Goal: Task Accomplishment & Management: Manage account settings

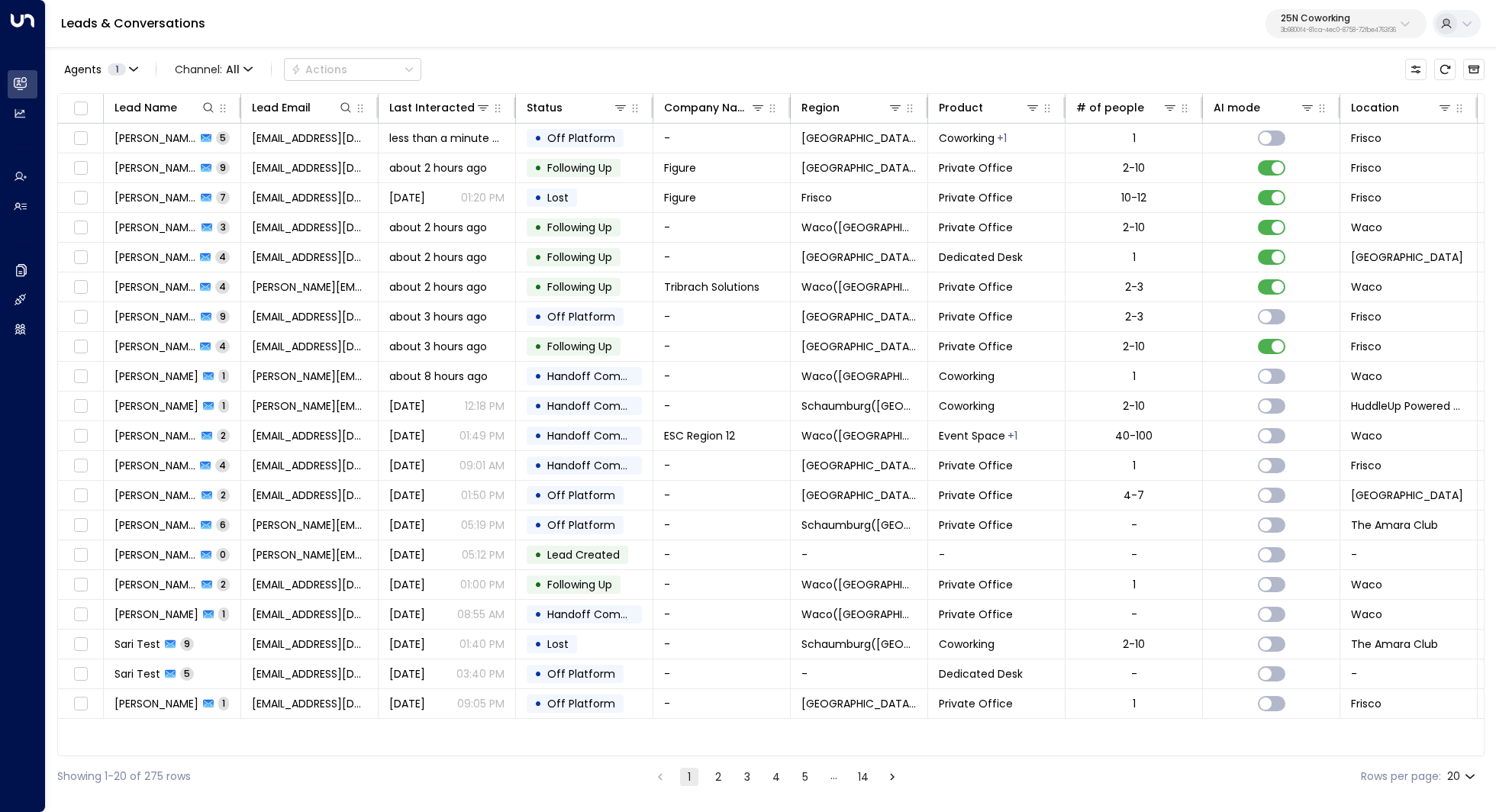
click at [1332, 25] on div "25N Coworking 3b9800f4-81ca-4ec0-8758-72fbe4763f36" at bounding box center [1338, 24] width 115 height 19
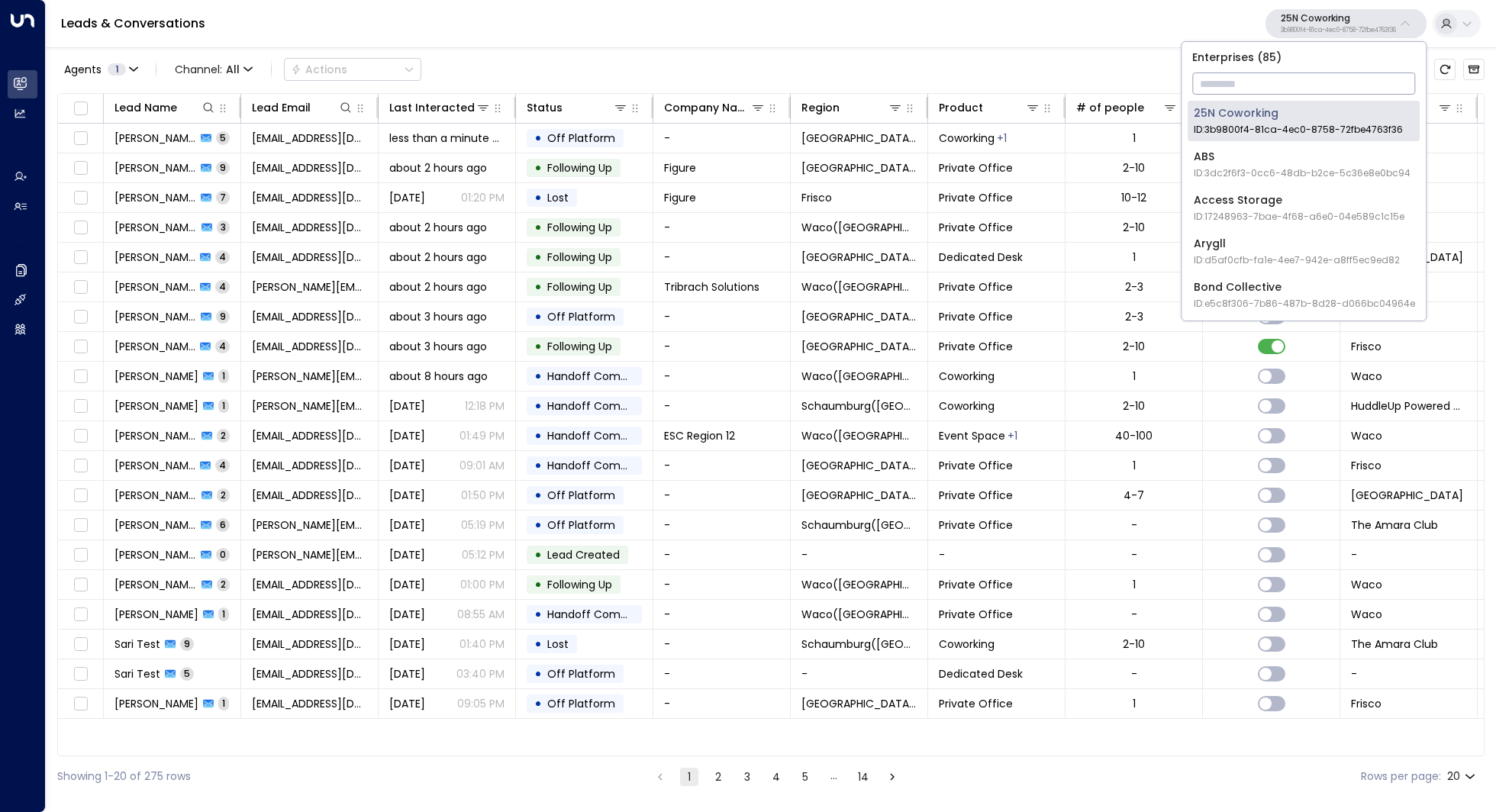
click at [1283, 84] on input "text" at bounding box center [1304, 83] width 223 height 28
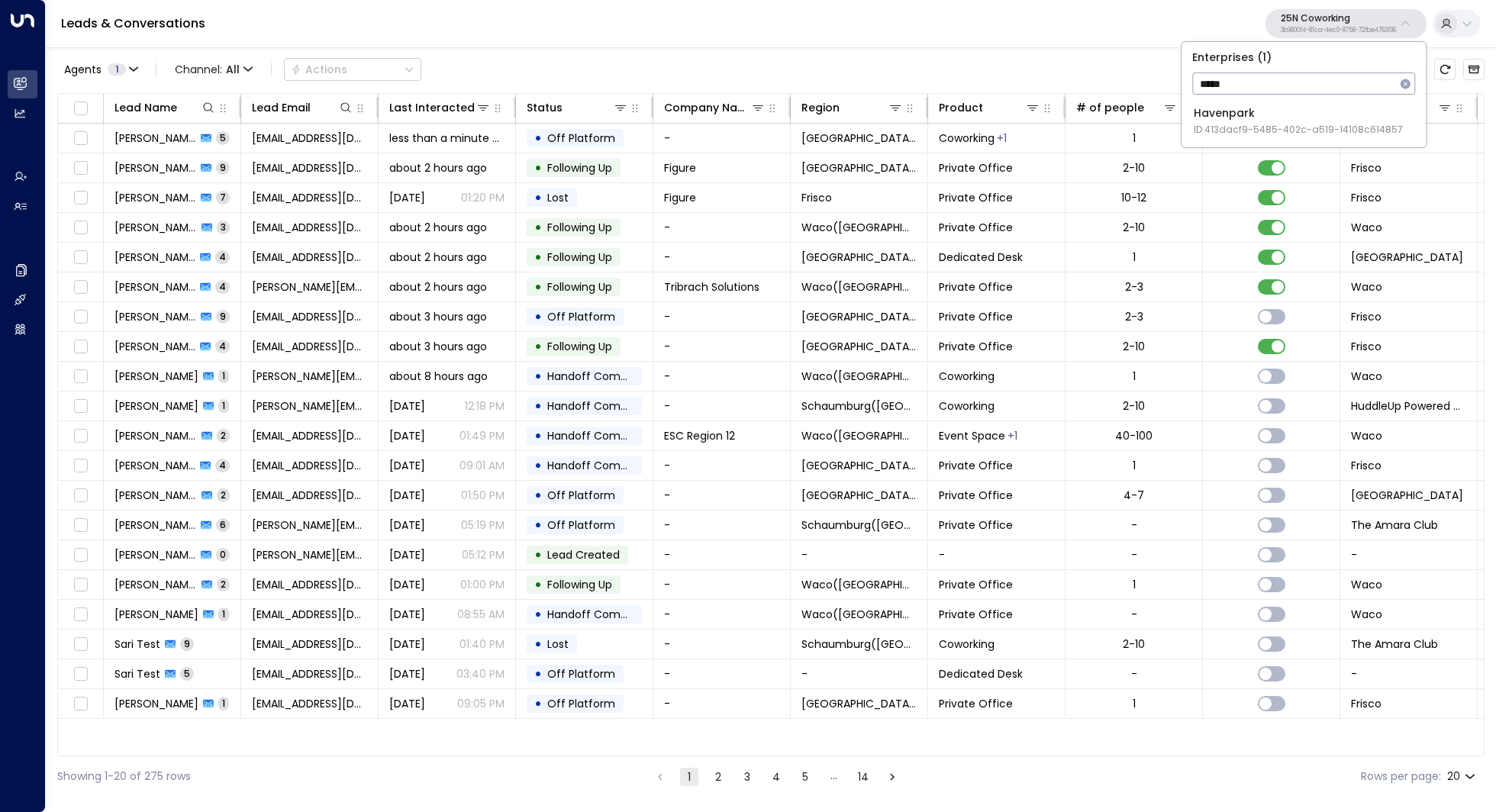
type input "*****"
click at [1273, 106] on div "Havenpark ID: 413dacf9-5485-402c-a519-14108c614857" at bounding box center [1298, 120] width 209 height 31
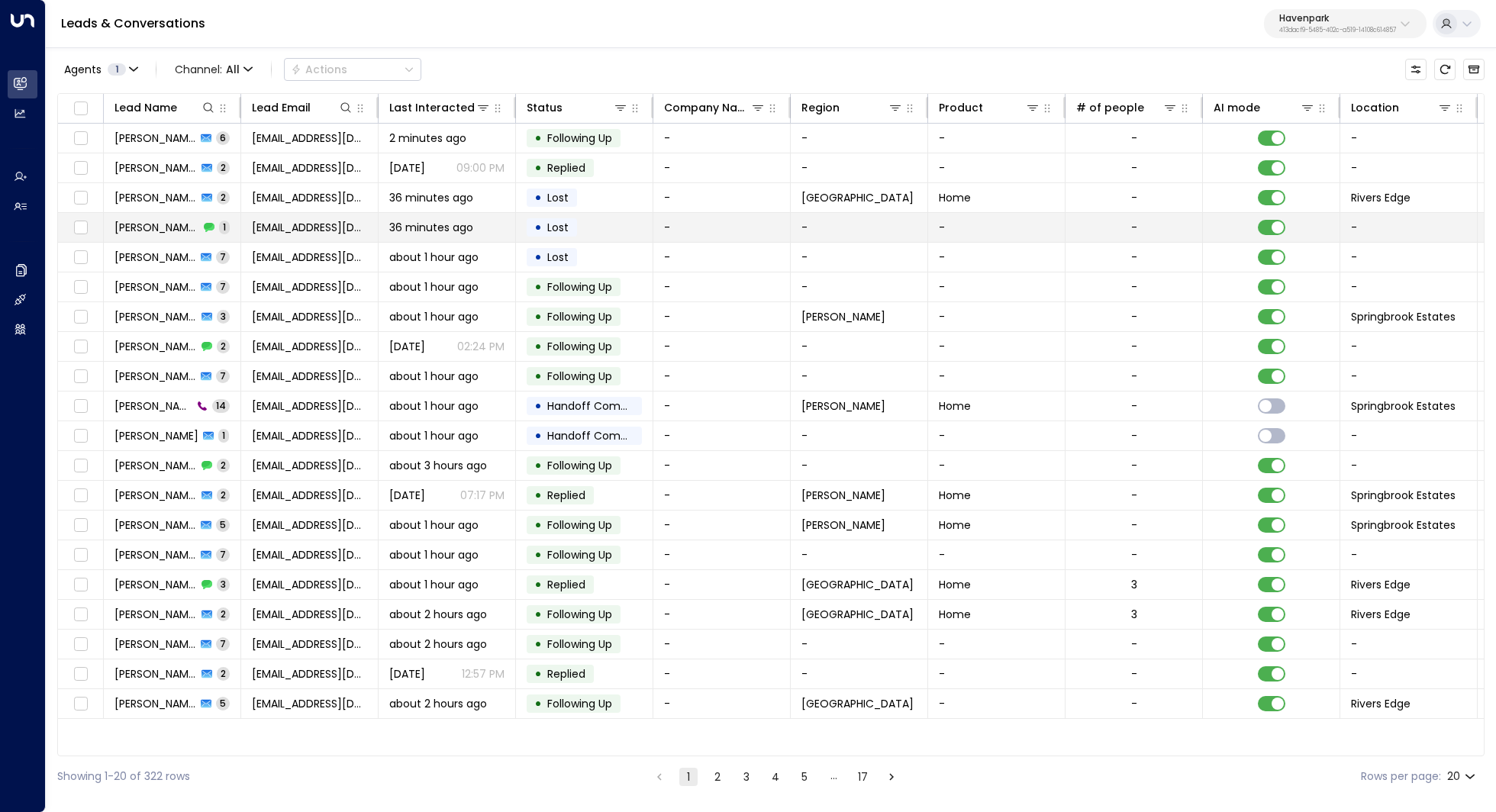
click at [179, 226] on span "June Mccamey-washington" at bounding box center [157, 227] width 85 height 15
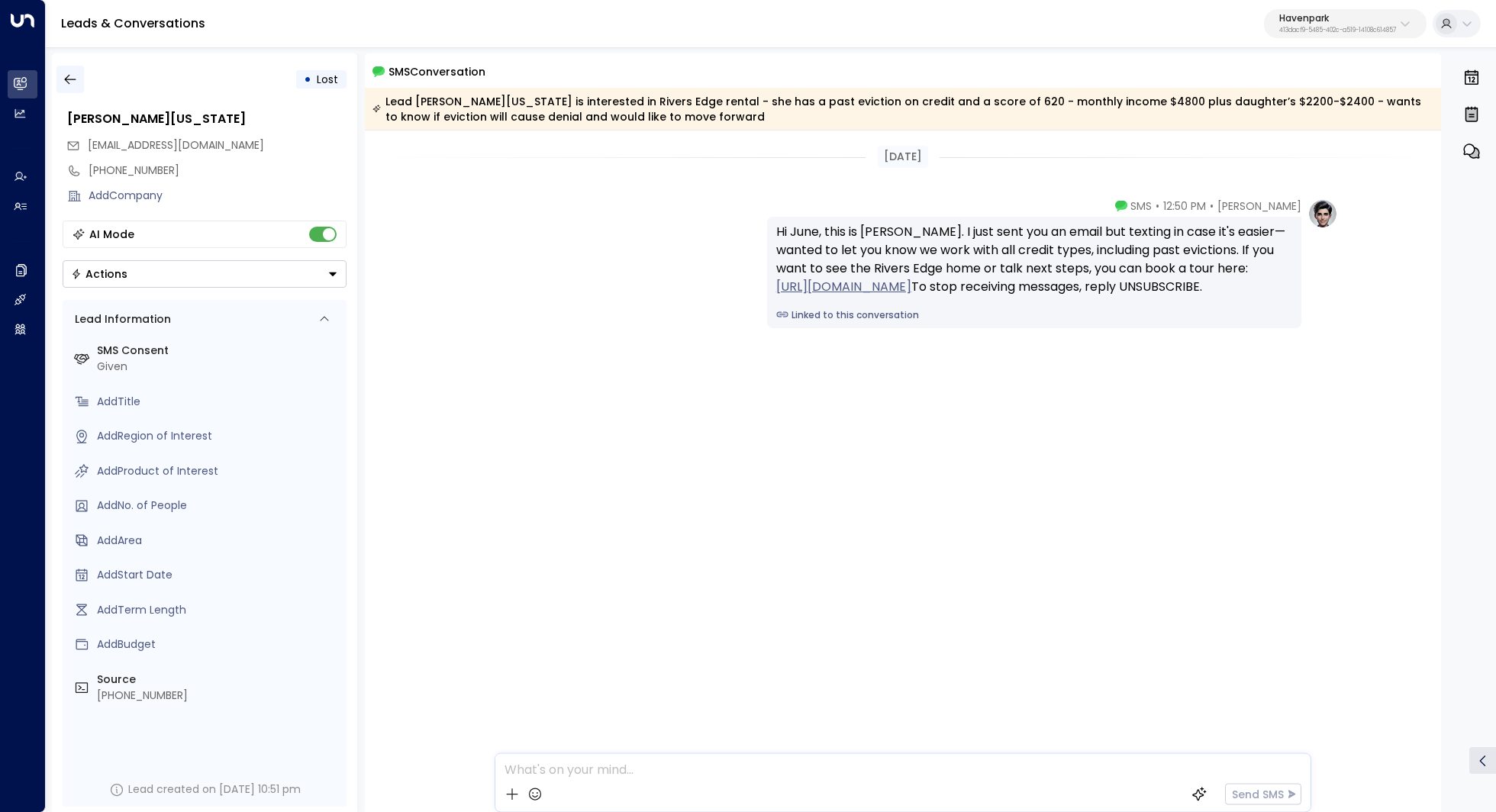
click at [70, 69] on button "button" at bounding box center [70, 79] width 27 height 27
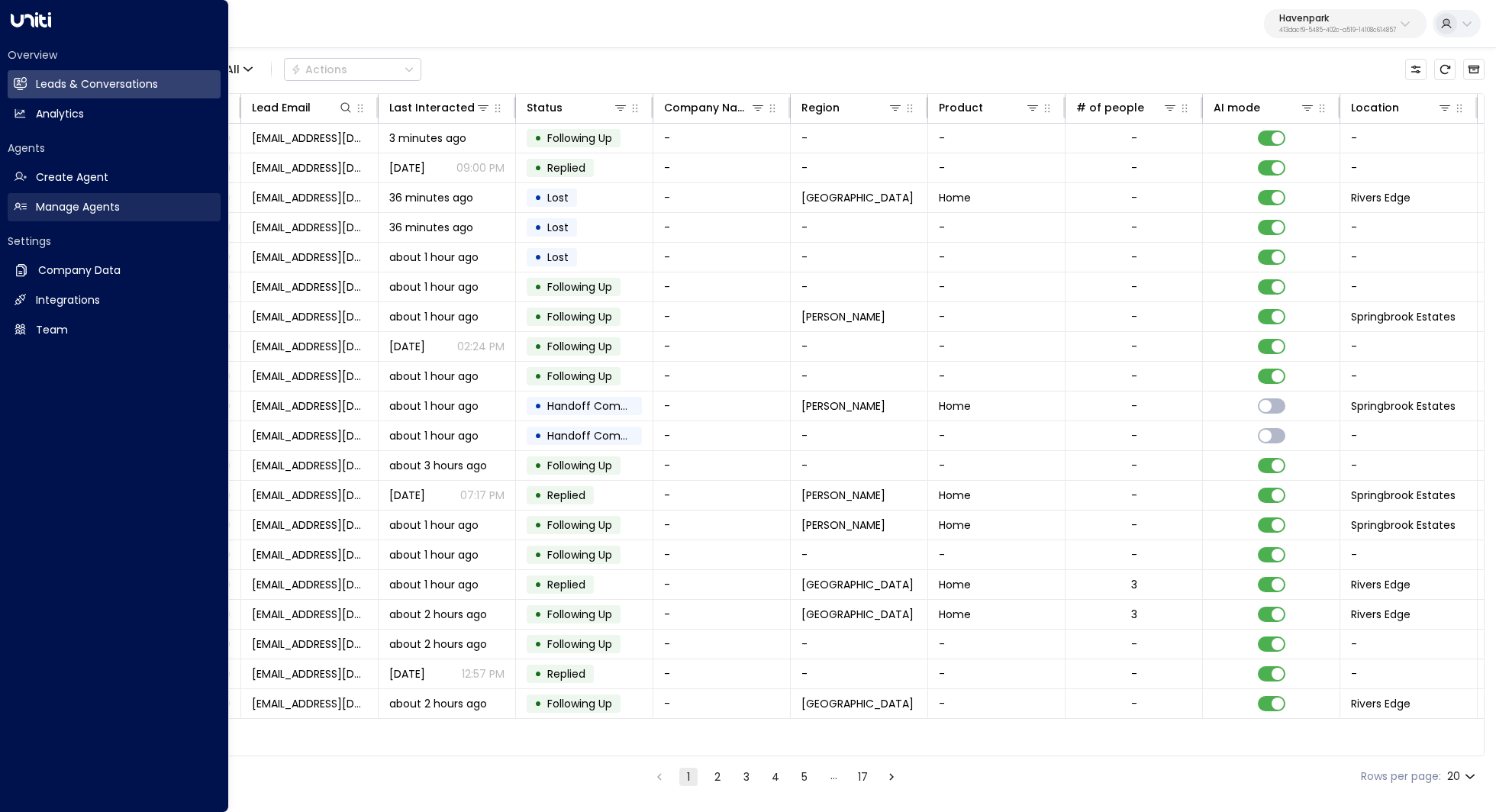
click at [44, 201] on h2 "Manage Agents" at bounding box center [77, 207] width 84 height 16
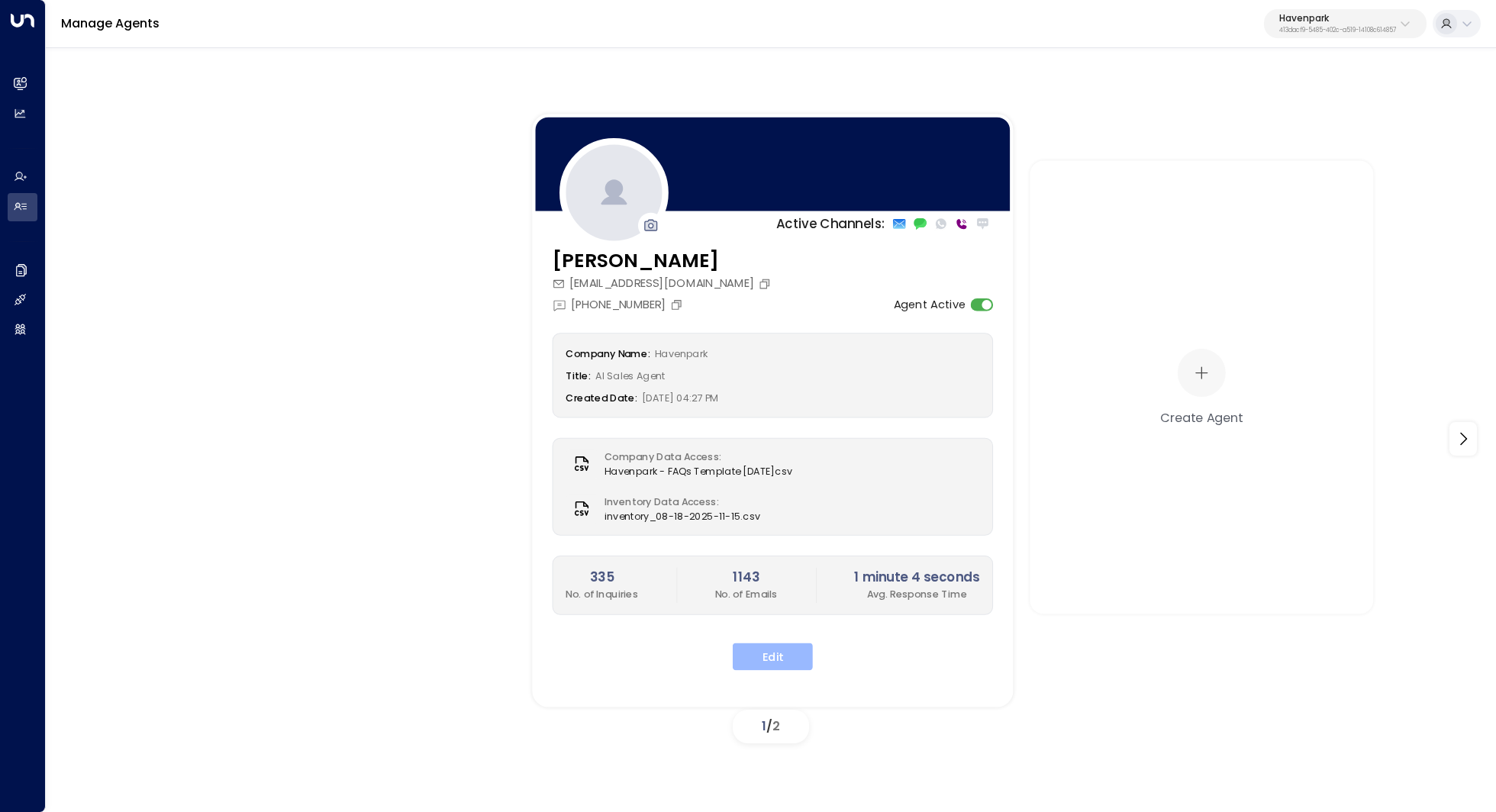
click at [755, 659] on button "Edit" at bounding box center [772, 656] width 80 height 27
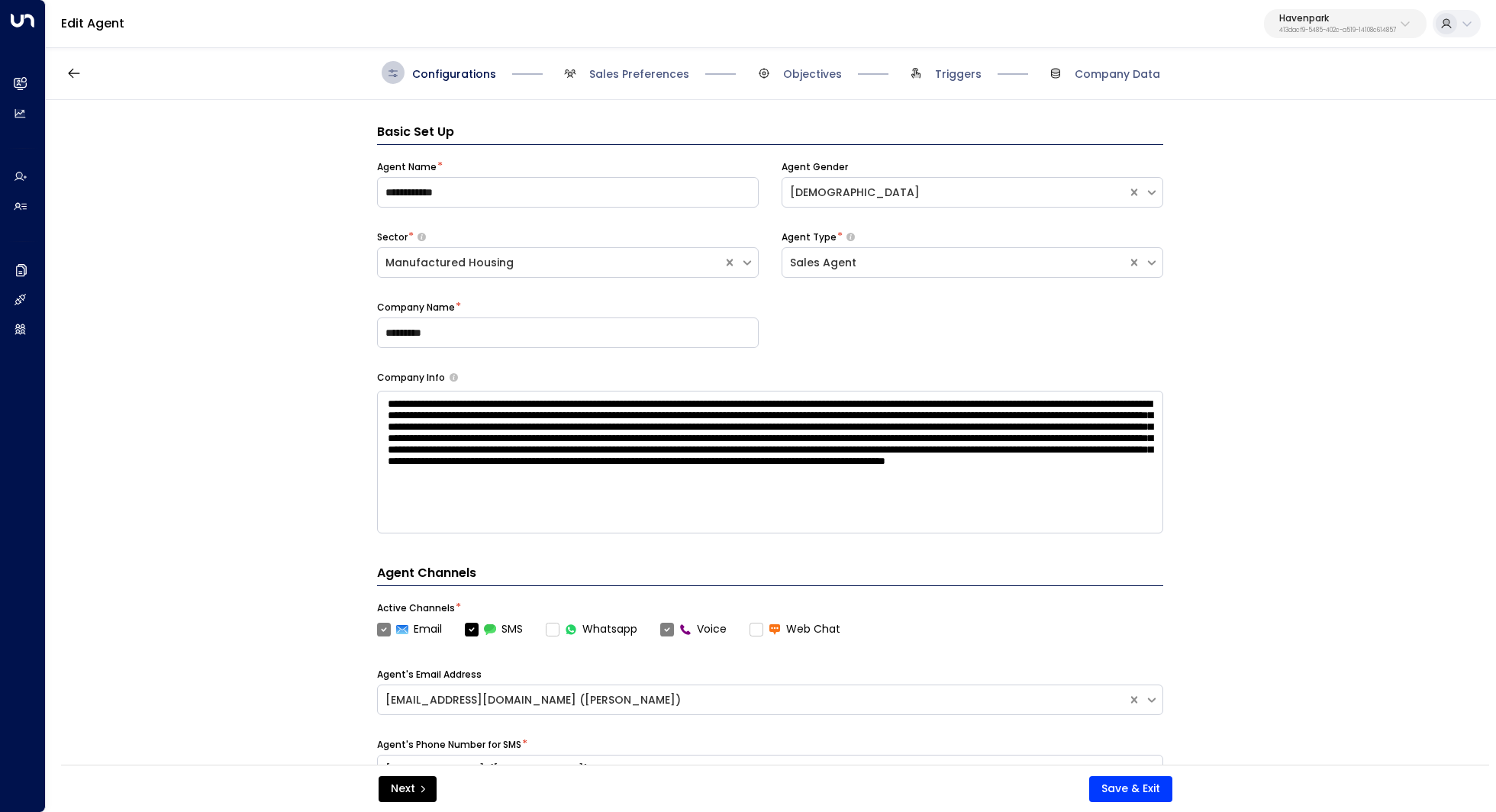
scroll to position [23, 0]
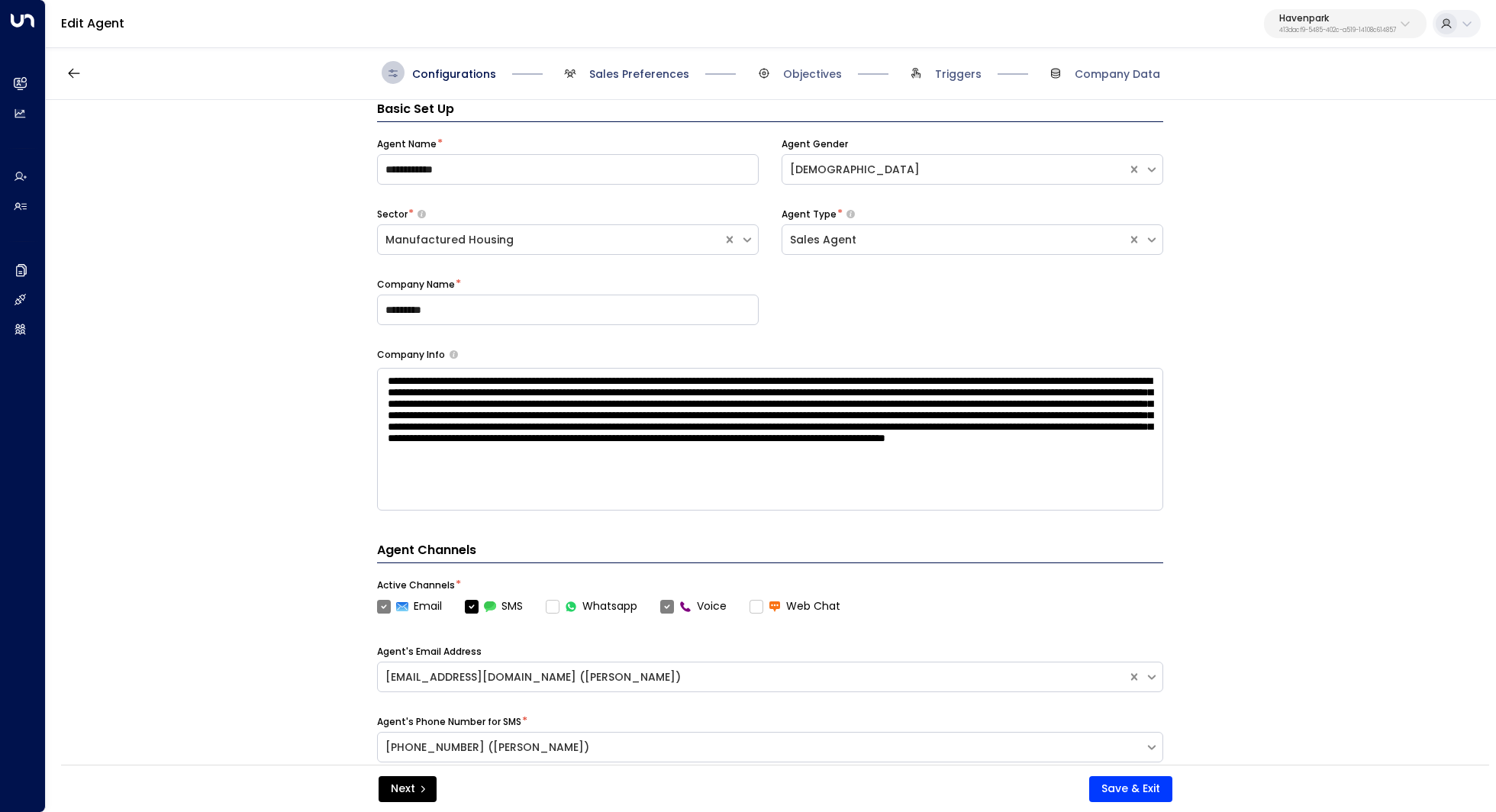
click at [644, 73] on span "Sales Preferences" at bounding box center [639, 73] width 100 height 15
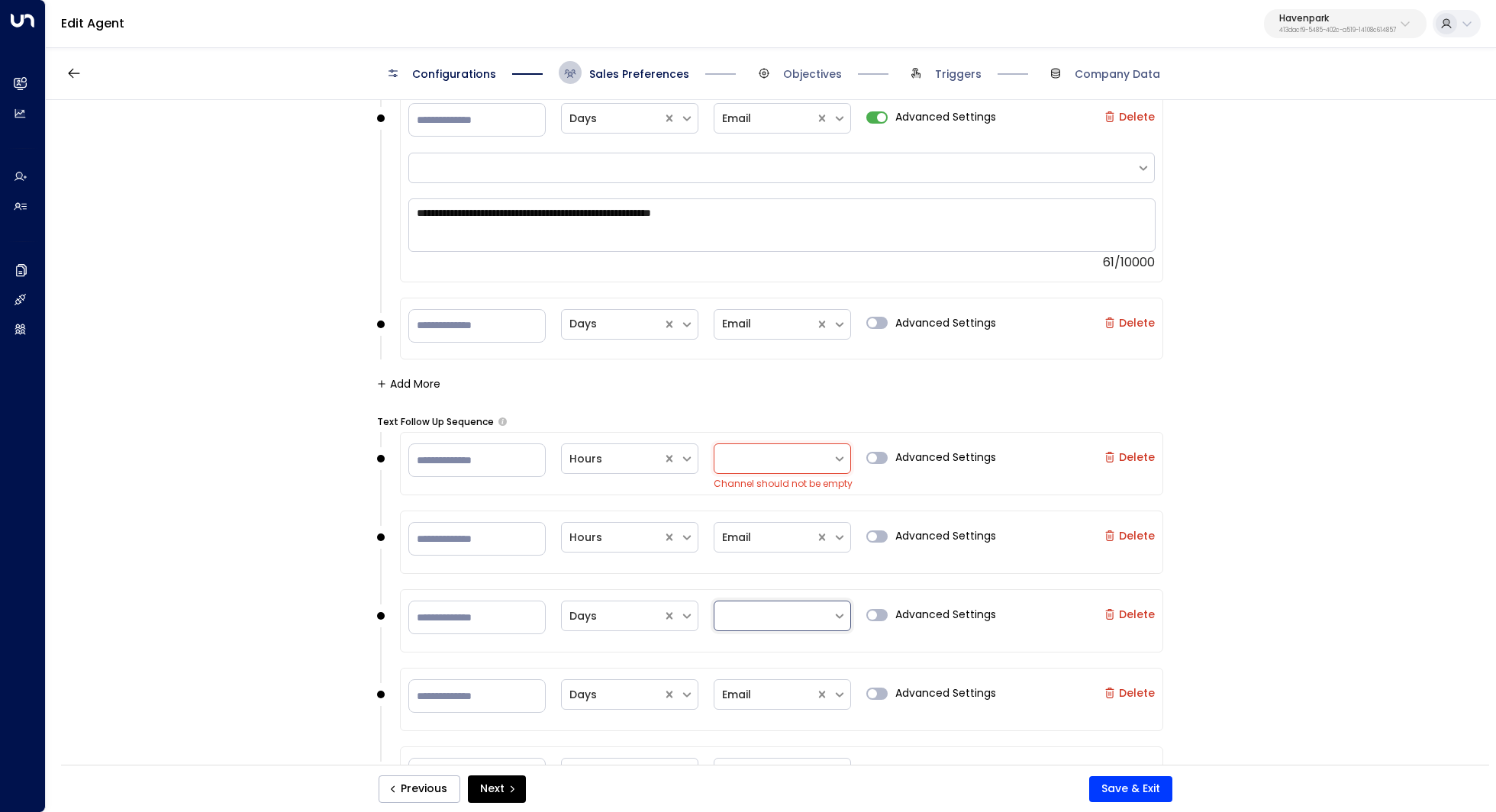
scroll to position [1844, 0]
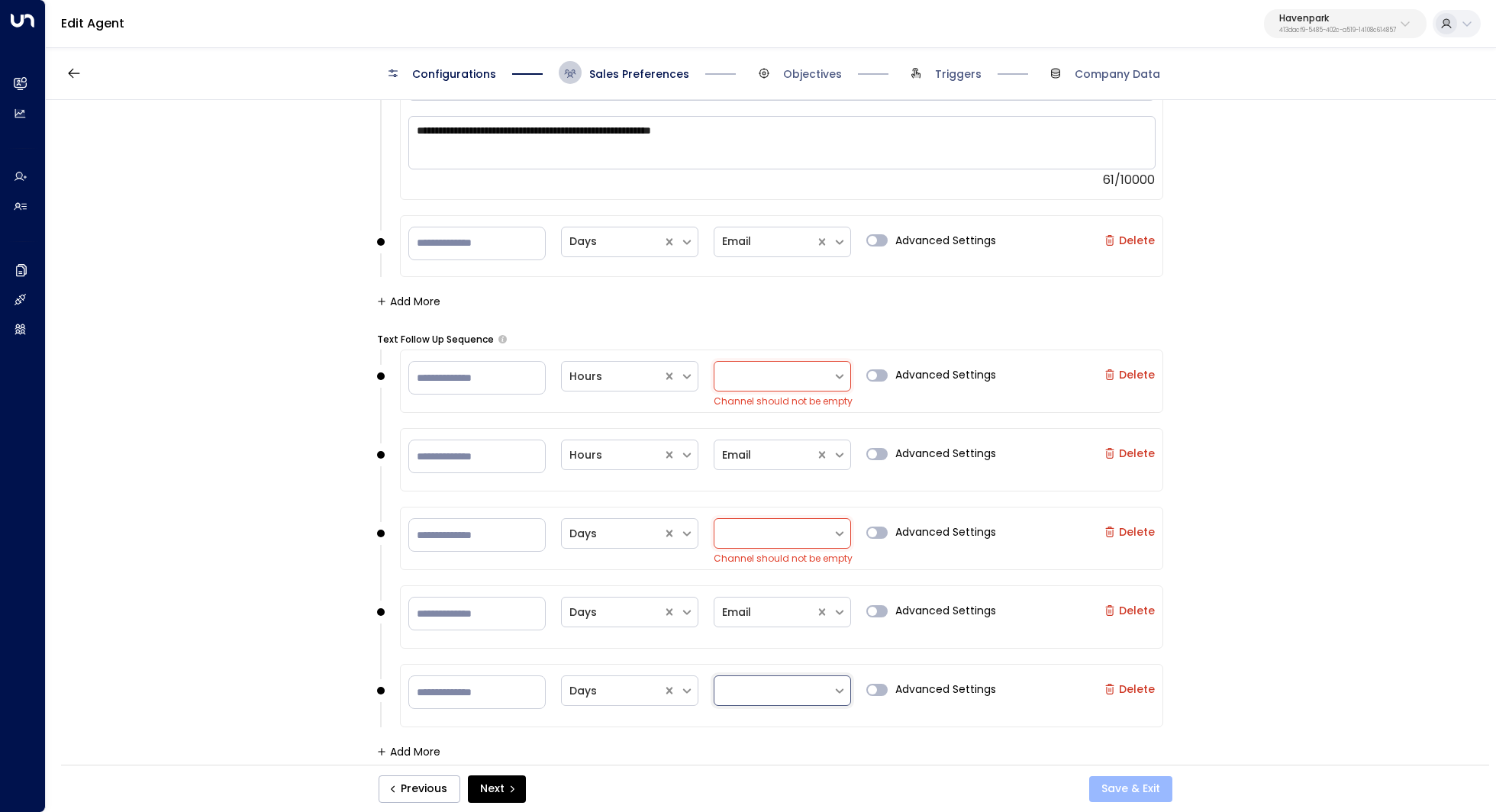
click at [1114, 789] on button "Save & Exit" at bounding box center [1131, 788] width 83 height 26
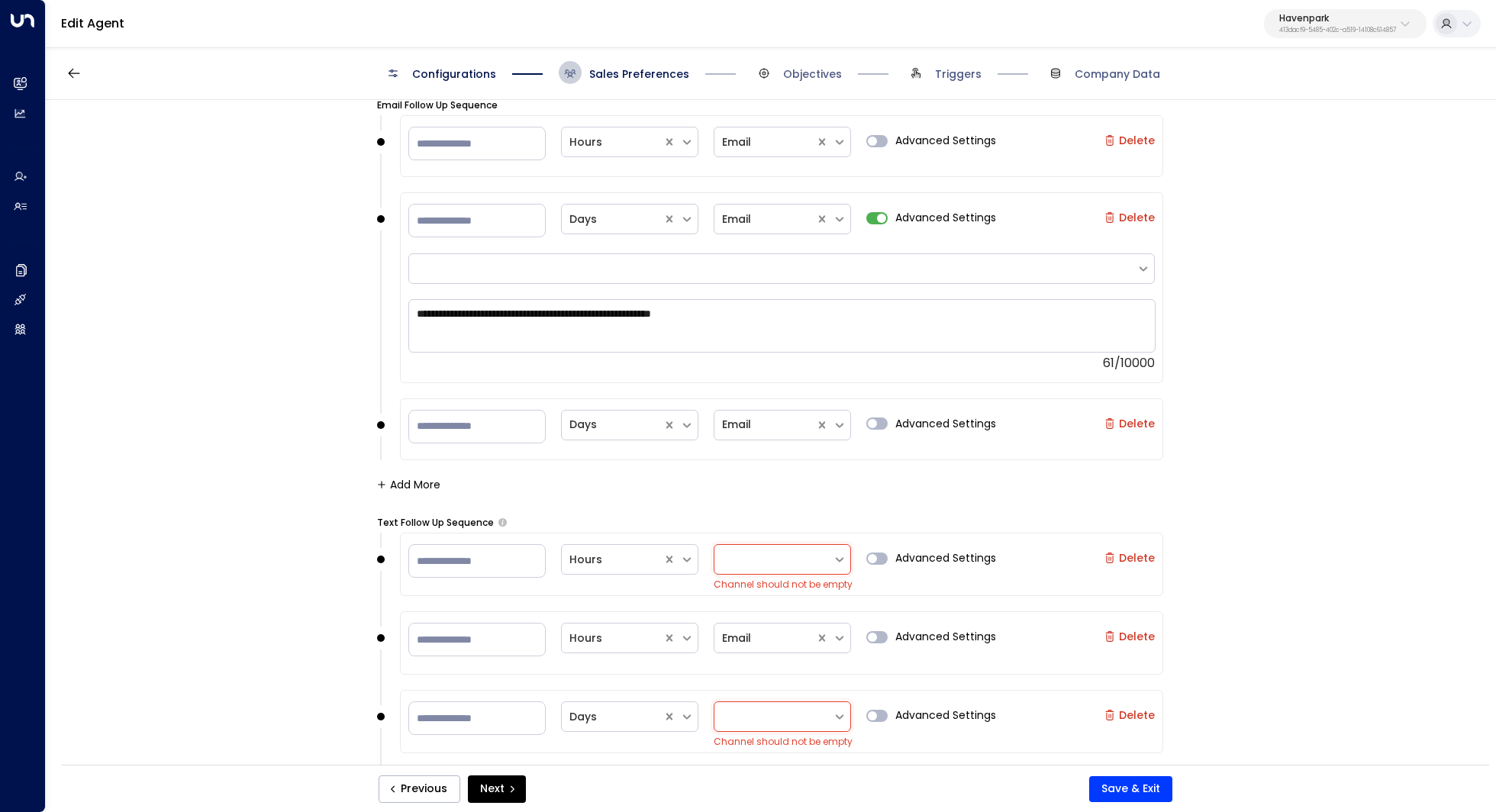
scroll to position [1700, 0]
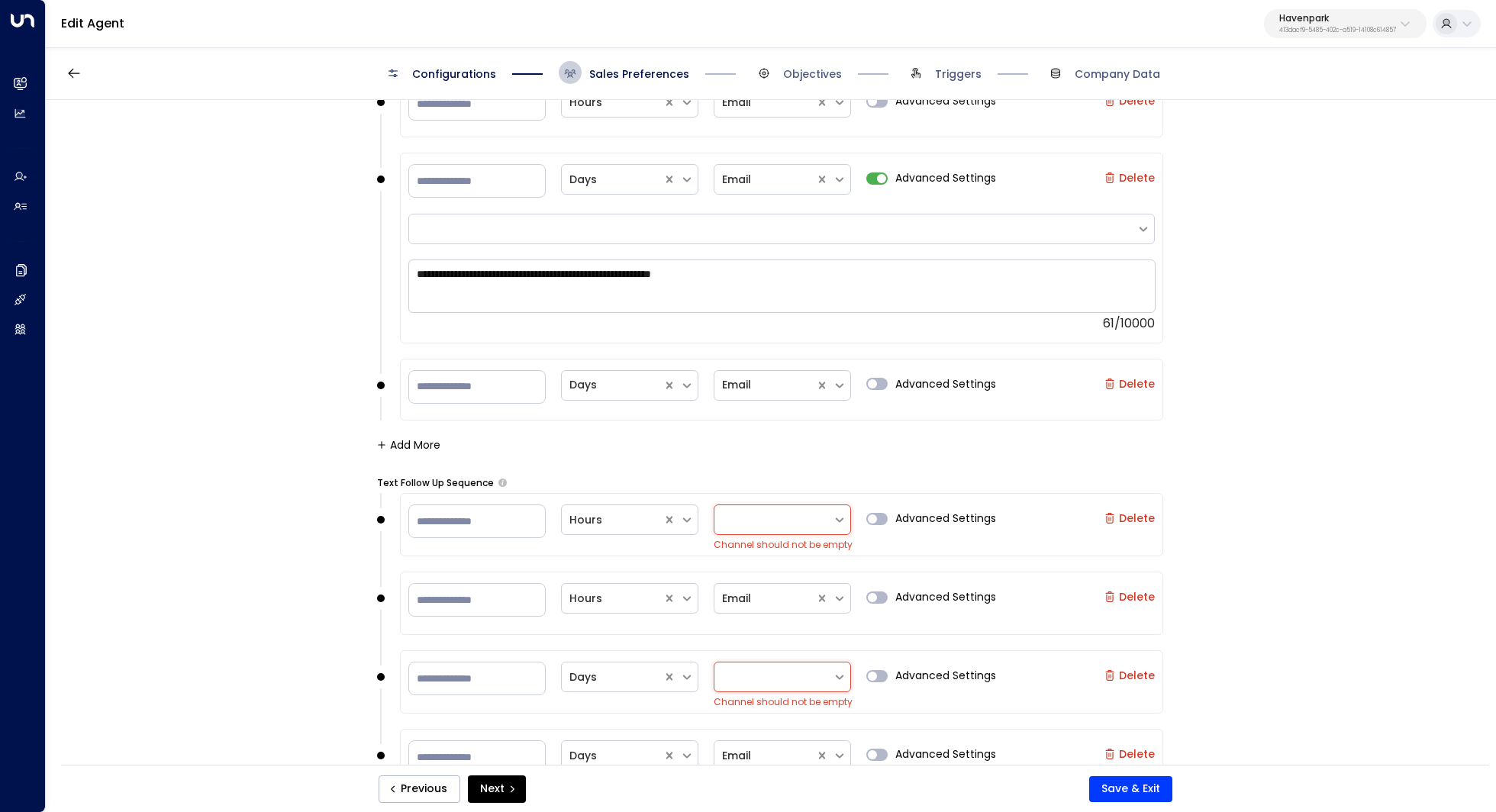
click at [1141, 512] on label "Delete" at bounding box center [1129, 518] width 50 height 12
type input "**"
type input "*"
type input "**"
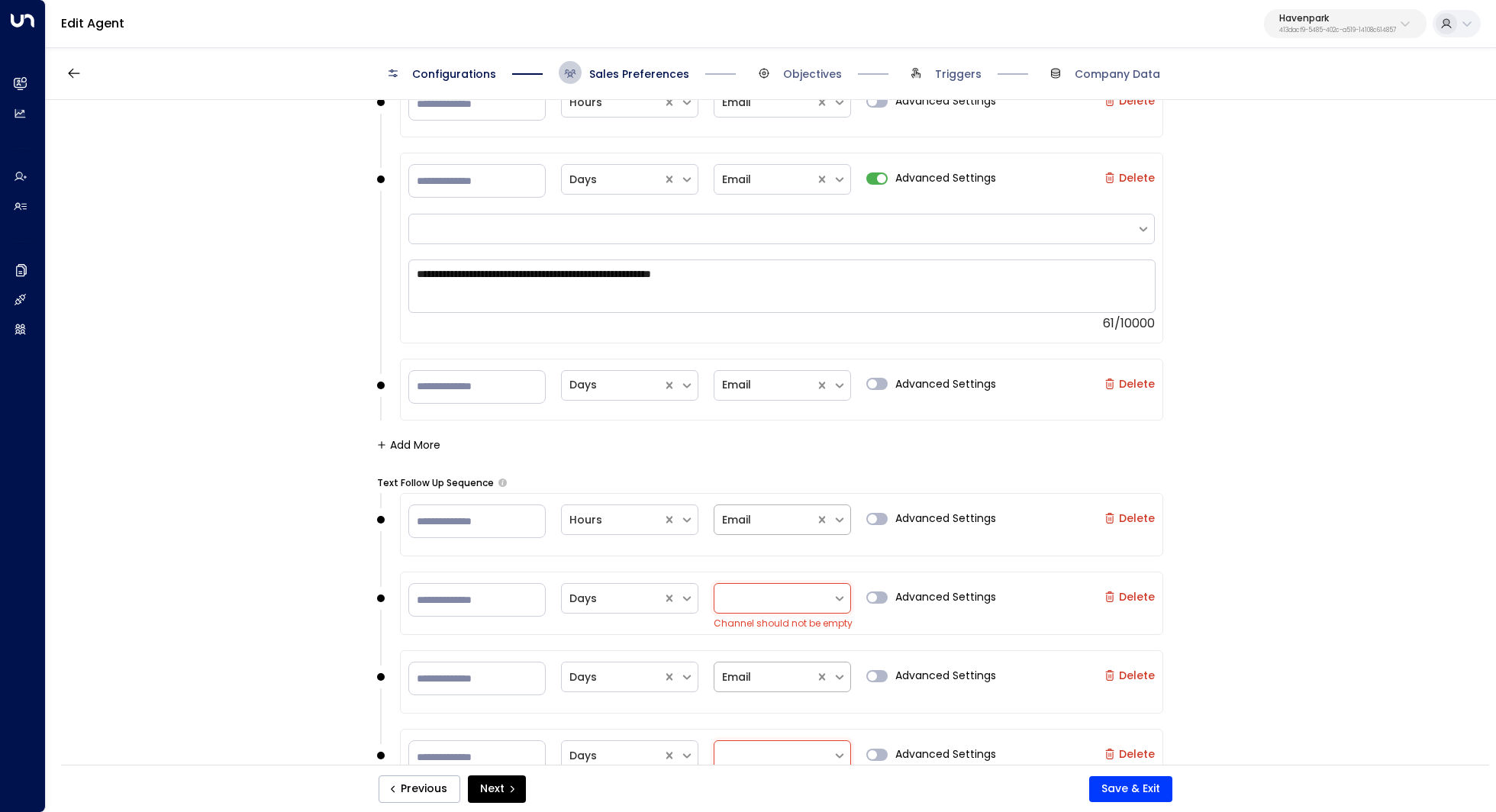
click at [1132, 593] on label "Delete" at bounding box center [1129, 597] width 50 height 12
type input "**"
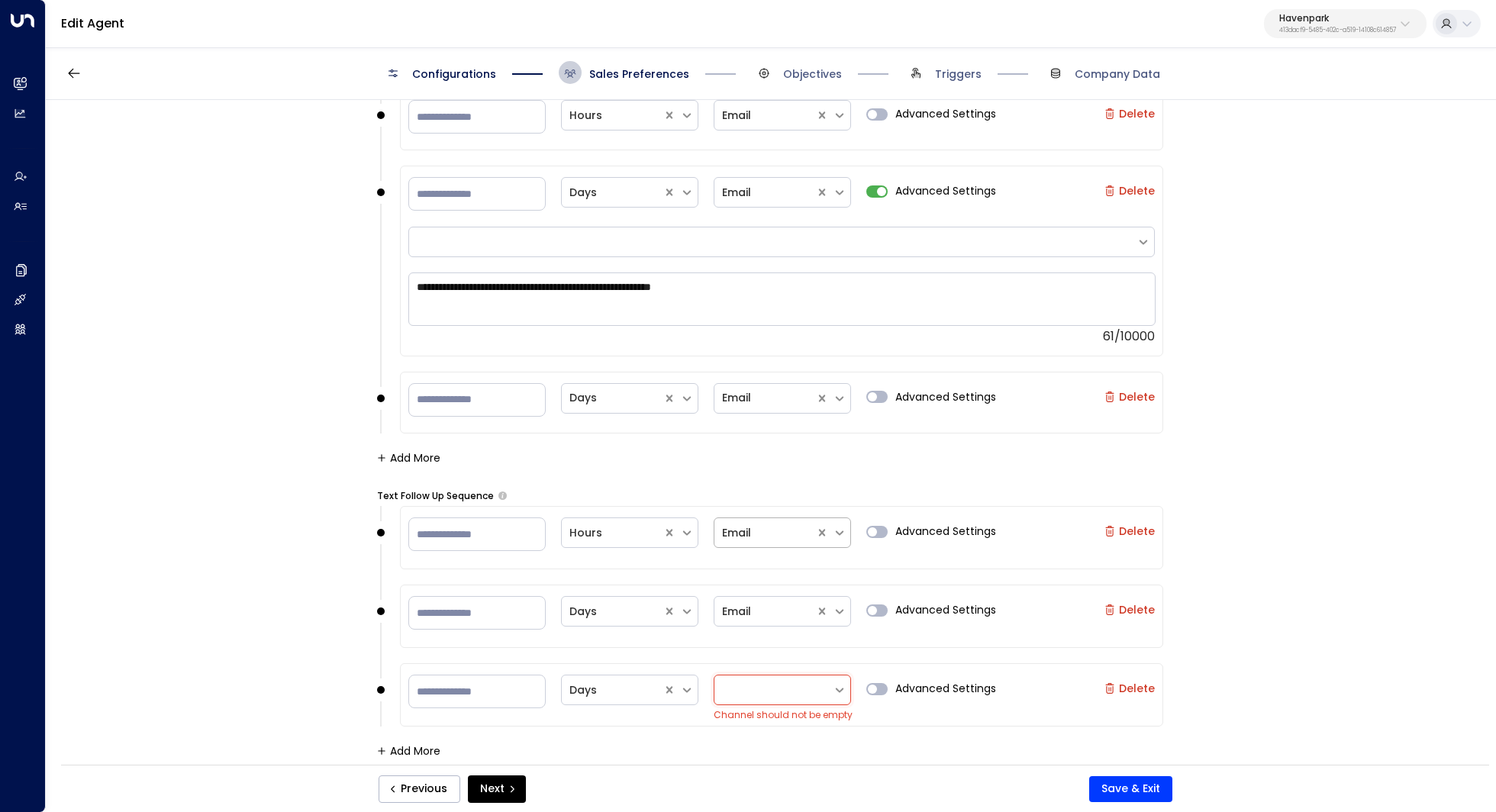
click at [1124, 674] on div "** Days Channel should not be empty Advanced Settings Delete" at bounding box center [781, 692] width 747 height 41
click at [1139, 682] on label "Delete" at bounding box center [1129, 688] width 50 height 12
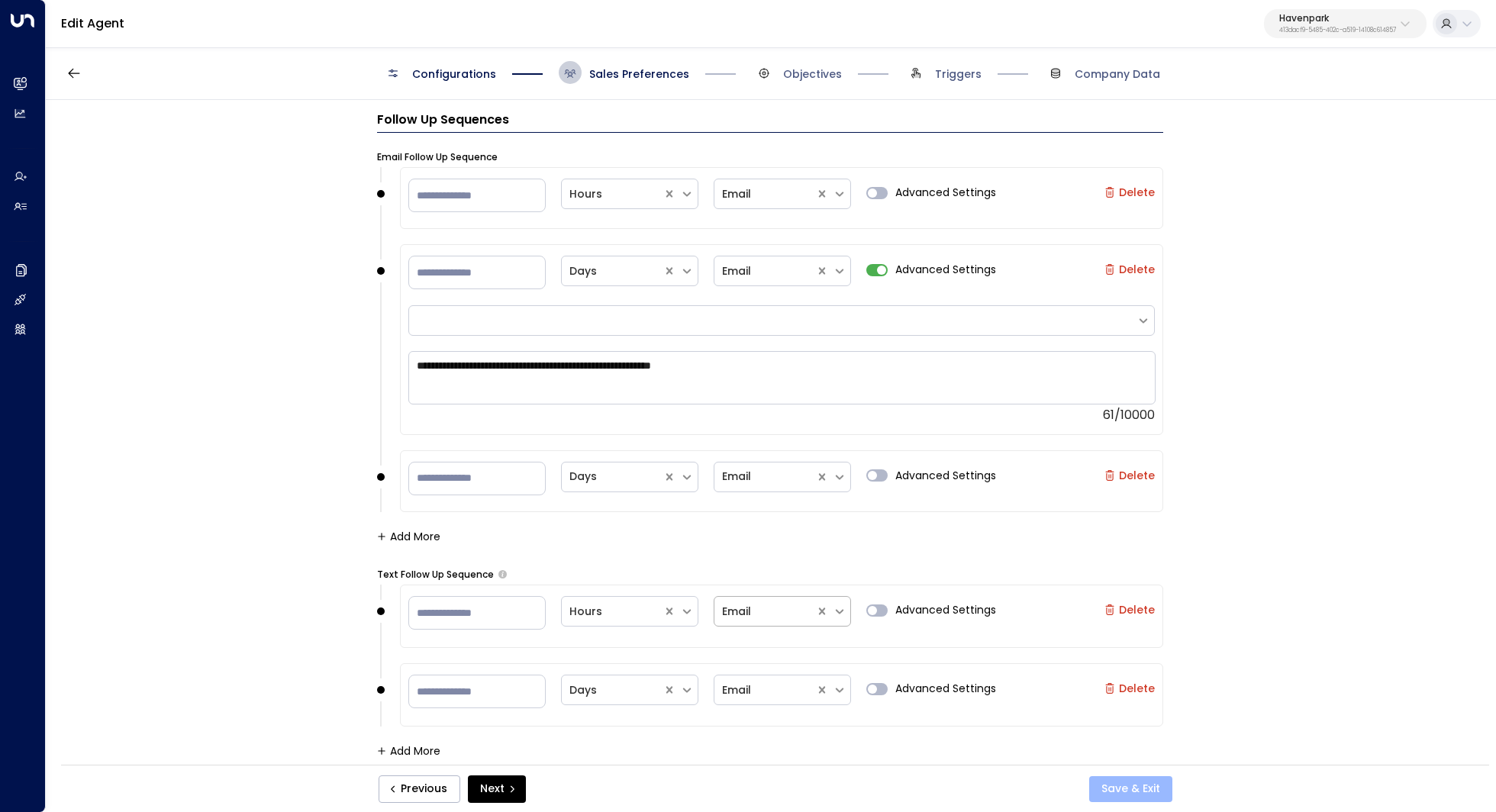
click at [1151, 789] on button "Save & Exit" at bounding box center [1131, 788] width 83 height 26
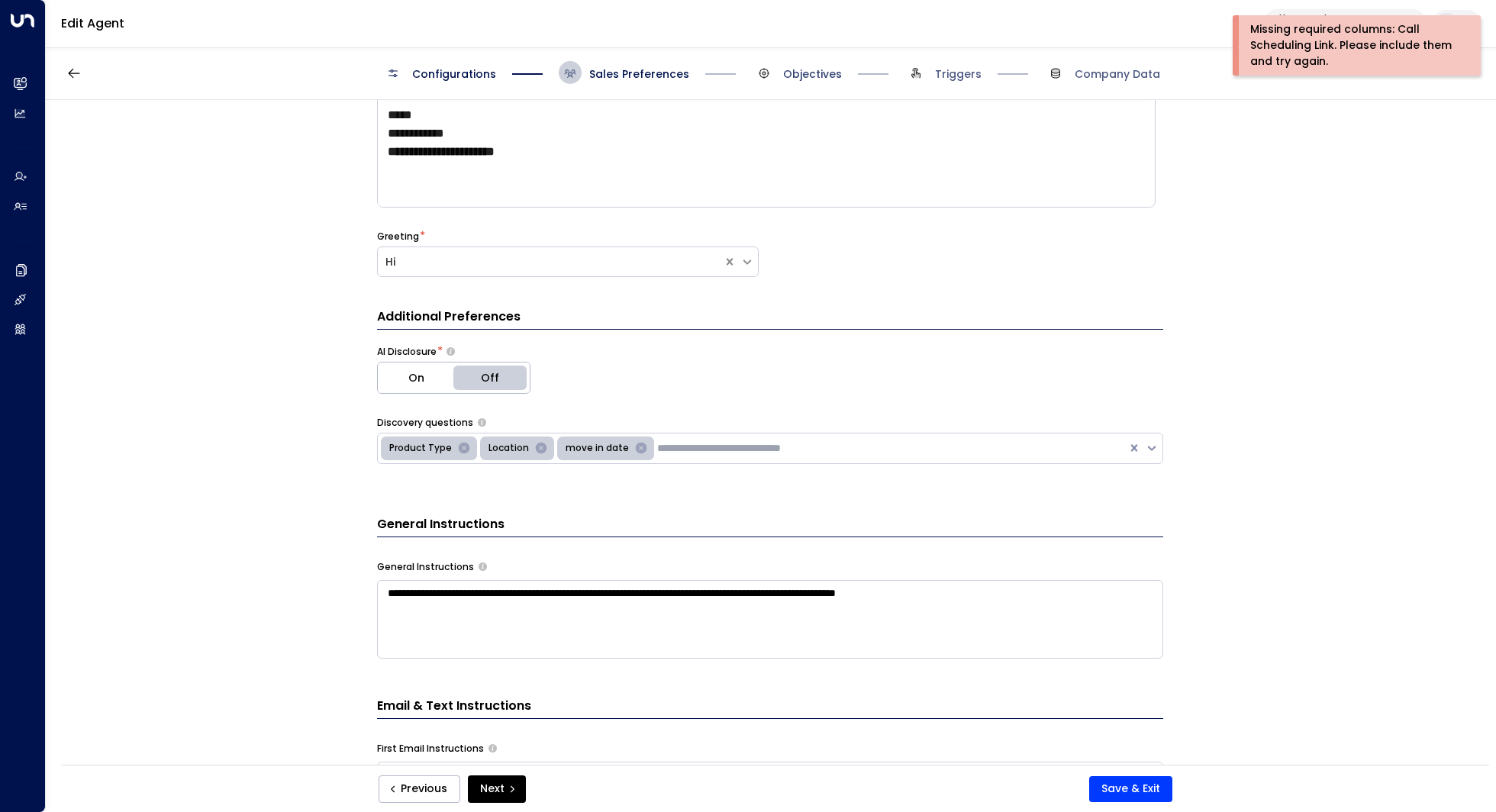
click at [833, 66] on span "Objectives" at bounding box center [812, 73] width 58 height 15
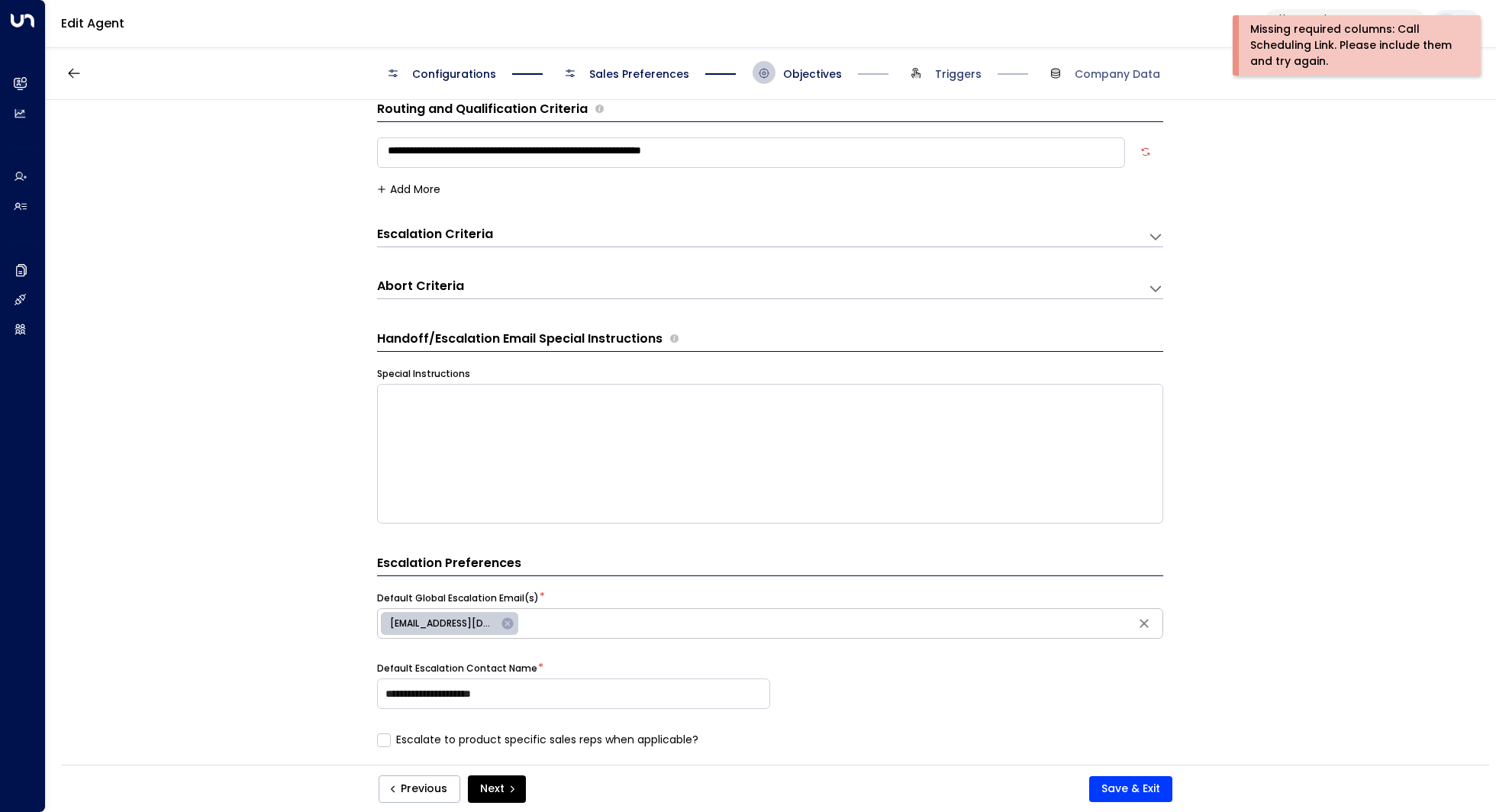
click at [948, 77] on span "Triggers" at bounding box center [958, 73] width 47 height 15
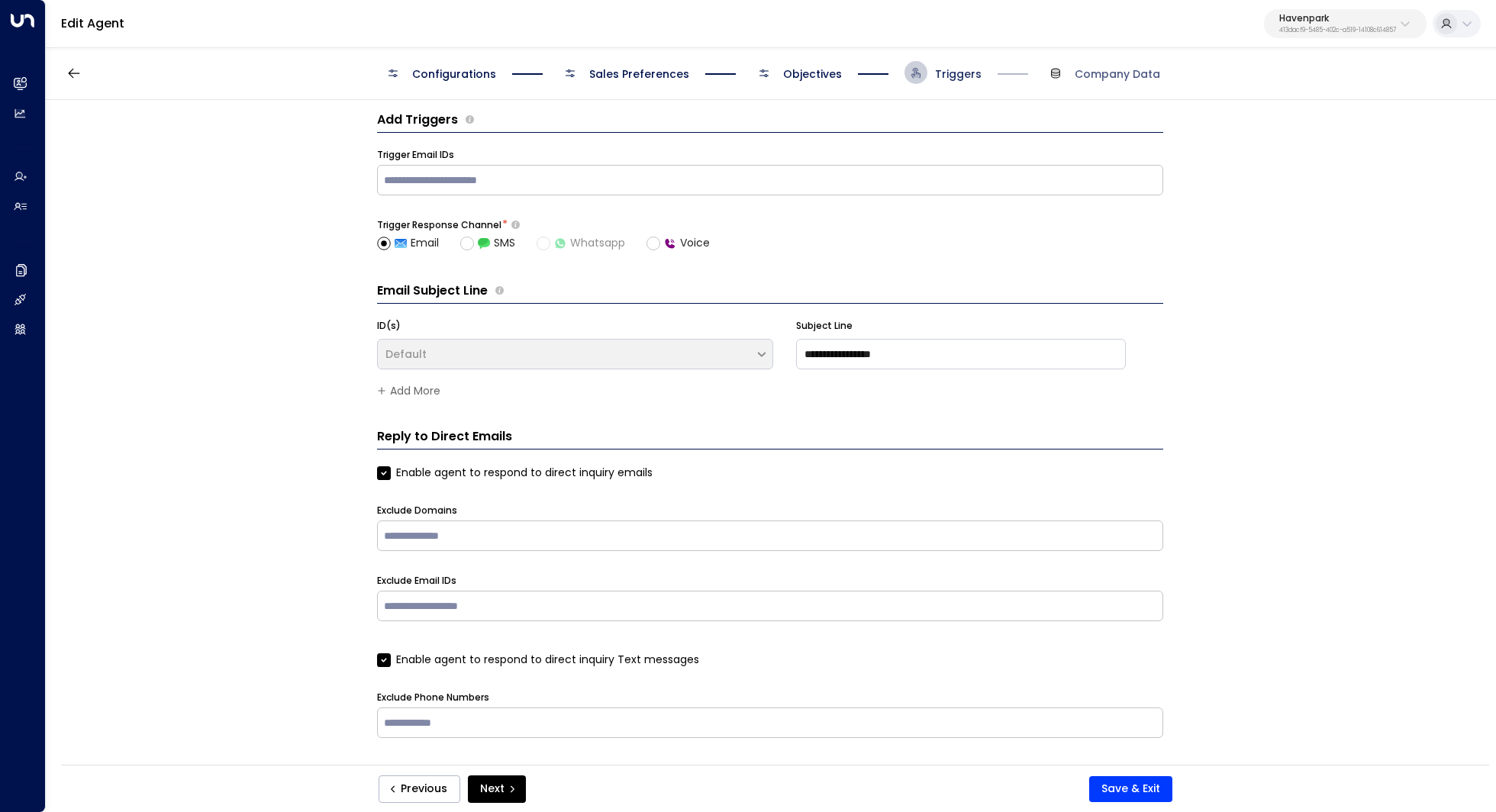
click at [944, 73] on span "Triggers" at bounding box center [958, 73] width 47 height 15
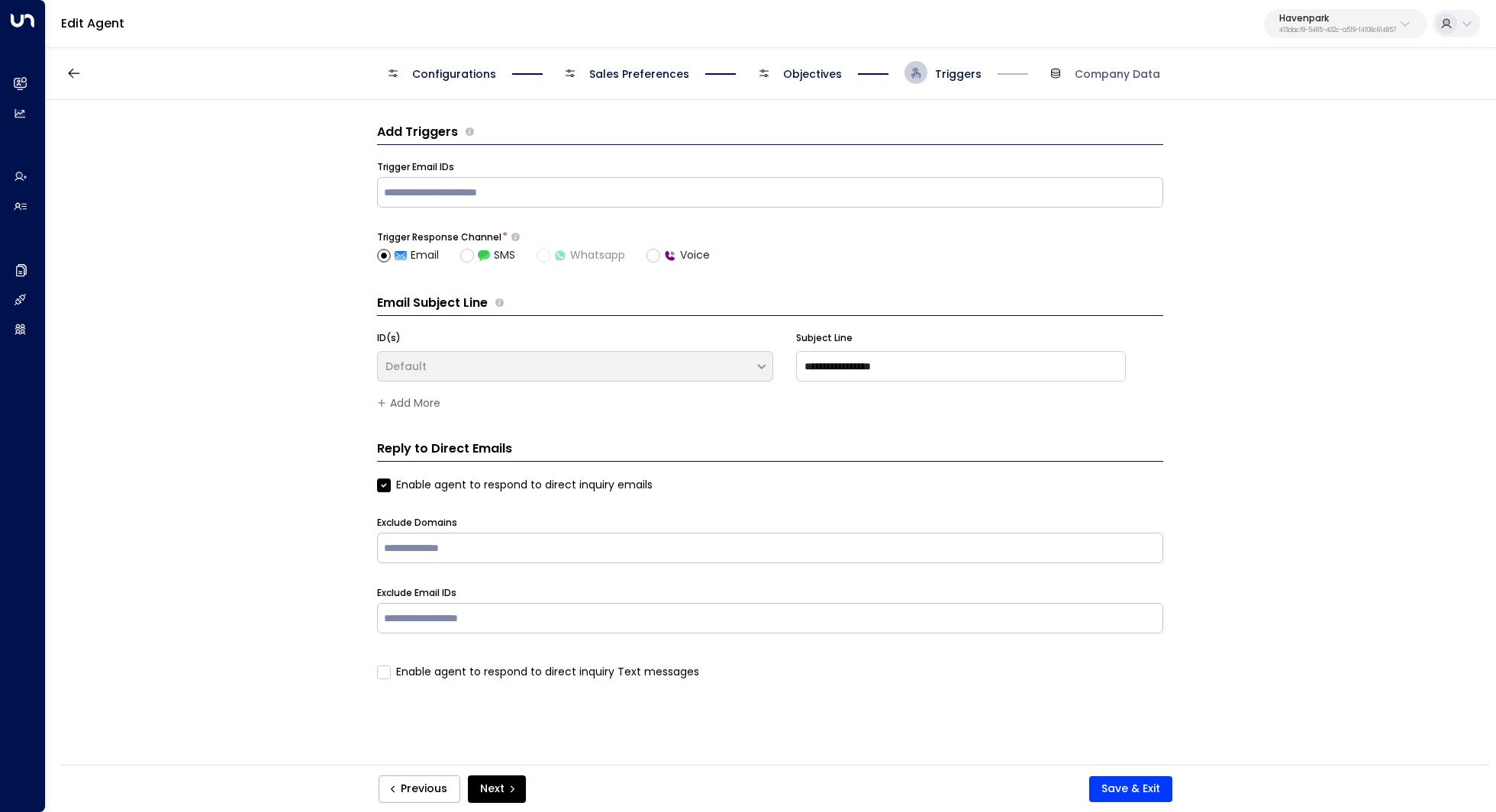
scroll to position [0, 0]
click at [464, 69] on span "Configurations" at bounding box center [453, 73] width 84 height 15
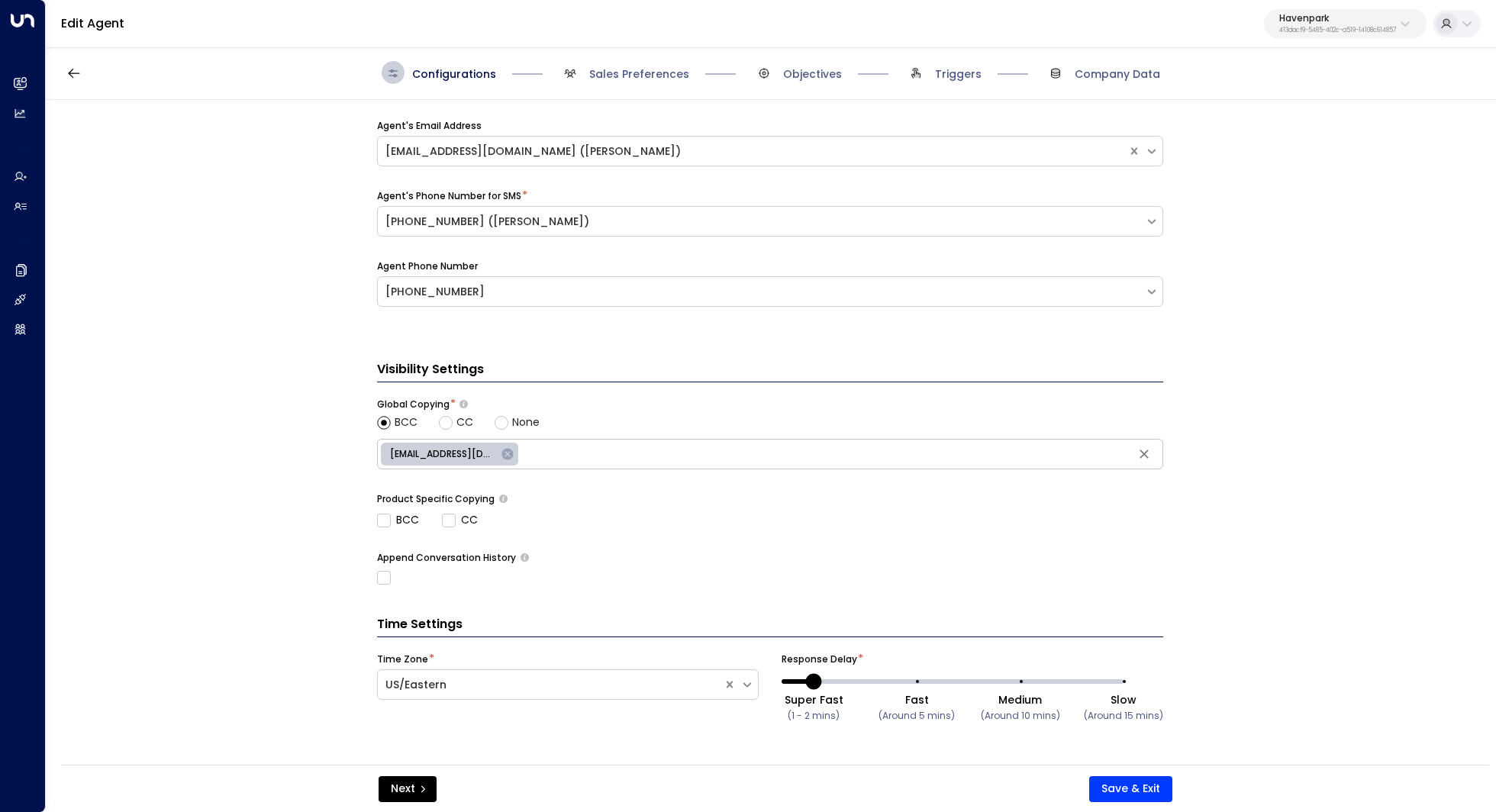
scroll to position [548, 0]
click at [646, 80] on span "Sales Preferences" at bounding box center [639, 73] width 100 height 15
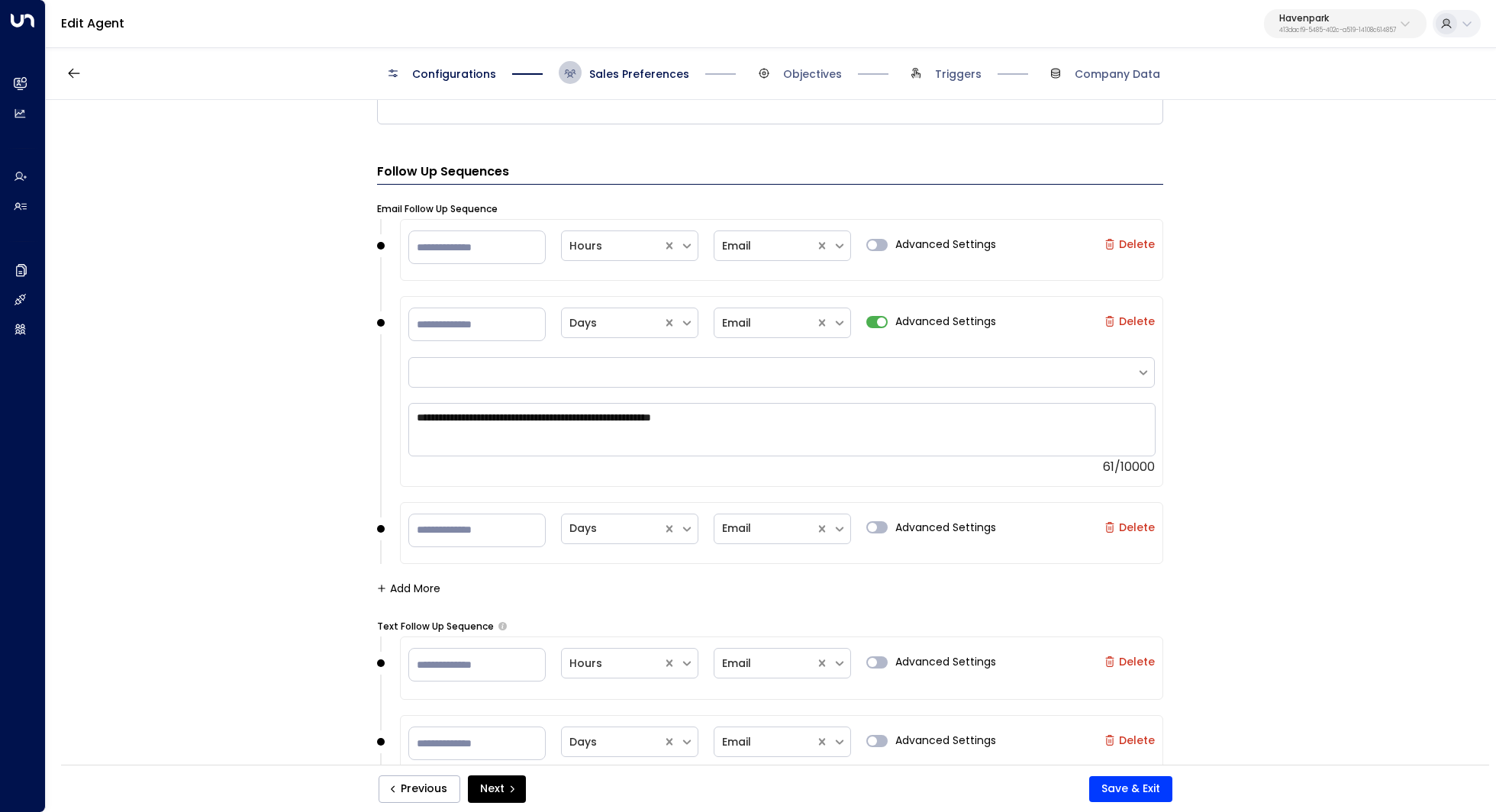
scroll to position [1608, 0]
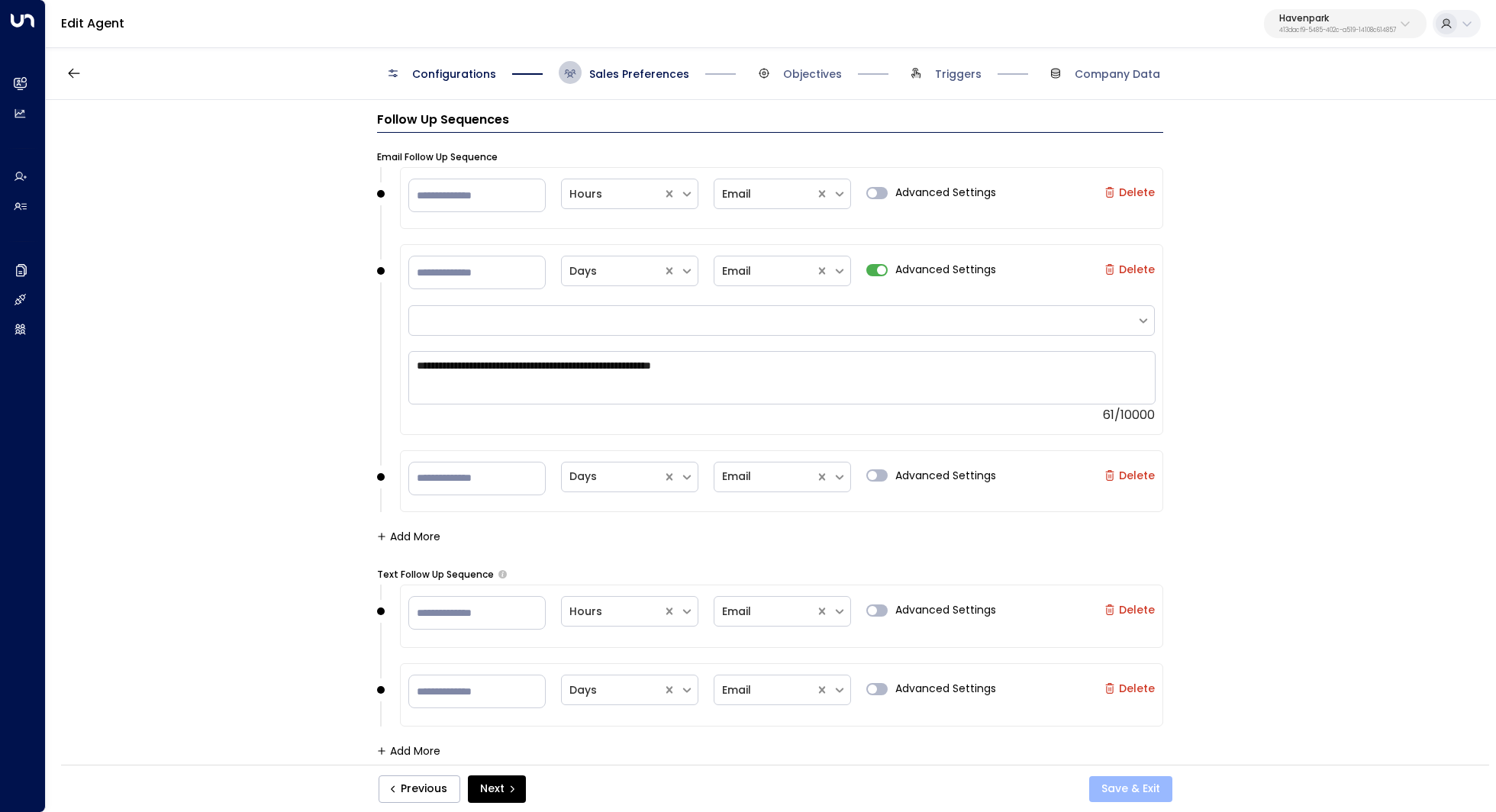
click at [1141, 782] on button "Save & Exit" at bounding box center [1131, 788] width 83 height 26
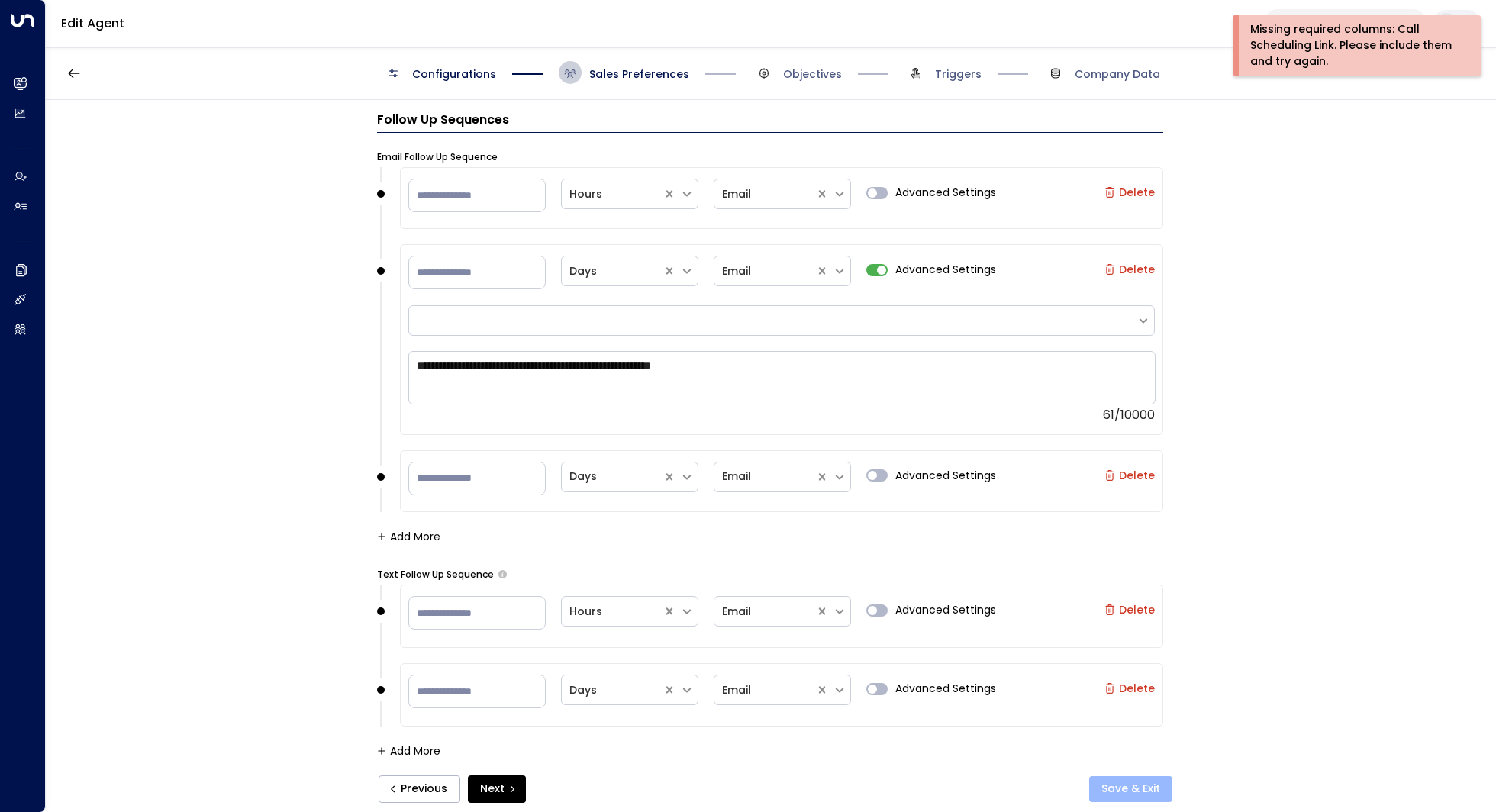
click at [1140, 777] on button "Save & Exit" at bounding box center [1131, 788] width 83 height 26
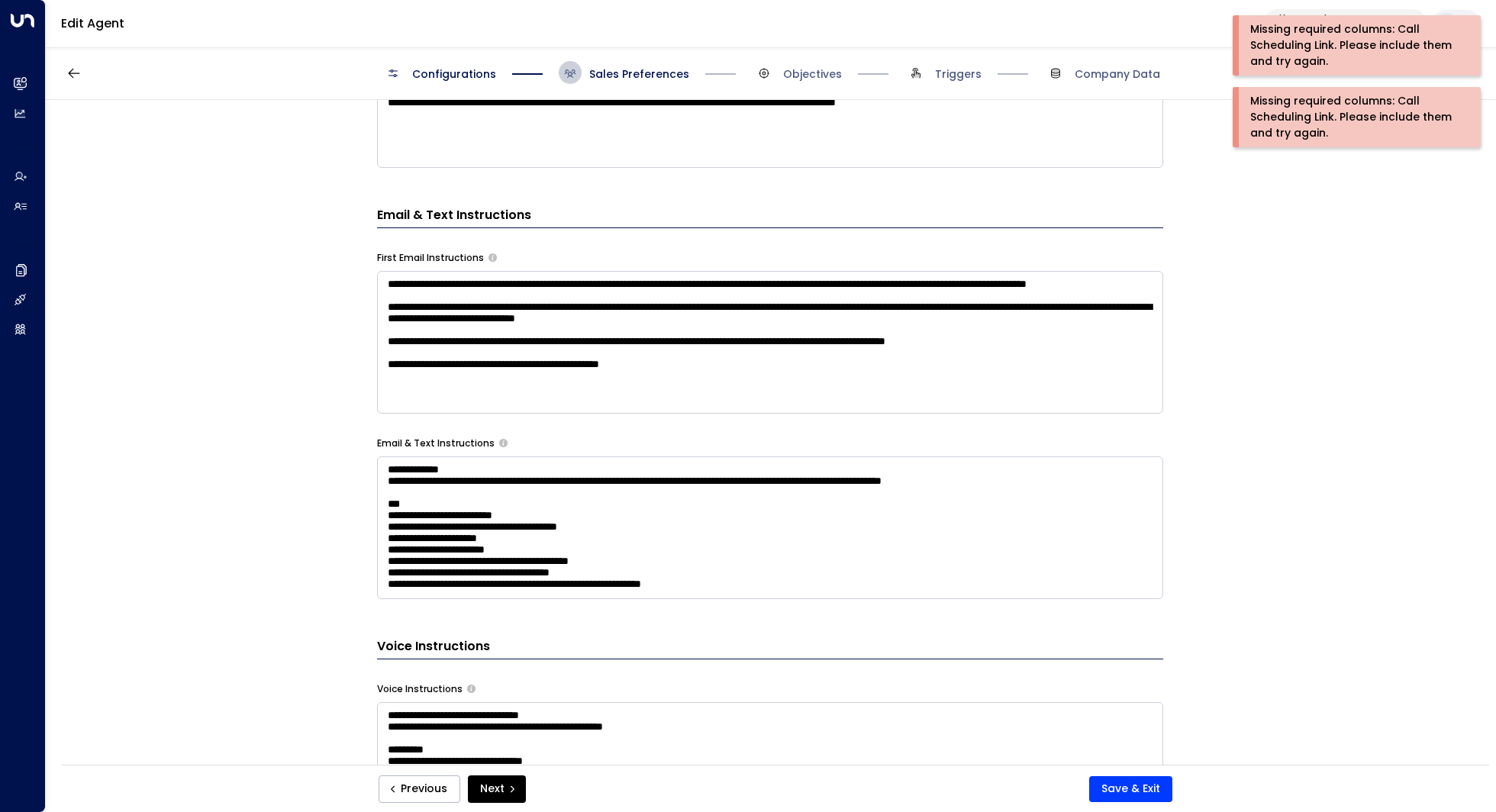
scroll to position [0, 0]
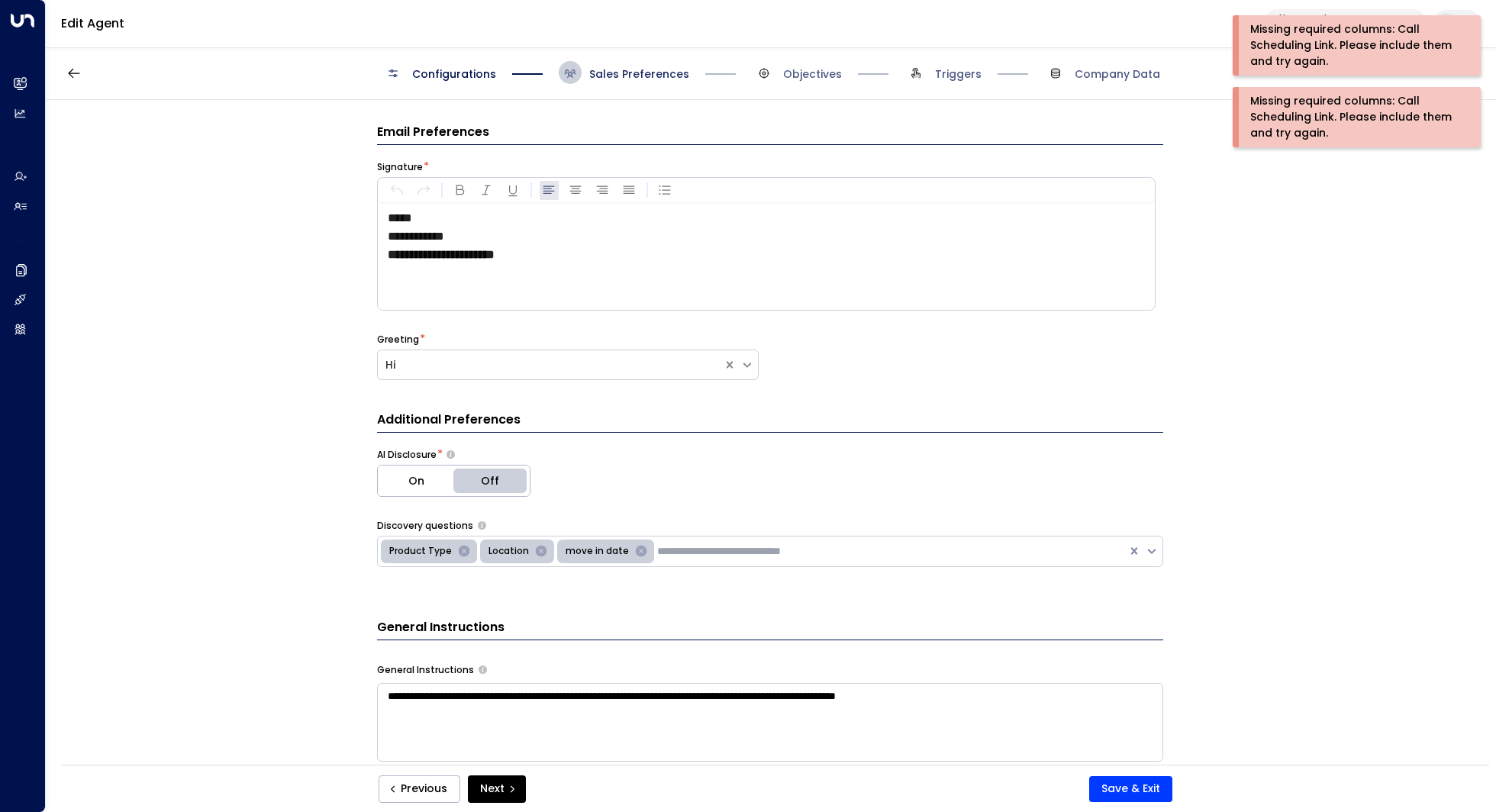
click at [666, 73] on span "Sales Preferences" at bounding box center [639, 73] width 100 height 15
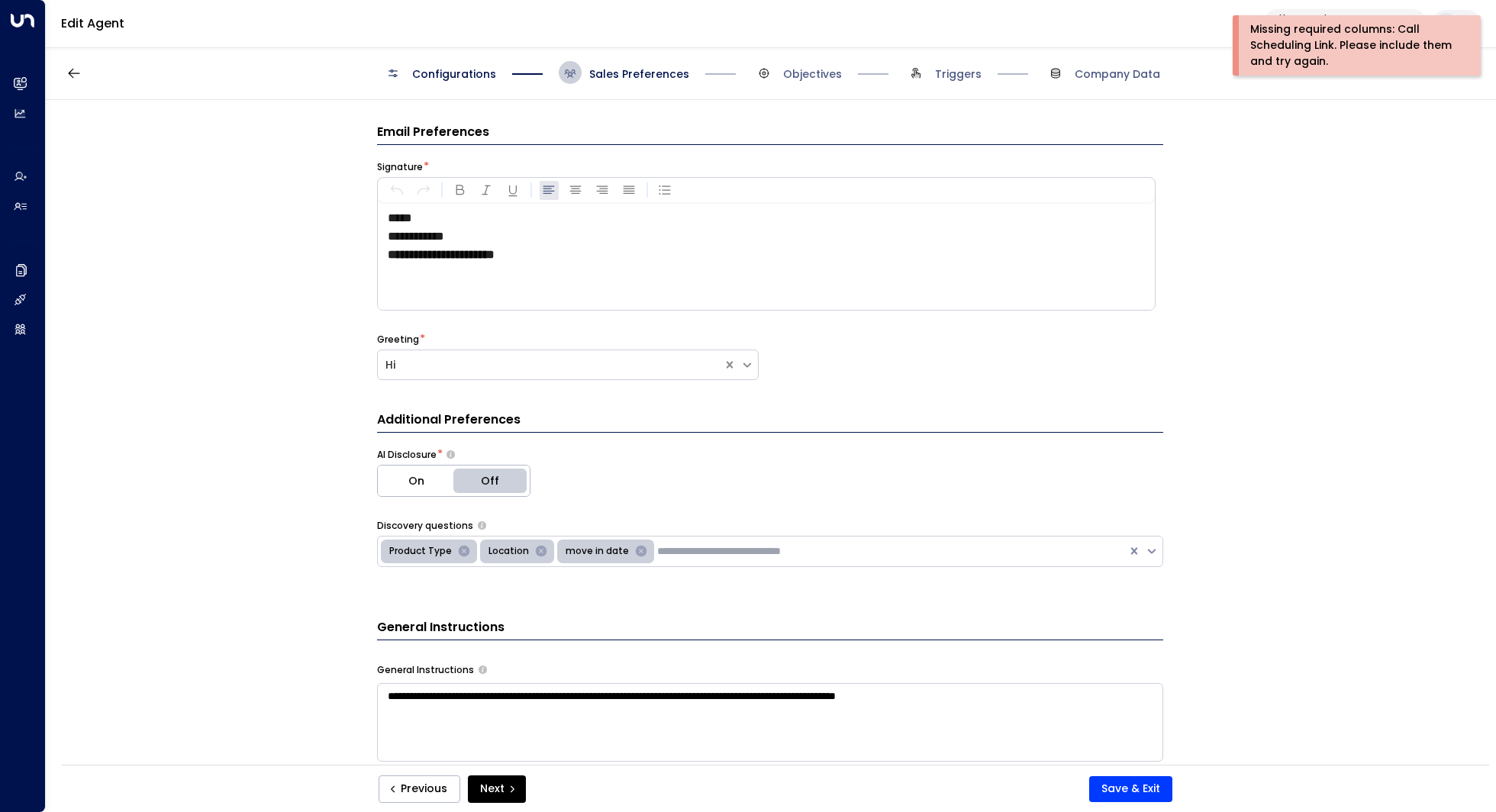
click at [938, 82] on span "Triggers" at bounding box center [942, 73] width 77 height 23
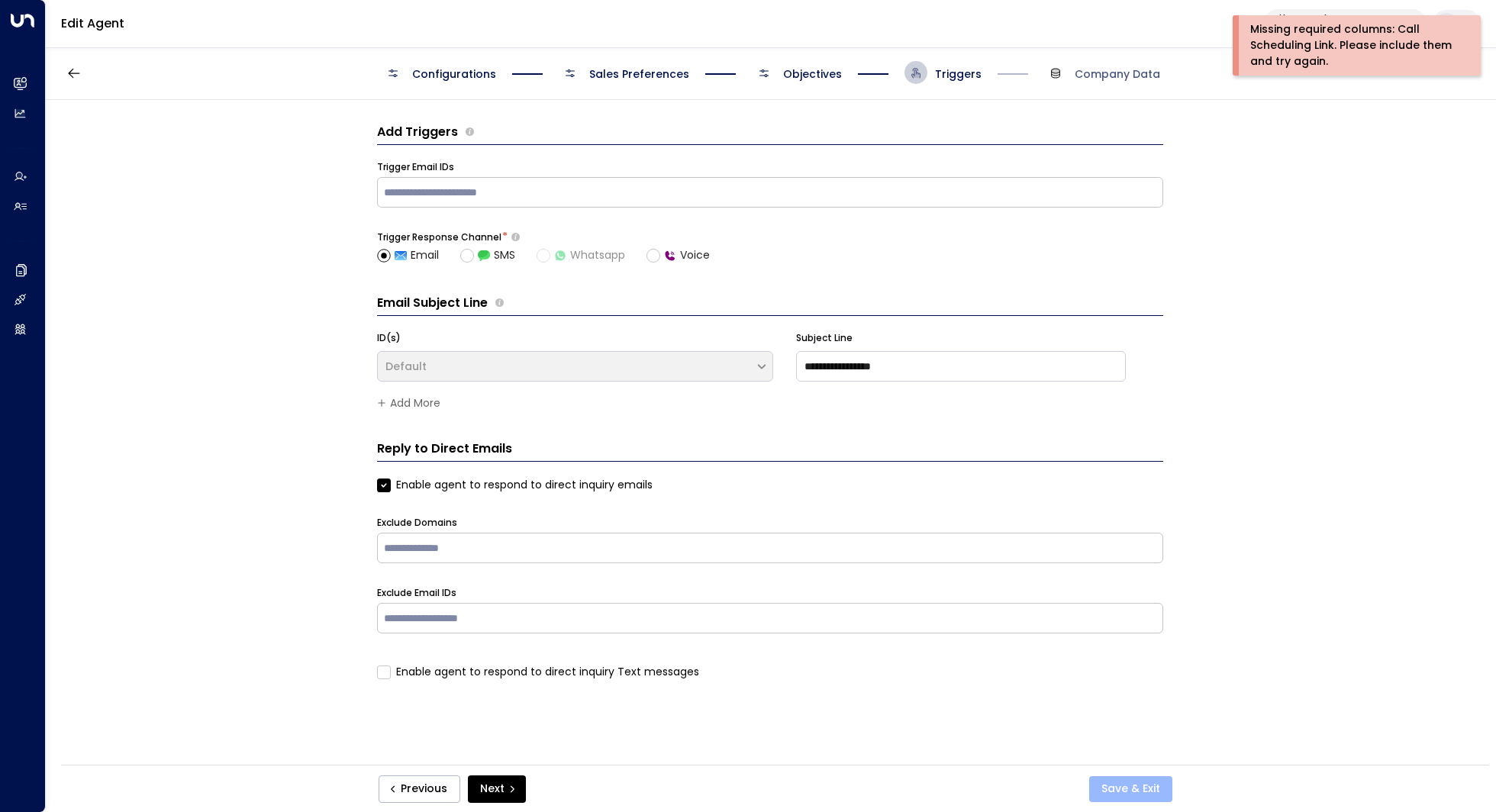
click at [1125, 778] on button "Save & Exit" at bounding box center [1131, 788] width 83 height 26
click at [1134, 81] on span "Company Data" at bounding box center [1102, 73] width 116 height 23
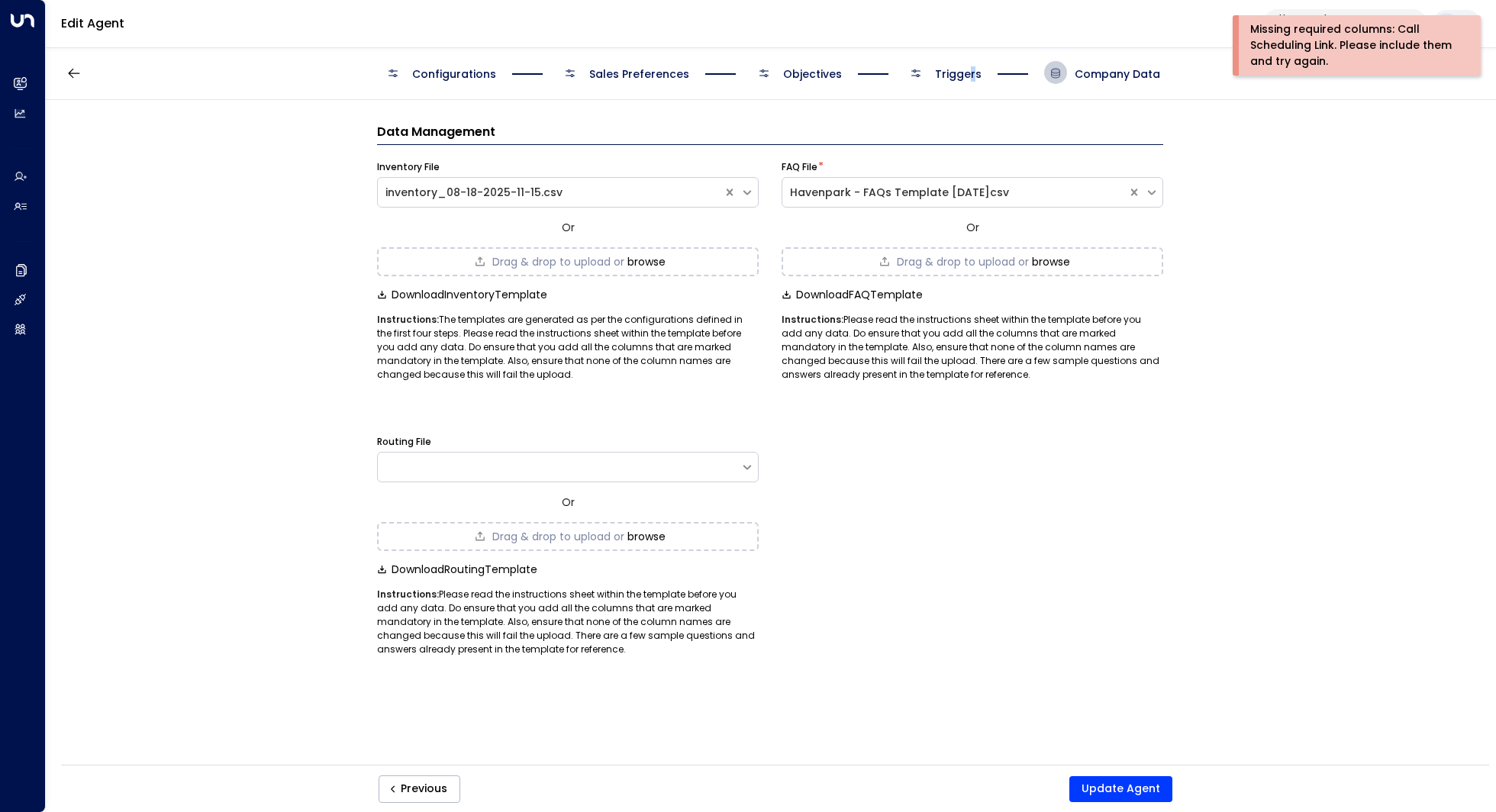
click at [972, 67] on span "Triggers" at bounding box center [958, 73] width 47 height 15
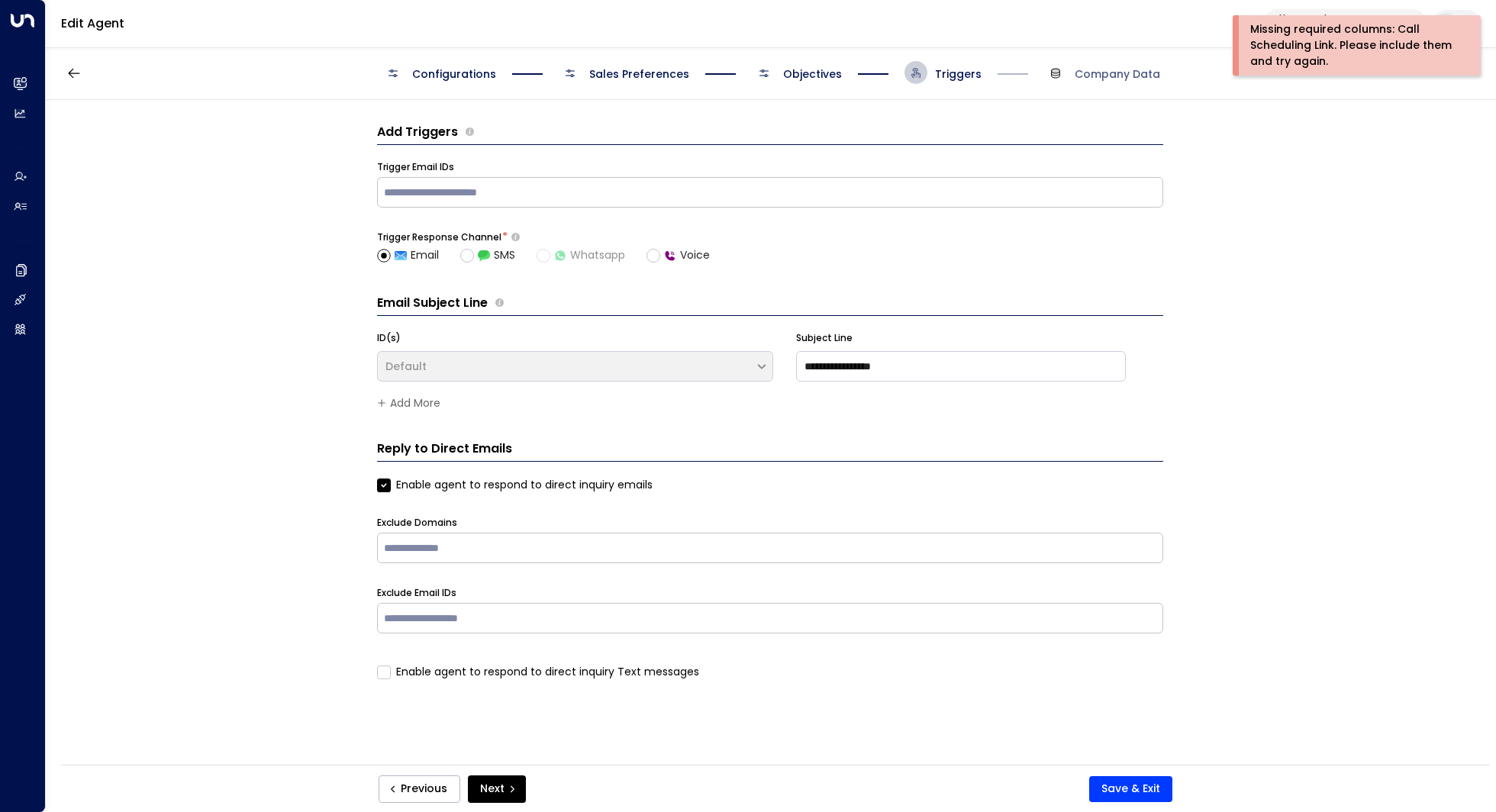
click at [803, 73] on span "Objectives" at bounding box center [812, 73] width 58 height 15
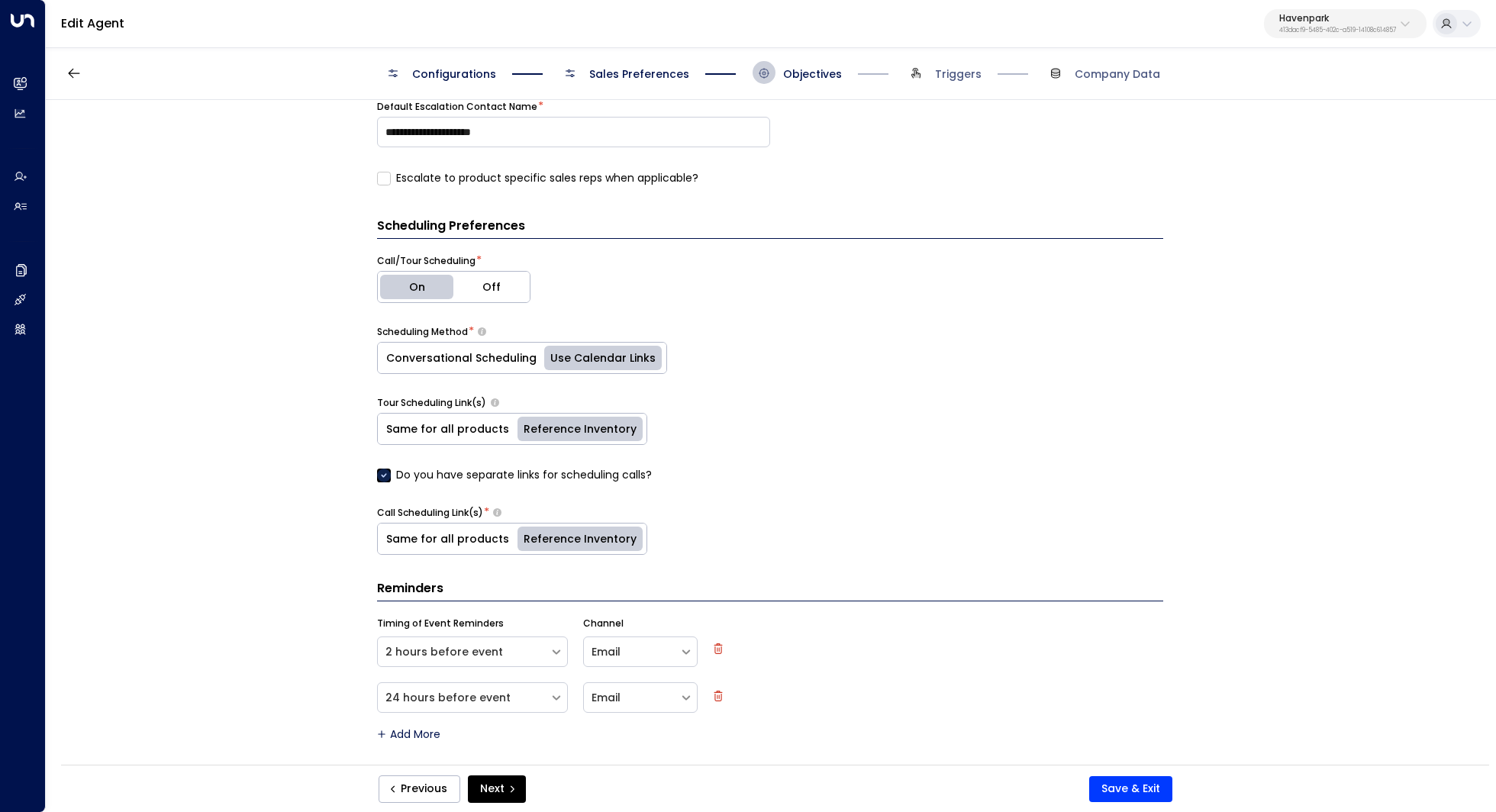
scroll to position [519, 0]
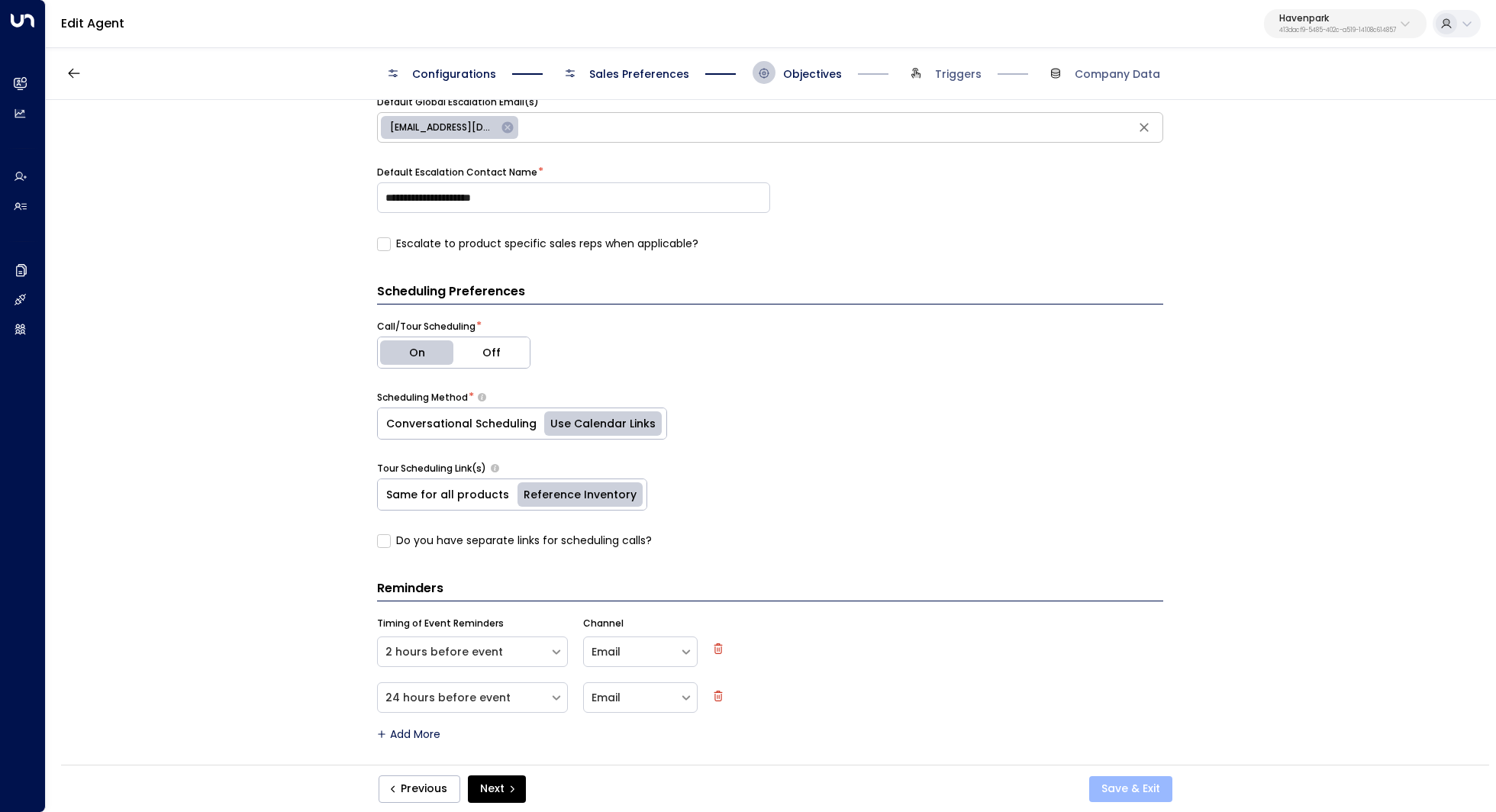
click at [1156, 794] on button "Save & Exit" at bounding box center [1131, 788] width 83 height 26
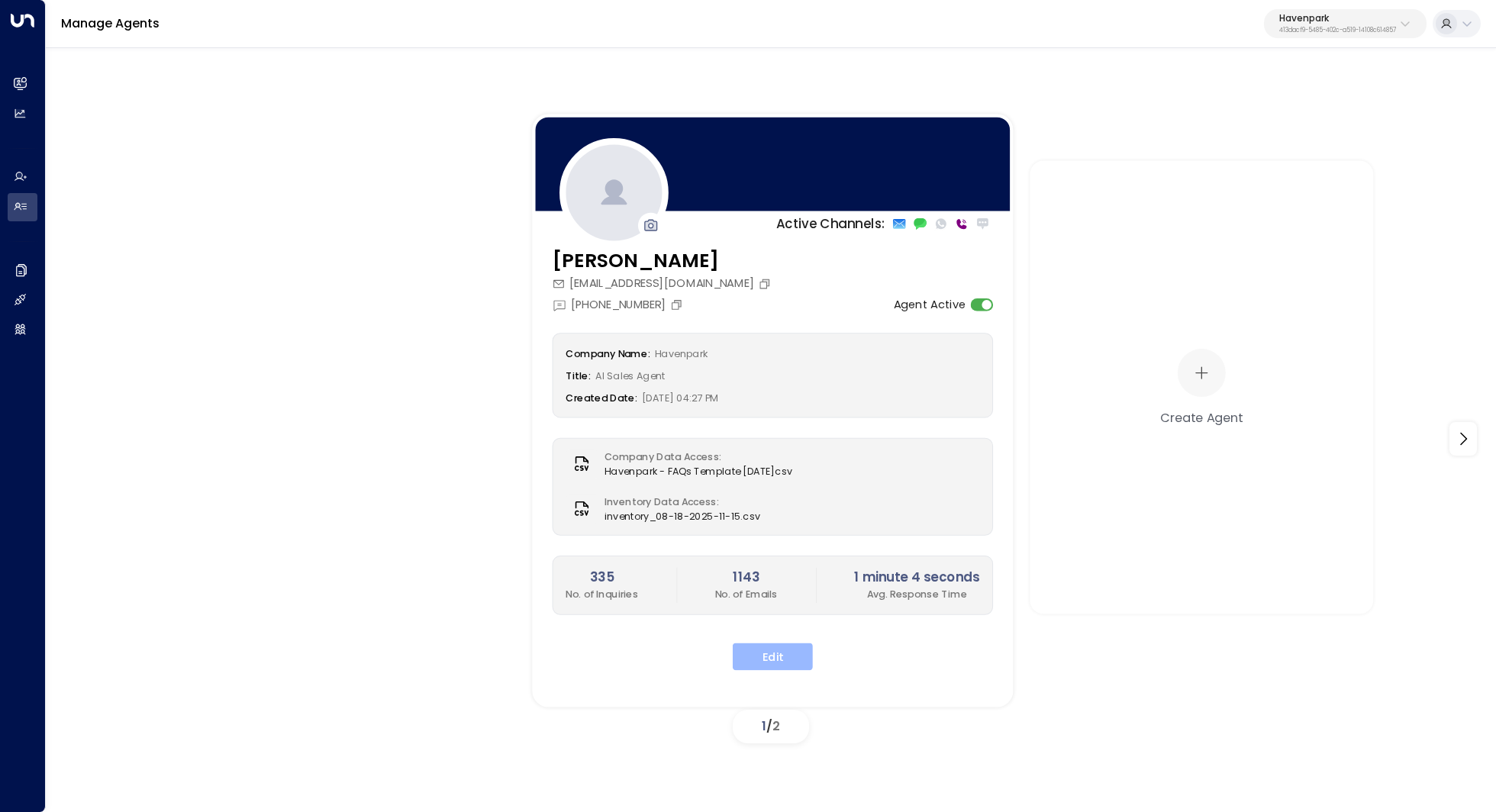
click at [775, 649] on button "Edit" at bounding box center [772, 656] width 80 height 27
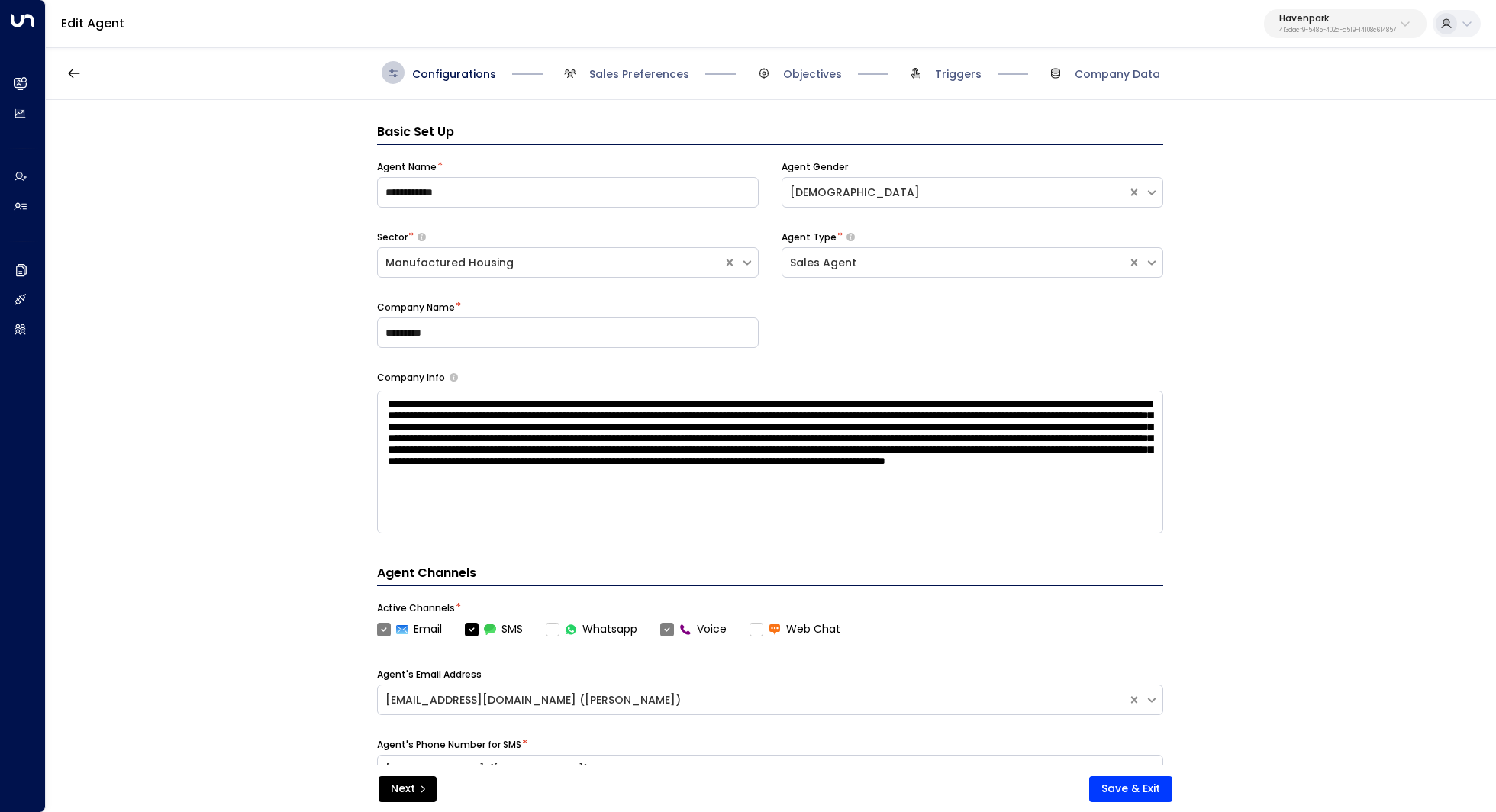
scroll to position [23, 0]
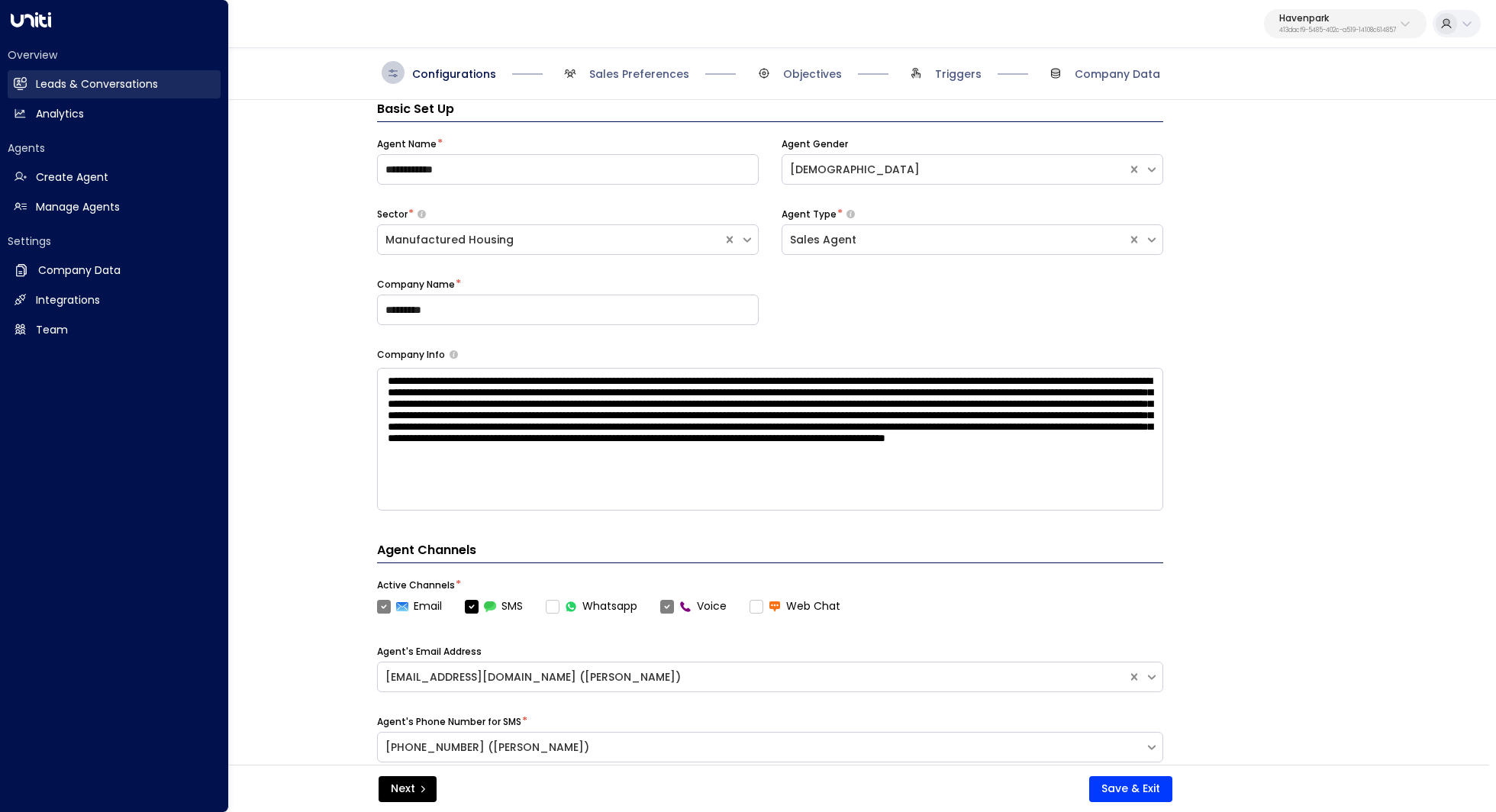
click at [48, 81] on h2 "Leads & Conversations" at bounding box center [97, 84] width 122 height 16
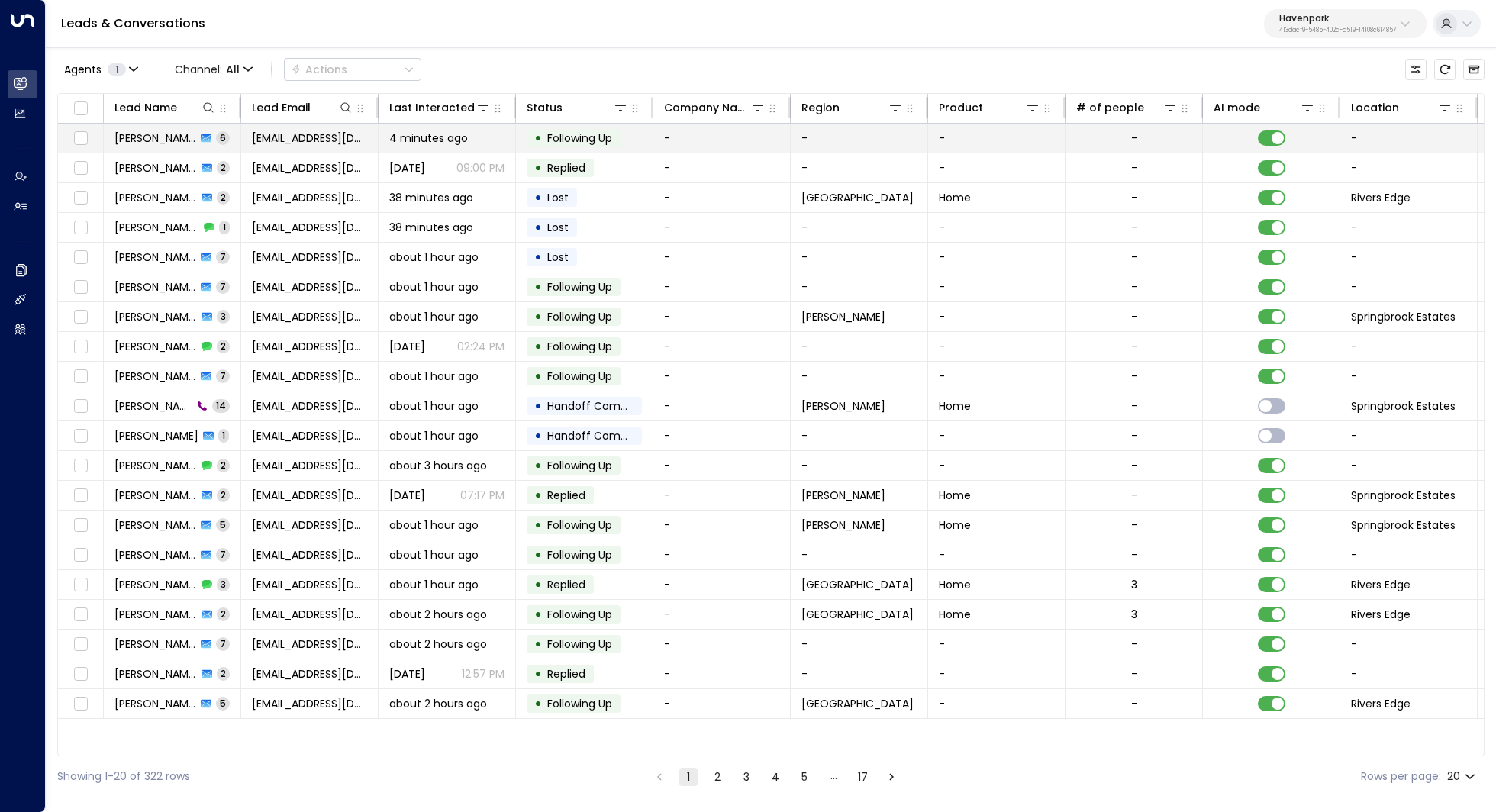
click at [171, 136] on span "Rodney Reeves" at bounding box center [155, 137] width 81 height 15
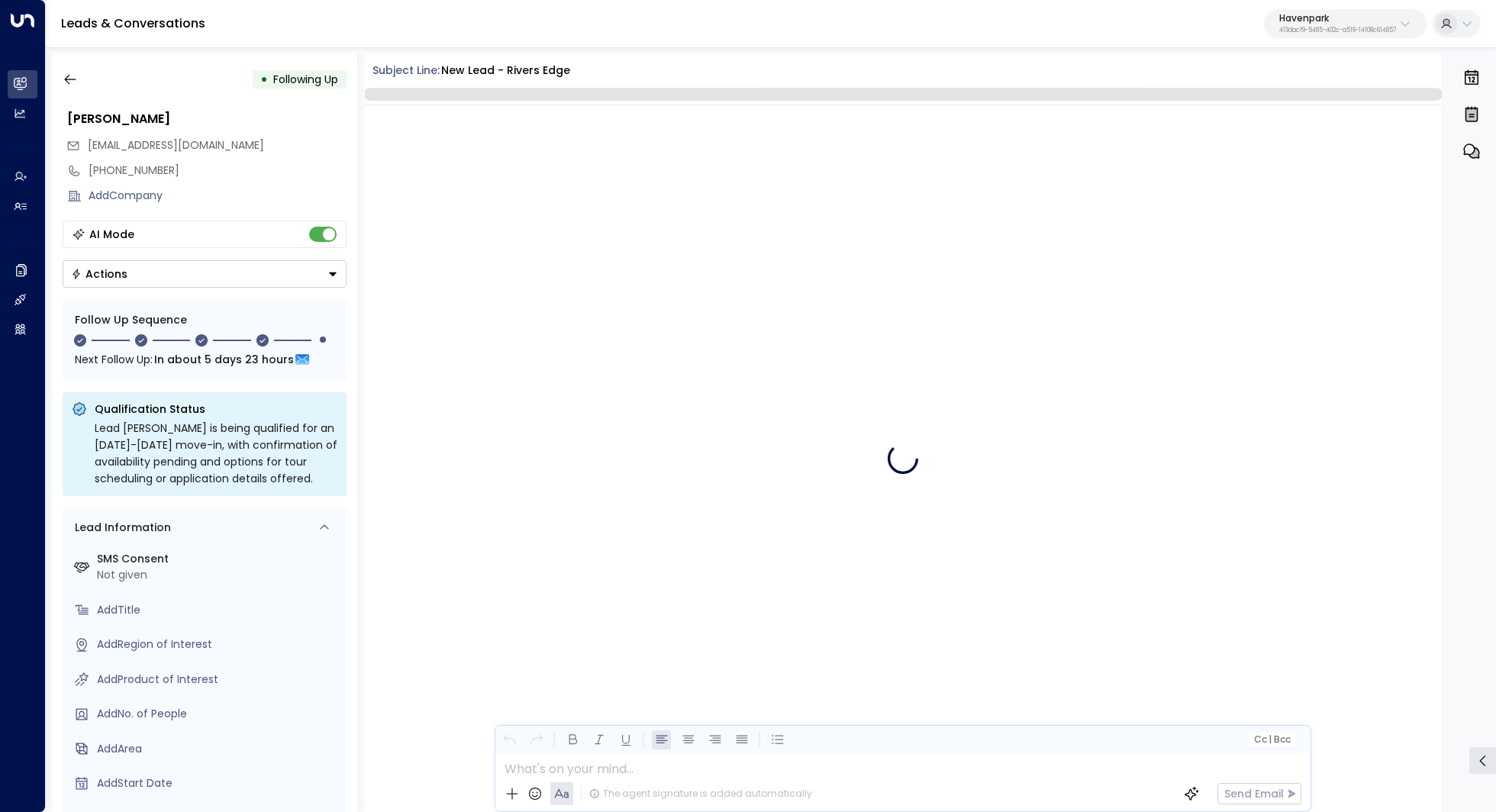
scroll to position [2639, 0]
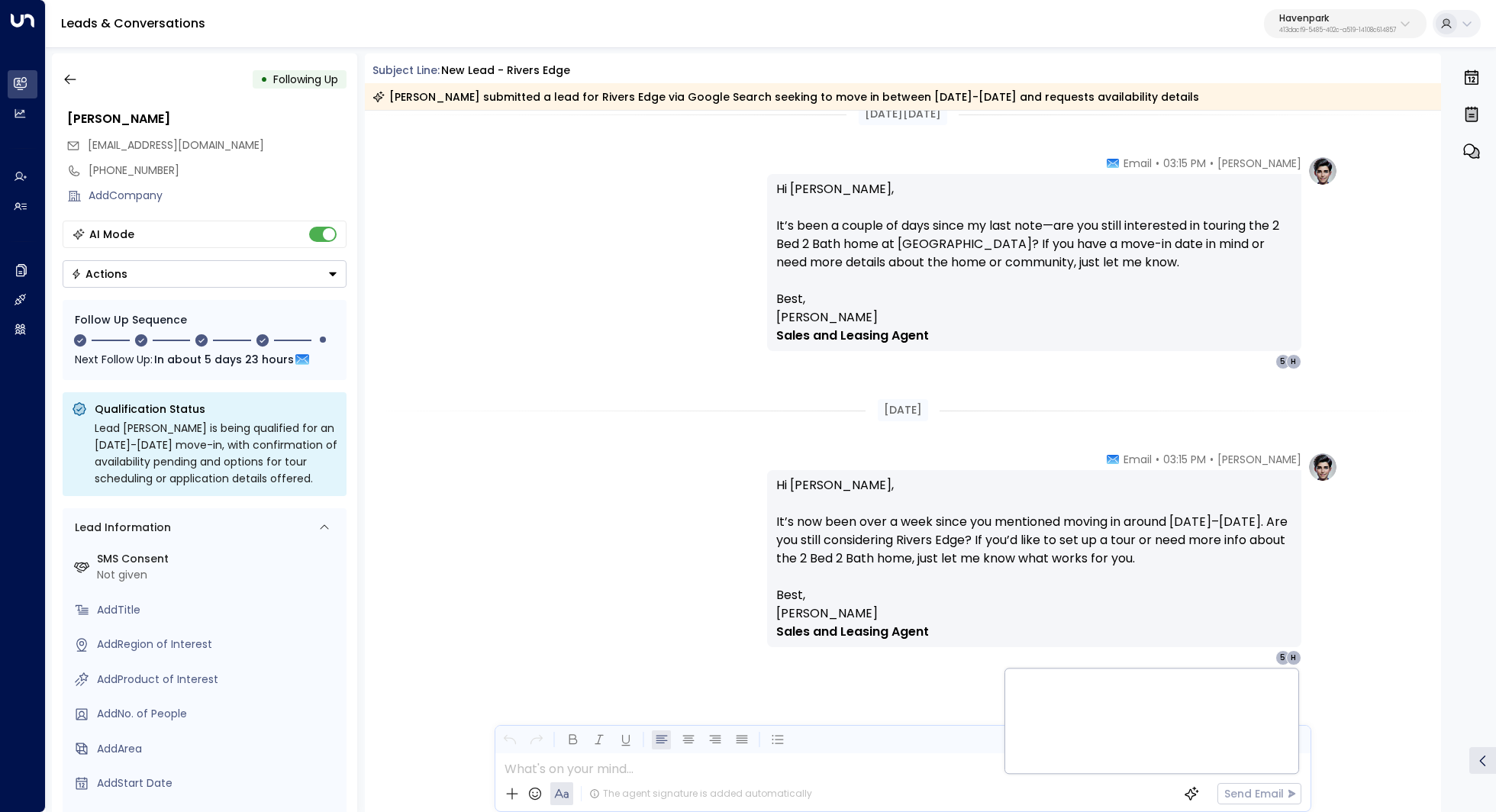
click at [1357, 684] on div "Taylor Smith • 03:15 PM • Email Hi Rodney, It’s now been over a week since you …" at bounding box center [903, 635] width 1077 height 367
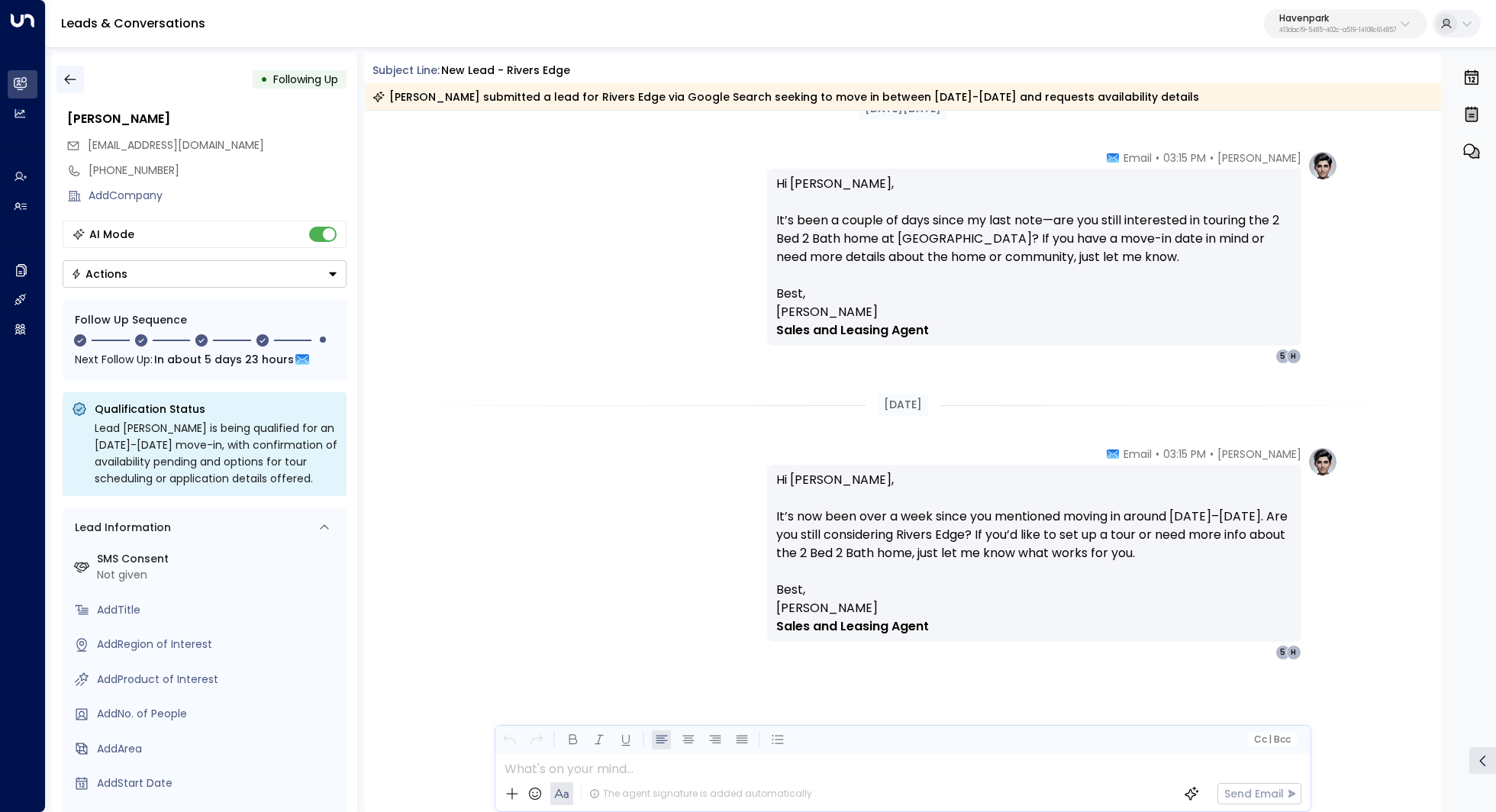
click at [79, 83] on button "button" at bounding box center [70, 79] width 27 height 27
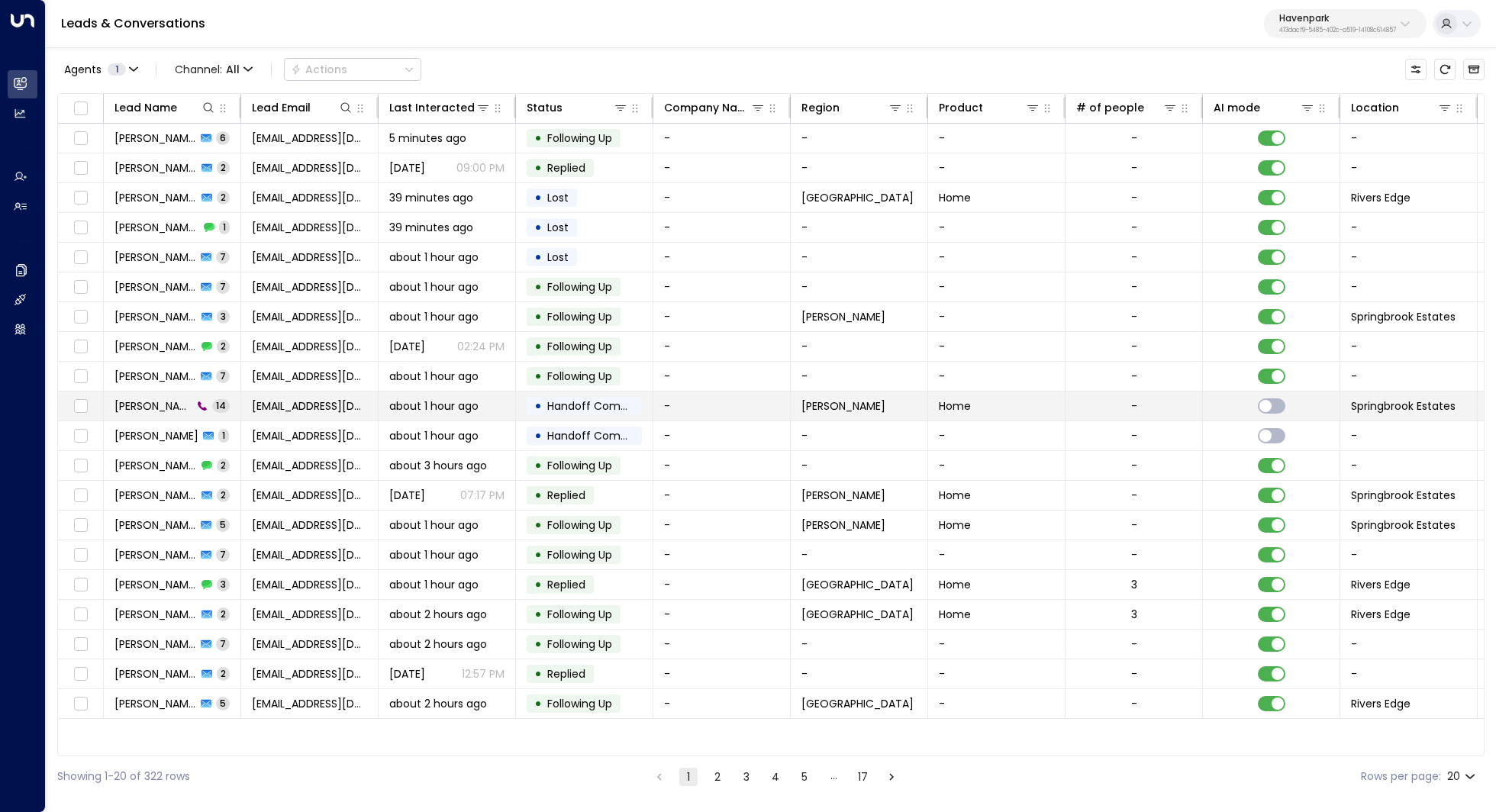
click at [157, 406] on span "Kathryn Barton" at bounding box center [153, 406] width 78 height 15
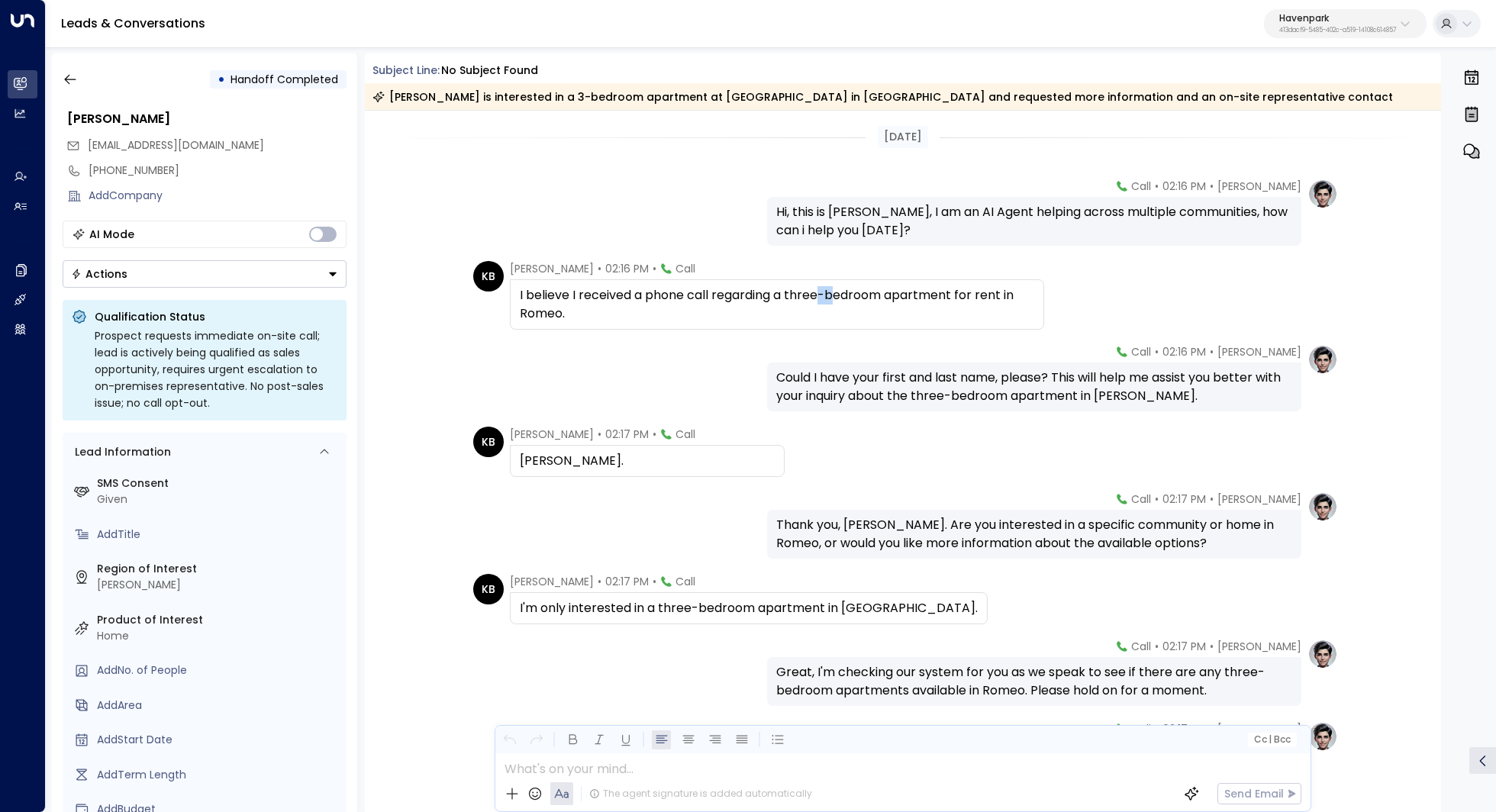
drag, startPoint x: 819, startPoint y: 290, endPoint x: 831, endPoint y: 290, distance: 12.0
click at [831, 290] on div "I believe I received a phone call regarding a three-bedroom apartment for rent …" at bounding box center [777, 304] width 515 height 36
drag, startPoint x: 871, startPoint y: 209, endPoint x: 869, endPoint y: 227, distance: 18.1
click at [869, 227] on div "Hi, this is Taylor Smith, I am an AI Agent helping across multiple communities,…" at bounding box center [1034, 220] width 515 height 36
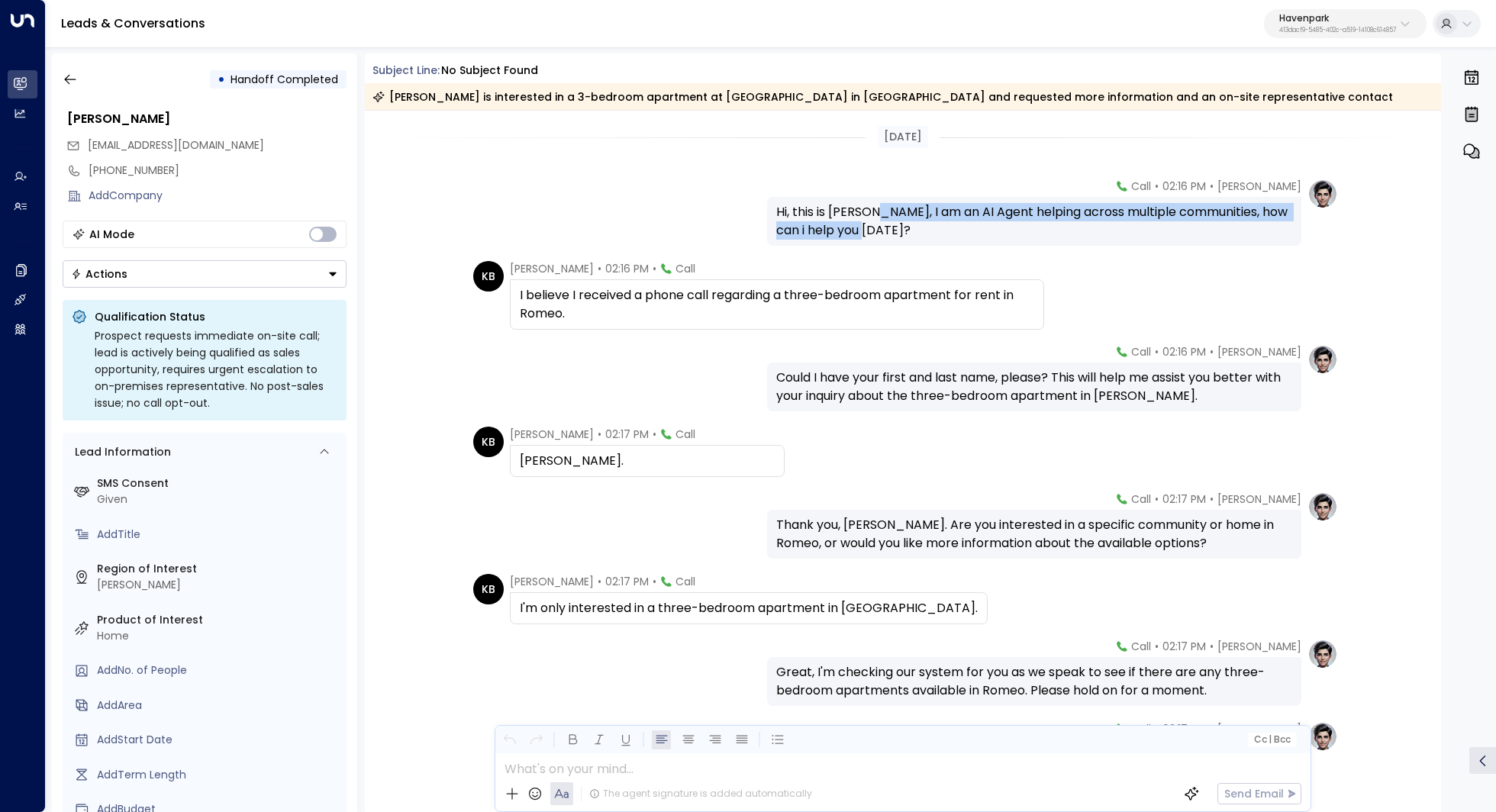
click at [869, 227] on div "Hi, this is Taylor Smith, I am an AI Agent helping across multiple communities,…" at bounding box center [1034, 220] width 515 height 36
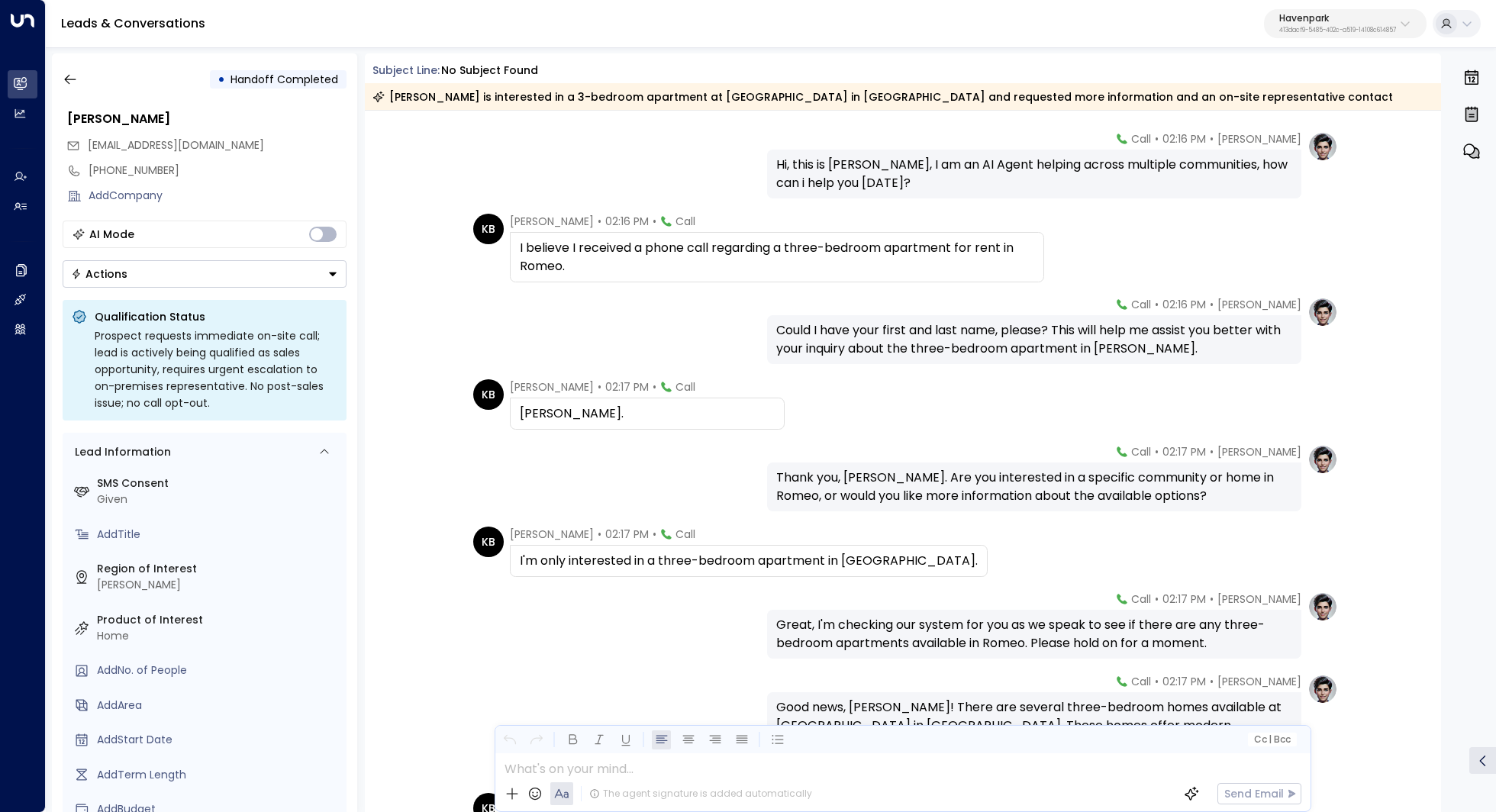
scroll to position [56, 0]
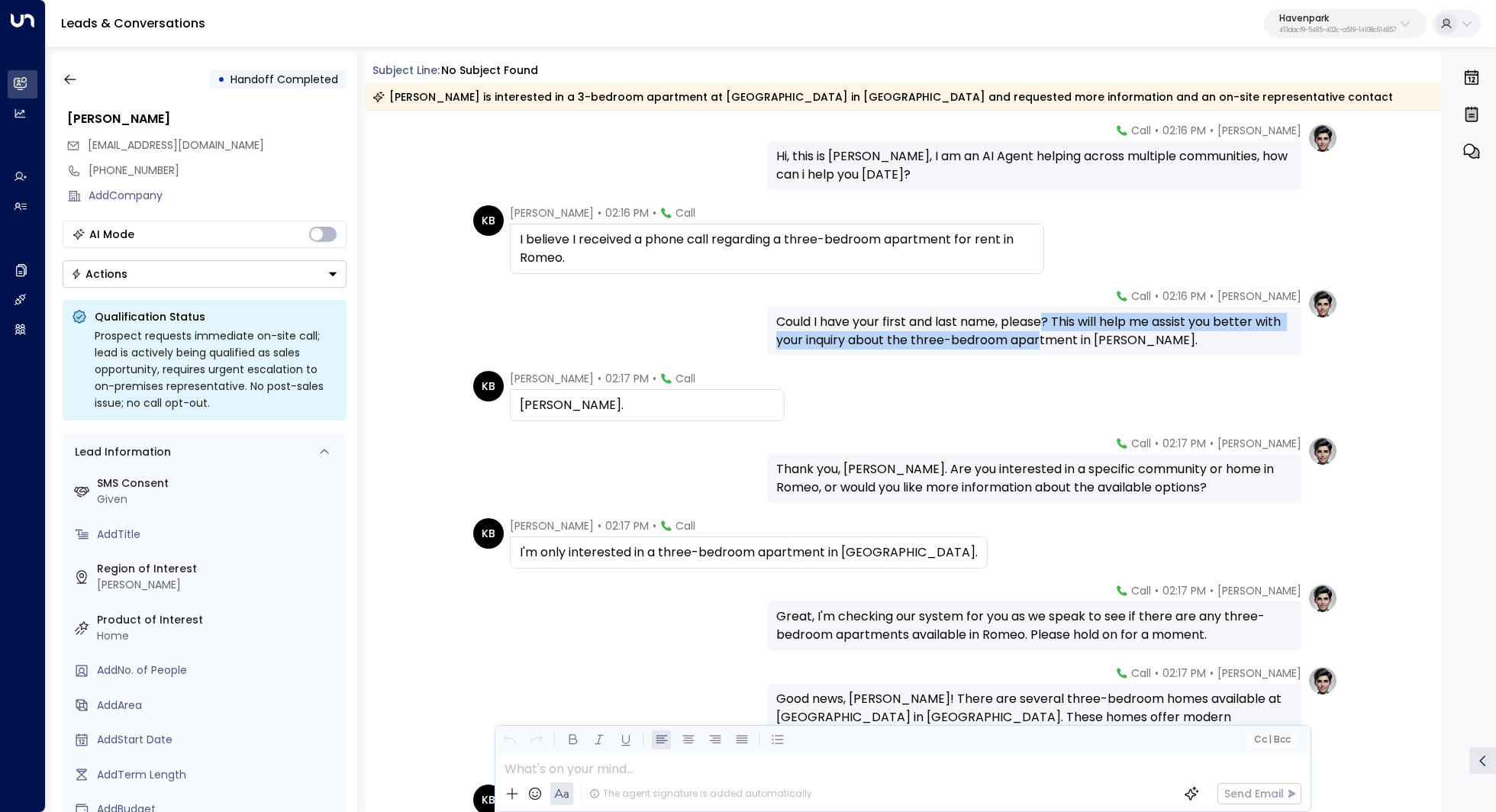
drag, startPoint x: 1045, startPoint y: 323, endPoint x: 1040, endPoint y: 338, distance: 15.8
click at [1040, 338] on div "Could I have your first and last name, please? This will help me assist you bet…" at bounding box center [1034, 330] width 515 height 36
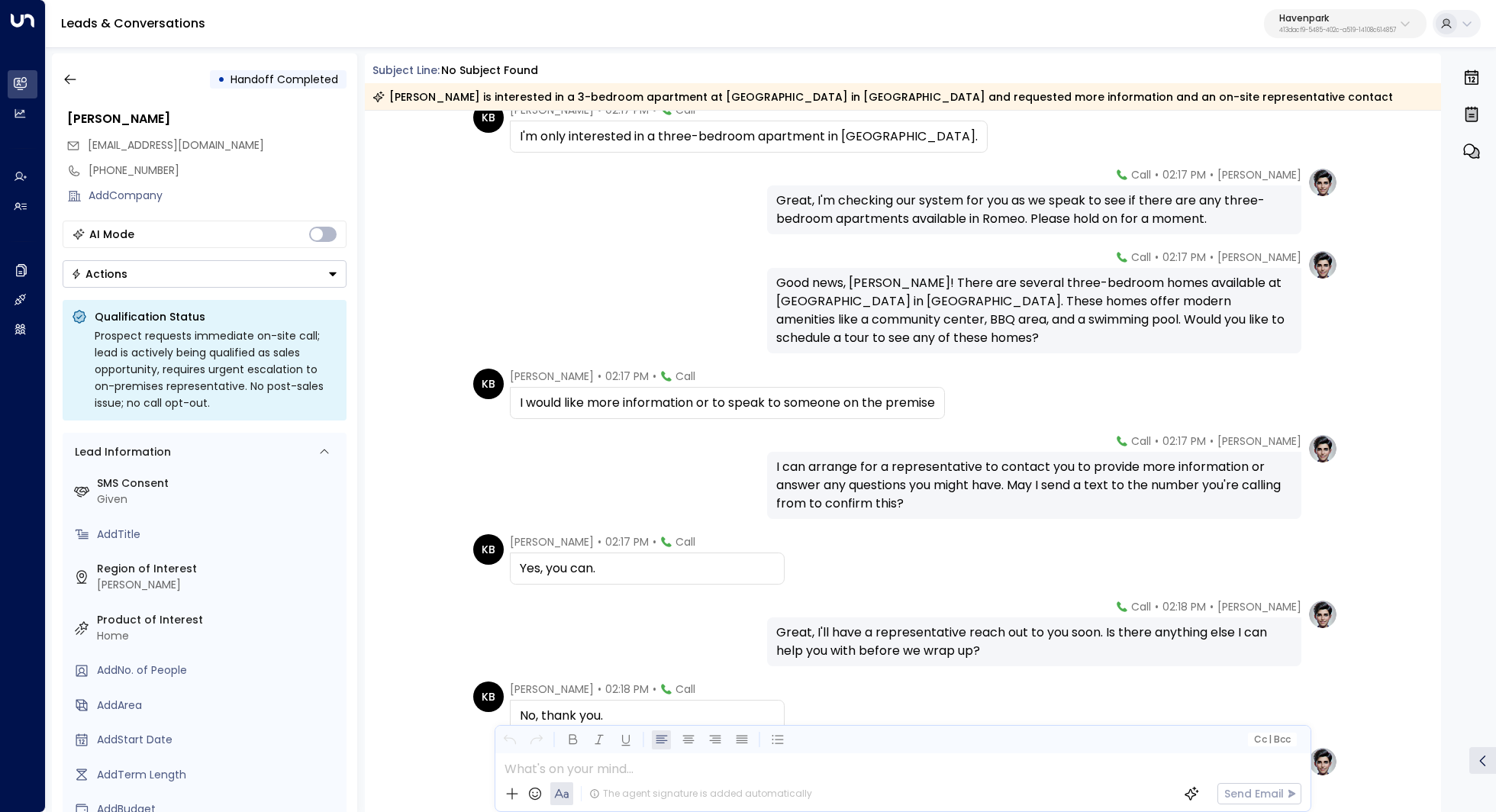
scroll to position [532, 0]
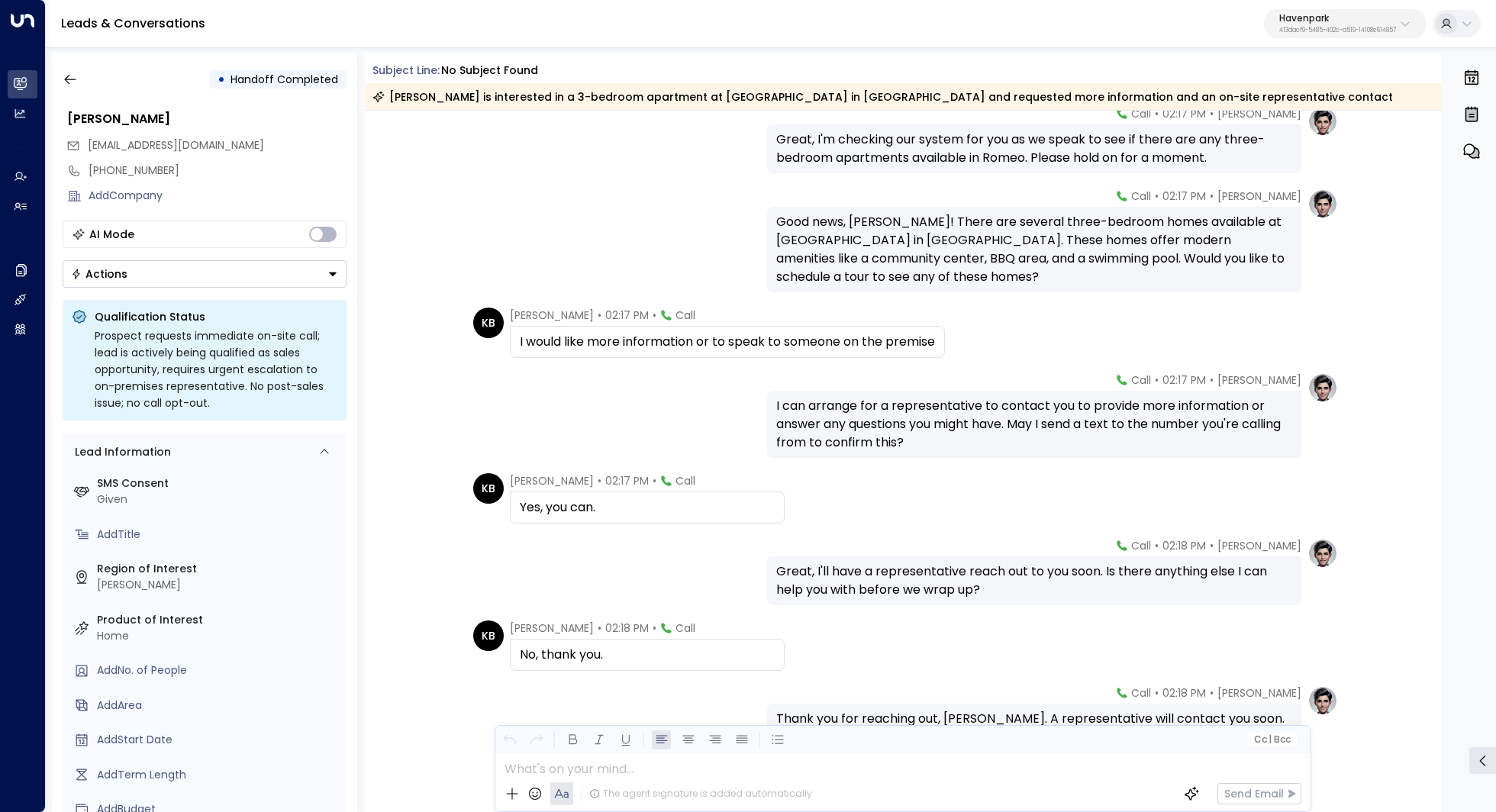
click at [1019, 245] on div "Good news, Catherine! There are several three-bedroom homes available at Spring…" at bounding box center [1034, 249] width 515 height 73
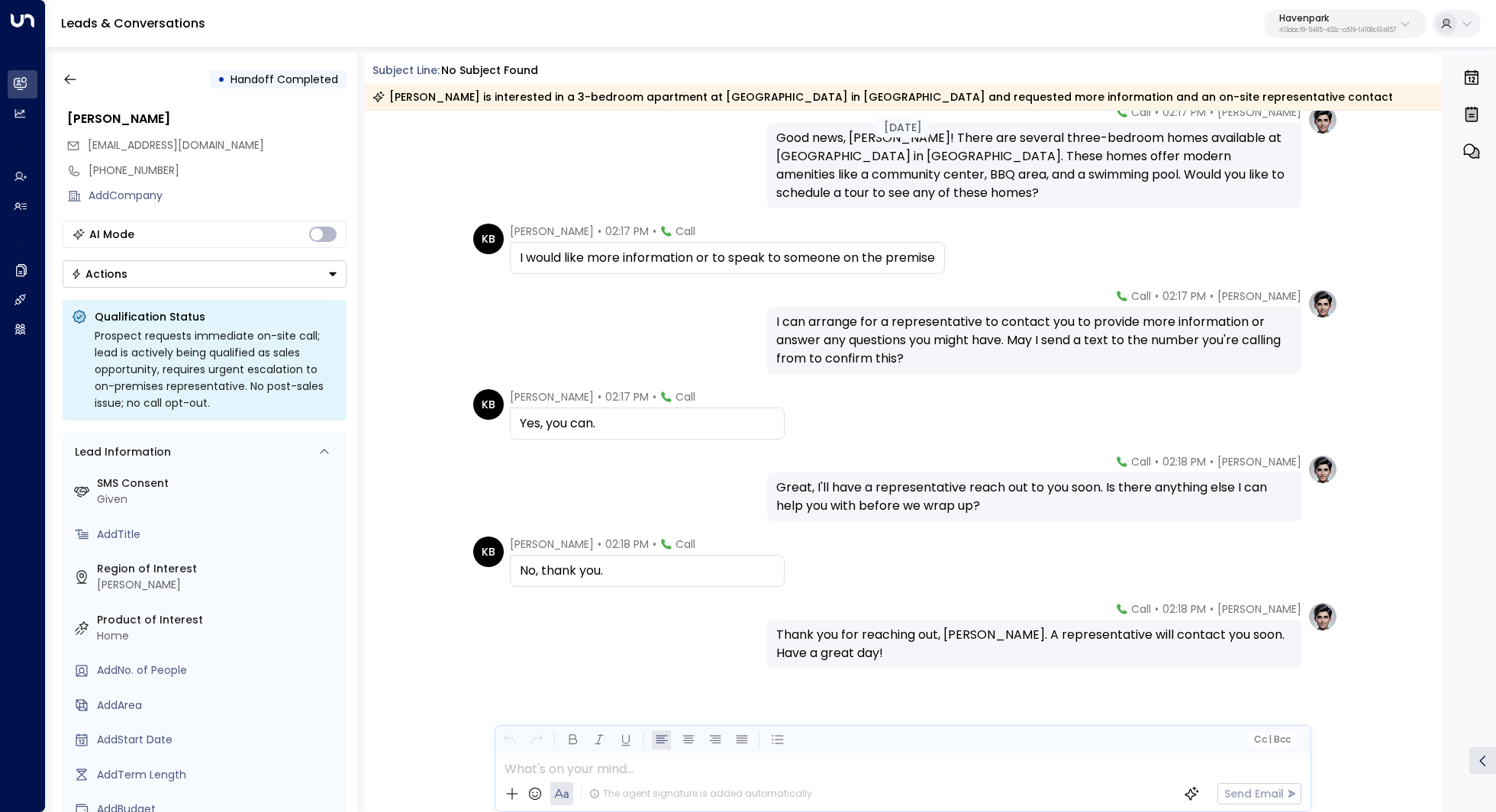
scroll to position [626, 0]
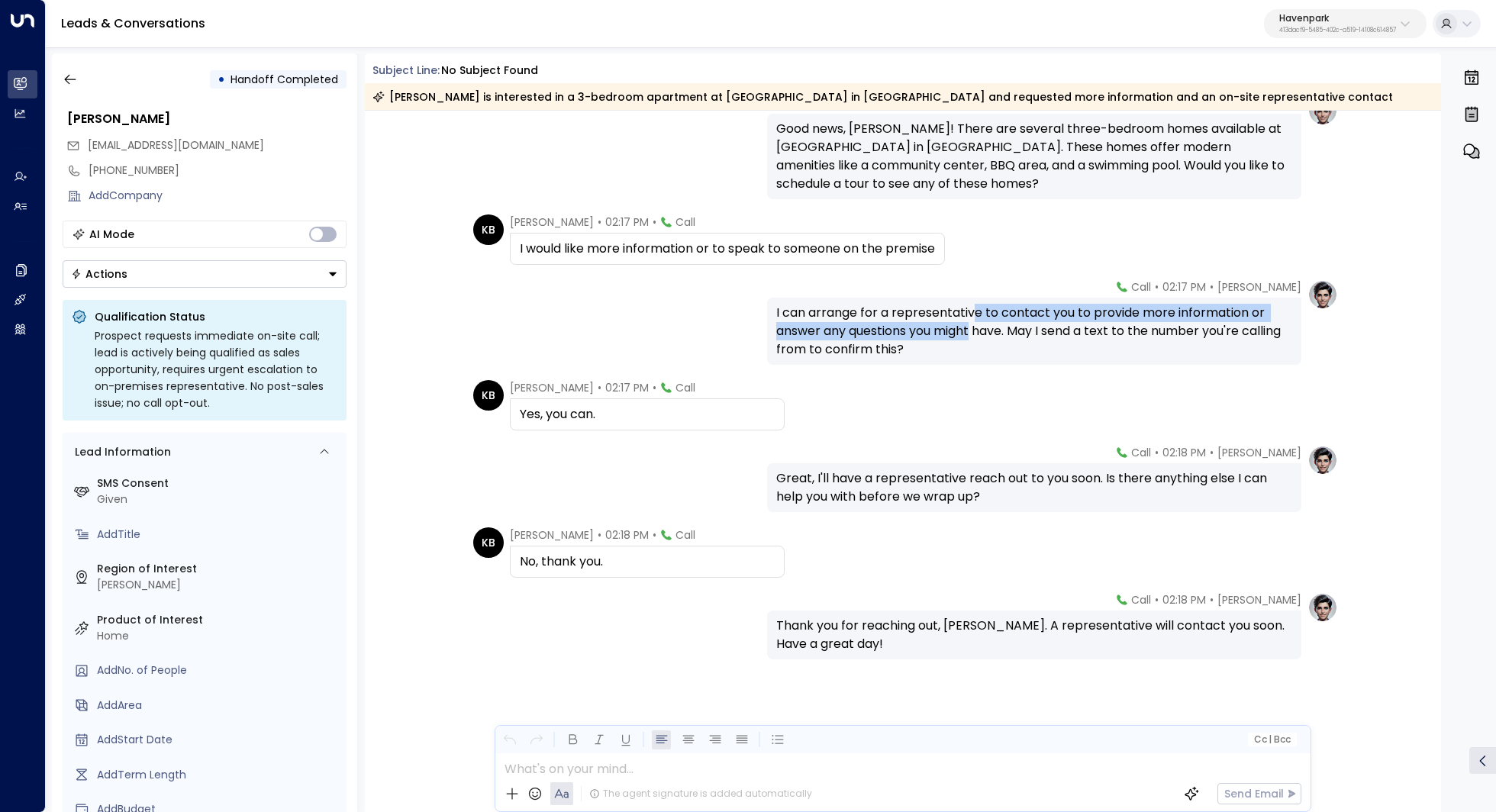
drag, startPoint x: 972, startPoint y: 309, endPoint x: 970, endPoint y: 329, distance: 20.1
click at [970, 329] on div "I can arrange for a representative to contact you to provide more information o…" at bounding box center [1034, 331] width 515 height 55
drag, startPoint x: 920, startPoint y: 480, endPoint x: 937, endPoint y: 480, distance: 17.0
click at [937, 480] on div "Great, I'll have a representative reach out to you soon. Is there anything else…" at bounding box center [1034, 487] width 515 height 36
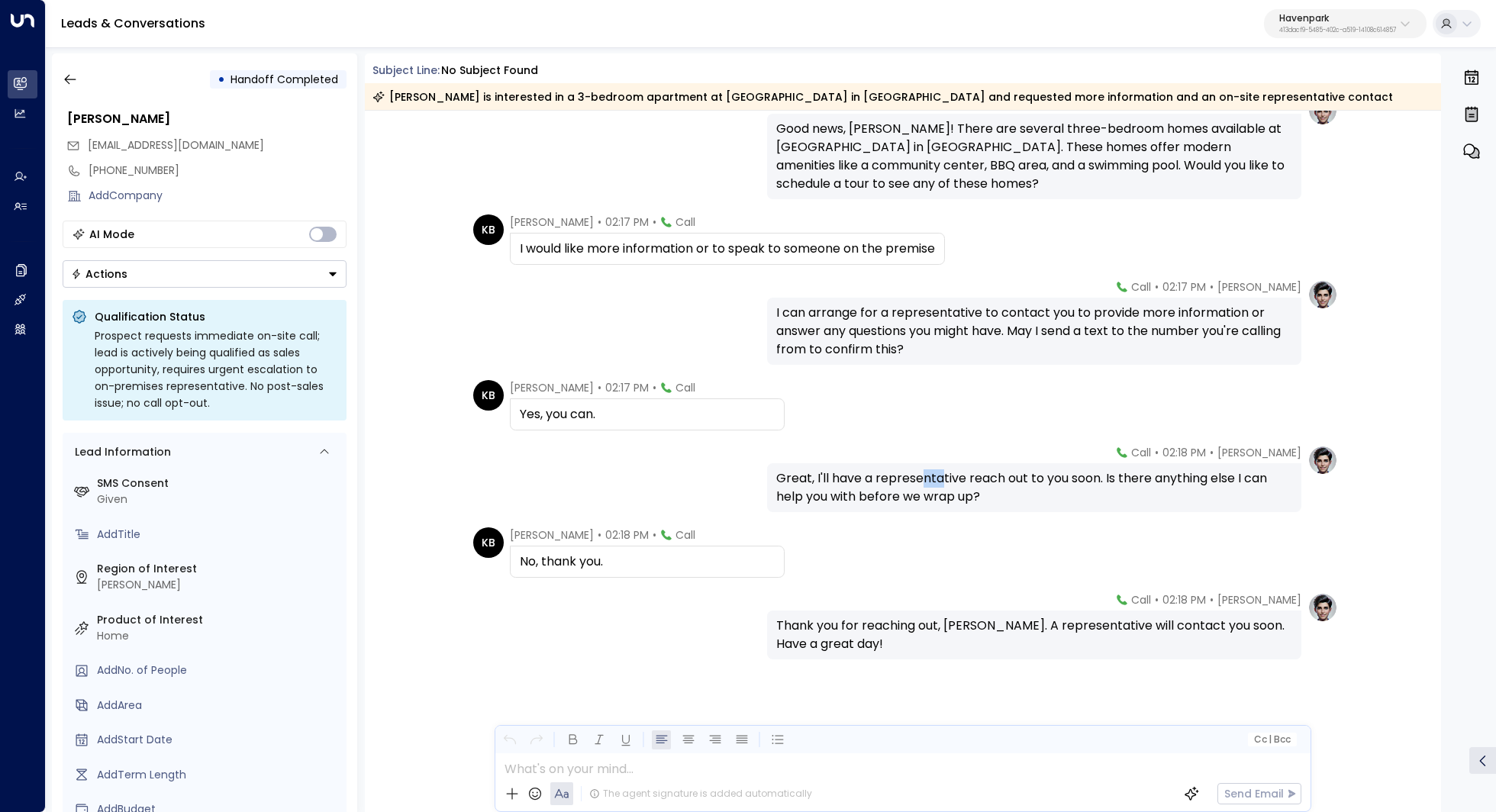
click at [937, 480] on div "Great, I'll have a representative reach out to you soon. Is there anything else…" at bounding box center [1034, 487] width 515 height 36
drag, startPoint x: 953, startPoint y: 480, endPoint x: 952, endPoint y: 492, distance: 12.0
click at [952, 491] on div "Great, I'll have a representative reach out to you soon. Is there anything else…" at bounding box center [1034, 487] width 515 height 36
click at [952, 492] on div "Great, I'll have a representative reach out to you soon. Is there anything else…" at bounding box center [1034, 487] width 515 height 36
click at [70, 69] on button "button" at bounding box center [70, 79] width 27 height 27
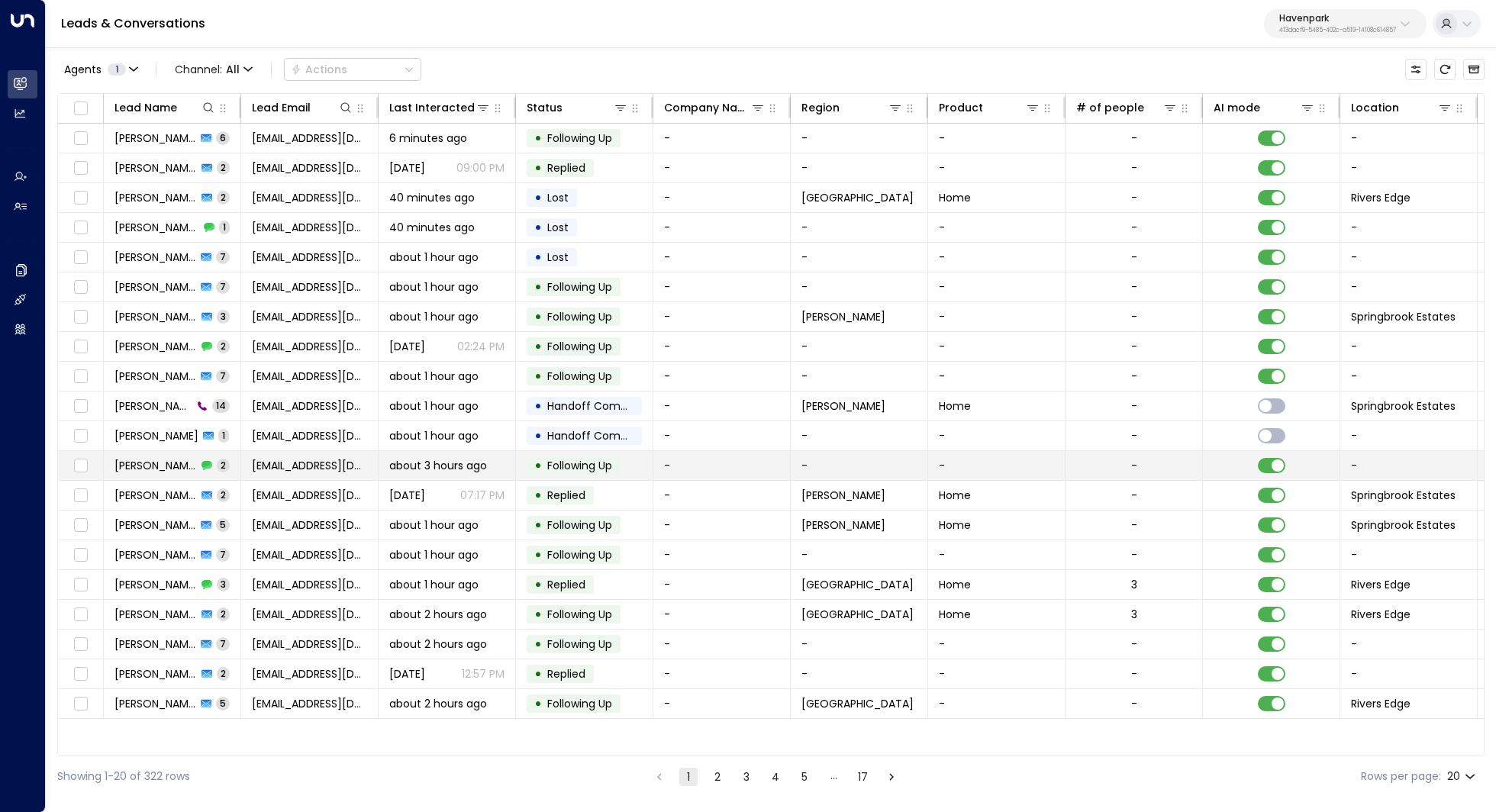
click at [165, 458] on span "Kathryn Barton" at bounding box center [155, 465] width 82 height 15
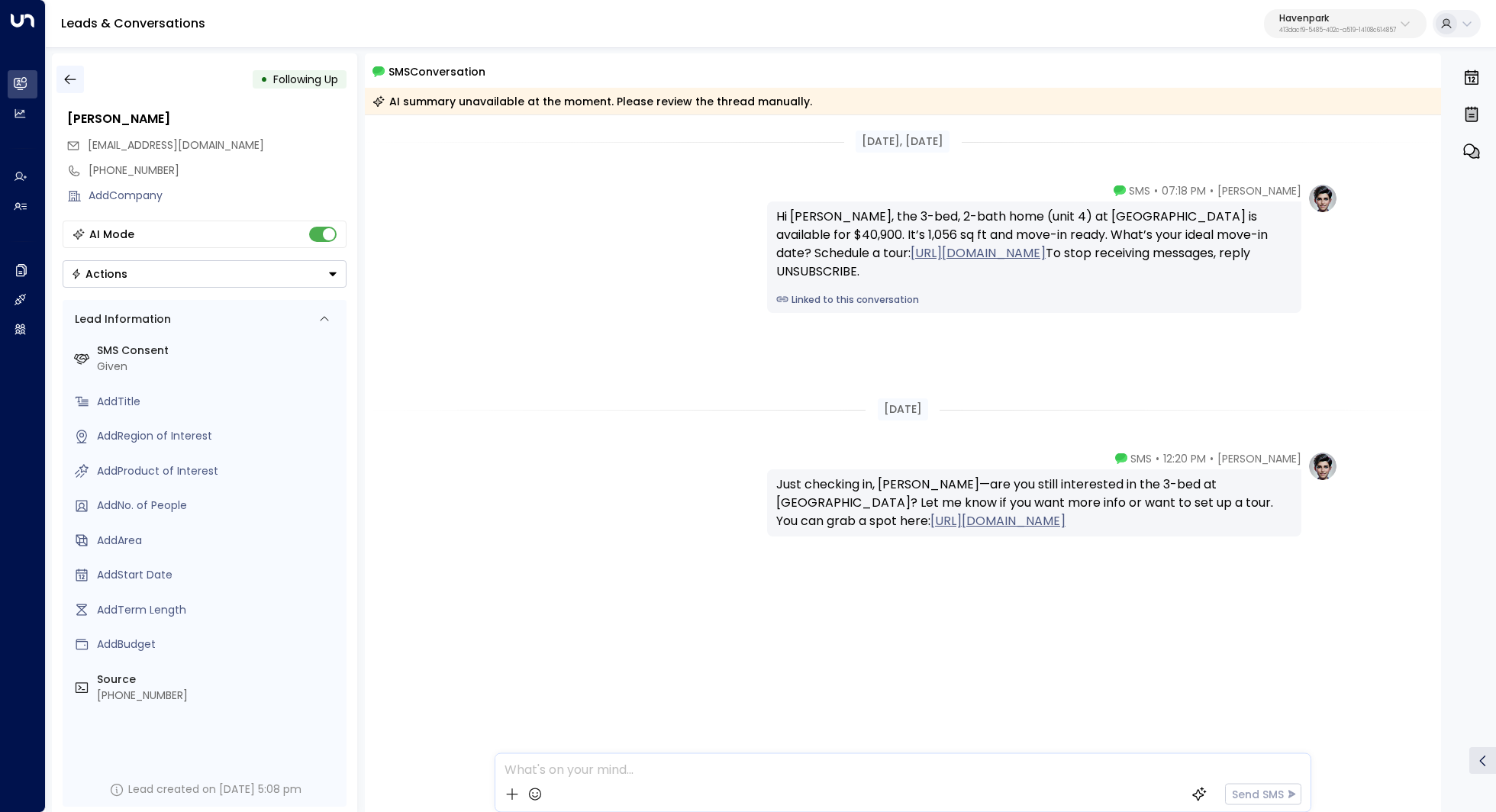
click at [63, 80] on icon "button" at bounding box center [70, 79] width 15 height 15
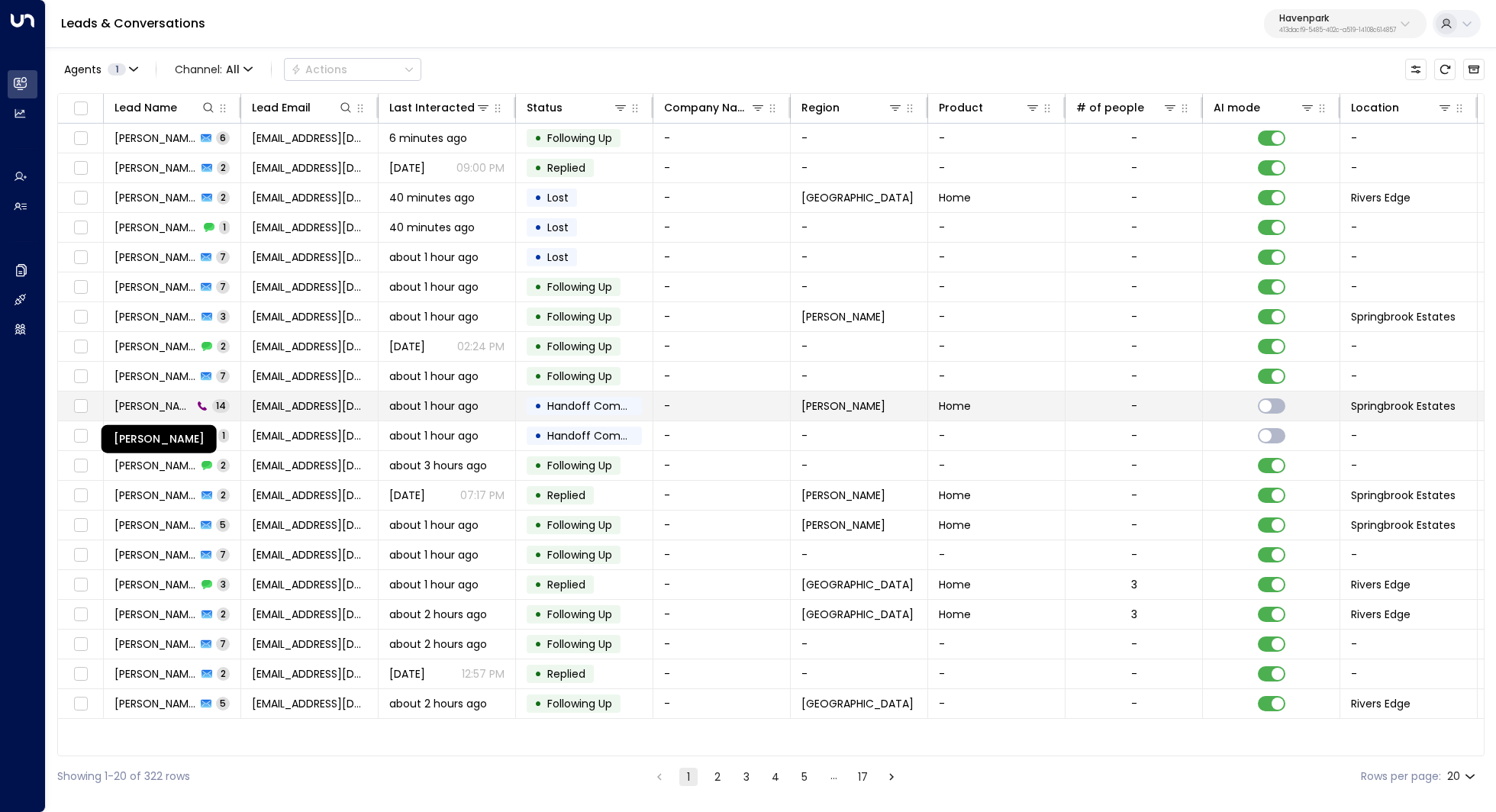
click at [170, 404] on span "Kathryn Barton" at bounding box center [153, 406] width 78 height 15
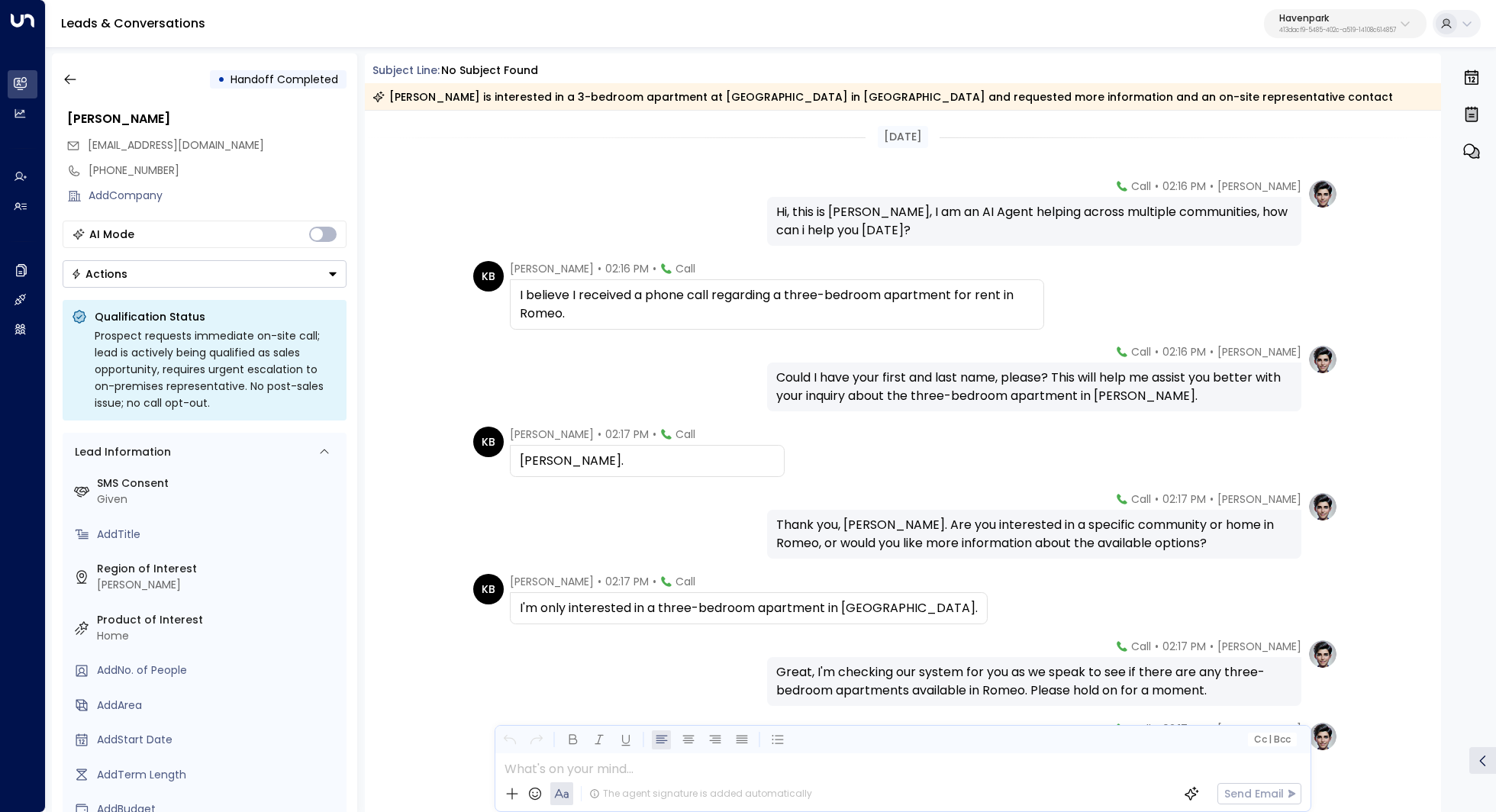
scroll to position [626, 0]
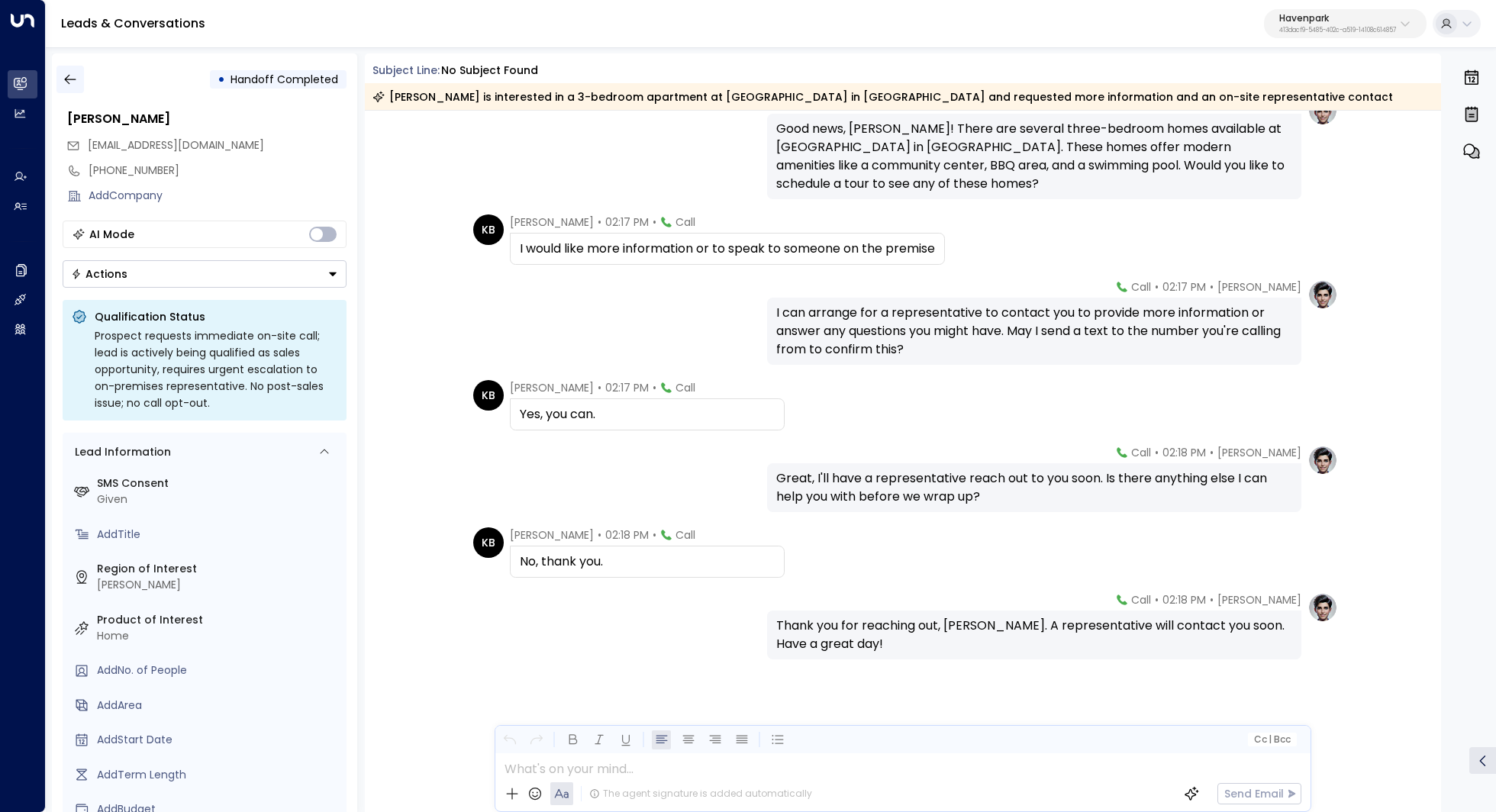
click at [72, 69] on button "button" at bounding box center [70, 79] width 27 height 27
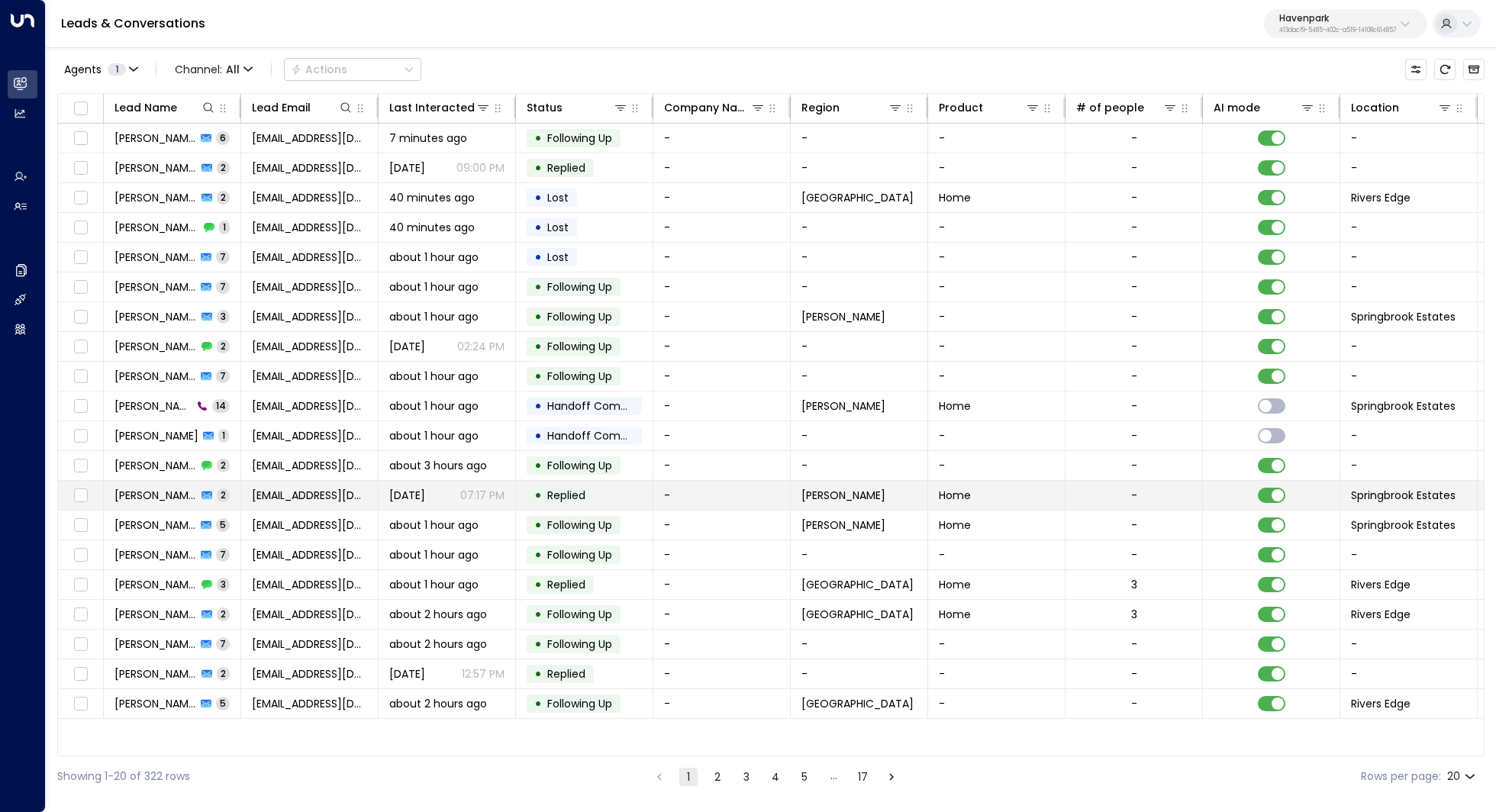
click at [163, 488] on span "Kathryn Barton" at bounding box center [155, 495] width 82 height 15
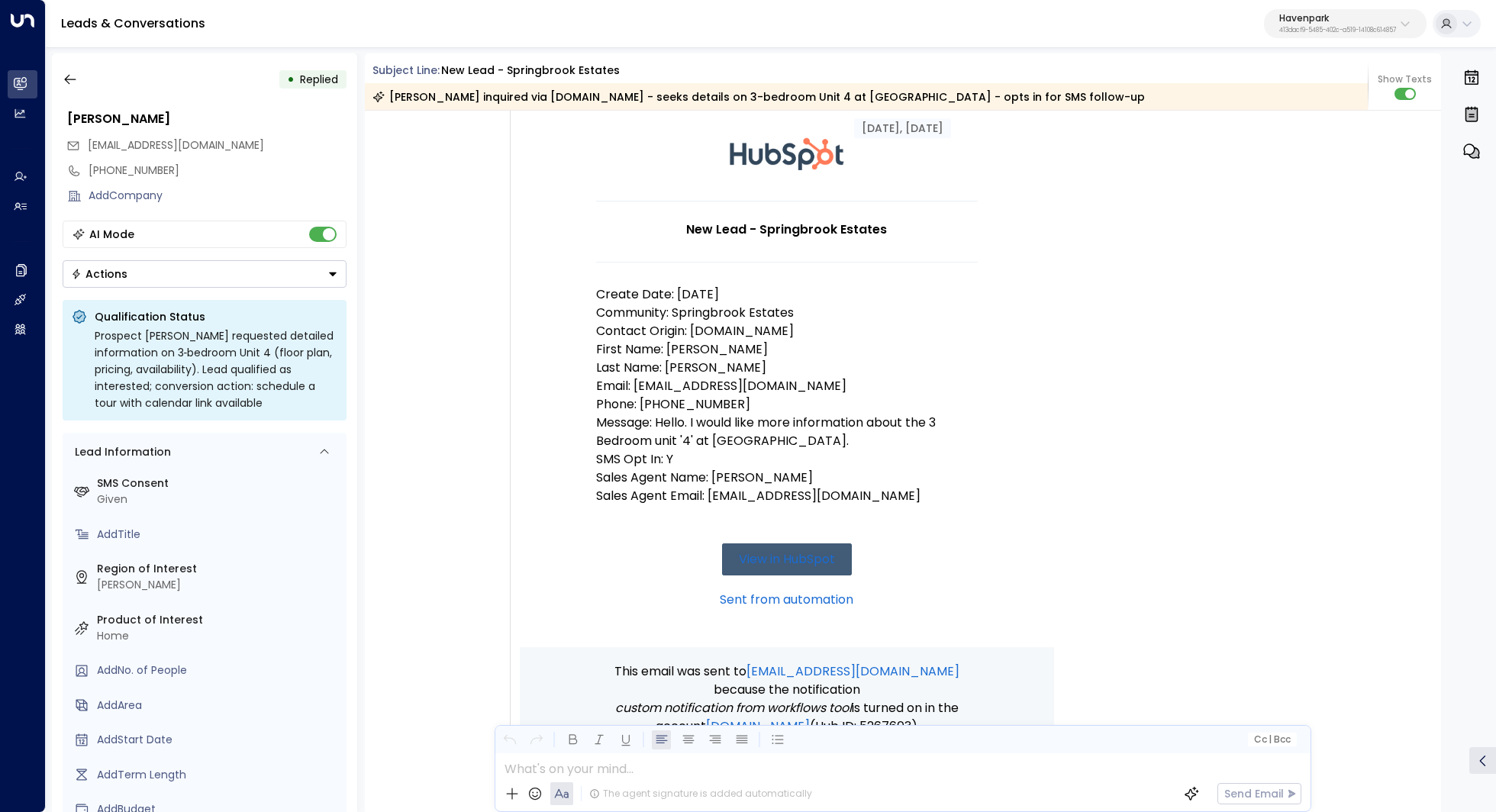
scroll to position [104, 0]
drag, startPoint x: 691, startPoint y: 460, endPoint x: 655, endPoint y: 460, distance: 36.0
click at [655, 460] on p "SMS Opt In: Y" at bounding box center [787, 457] width 382 height 19
drag, startPoint x: 693, startPoint y: 460, endPoint x: 661, endPoint y: 460, distance: 32.0
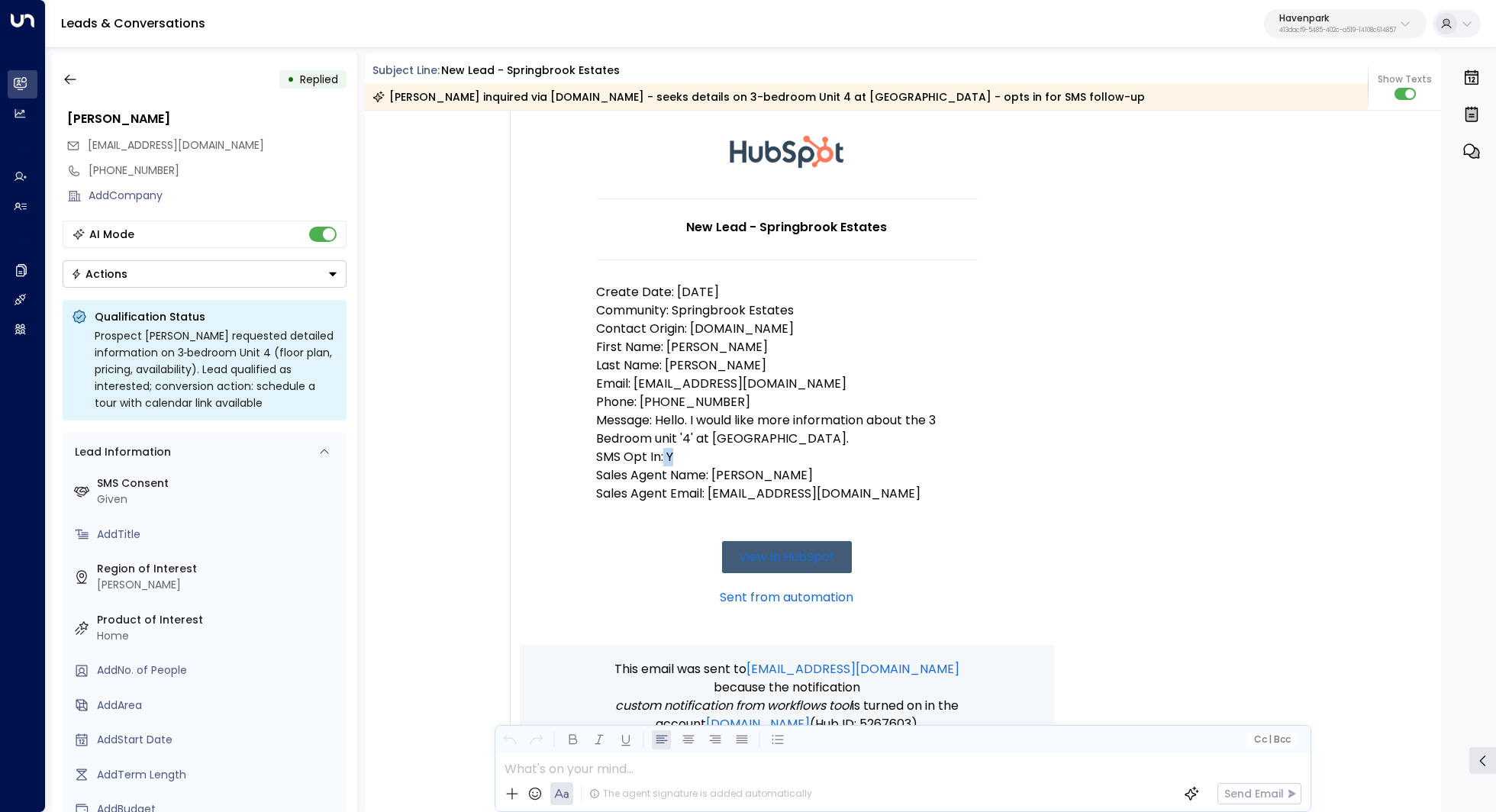
click at [661, 460] on p "SMS Opt In: Y" at bounding box center [787, 457] width 382 height 19
drag, startPoint x: 694, startPoint y: 460, endPoint x: 670, endPoint y: 460, distance: 24.0
click at [670, 460] on p "SMS Opt In: Y" at bounding box center [787, 457] width 382 height 19
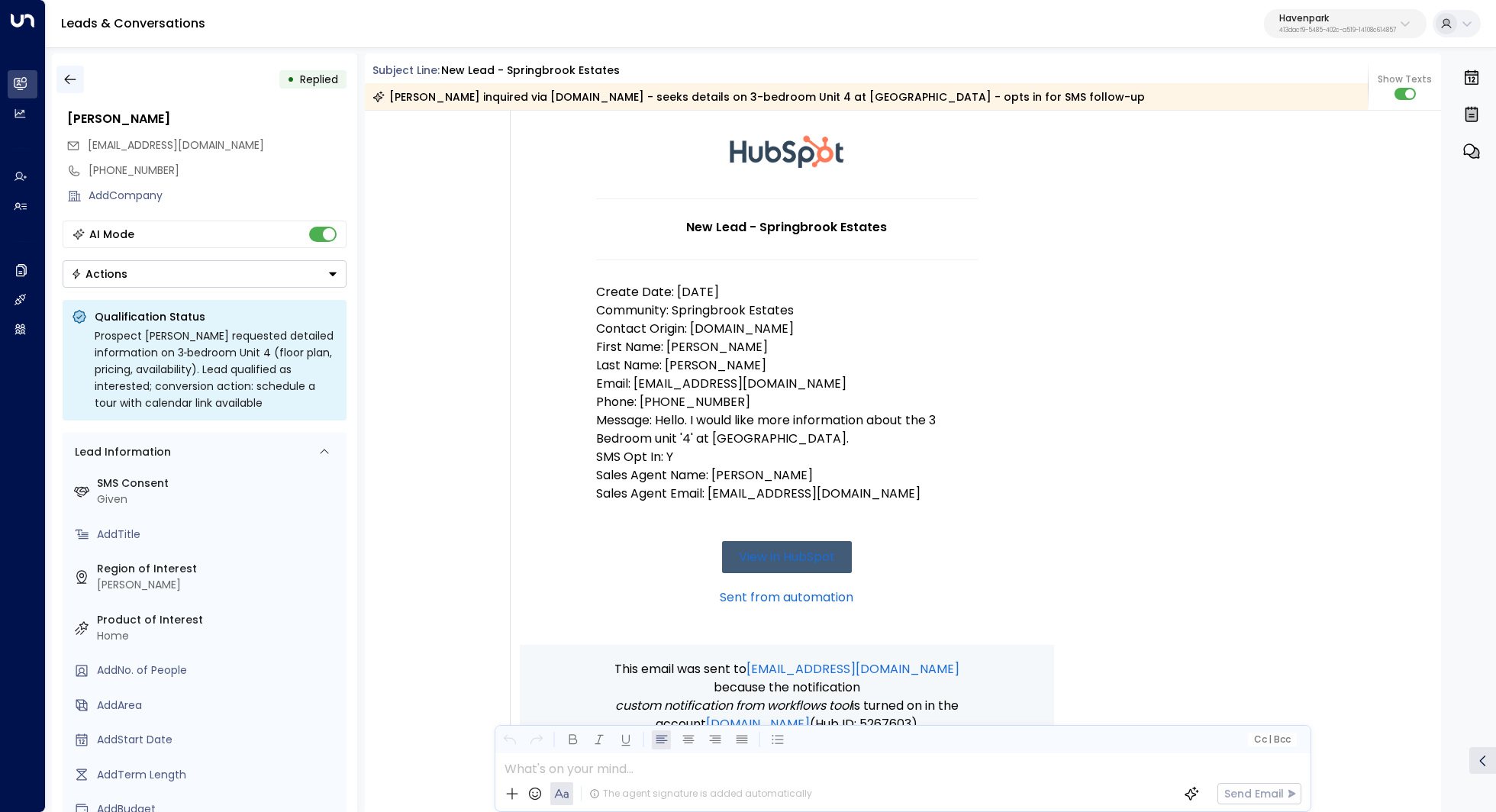
click at [65, 79] on icon "button" at bounding box center [69, 79] width 12 height 10
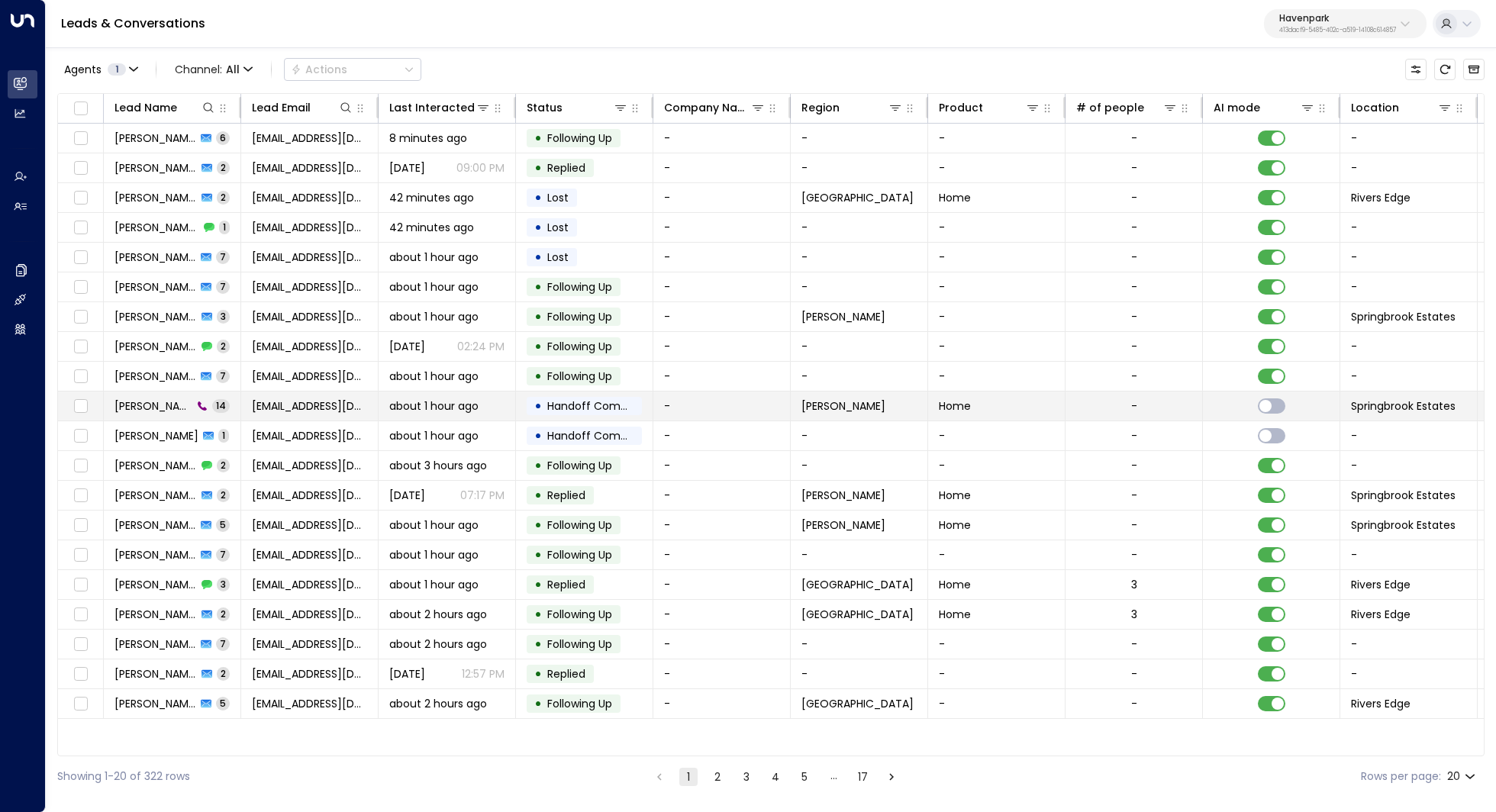
click at [169, 414] on td "Kathryn Barton 14" at bounding box center [172, 406] width 137 height 29
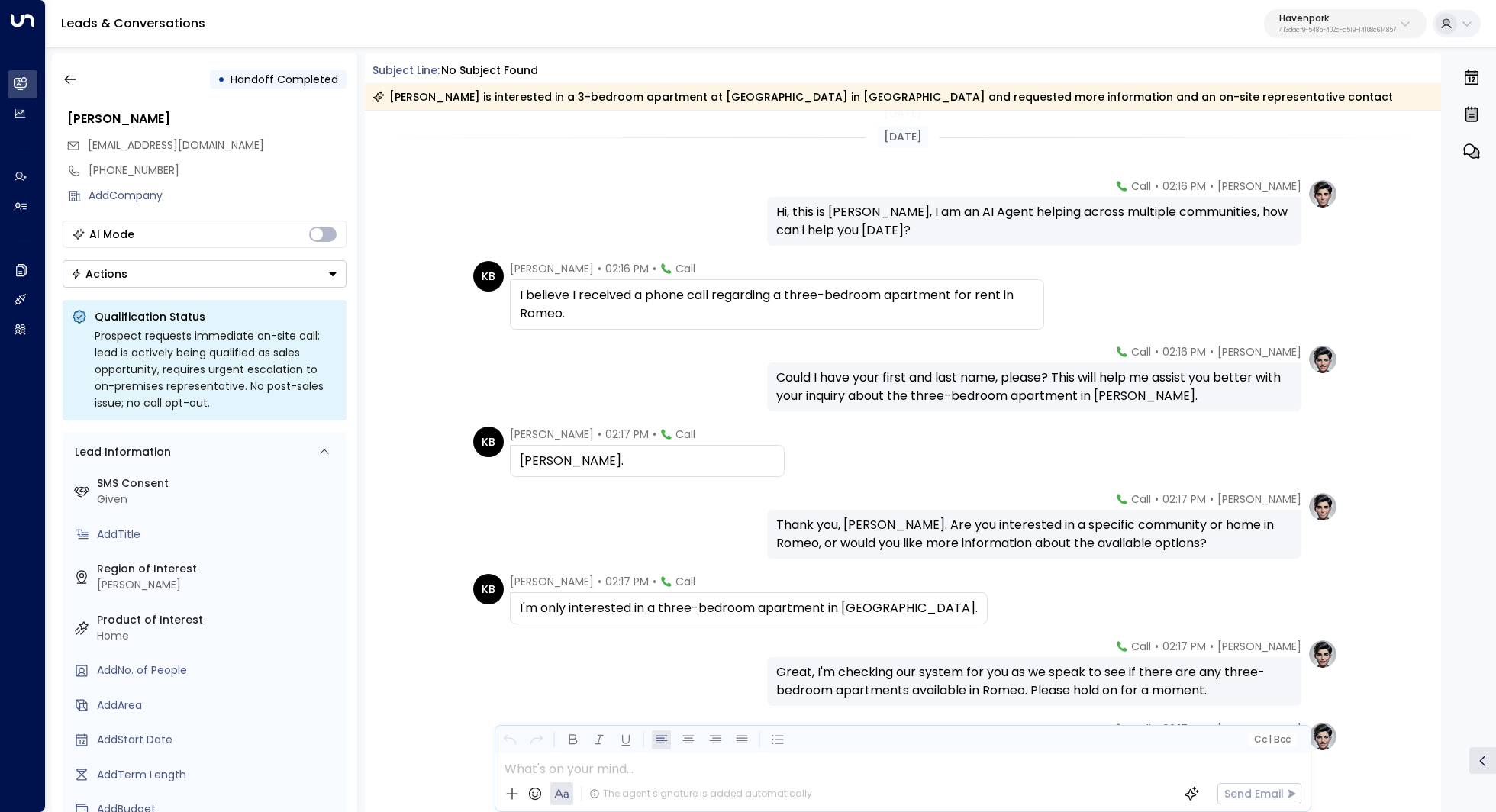
scroll to position [626, 0]
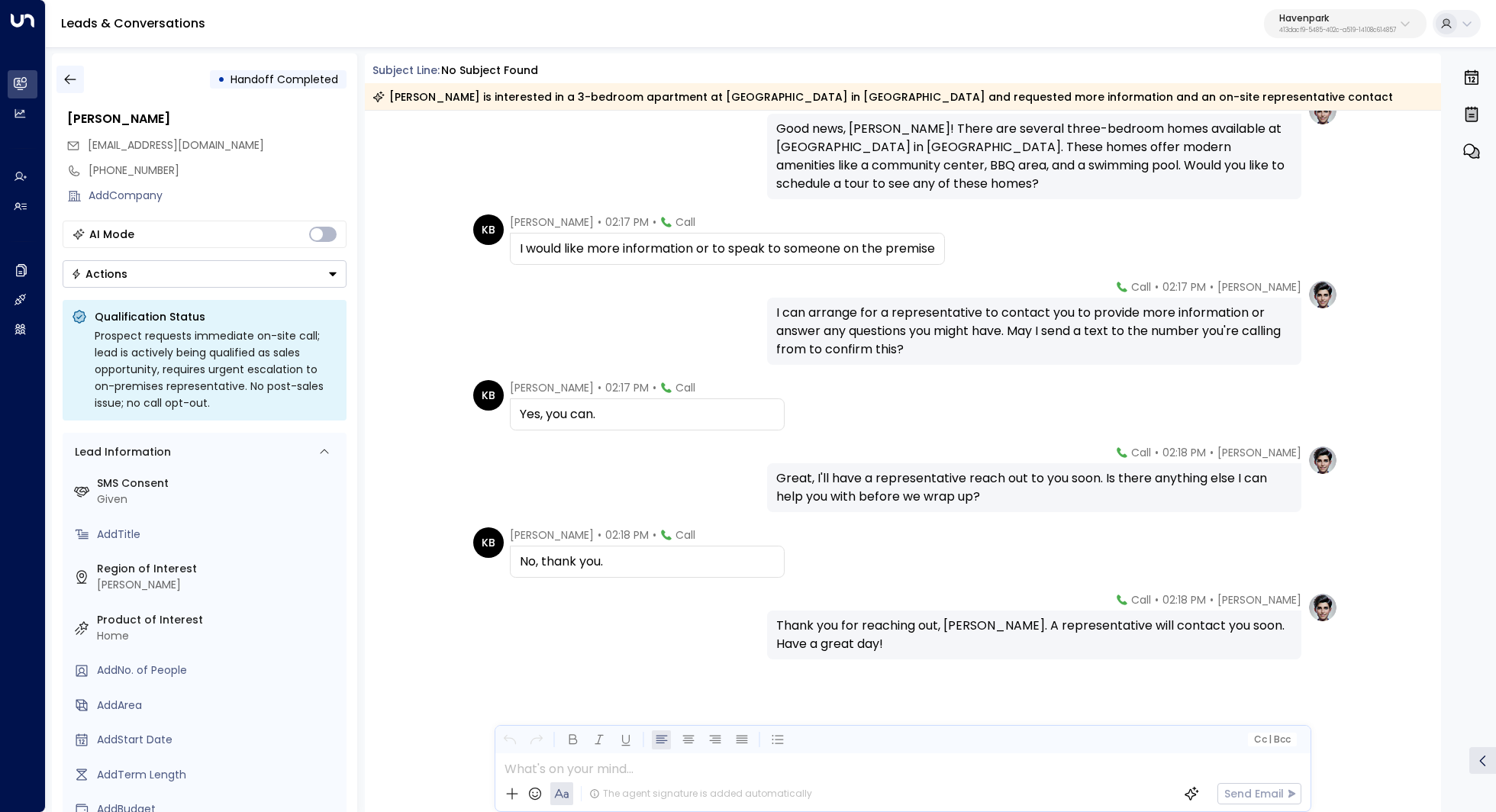
click at [74, 86] on icon "button" at bounding box center [70, 79] width 15 height 15
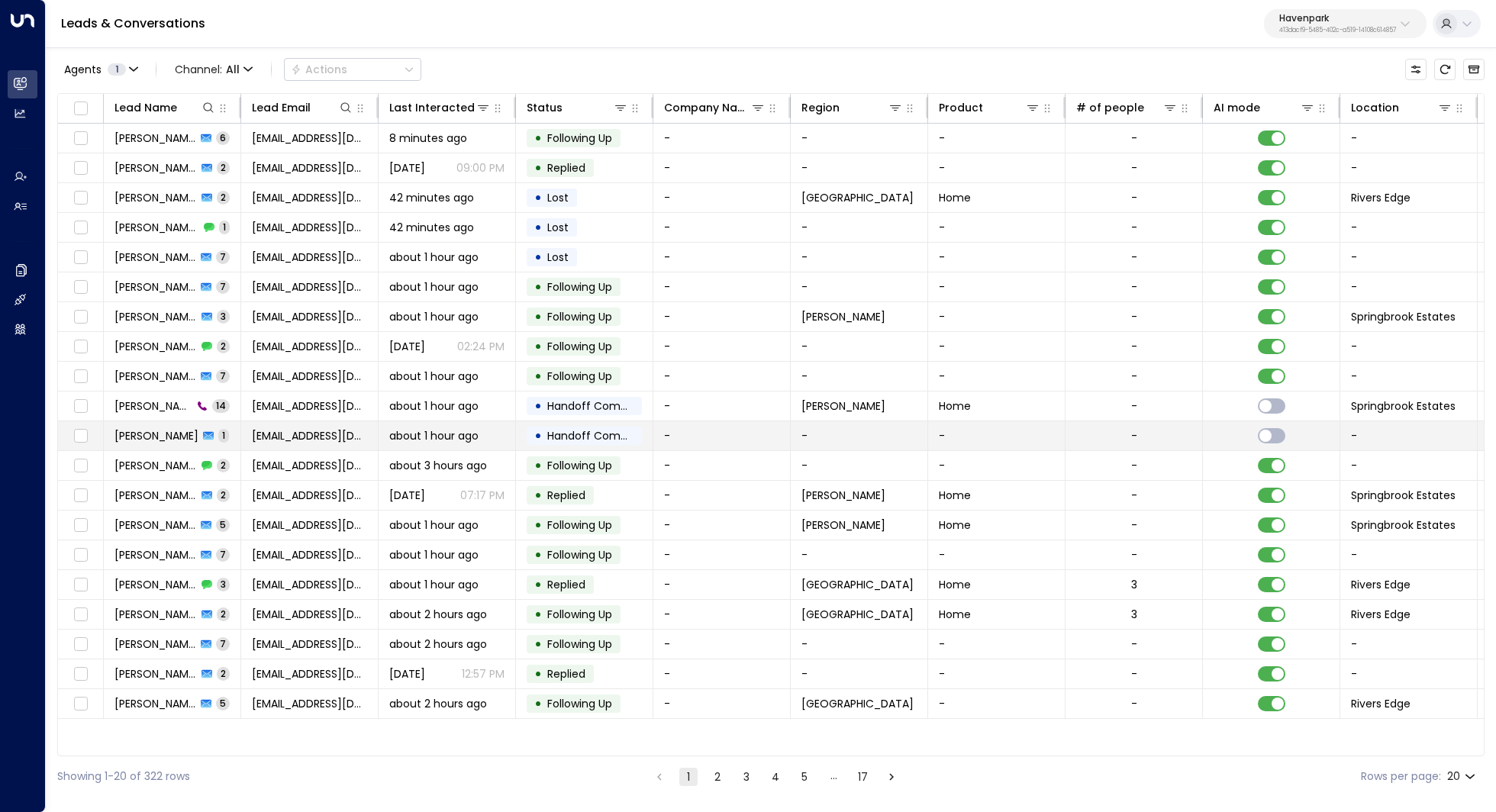
click at [153, 432] on span "Kathryn Barton" at bounding box center [156, 435] width 84 height 15
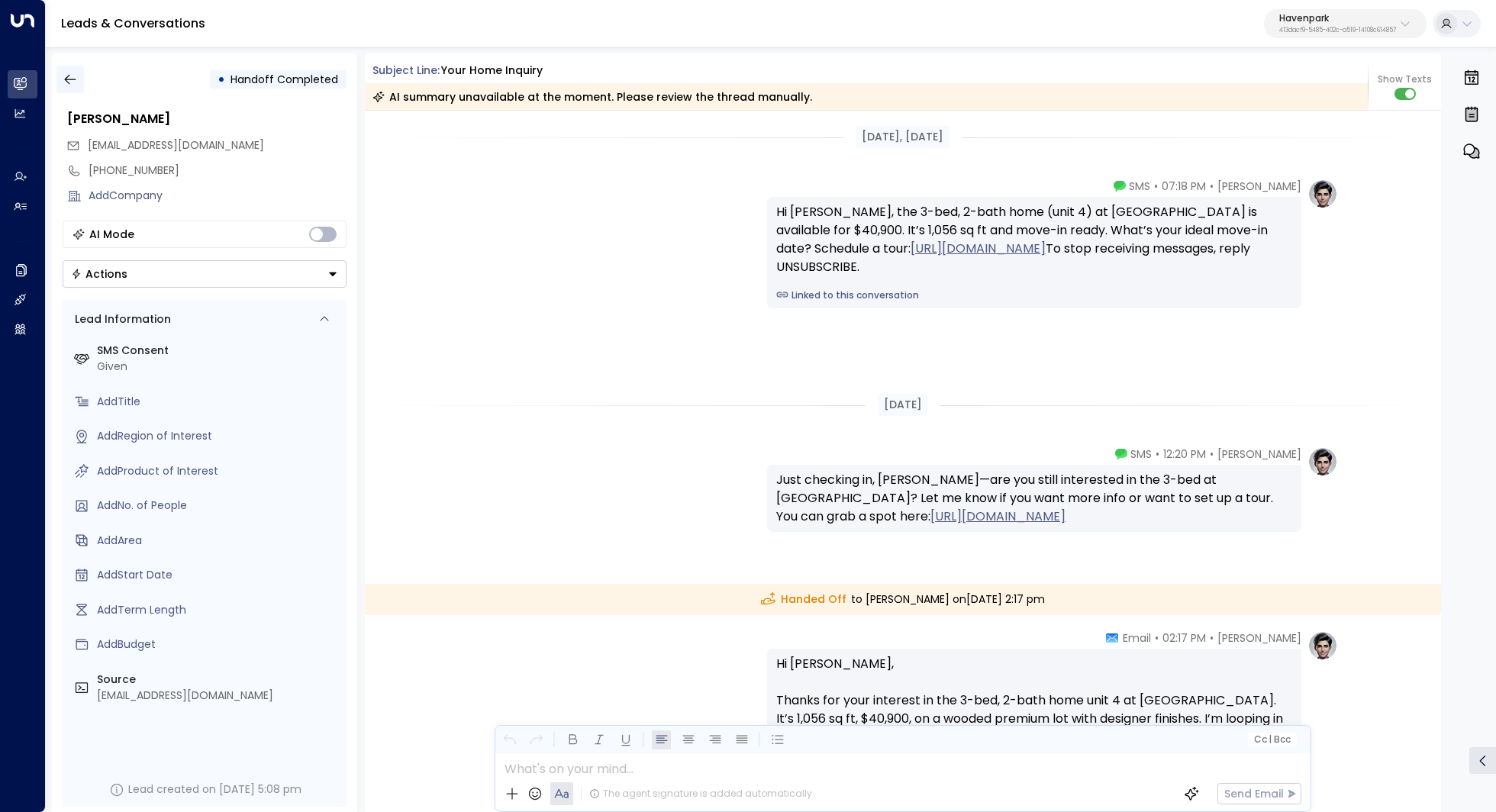
click at [68, 74] on icon "button" at bounding box center [70, 79] width 15 height 15
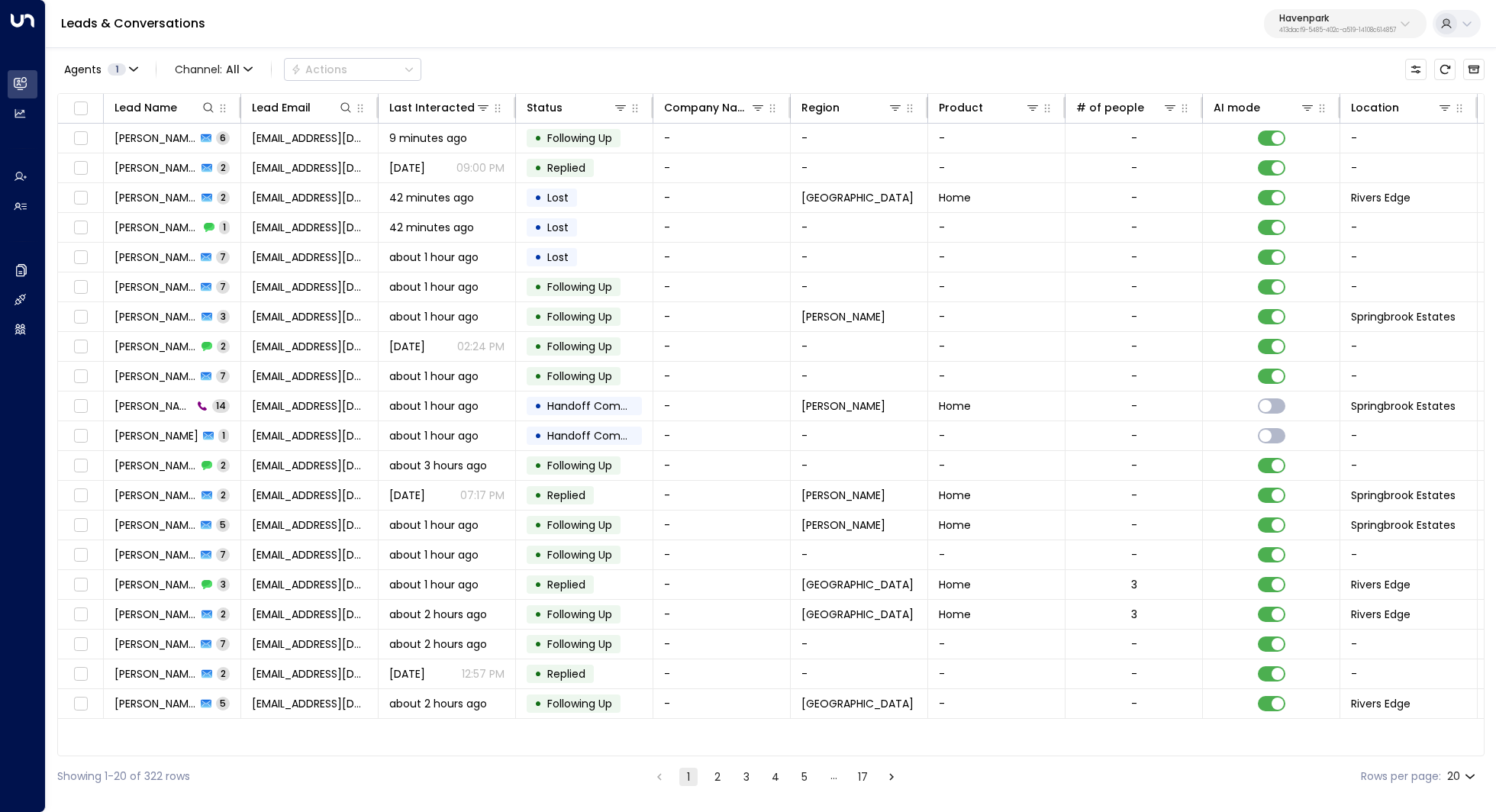
click at [1343, 22] on p "Havenpark" at bounding box center [1337, 19] width 117 height 9
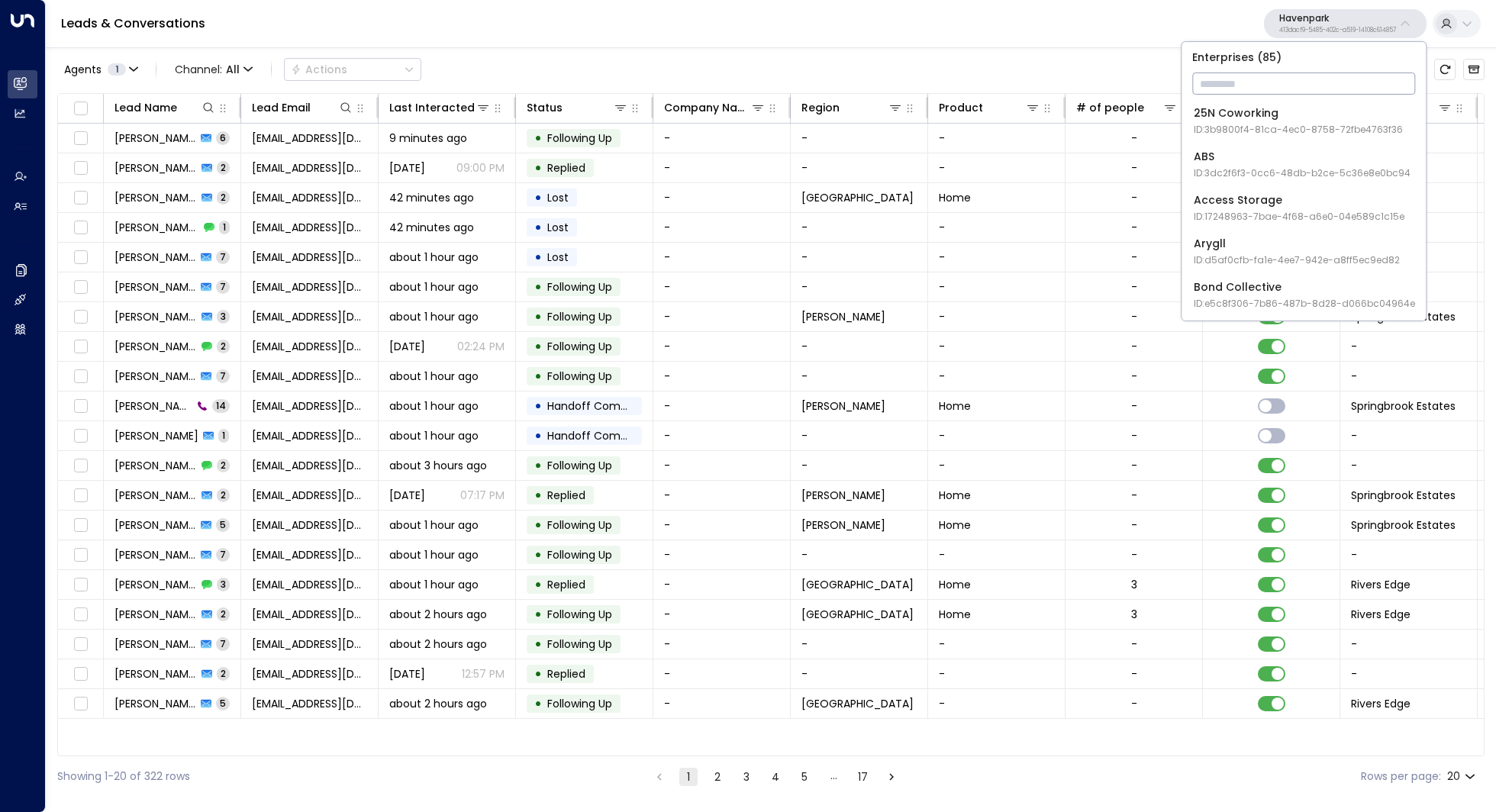
click at [1260, 83] on input "text" at bounding box center [1304, 83] width 223 height 28
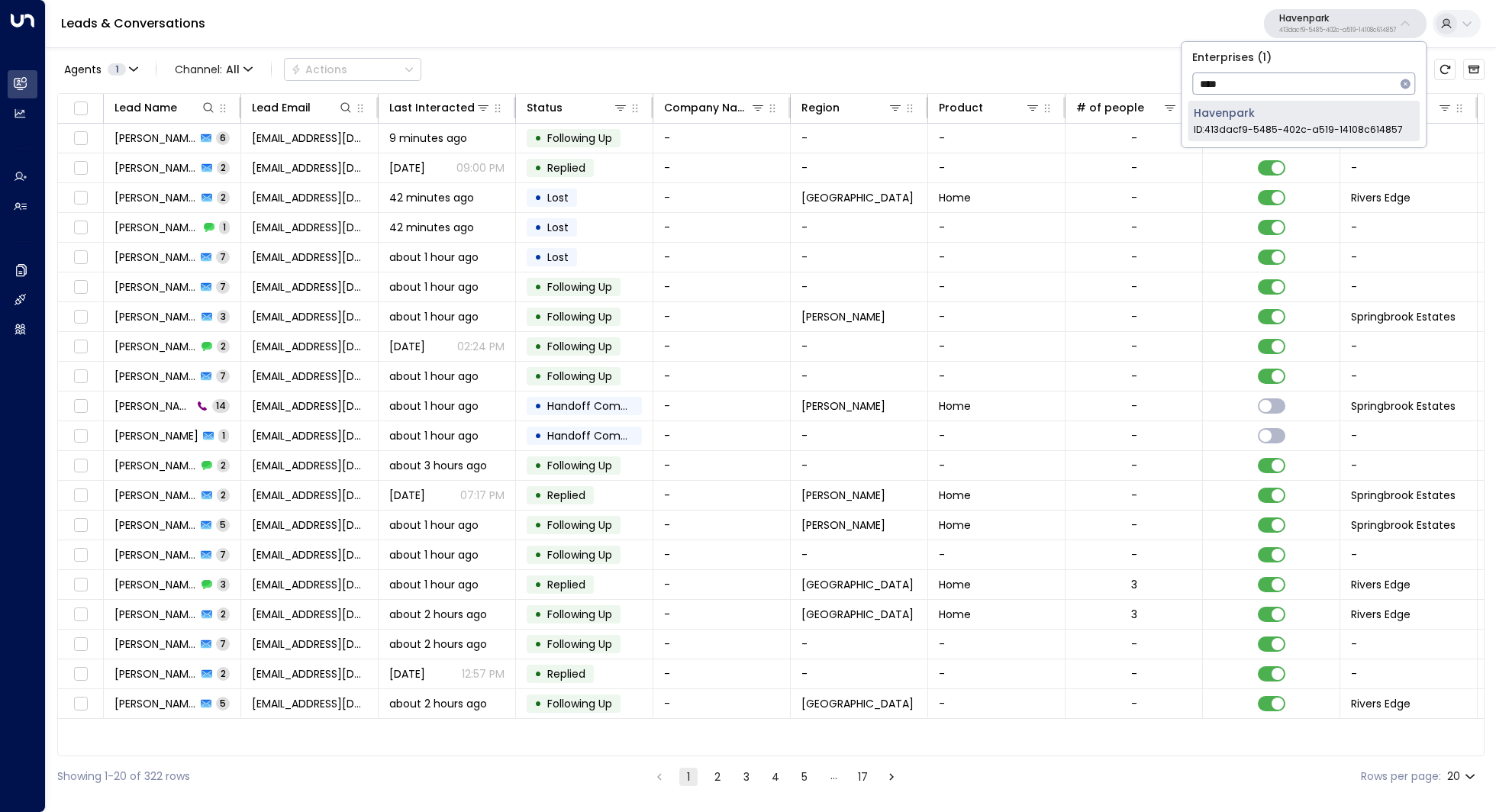
type input "****"
click at [1254, 124] on span "ID: 413dacf9-5485-402c-a519-14108c614857" at bounding box center [1298, 130] width 209 height 14
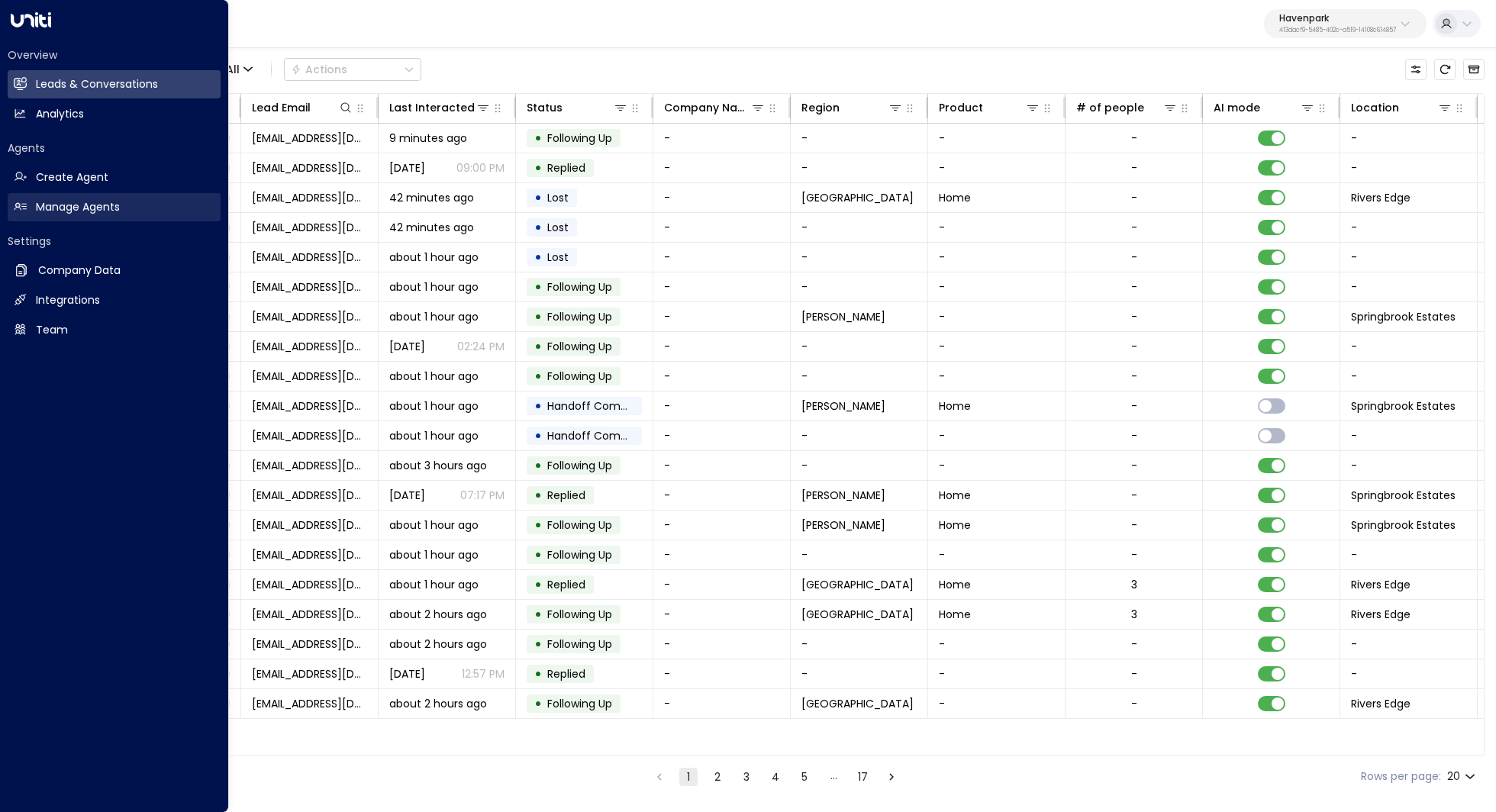
click at [86, 216] on link "Manage Agents Manage Agents" at bounding box center [114, 207] width 213 height 28
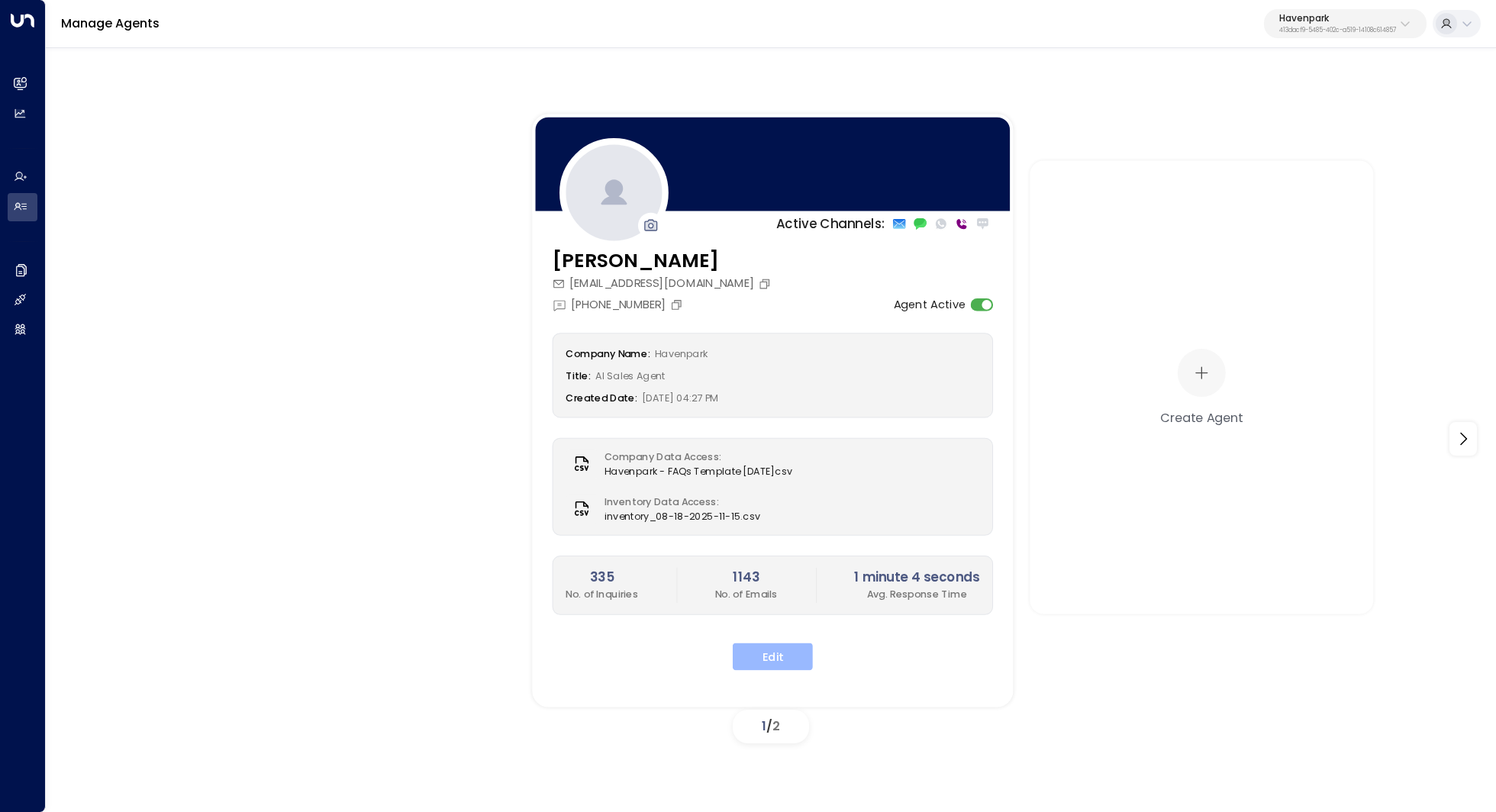
click at [780, 659] on button "Edit" at bounding box center [772, 656] width 80 height 27
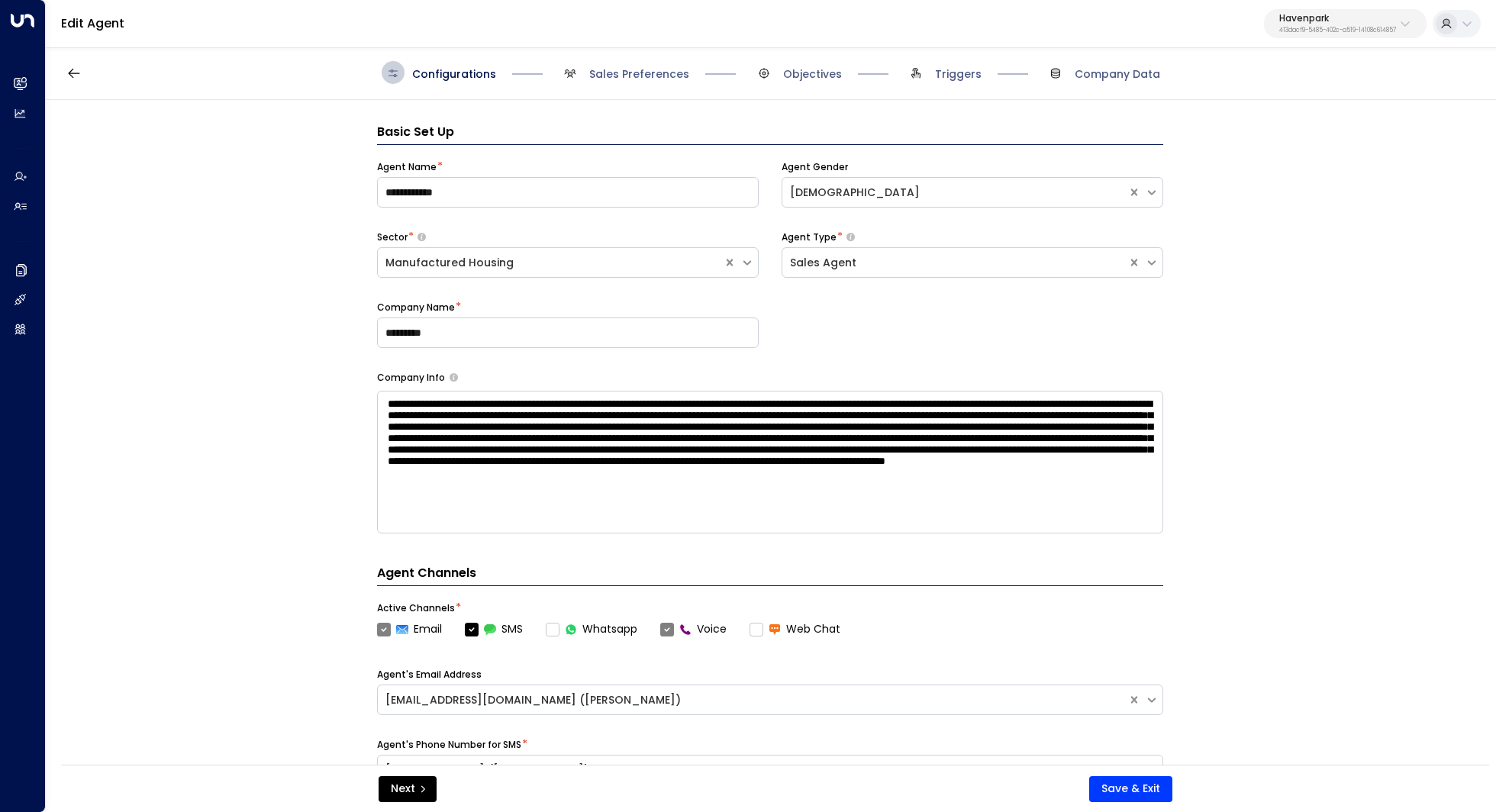
scroll to position [23, 0]
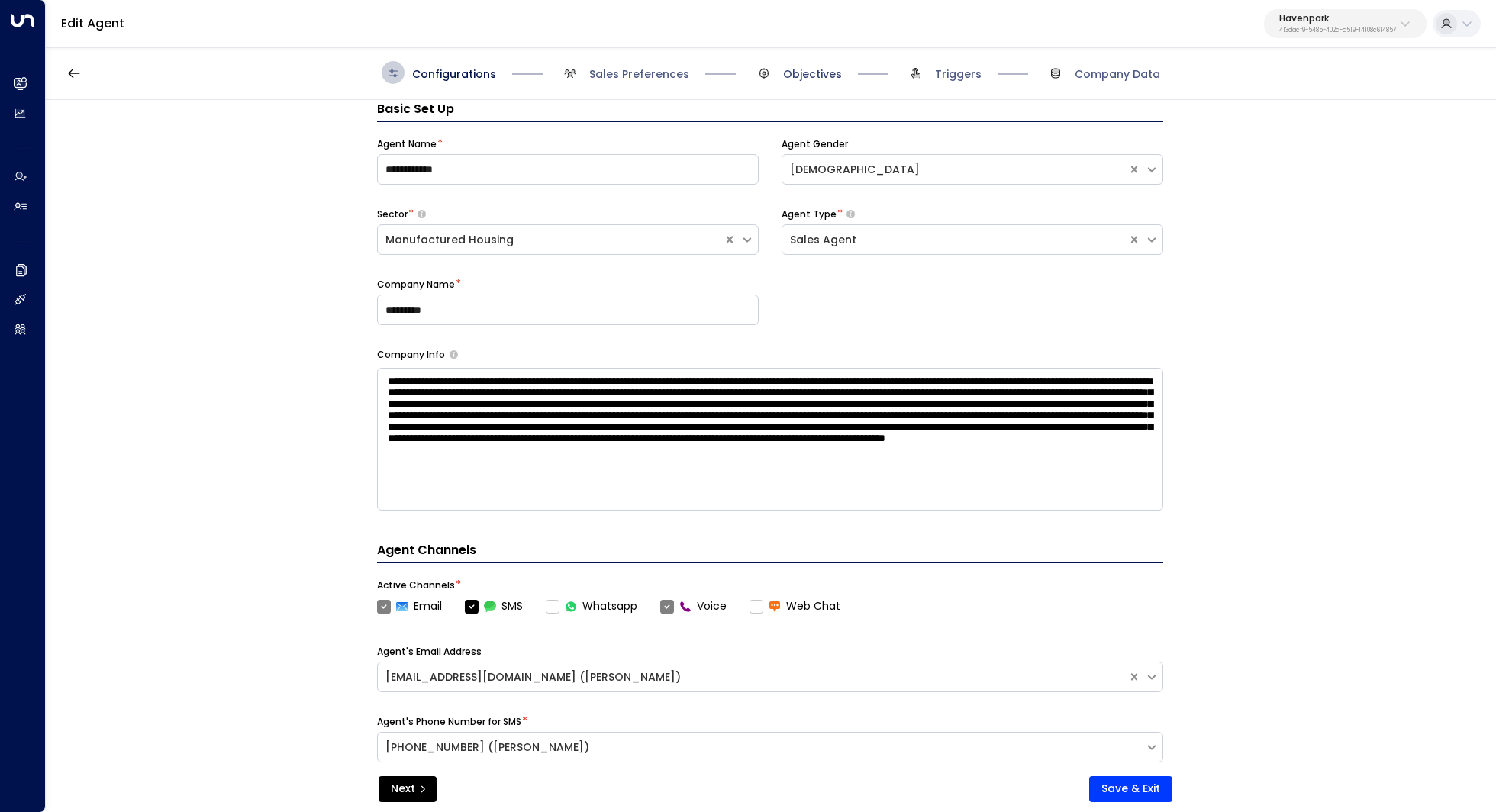
click at [815, 76] on span "Objectives" at bounding box center [812, 73] width 58 height 15
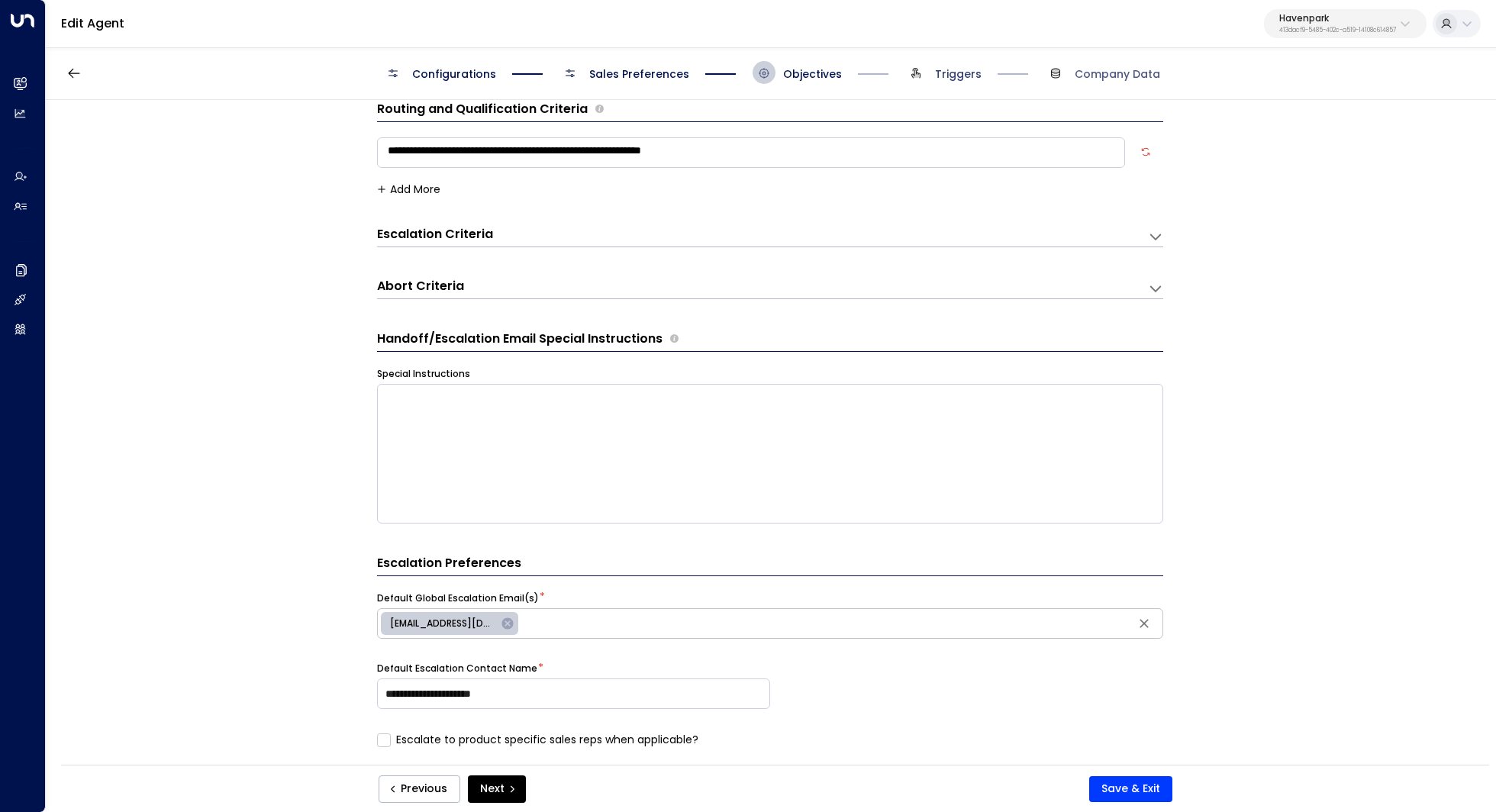
click at [966, 73] on span "Triggers" at bounding box center [958, 73] width 47 height 15
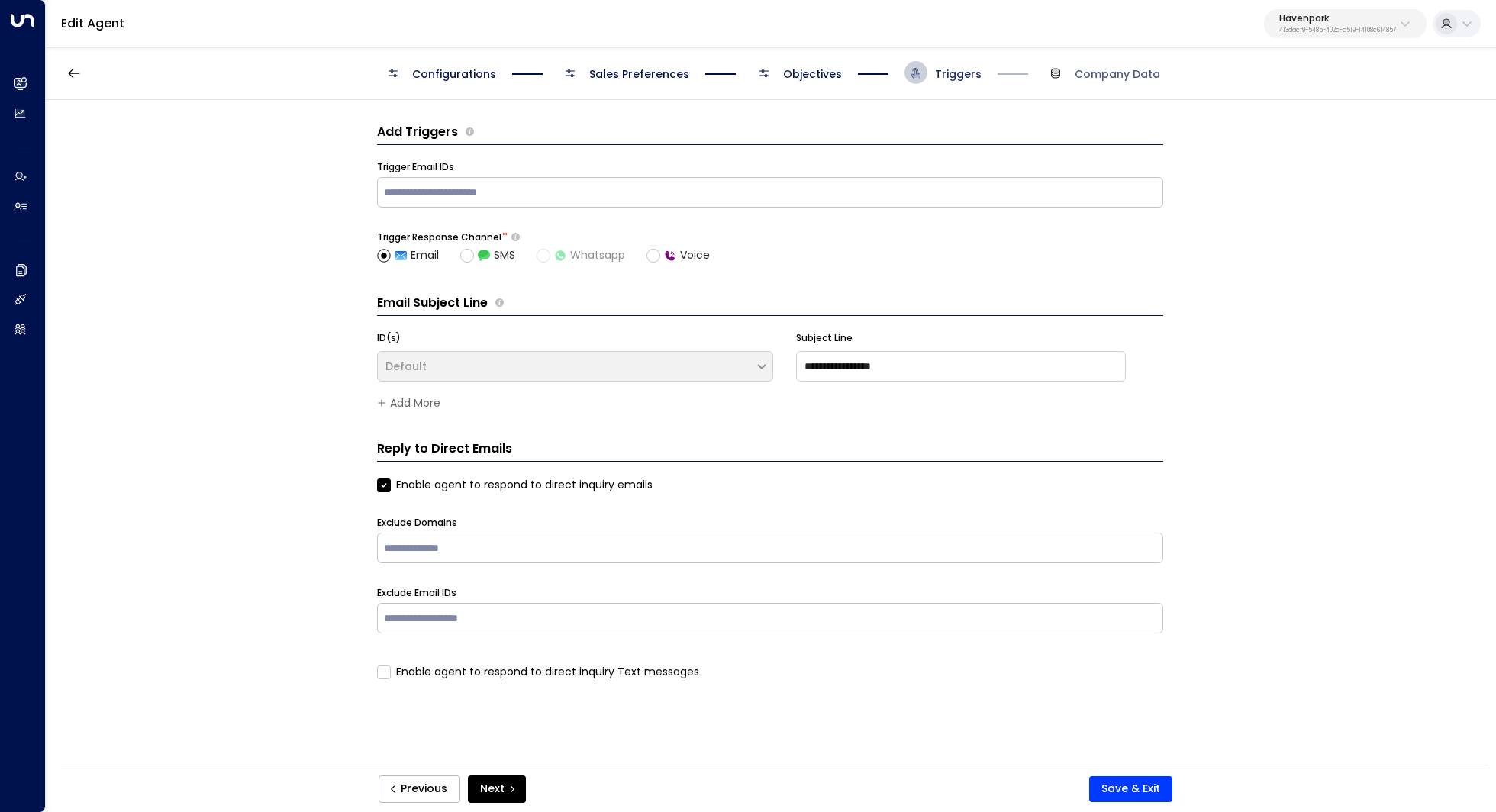
scroll to position [0, 0]
click at [63, 73] on button "button" at bounding box center [74, 73] width 27 height 27
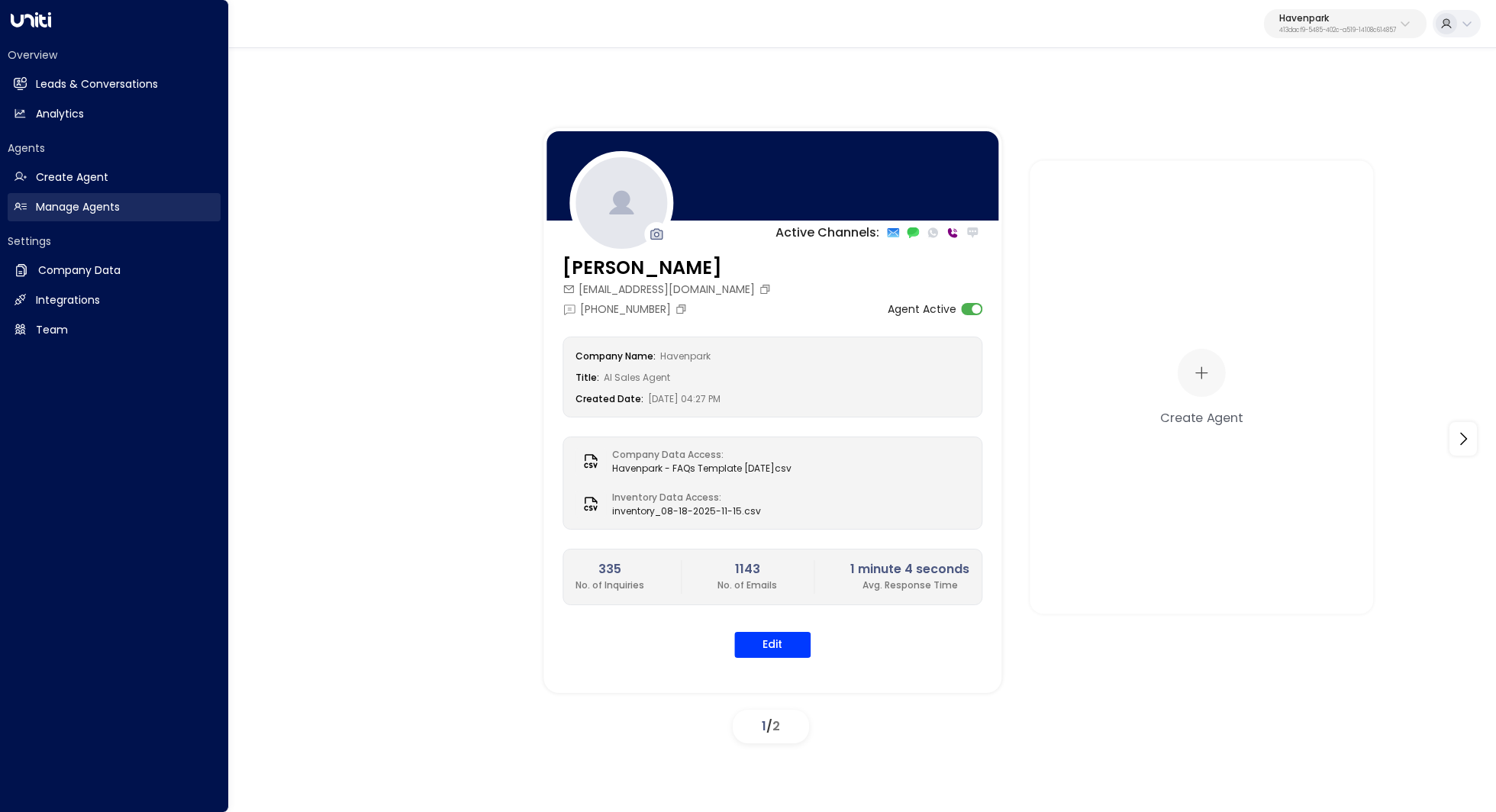
click at [76, 211] on h2 "Manage Agents" at bounding box center [77, 207] width 84 height 16
click at [112, 89] on h2 "Leads & Conversations" at bounding box center [97, 84] width 122 height 16
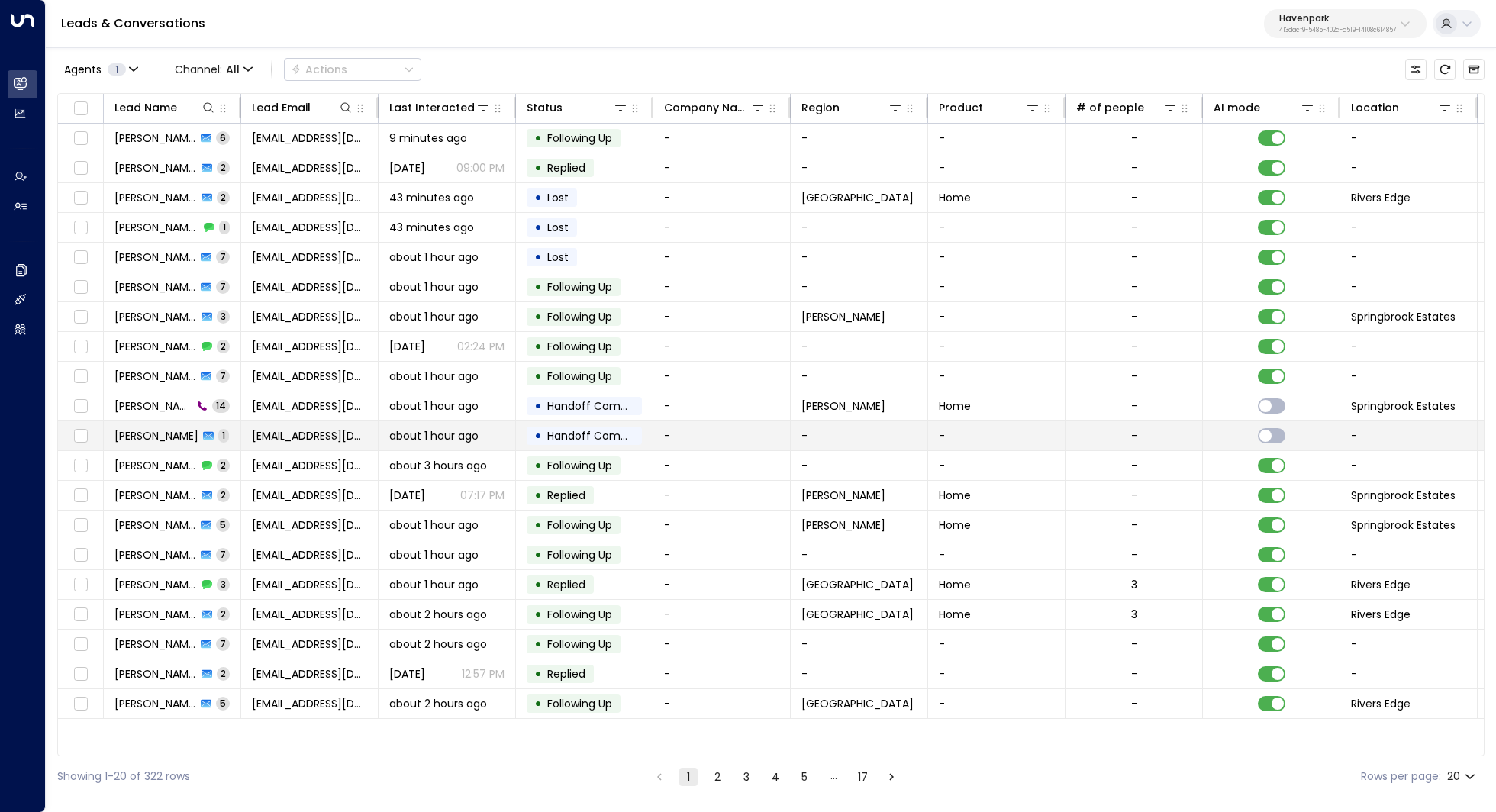
click at [417, 433] on span "about 1 hour ago" at bounding box center [433, 435] width 89 height 15
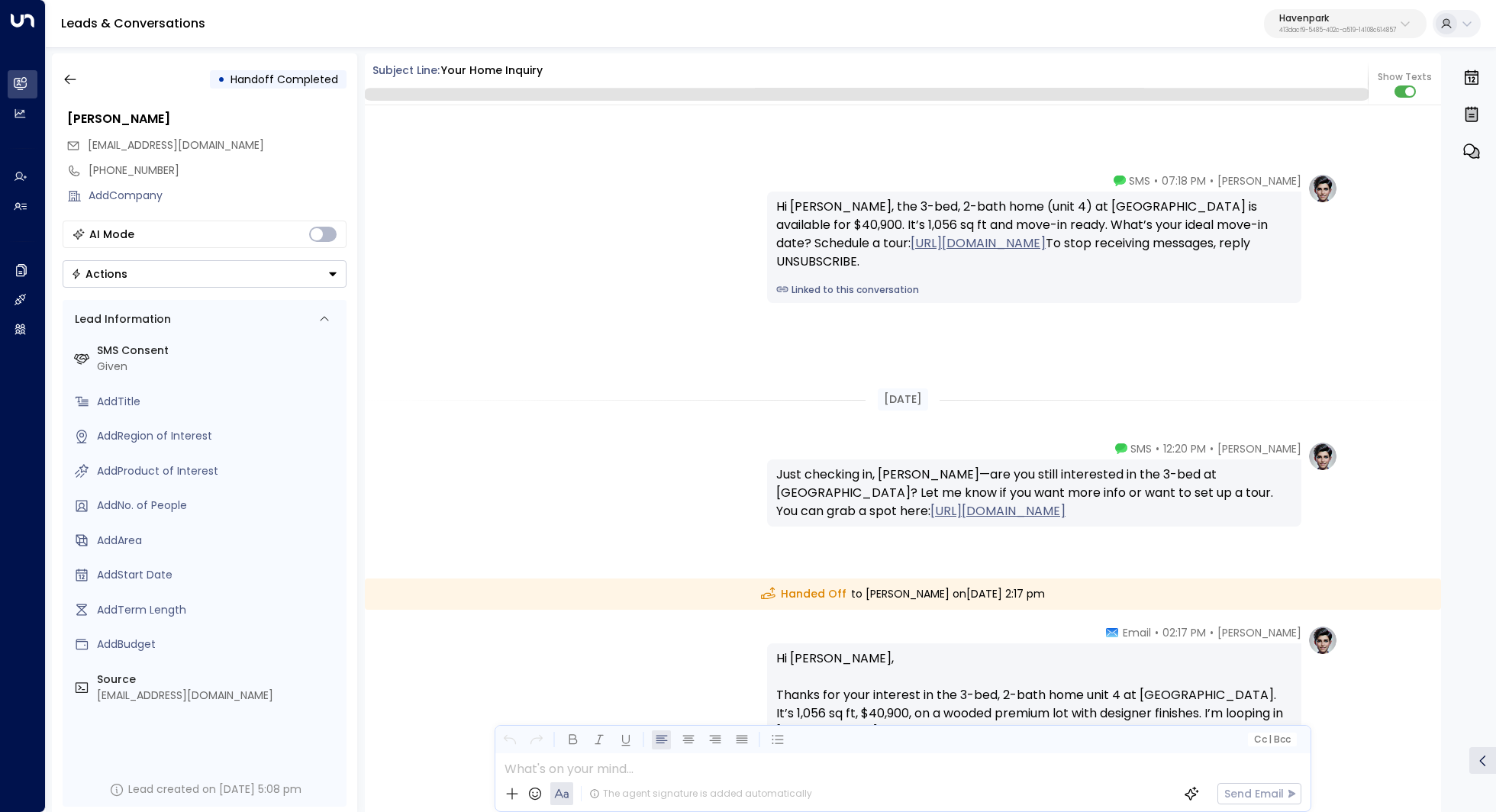
scroll to position [306, 0]
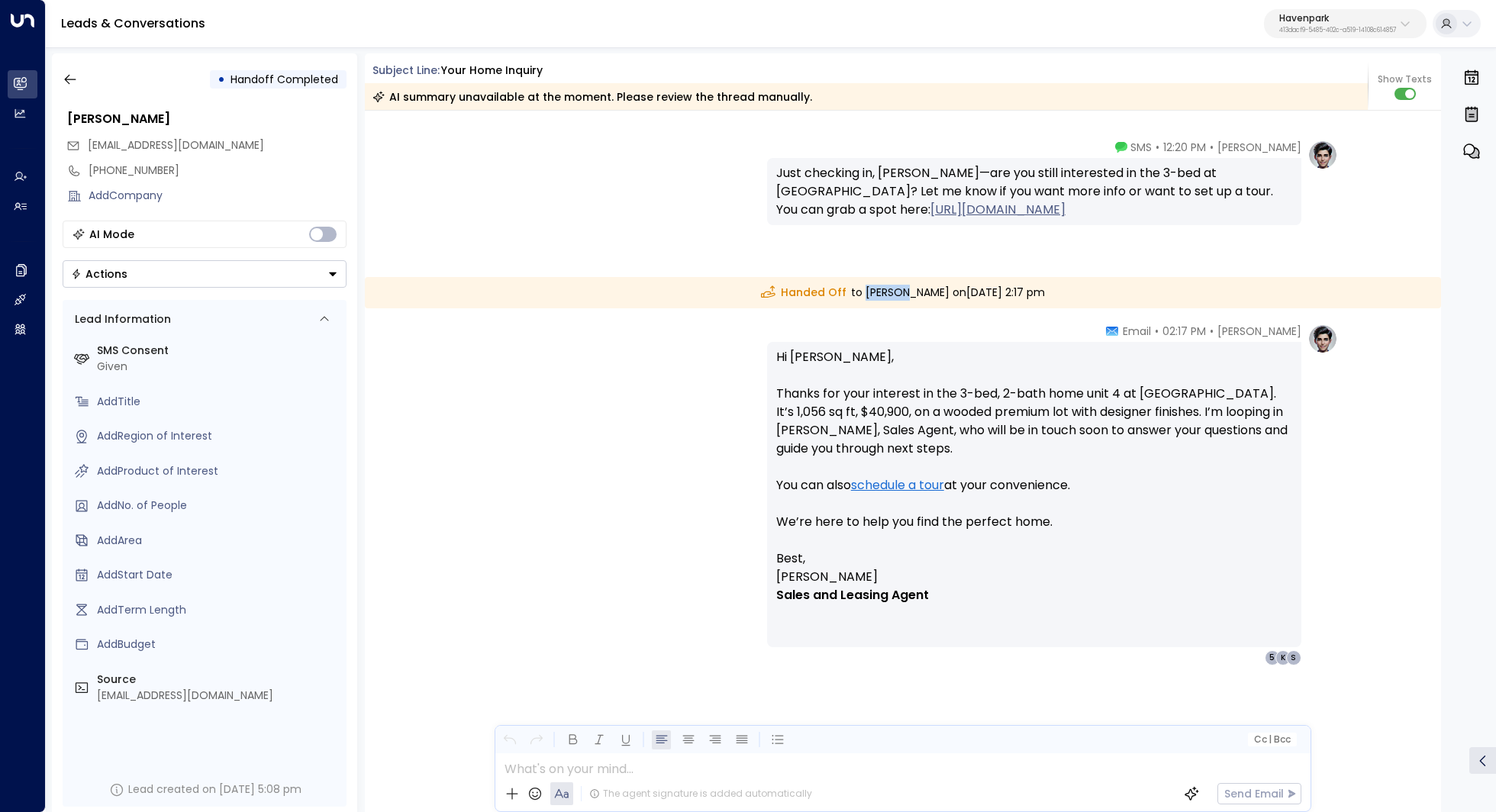
drag, startPoint x: 818, startPoint y: 292, endPoint x: 859, endPoint y: 292, distance: 41.0
click at [859, 292] on div "Handed Off to Shaina Goodell on Monday, Aug 18 2025 at 2:17 pm" at bounding box center [903, 292] width 1077 height 31
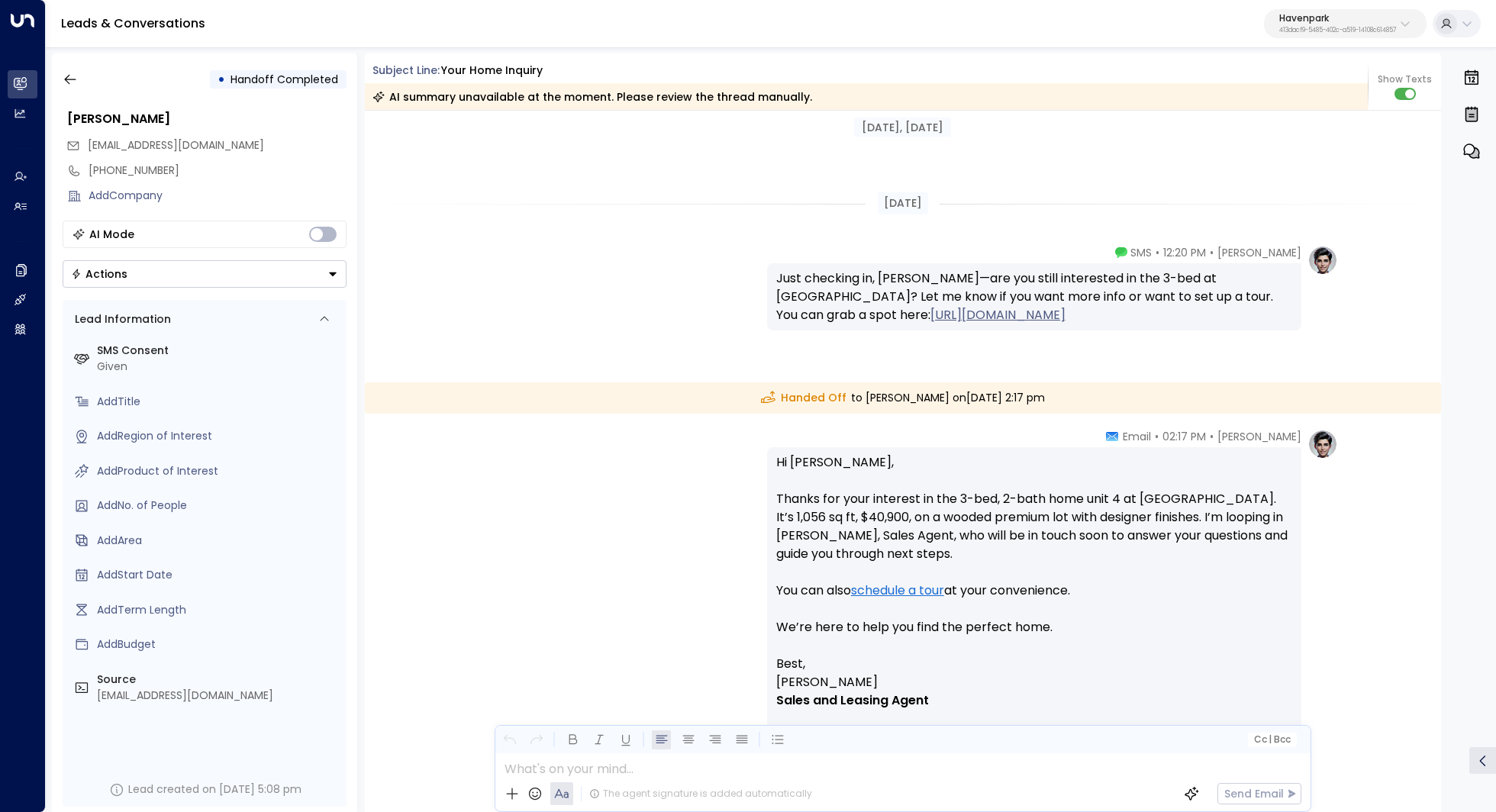
scroll to position [312, 0]
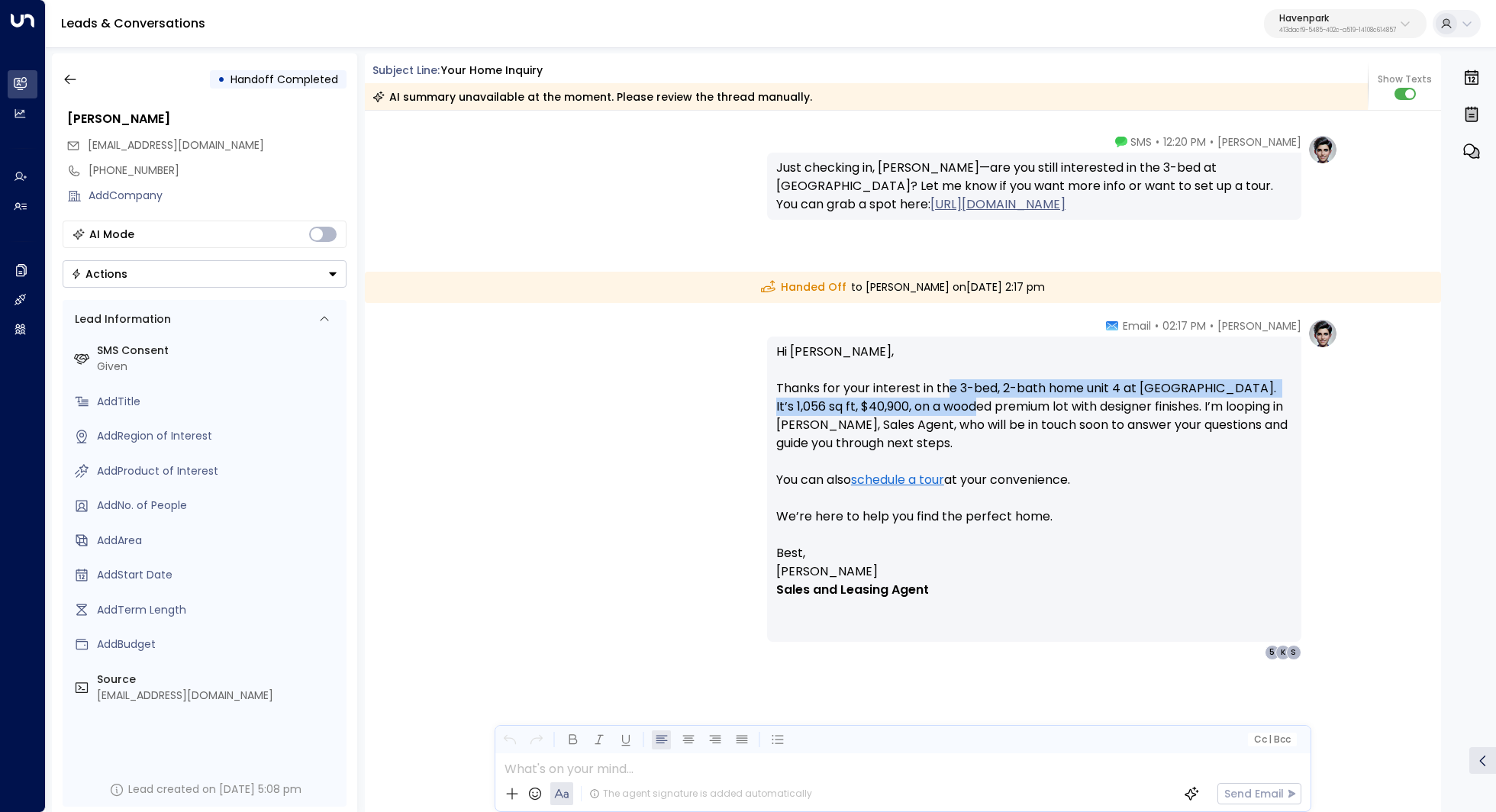
drag, startPoint x: 943, startPoint y: 395, endPoint x: 943, endPoint y: 406, distance: 11.0
click at [943, 406] on p "Hi Kathryn, Thanks for your interest in the 3-bed, 2-bath home unit 4 at Spring…" at bounding box center [1034, 443] width 515 height 201
drag, startPoint x: 953, startPoint y: 388, endPoint x: 950, endPoint y: 406, distance: 18.2
click at [950, 406] on p "Hi Kathryn, Thanks for your interest in the 3-bed, 2-bath home unit 4 at Spring…" at bounding box center [1034, 443] width 515 height 201
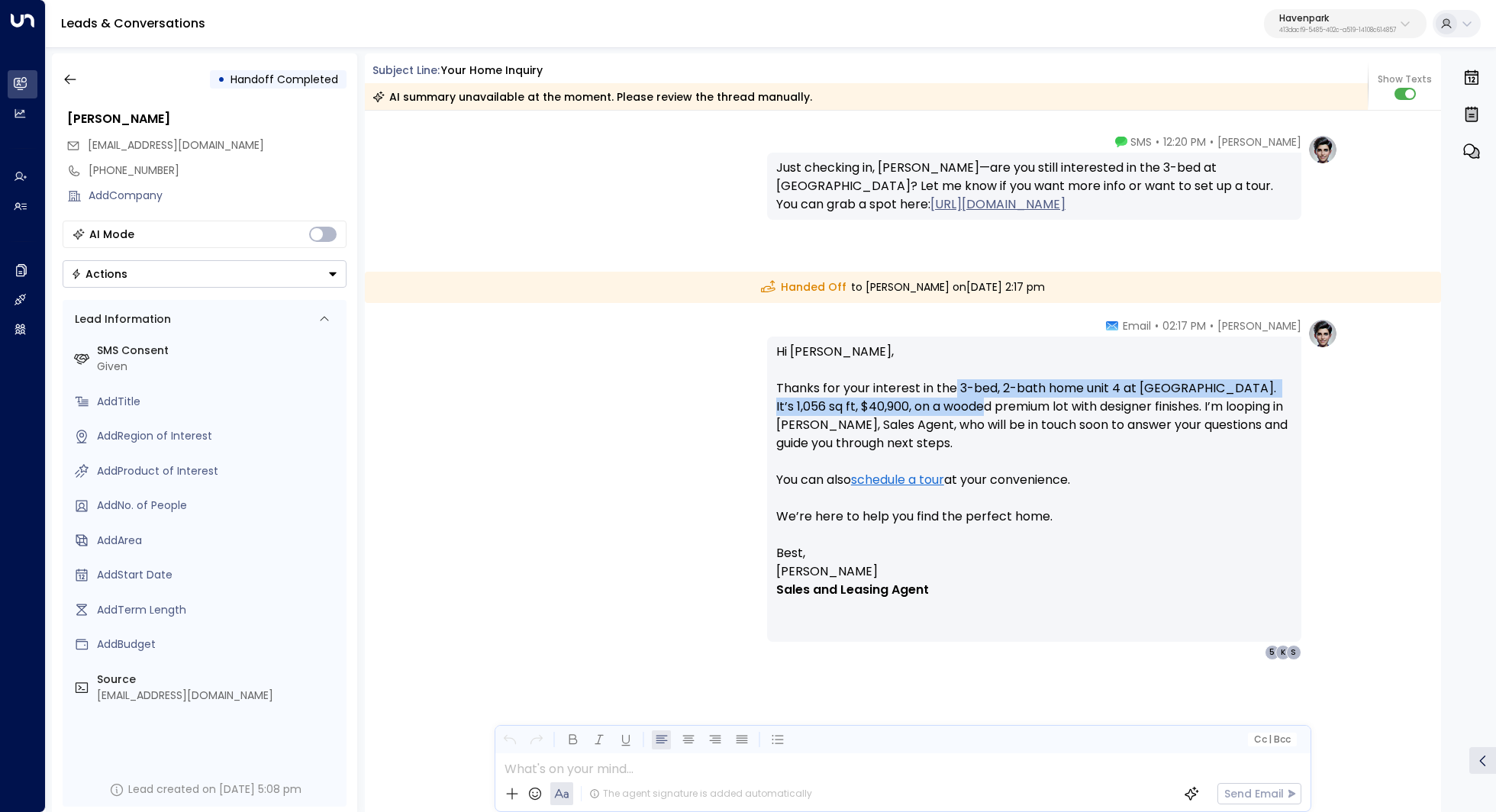
click at [950, 406] on p "Hi Kathryn, Thanks for your interest in the 3-bed, 2-bath home unit 4 at Spring…" at bounding box center [1034, 443] width 515 height 201
drag, startPoint x: 964, startPoint y: 394, endPoint x: 964, endPoint y: 412, distance: 18.0
click at [964, 412] on p "Hi Kathryn, Thanks for your interest in the 3-bed, 2-bath home unit 4 at Spring…" at bounding box center [1034, 443] width 515 height 201
drag, startPoint x: 977, startPoint y: 391, endPoint x: 977, endPoint y: 406, distance: 15.0
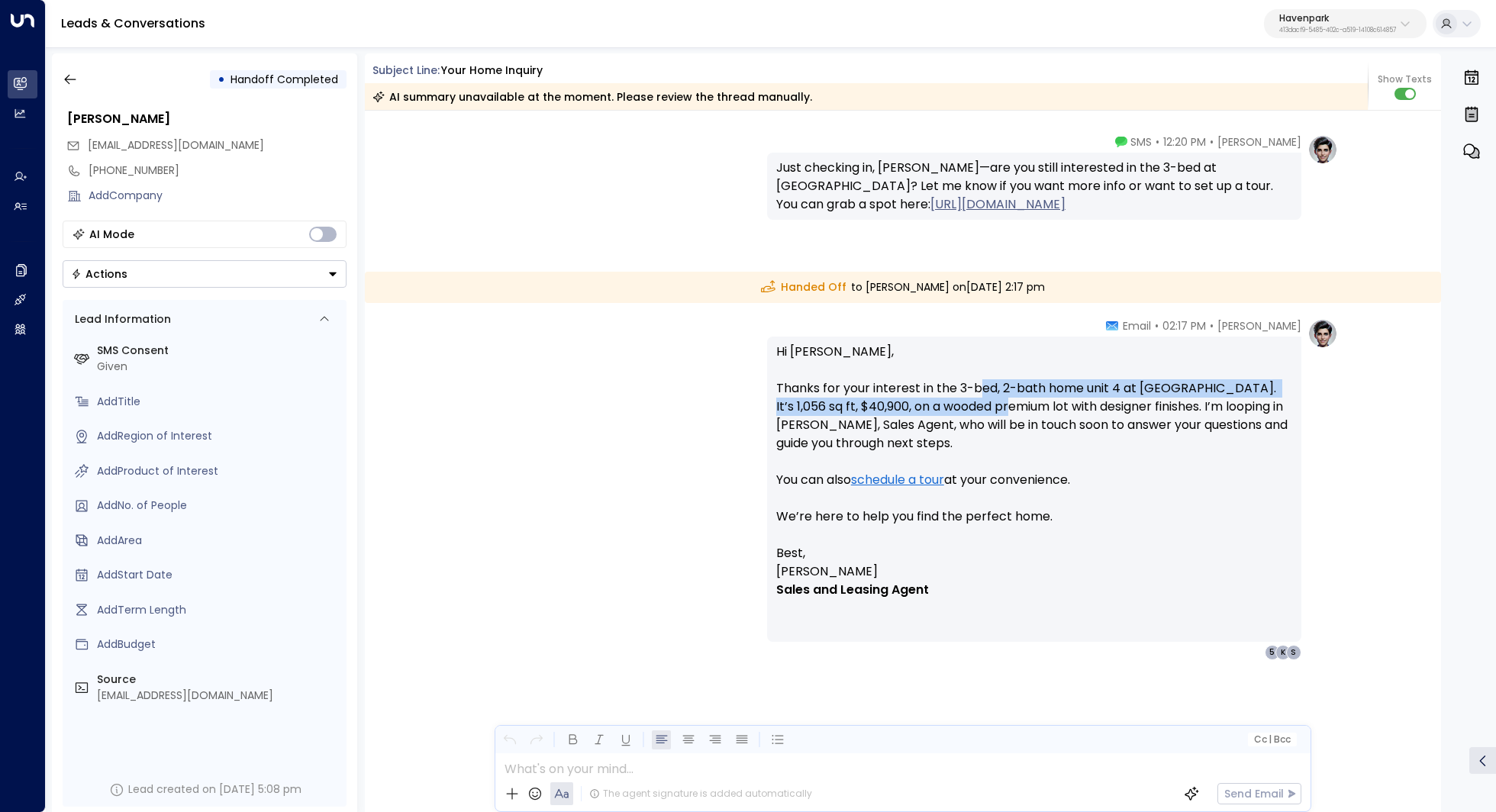
click at [977, 406] on p "Hi Kathryn, Thanks for your interest in the 3-bed, 2-bath home unit 4 at Spring…" at bounding box center [1034, 443] width 515 height 201
drag, startPoint x: 993, startPoint y: 403, endPoint x: 993, endPoint y: 417, distance: 14.0
click at [993, 417] on p "Hi Kathryn, Thanks for your interest in the 3-bed, 2-bath home unit 4 at Spring…" at bounding box center [1034, 443] width 515 height 201
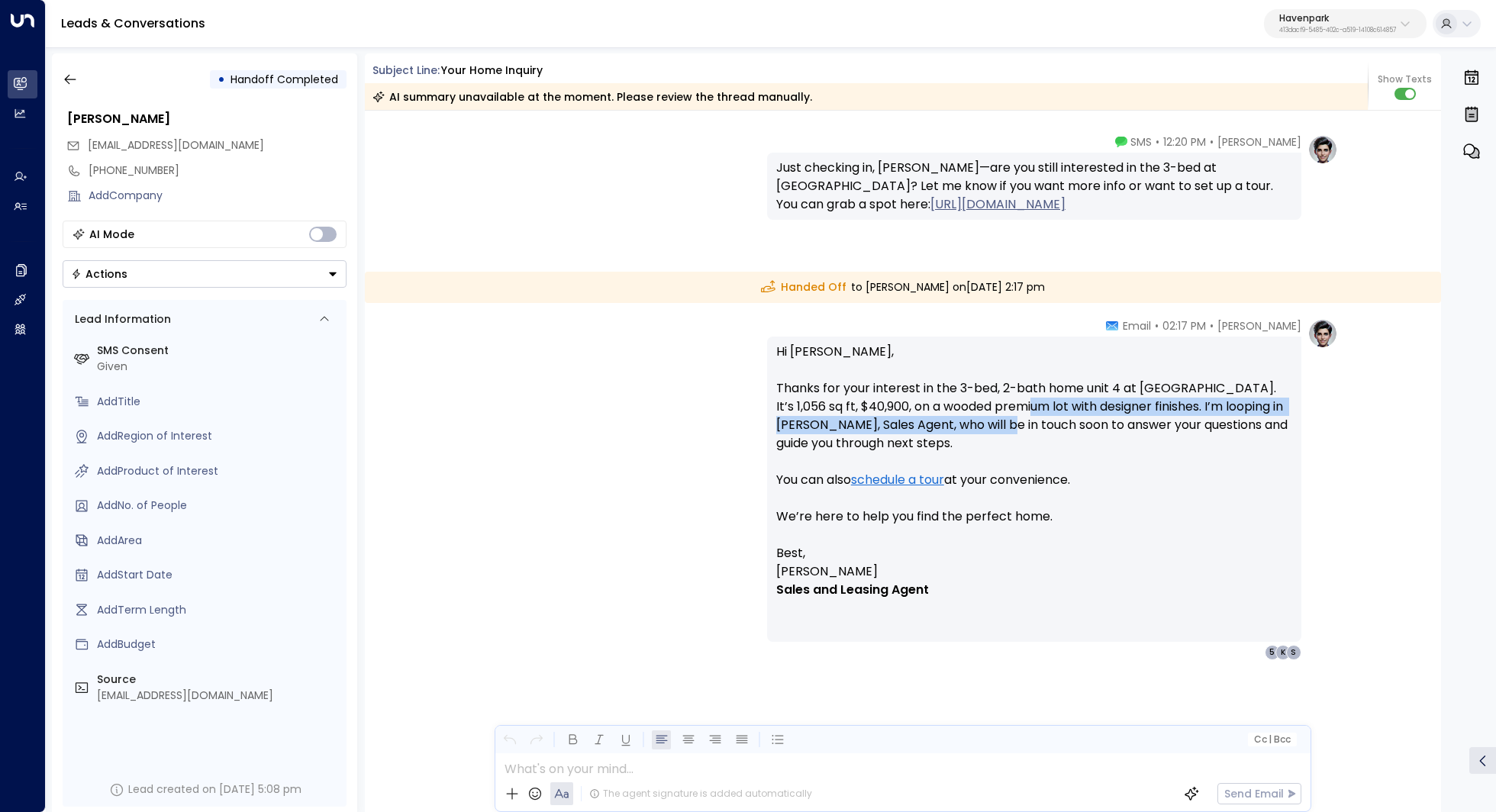
click at [993, 417] on p "Hi Kathryn, Thanks for your interest in the 3-bed, 2-bath home unit 4 at Spring…" at bounding box center [1034, 443] width 515 height 201
click at [849, 429] on p "Hi Kathryn, Thanks for your interest in the 3-bed, 2-bath home unit 4 at Spring…" at bounding box center [1034, 443] width 515 height 201
click at [852, 429] on p "Hi Kathryn, Thanks for your interest in the 3-bed, 2-bath home unit 4 at Spring…" at bounding box center [1034, 443] width 515 height 201
click at [64, 80] on icon "button" at bounding box center [70, 79] width 15 height 15
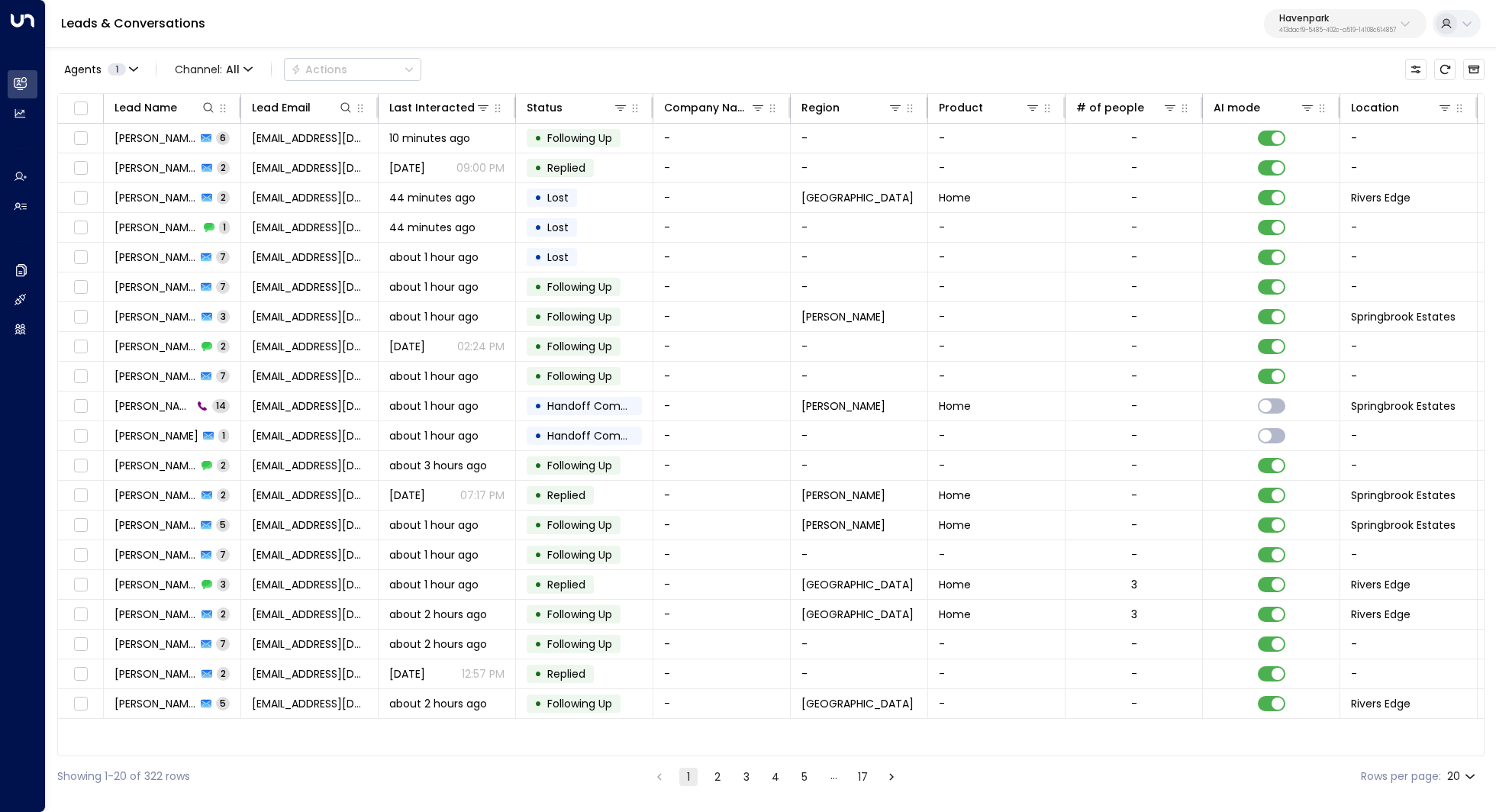
click at [719, 777] on button "2" at bounding box center [717, 777] width 19 height 19
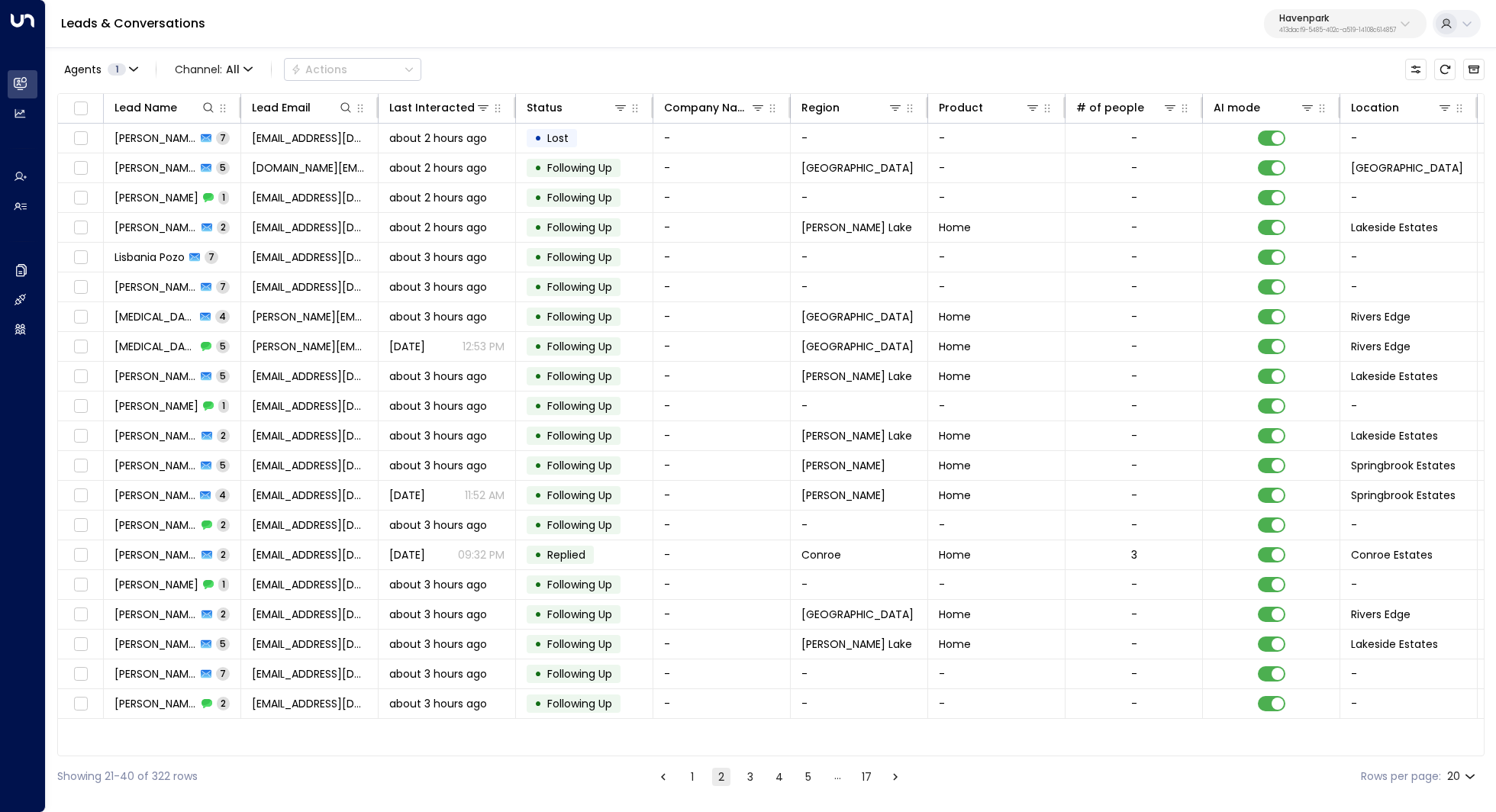
click at [687, 775] on button "1" at bounding box center [692, 777] width 19 height 19
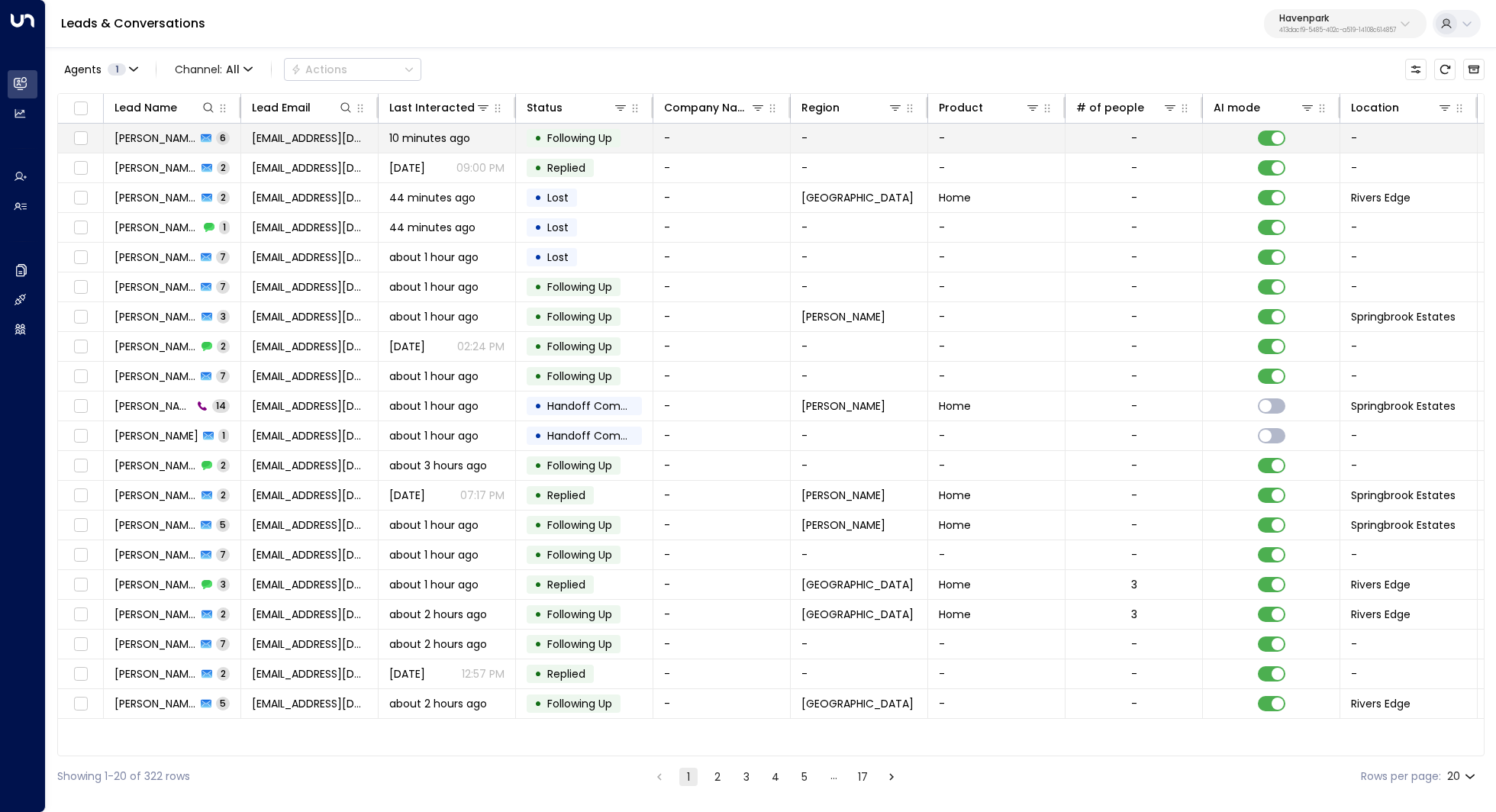
click at [159, 143] on span "Rodney Reeves" at bounding box center [155, 137] width 81 height 15
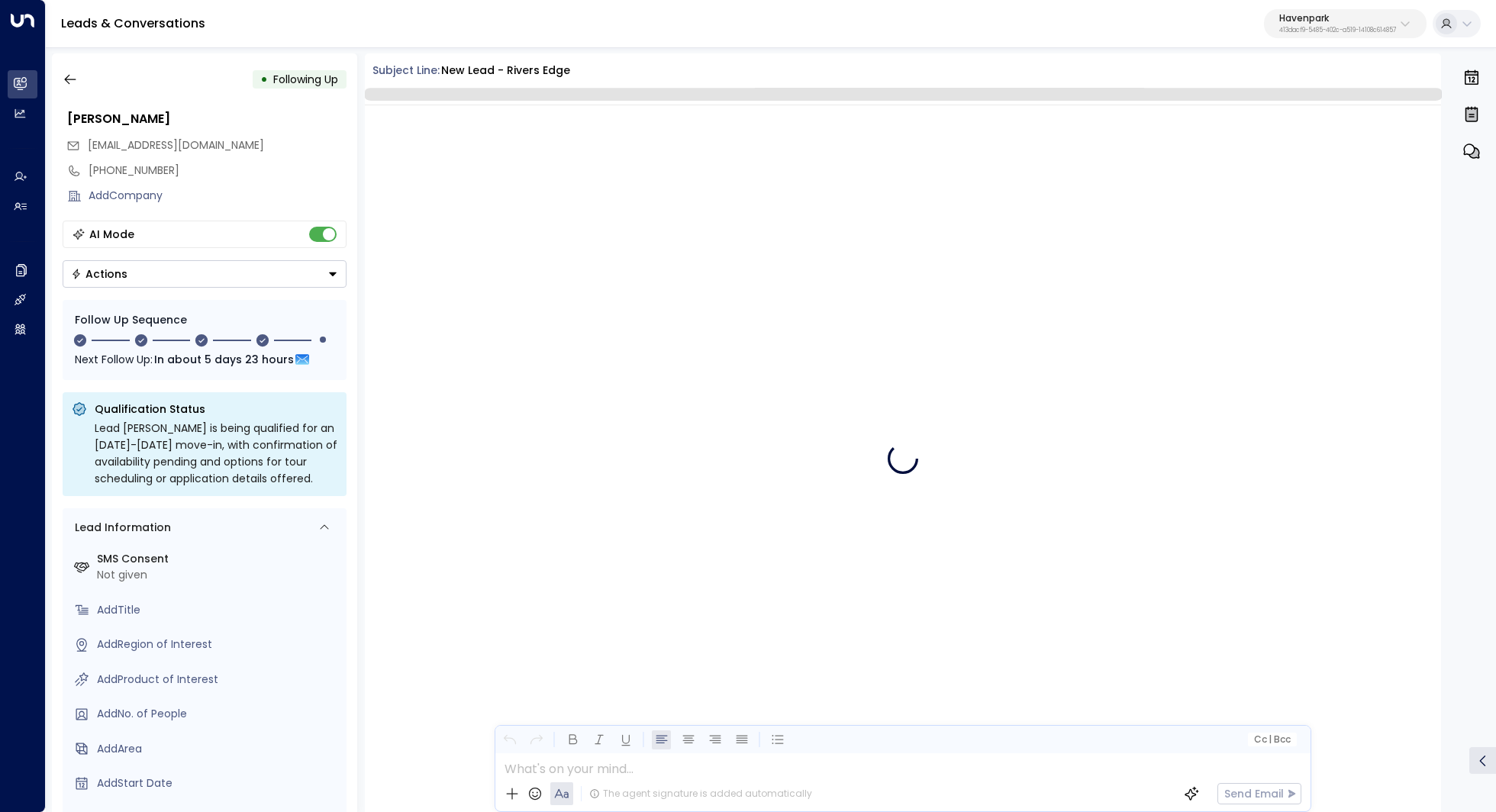
scroll to position [2672, 0]
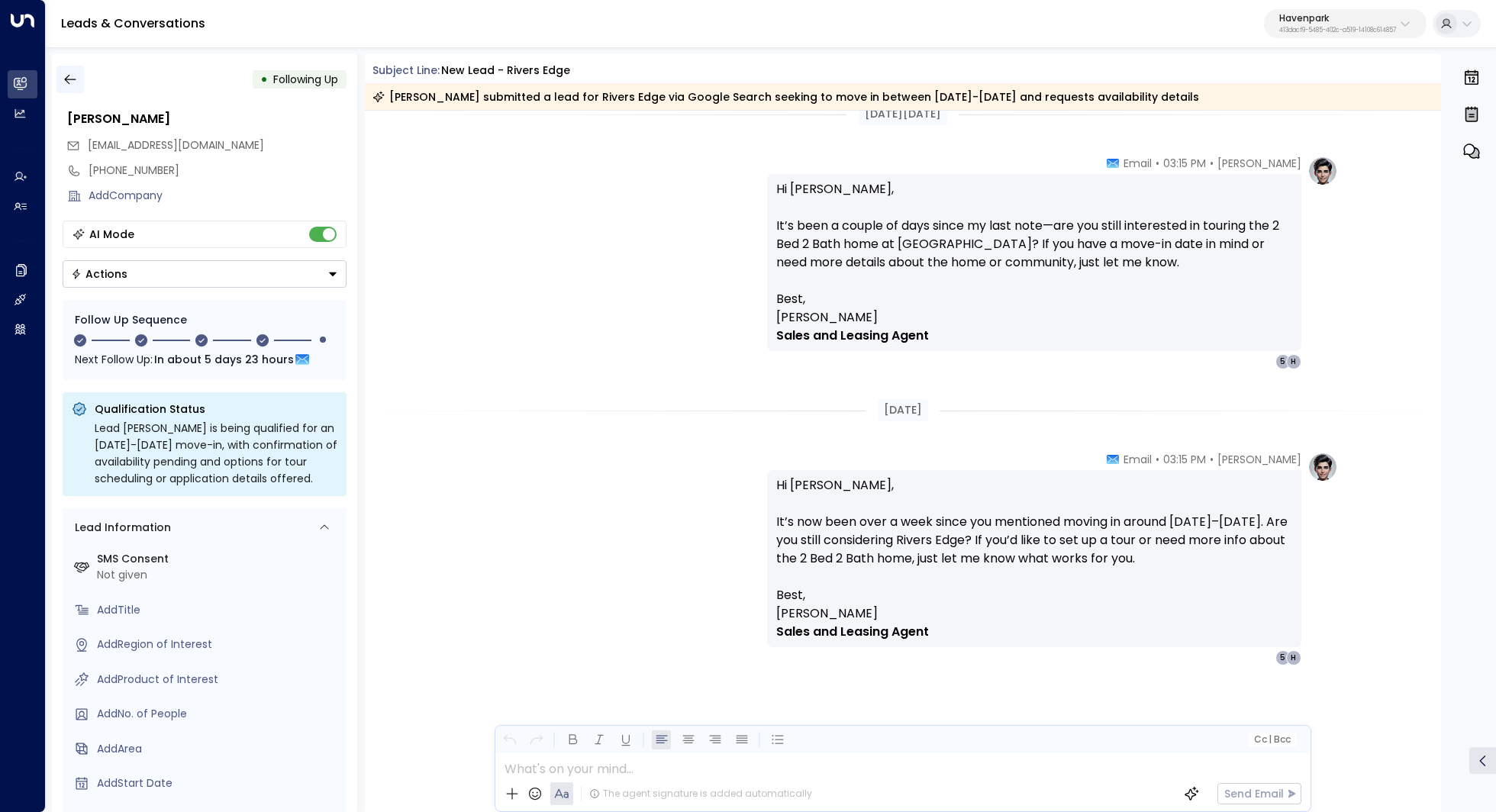
click at [73, 73] on icon "button" at bounding box center [70, 79] width 15 height 15
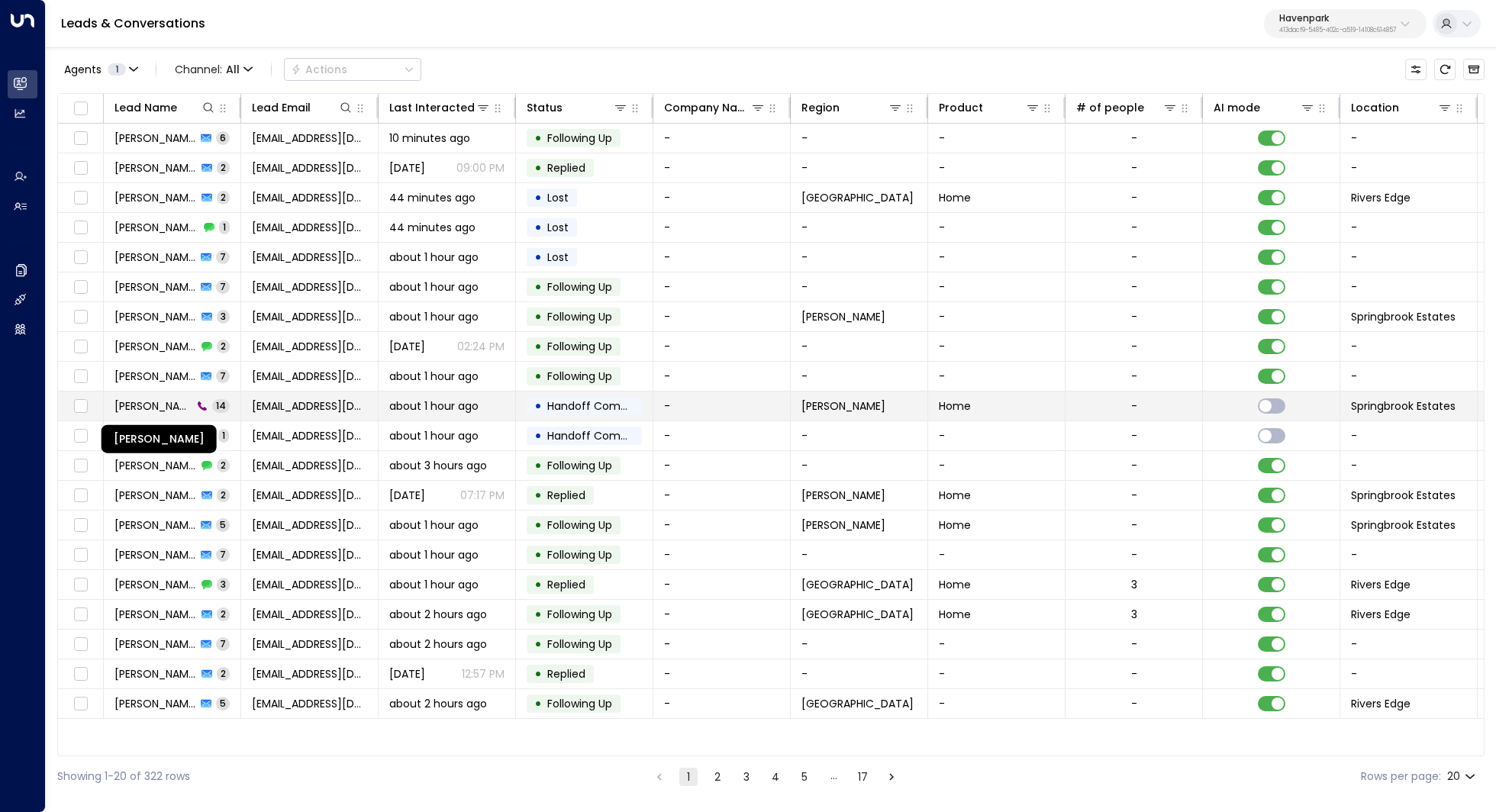
click at [164, 406] on span "Kathryn Barton" at bounding box center [153, 406] width 78 height 15
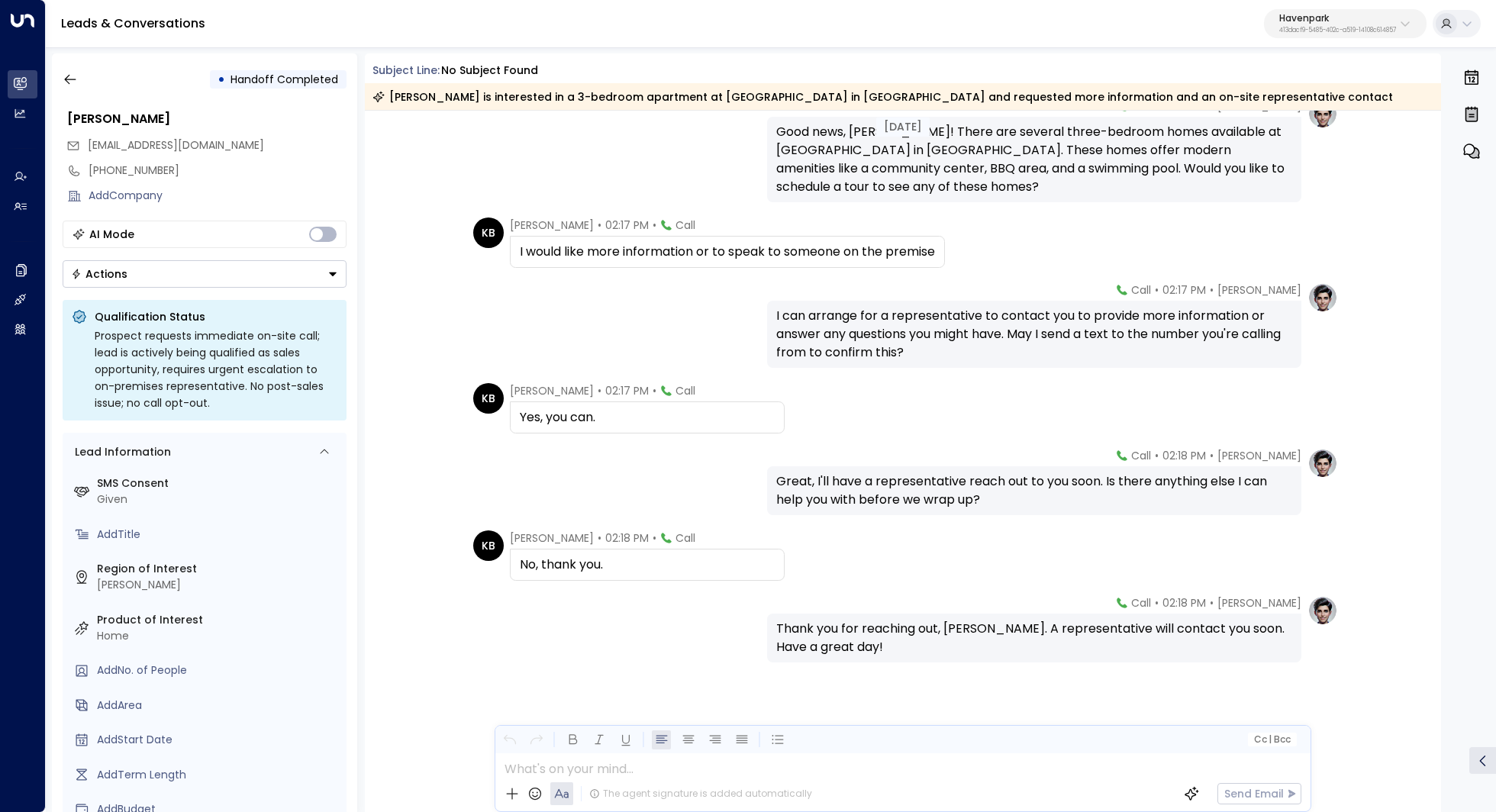
scroll to position [626, 0]
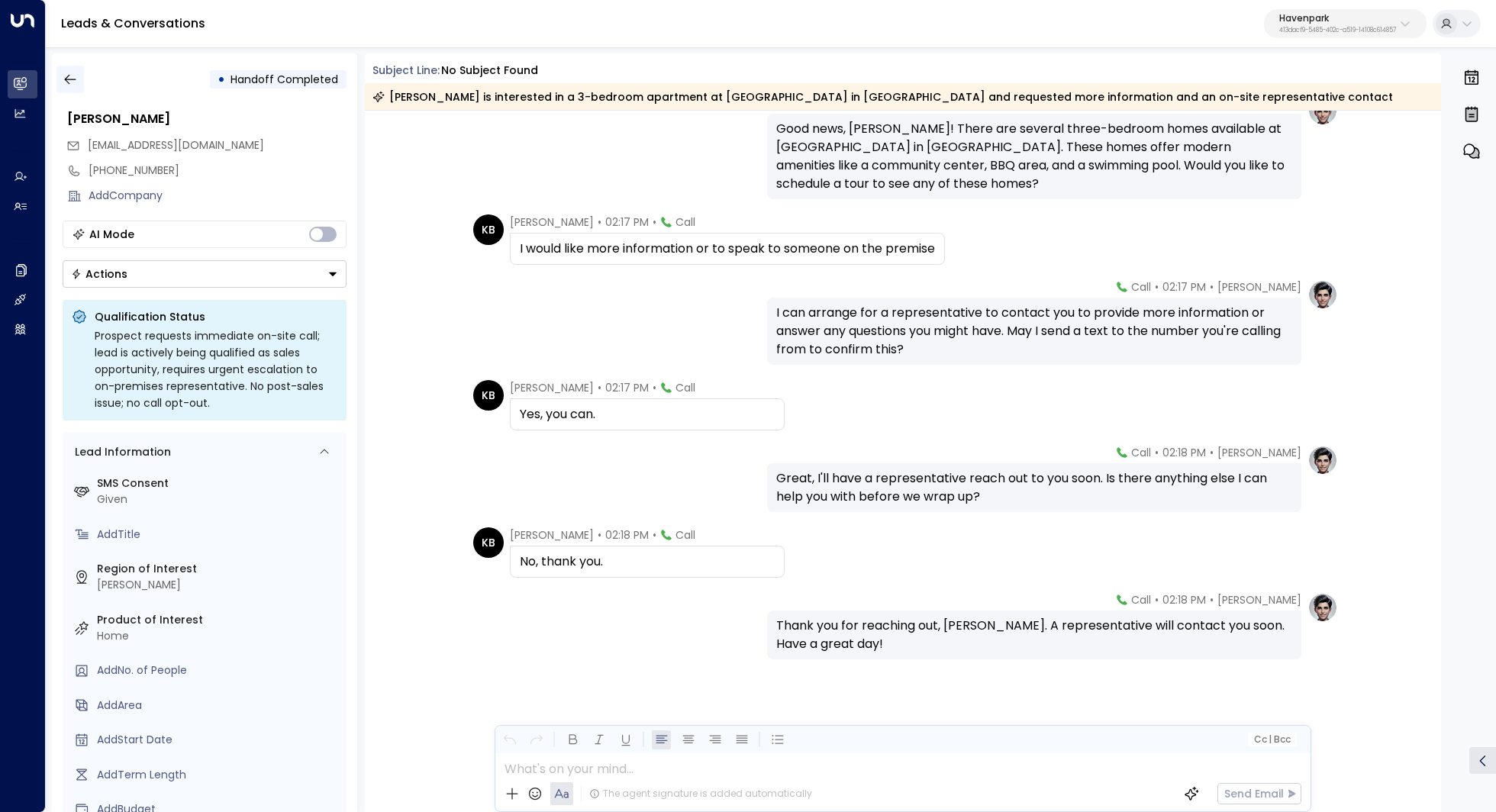
click at [69, 74] on icon "button" at bounding box center [70, 79] width 15 height 15
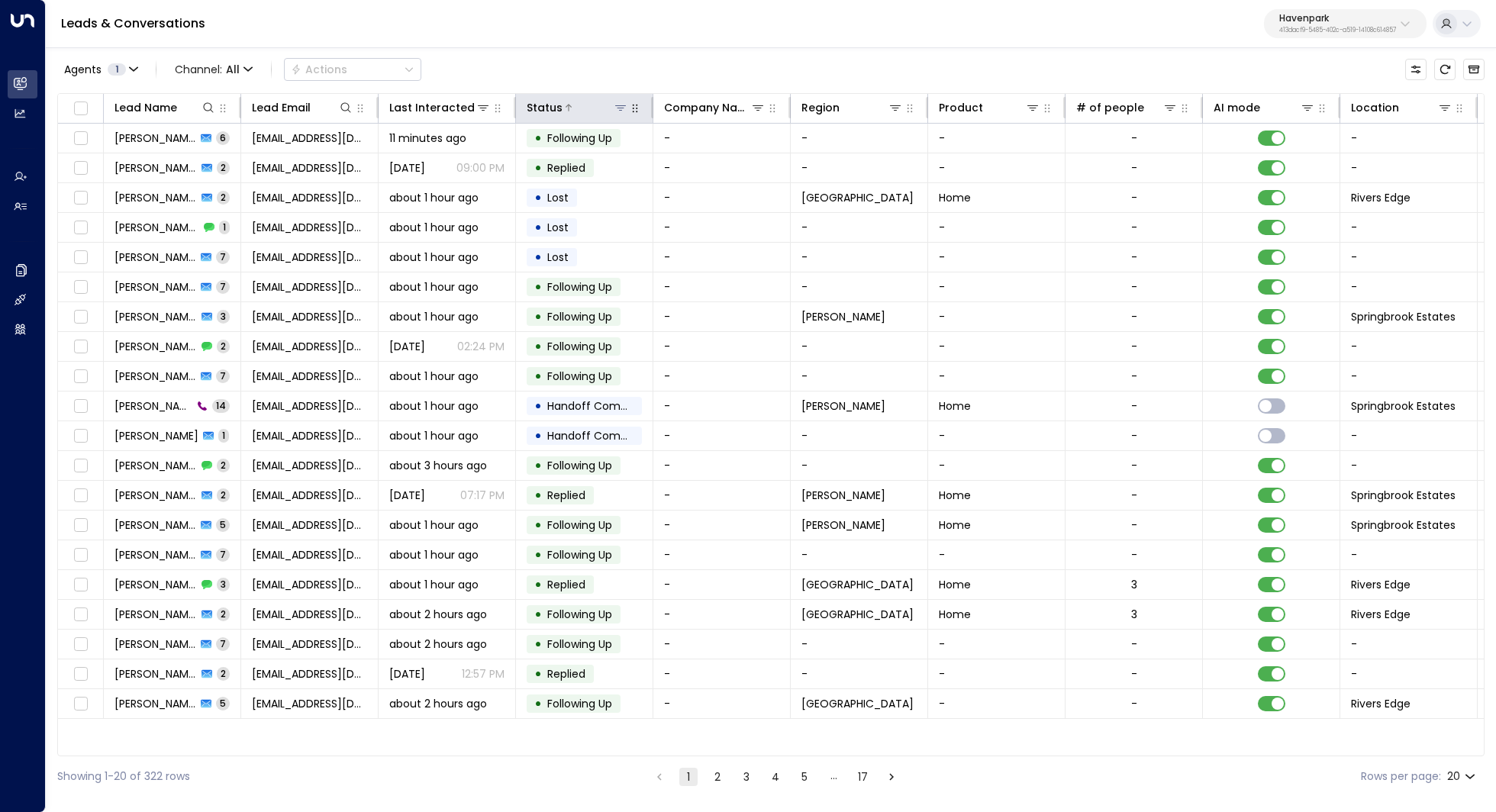
click at [621, 107] on icon at bounding box center [621, 108] width 11 height 5
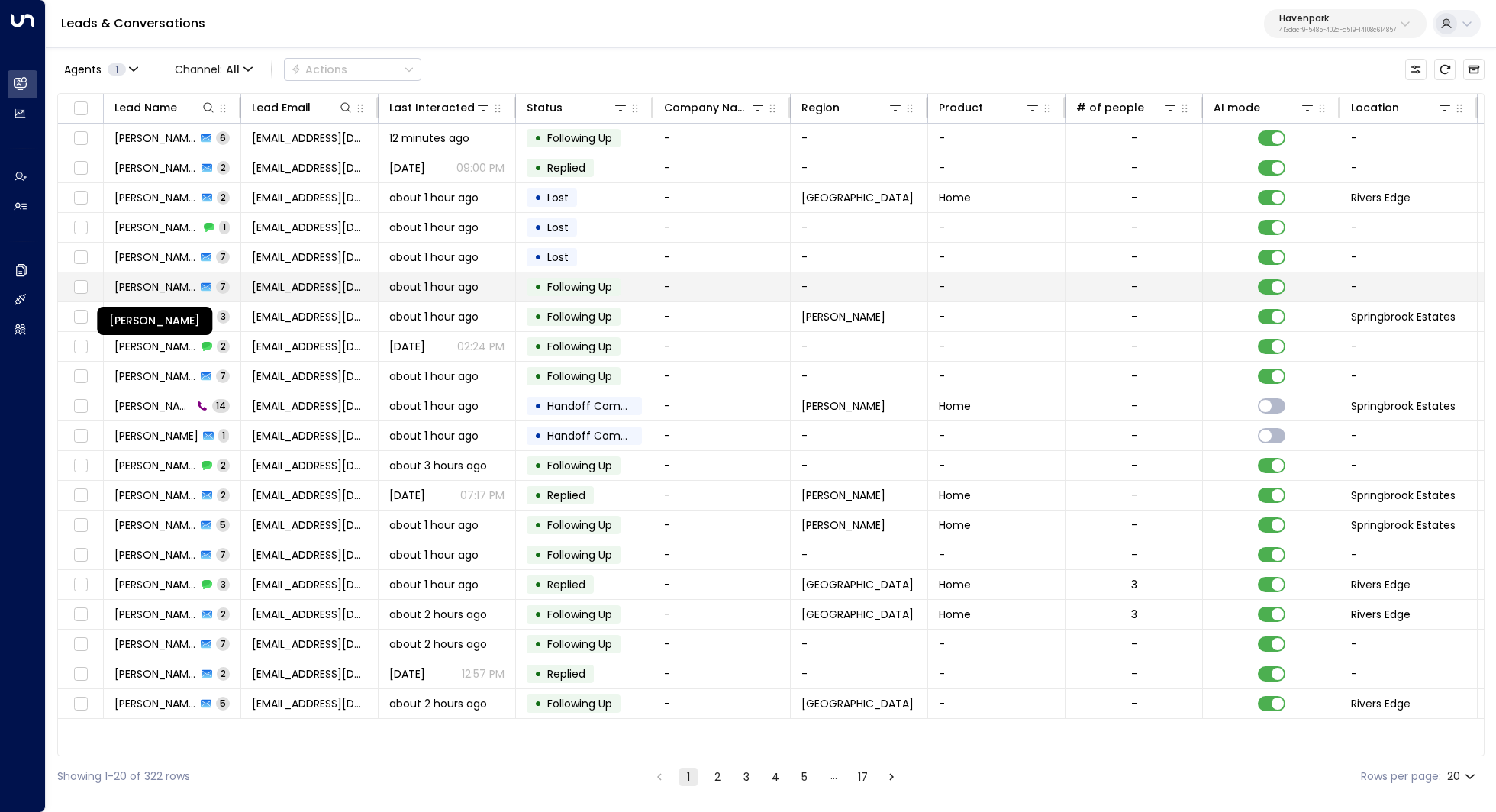
click at [174, 283] on span "Aaron Rutherford" at bounding box center [155, 286] width 81 height 15
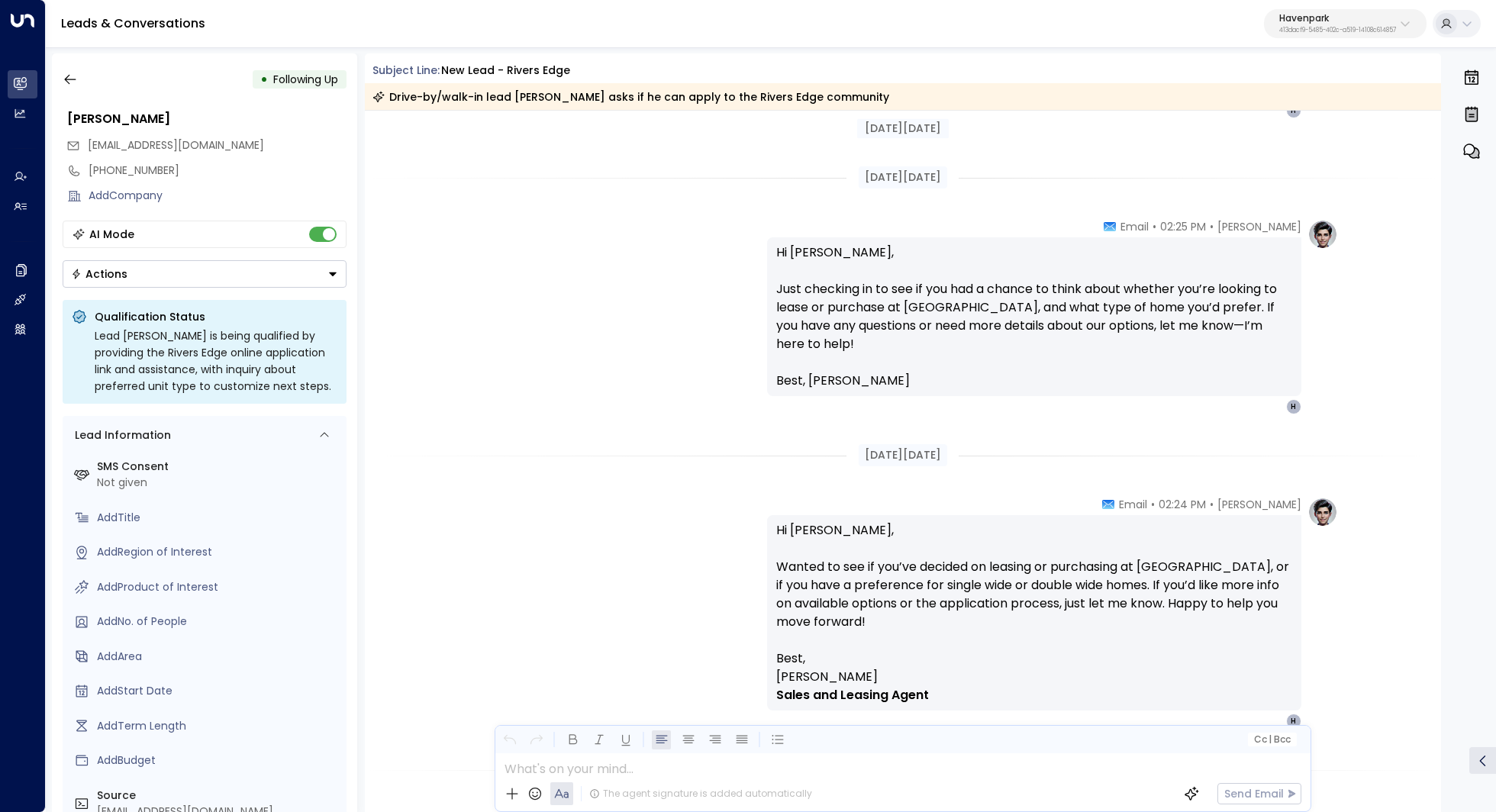
scroll to position [1148, 0]
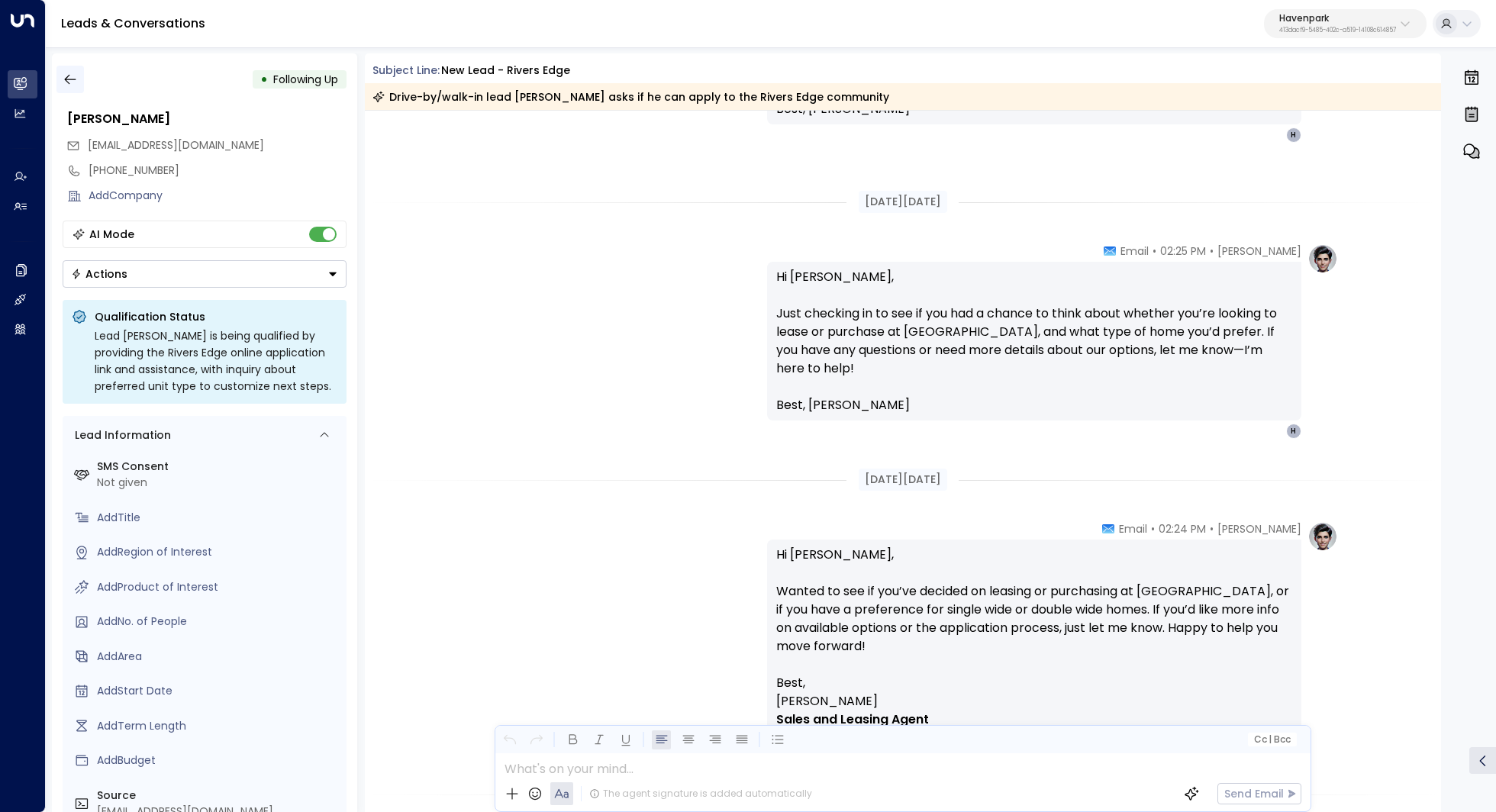
click at [67, 81] on icon "button" at bounding box center [70, 79] width 15 height 15
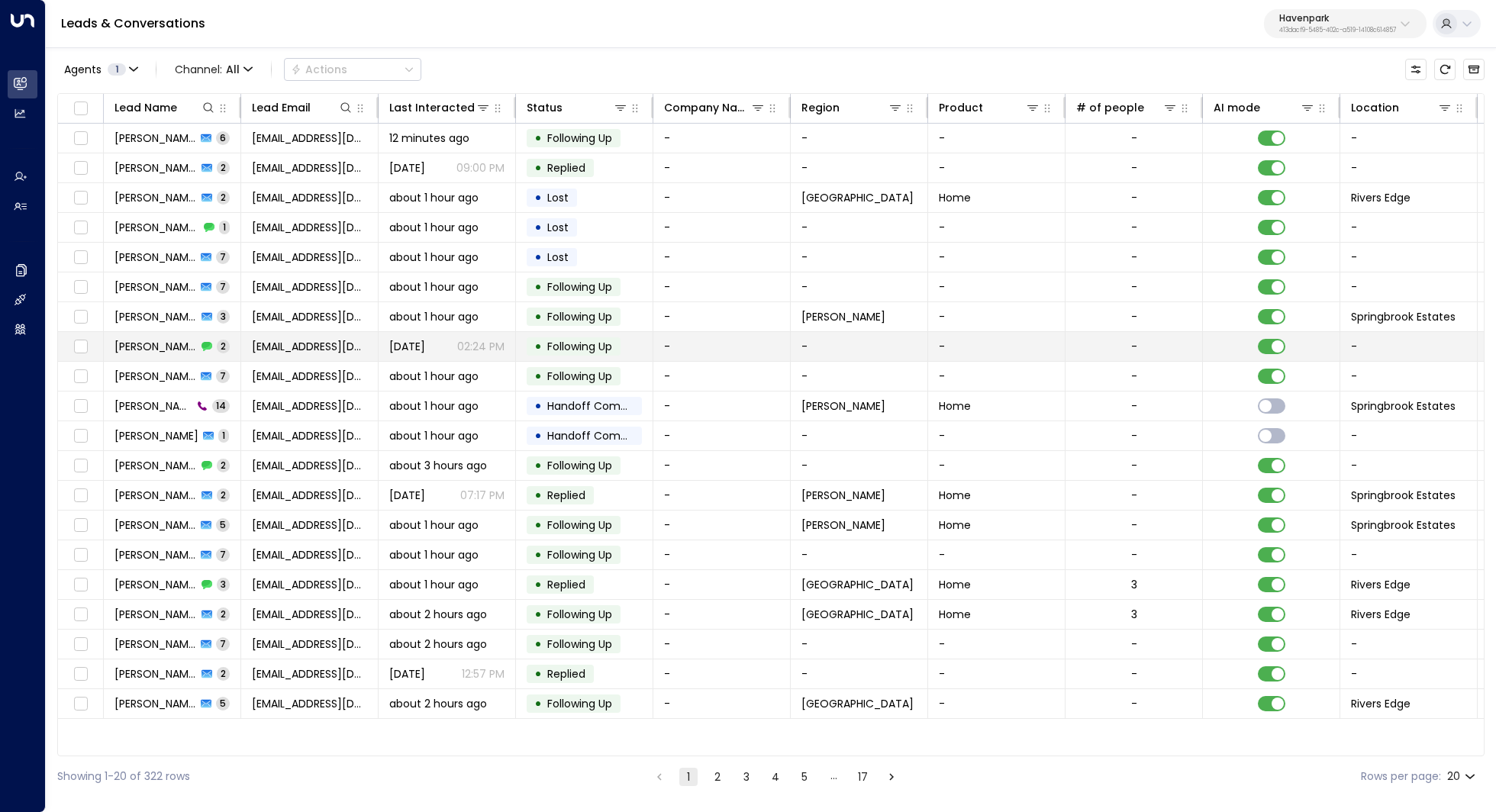
click at [167, 344] on span "Lauren Kreger" at bounding box center [155, 346] width 82 height 15
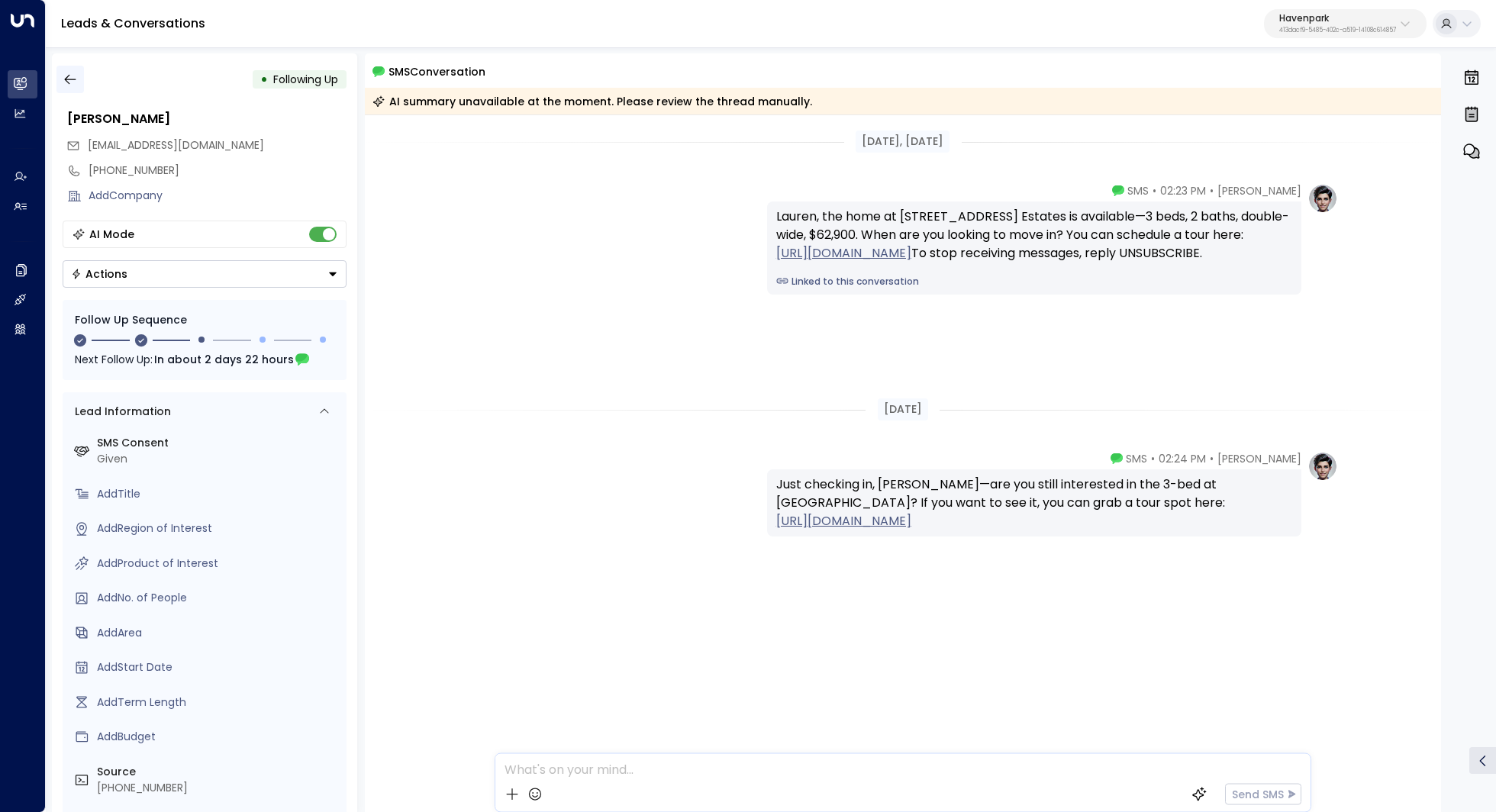
click at [75, 81] on icon "button" at bounding box center [70, 79] width 15 height 15
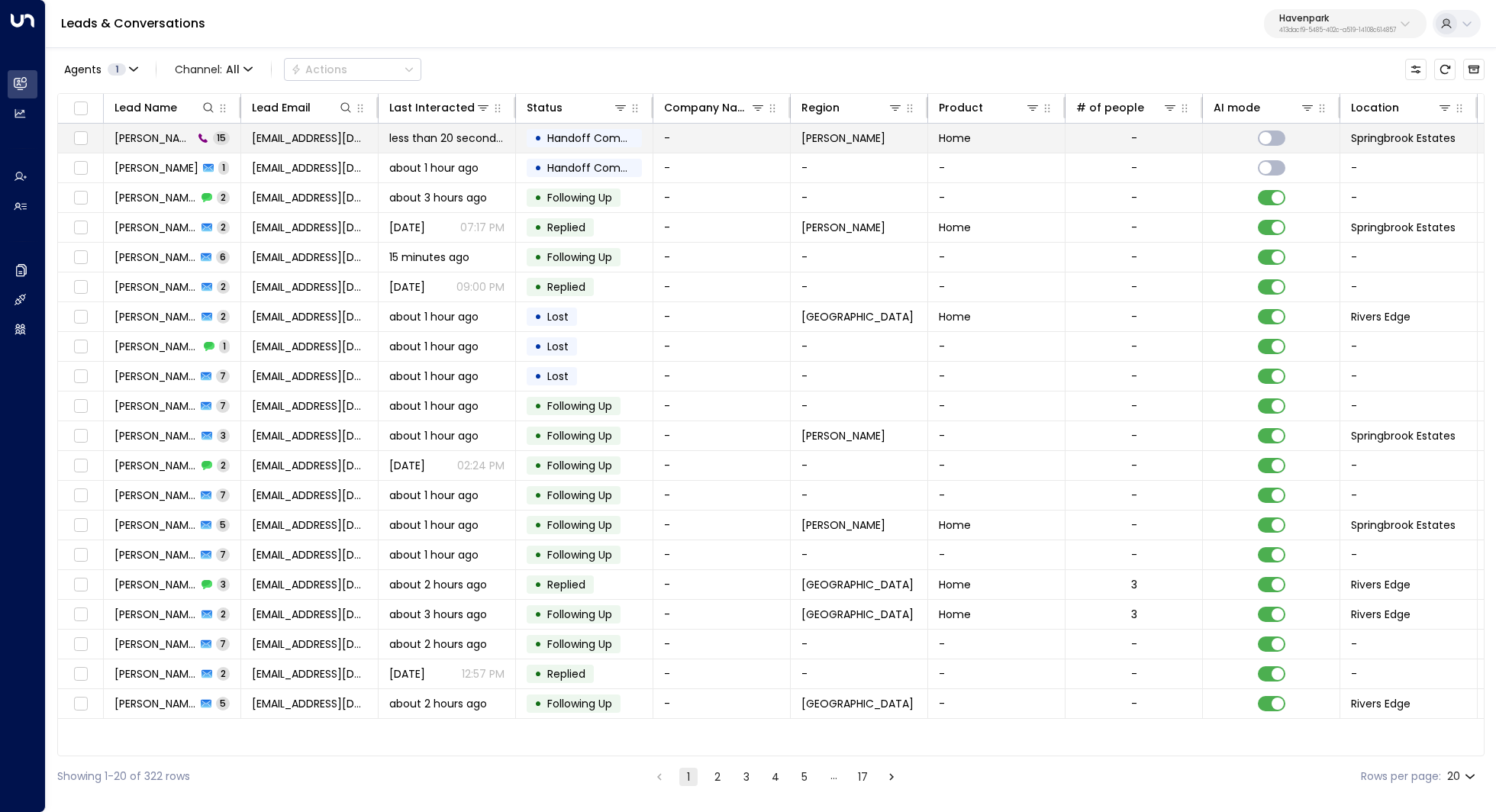
click at [177, 146] on td "Kathryn Barton 15" at bounding box center [172, 138] width 137 height 29
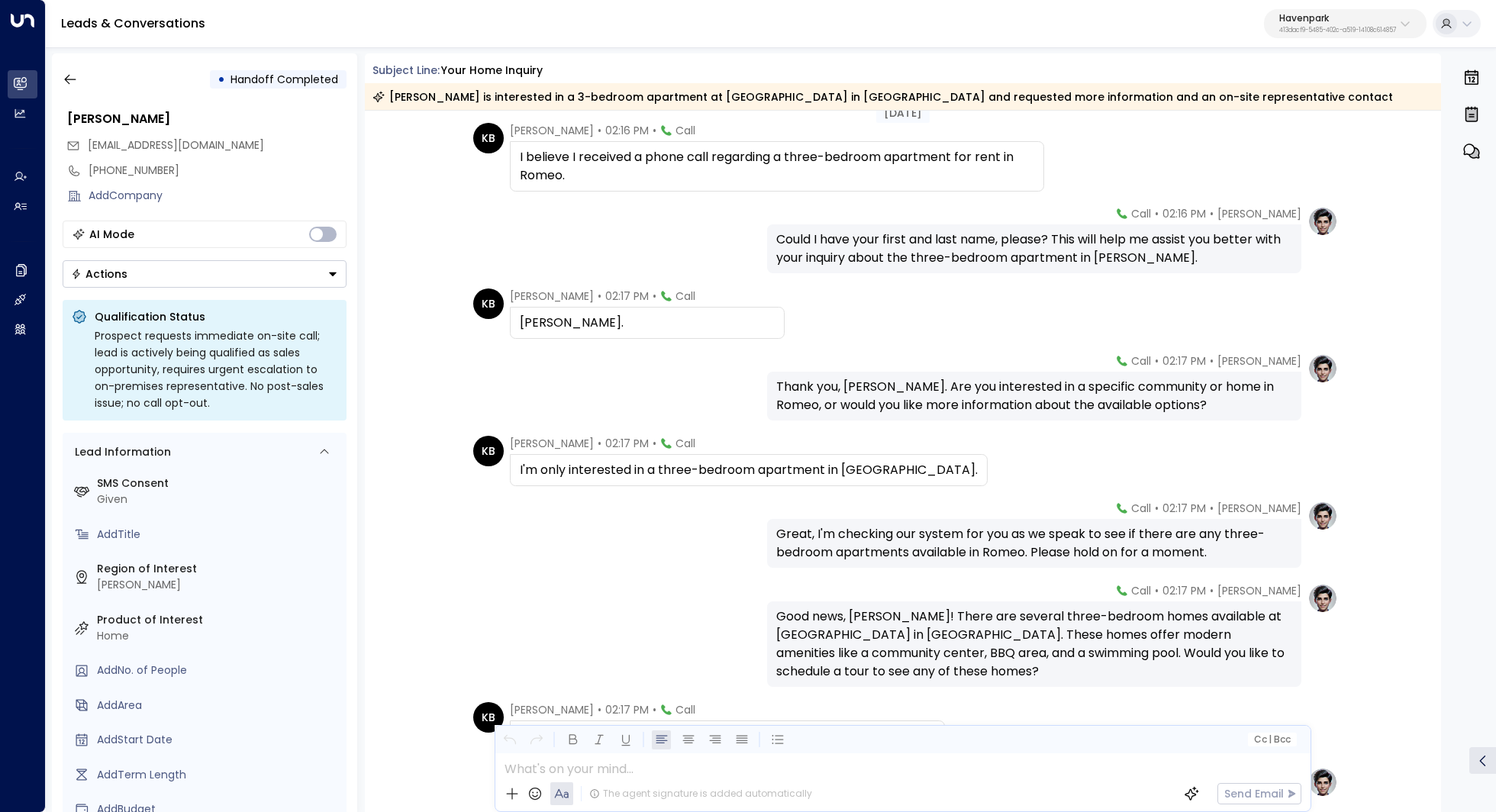
scroll to position [626, 0]
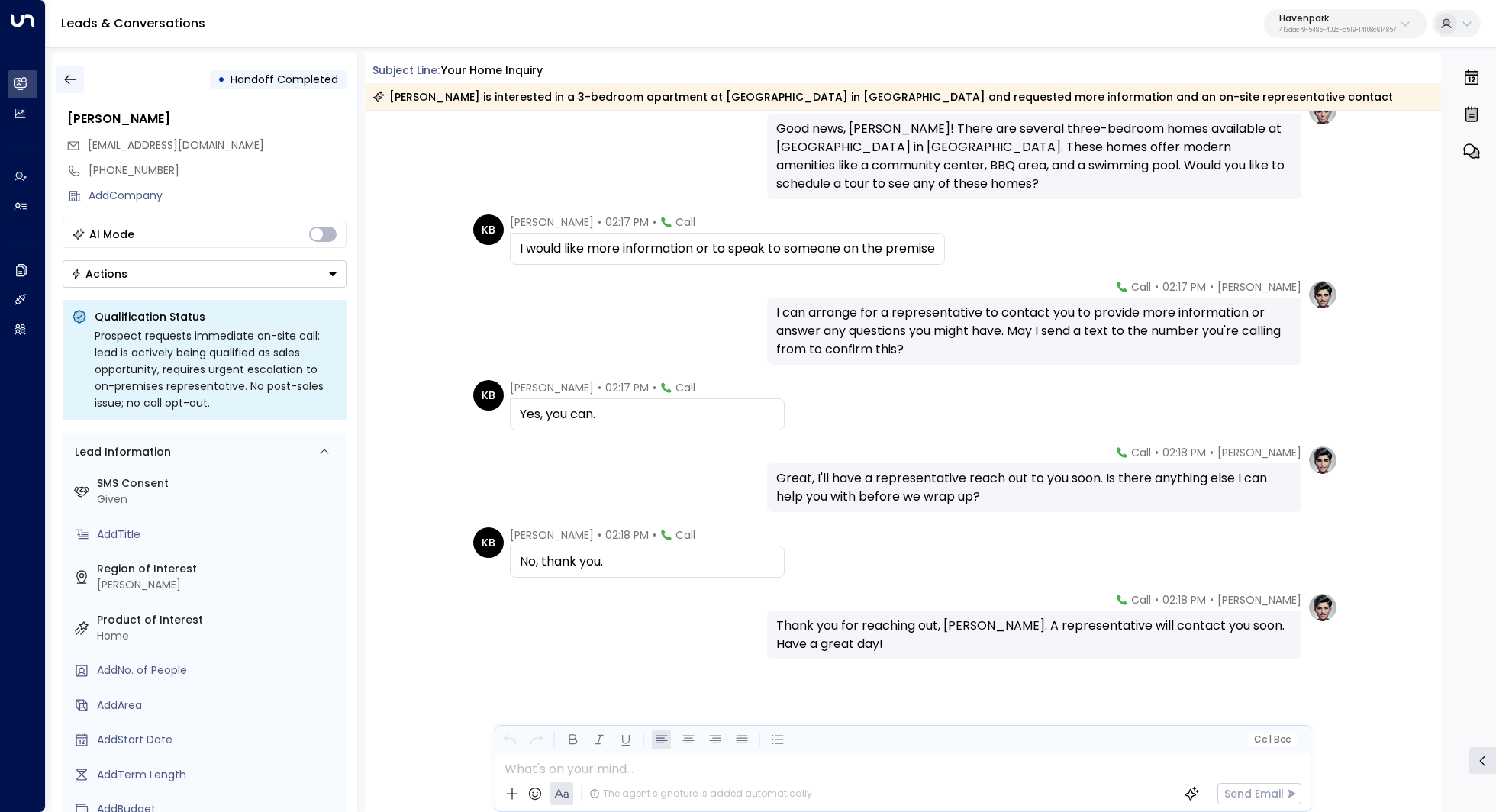
click at [70, 67] on button "button" at bounding box center [70, 79] width 27 height 27
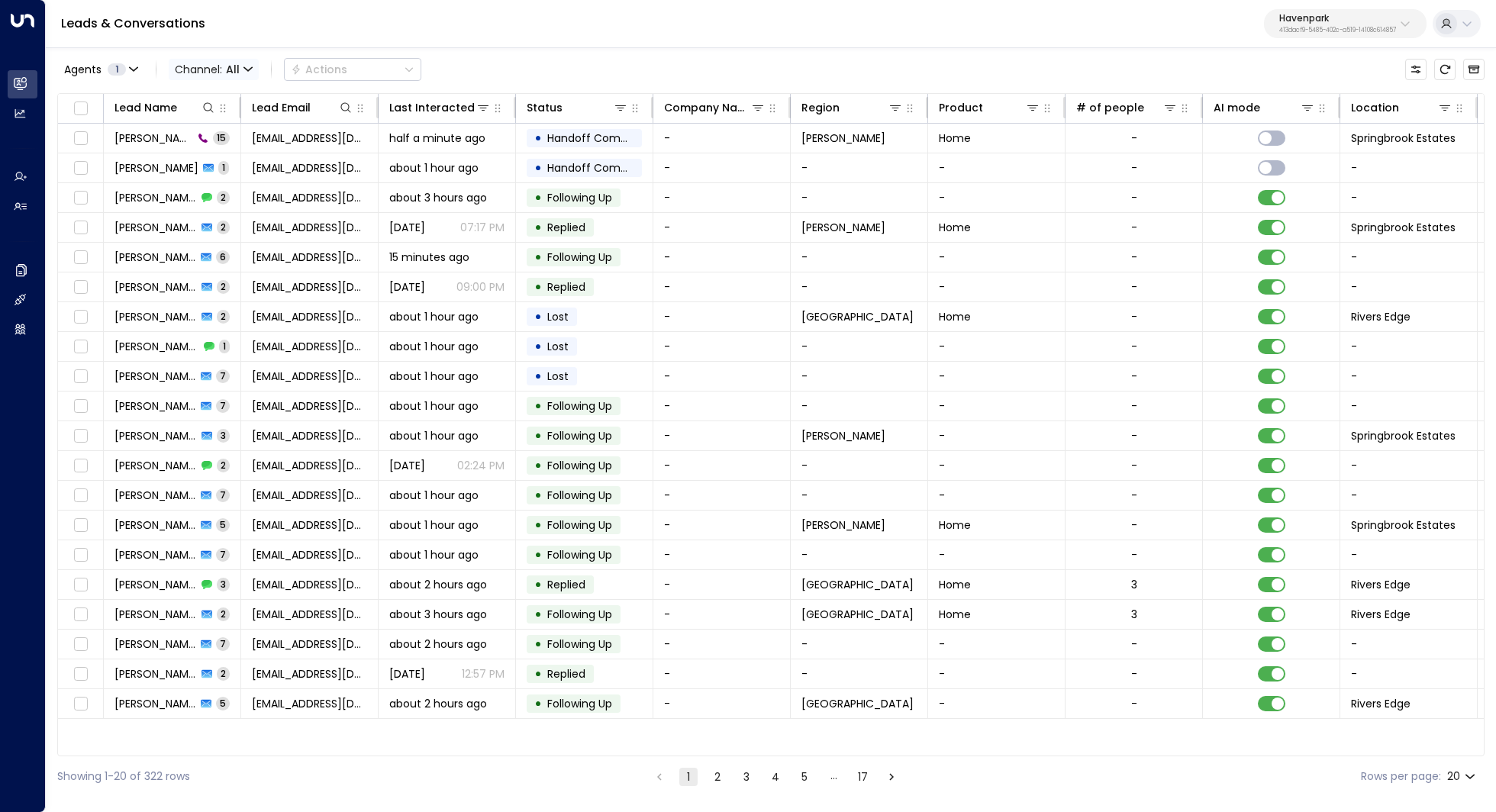
click at [234, 70] on span "All" at bounding box center [233, 70] width 14 height 12
click at [234, 70] on div at bounding box center [748, 406] width 1496 height 812
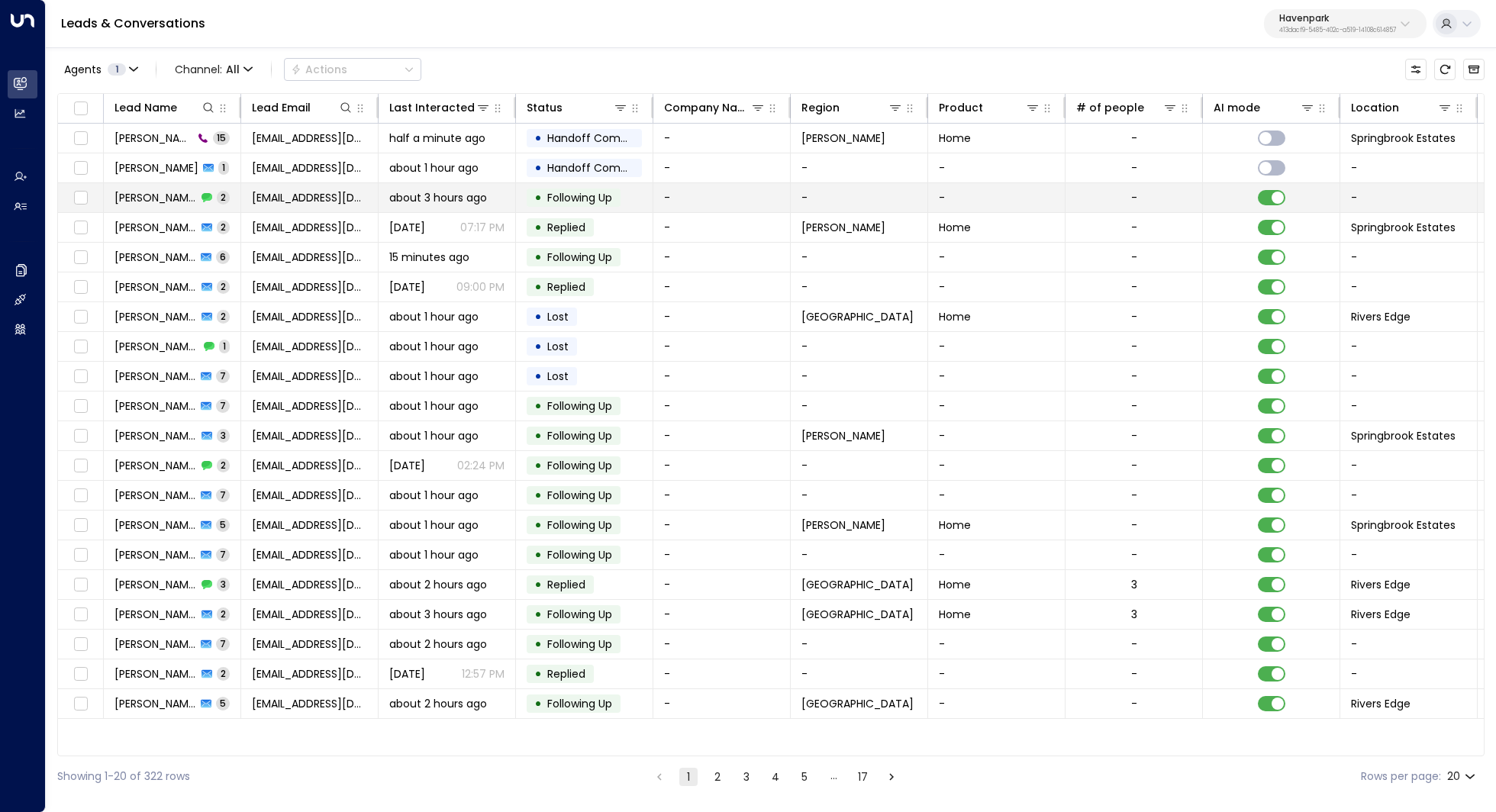
click at [151, 188] on td "Kathryn Barton 2" at bounding box center [172, 197] width 137 height 29
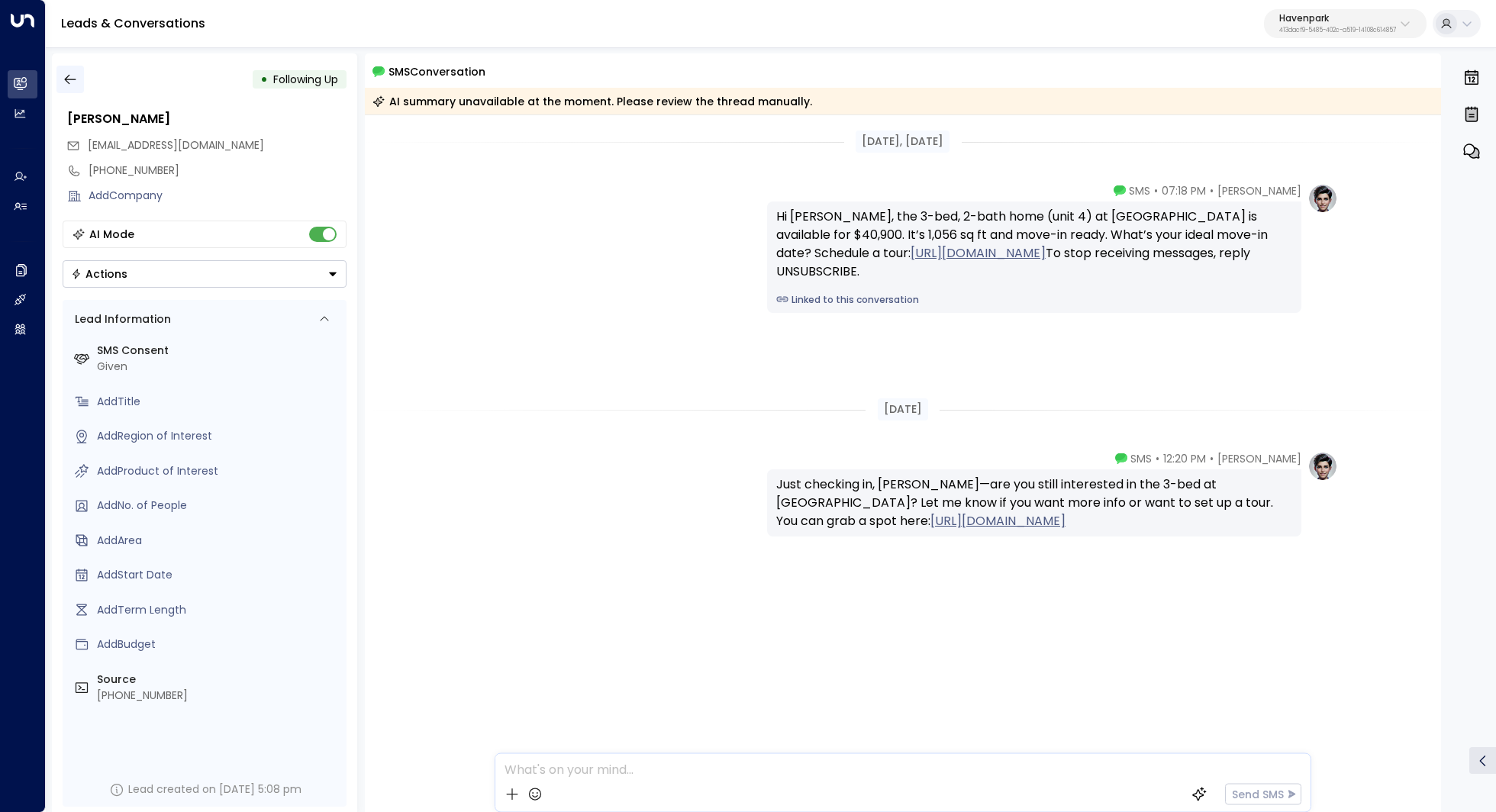
click at [73, 80] on icon "button" at bounding box center [70, 79] width 15 height 15
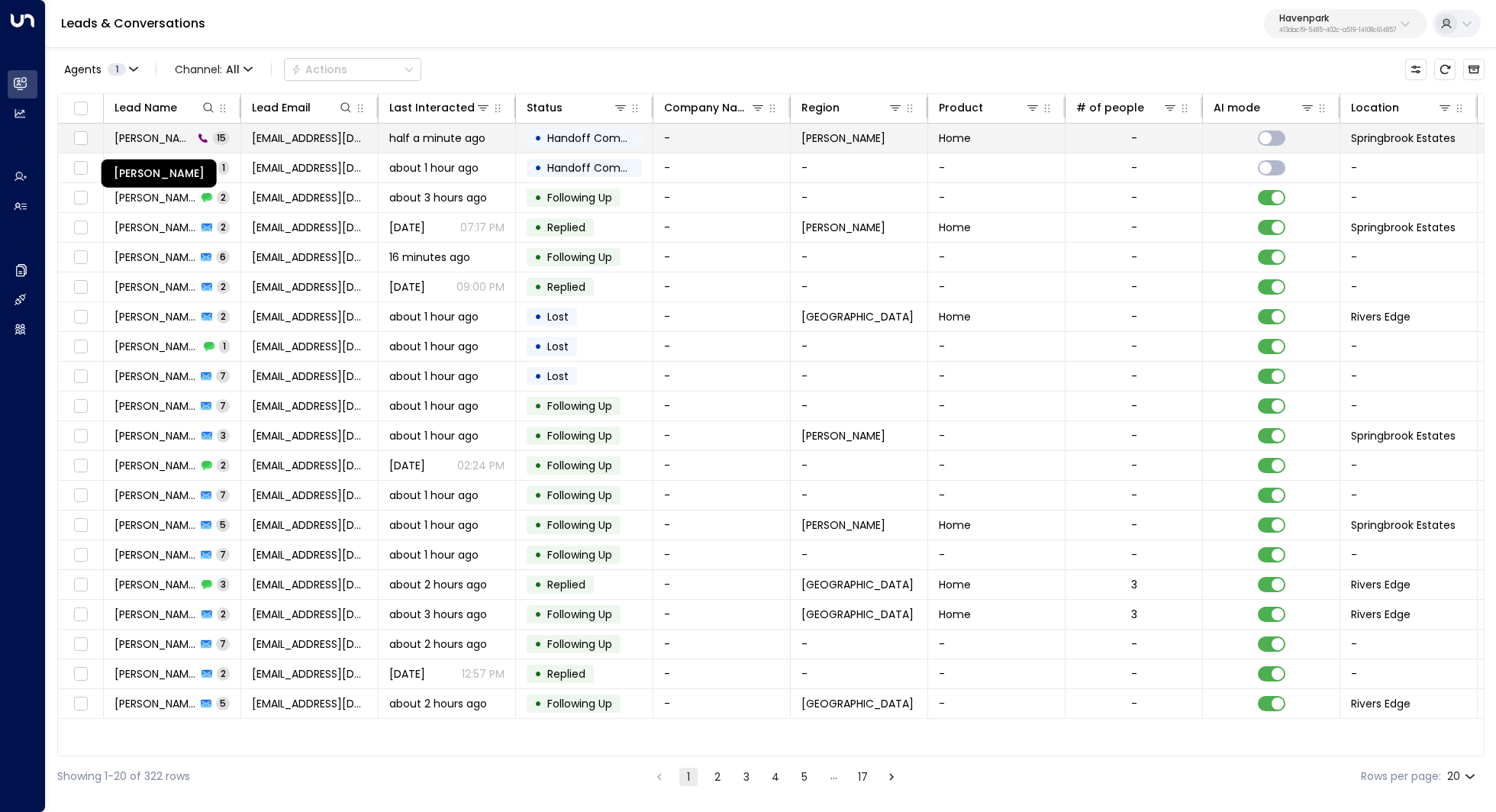
click at [151, 134] on span "Kathryn Barton" at bounding box center [153, 137] width 79 height 15
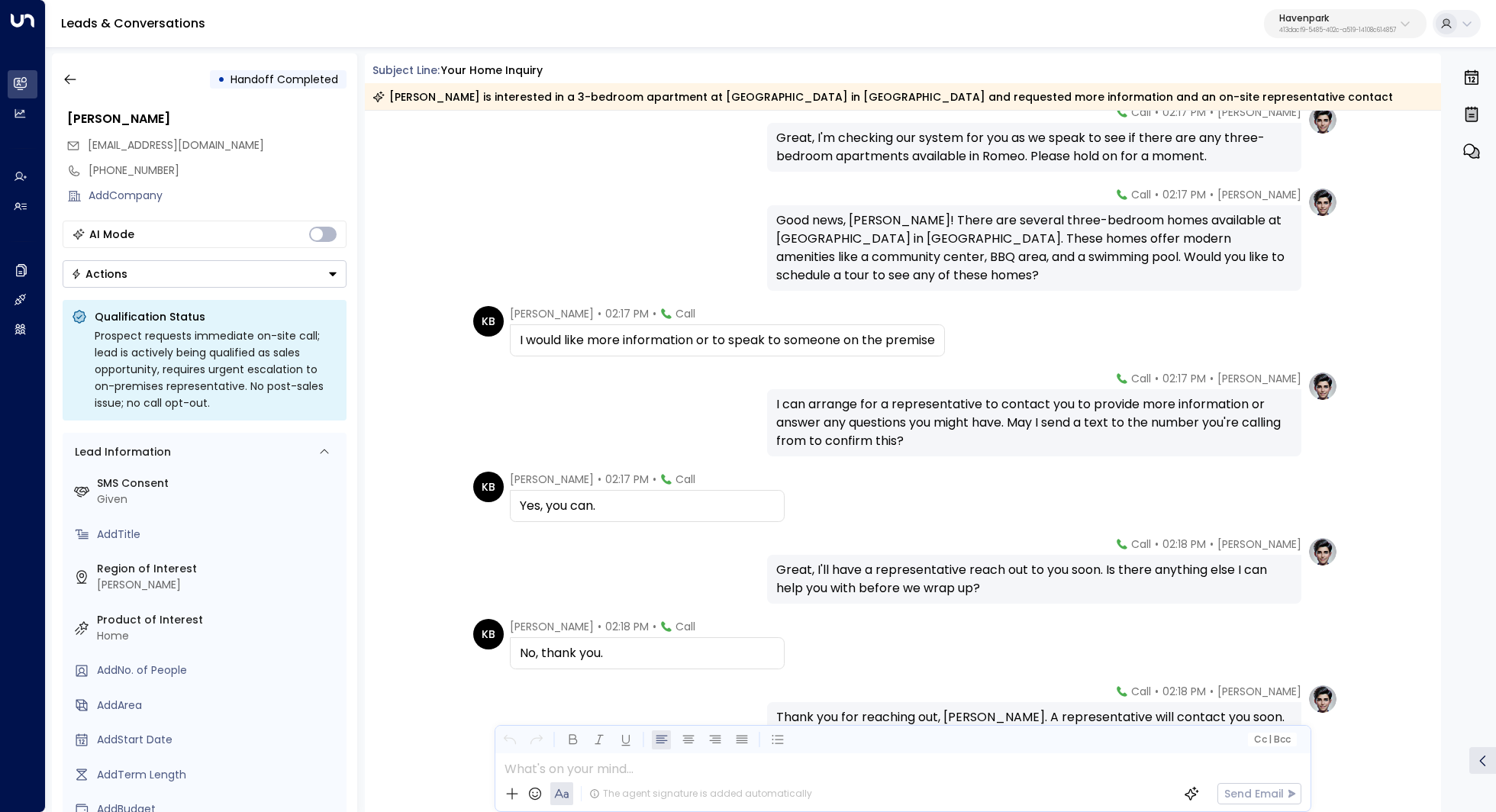
scroll to position [626, 0]
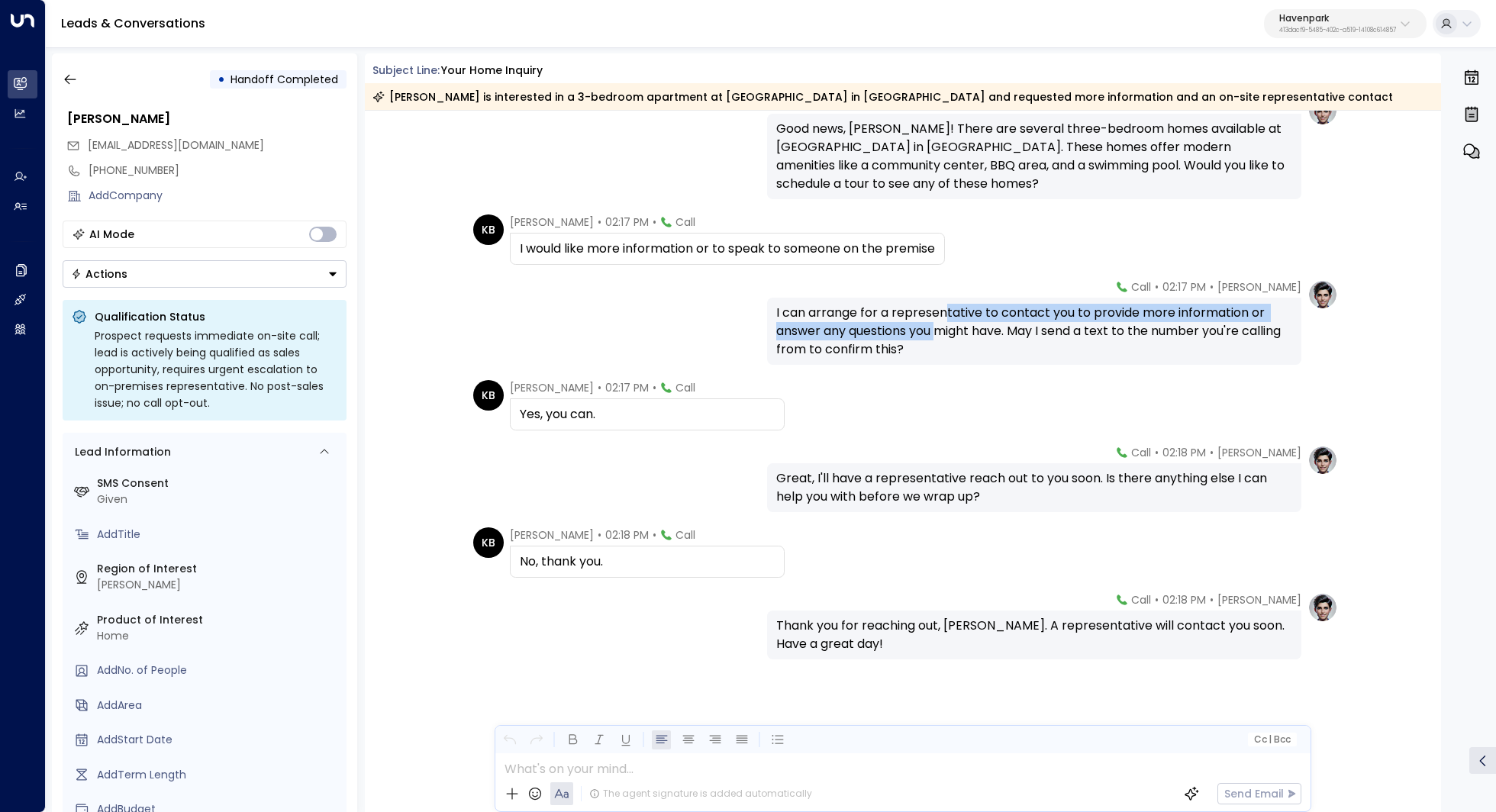
click at [942, 324] on div "I can arrange for a representative to contact you to provide more information o…" at bounding box center [1034, 331] width 515 height 55
click at [866, 335] on div "I can arrange for a representative to contact you to provide more information o…" at bounding box center [1034, 331] width 515 height 55
drag, startPoint x: 941, startPoint y: 476, endPoint x: 941, endPoint y: 491, distance: 15.0
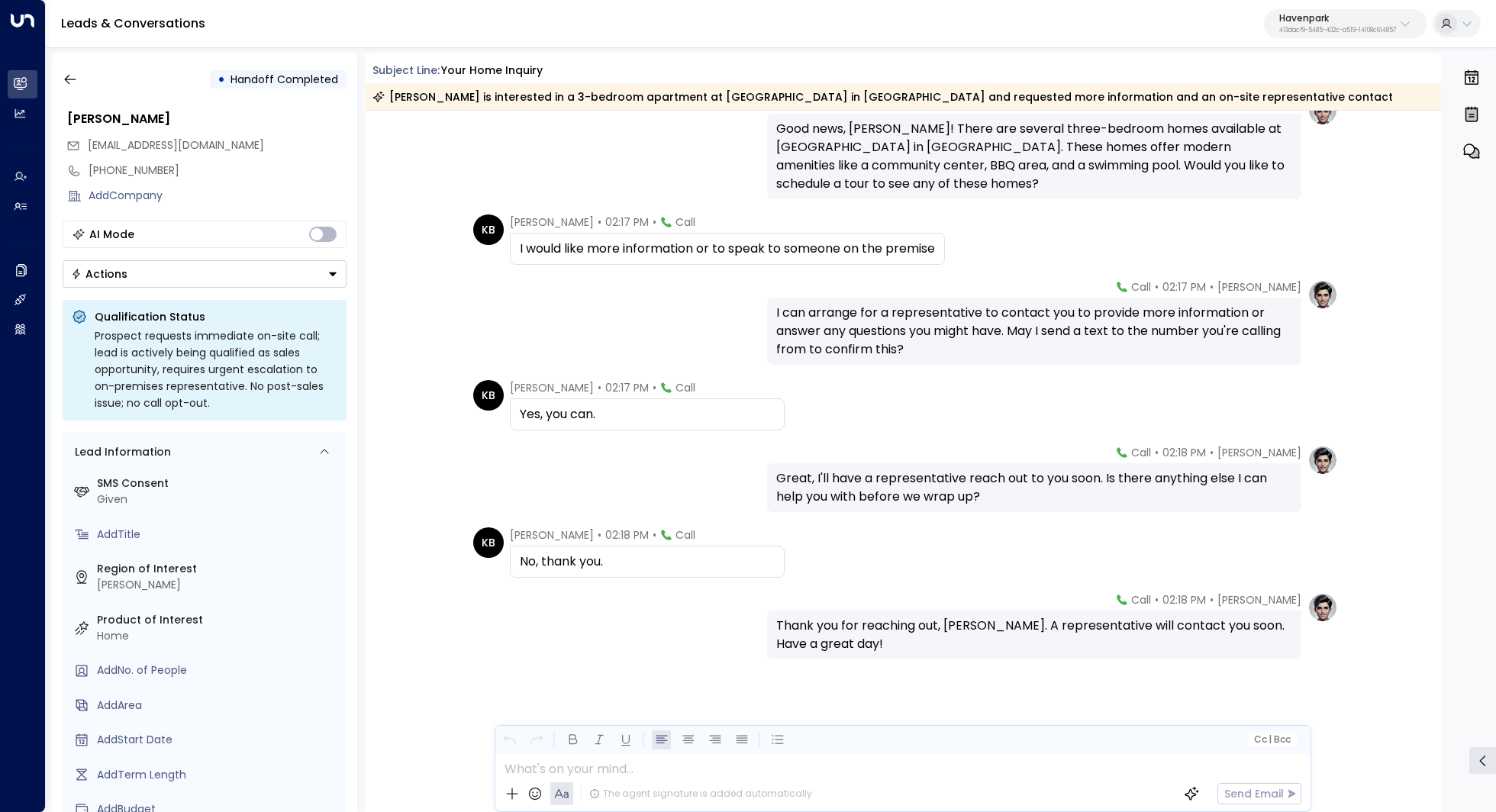
click at [941, 491] on div "Great, I'll have a representative reach out to you soon. Is there anything else…" at bounding box center [1034, 487] width 515 height 36
click at [58, 73] on button "button" at bounding box center [70, 79] width 27 height 27
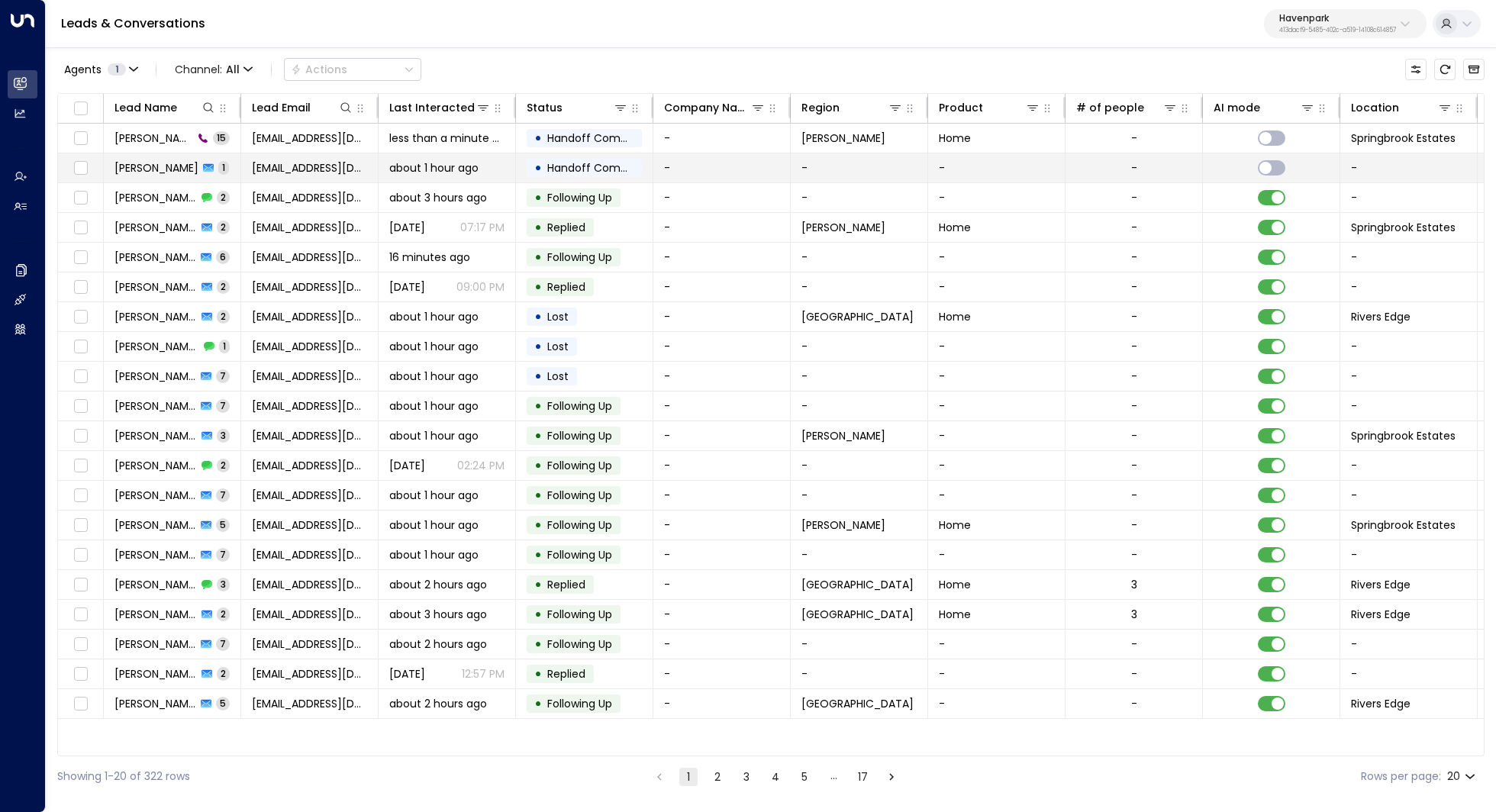
click at [151, 174] on span "Kathryn Barton" at bounding box center [156, 167] width 84 height 15
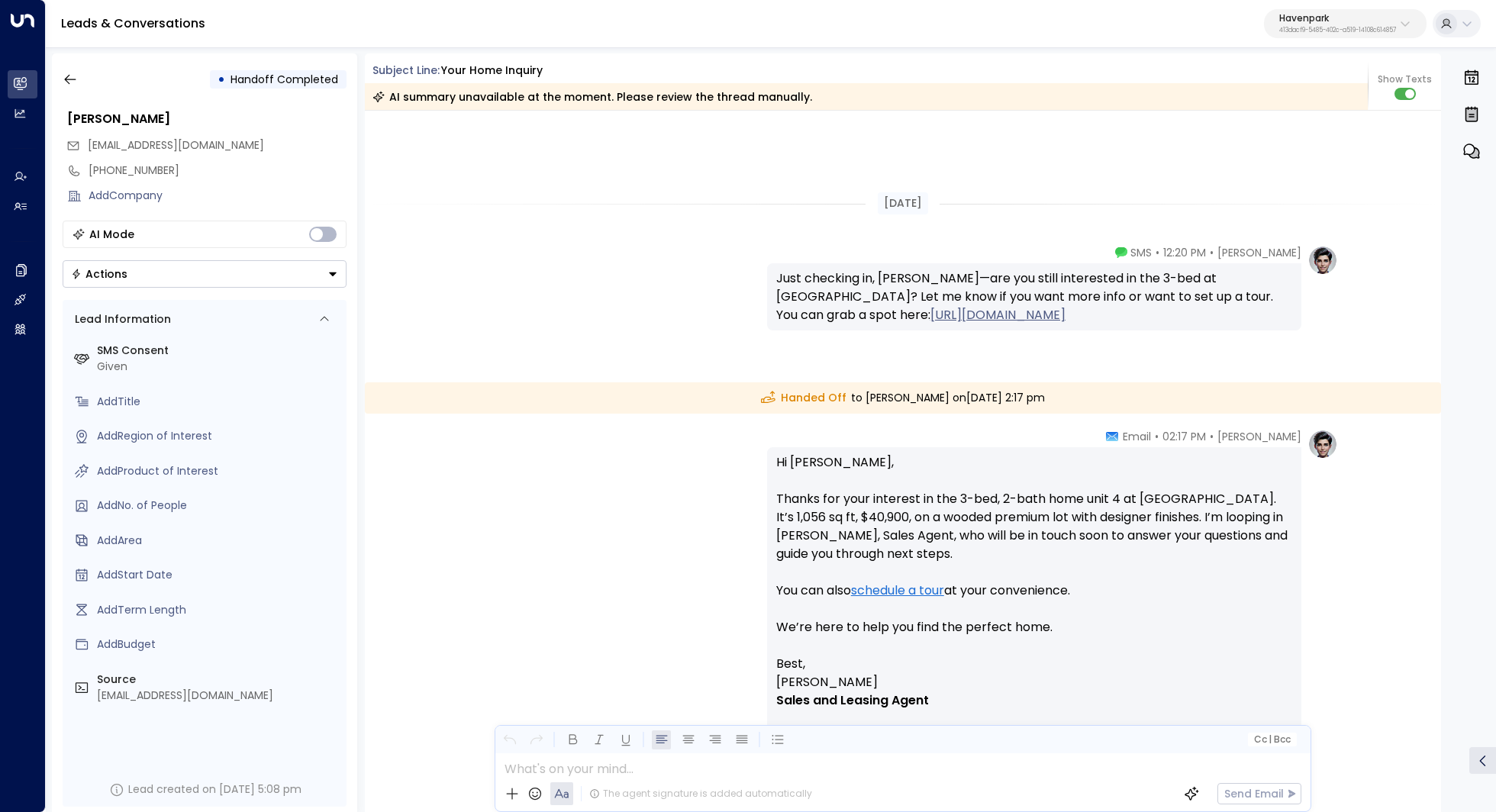
scroll to position [181, 0]
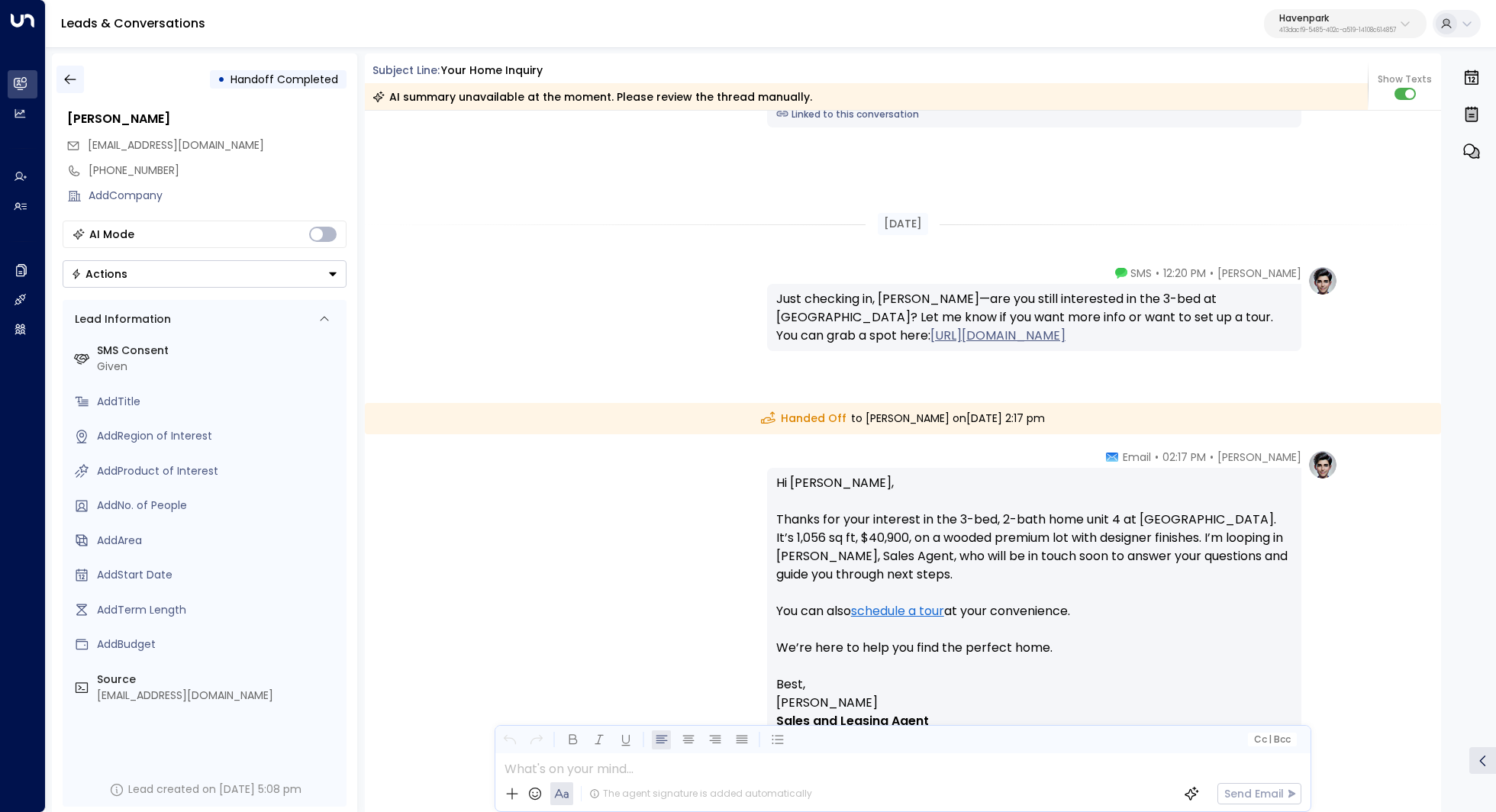
click at [81, 80] on button "button" at bounding box center [70, 79] width 27 height 27
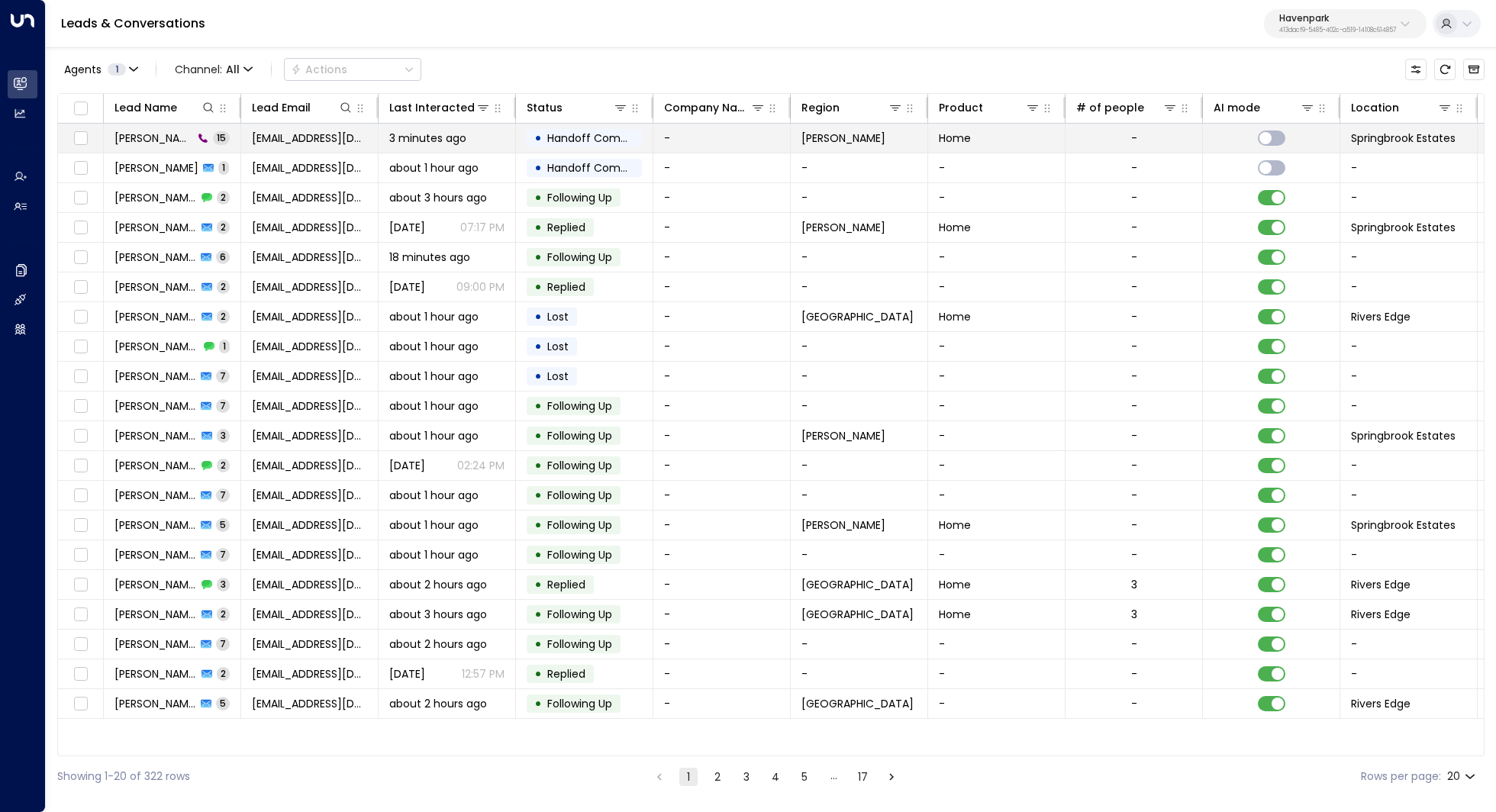
click at [147, 135] on span "Kathryn Barton" at bounding box center [153, 137] width 79 height 15
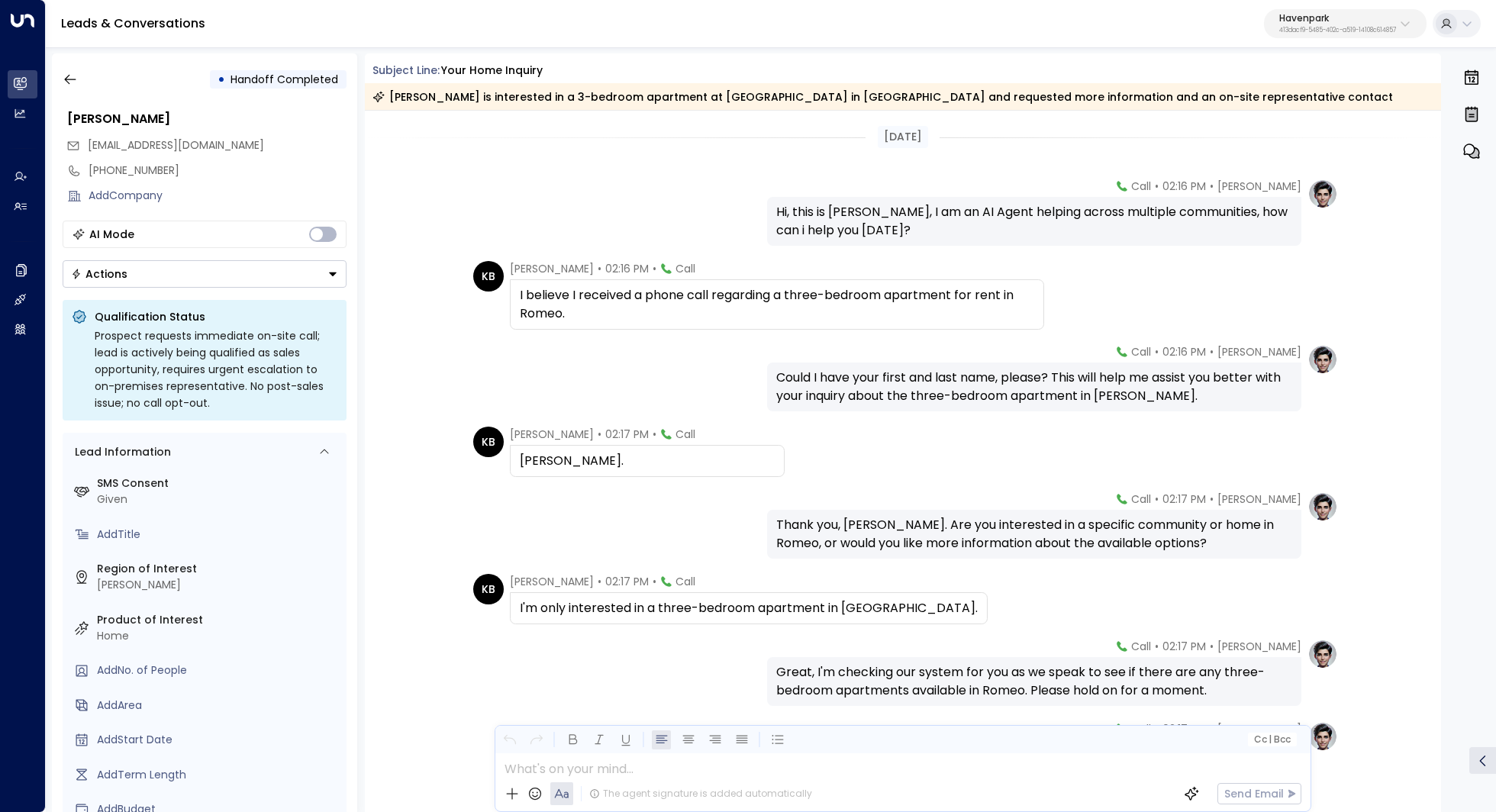
scroll to position [25, 0]
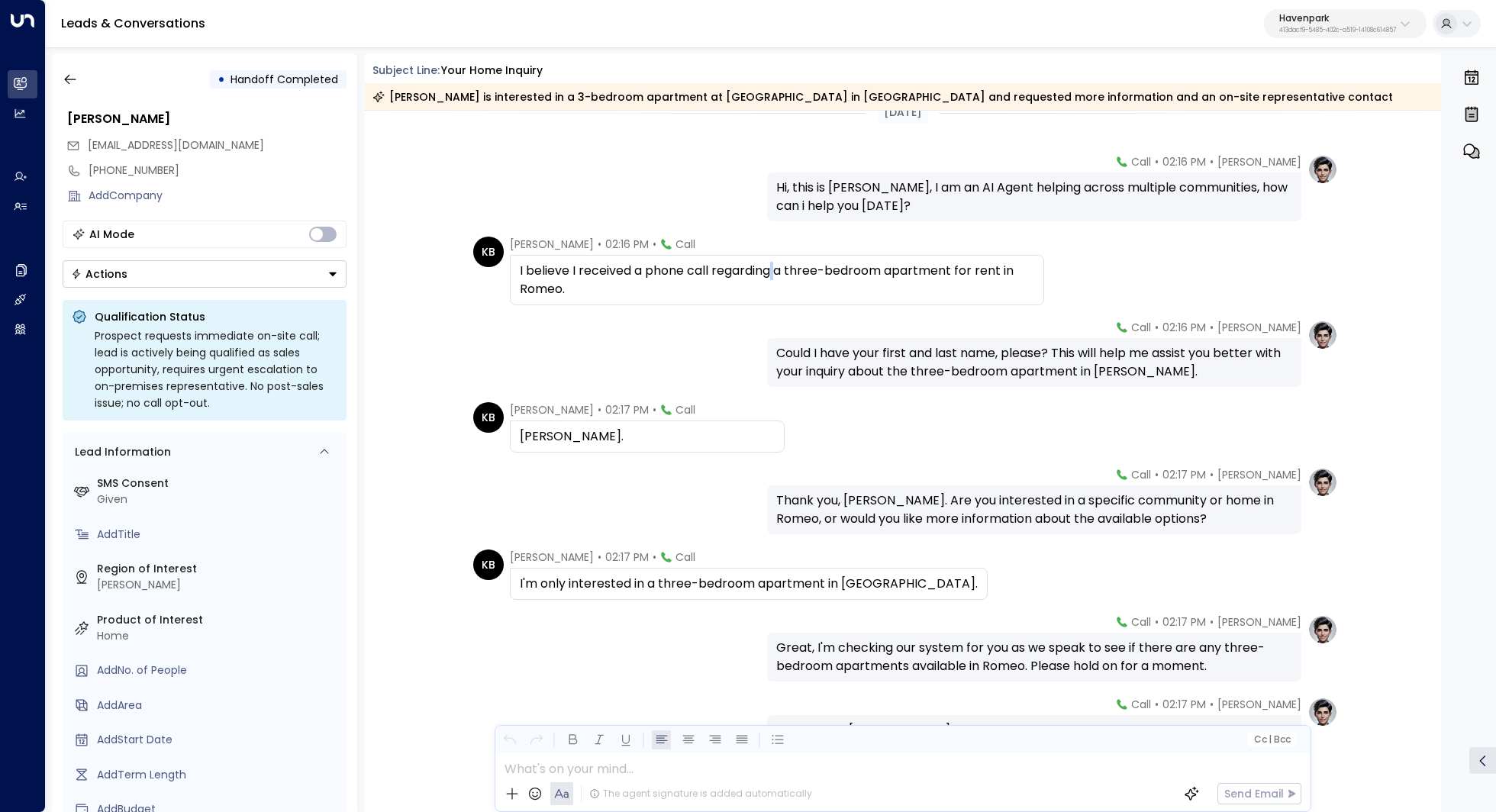
click at [775, 273] on div "I believe I received a phone call regarding a three-bedroom apartment for rent …" at bounding box center [777, 280] width 515 height 36
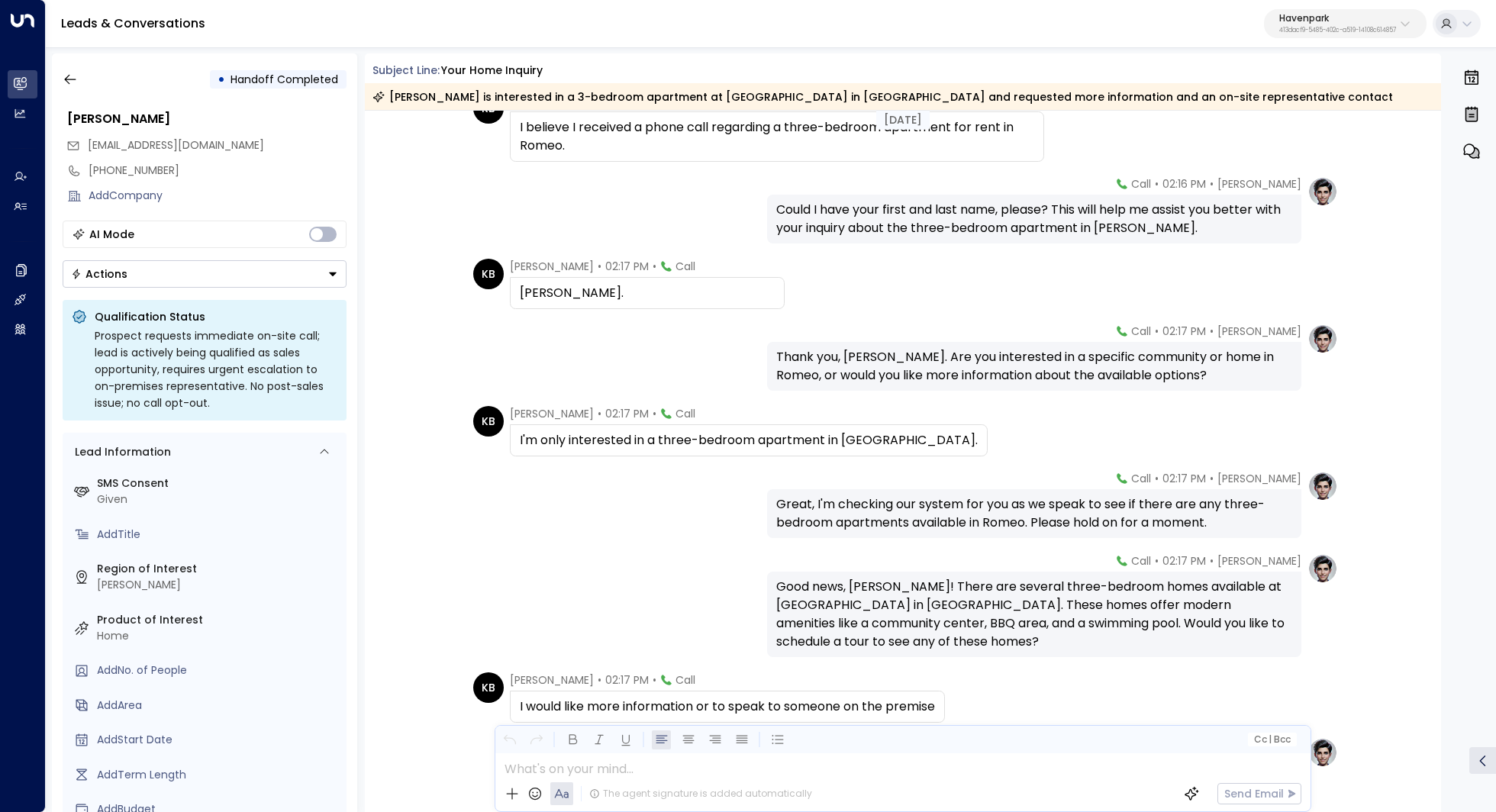
scroll to position [168, 0]
drag, startPoint x: 974, startPoint y: 348, endPoint x: 971, endPoint y: 366, distance: 18.2
click at [971, 366] on div "Thank you, Catherine. Are you interested in a specific community or home in Rom…" at bounding box center [1034, 365] width 515 height 36
click at [995, 363] on div "Thank you, Catherine. Are you interested in a specific community or home in Rom…" at bounding box center [1034, 365] width 515 height 36
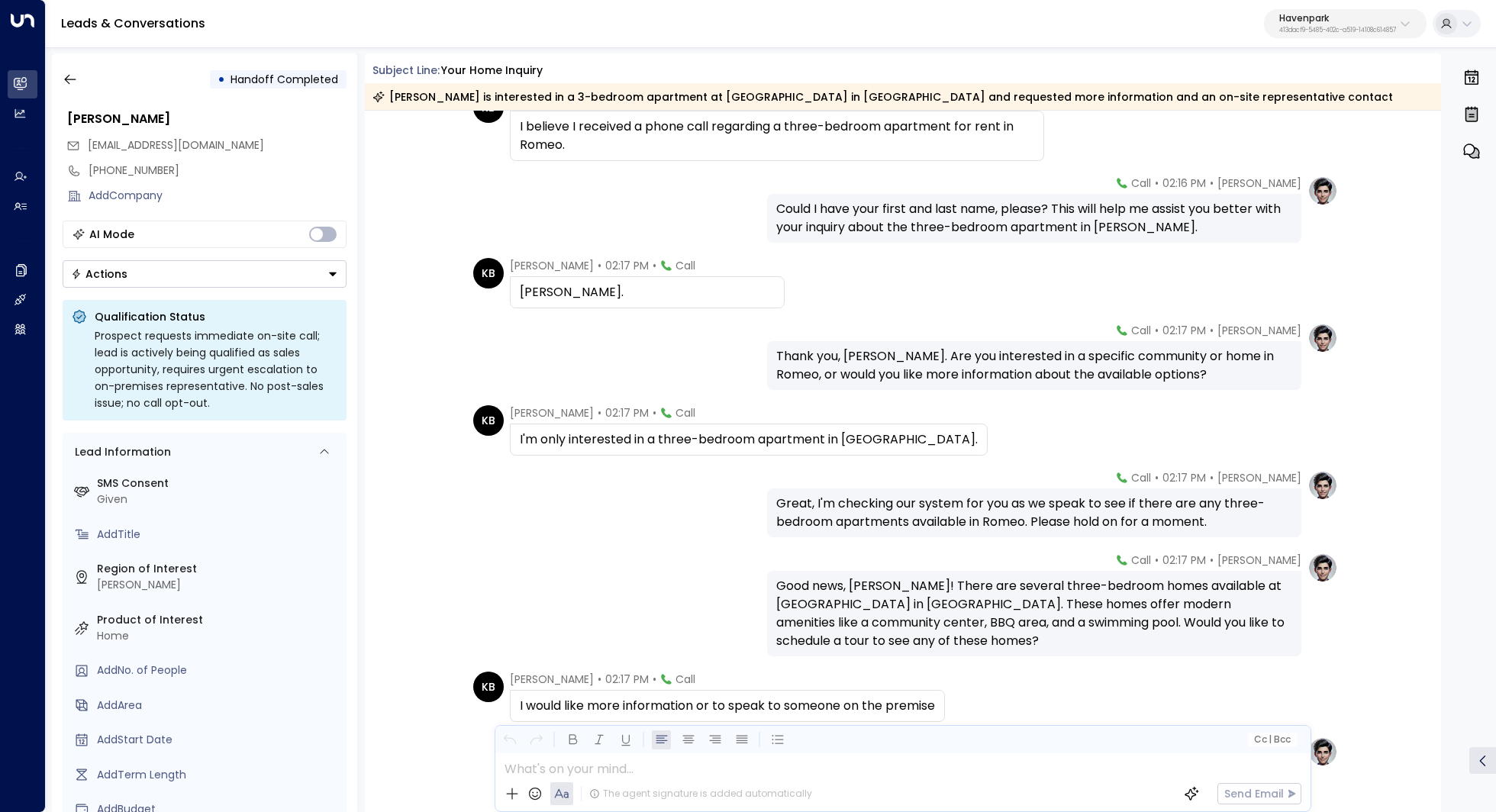
click at [995, 363] on div "Thank you, Catherine. Are you interested in a specific community or home in Rom…" at bounding box center [1034, 365] width 515 height 36
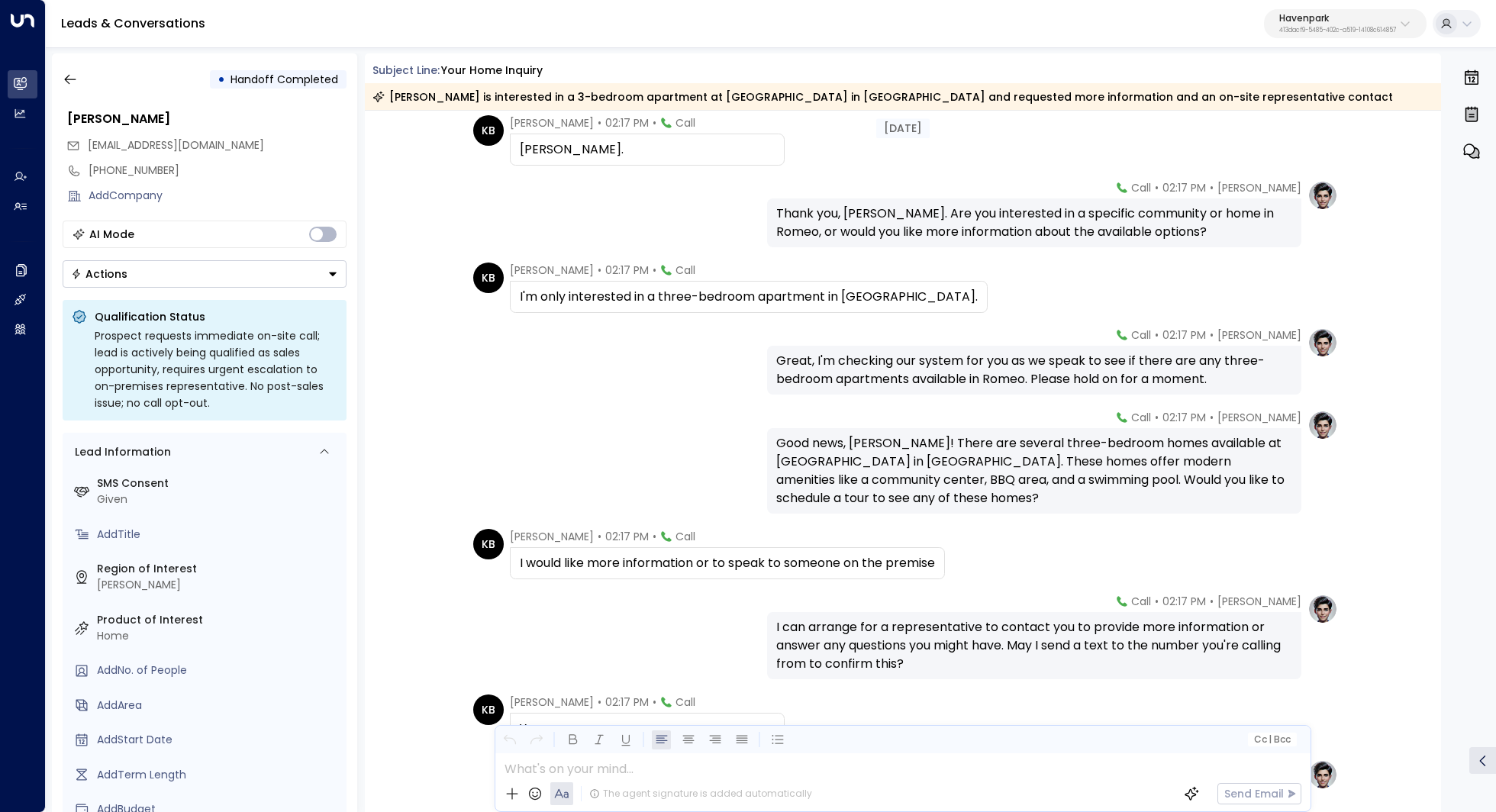
scroll to position [313, 0]
drag, startPoint x: 864, startPoint y: 361, endPoint x: 899, endPoint y: 361, distance: 35.0
click at [898, 361] on div "Great, I'm checking our system for you as we speak to see if there are any thre…" at bounding box center [1034, 368] width 515 height 36
click at [899, 361] on div "Great, I'm checking our system for you as we speak to see if there are any thre…" at bounding box center [1034, 368] width 515 height 36
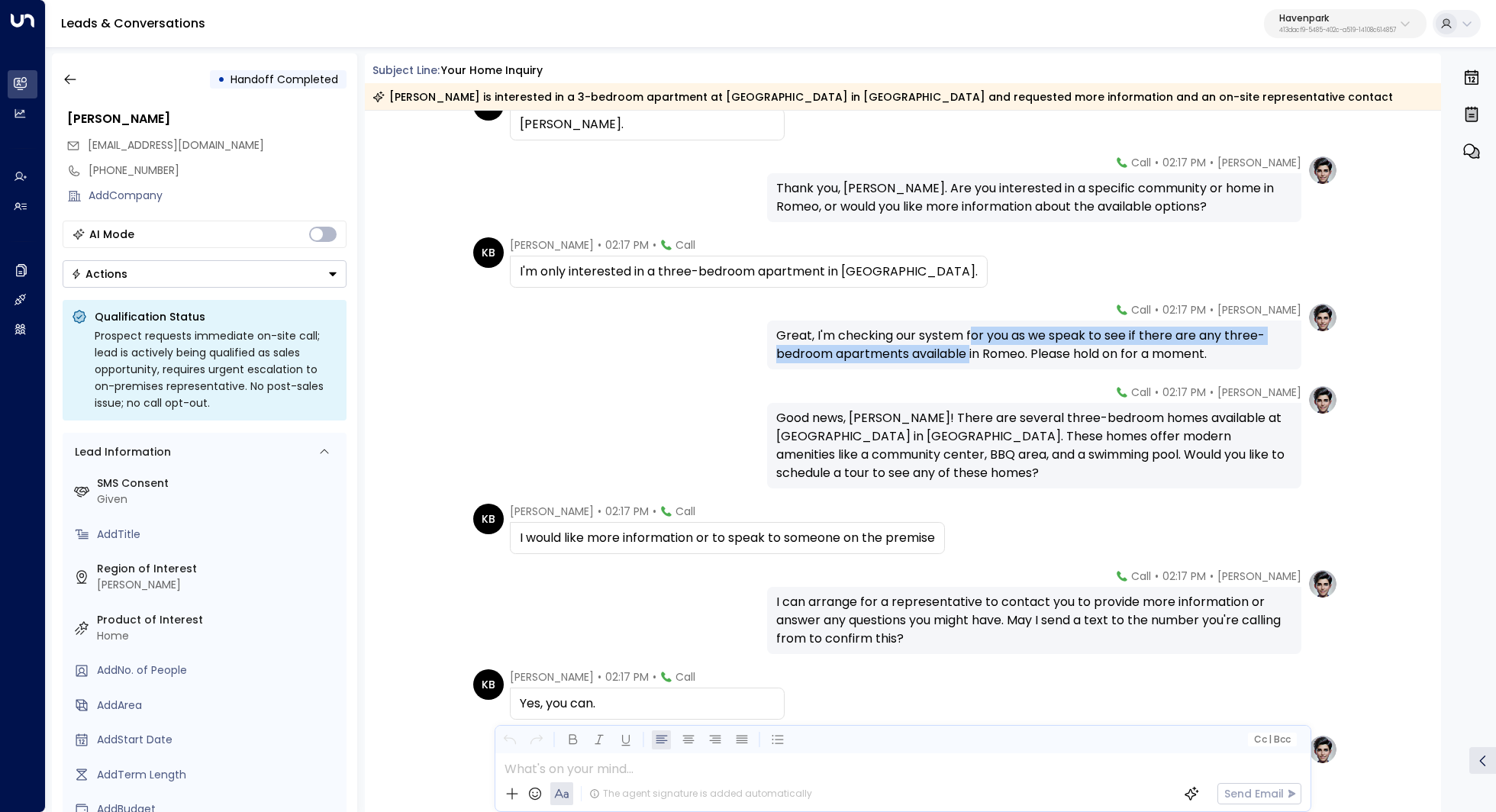
drag, startPoint x: 971, startPoint y: 332, endPoint x: 968, endPoint y: 344, distance: 12.4
click at [968, 344] on div "Great, I'm checking our system for you as we speak to see if there are any thre…" at bounding box center [1034, 344] width 515 height 36
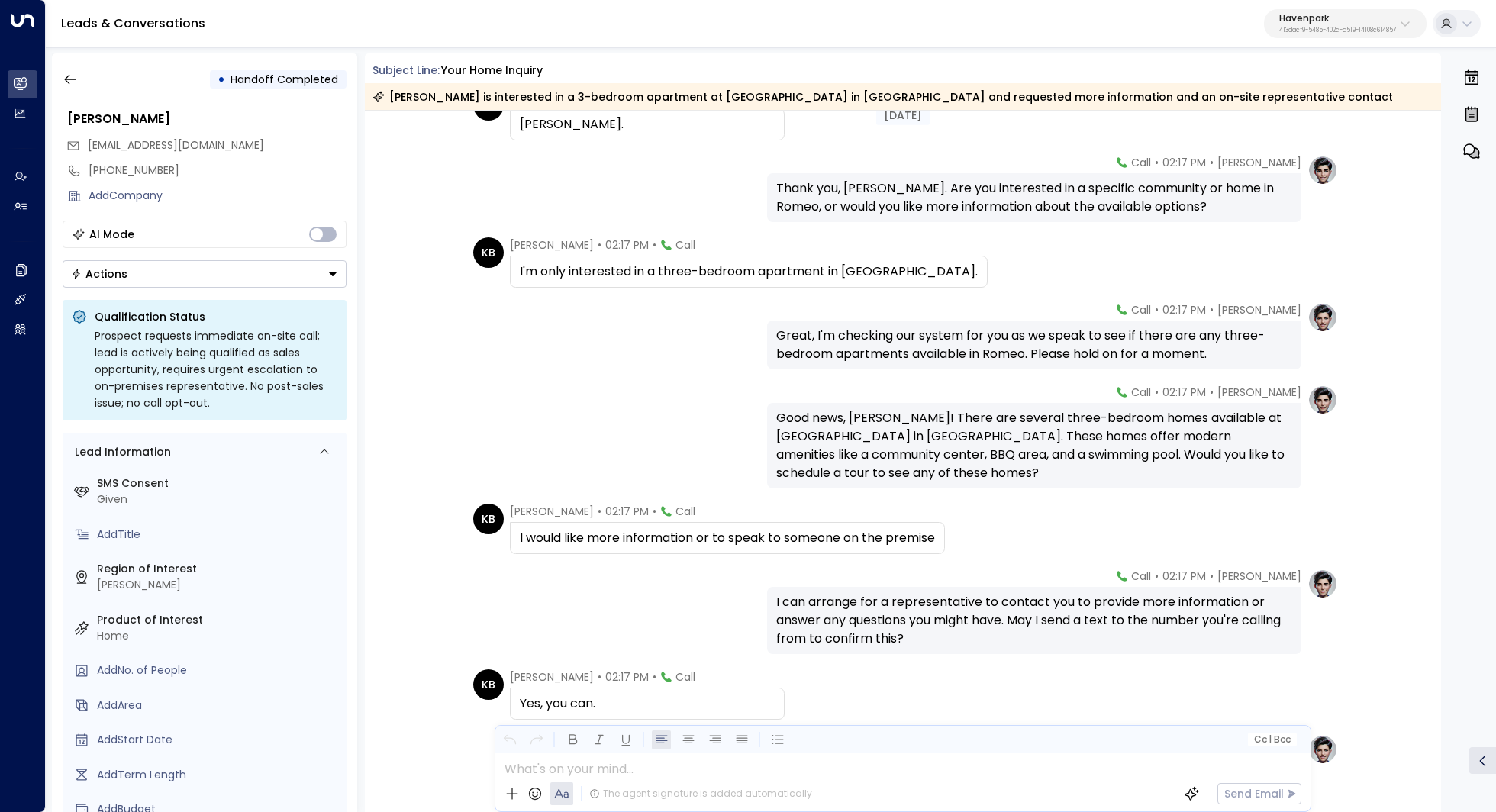
scroll to position [372, 0]
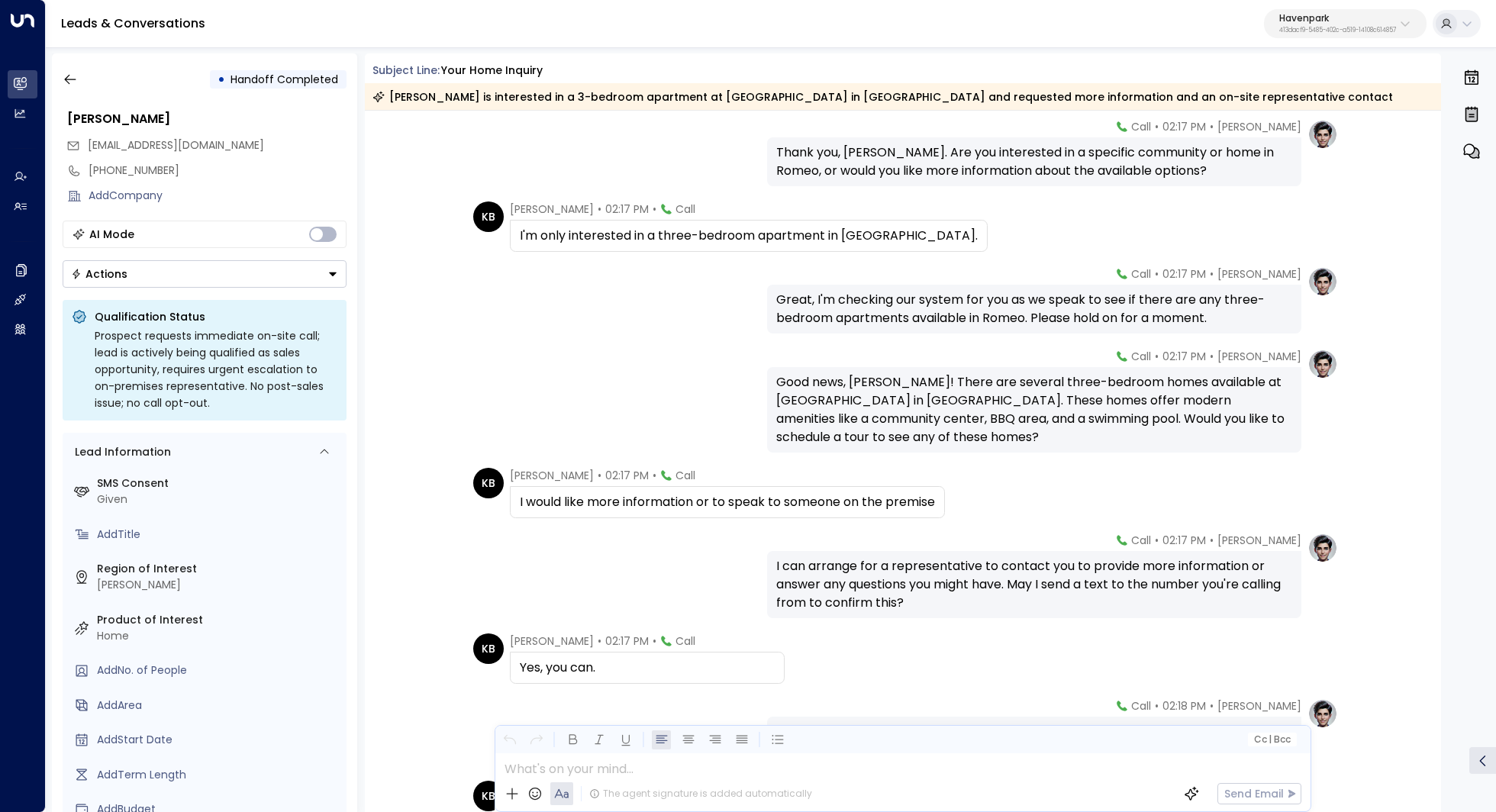
drag, startPoint x: 971, startPoint y: 376, endPoint x: 969, endPoint y: 387, distance: 11.2
click at [969, 387] on div "Good news, Catherine! There are several three-bedroom homes available at Spring…" at bounding box center [1034, 409] width 515 height 73
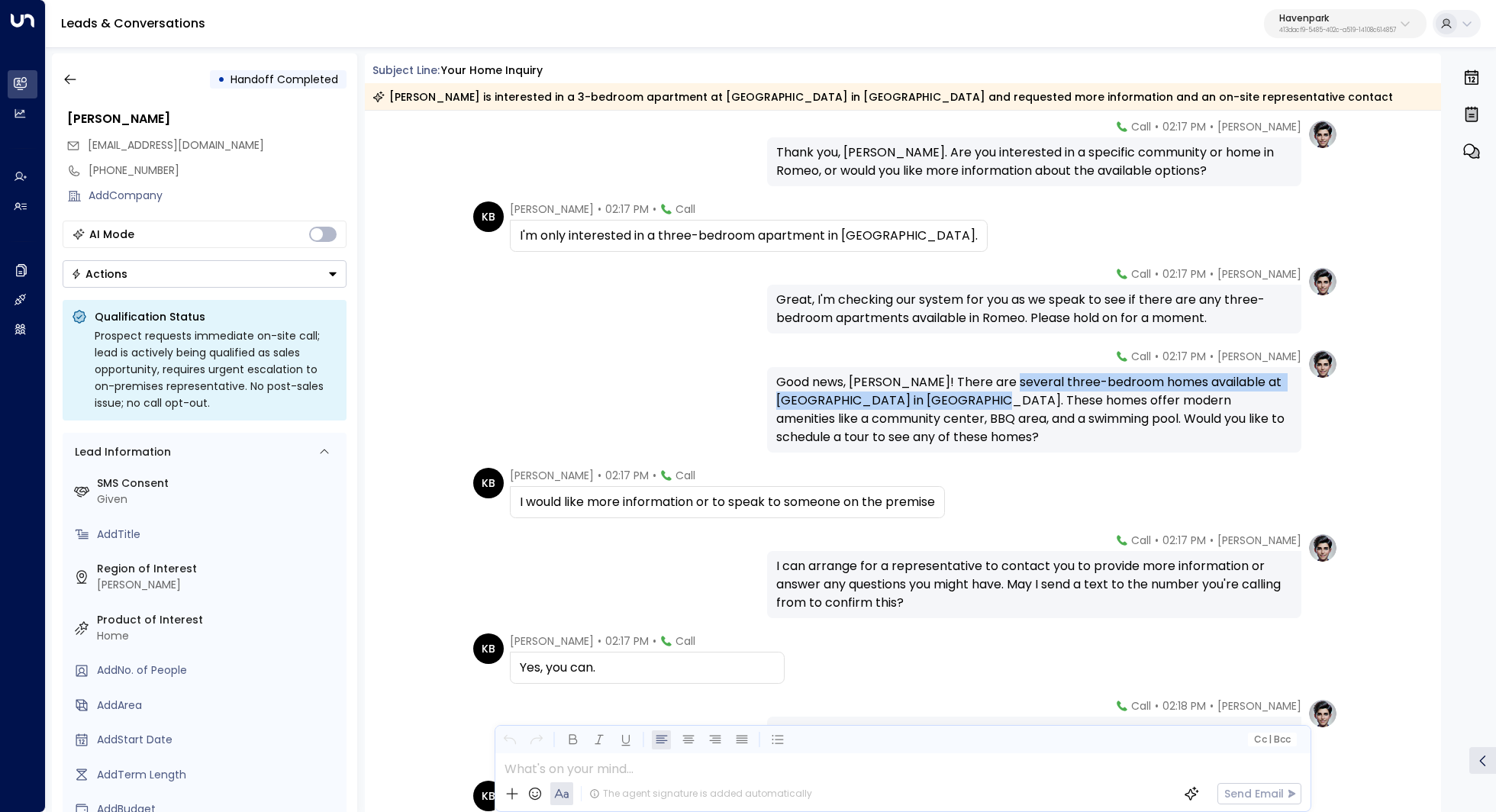
drag, startPoint x: 1003, startPoint y: 387, endPoint x: 1002, endPoint y: 397, distance: 10.0
click at [1002, 397] on div "Good news, Catherine! There are several three-bedroom homes available at Spring…" at bounding box center [1034, 409] width 515 height 73
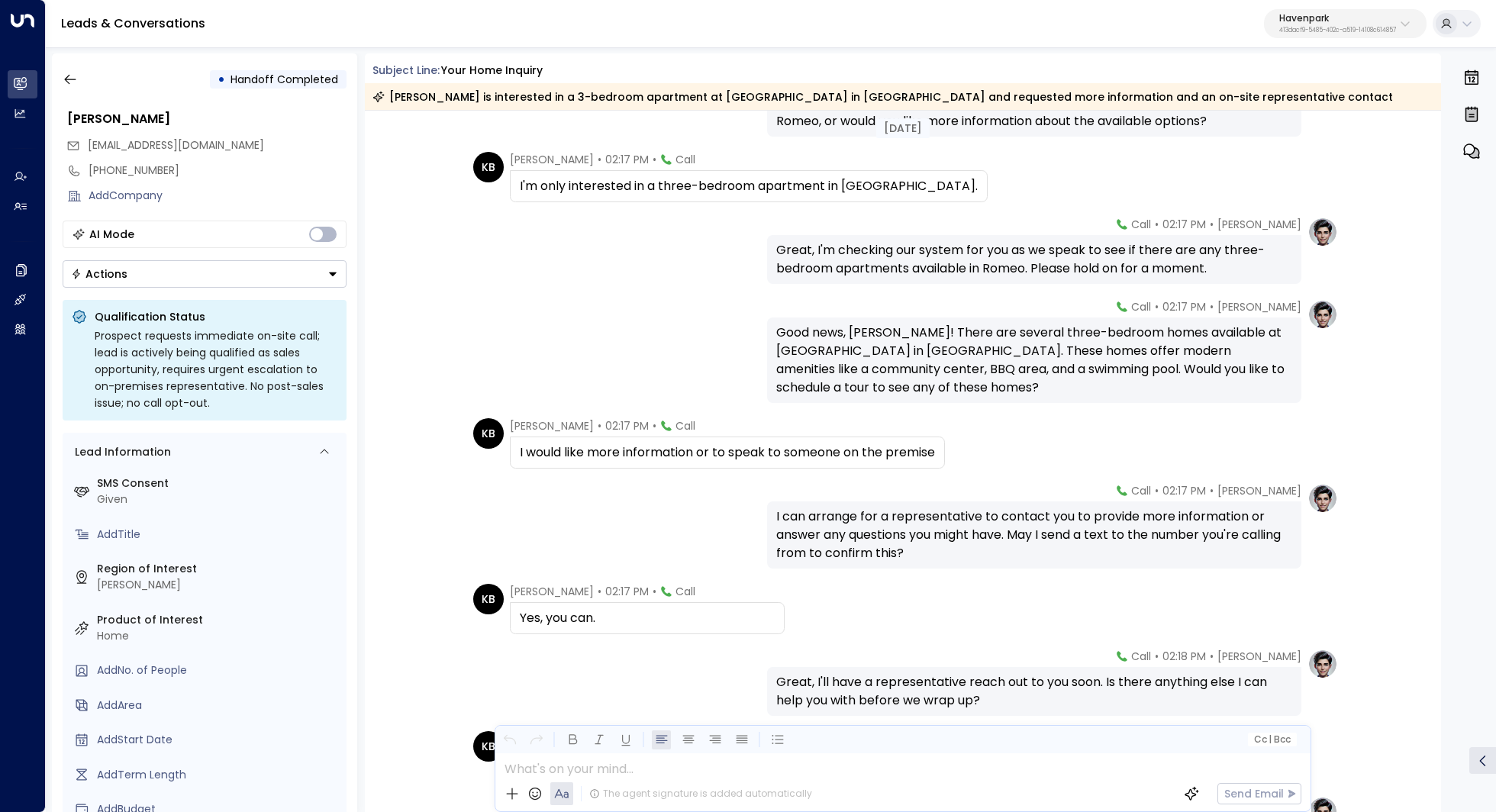
scroll to position [422, 0]
drag, startPoint x: 965, startPoint y: 352, endPoint x: 965, endPoint y: 372, distance: 20.0
click at [965, 372] on div "Good news, Catherine! There are several three-bedroom homes available at Spring…" at bounding box center [1034, 359] width 515 height 73
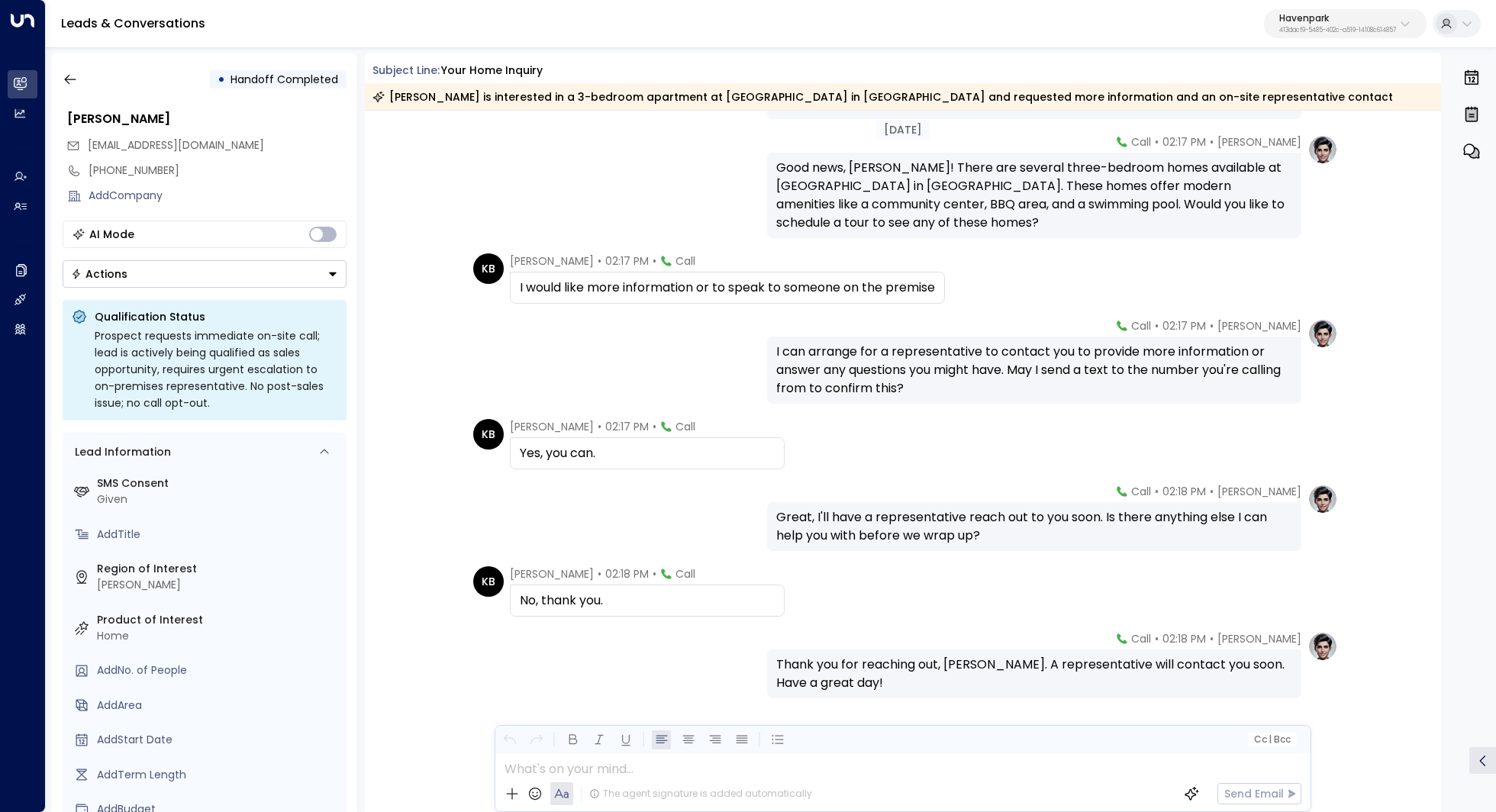
scroll to position [587, 0]
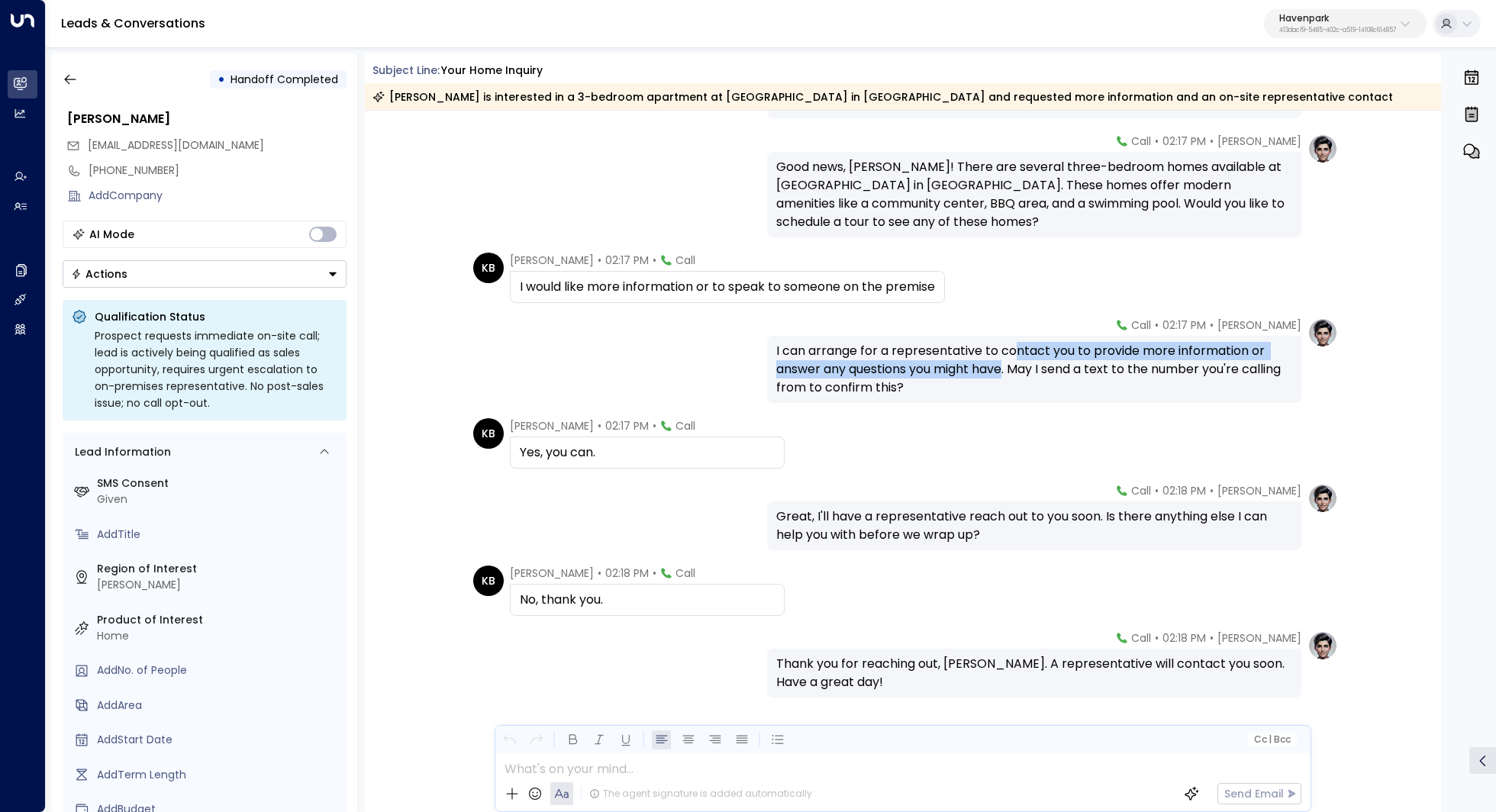
drag, startPoint x: 1010, startPoint y: 351, endPoint x: 1005, endPoint y: 367, distance: 16.8
click at [1005, 367] on div "I can arrange for a representative to contact you to provide more information o…" at bounding box center [1034, 369] width 515 height 55
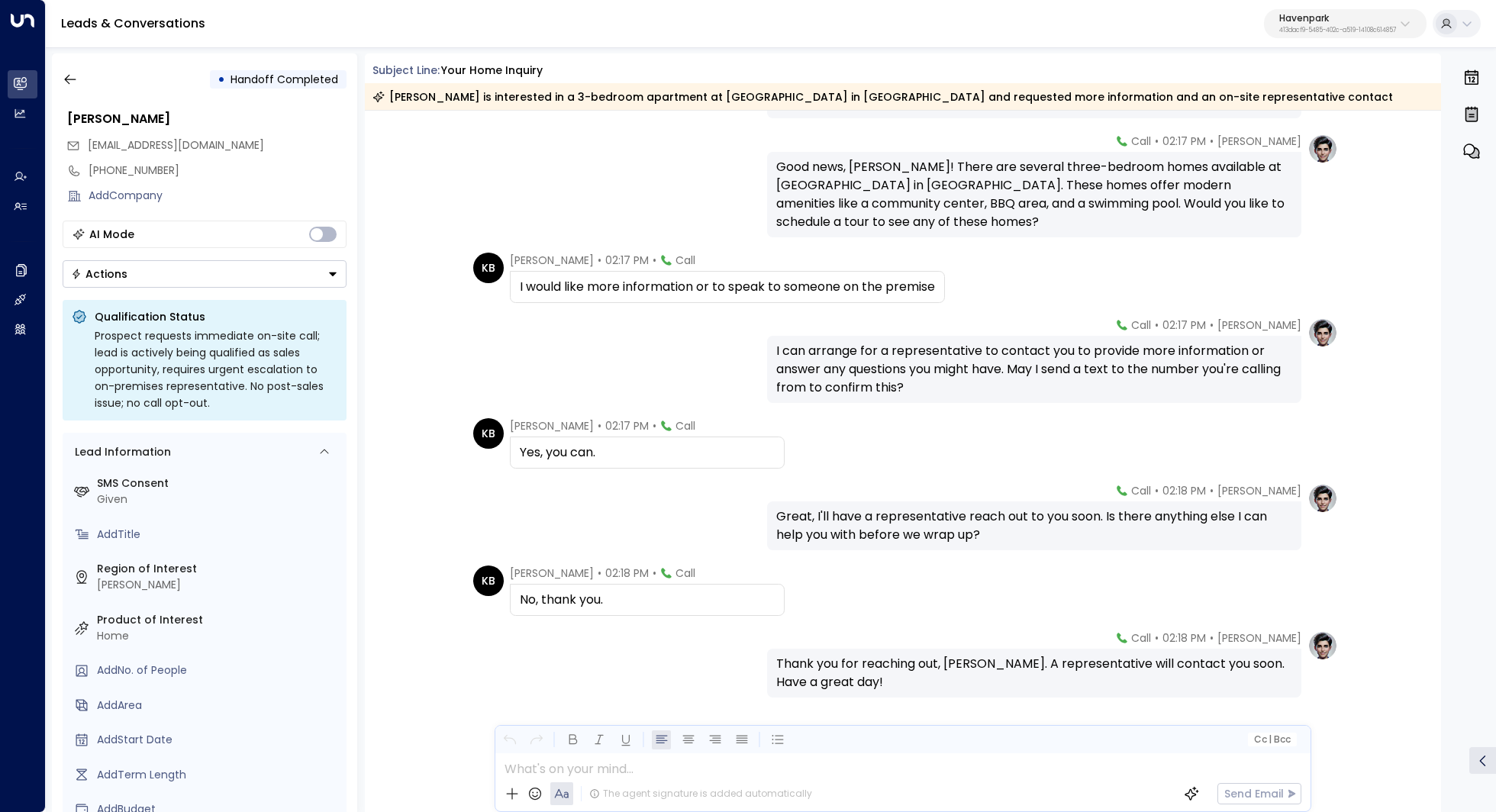
scroll to position [626, 0]
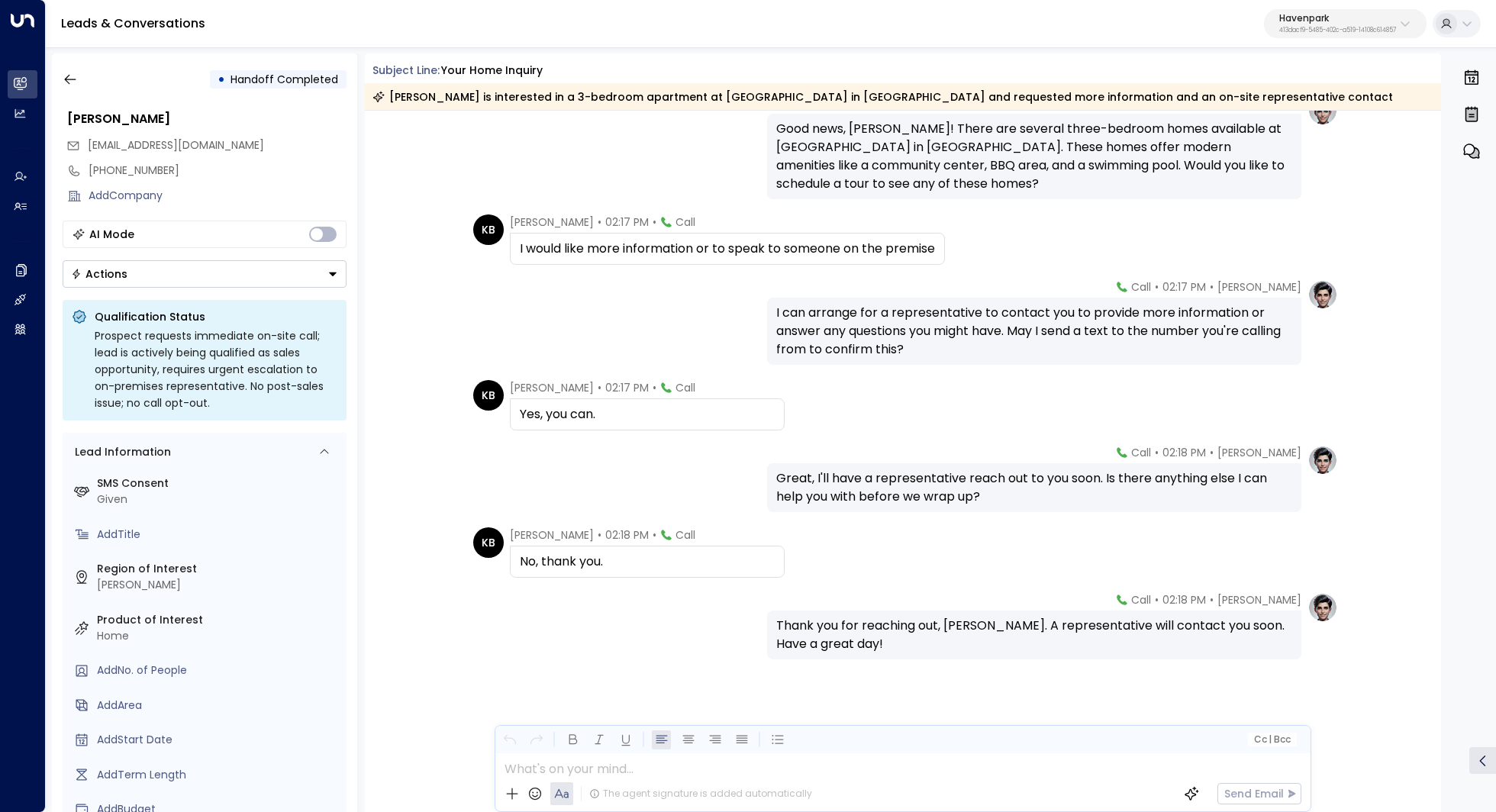
drag, startPoint x: 967, startPoint y: 471, endPoint x: 963, endPoint y: 482, distance: 11.7
click at [963, 482] on div "Great, I'll have a representative reach out to you soon. Is there anything else…" at bounding box center [1034, 487] width 515 height 36
click at [79, 73] on button "button" at bounding box center [70, 79] width 27 height 27
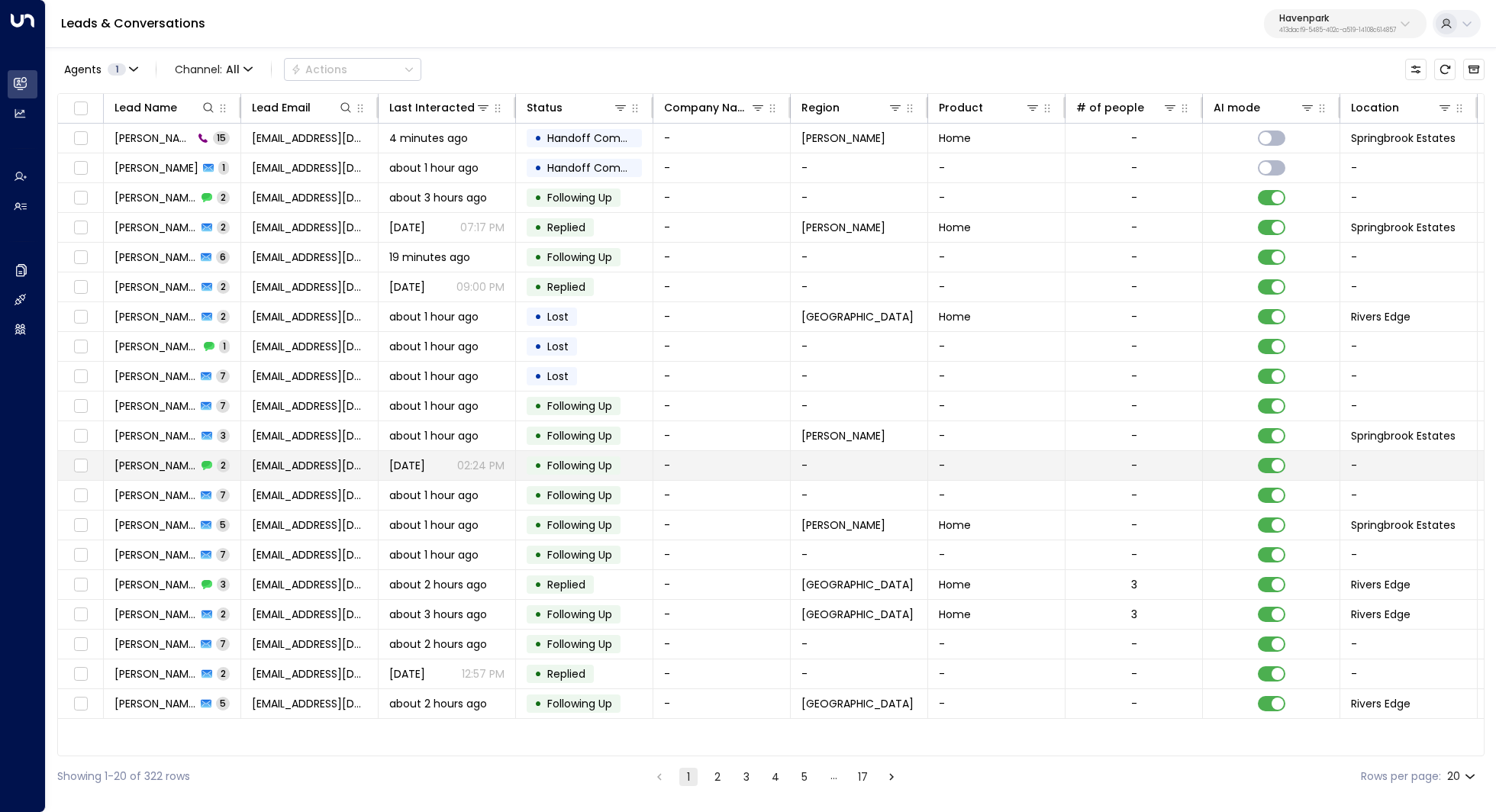
click at [180, 460] on span "Lauren Kreger" at bounding box center [155, 465] width 82 height 15
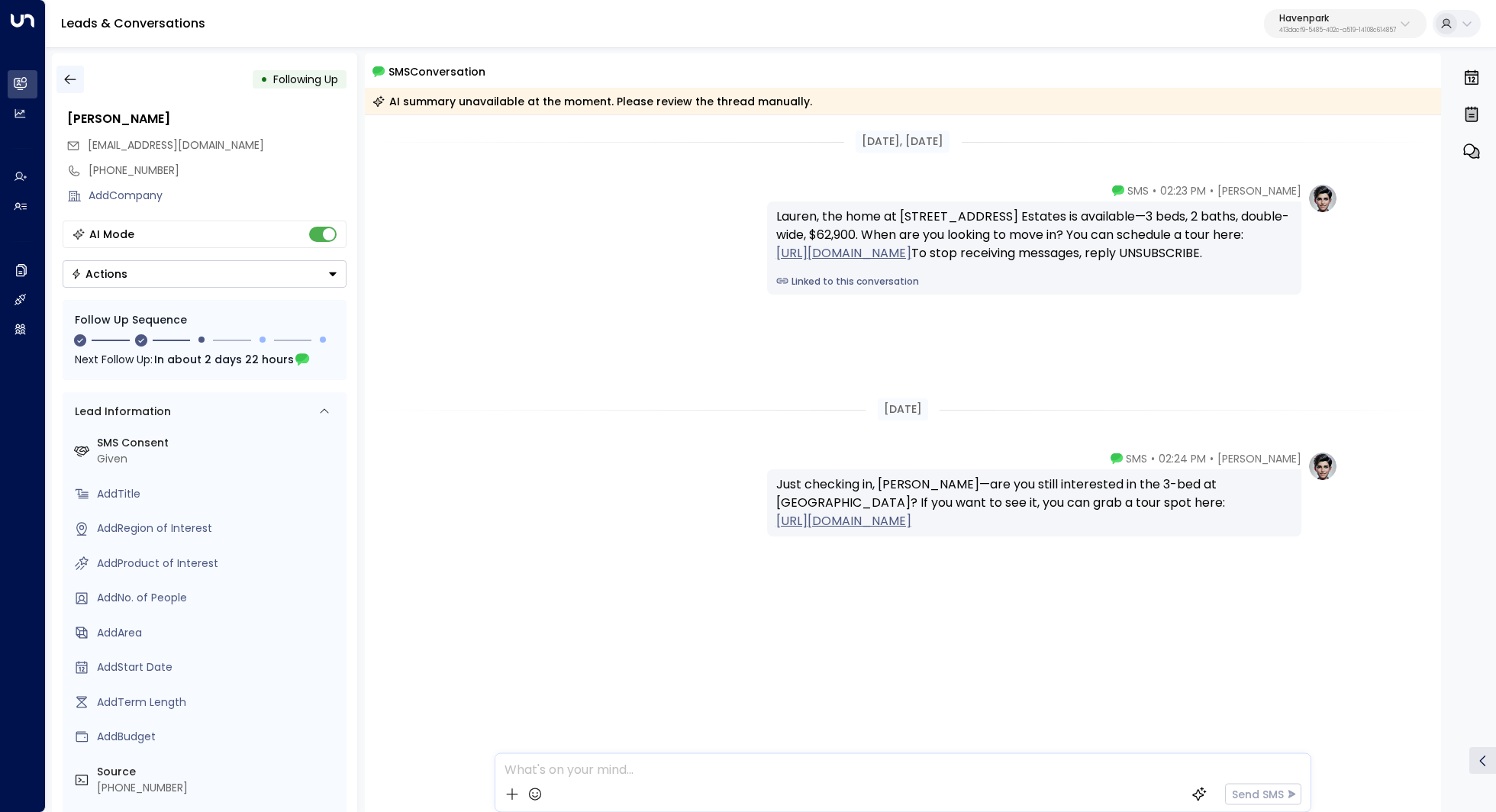
click at [78, 82] on button "button" at bounding box center [70, 79] width 27 height 27
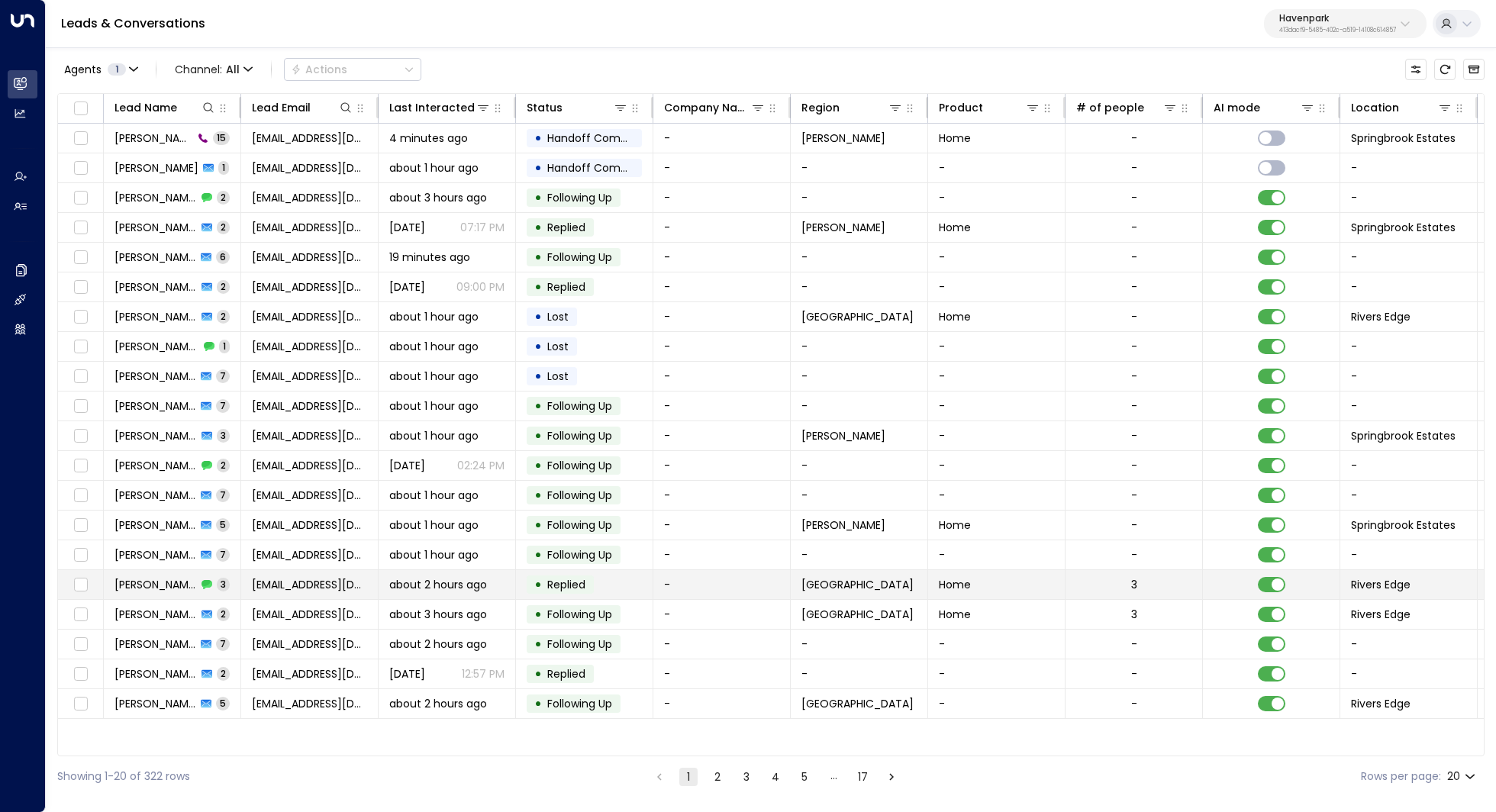
click at [159, 578] on span "Rhonde Parker" at bounding box center [155, 584] width 82 height 15
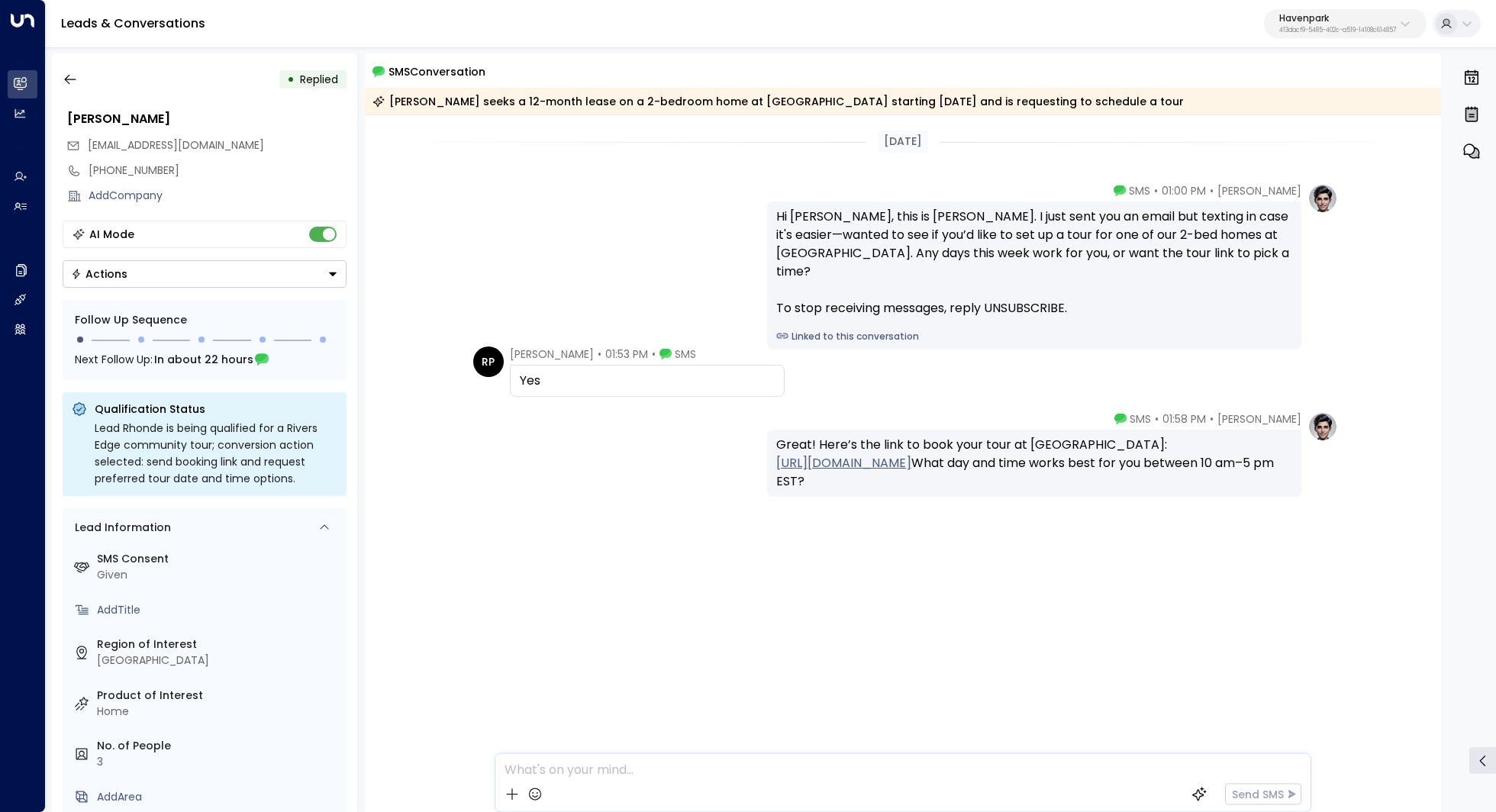
click at [968, 292] on div "Hi Rhonde, this is Taylor. I just sent you an email but texting in case it's ea…" at bounding box center [1034, 262] width 515 height 110
drag, startPoint x: 1017, startPoint y: 235, endPoint x: 1015, endPoint y: 244, distance: 9.2
click at [1015, 244] on div "Hi Rhonde, this is Taylor. I just sent you an email but texting in case it's ea…" at bounding box center [1034, 262] width 515 height 110
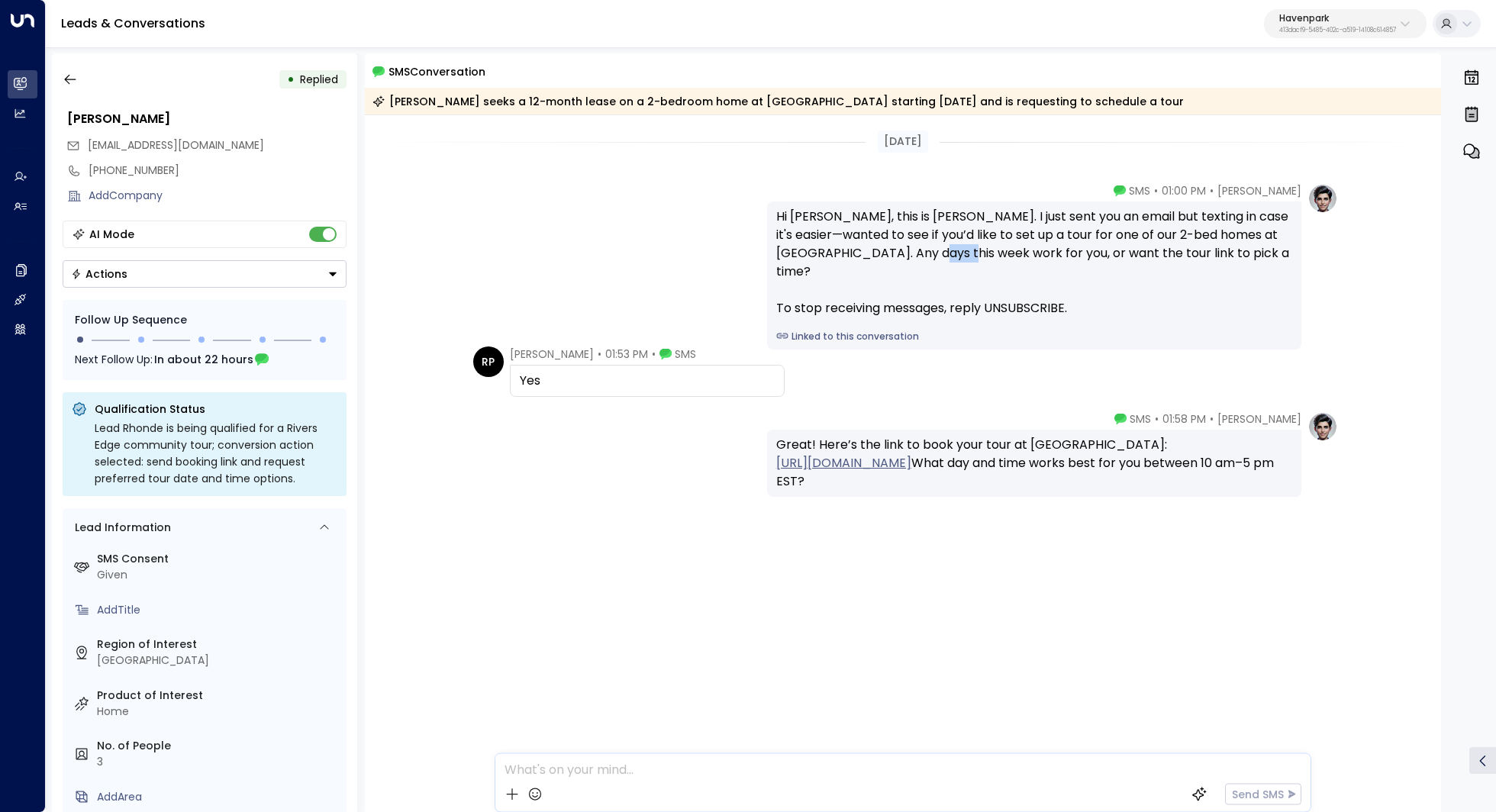
drag, startPoint x: 933, startPoint y: 249, endPoint x: 958, endPoint y: 251, distance: 25.1
click at [958, 251] on div "Hi Rhonde, this is Taylor. I just sent you an email but texting in case it's ea…" at bounding box center [1034, 262] width 515 height 110
drag, startPoint x: 877, startPoint y: 501, endPoint x: 896, endPoint y: 502, distance: 19.0
click at [896, 491] on div "Great! Here’s the link to book your tour at Rivers Edge: https://meetings.hubsp…" at bounding box center [1034, 463] width 515 height 55
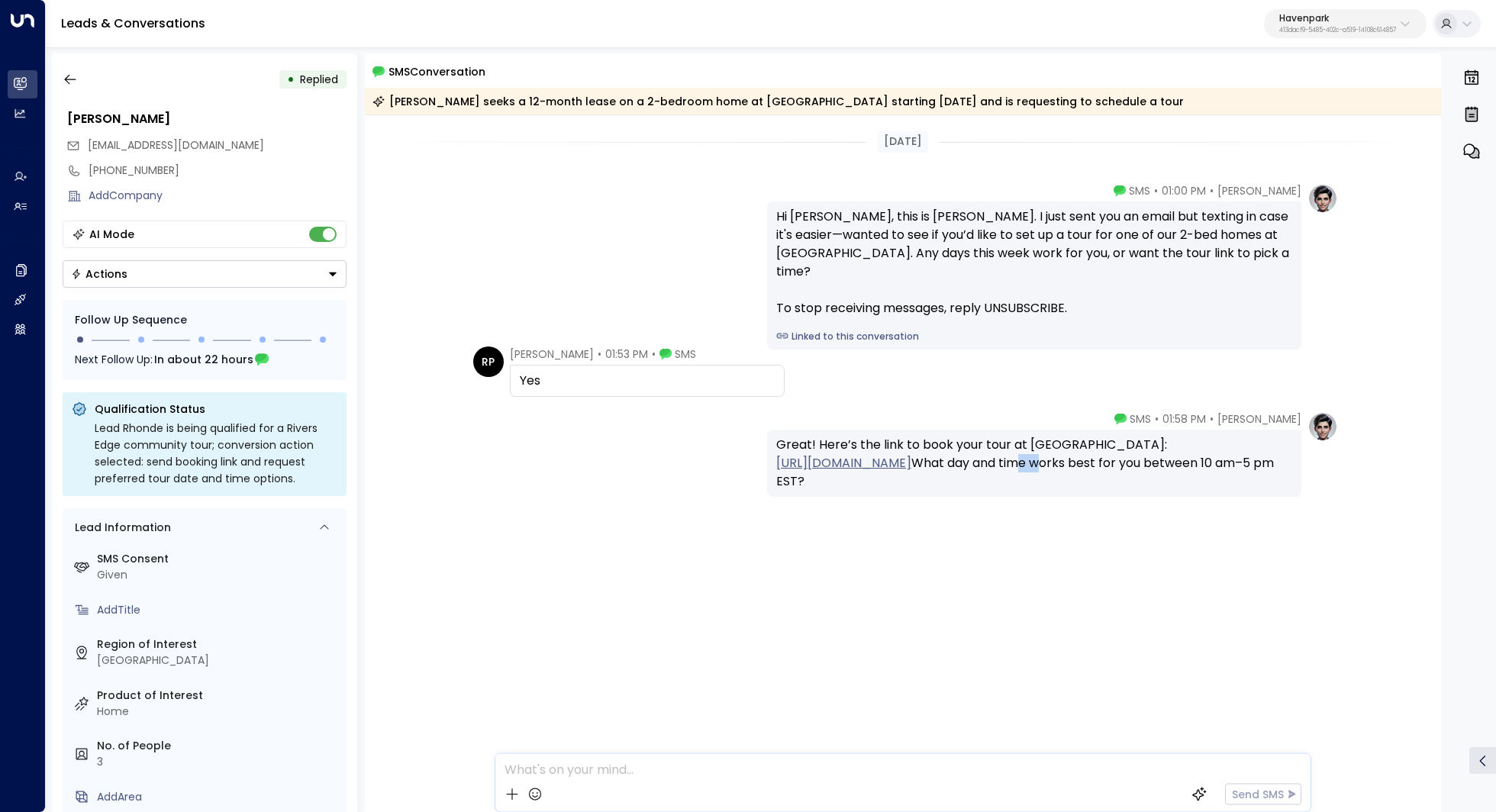
click at [896, 491] on div "Great! Here’s the link to book your tour at Rivers Edge: https://meetings.hubsp…" at bounding box center [1034, 463] width 515 height 55
click at [69, 79] on icon "button" at bounding box center [70, 79] width 15 height 15
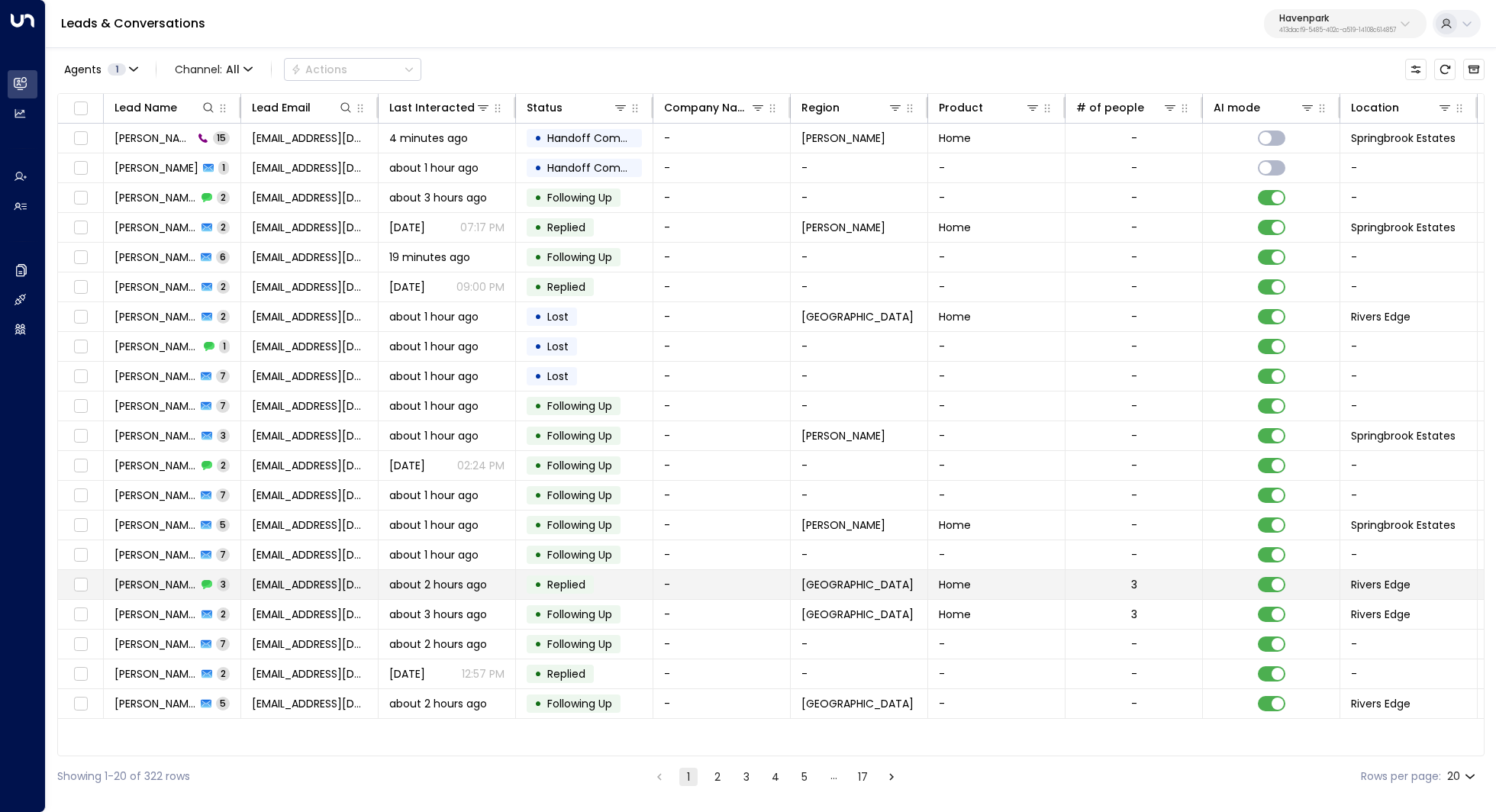
click at [152, 578] on span "Rhonde Parker" at bounding box center [155, 584] width 82 height 15
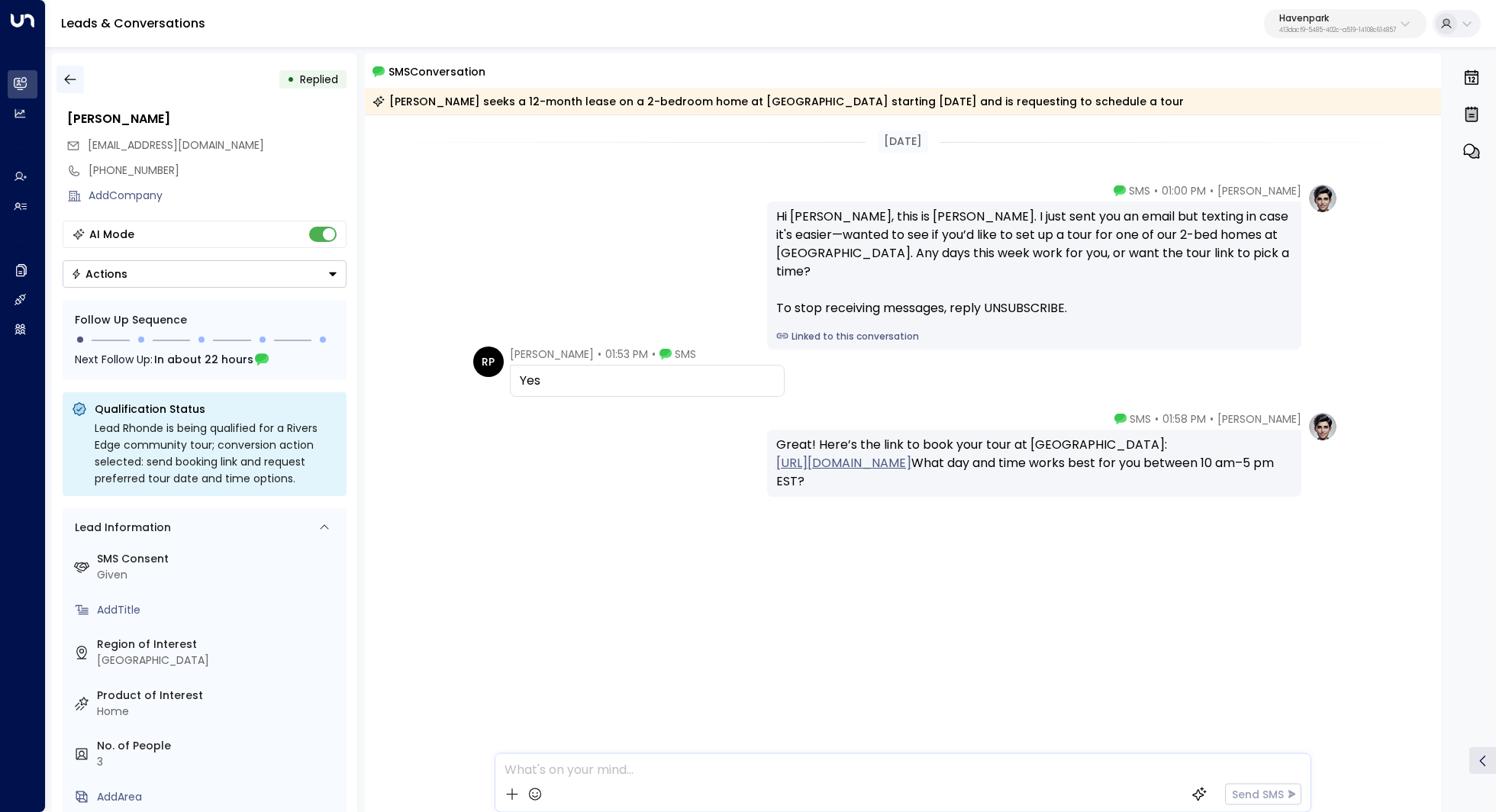
click at [74, 74] on icon "button" at bounding box center [70, 79] width 15 height 15
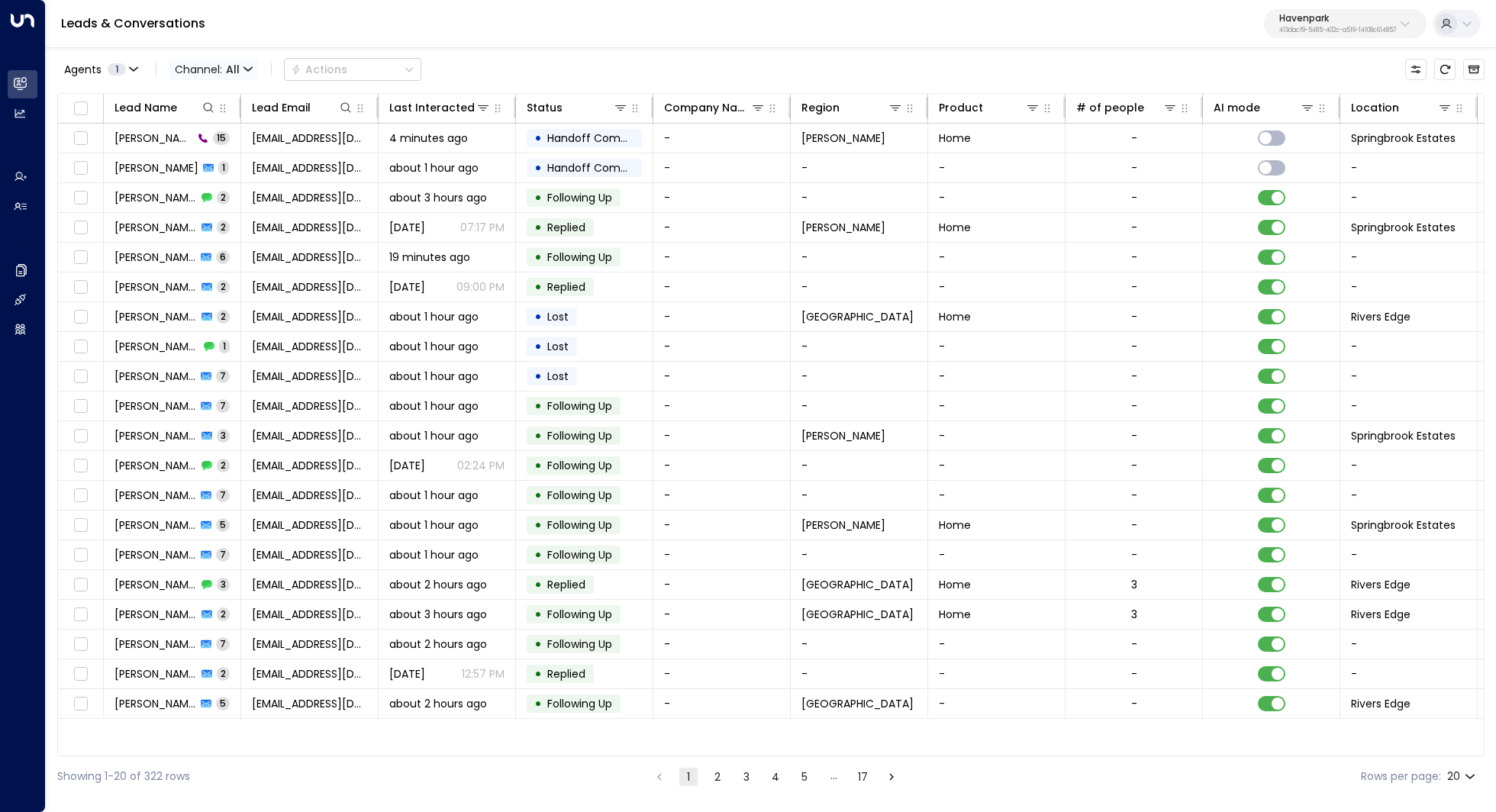
click at [207, 72] on span "Channel: All" at bounding box center [213, 69] width 90 height 21
click at [208, 132] on p "SMS" at bounding box center [221, 129] width 74 height 16
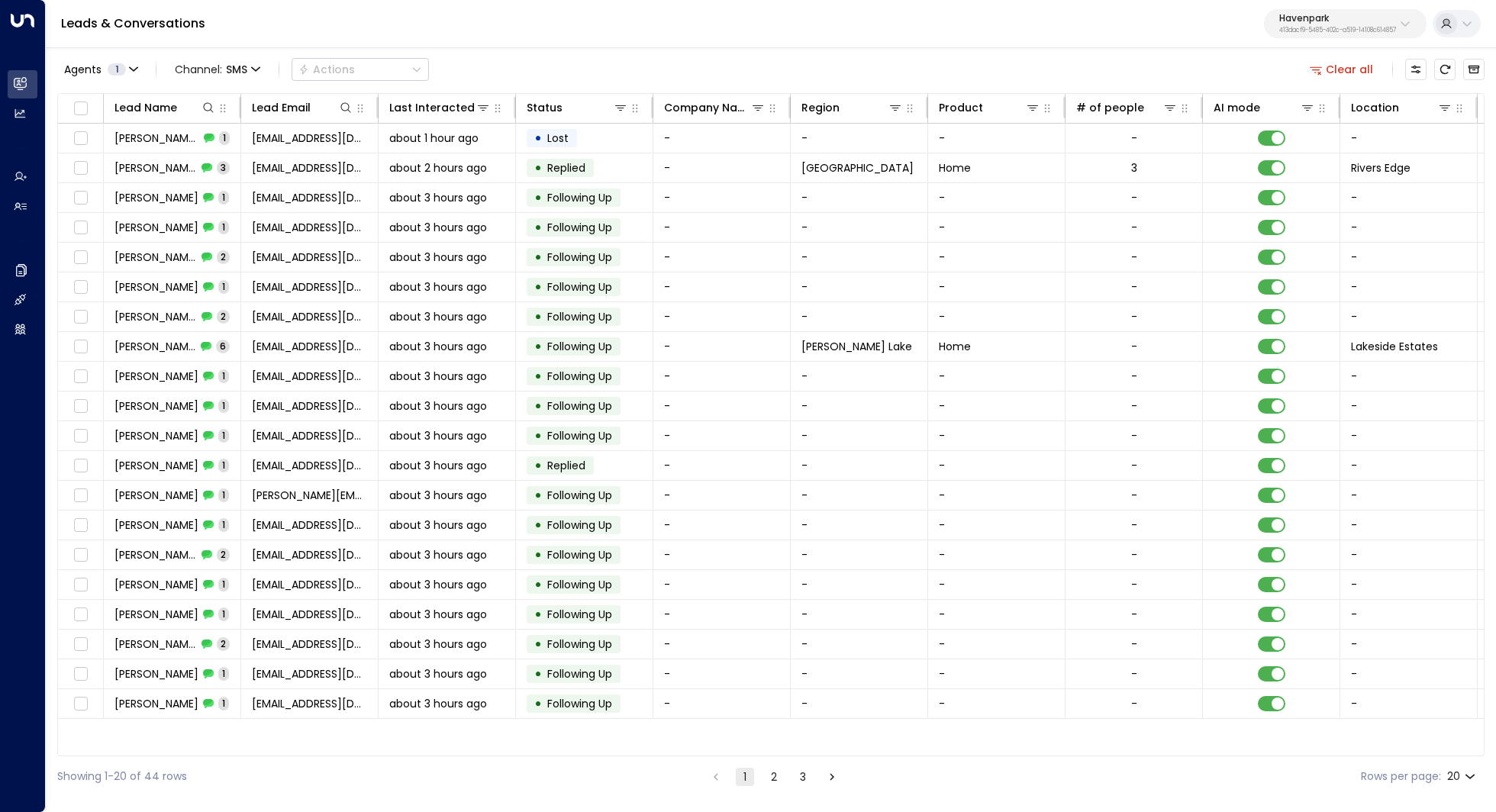
click at [771, 772] on button "2" at bounding box center [773, 777] width 19 height 19
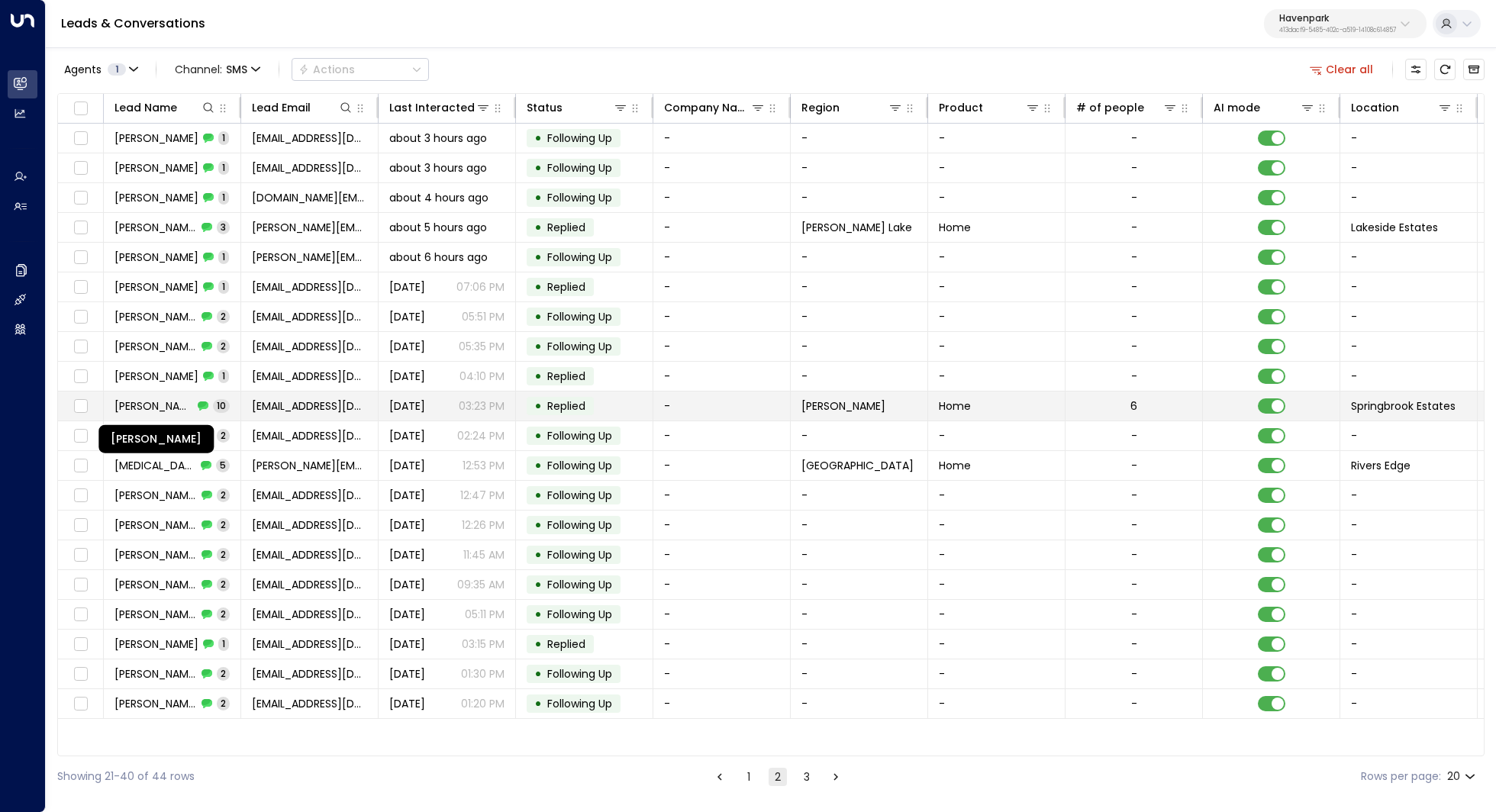
click at [169, 402] on span "Ashley Zambelli" at bounding box center [153, 406] width 79 height 15
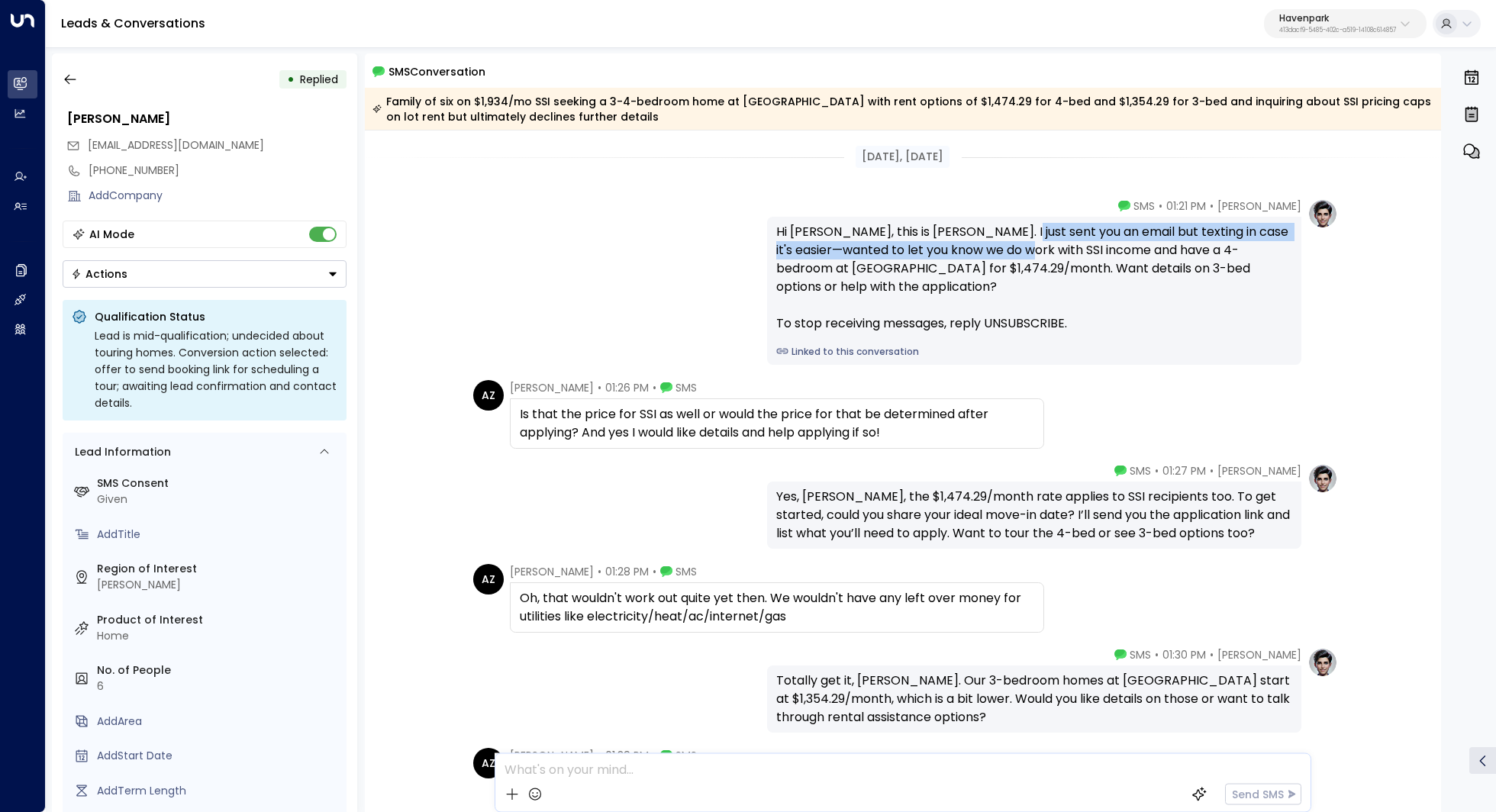
drag, startPoint x: 995, startPoint y: 235, endPoint x: 992, endPoint y: 255, distance: 20.2
click at [992, 255] on div "Hi Ashley, this is Taylor. I just sent you an email but texting in case it's ea…" at bounding box center [1034, 278] width 515 height 110
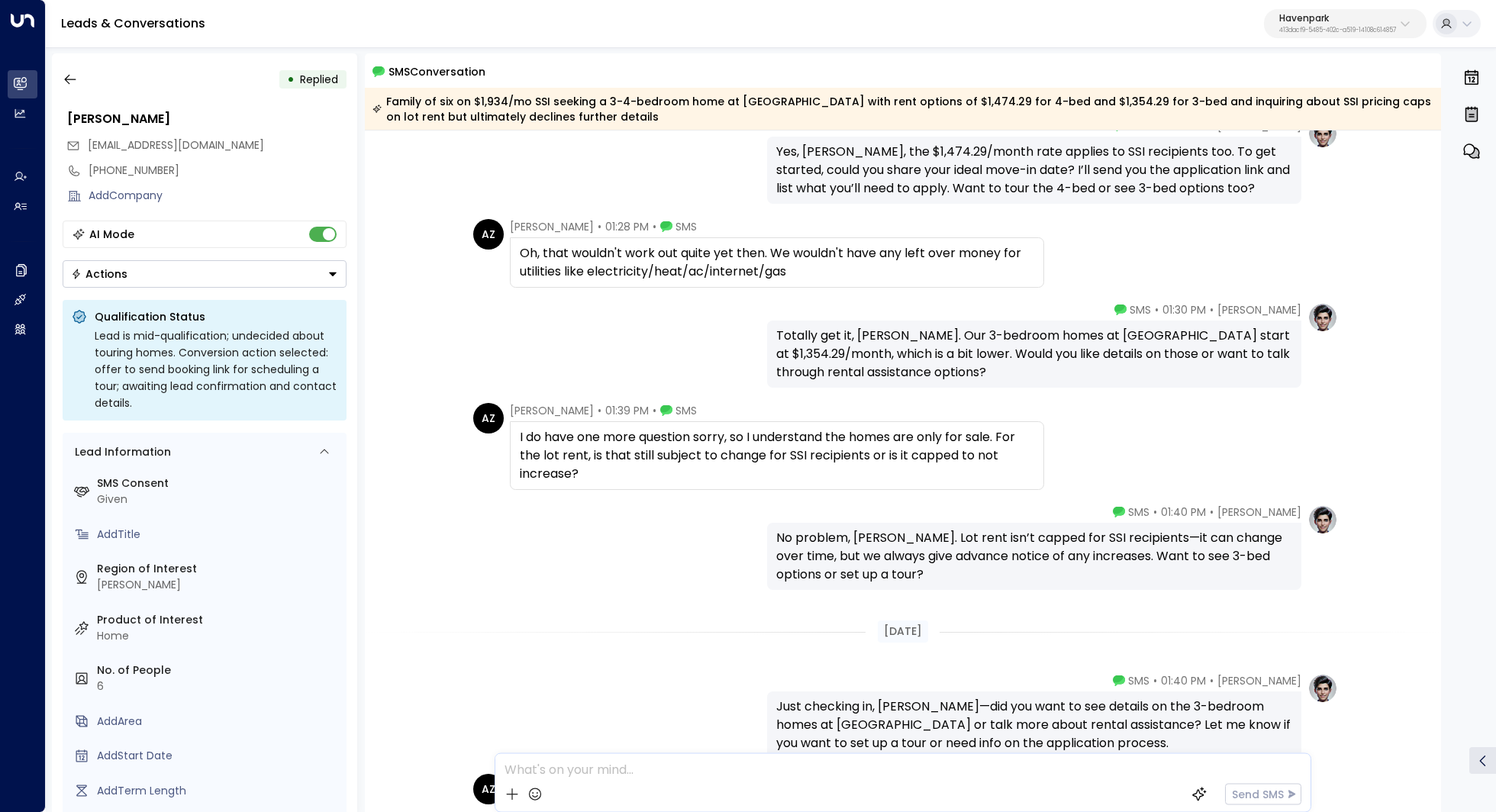
scroll to position [383, 0]
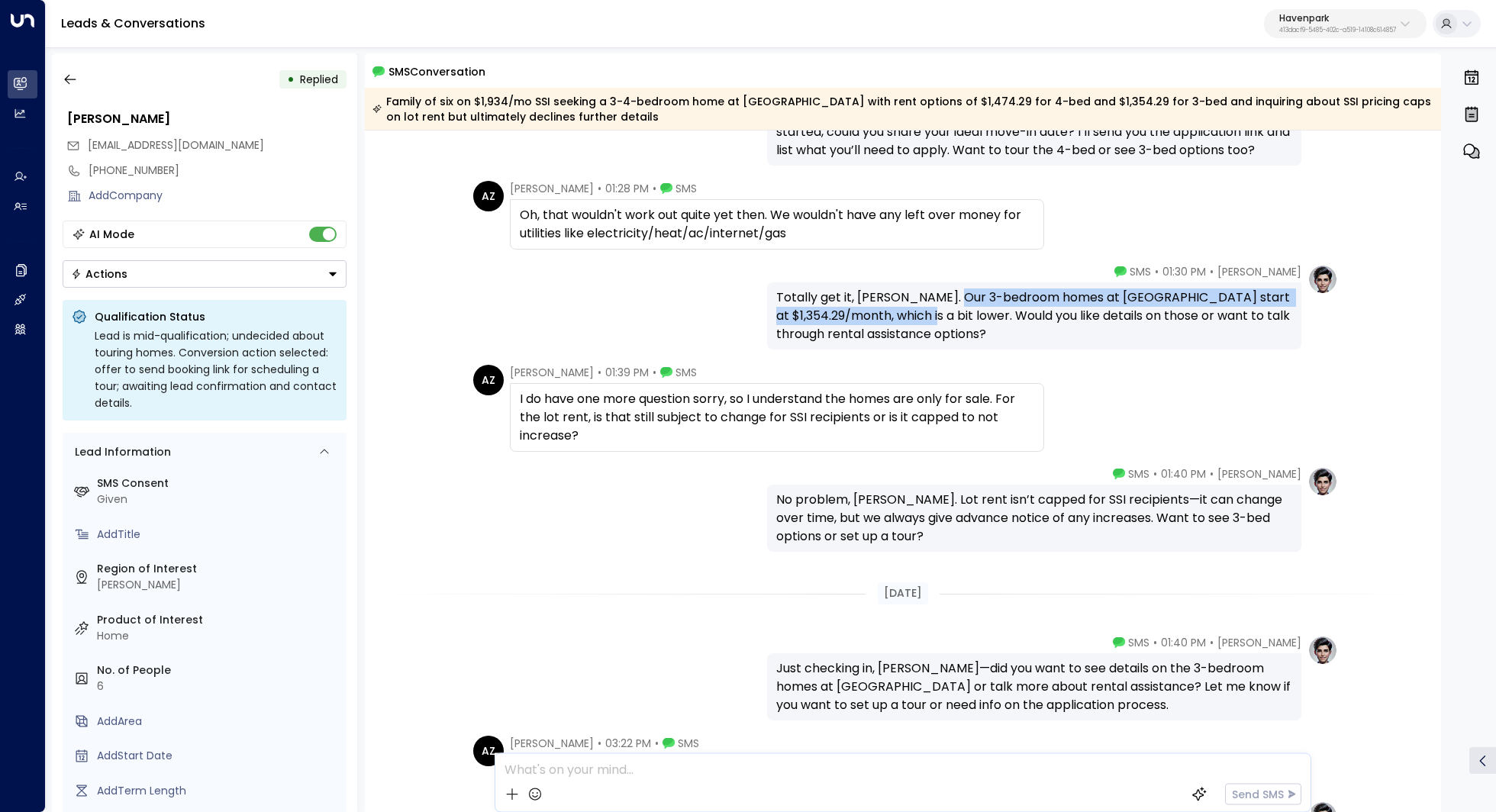
drag, startPoint x: 948, startPoint y: 299, endPoint x: 947, endPoint y: 310, distance: 11.0
click at [947, 310] on div "Totally get it, Ashley. Our 3-bedroom homes at Springbrook Estates start at $1,…" at bounding box center [1034, 316] width 515 height 55
drag, startPoint x: 963, startPoint y: 304, endPoint x: 962, endPoint y: 313, distance: 9.1
click at [962, 313] on div "Totally get it, Ashley. Our 3-bedroom homes at Springbrook Estates start at $1,…" at bounding box center [1034, 316] width 515 height 55
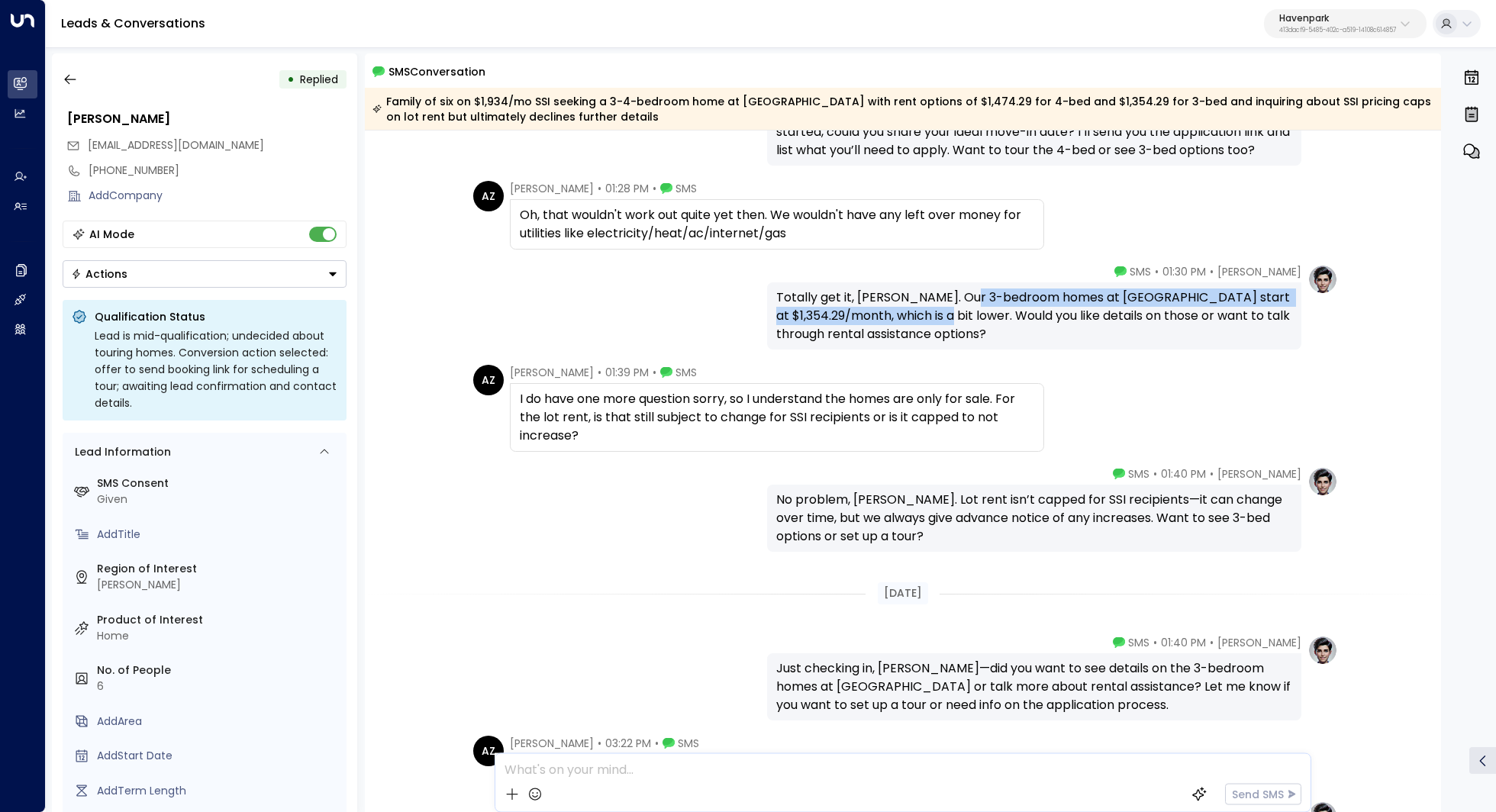
click at [962, 313] on div "Totally get it, Ashley. Our 3-bedroom homes at Springbrook Estates start at $1,…" at bounding box center [1034, 316] width 515 height 55
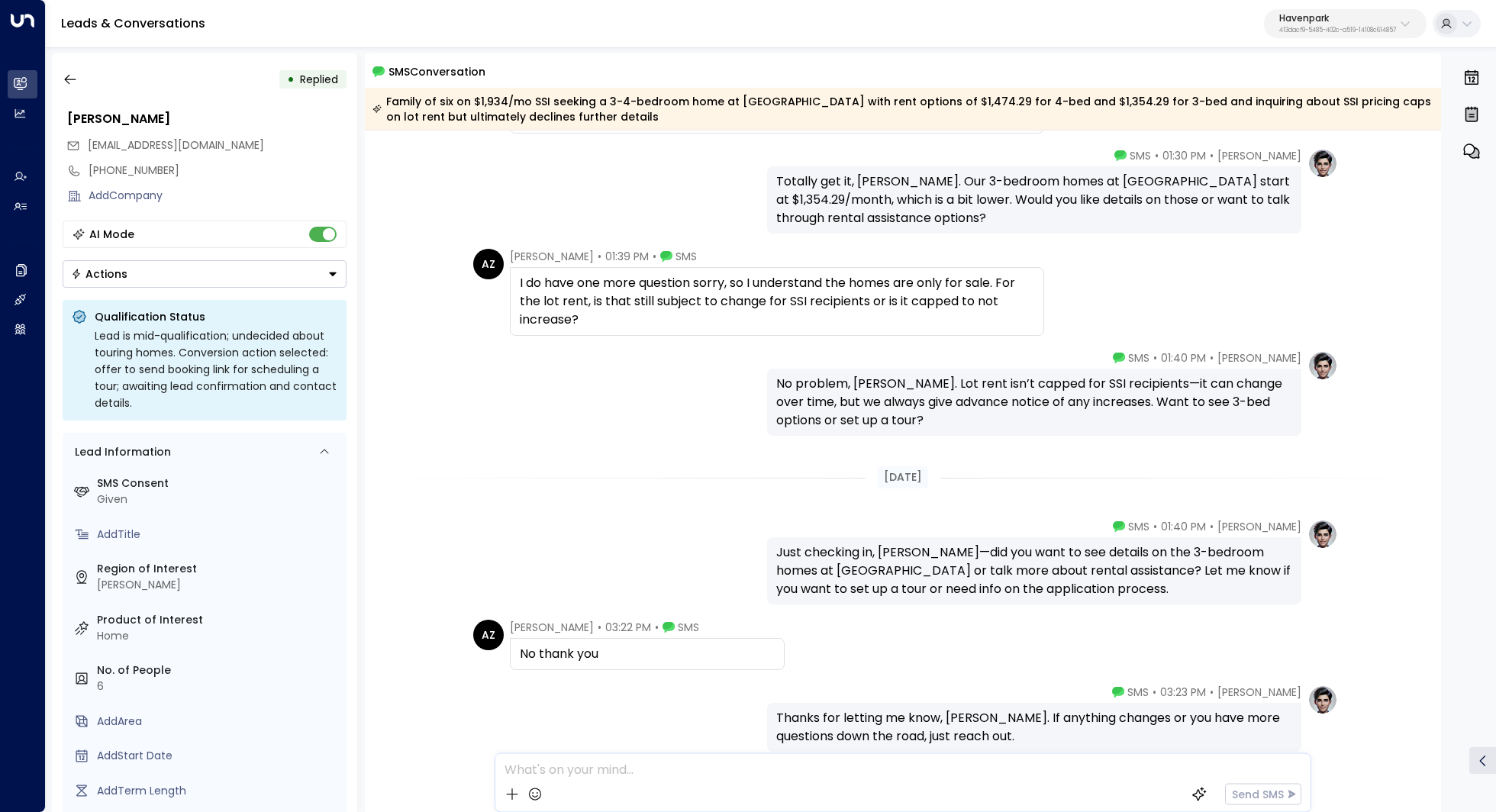
scroll to position [584, 0]
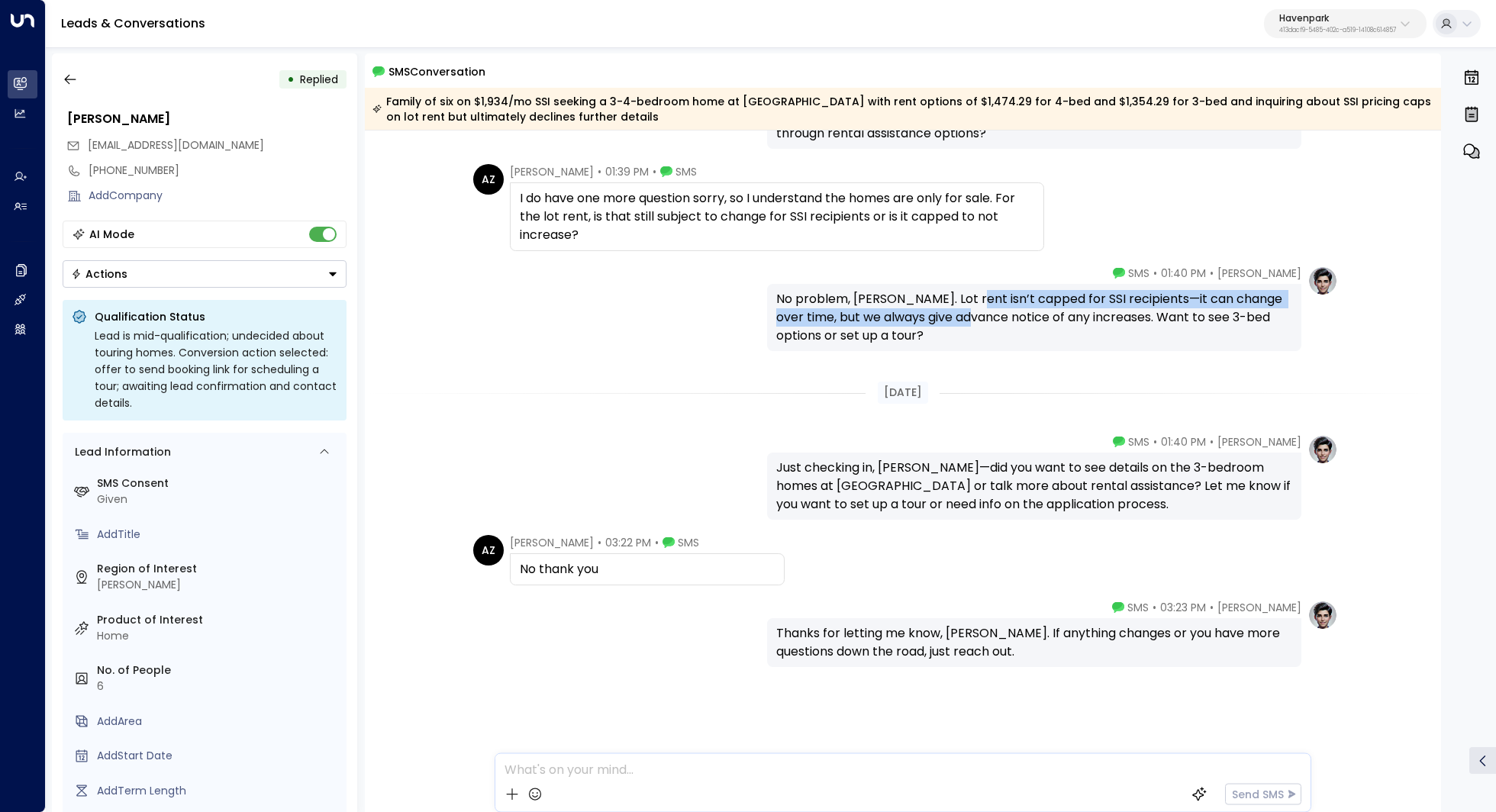
drag, startPoint x: 958, startPoint y: 297, endPoint x: 957, endPoint y: 316, distance: 19.0
click at [957, 316] on div "No problem, Ashley. Lot rent isn’t capped for SSI recipients—it can change over…" at bounding box center [1034, 317] width 515 height 55
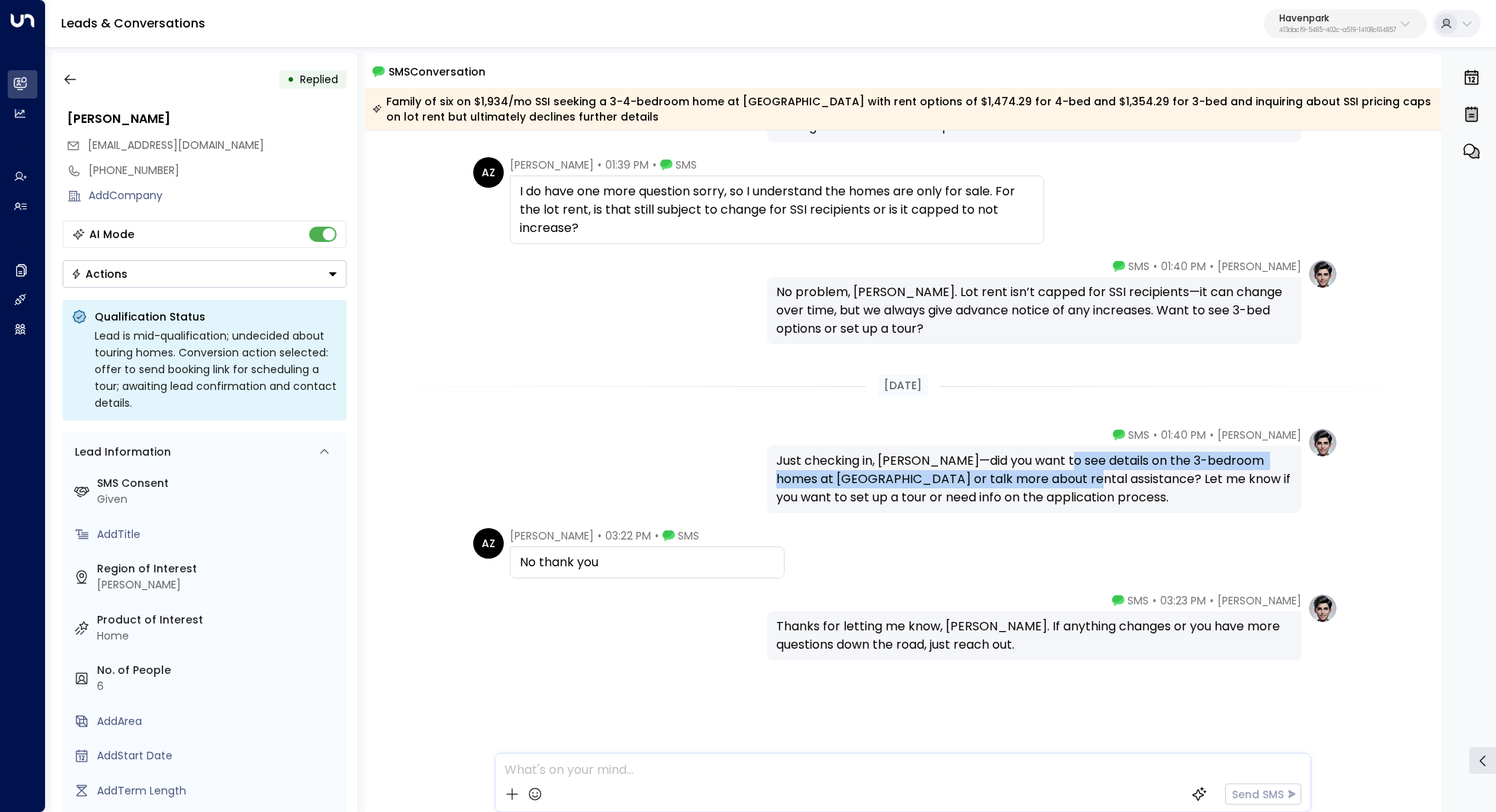
drag, startPoint x: 1058, startPoint y: 459, endPoint x: 1057, endPoint y: 474, distance: 15.0
click at [1057, 474] on div "Just checking in, Ashley—did you want to see details on the 3-bedroom homes at …" at bounding box center [1034, 479] width 515 height 55
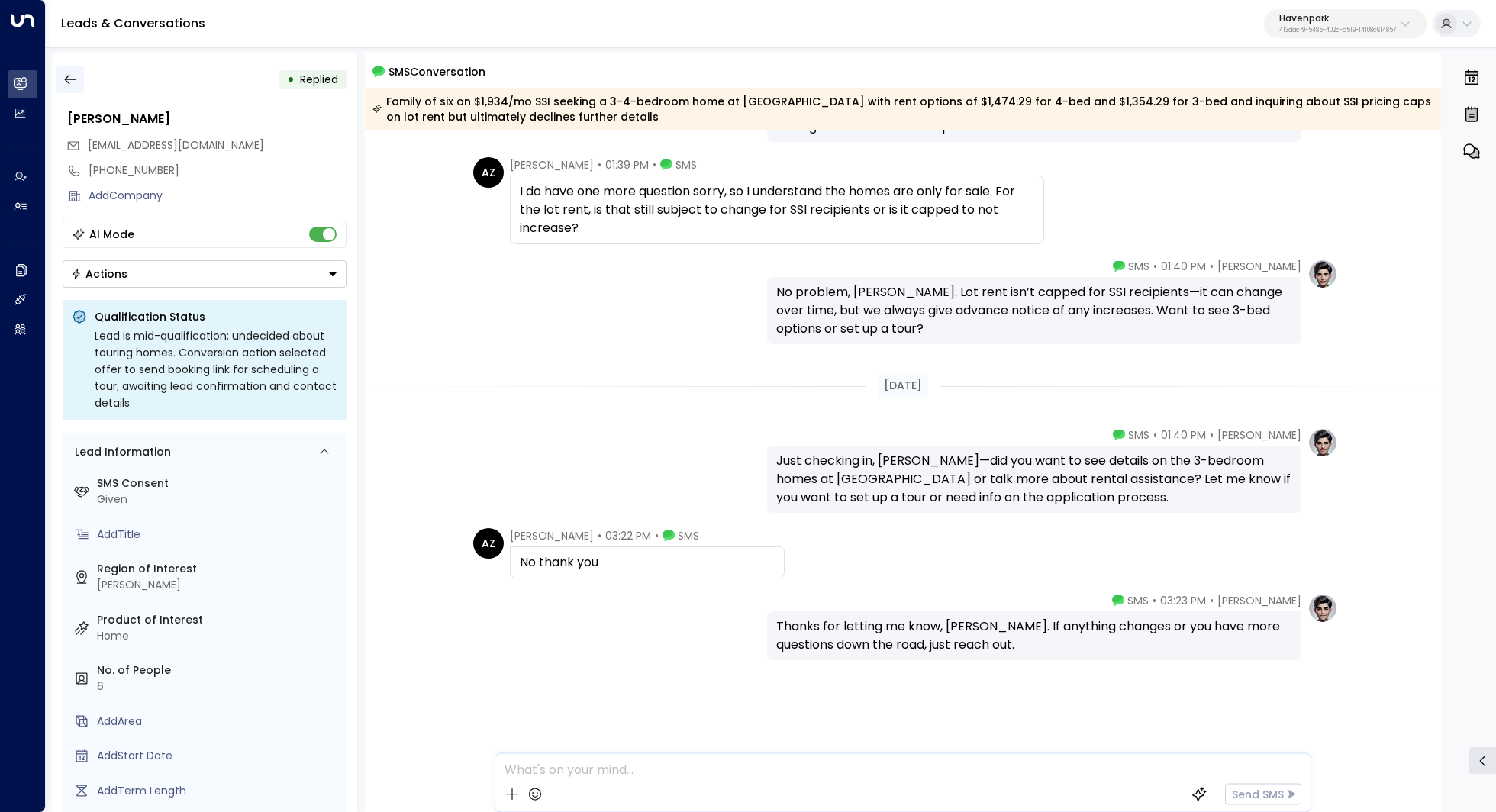
click at [69, 74] on icon "button" at bounding box center [70, 79] width 15 height 15
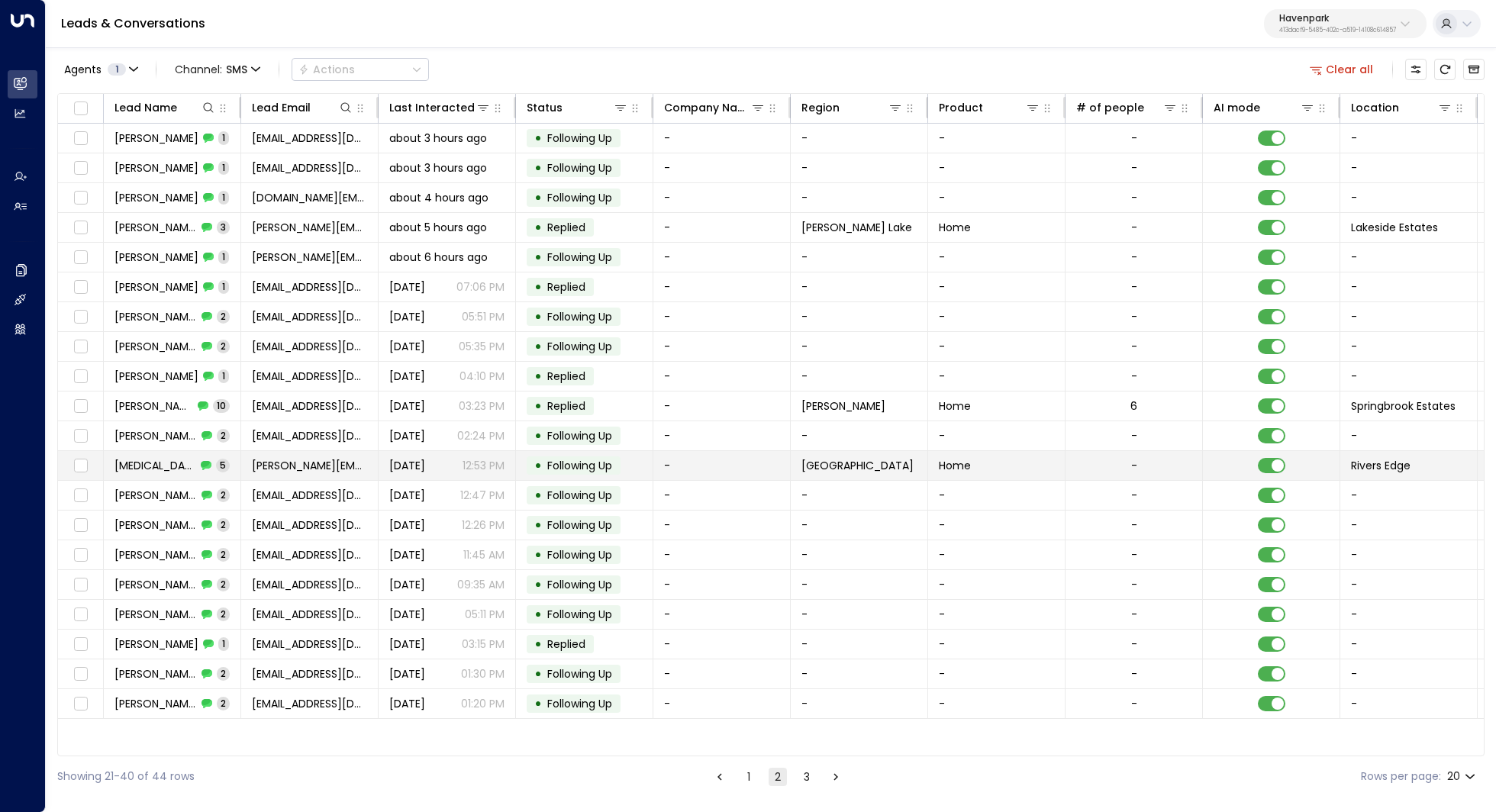
click at [158, 460] on span "Kyra Dalton" at bounding box center [155, 465] width 81 height 15
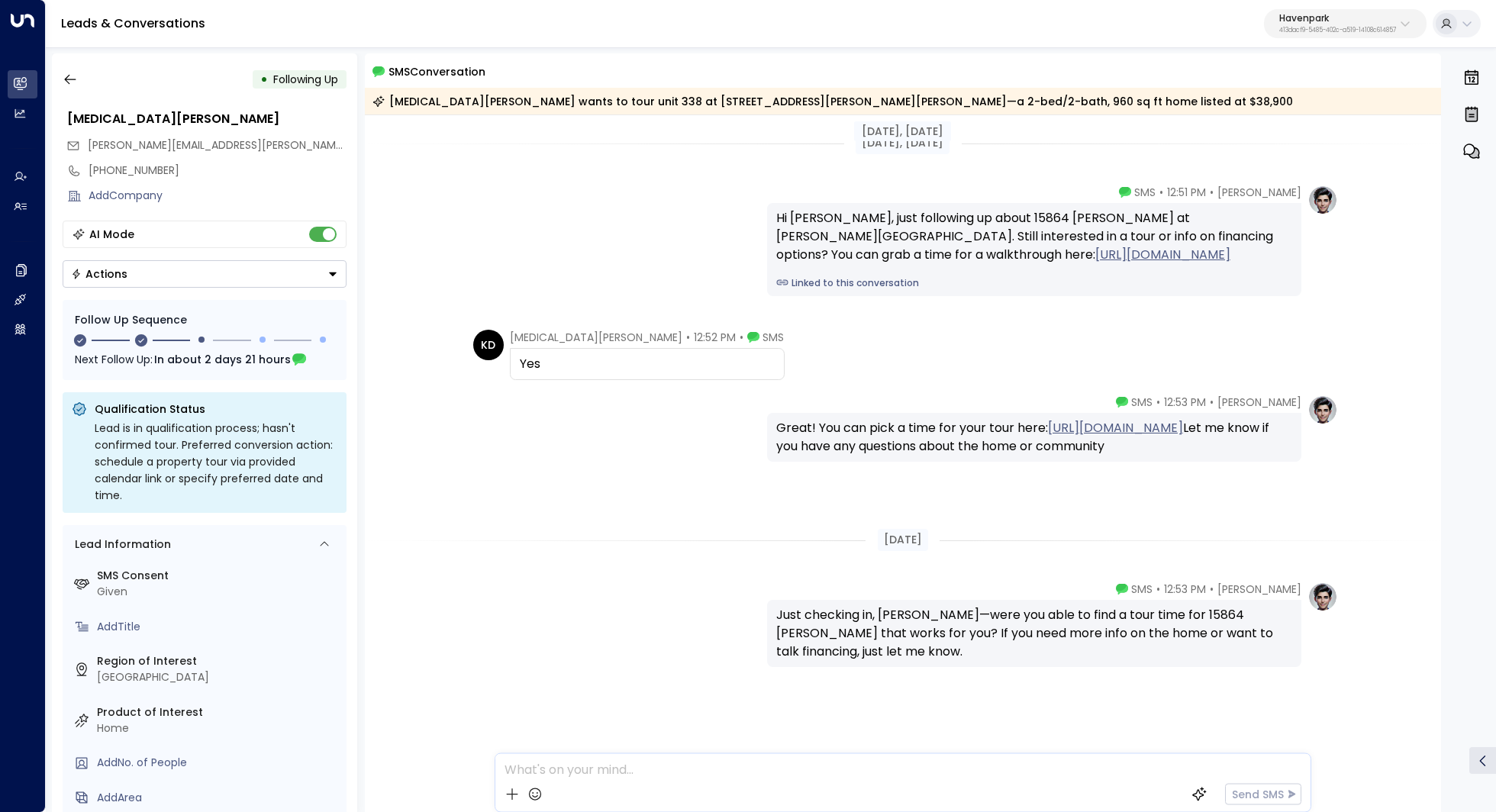
scroll to position [236, 0]
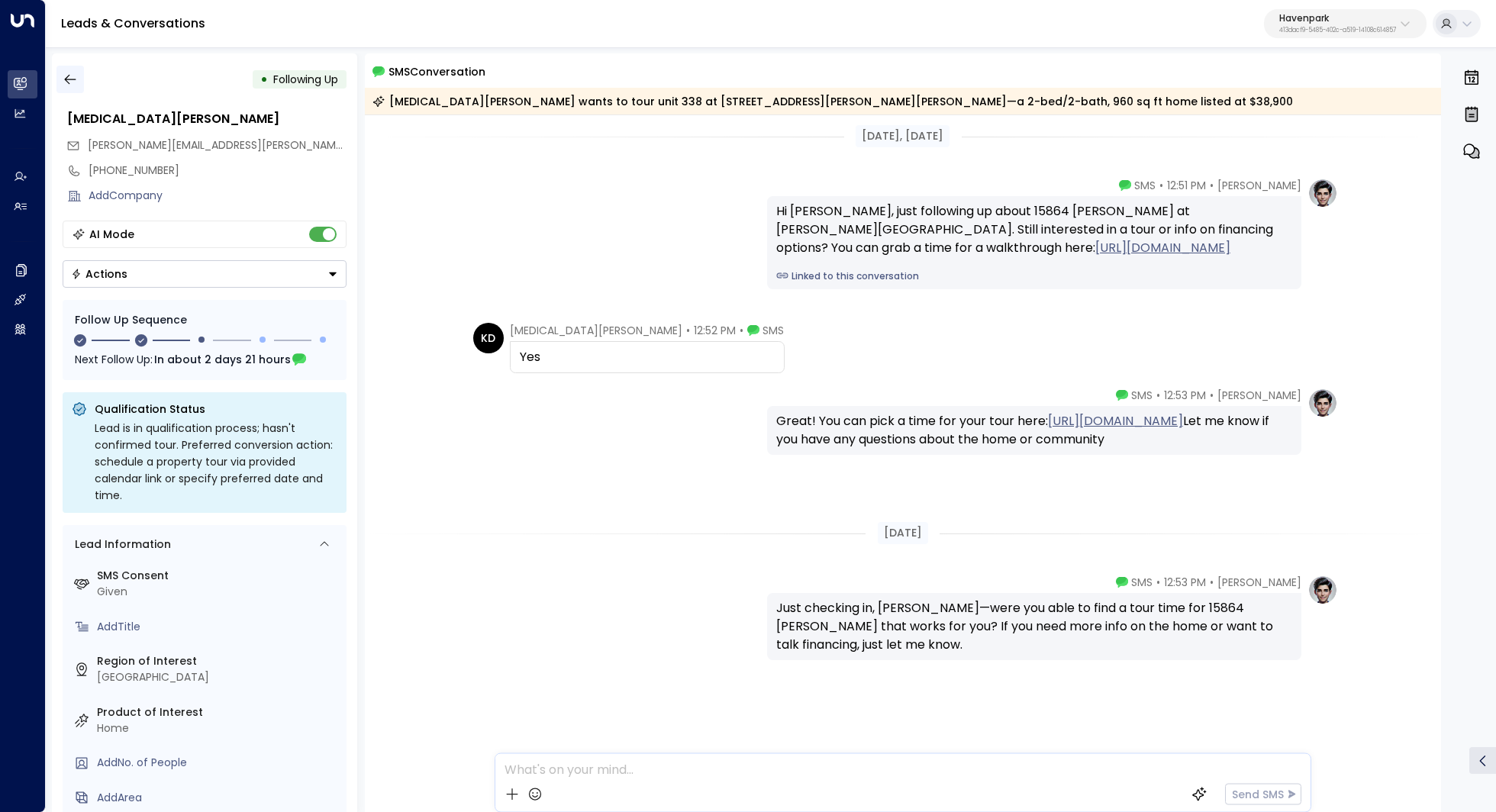
click at [70, 74] on icon "button" at bounding box center [70, 79] width 15 height 15
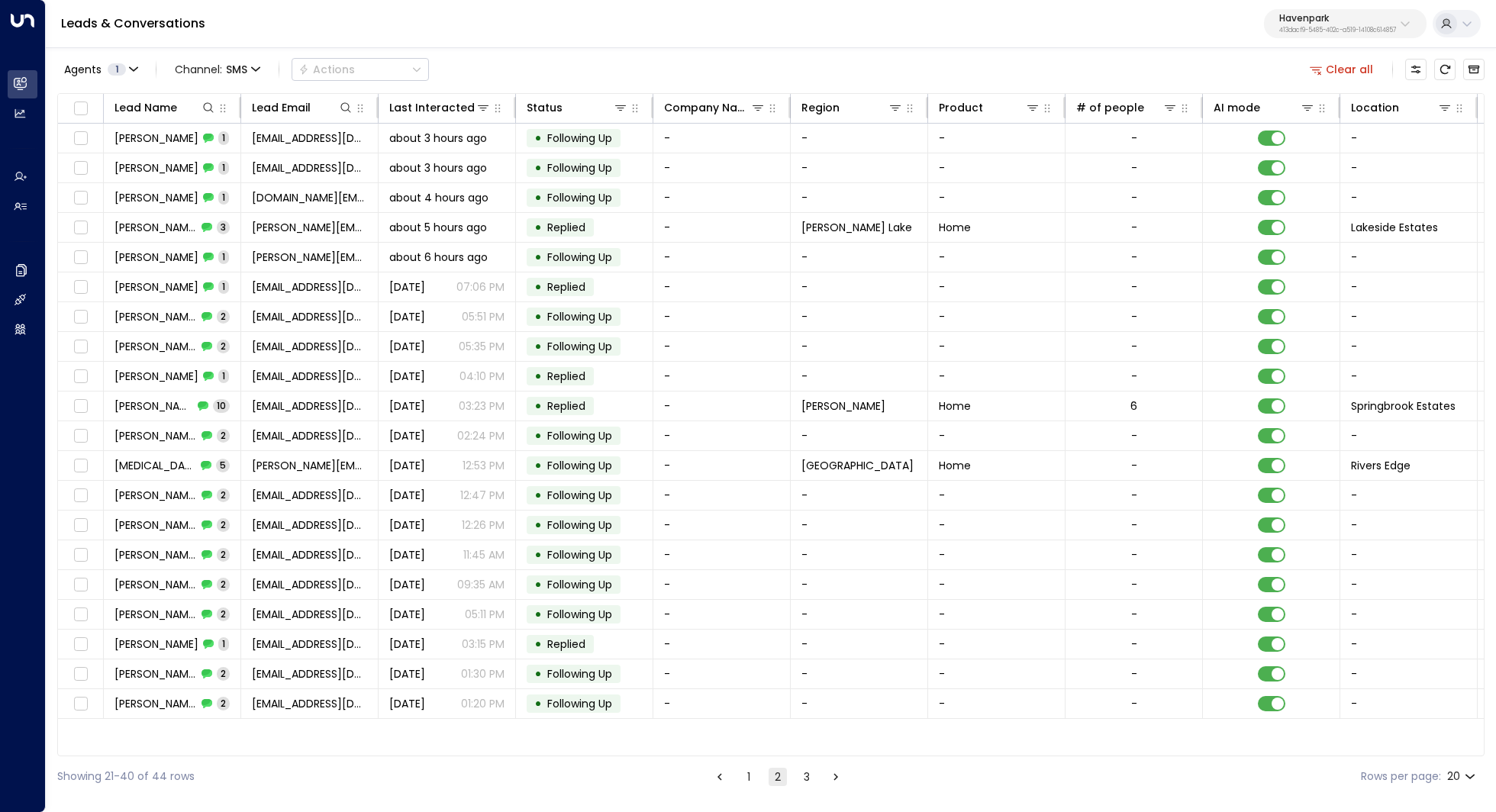
click at [809, 780] on button "3" at bounding box center [806, 777] width 19 height 19
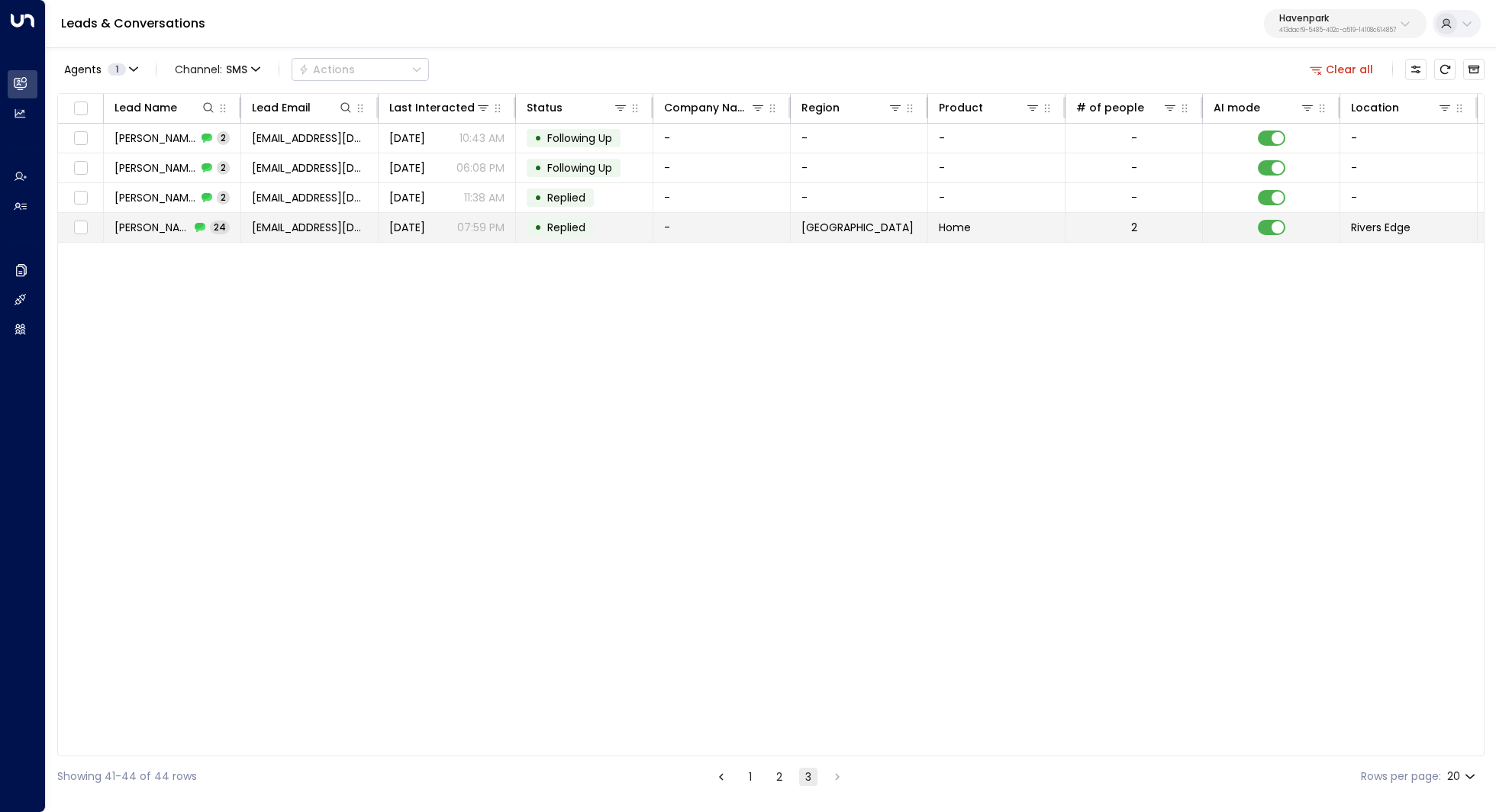
click at [169, 223] on span "Theresa Woodby" at bounding box center [151, 227] width 75 height 15
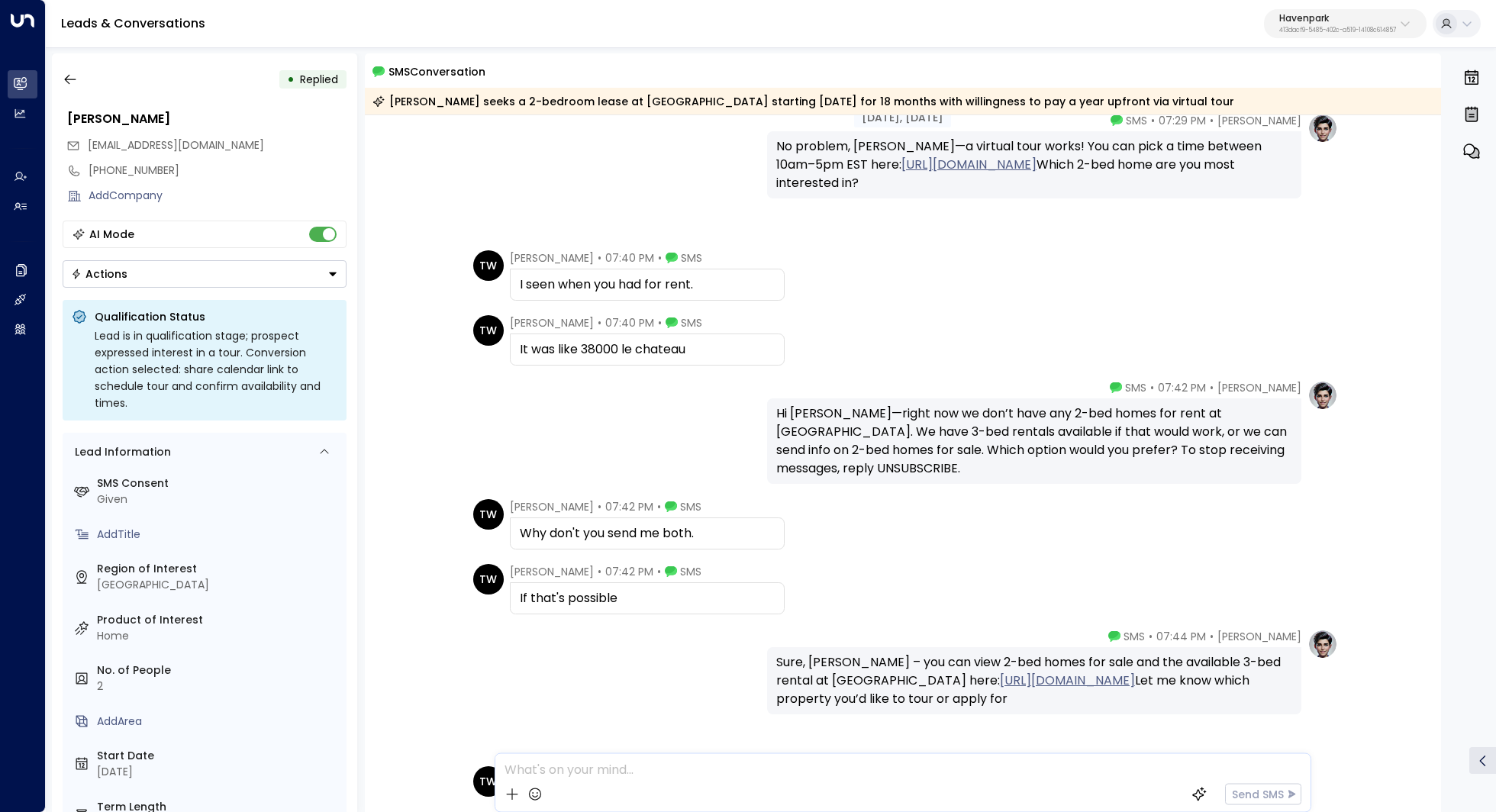
scroll to position [1018, 0]
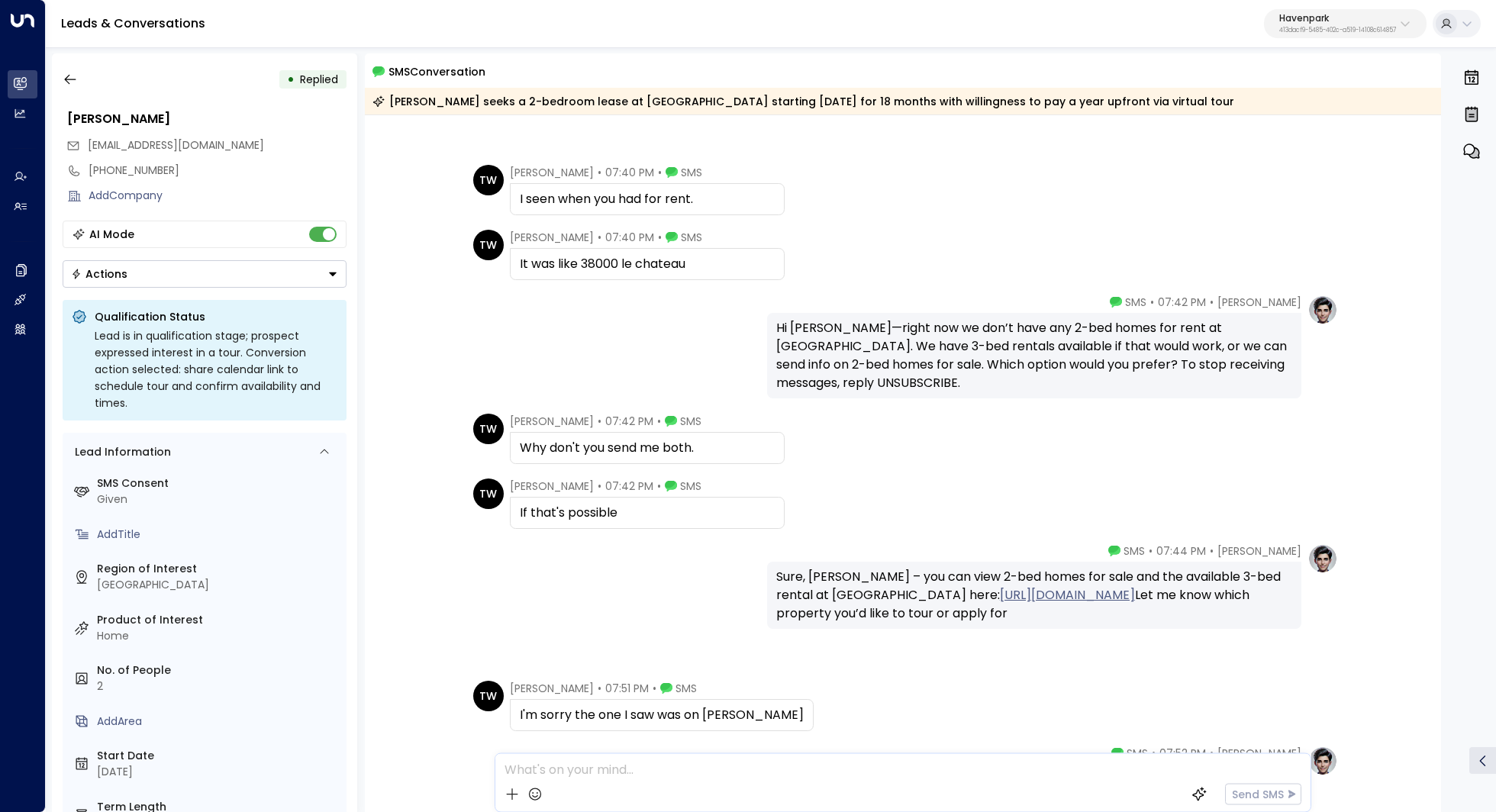
drag, startPoint x: 962, startPoint y: 340, endPoint x: 961, endPoint y: 355, distance: 15.0
click at [961, 355] on div "Hi Theresa—right now we don’t have any 2-bed homes for rent at Rivers Edge. We …" at bounding box center [1034, 355] width 515 height 73
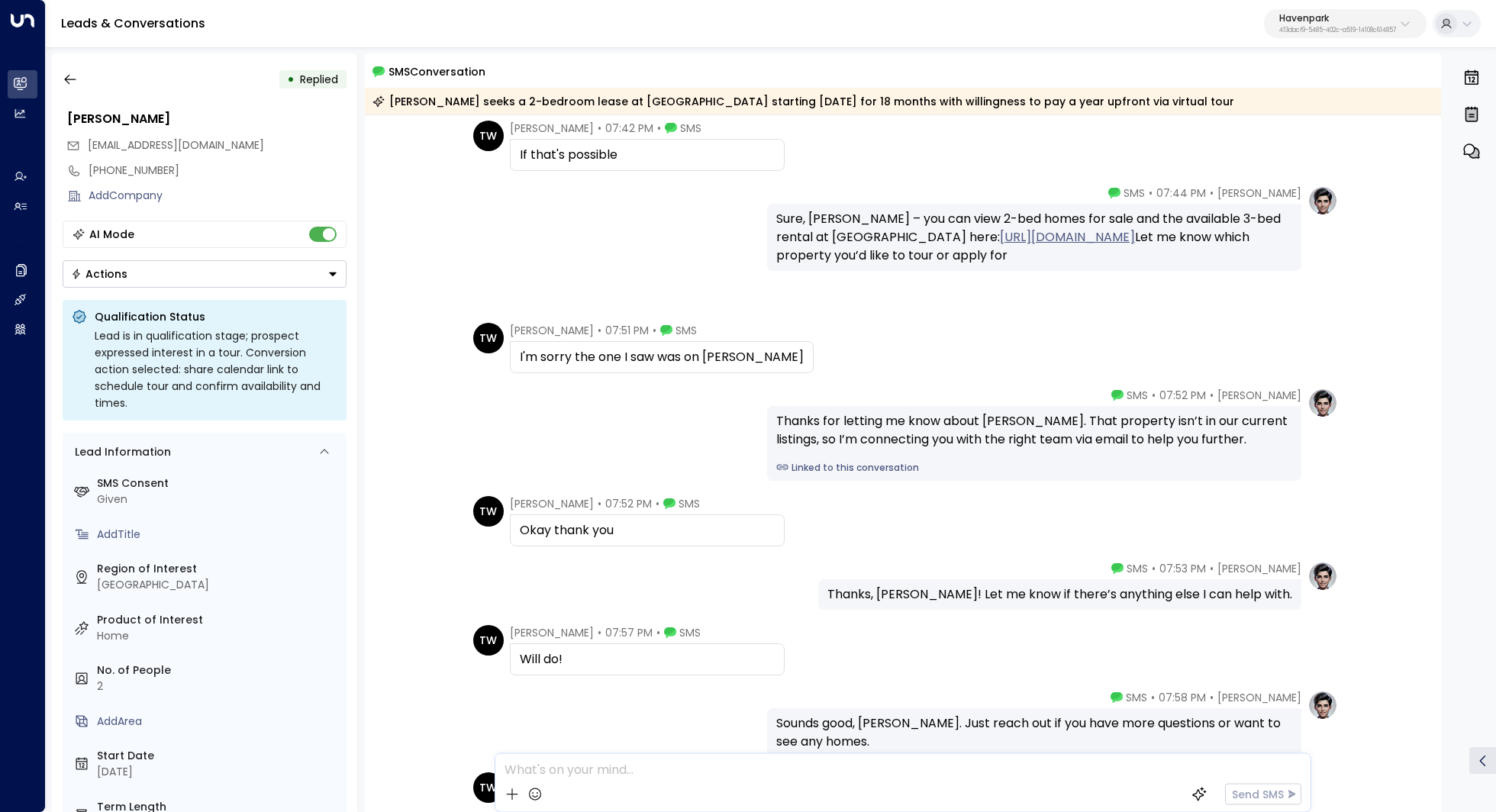
scroll to position [1410, 0]
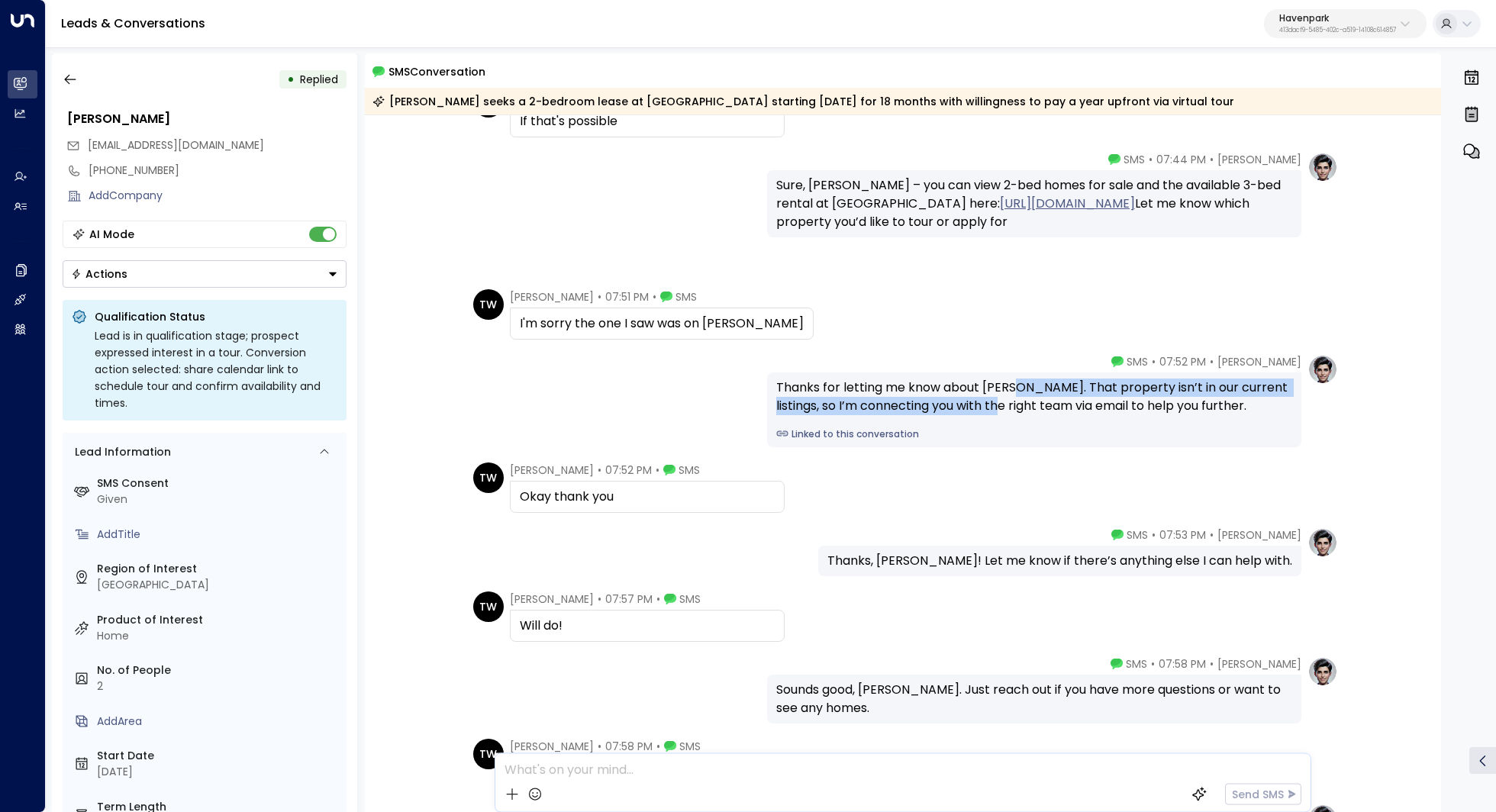
click at [1012, 398] on div "Thanks for letting me know about Charlemagne. That property isn’t in our curren…" at bounding box center [1034, 396] width 515 height 36
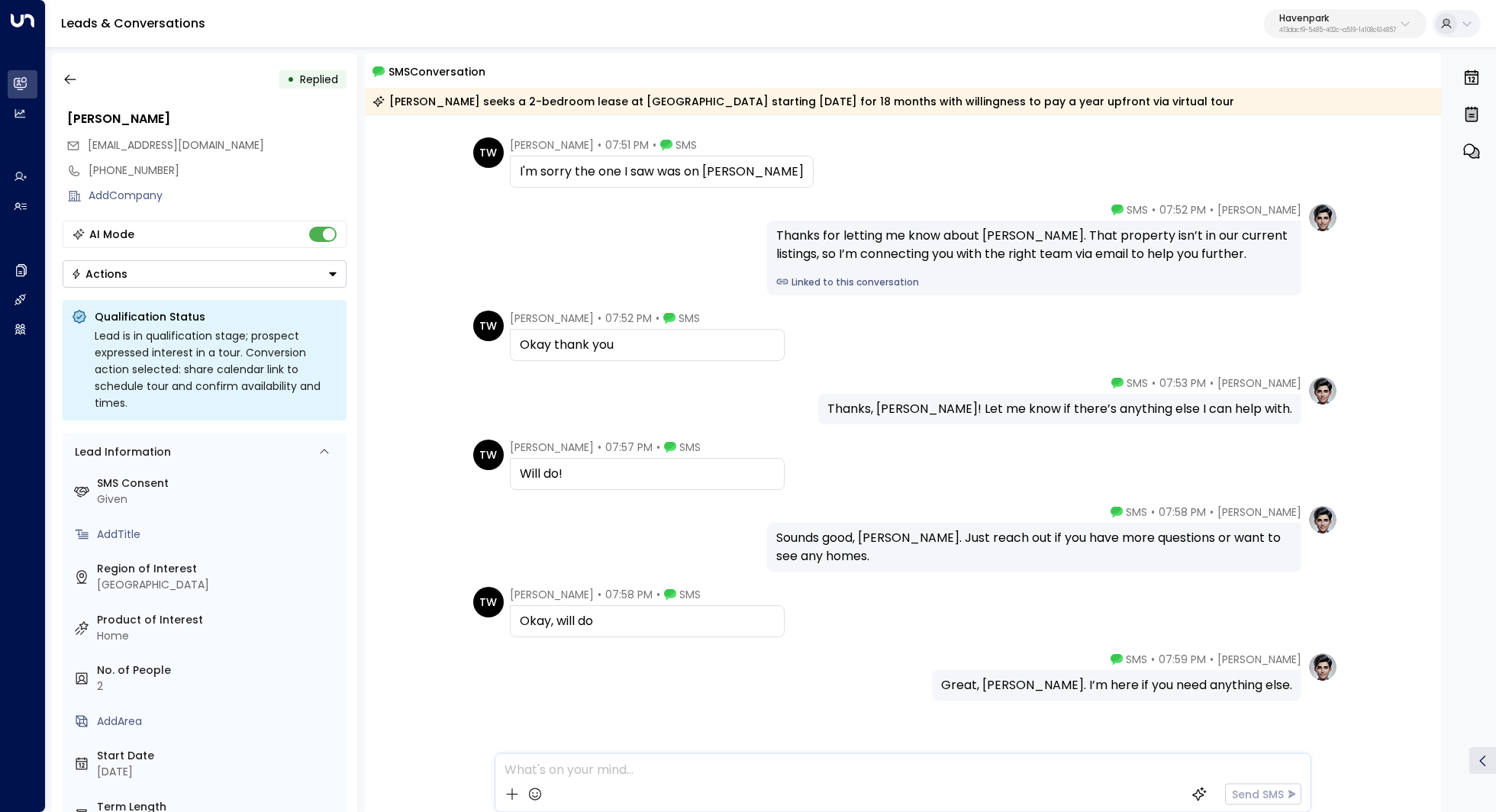
scroll to position [1603, 0]
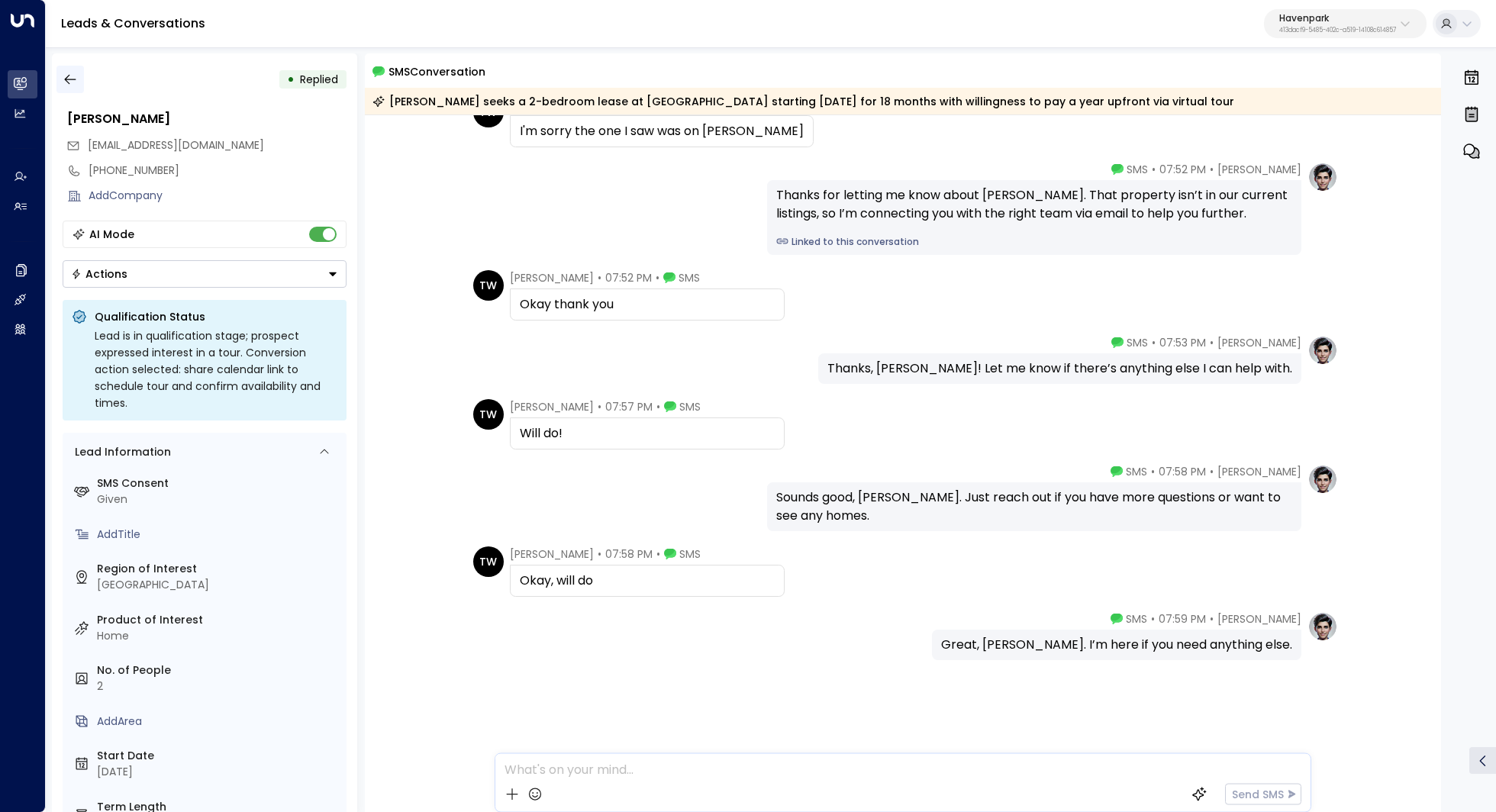
click at [78, 83] on button "button" at bounding box center [70, 79] width 27 height 27
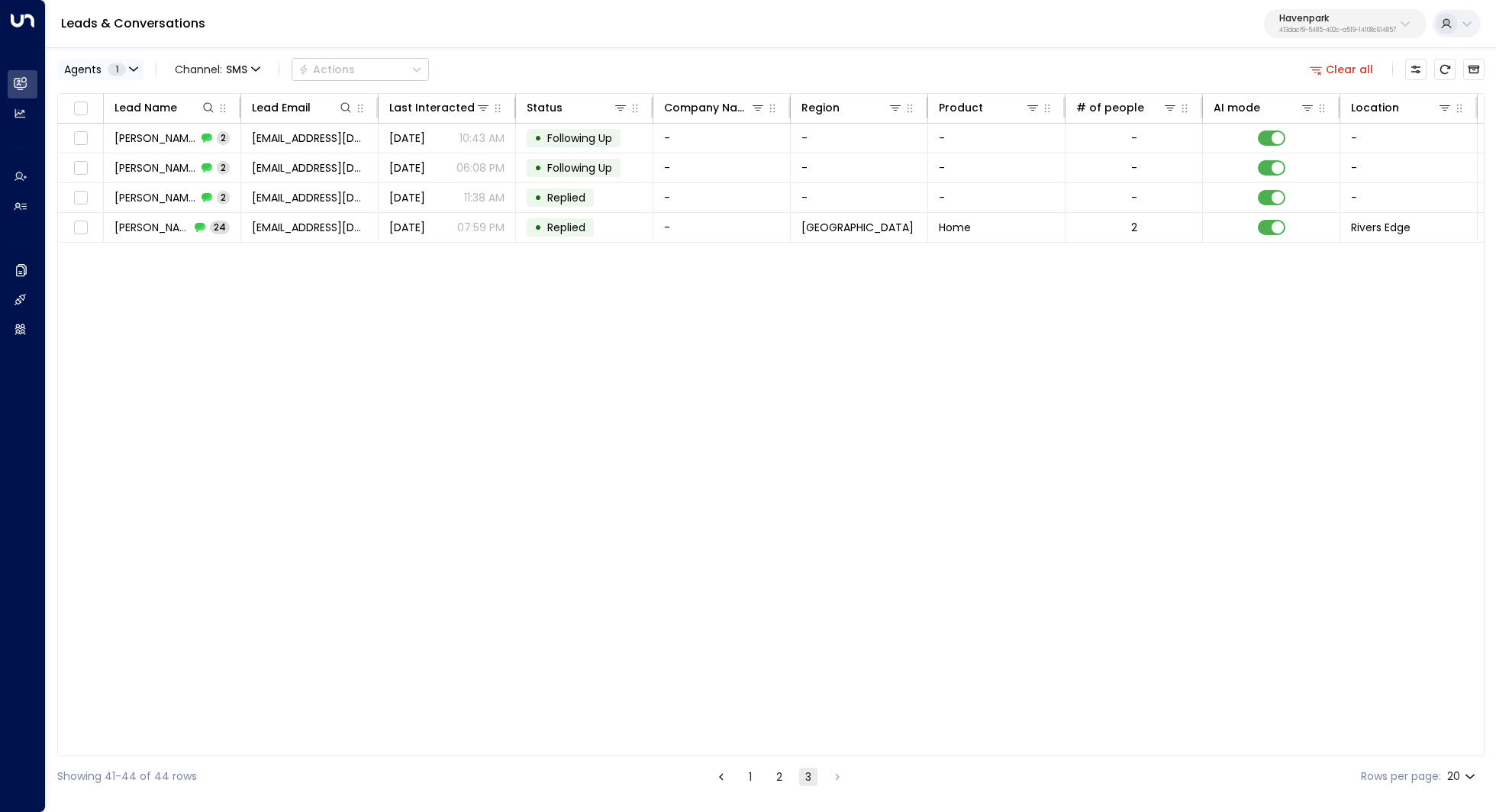
click at [122, 66] on span "1" at bounding box center [116, 70] width 19 height 12
click at [99, 67] on div at bounding box center [748, 406] width 1496 height 812
click at [240, 73] on span "SMS" at bounding box center [236, 70] width 21 height 12
click at [215, 104] on p "All" at bounding box center [221, 101] width 74 height 16
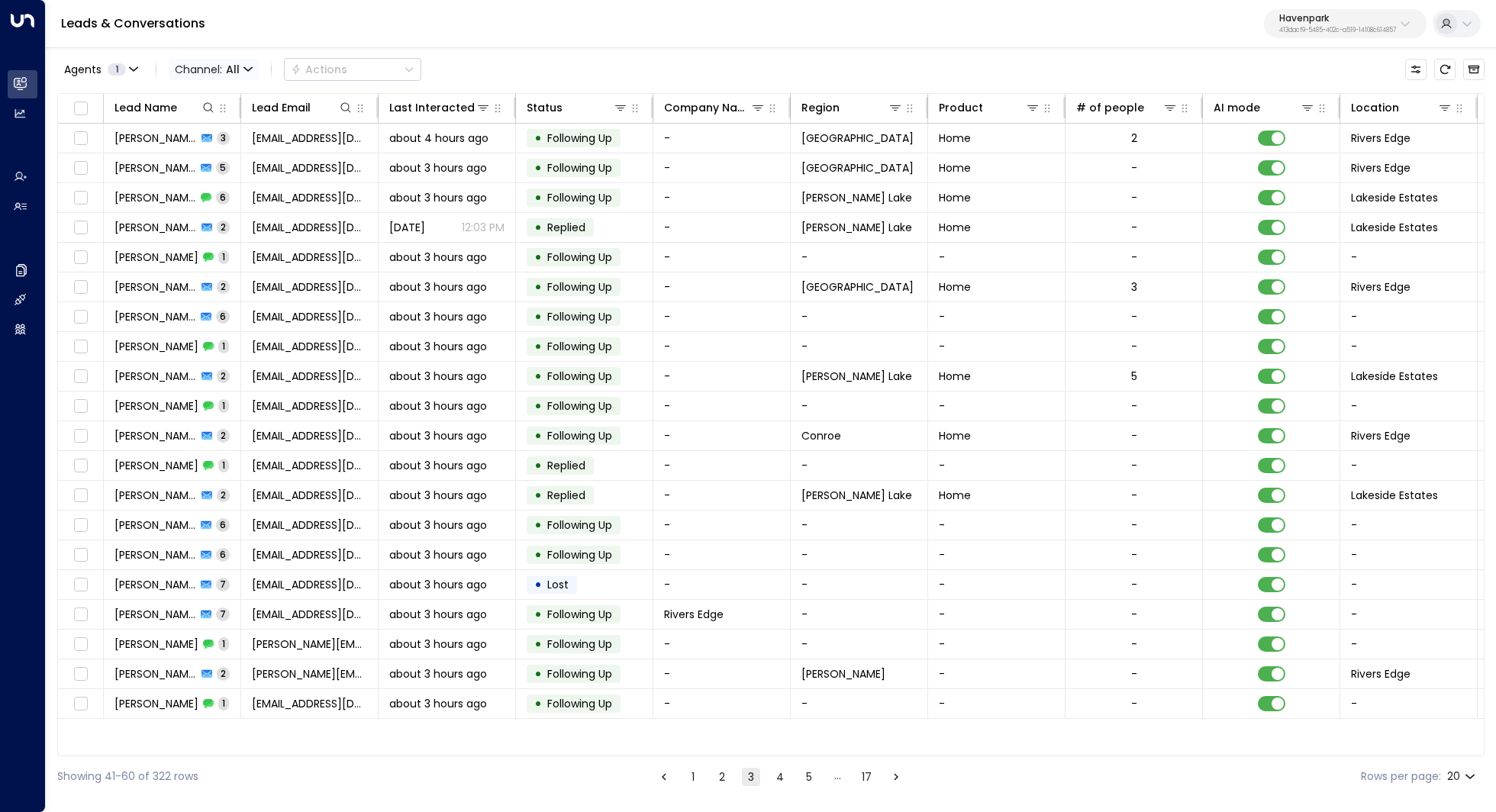
click at [246, 73] on icon "button" at bounding box center [248, 69] width 9 height 9
click at [623, 47] on div at bounding box center [748, 406] width 1496 height 812
click at [107, 64] on div "Agents 1" at bounding box center [95, 70] width 62 height 12
click at [235, 50] on div at bounding box center [748, 406] width 1496 height 812
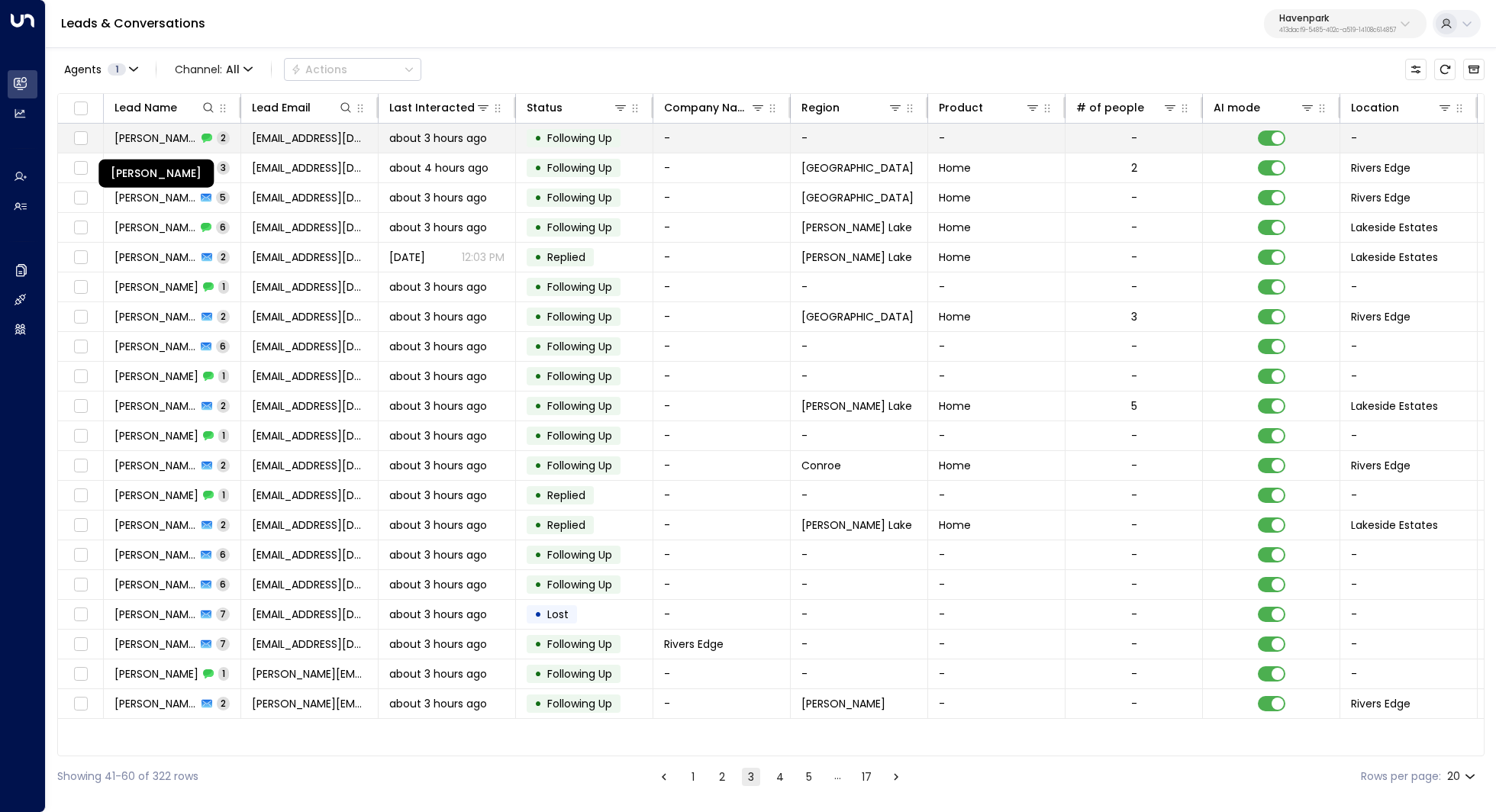
click at [172, 132] on span "Matthew Squires" at bounding box center [155, 137] width 82 height 15
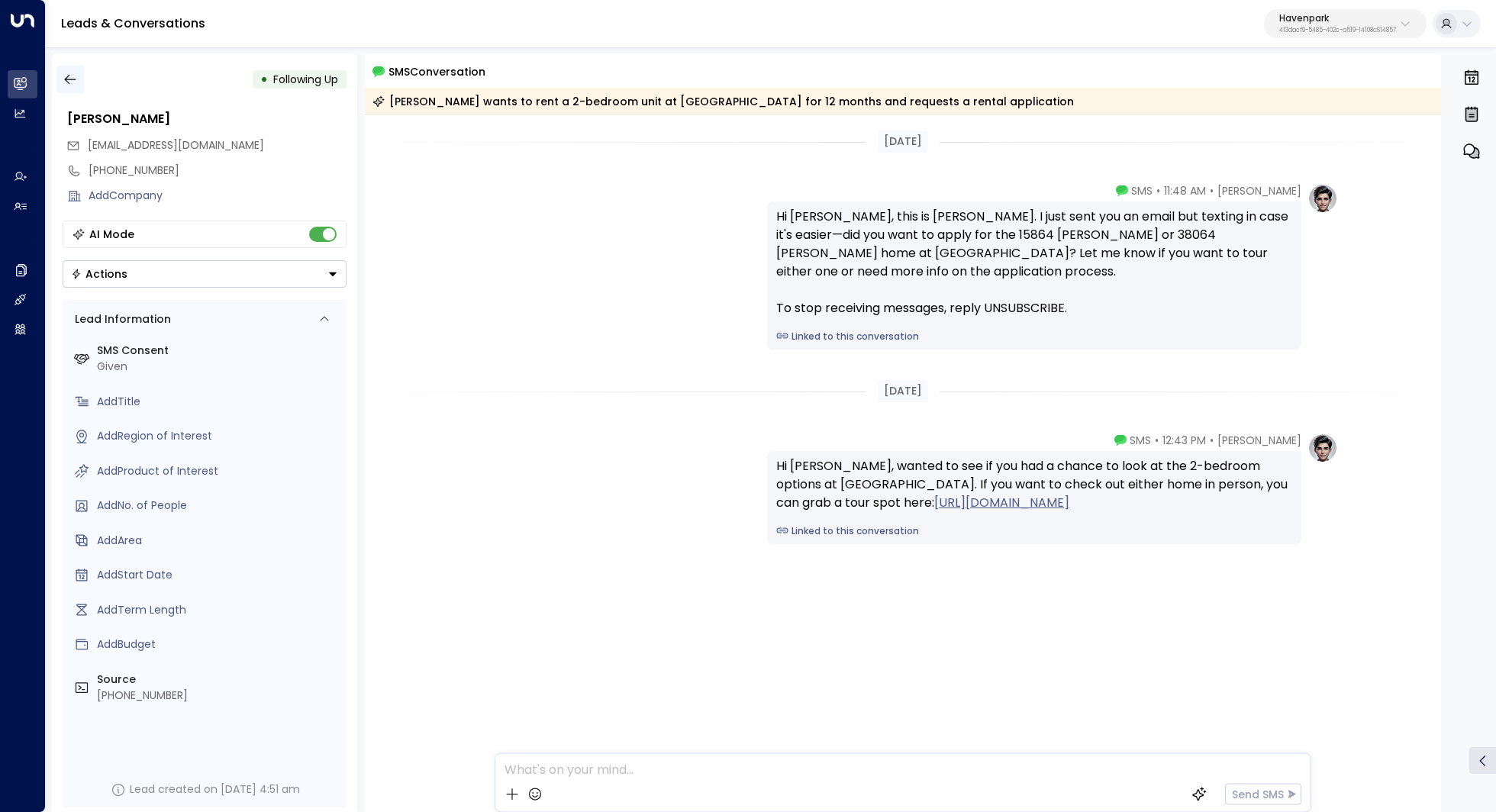
click at [74, 73] on icon "button" at bounding box center [70, 79] width 15 height 15
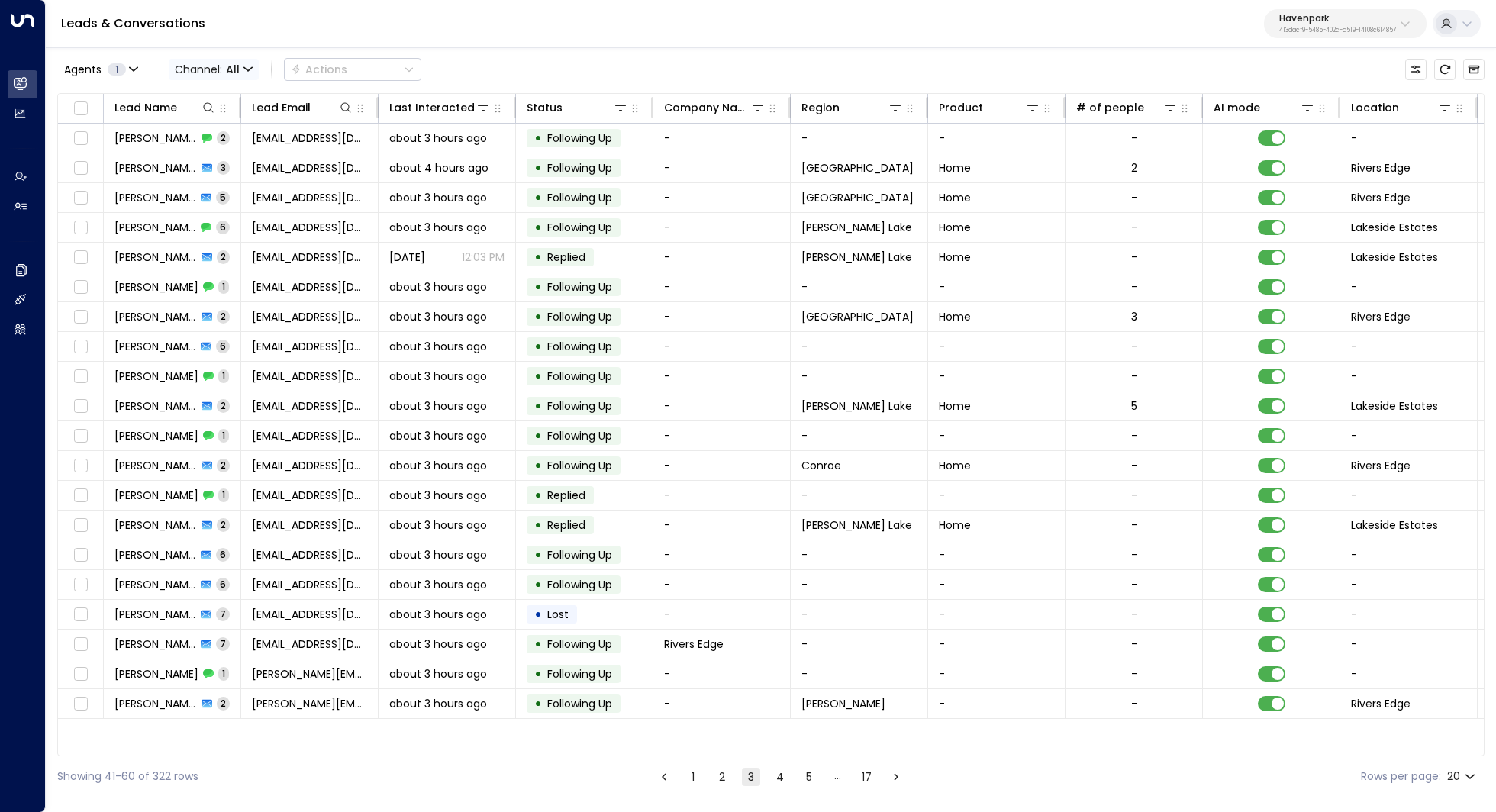
click at [213, 69] on span "Channel: All" at bounding box center [213, 69] width 90 height 21
click at [209, 113] on p "SMS" at bounding box center [208, 108] width 55 height 9
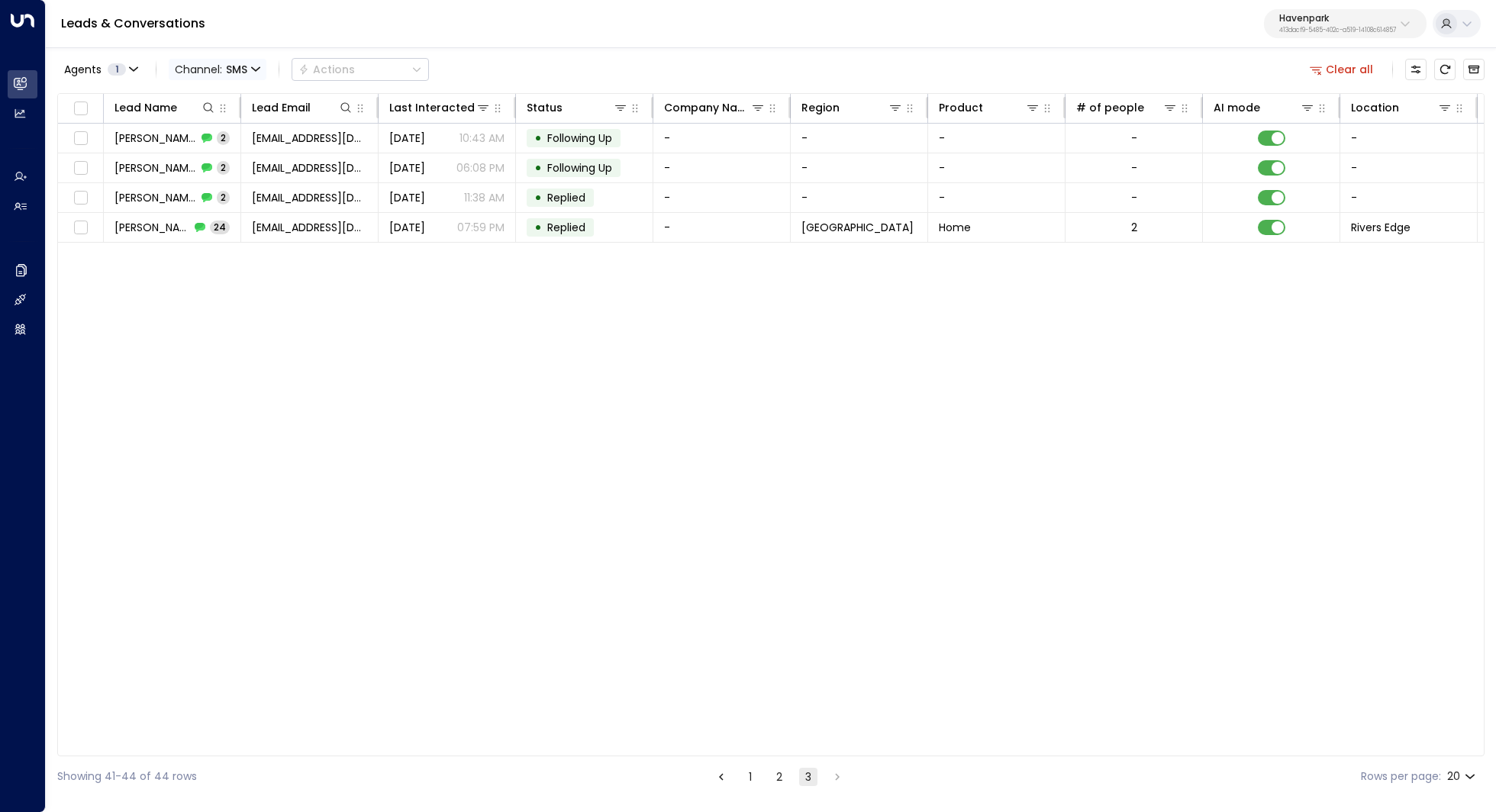
click at [220, 68] on span "Channel: SMS" at bounding box center [217, 69] width 97 height 21
click at [201, 102] on p "All" at bounding box center [221, 101] width 74 height 16
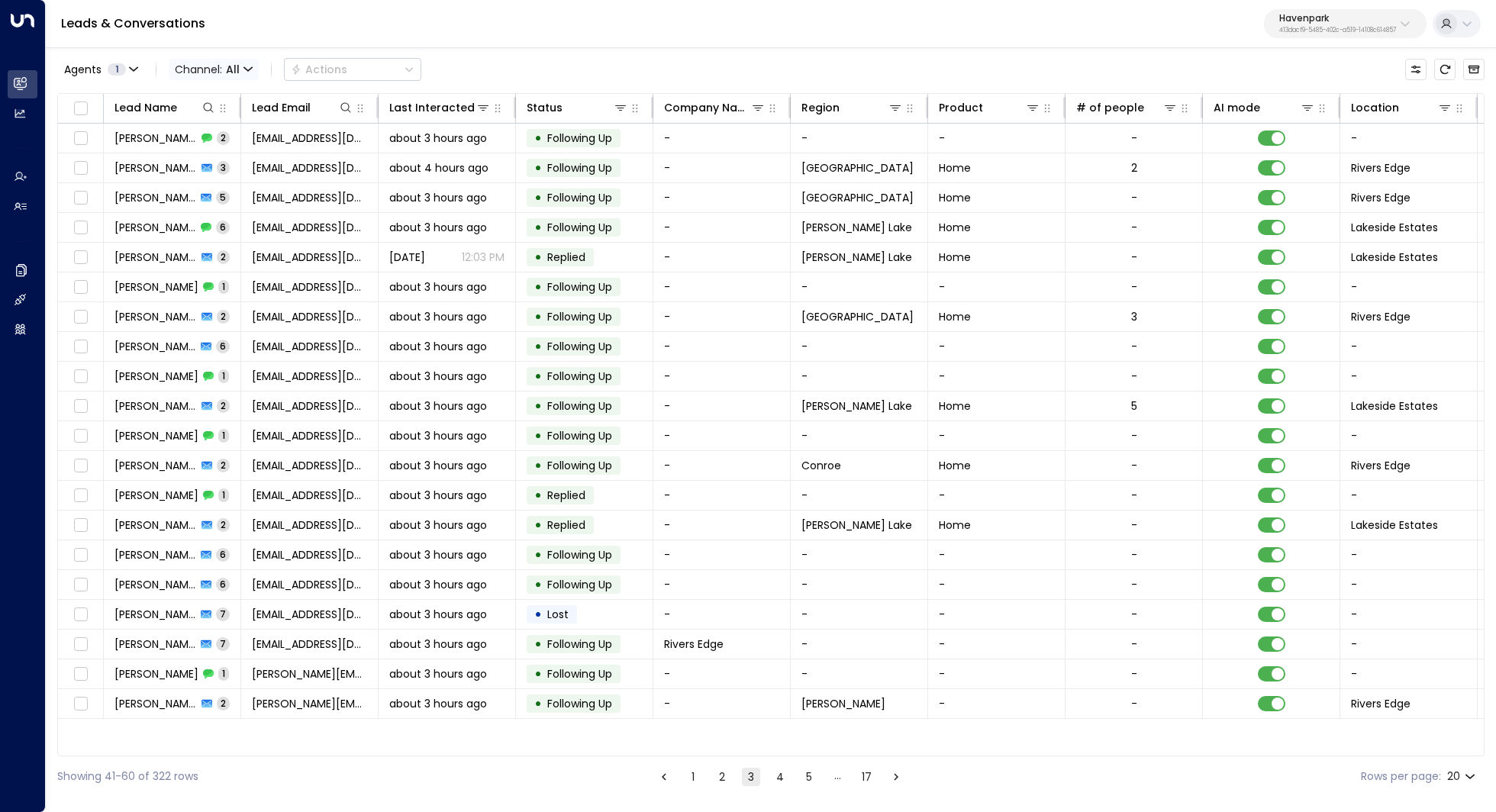
click at [239, 74] on span "Channel: All" at bounding box center [213, 69] width 90 height 21
click at [220, 108] on p "SMS" at bounding box center [221, 104] width 74 height 16
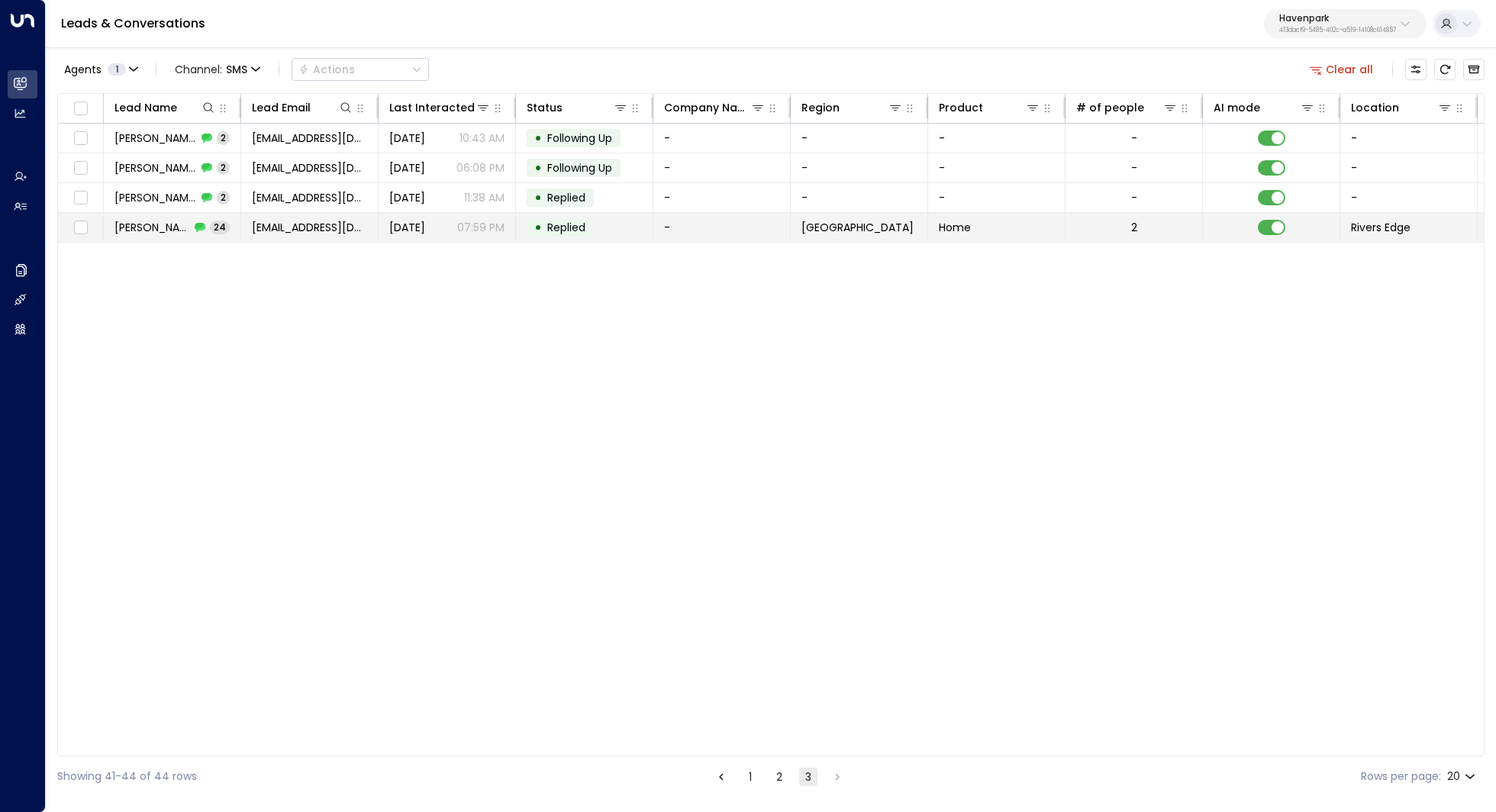
click at [170, 233] on td "Theresa Woodby 24" at bounding box center [172, 227] width 137 height 29
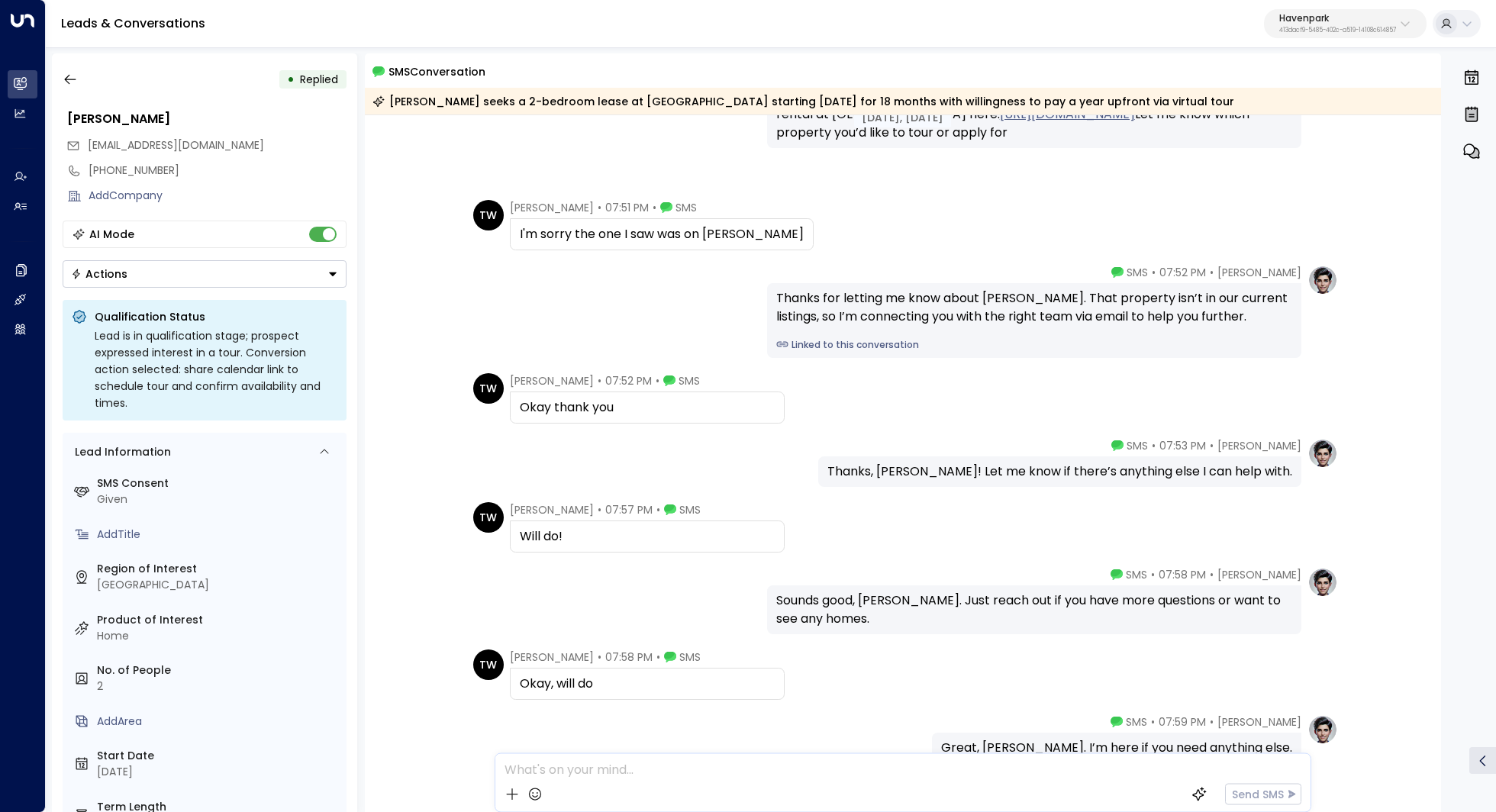
scroll to position [1603, 0]
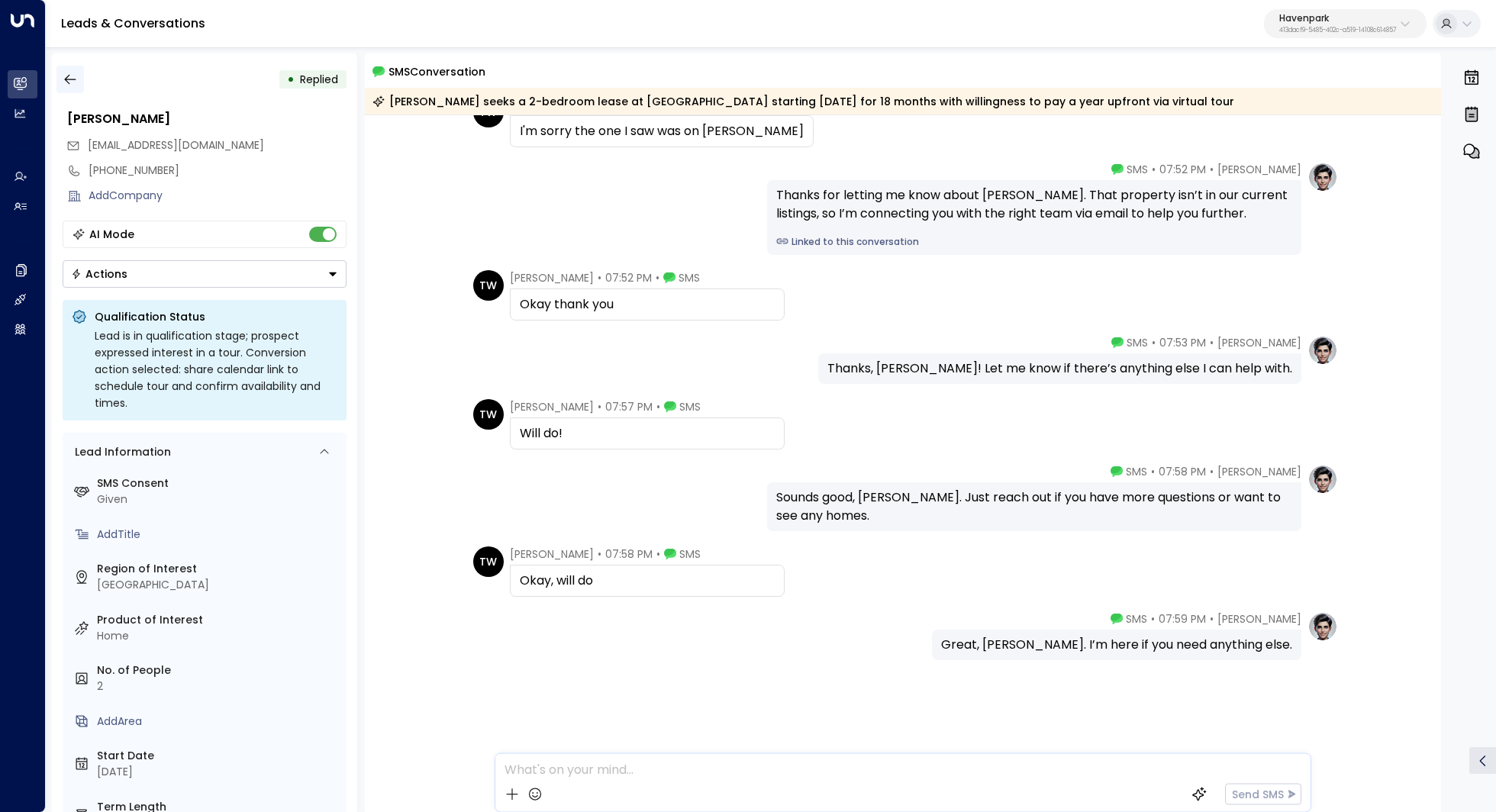
click at [70, 70] on button "button" at bounding box center [70, 79] width 27 height 27
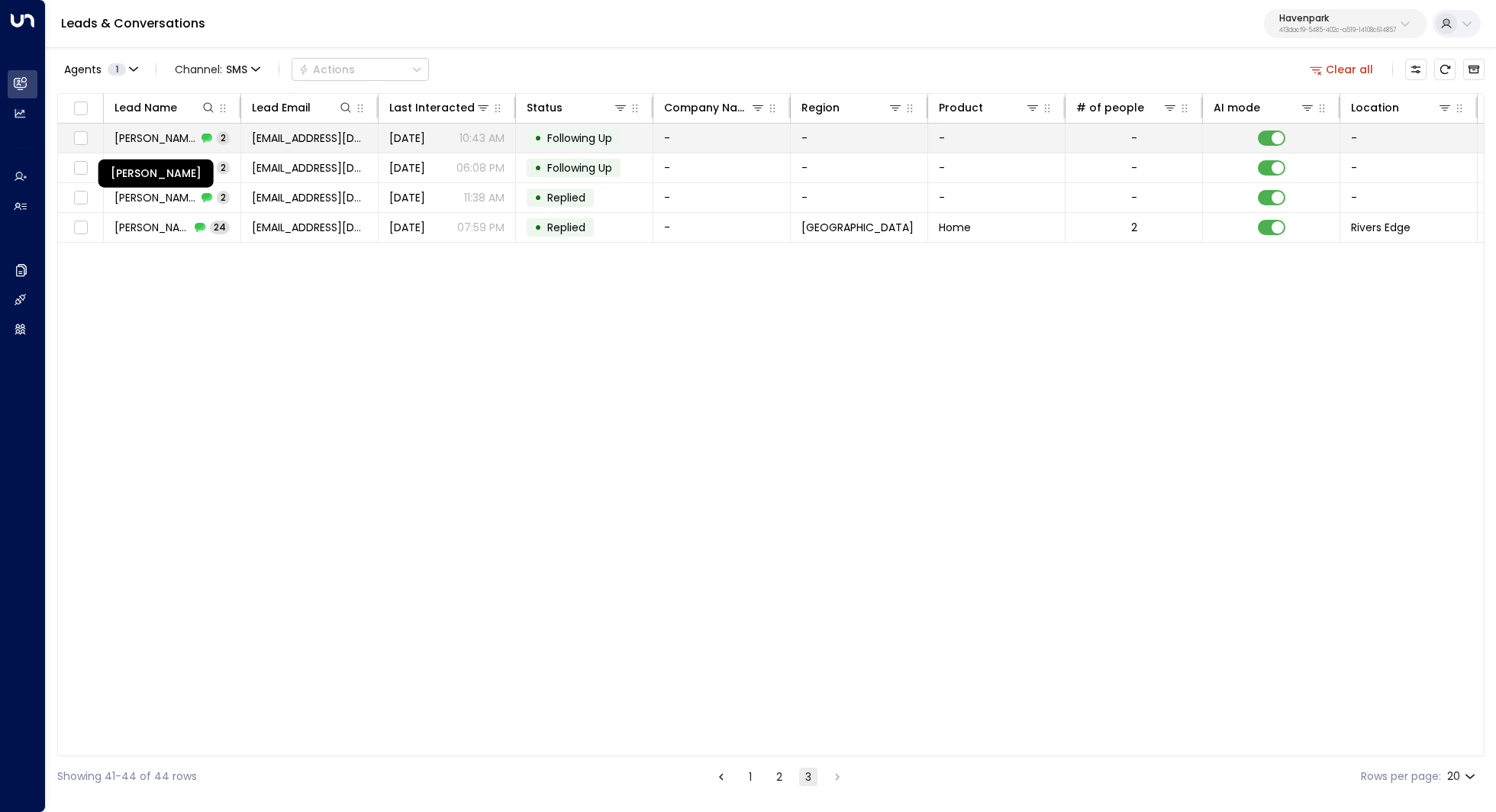
click at [176, 141] on span "Nicholas Hudson" at bounding box center [155, 137] width 82 height 15
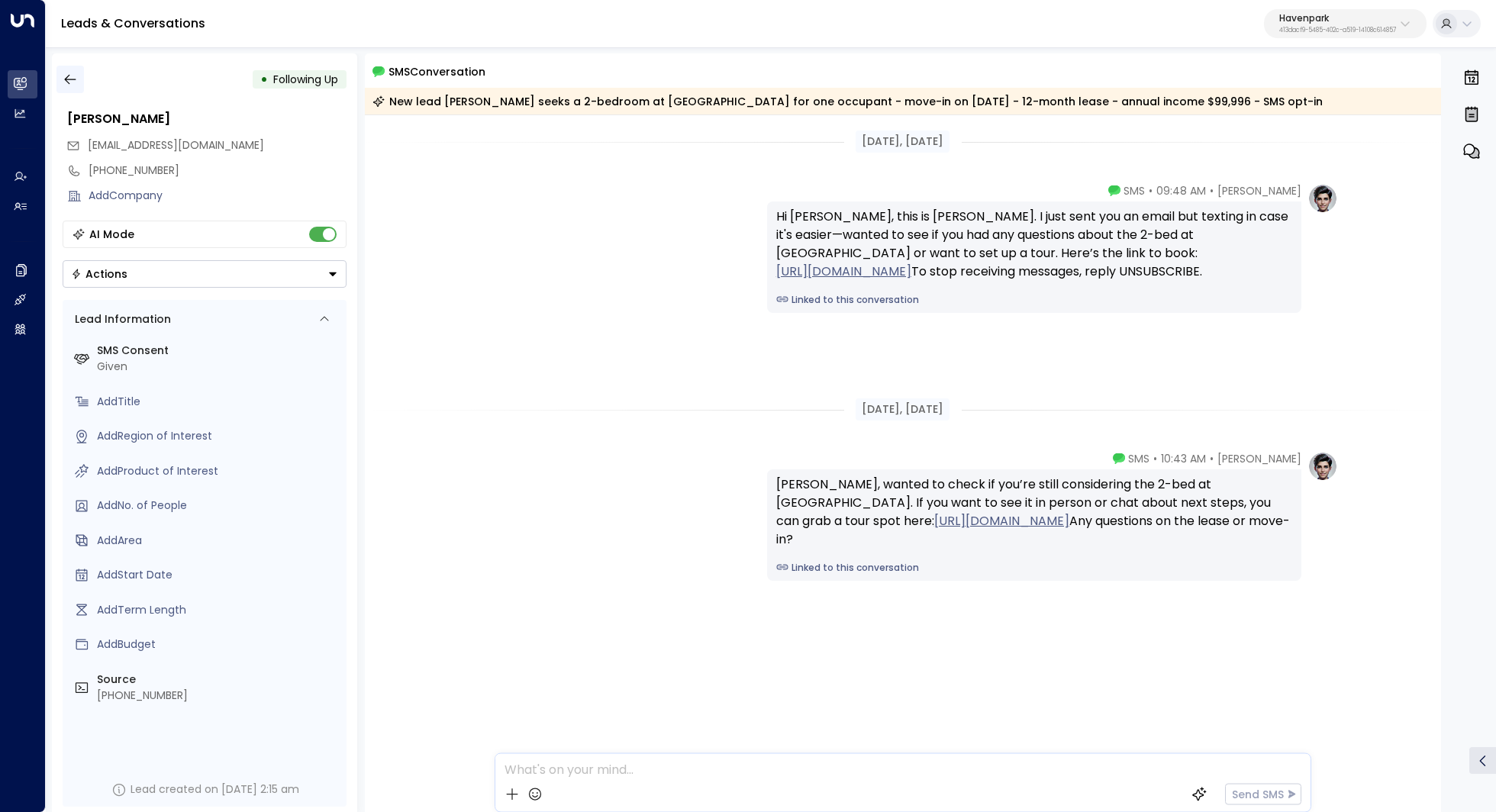
click at [72, 70] on button "button" at bounding box center [70, 79] width 27 height 27
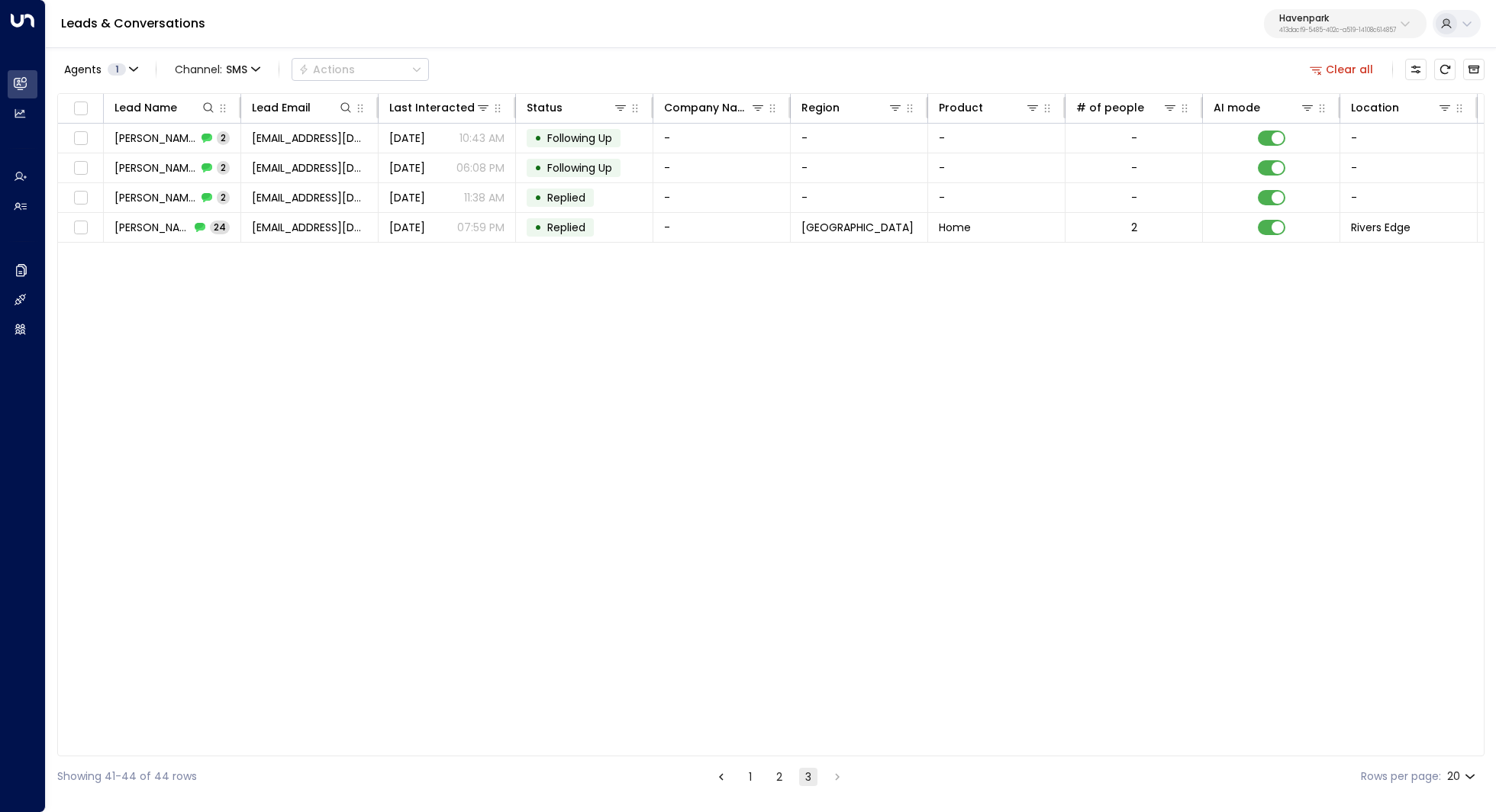
click at [775, 782] on button "2" at bounding box center [779, 777] width 19 height 19
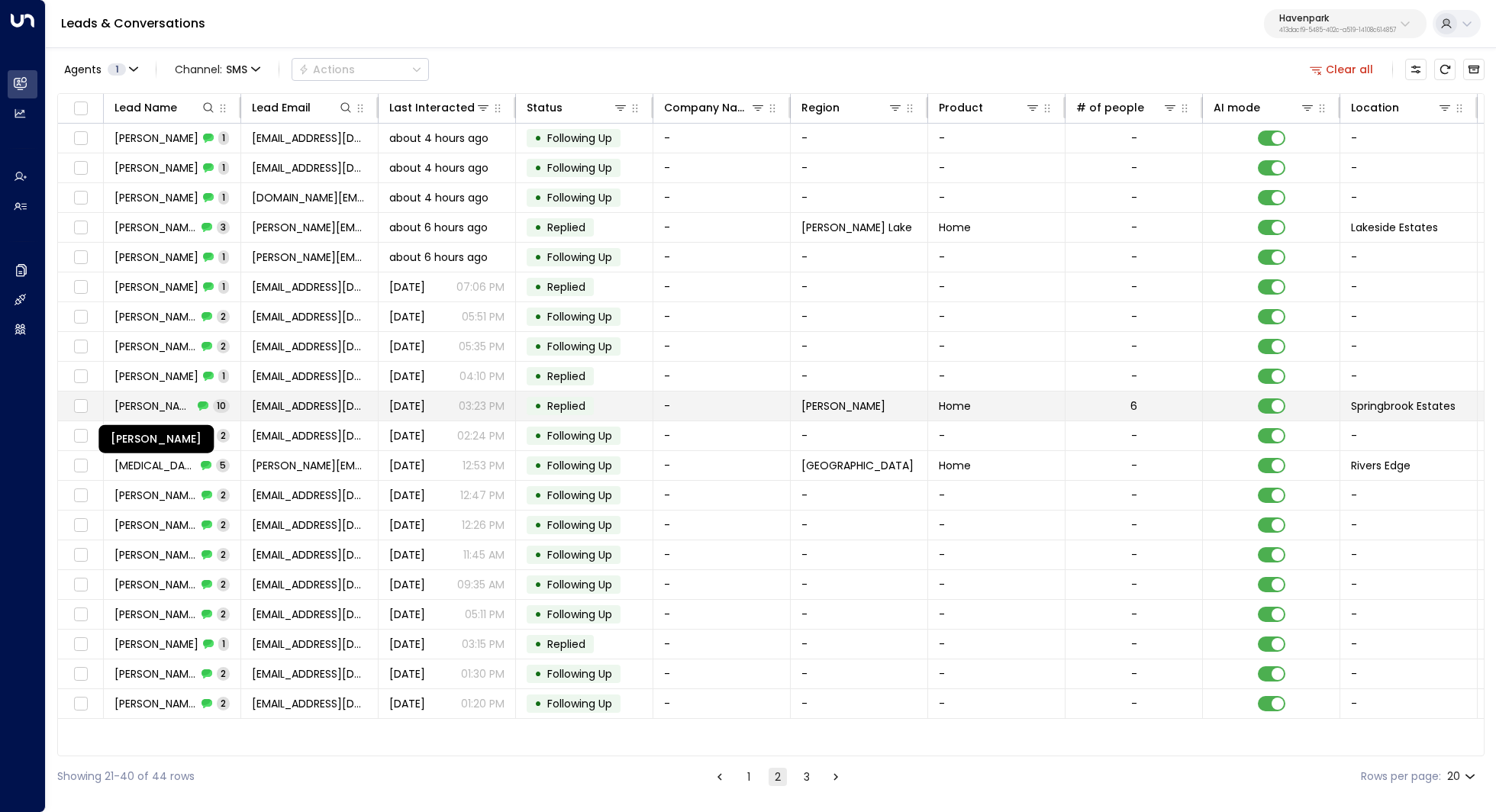
click at [168, 403] on span "Ashley Zambelli" at bounding box center [153, 406] width 79 height 15
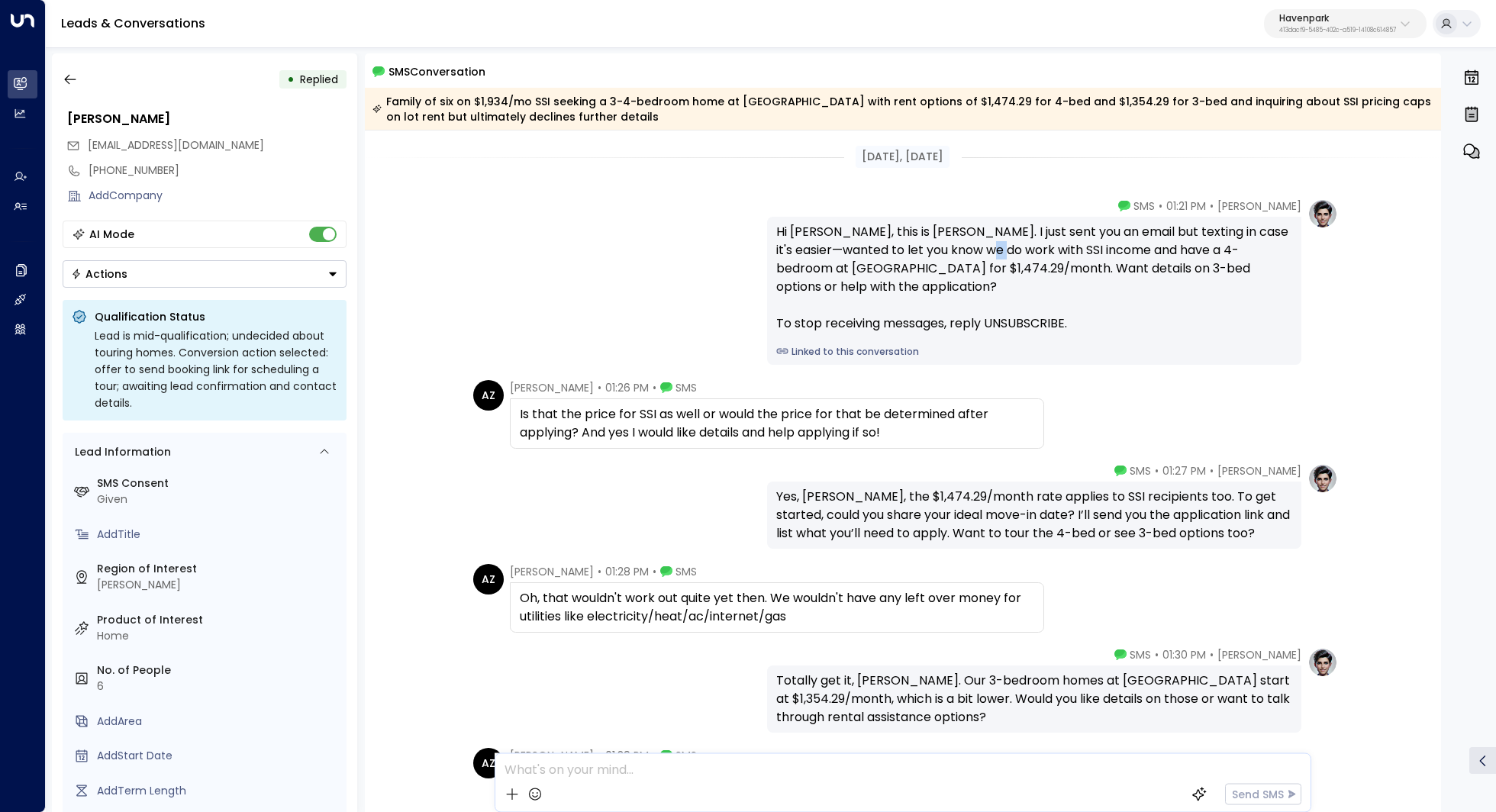
drag, startPoint x: 962, startPoint y: 244, endPoint x: 977, endPoint y: 244, distance: 15.0
click at [974, 244] on div "Hi Ashley, this is Taylor. I just sent you an email but texting in case it's ea…" at bounding box center [1034, 278] width 515 height 110
click at [977, 244] on div "Hi Ashley, this is Taylor. I just sent you an email but texting in case it's ea…" at bounding box center [1034, 278] width 515 height 110
drag, startPoint x: 971, startPoint y: 244, endPoint x: 971, endPoint y: 252, distance: 8.0
click at [971, 252] on div "Hi Ashley, this is Taylor. I just sent you an email but texting in case it's ea…" at bounding box center [1034, 278] width 515 height 110
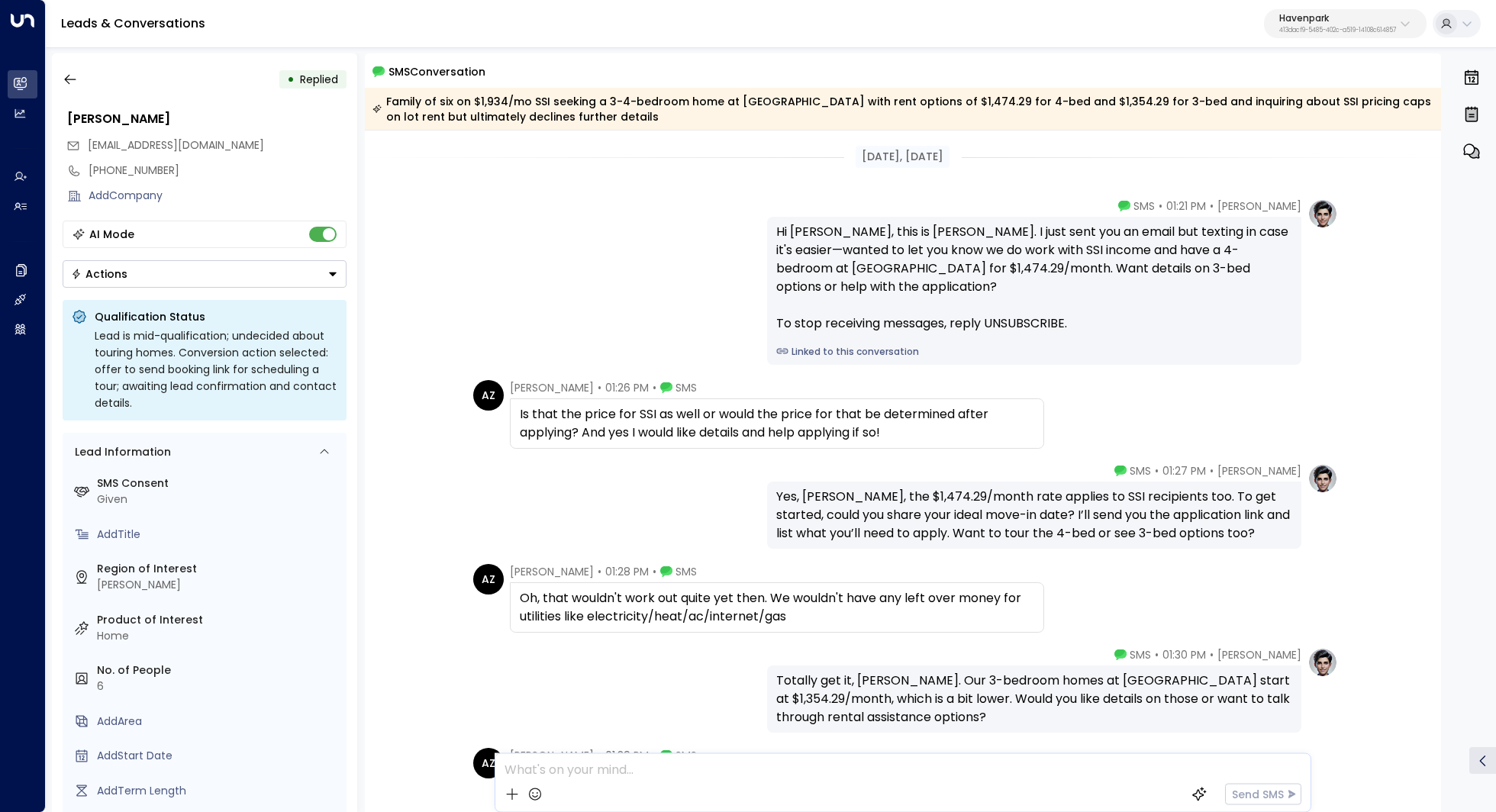
click at [971, 252] on div "Hi Ashley, this is Taylor. I just sent you an email but texting in case it's ea…" at bounding box center [1034, 278] width 515 height 110
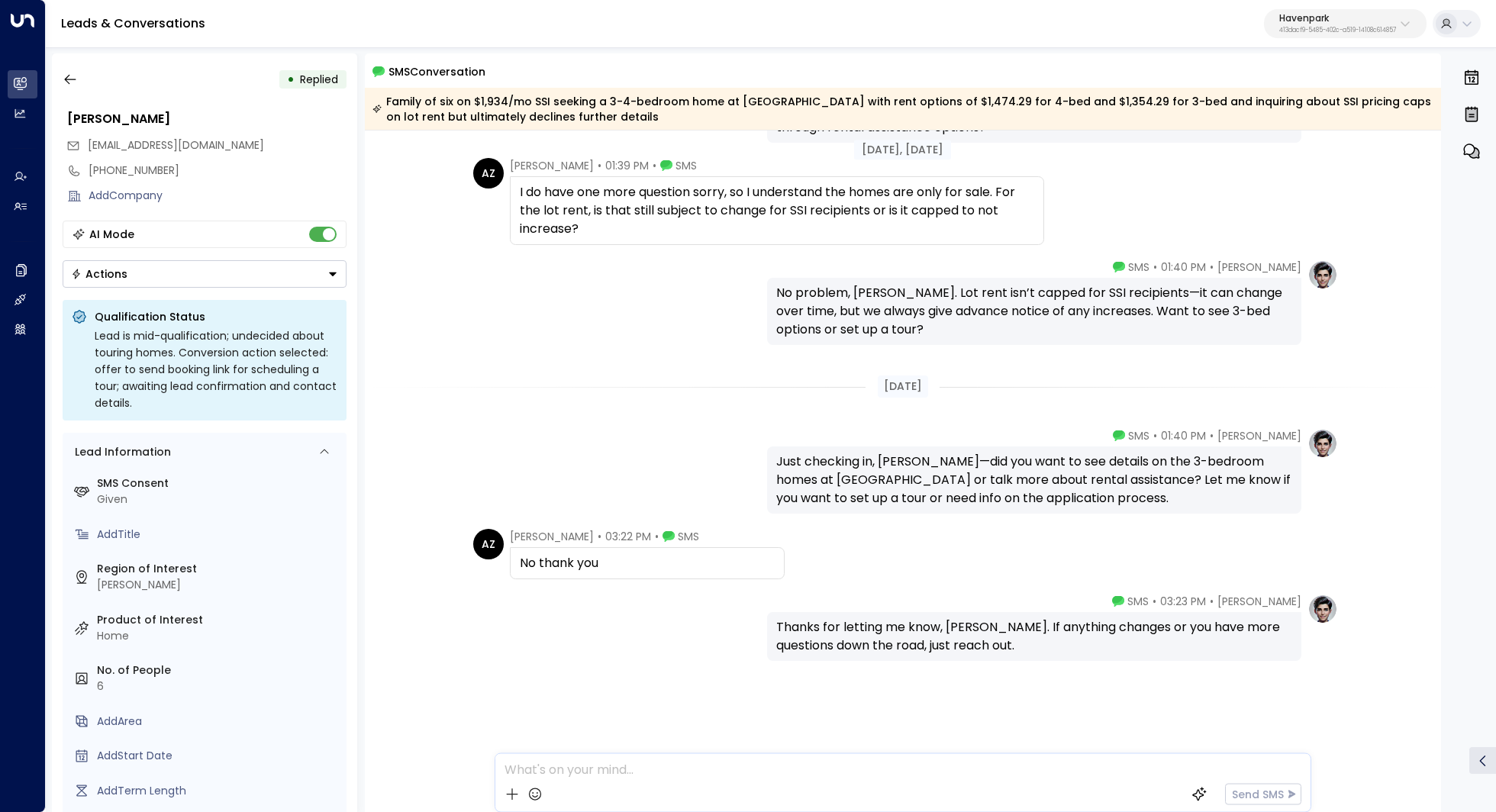
scroll to position [591, 0]
click at [65, 74] on icon "button" at bounding box center [70, 79] width 15 height 15
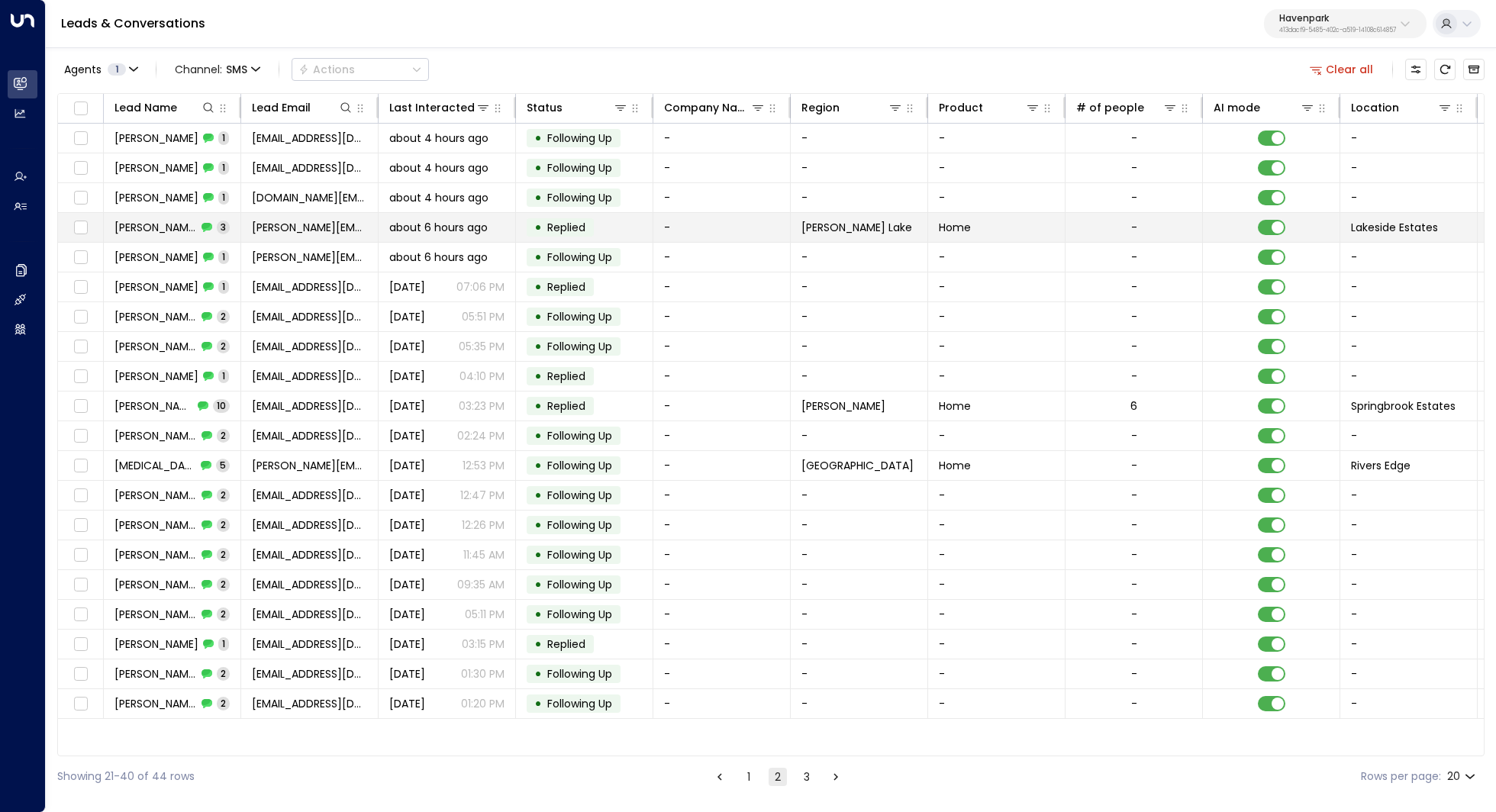
click at [141, 220] on span "Erin Stover" at bounding box center [155, 227] width 82 height 15
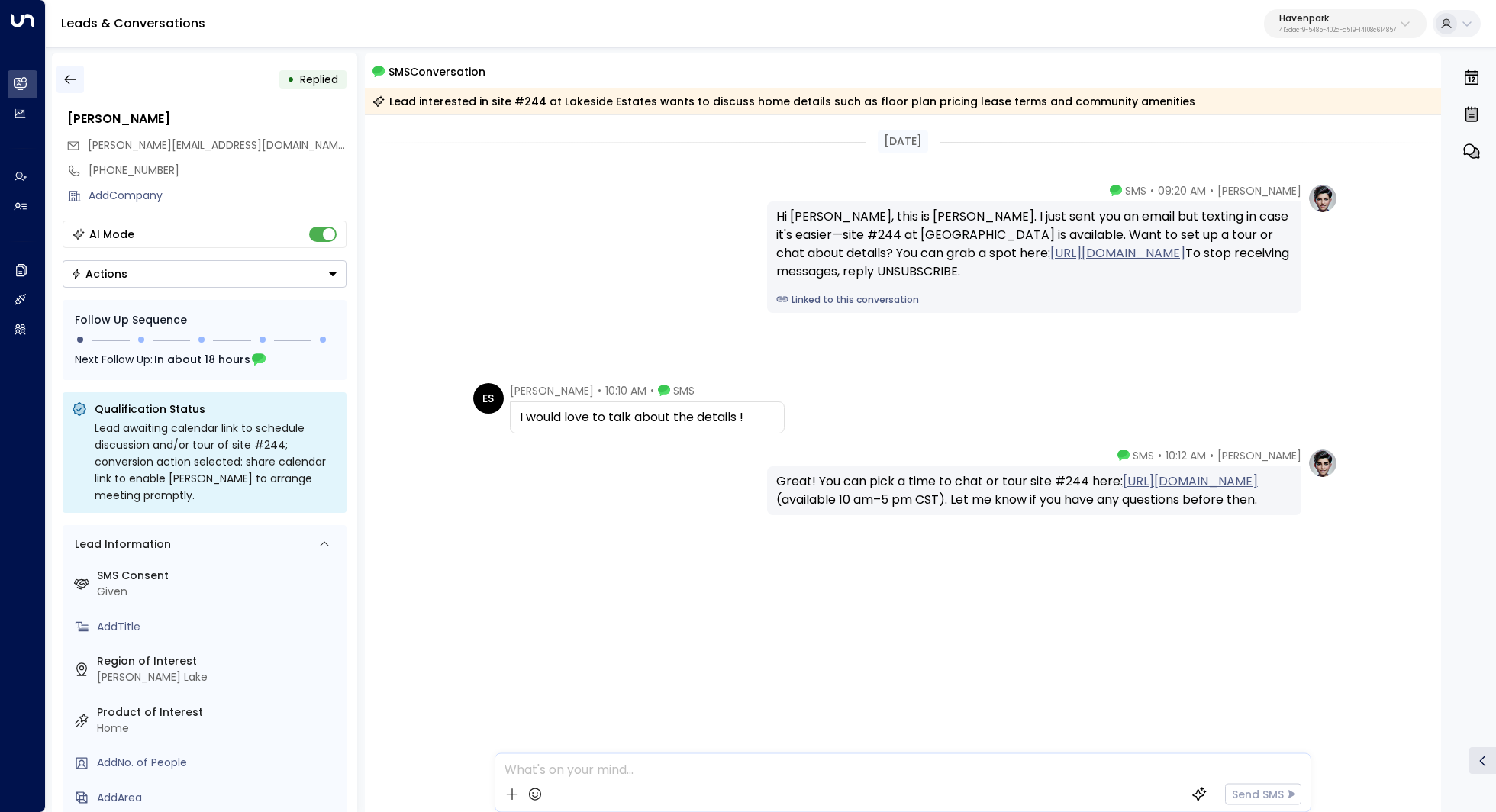
click at [70, 72] on icon "button" at bounding box center [70, 79] width 15 height 15
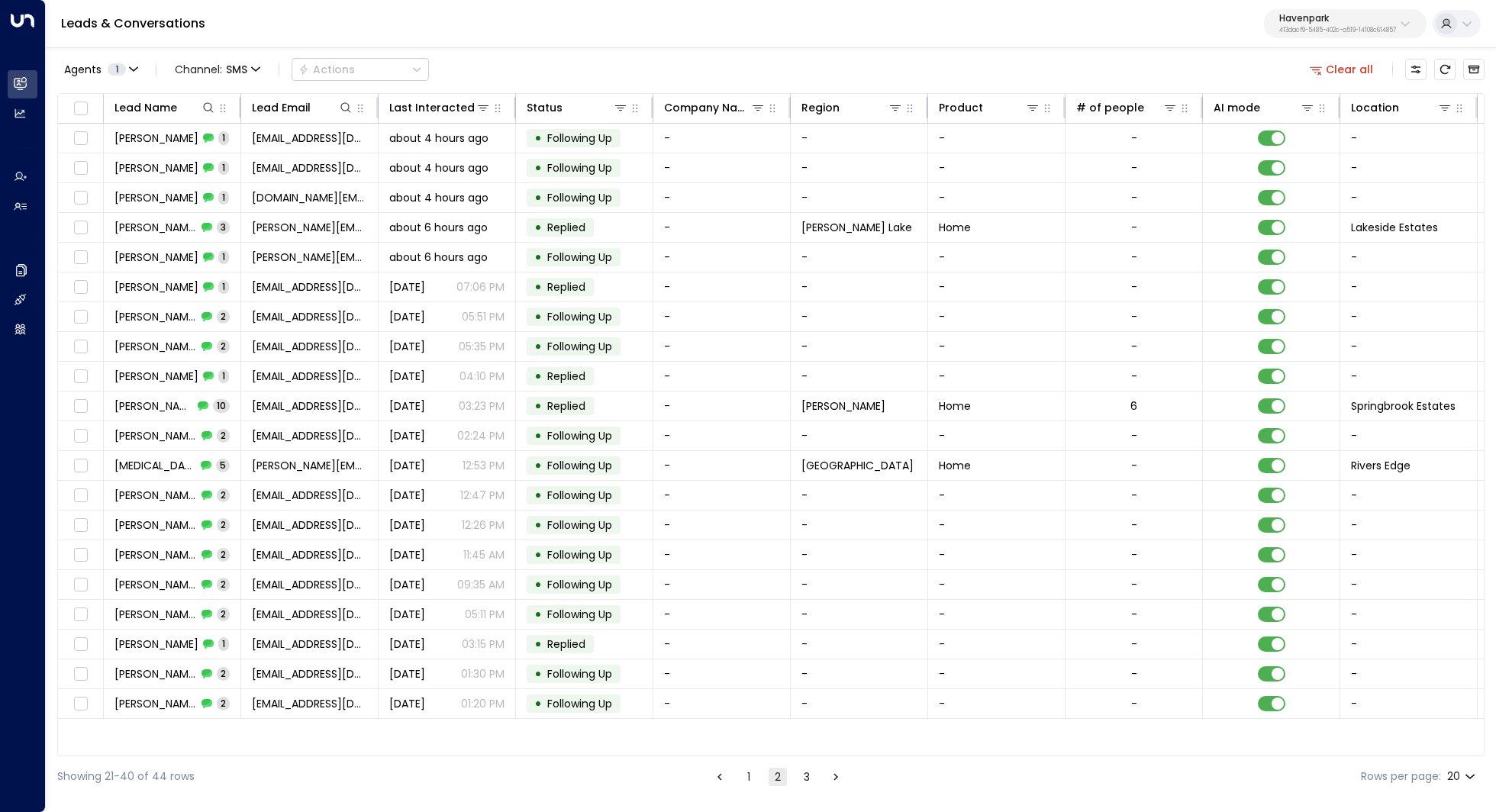
click at [745, 778] on button "1" at bounding box center [748, 777] width 19 height 19
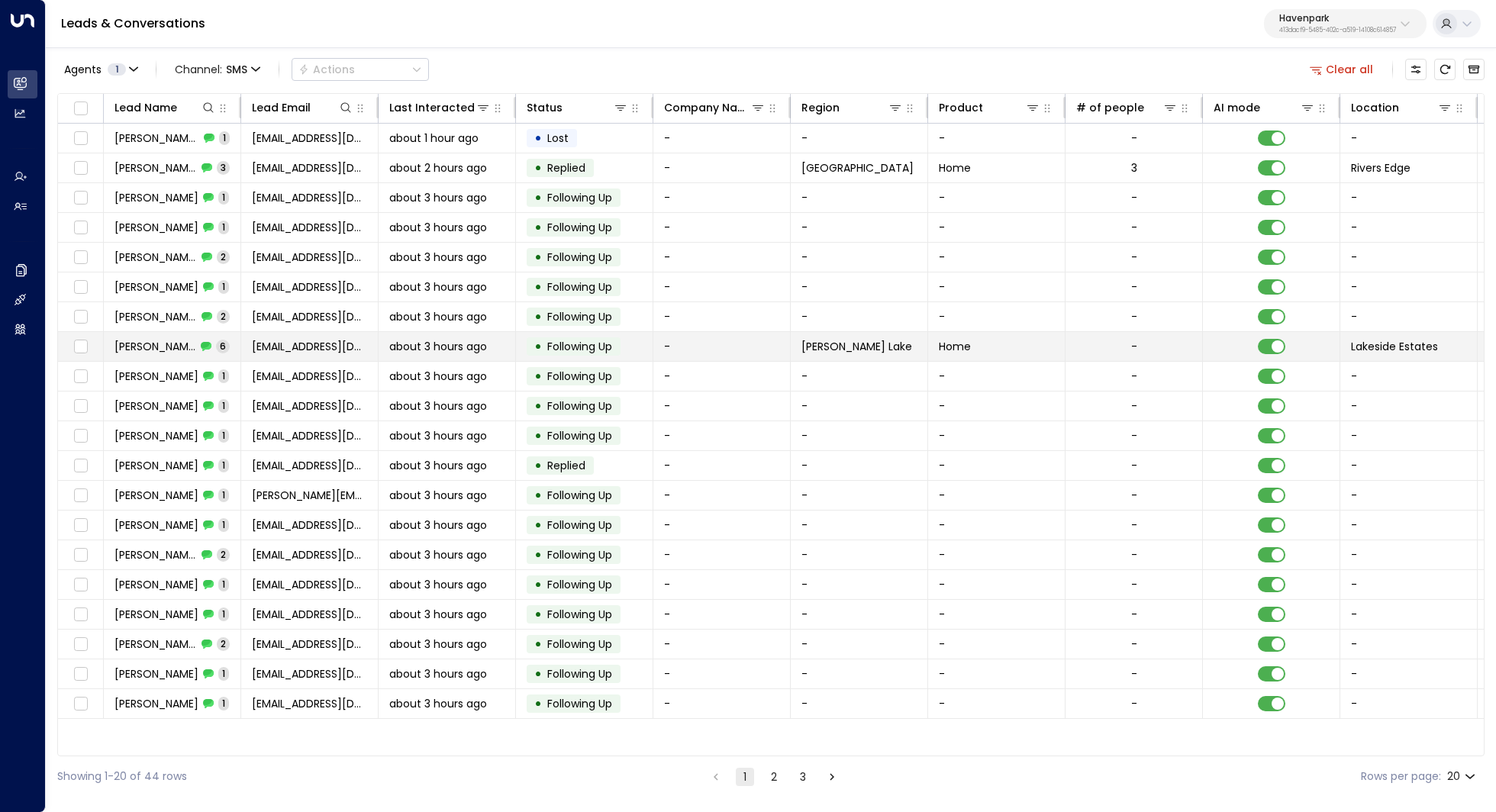
click at [153, 339] on span "Ruth Ramos" at bounding box center [155, 346] width 81 height 15
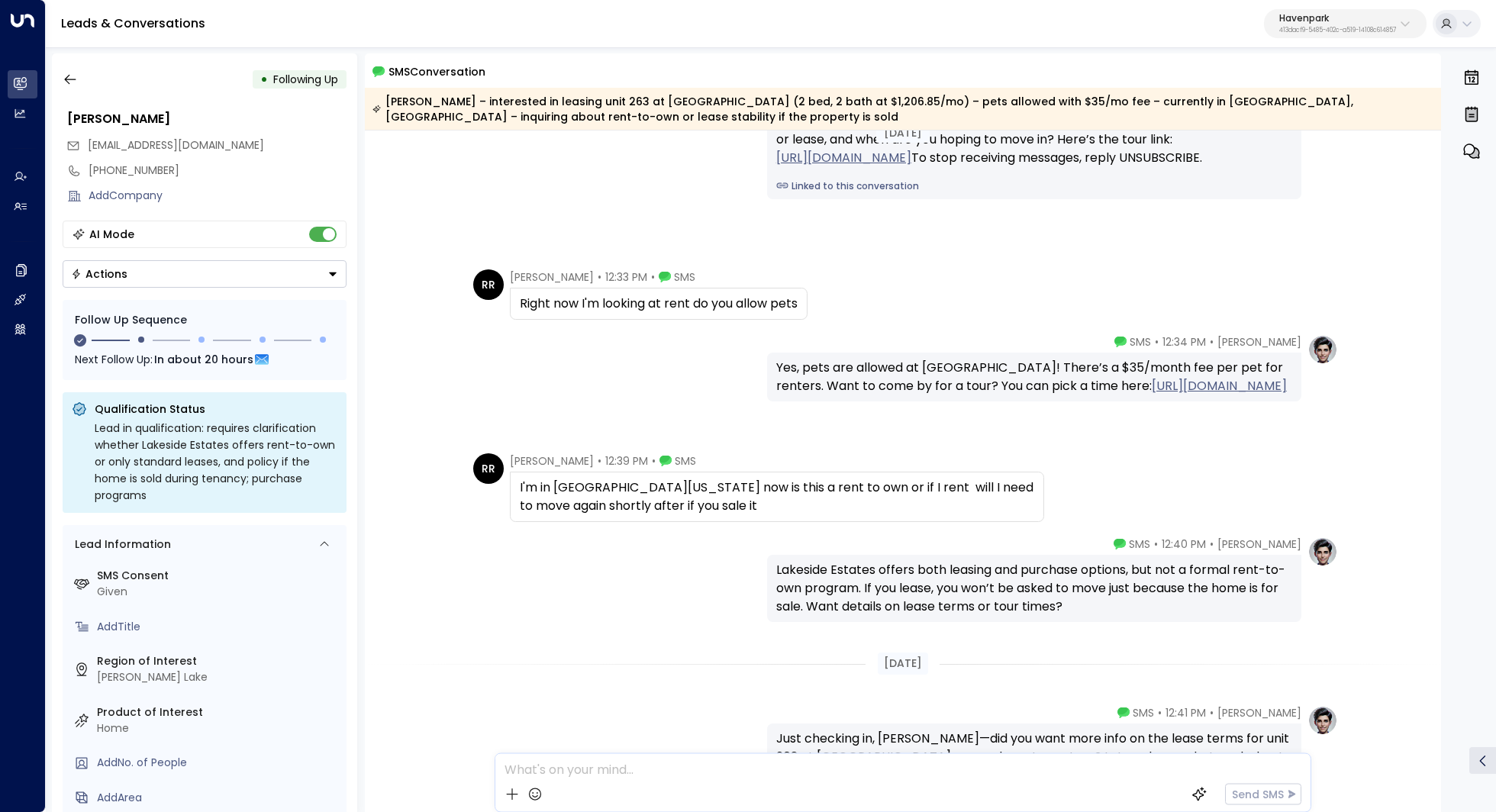
scroll to position [259, 0]
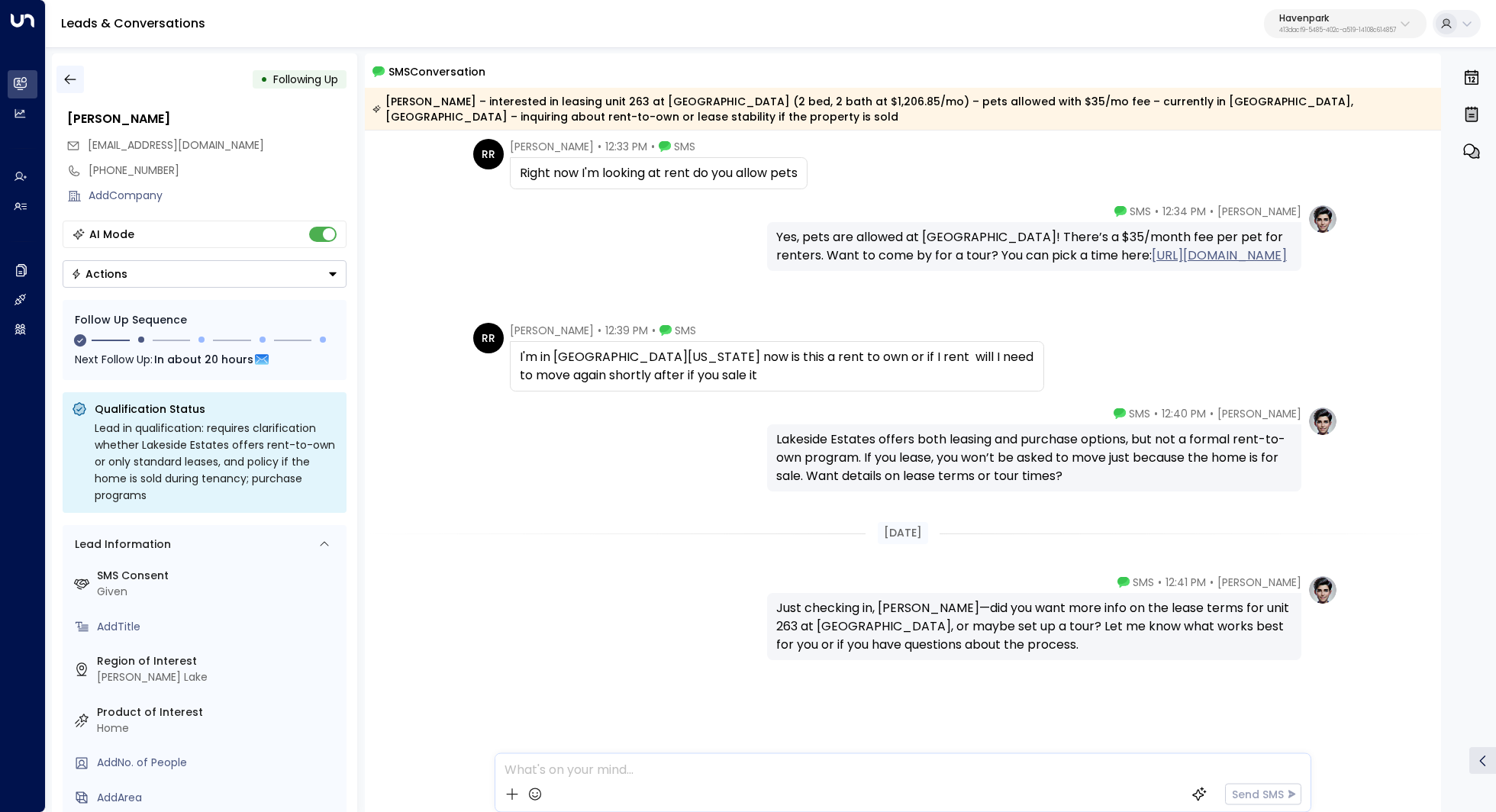
click at [66, 74] on icon "button" at bounding box center [70, 79] width 15 height 15
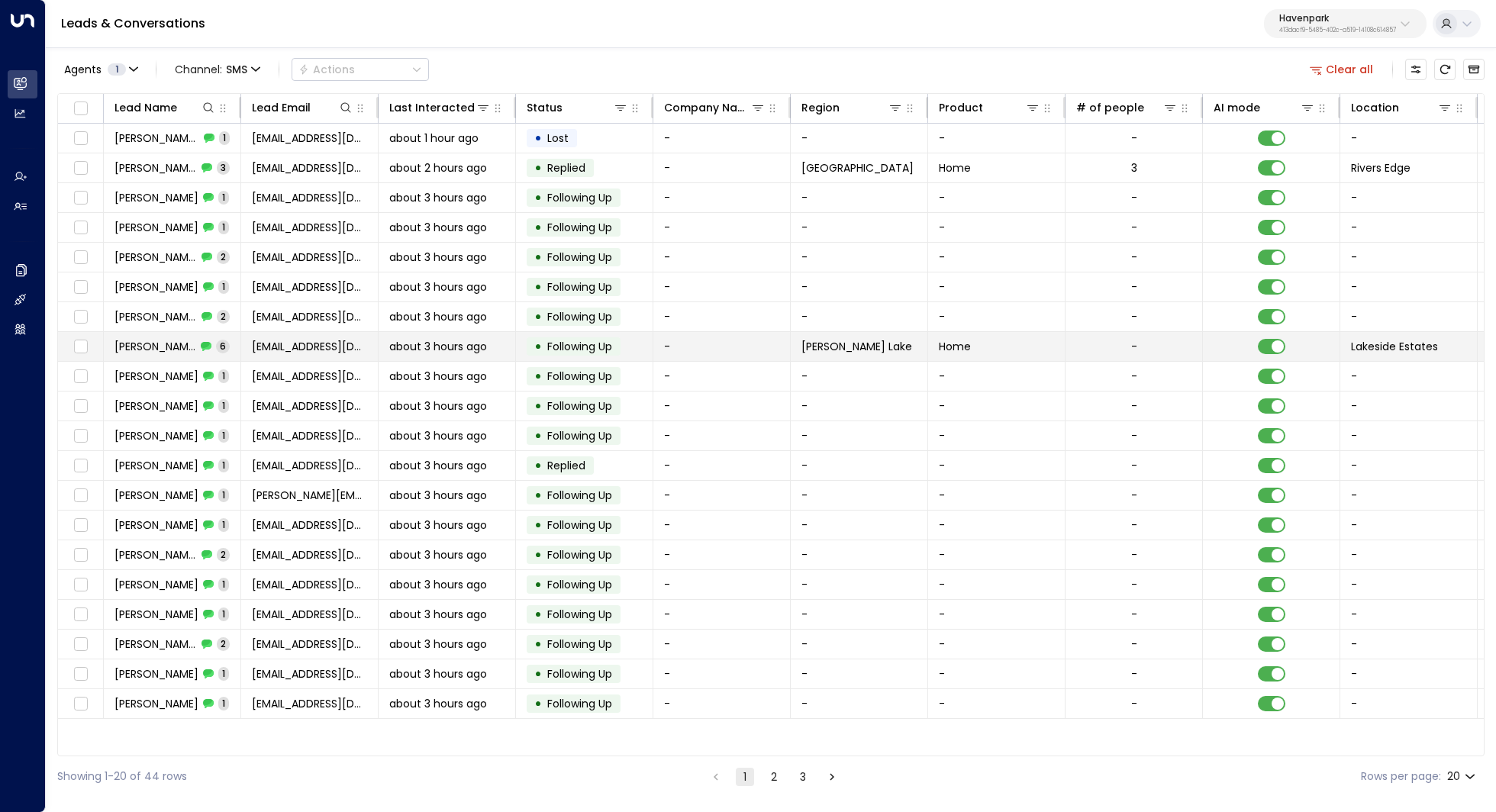
click at [141, 347] on span "Ruth Ramos" at bounding box center [155, 346] width 81 height 15
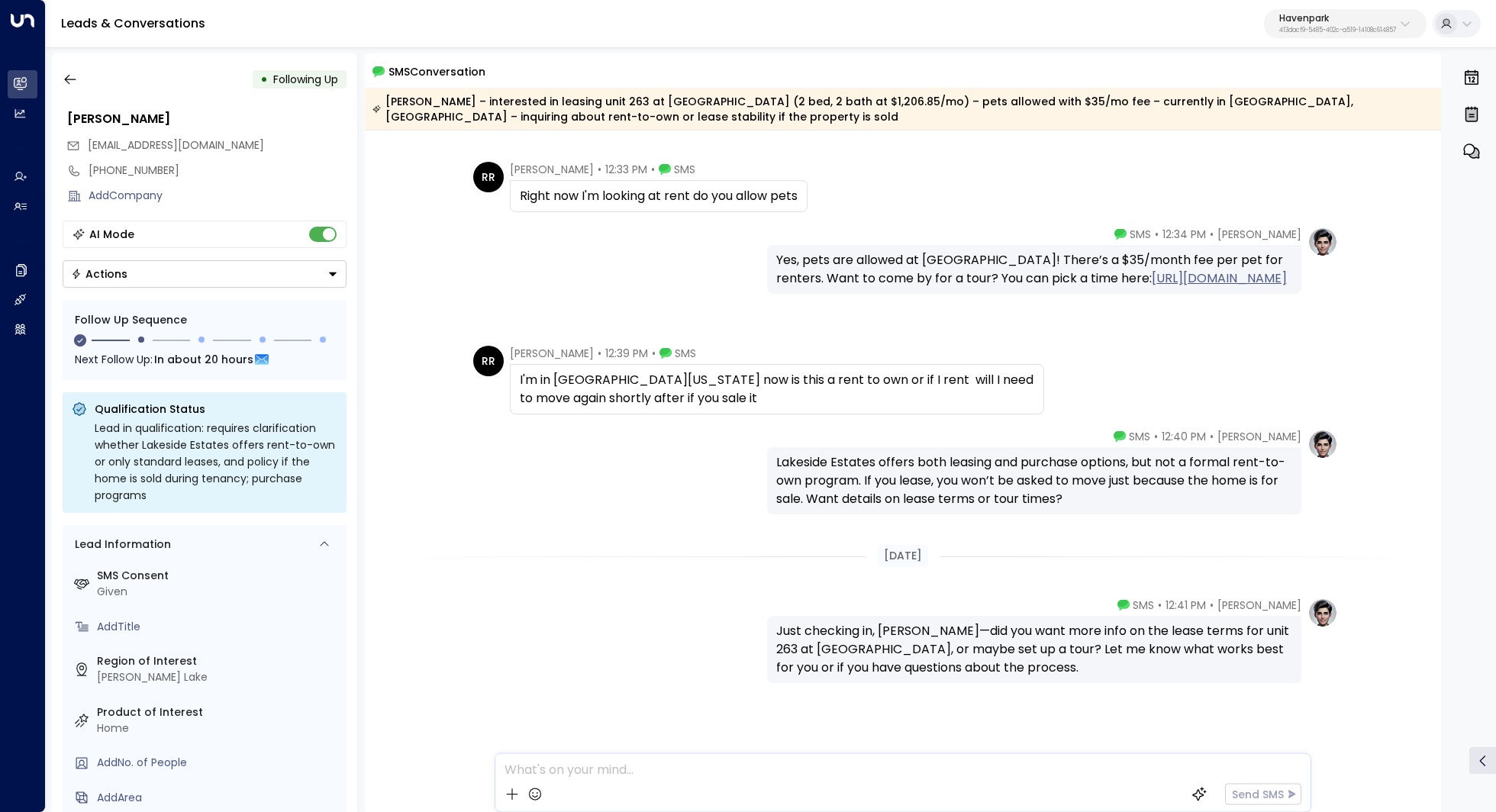
scroll to position [259, 0]
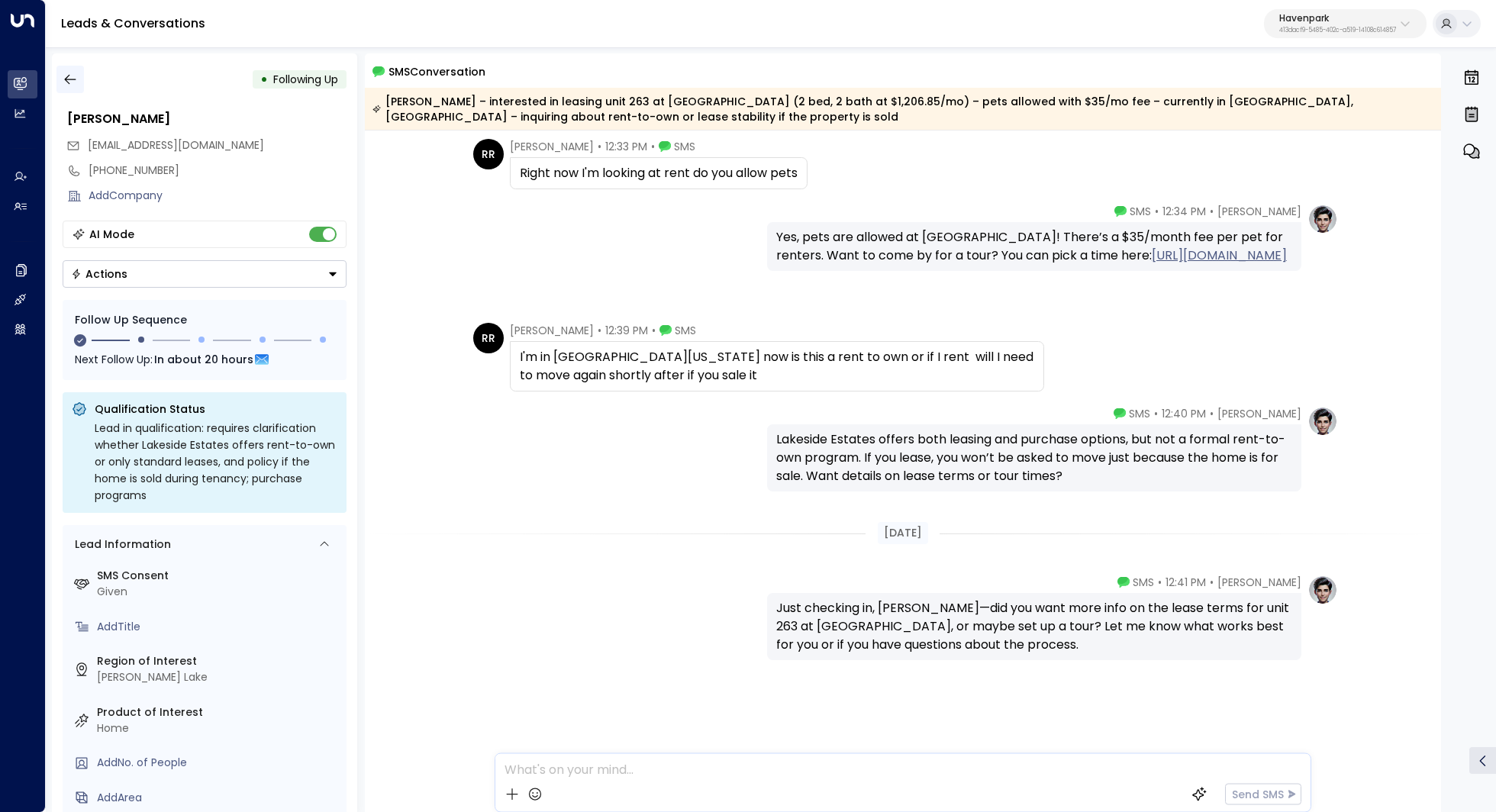
click at [67, 76] on icon "button" at bounding box center [69, 79] width 12 height 10
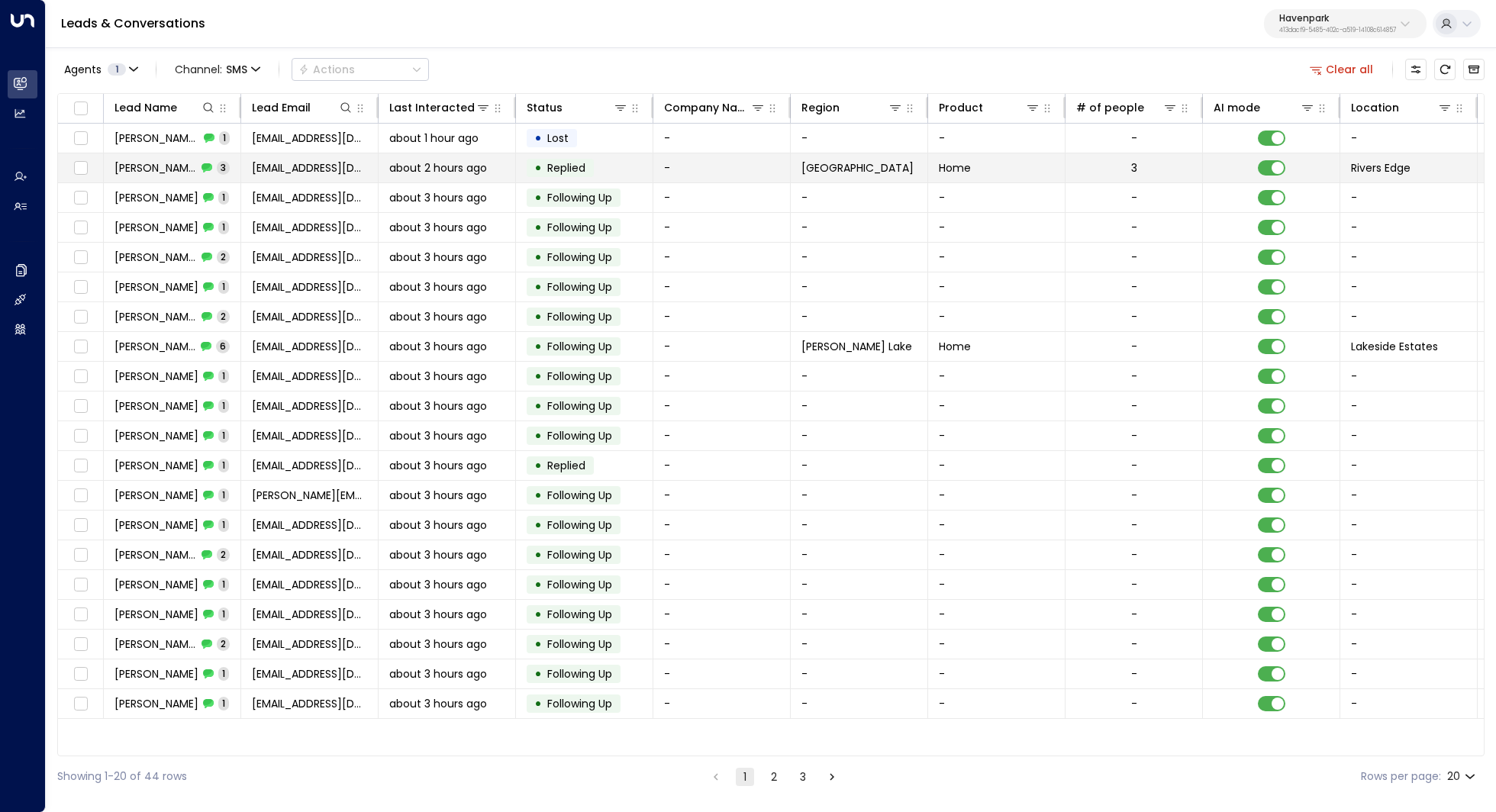
click at [161, 158] on td "Rhonde Parker 3" at bounding box center [172, 167] width 137 height 29
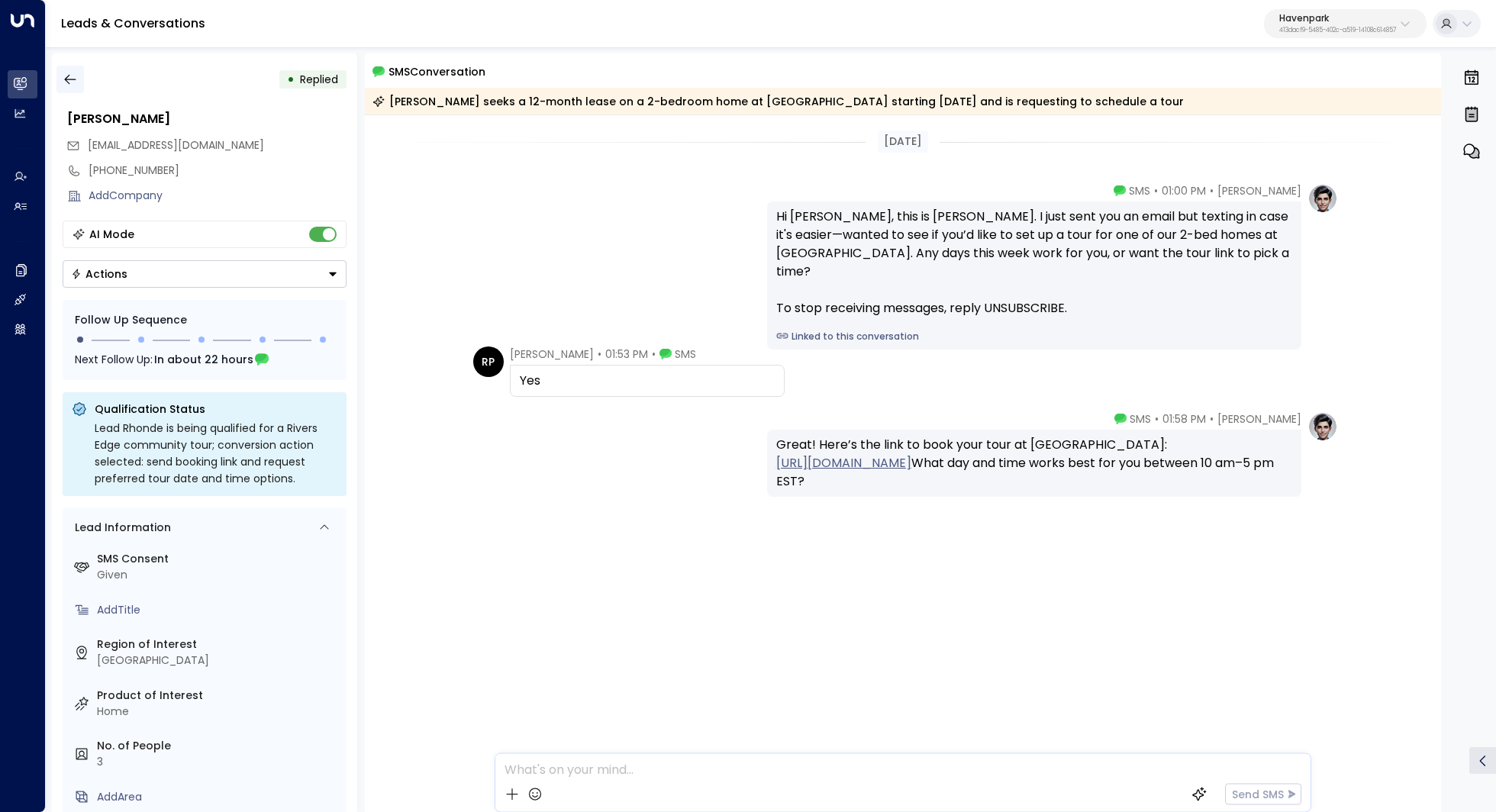
click at [63, 74] on icon "button" at bounding box center [70, 79] width 15 height 15
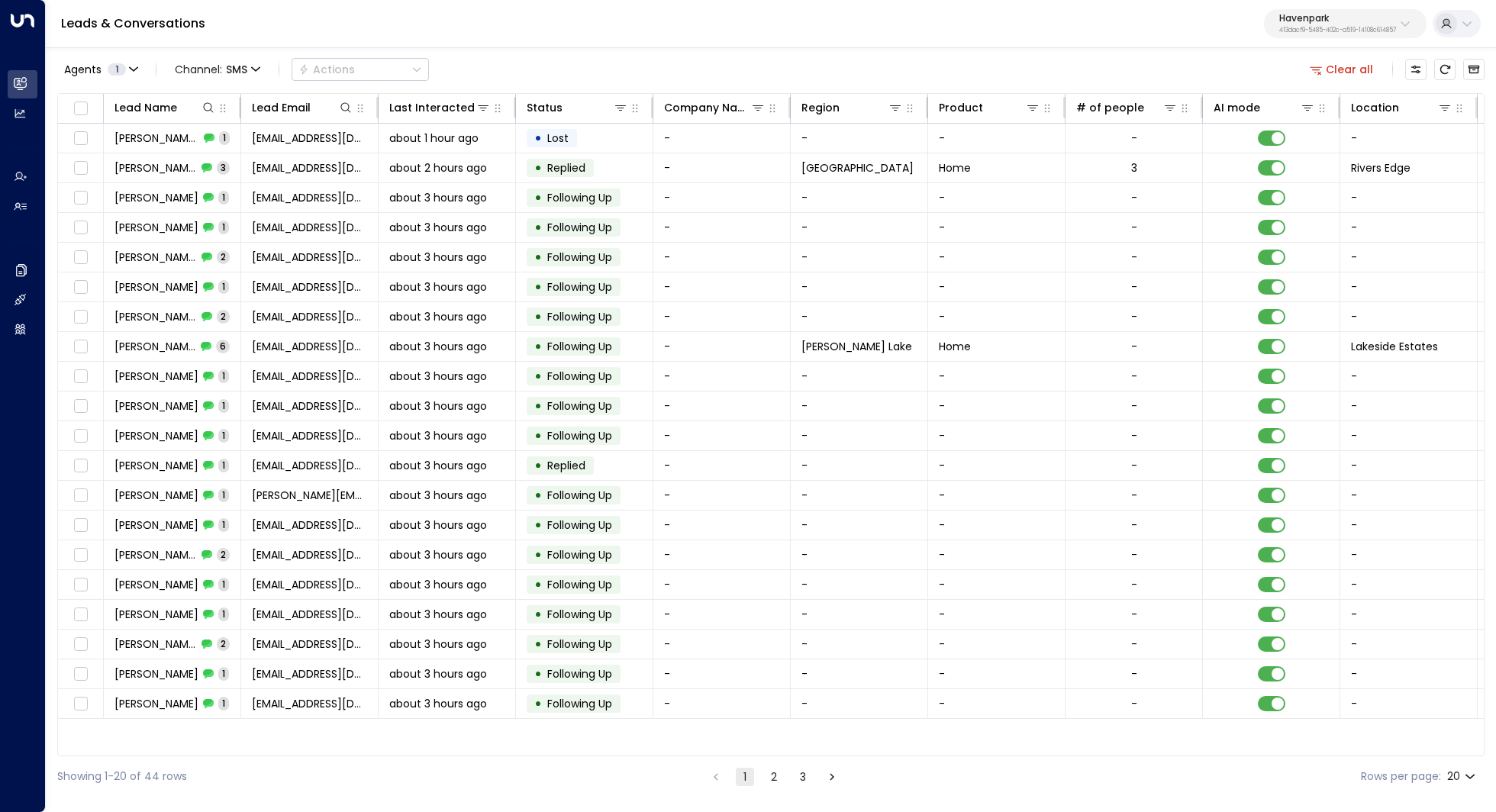
click at [768, 785] on button "2" at bounding box center [773, 777] width 19 height 19
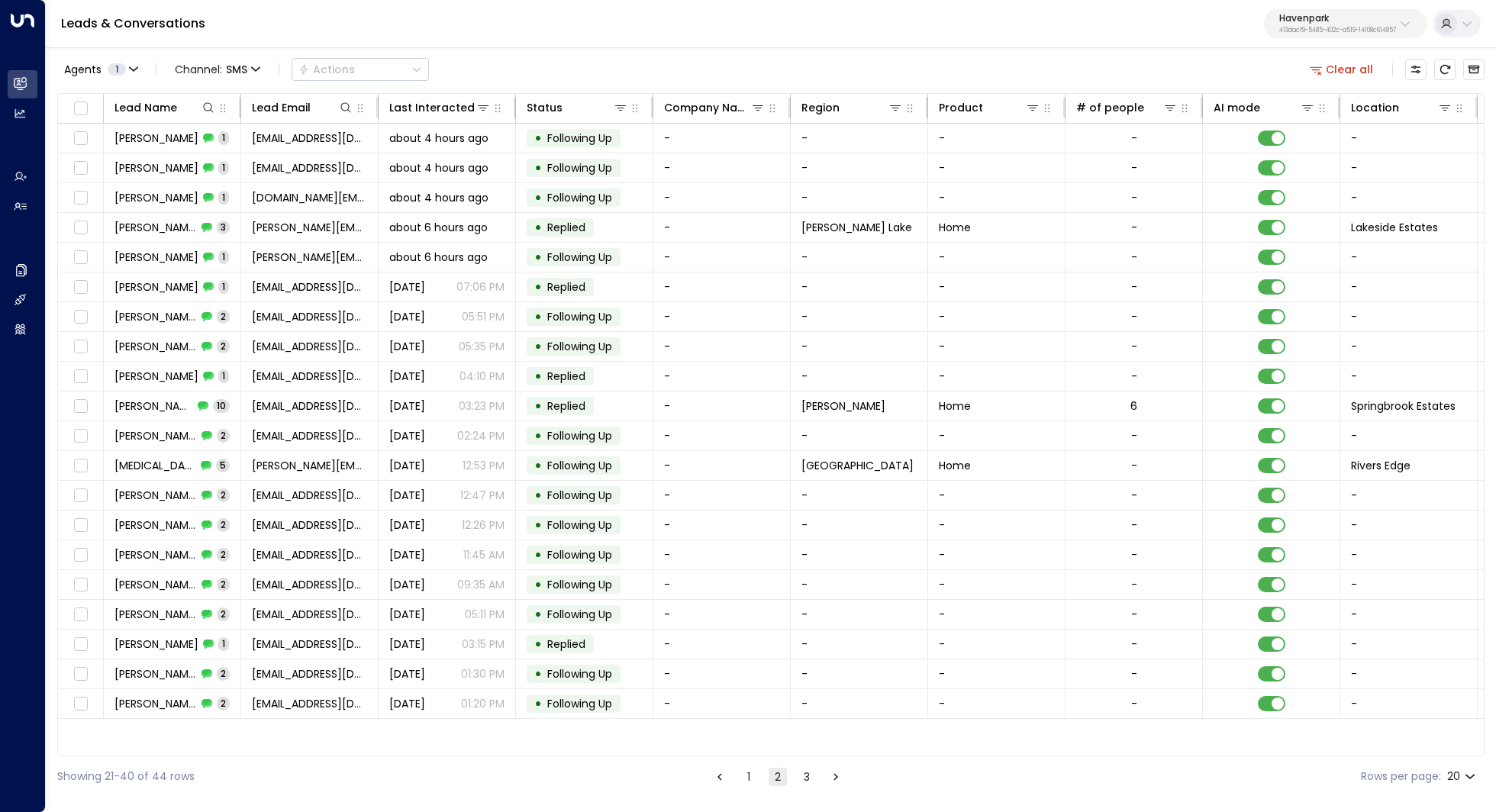
click at [745, 781] on button "1" at bounding box center [748, 777] width 19 height 19
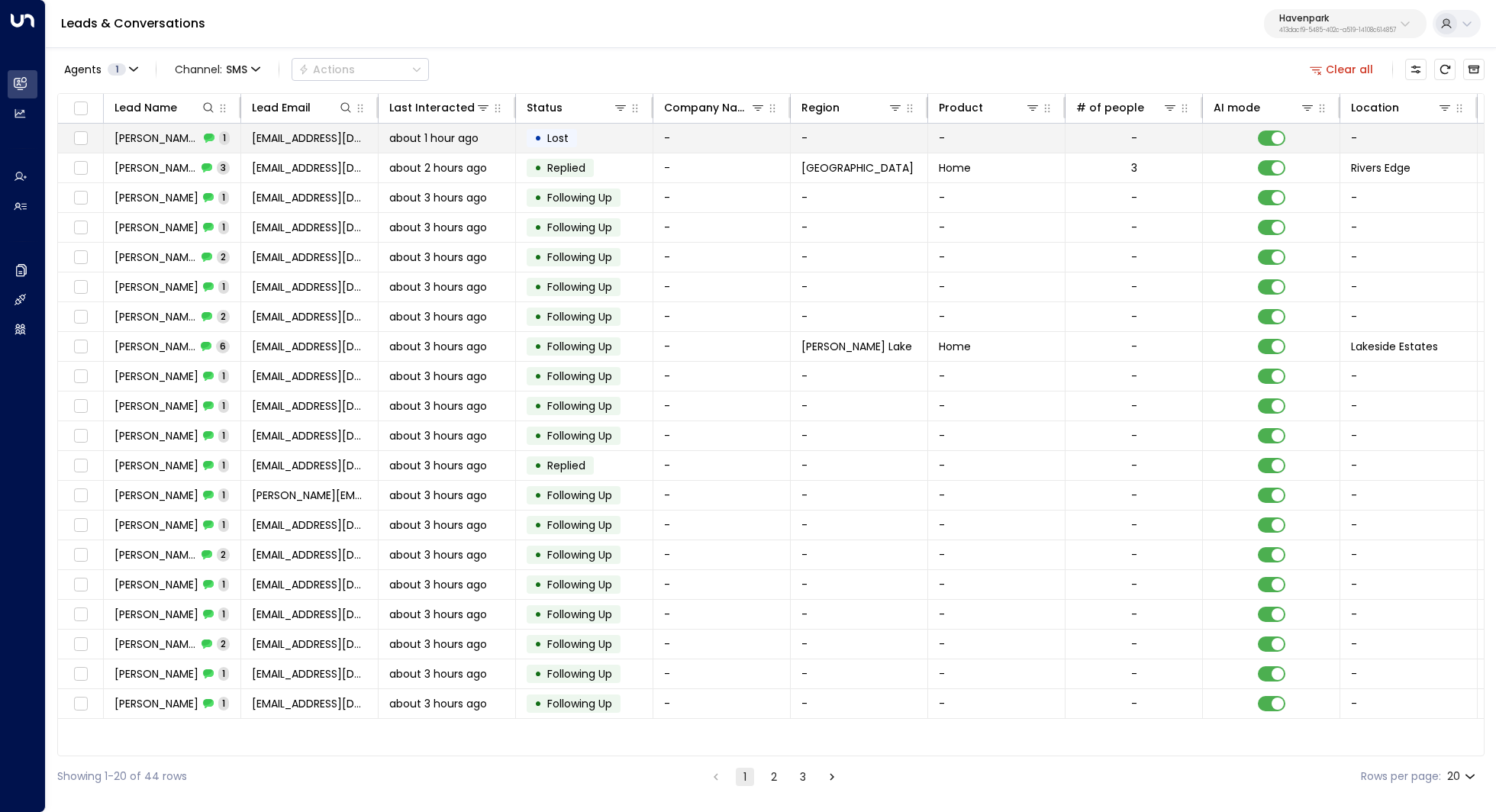
click at [168, 139] on span "June Mccamey-washington" at bounding box center [157, 137] width 85 height 15
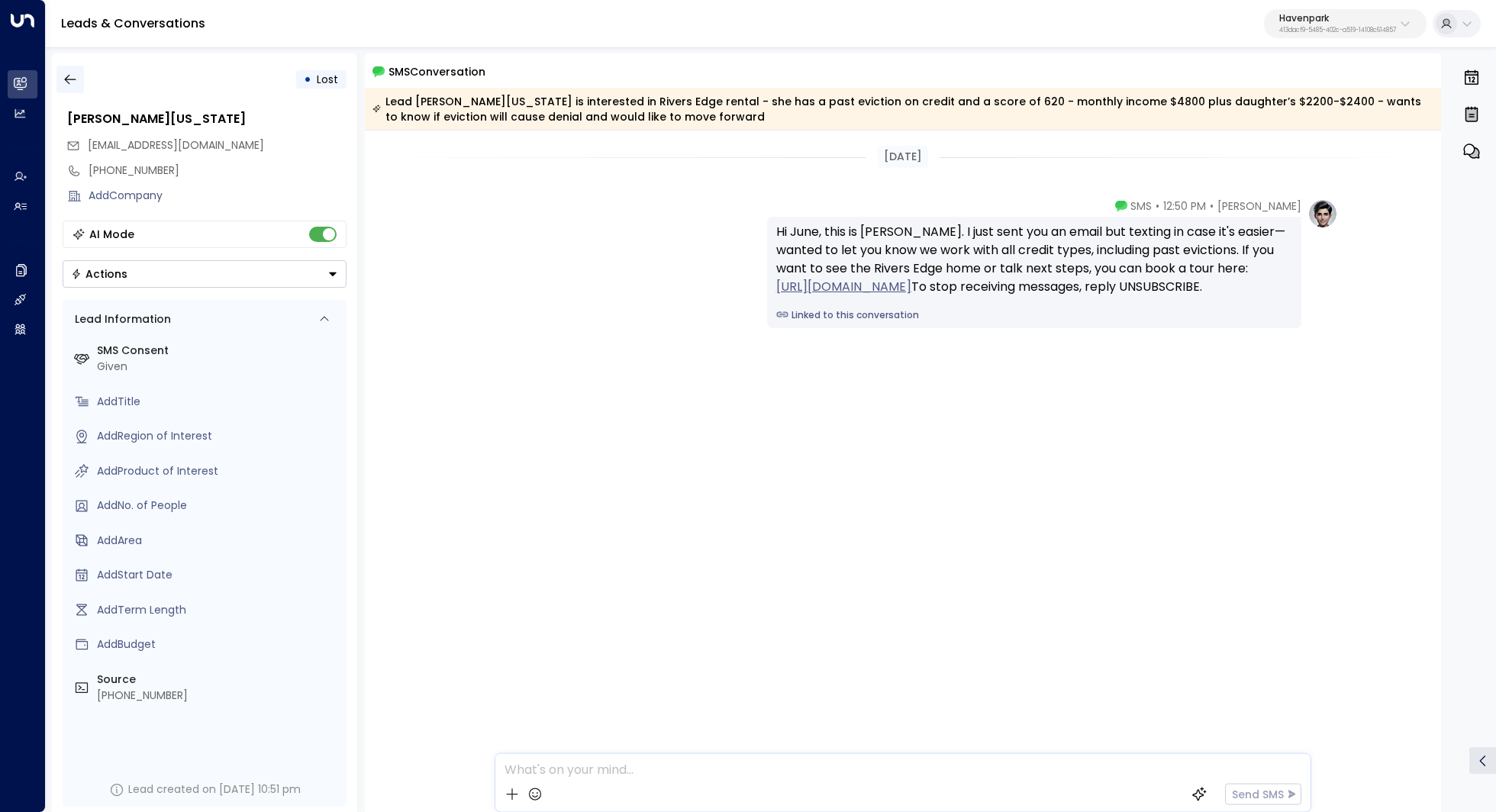
click at [68, 80] on icon "button" at bounding box center [69, 79] width 12 height 10
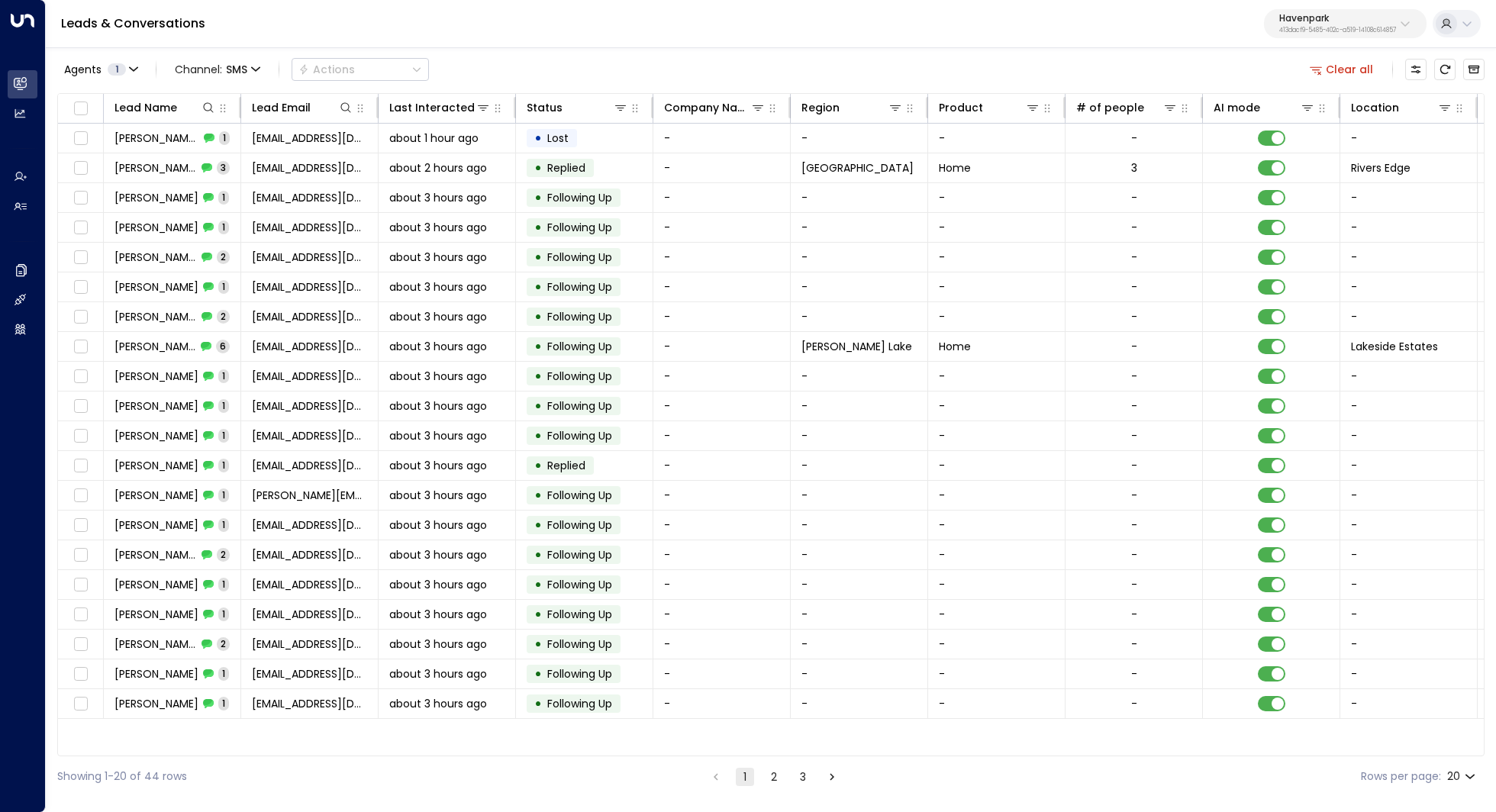
click at [774, 780] on button "2" at bounding box center [773, 777] width 19 height 19
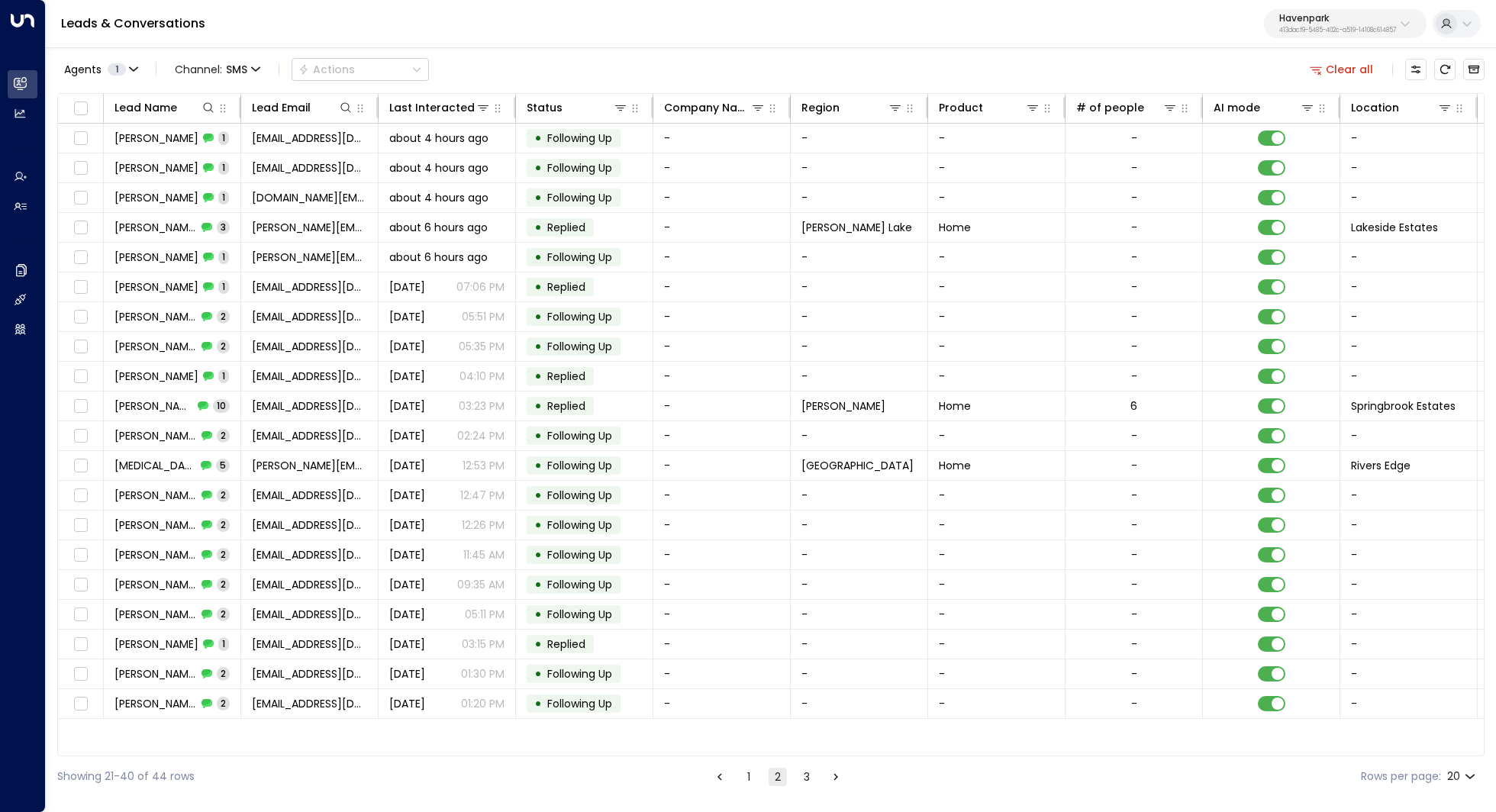
click at [800, 778] on button "3" at bounding box center [806, 777] width 19 height 19
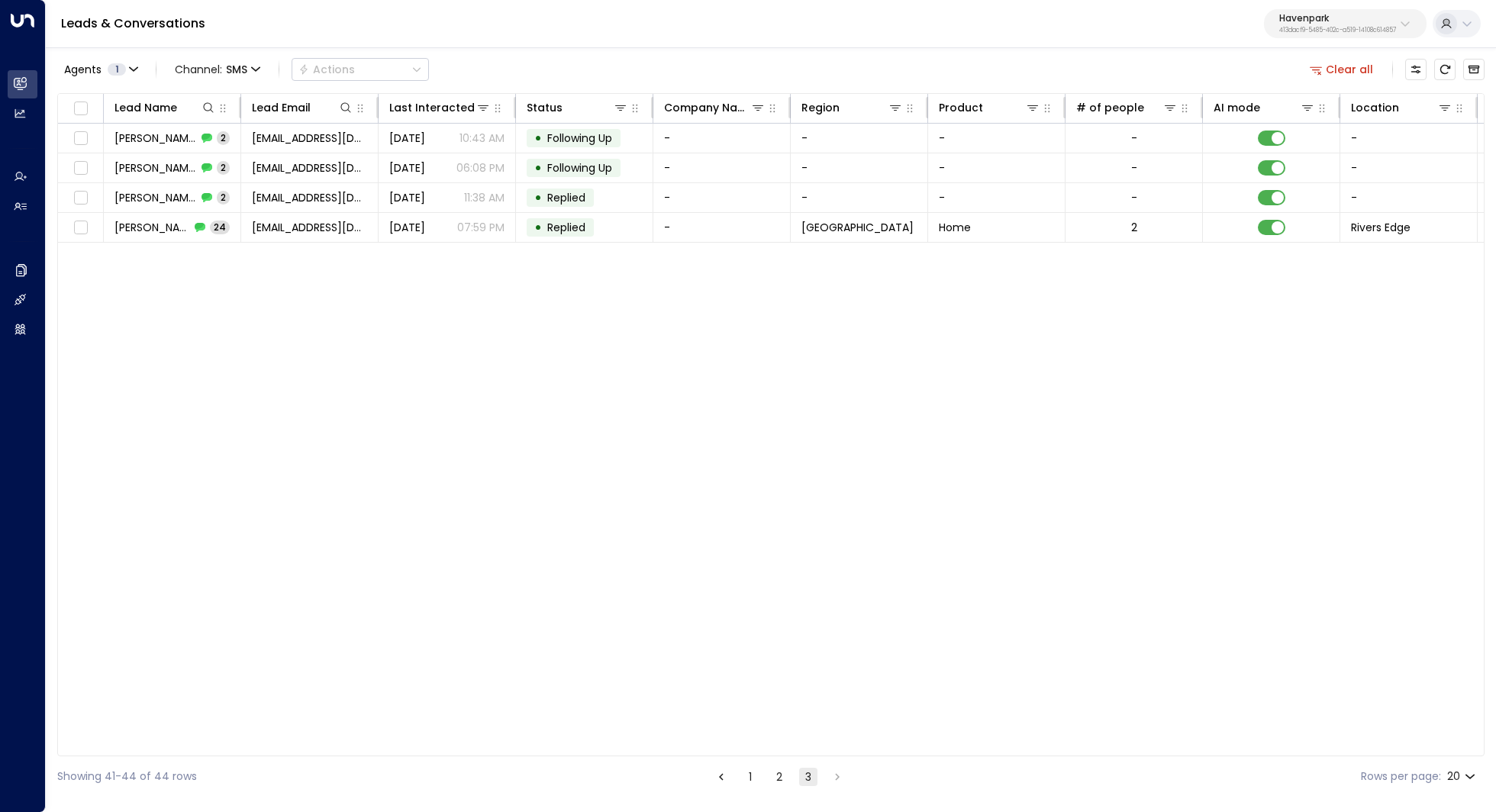
click at [746, 773] on button "1" at bounding box center [750, 777] width 19 height 19
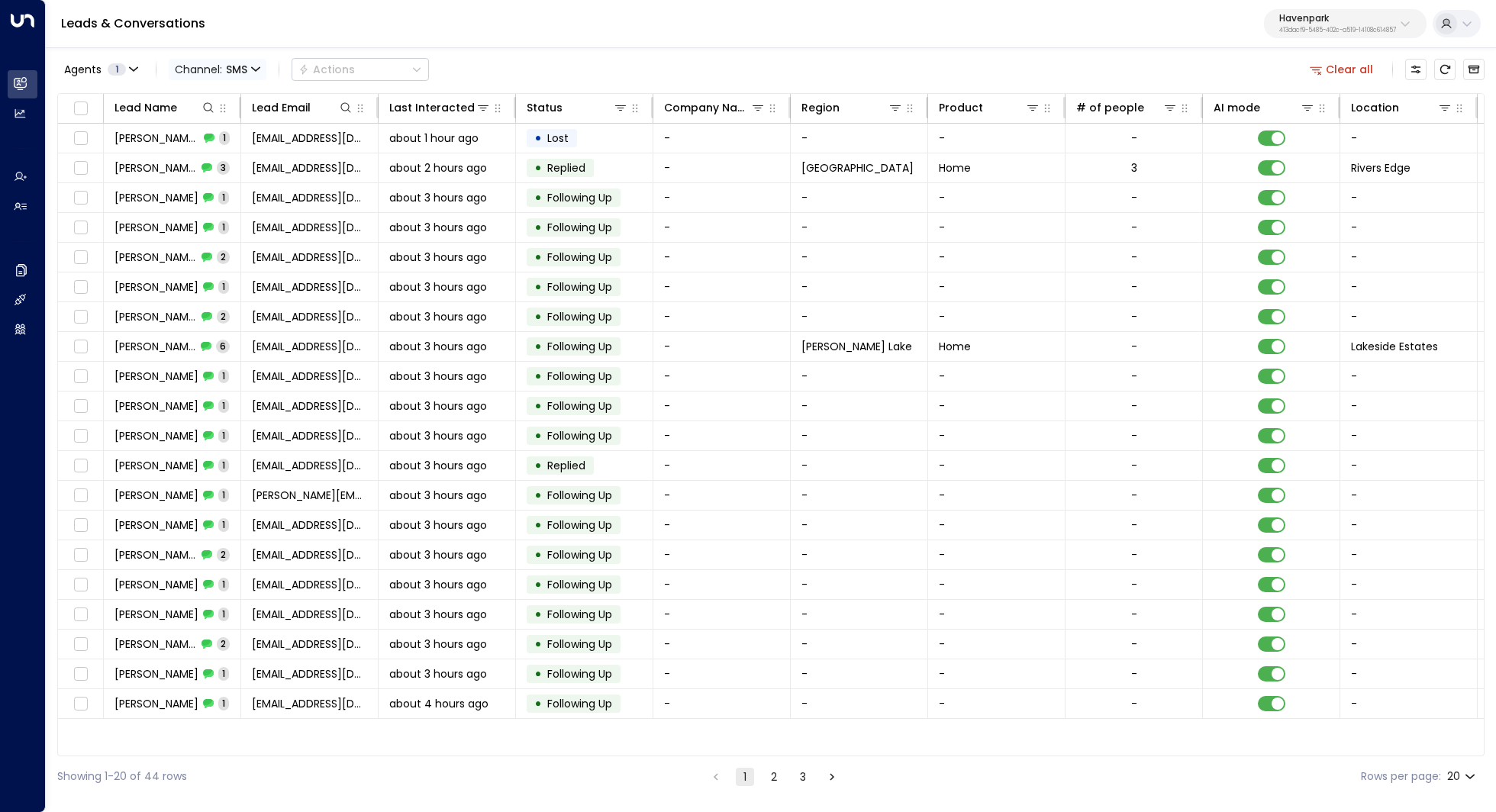
click at [206, 61] on span "Channel: SMS" at bounding box center [217, 69] width 97 height 21
click at [216, 217] on p "Voice" at bounding box center [221, 214] width 74 height 16
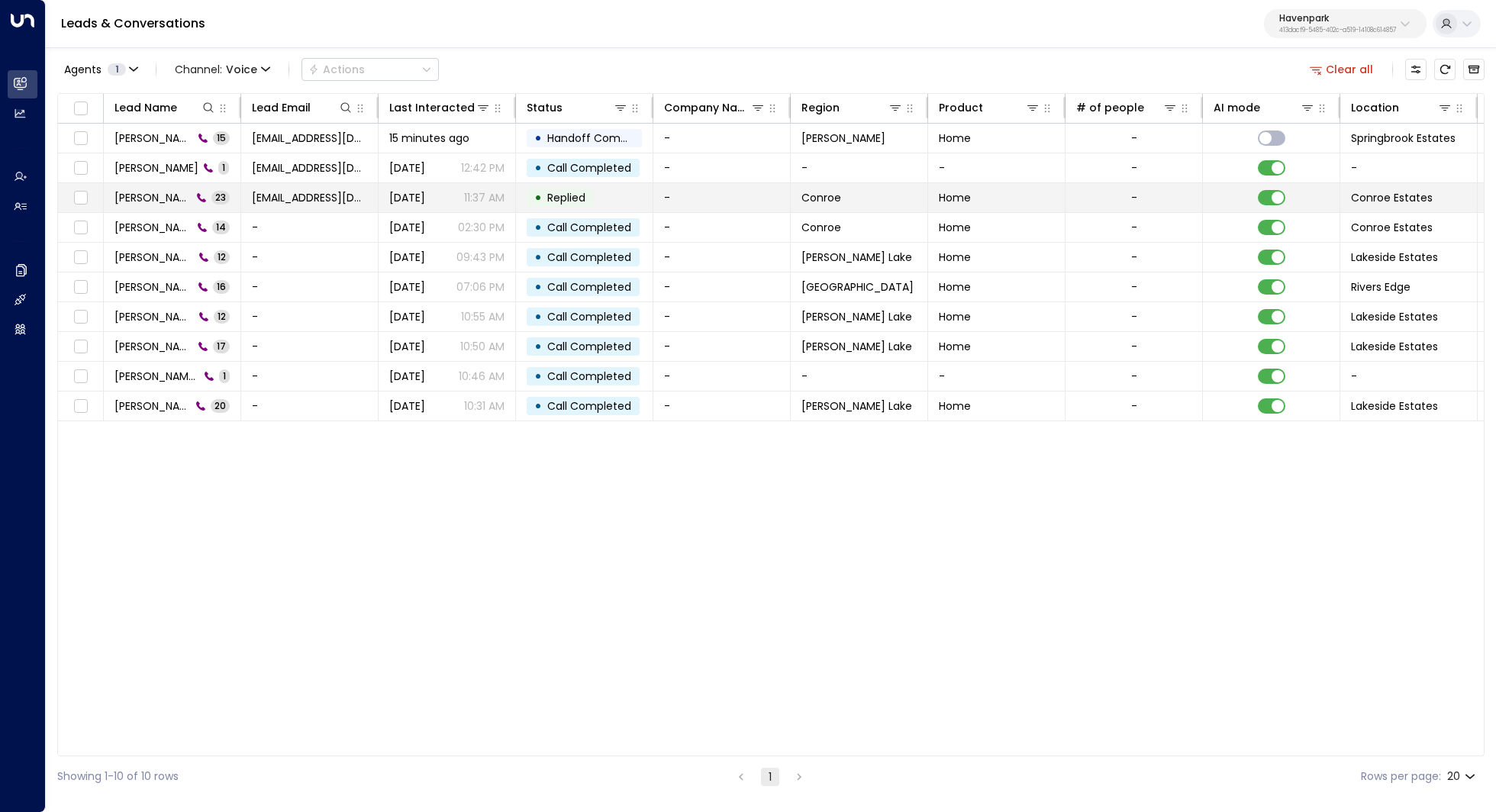
click at [139, 188] on td "Denise Shook 23" at bounding box center [172, 197] width 137 height 29
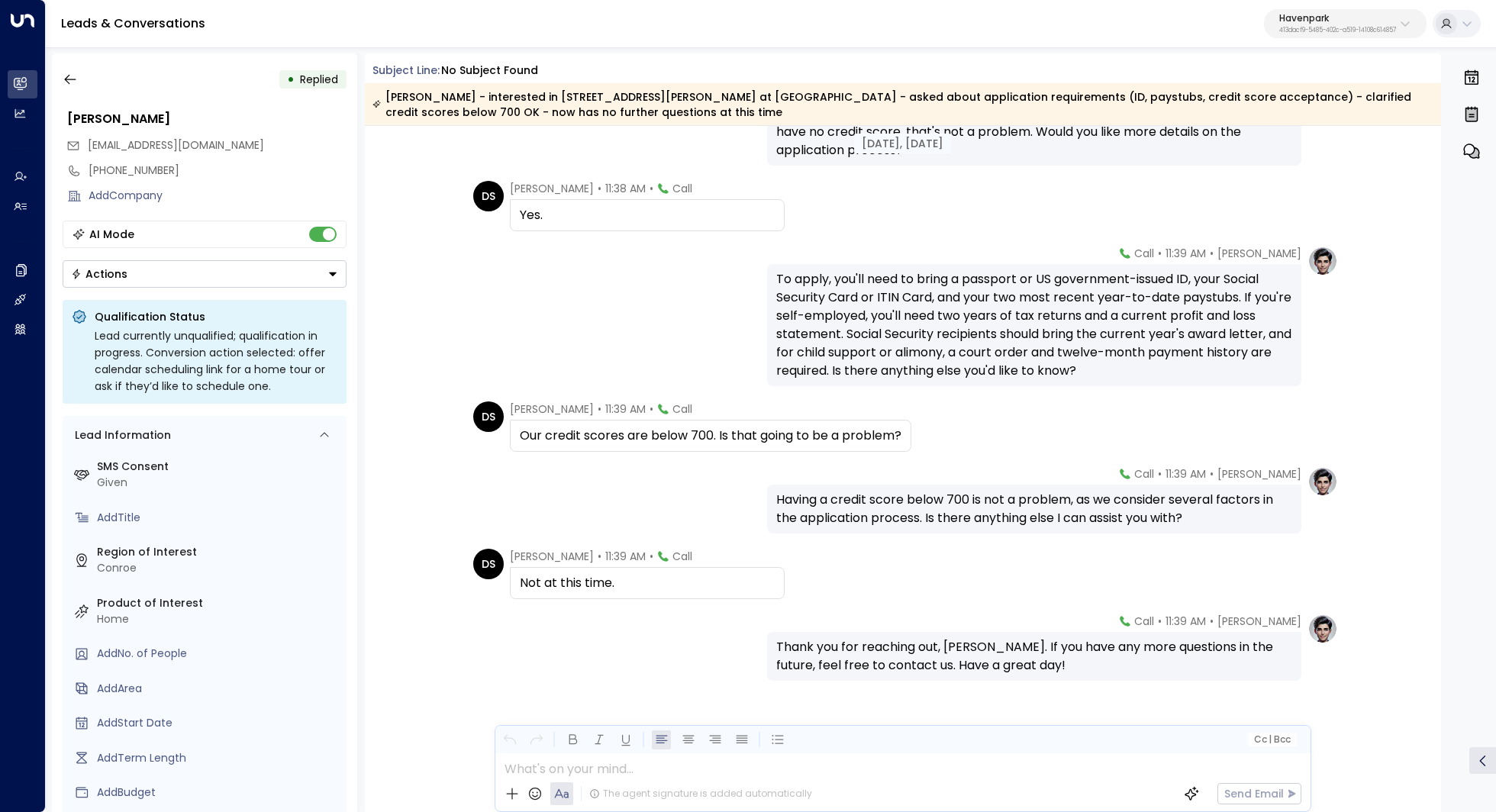
scroll to position [2568, 0]
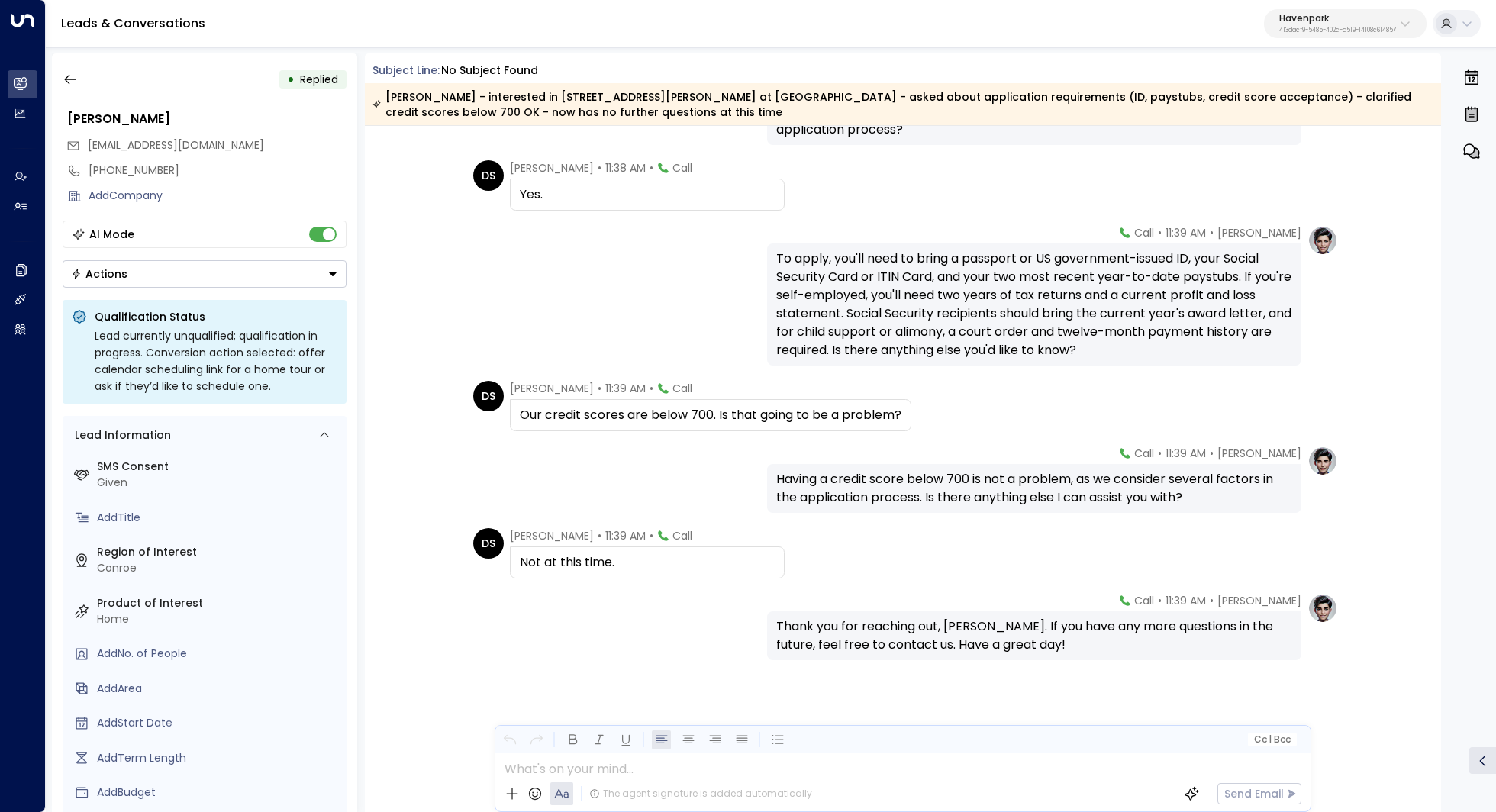
click at [902, 483] on div "Having a credit score below 700 is not a problem, as we consider several factor…" at bounding box center [1034, 488] width 515 height 36
drag, startPoint x: 911, startPoint y: 477, endPoint x: 909, endPoint y: 490, distance: 13.2
click at [909, 490] on div "Having a credit score below 700 is not a problem, as we consider several factor…" at bounding box center [1034, 488] width 515 height 36
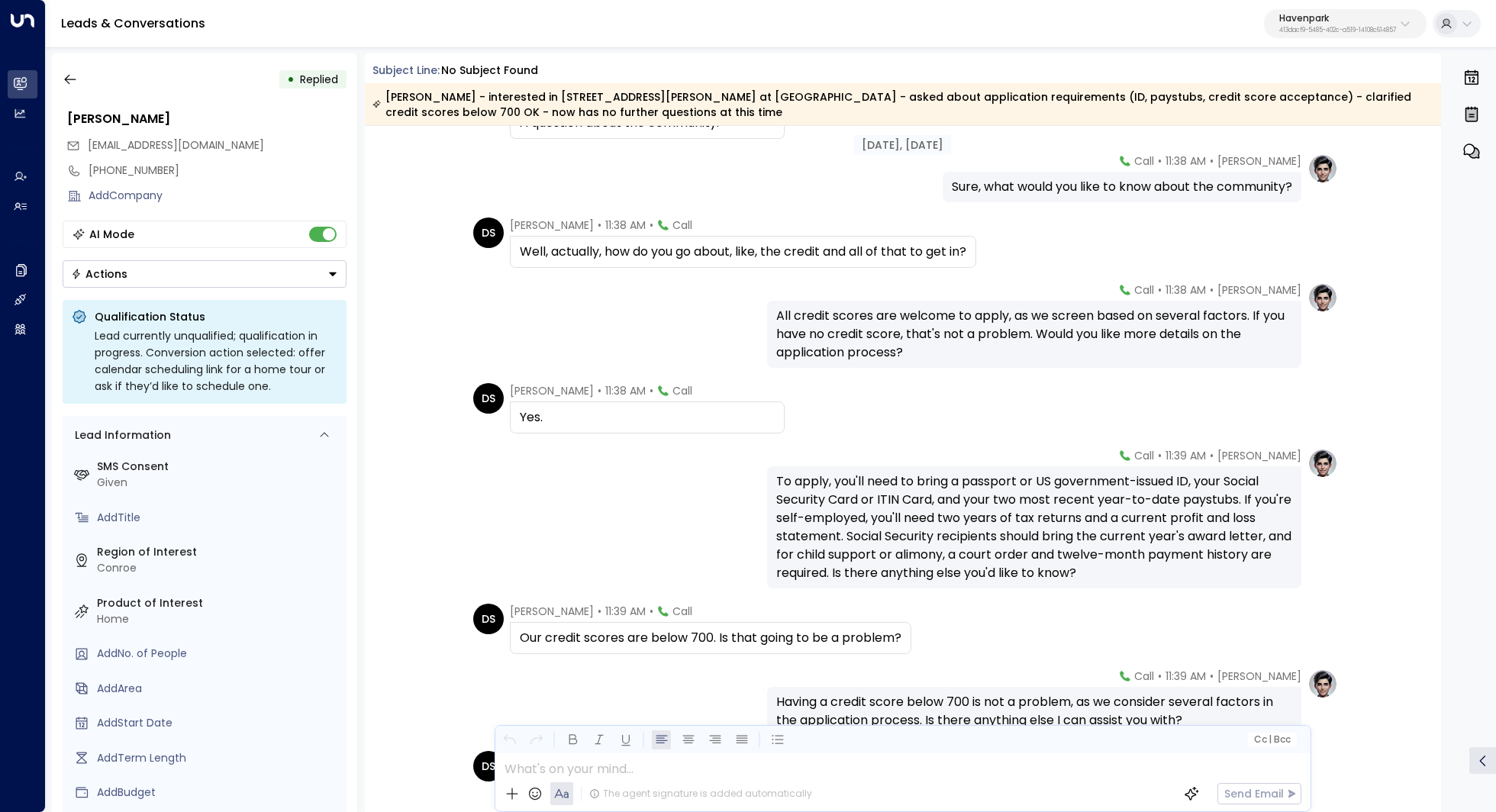
scroll to position [1055, 0]
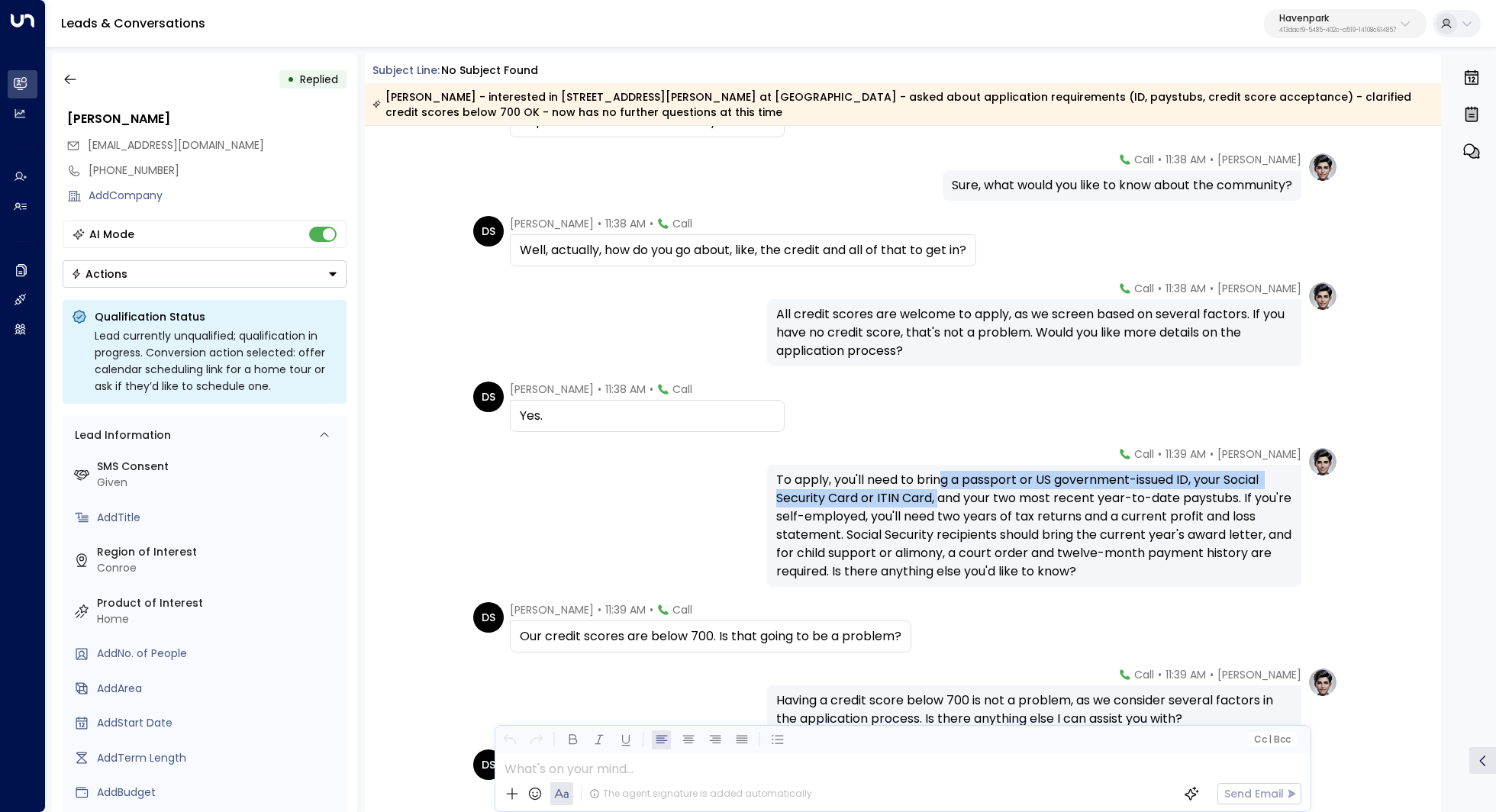
drag, startPoint x: 935, startPoint y: 482, endPoint x: 935, endPoint y: 498, distance: 16.0
click at [935, 498] on div "To apply, you'll need to bring a passport or US government-issued ID, your Soci…" at bounding box center [1034, 526] width 515 height 110
drag, startPoint x: 976, startPoint y: 487, endPoint x: 976, endPoint y: 510, distance: 23.0
click at [976, 510] on div "To apply, you'll need to bring a passport or US government-issued ID, your Soci…" at bounding box center [1034, 526] width 515 height 110
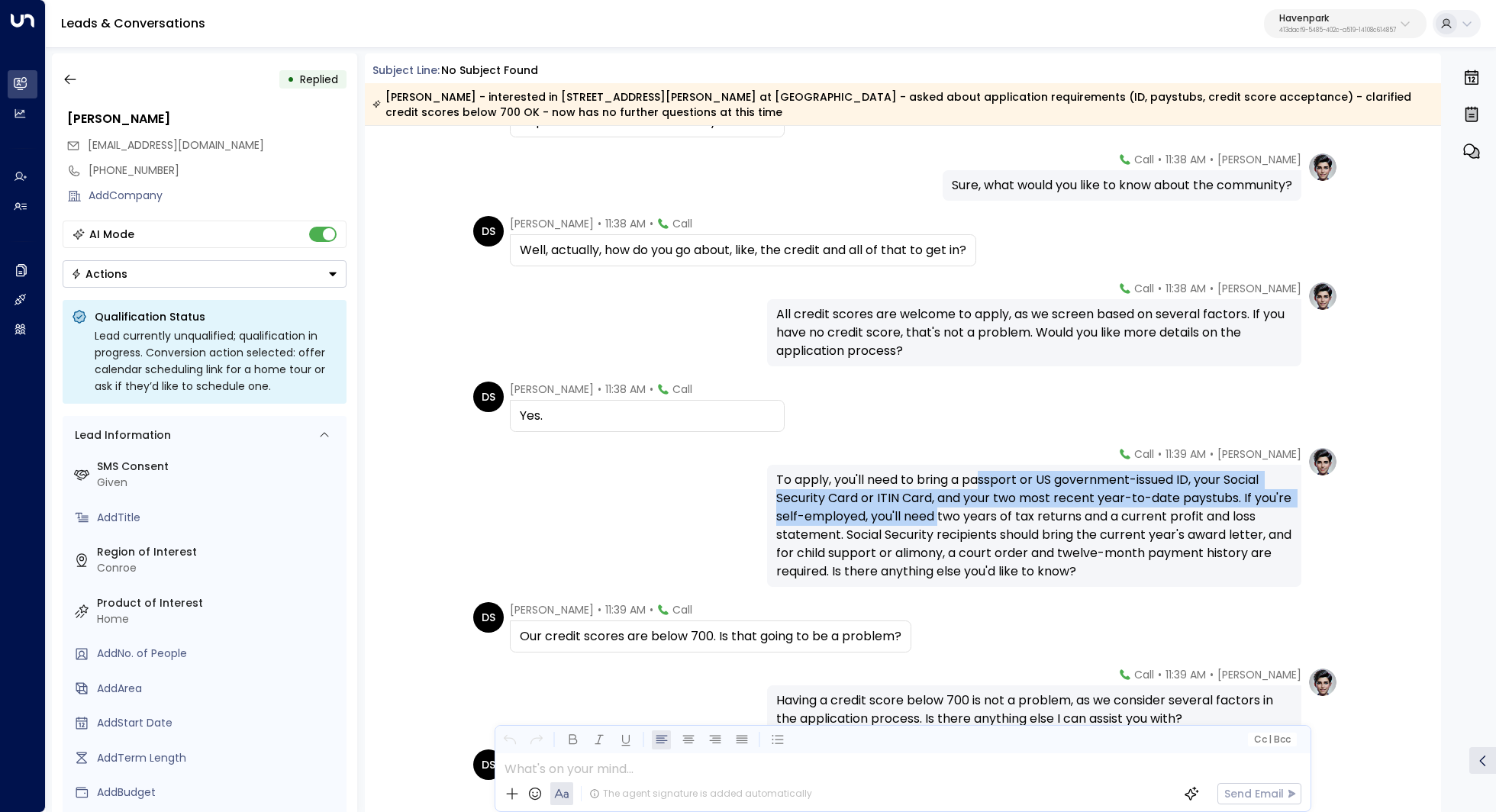
click at [976, 510] on div "To apply, you'll need to bring a passport or US government-issued ID, your Soci…" at bounding box center [1034, 526] width 515 height 110
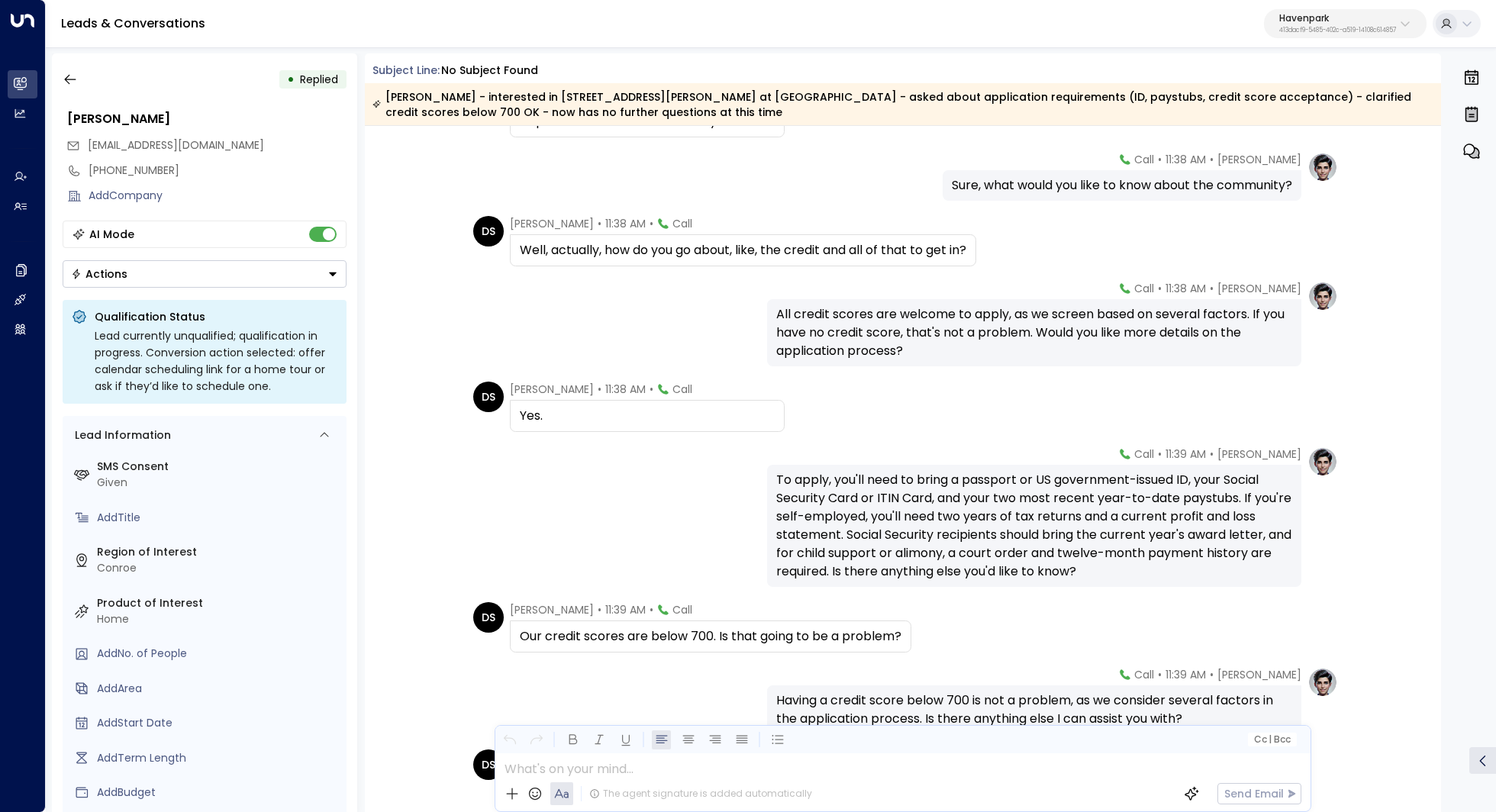
scroll to position [1106, 0]
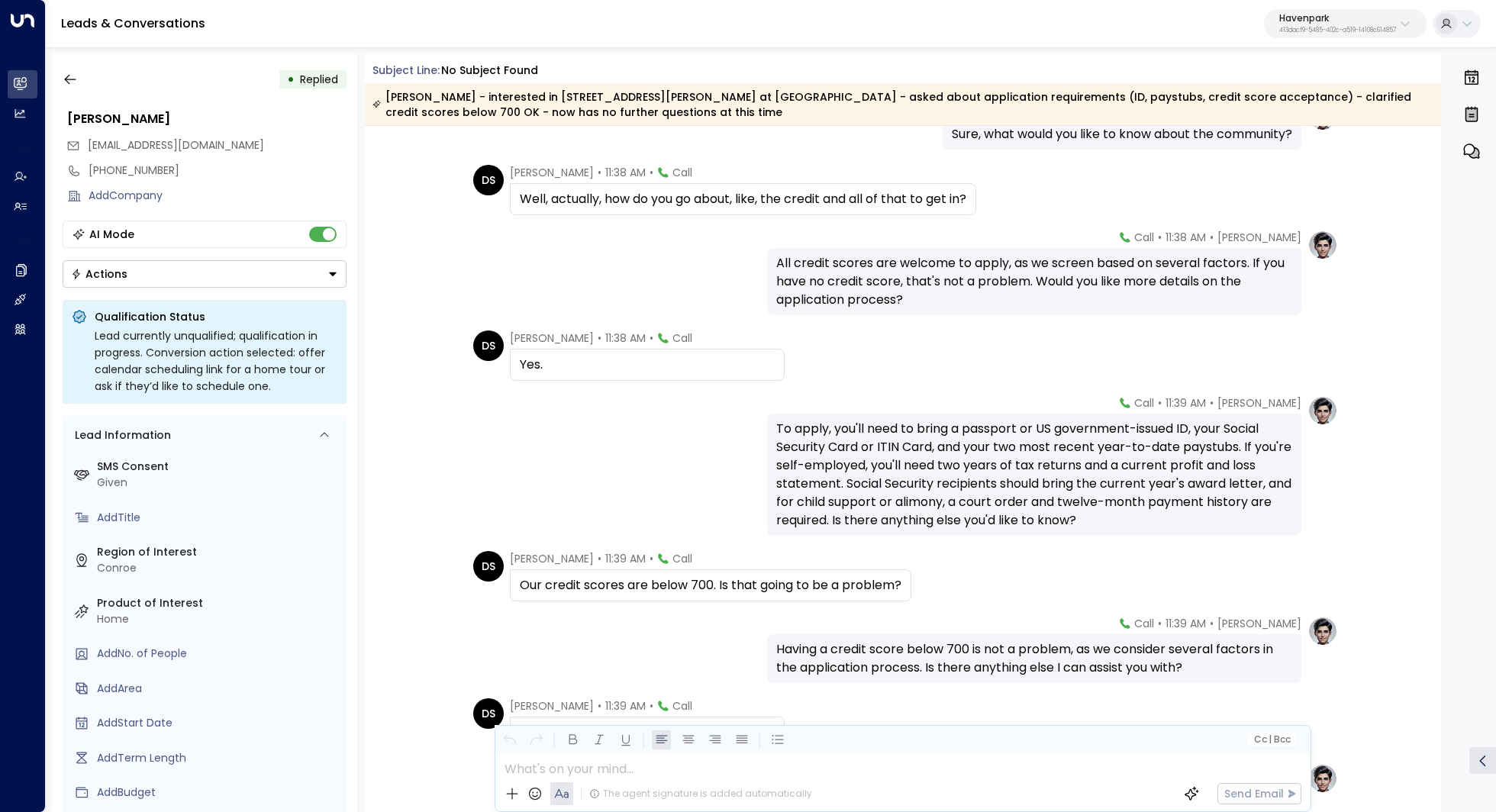
drag, startPoint x: 981, startPoint y: 461, endPoint x: 981, endPoint y: 472, distance: 11.0
click at [981, 472] on div "To apply, you'll need to bring a passport or US government-issued ID, your Soci…" at bounding box center [1034, 475] width 515 height 110
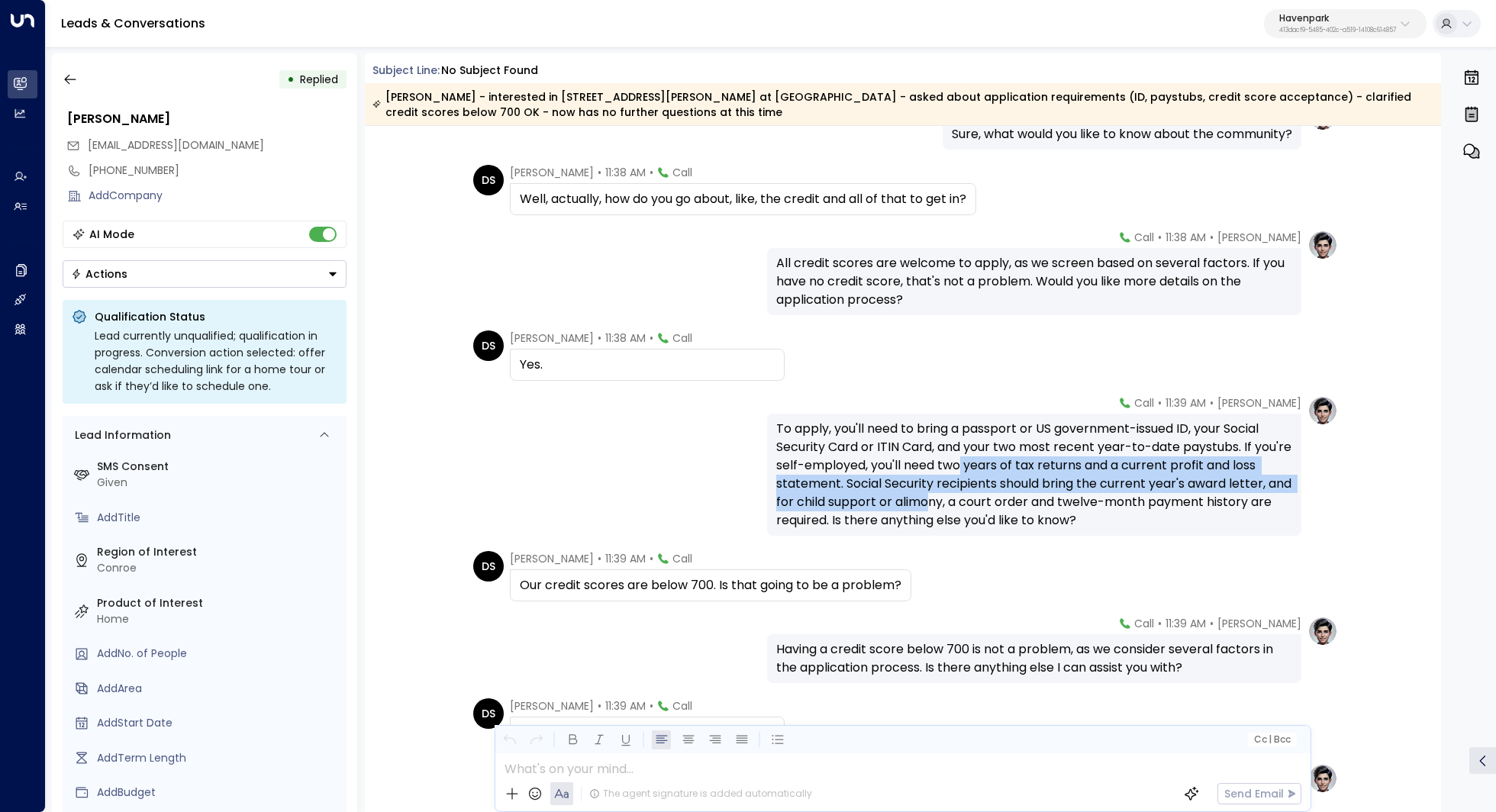
drag, startPoint x: 998, startPoint y: 471, endPoint x: 996, endPoint y: 499, distance: 28.1
click at [996, 499] on div "To apply, you'll need to bring a passport or US government-issued ID, your Soci…" at bounding box center [1034, 475] width 515 height 110
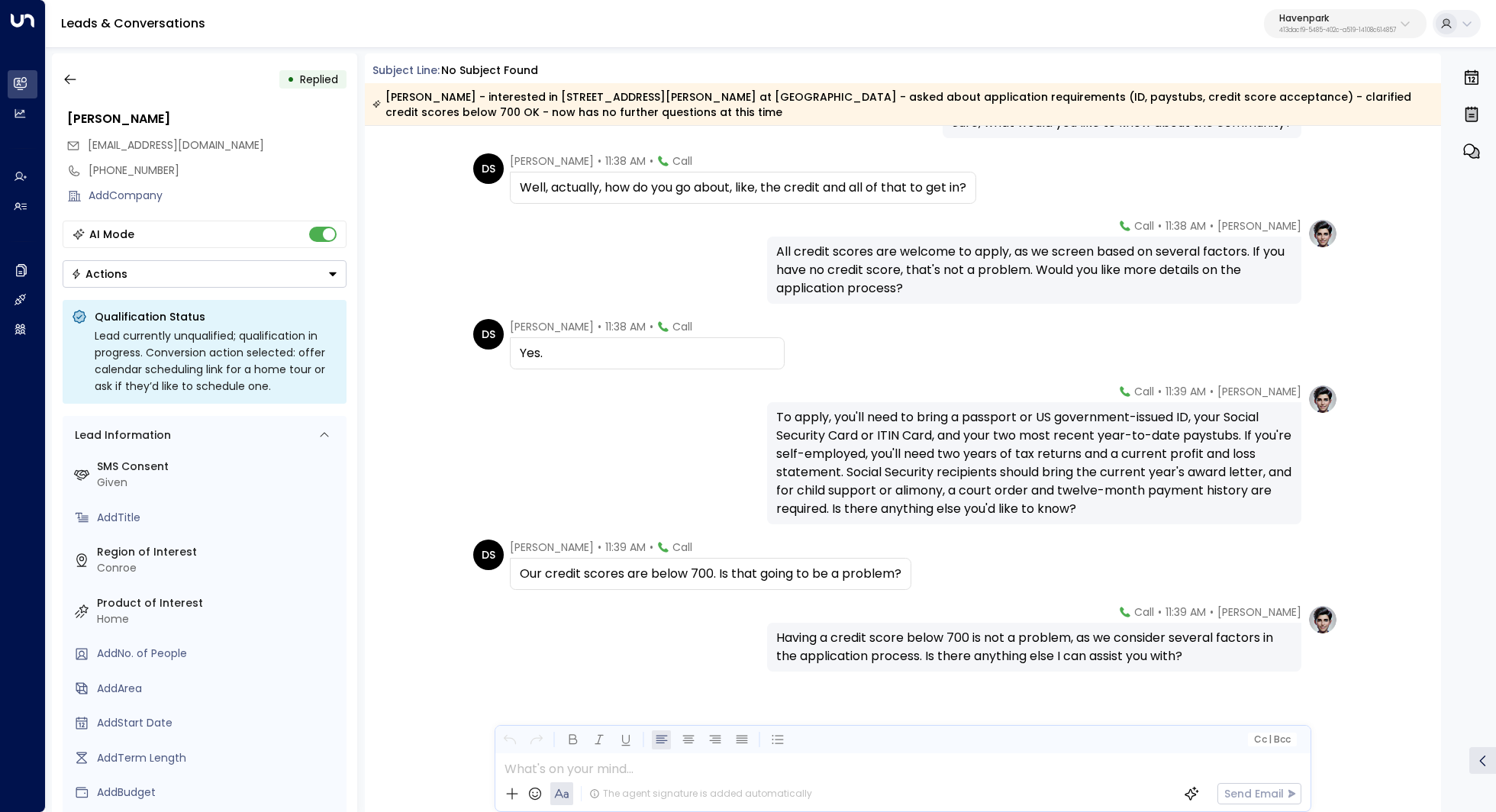
scroll to position [1276, 0]
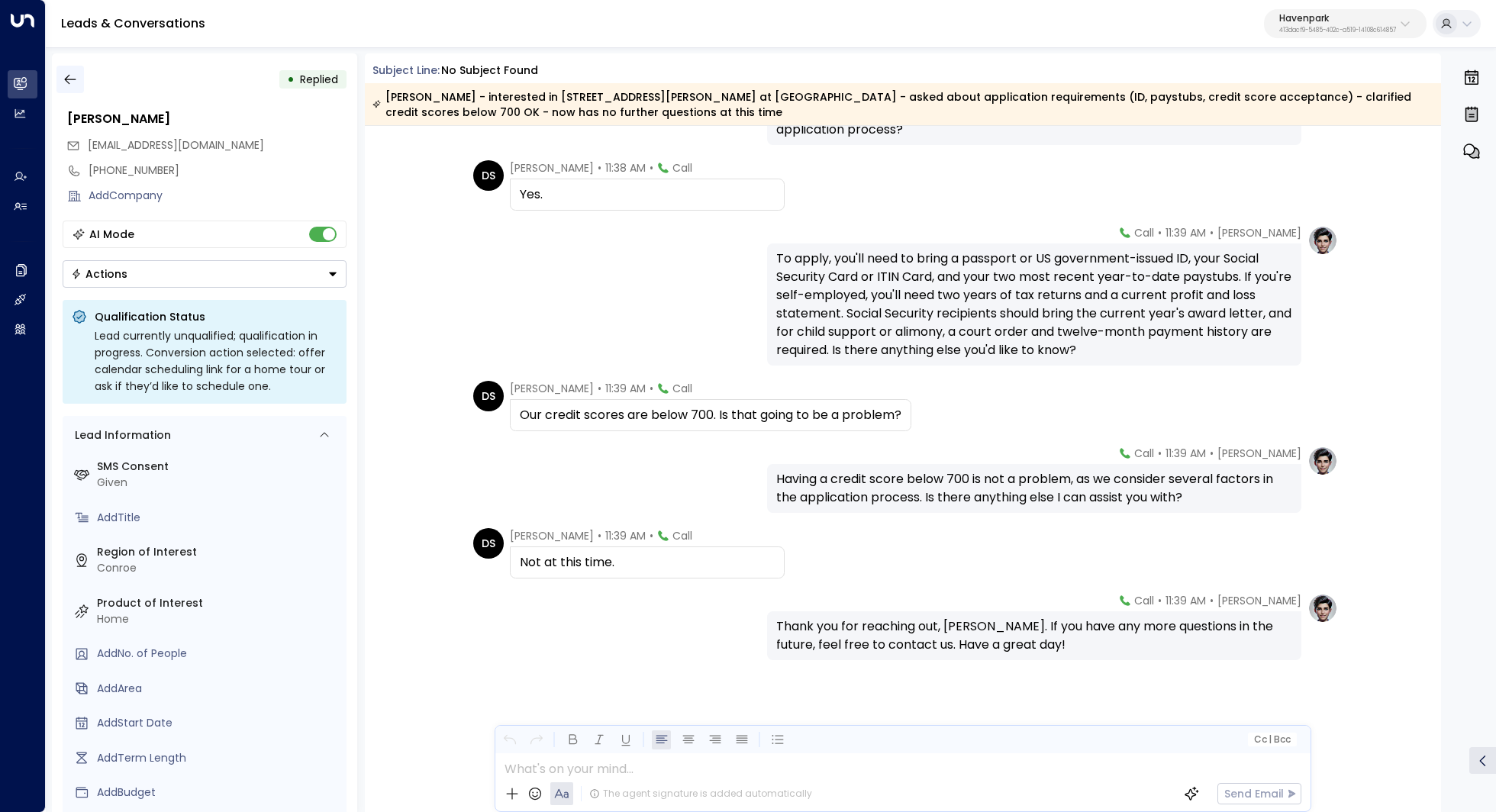
click at [69, 70] on button "button" at bounding box center [70, 79] width 27 height 27
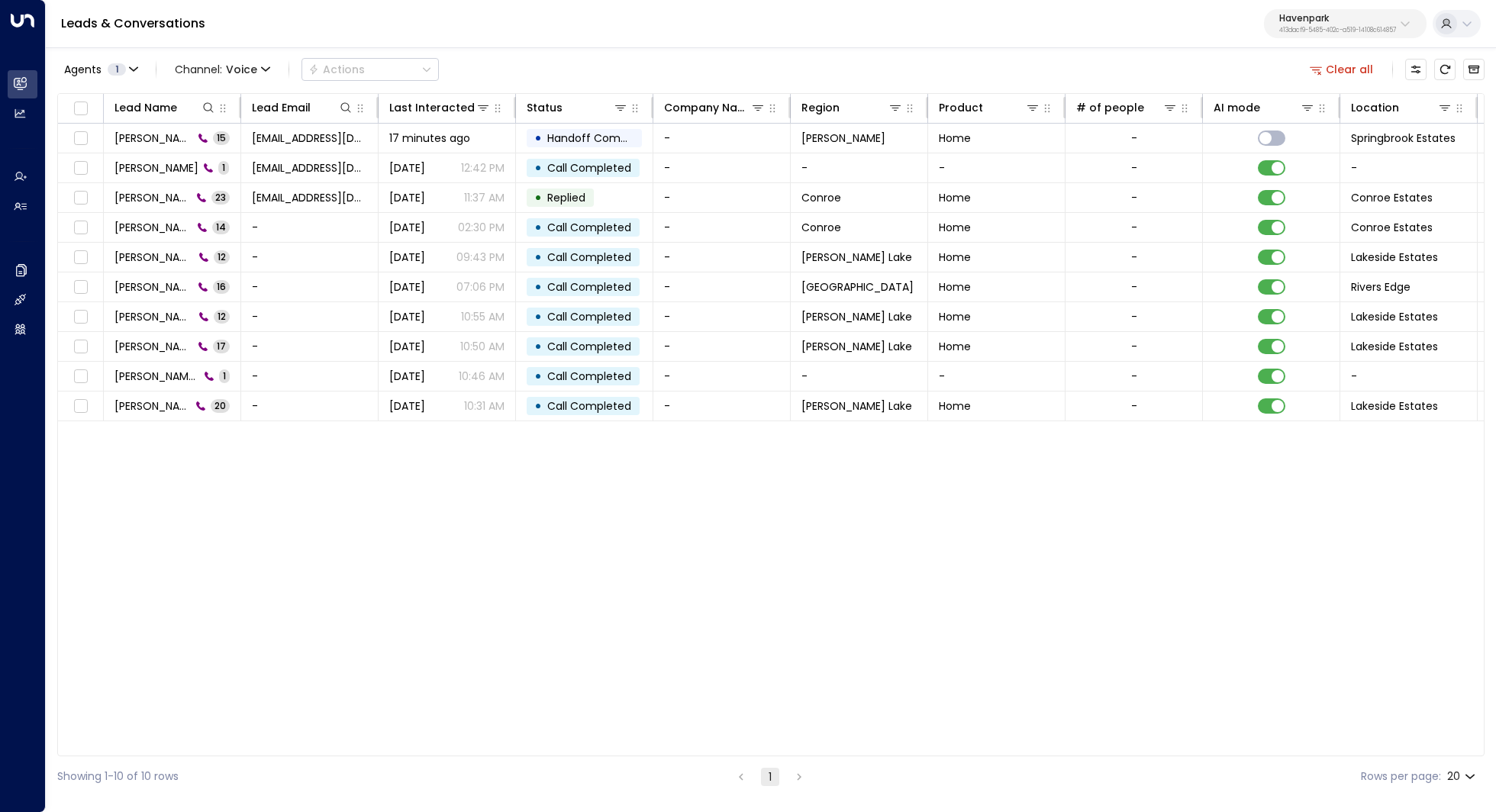
click at [740, 775] on li "pagination navigation" at bounding box center [740, 777] width 19 height 19
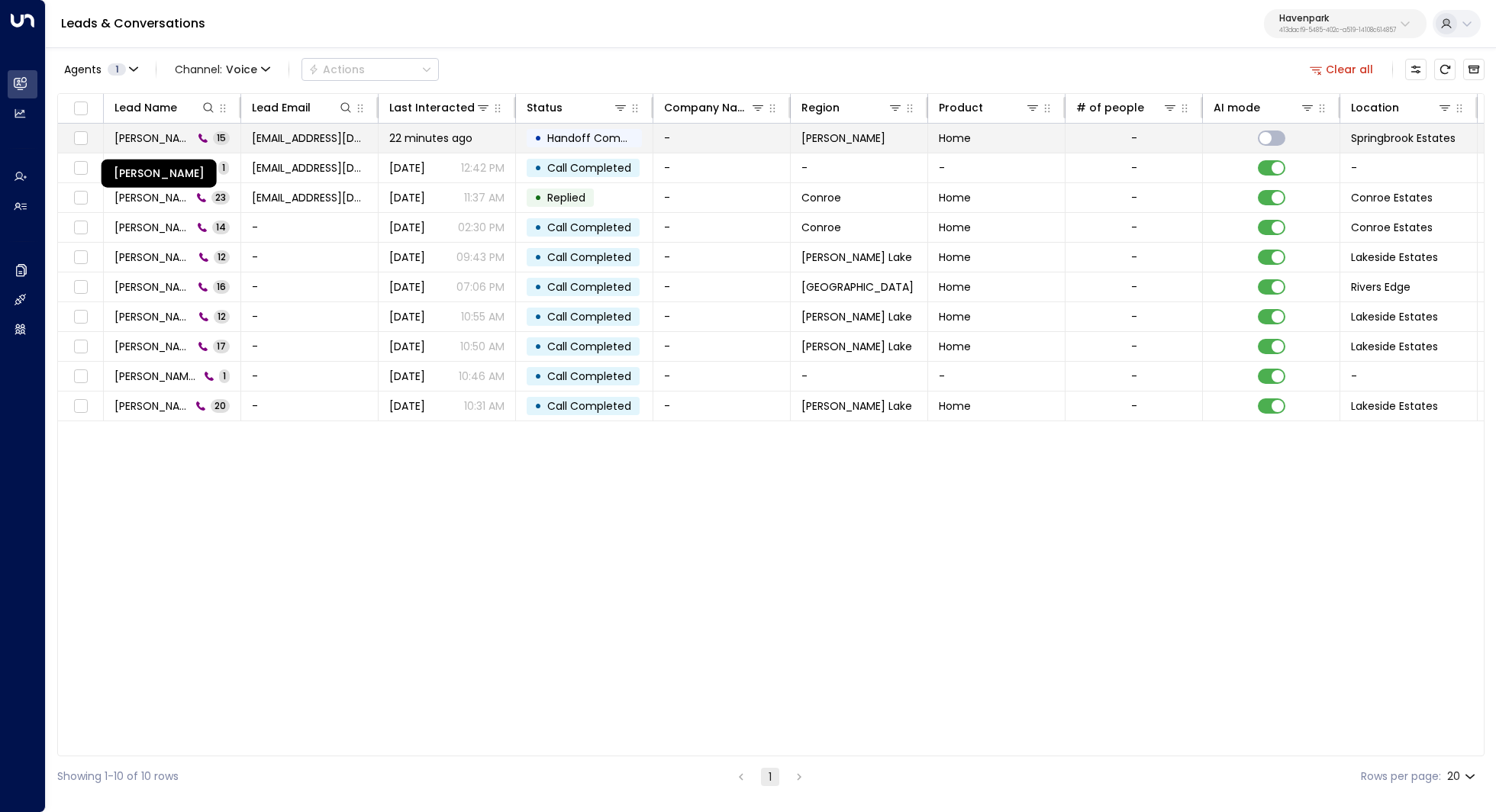
click at [177, 143] on span "Kathryn Barton" at bounding box center [153, 137] width 79 height 15
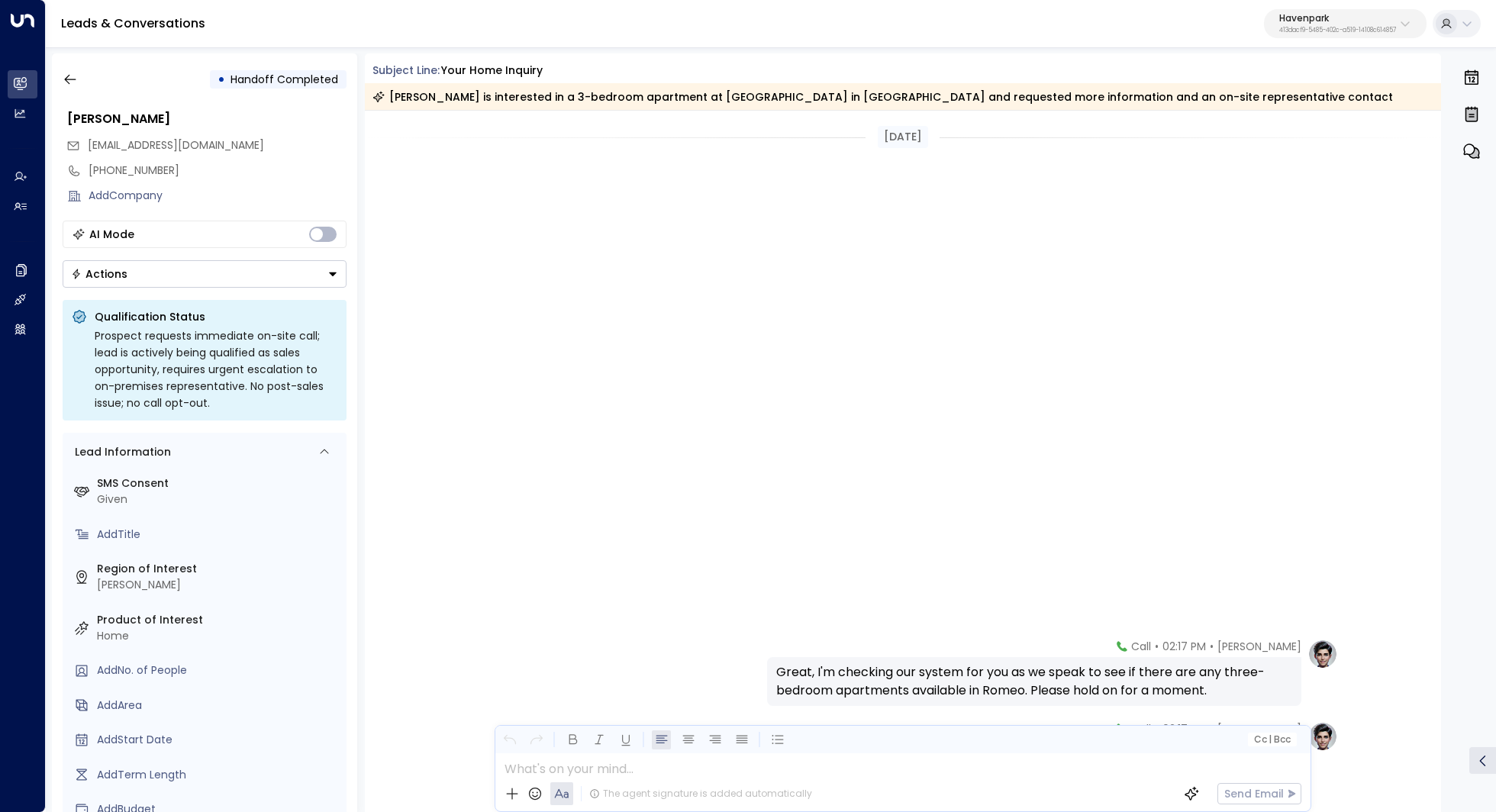
scroll to position [620, 0]
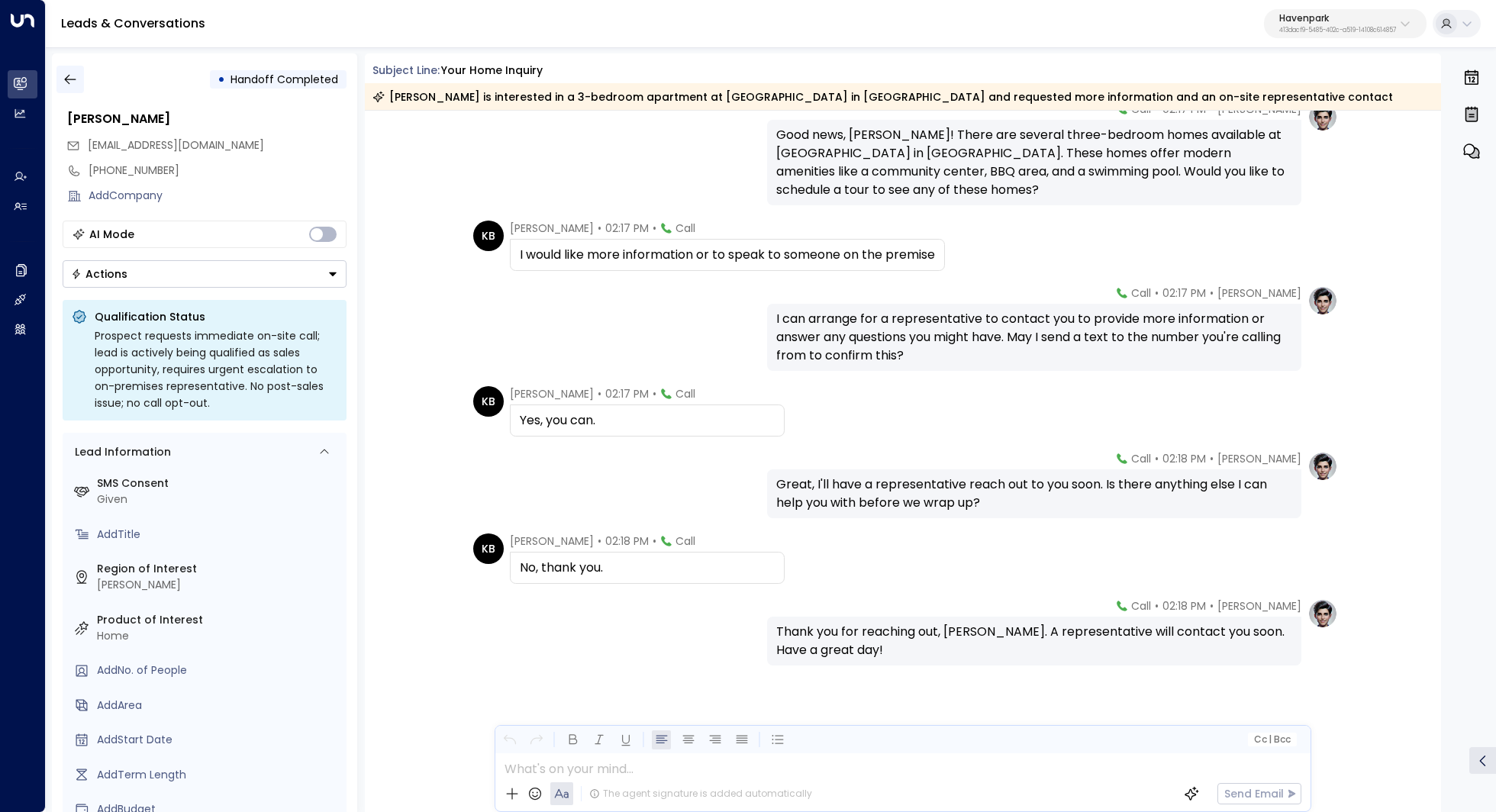
click at [79, 72] on button "button" at bounding box center [70, 79] width 27 height 27
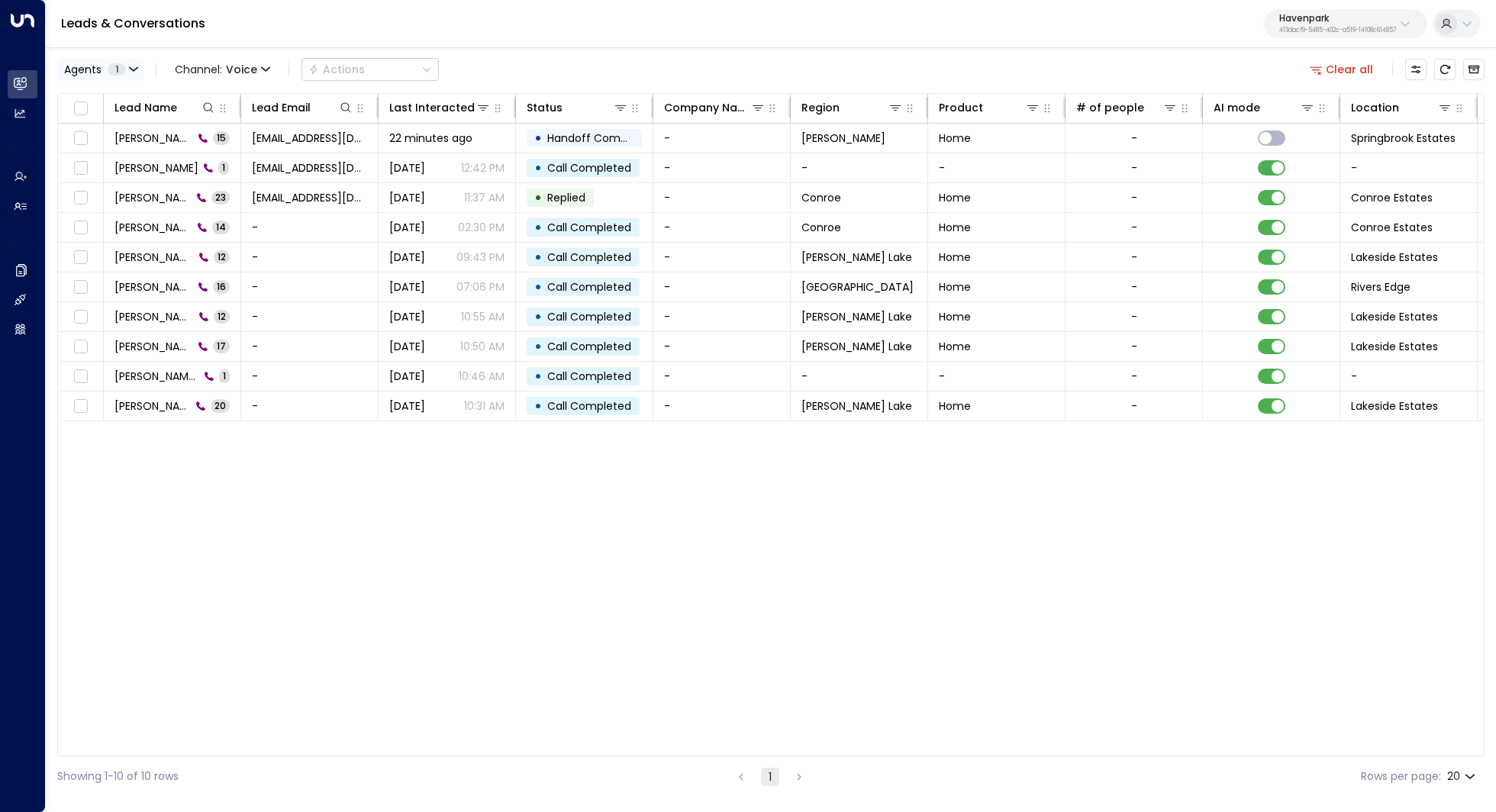
click at [120, 70] on span "1" at bounding box center [116, 70] width 19 height 12
click at [137, 136] on button "Clear" at bounding box center [146, 138] width 30 height 12
click at [233, 68] on div at bounding box center [748, 406] width 1496 height 812
click at [233, 68] on span "Voice" at bounding box center [241, 70] width 31 height 12
click at [213, 133] on p "SMS" at bounding box center [221, 129] width 74 height 16
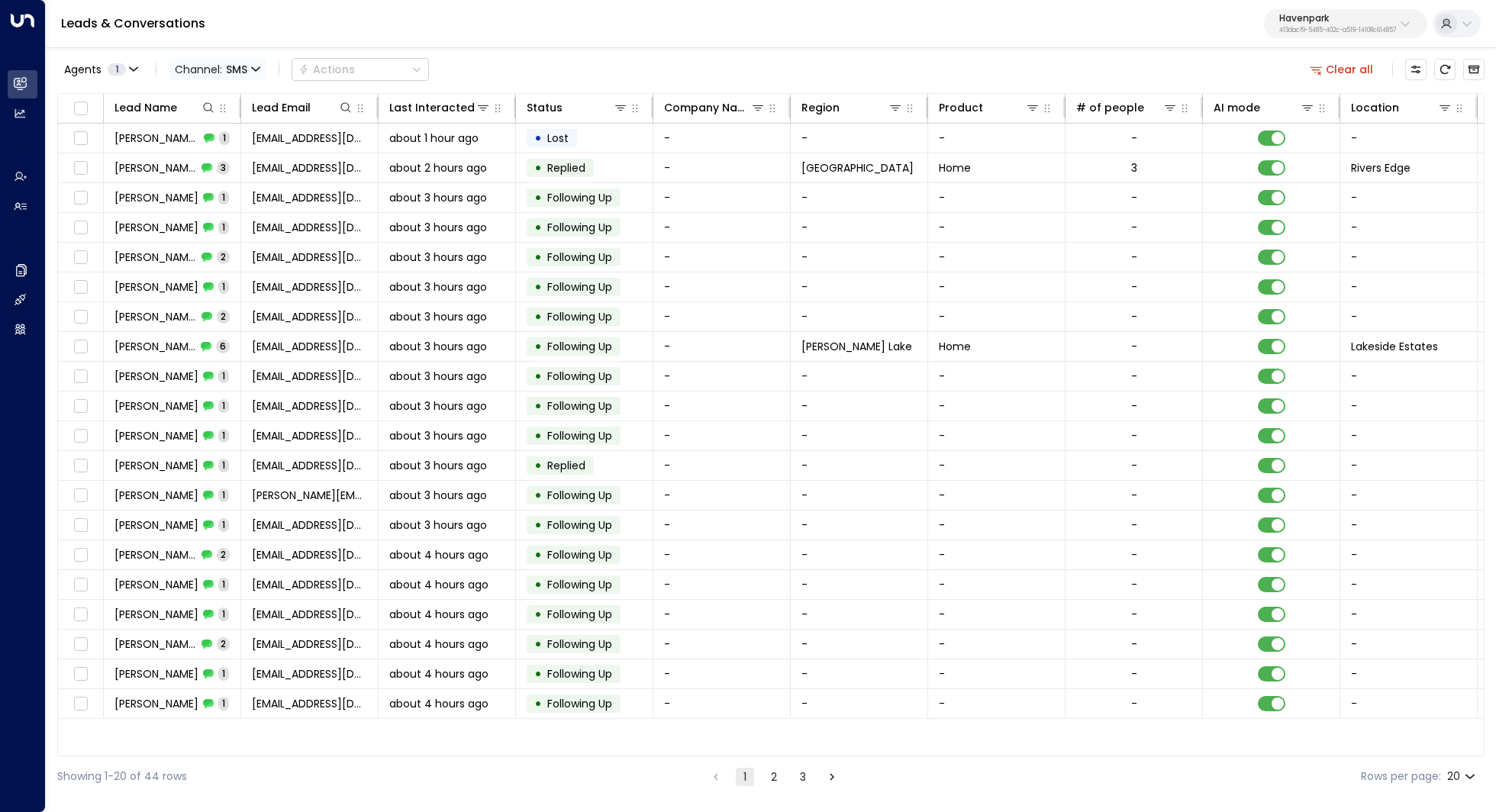
click at [232, 73] on span "SMS" at bounding box center [236, 70] width 21 height 12
click at [221, 157] on p "Email" at bounding box center [221, 158] width 74 height 16
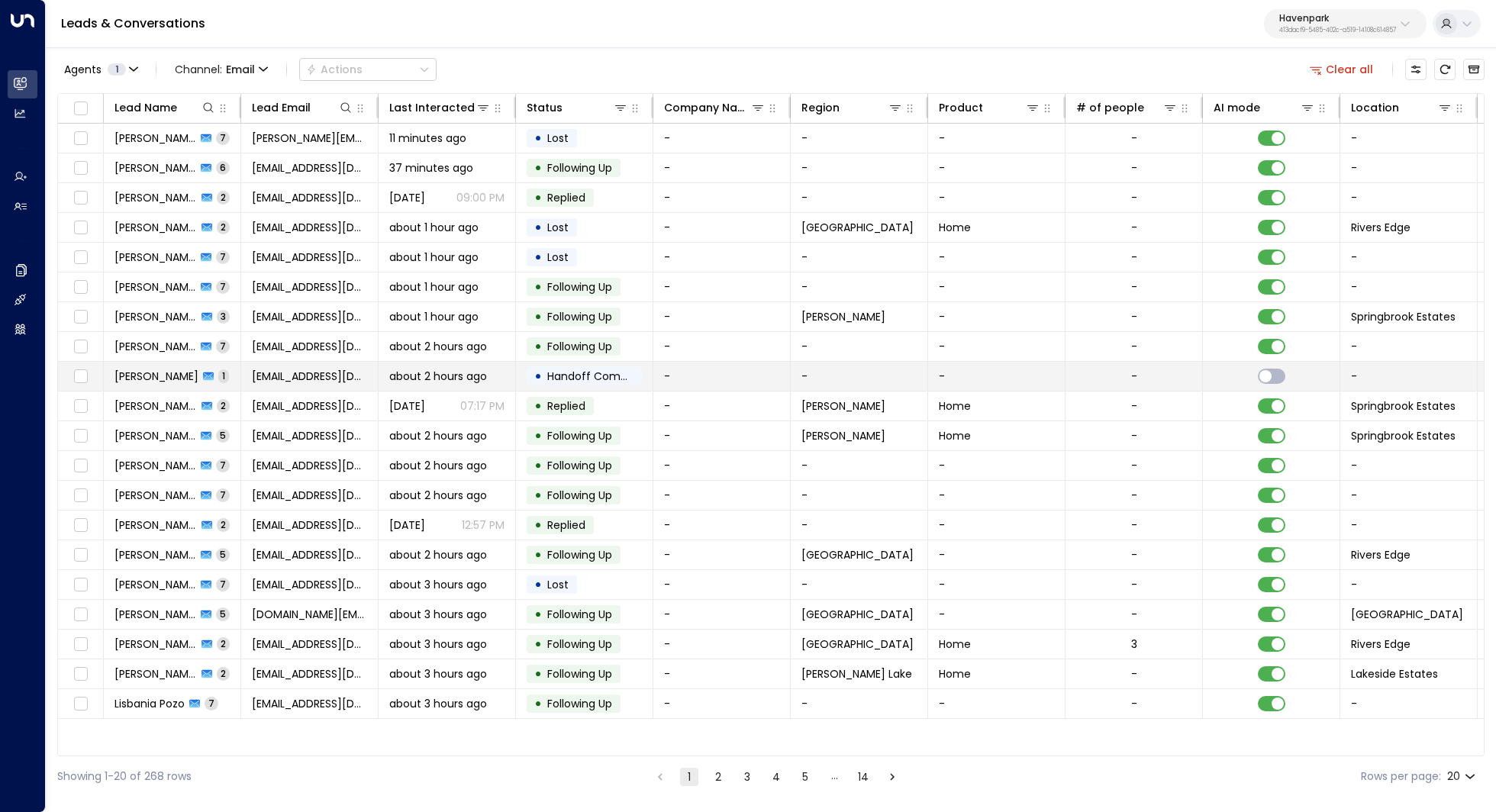
click at [157, 372] on span "Kathryn Barton" at bounding box center [156, 375] width 84 height 15
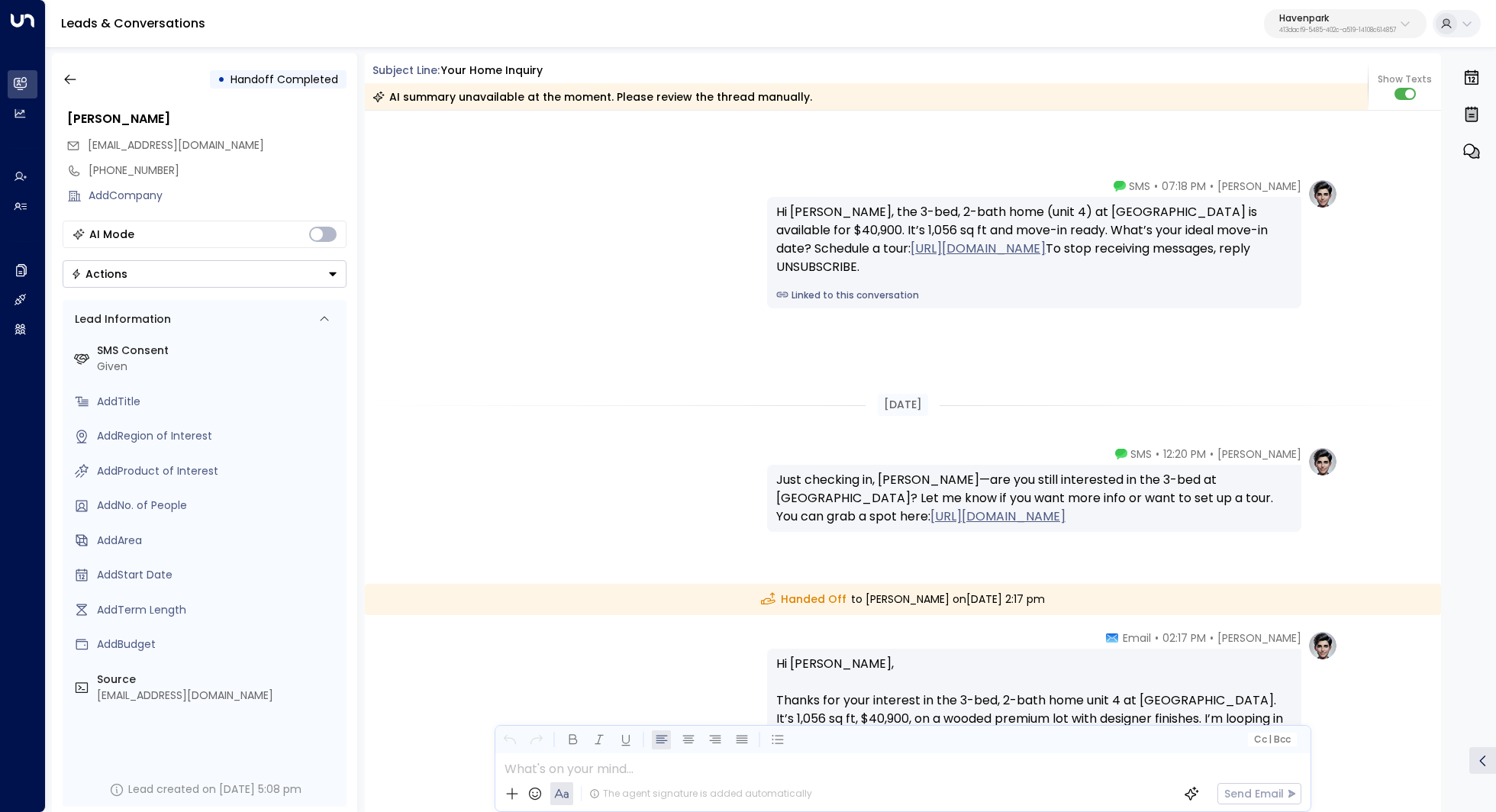
scroll to position [306, 0]
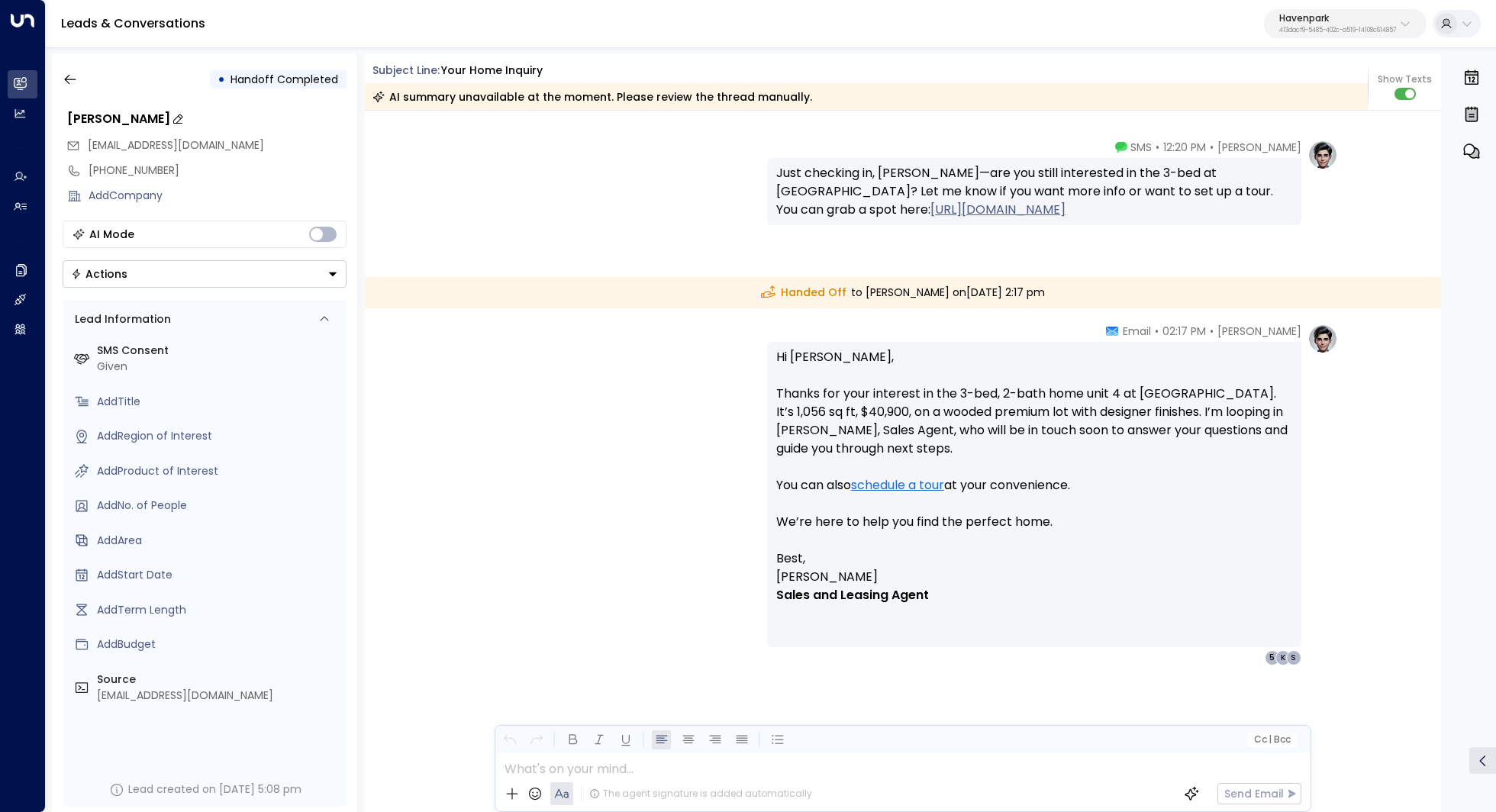
click at [152, 113] on div "Kathryn Barton" at bounding box center [206, 119] width 279 height 19
drag, startPoint x: 164, startPoint y: 116, endPoint x: 58, endPoint y: 116, distance: 106.0
click at [58, 116] on div "**********" at bounding box center [205, 432] width 306 height 759
click at [788, 357] on p "Hi Kathryn, Thanks for your interest in the 3-bed, 2-bath home unit 4 at Spring…" at bounding box center [1034, 448] width 515 height 201
click at [69, 73] on icon "button" at bounding box center [70, 79] width 15 height 15
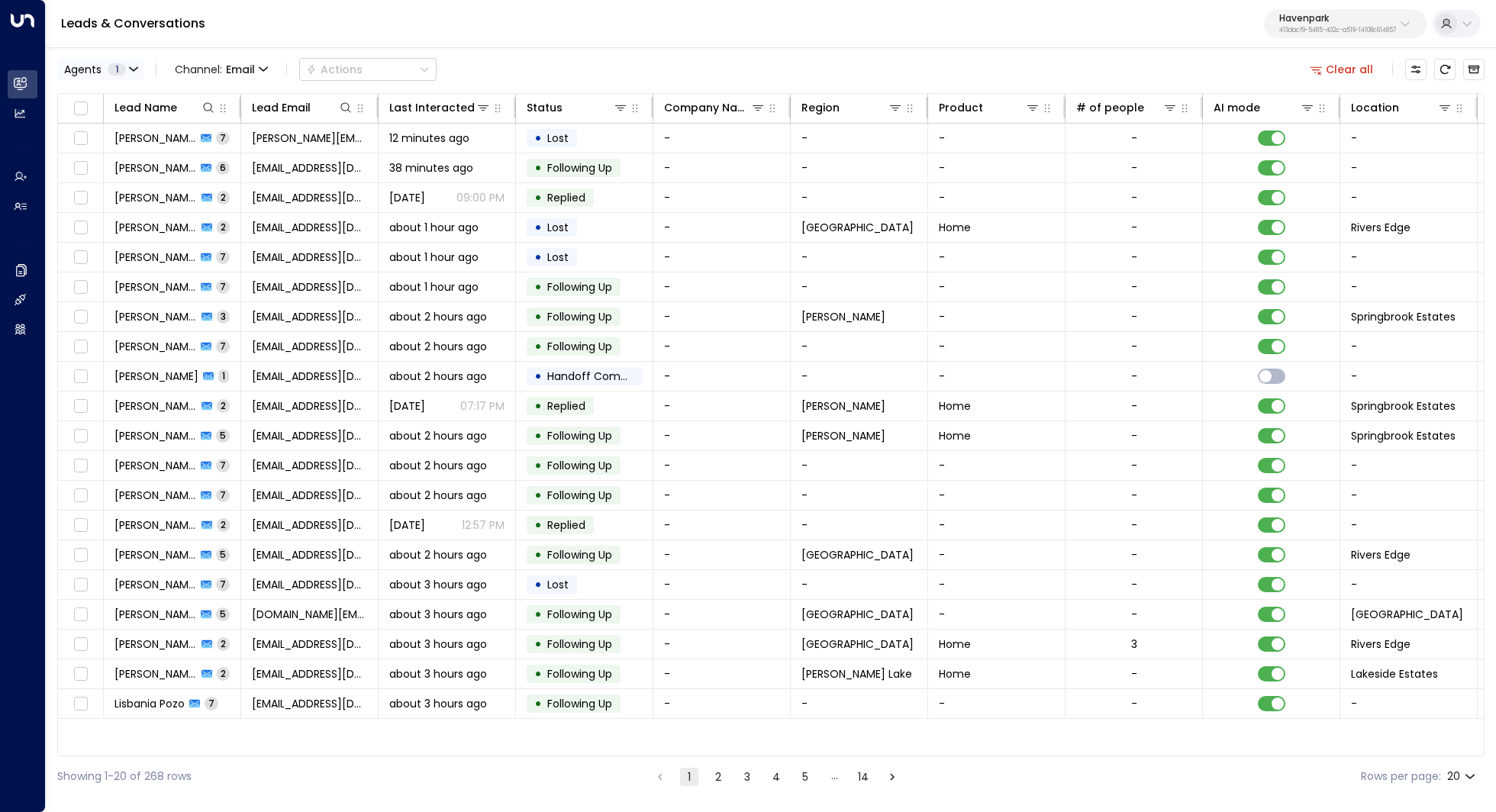
click at [117, 67] on span "1" at bounding box center [116, 70] width 19 height 12
click at [196, 67] on div at bounding box center [748, 406] width 1496 height 812
click at [256, 66] on span "Channel: Email" at bounding box center [221, 69] width 105 height 21
click at [218, 129] on p "SMS" at bounding box center [221, 129] width 74 height 16
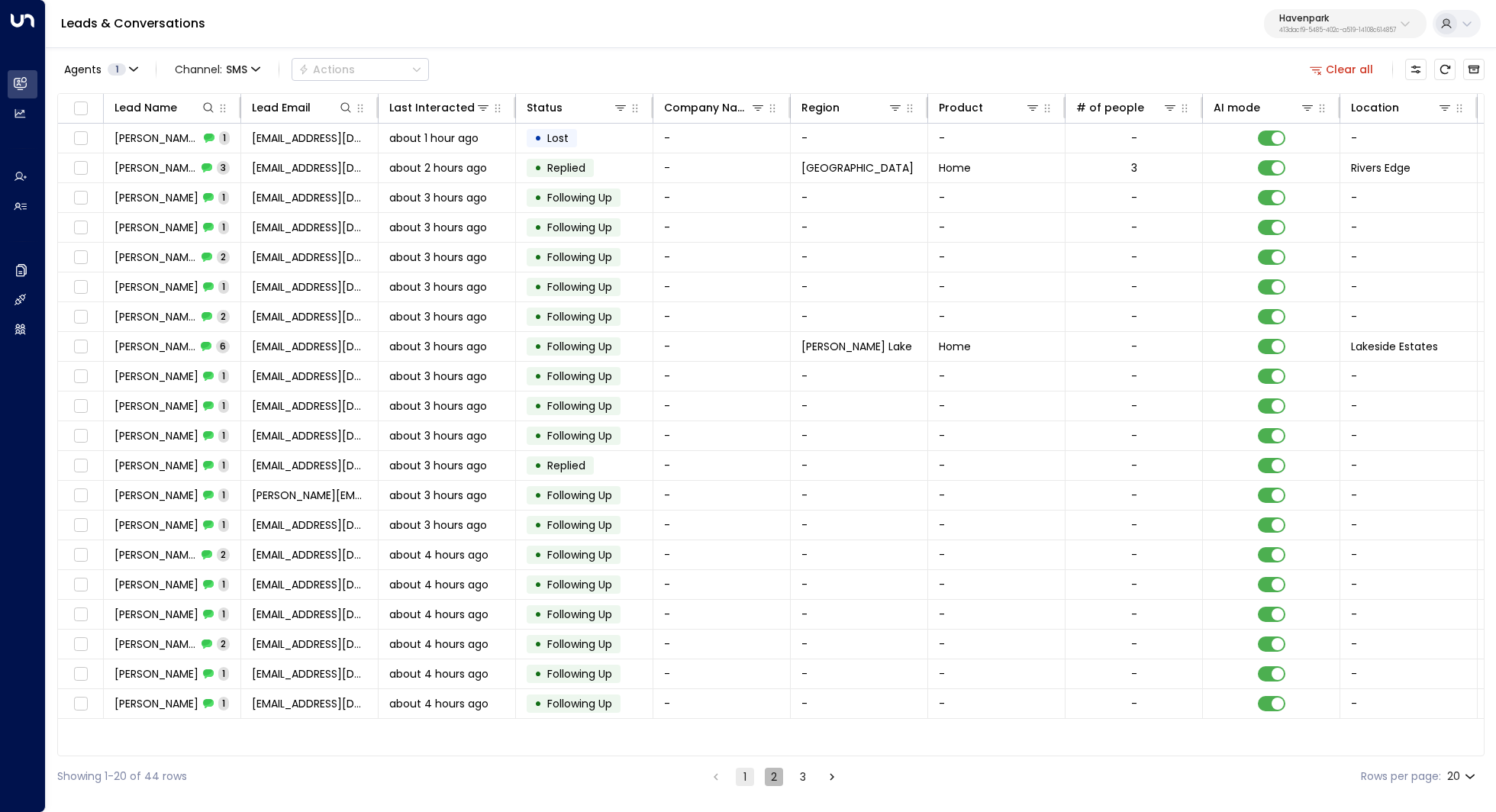
click at [771, 773] on button "2" at bounding box center [773, 777] width 19 height 19
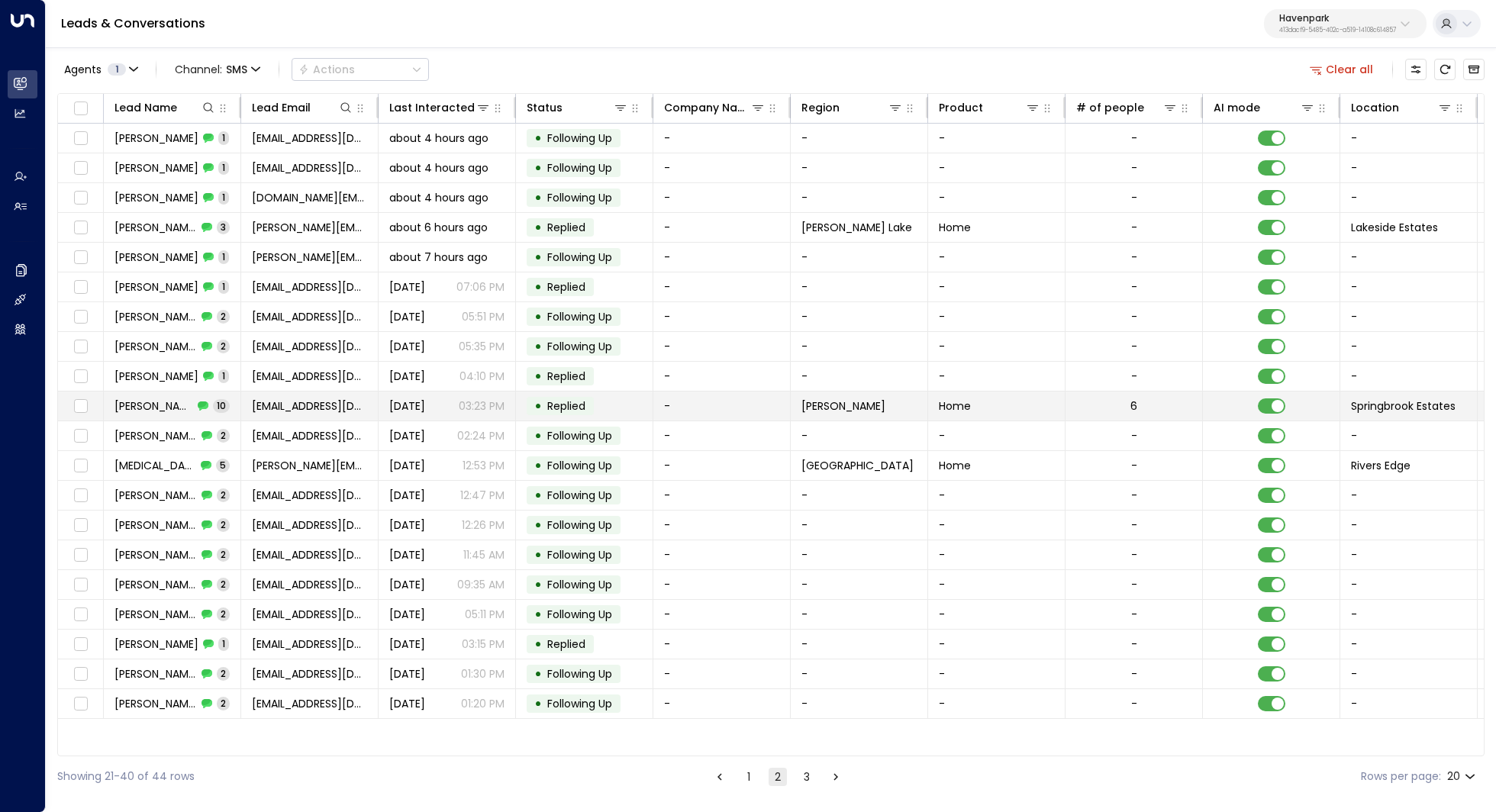
click at [136, 400] on span "Ashley Zambelli" at bounding box center [153, 406] width 79 height 15
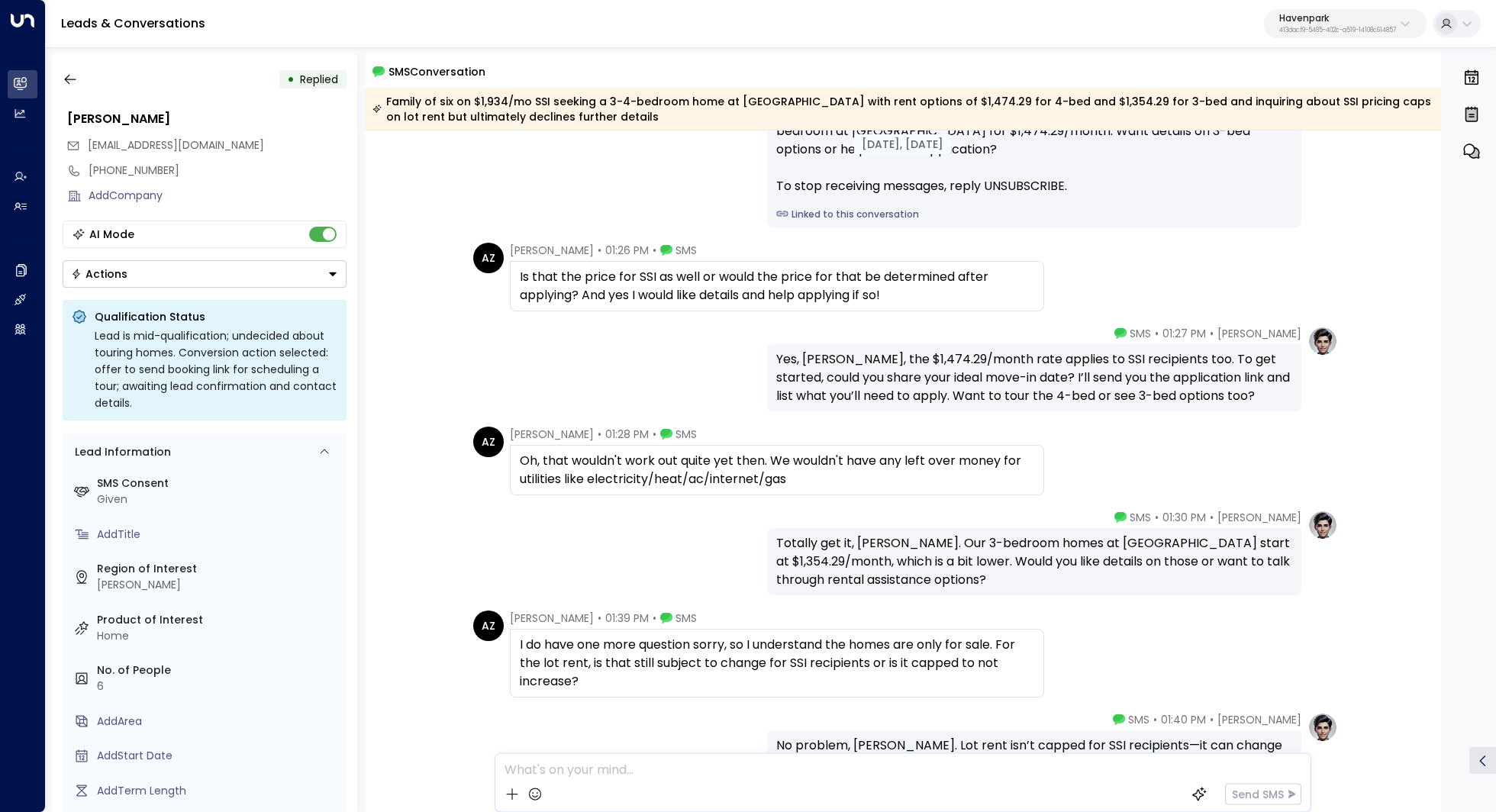
scroll to position [84, 0]
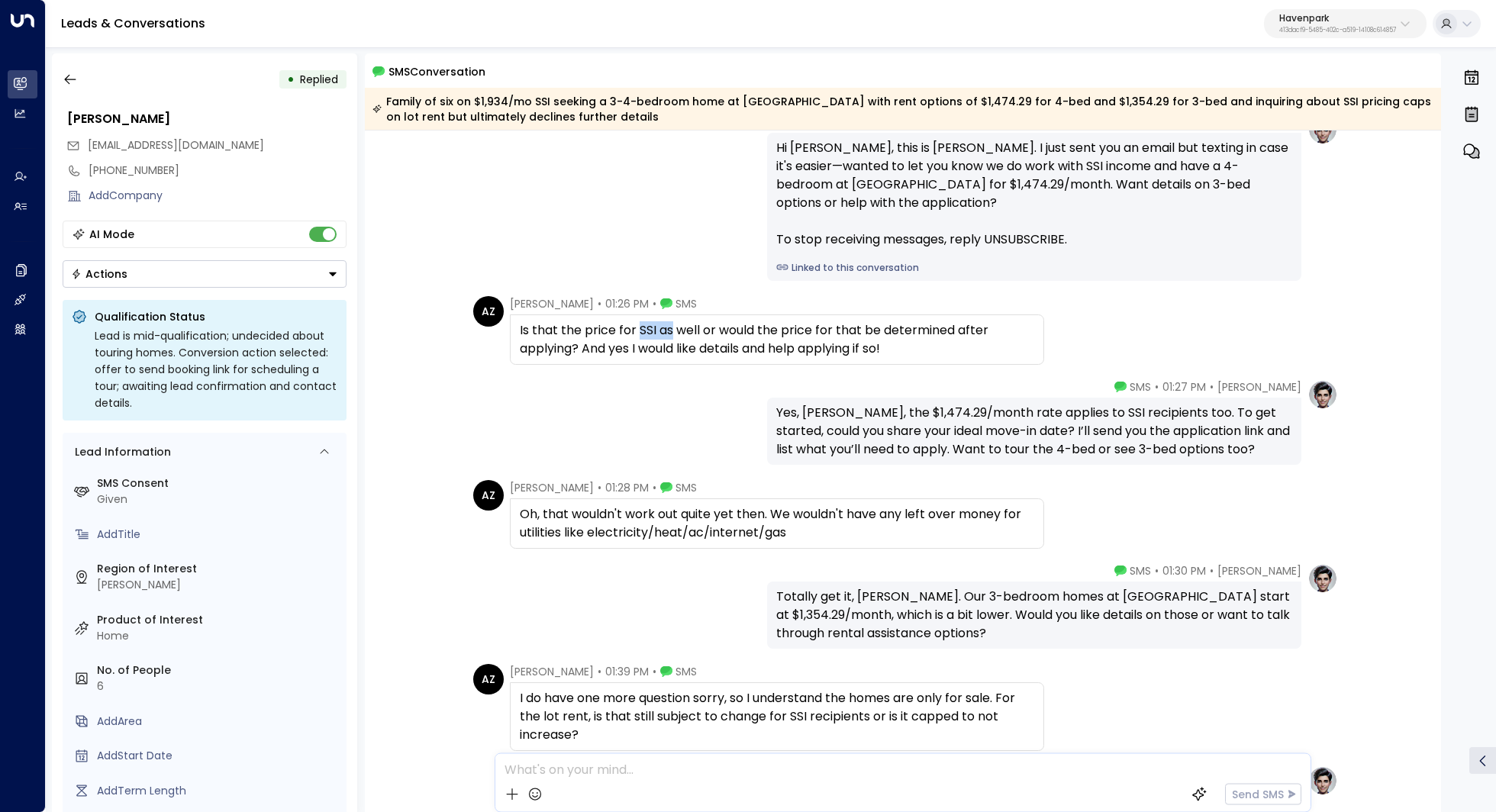
drag, startPoint x: 636, startPoint y: 331, endPoint x: 673, endPoint y: 331, distance: 37.0
click at [673, 331] on div "Is that the price for SSI as well or would the price for that be determined aft…" at bounding box center [777, 339] width 515 height 36
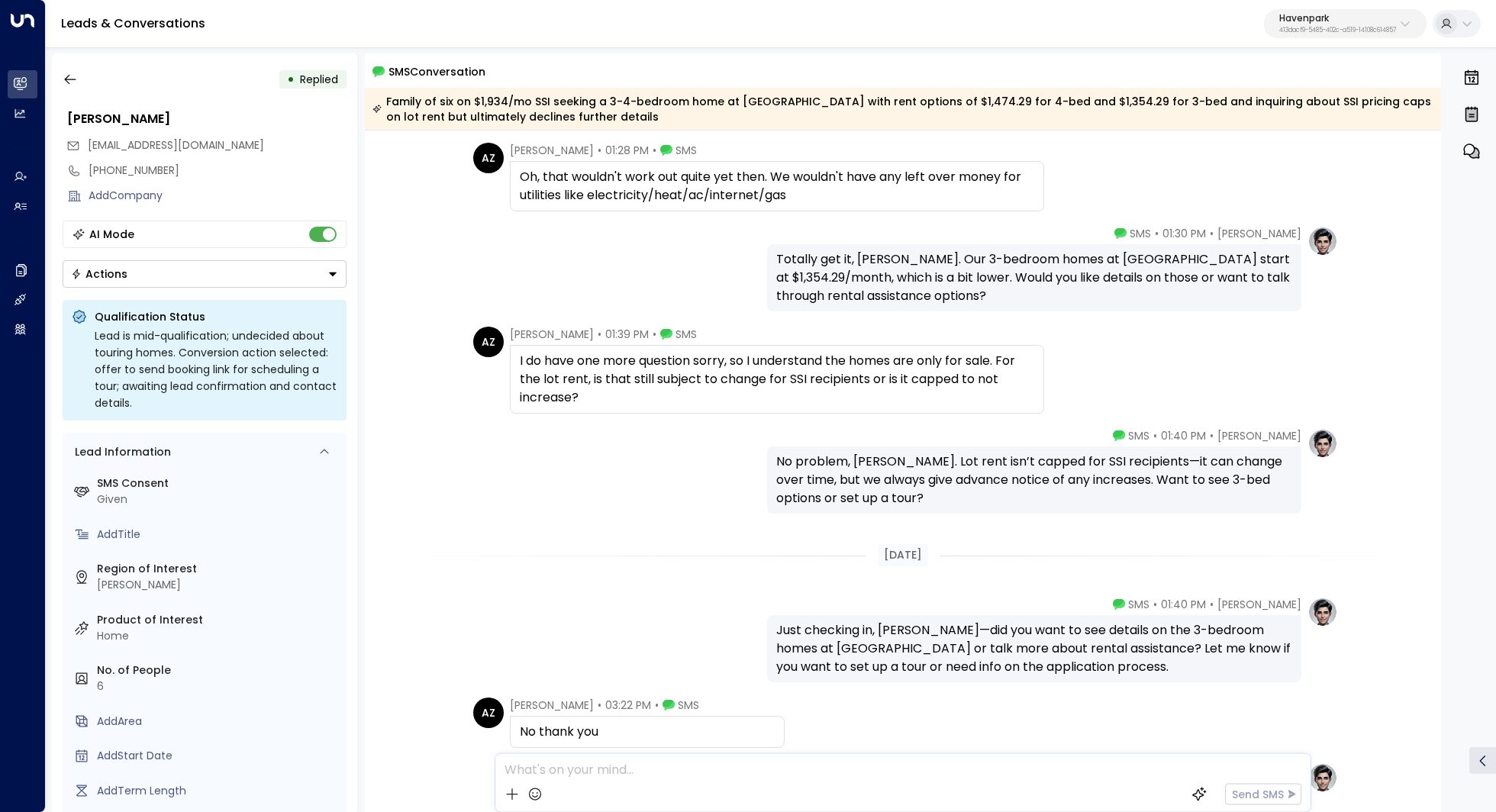
scroll to position [591, 0]
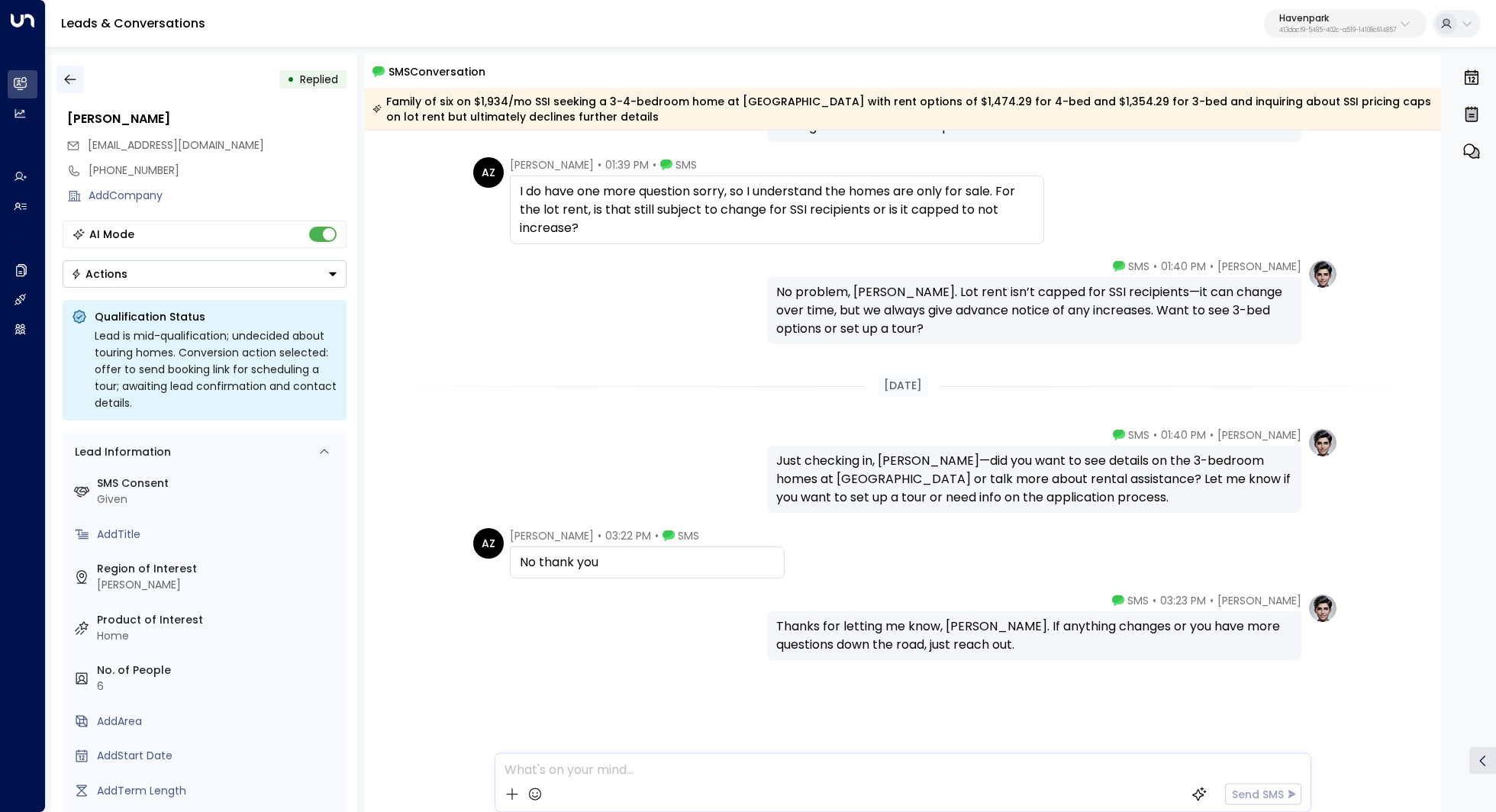
click at [69, 82] on icon "button" at bounding box center [70, 79] width 15 height 15
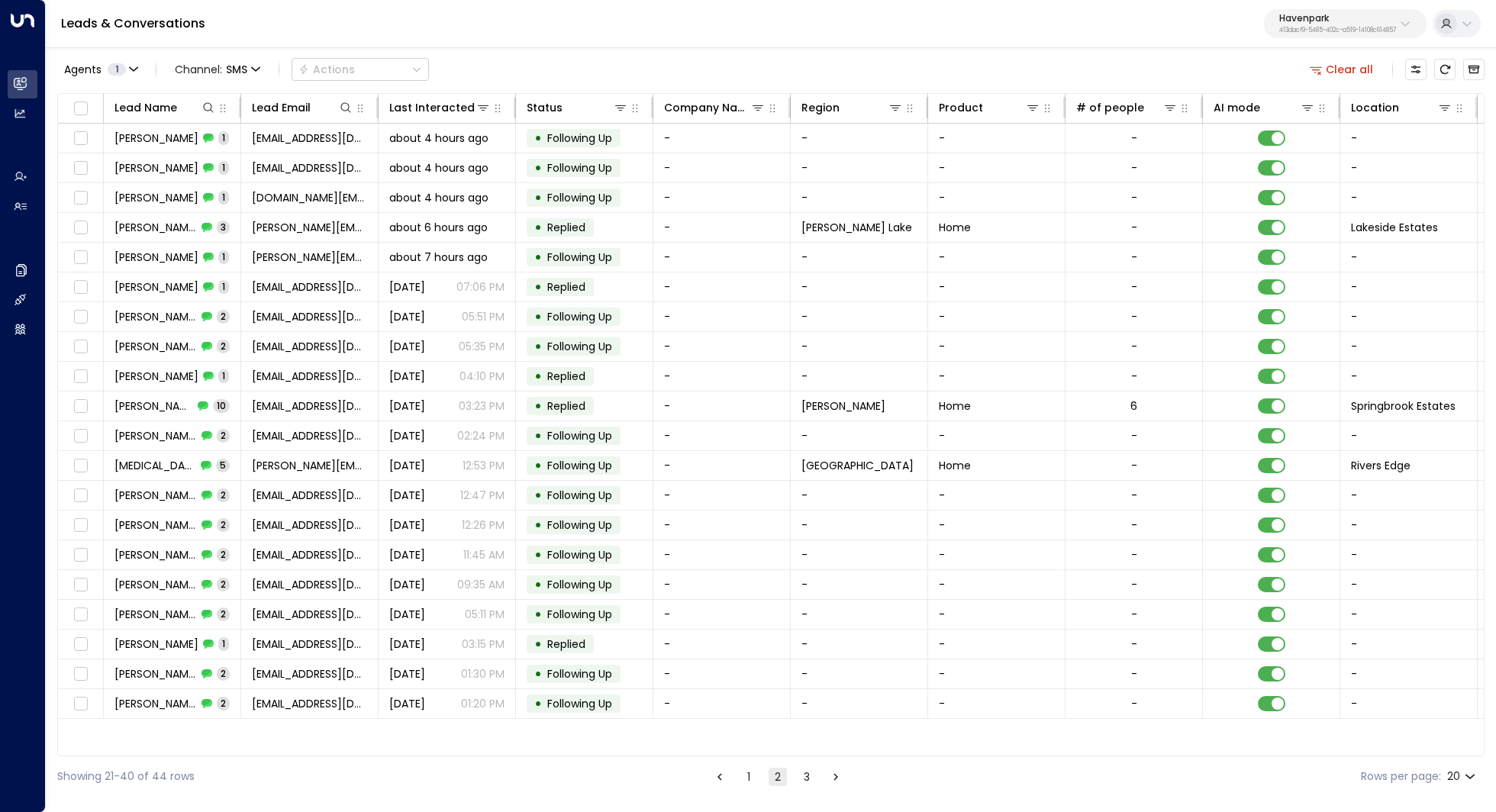
click at [804, 775] on button "3" at bounding box center [806, 777] width 19 height 19
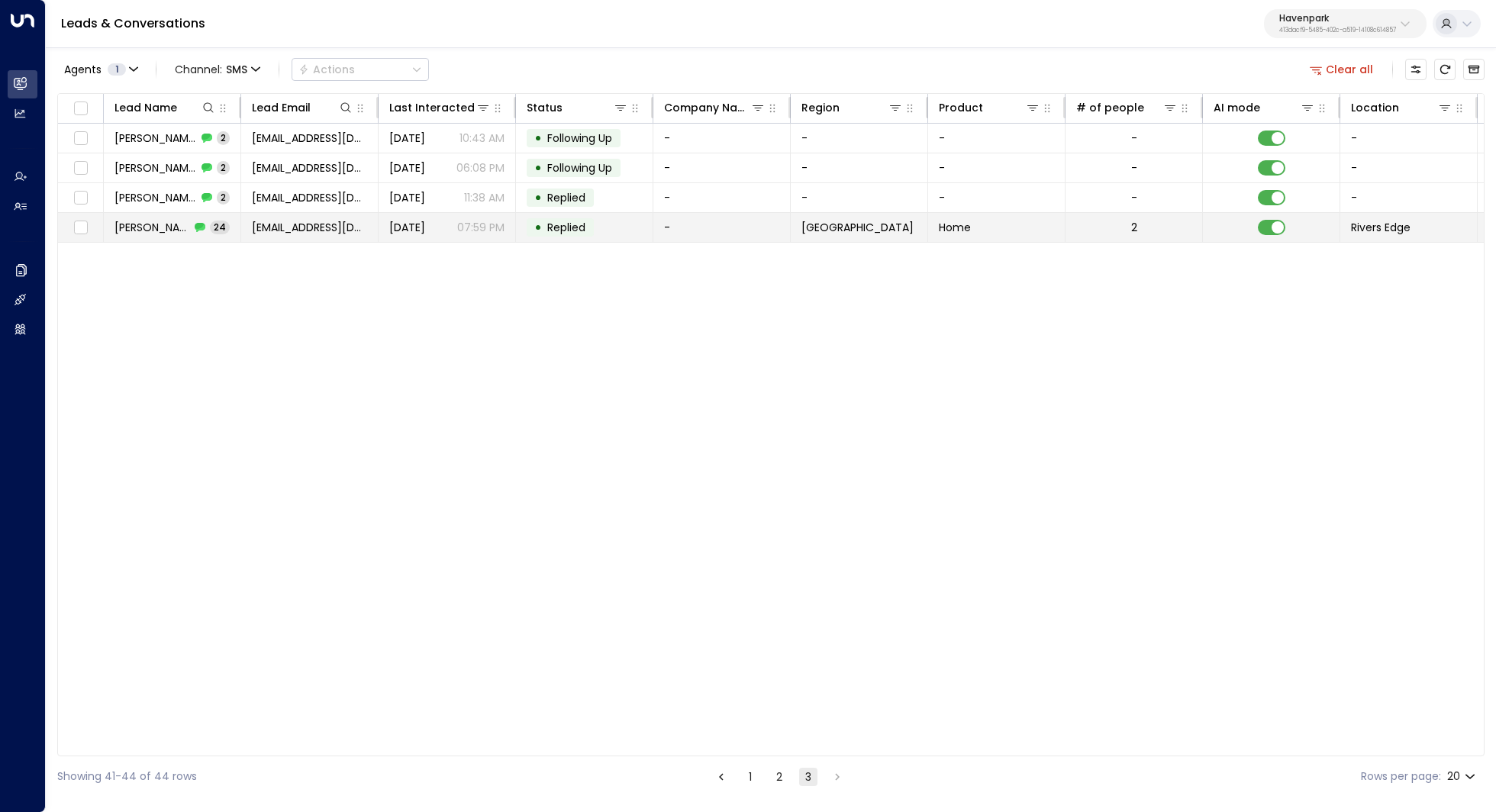
click at [147, 214] on td "Theresa Woodby 24" at bounding box center [172, 227] width 137 height 29
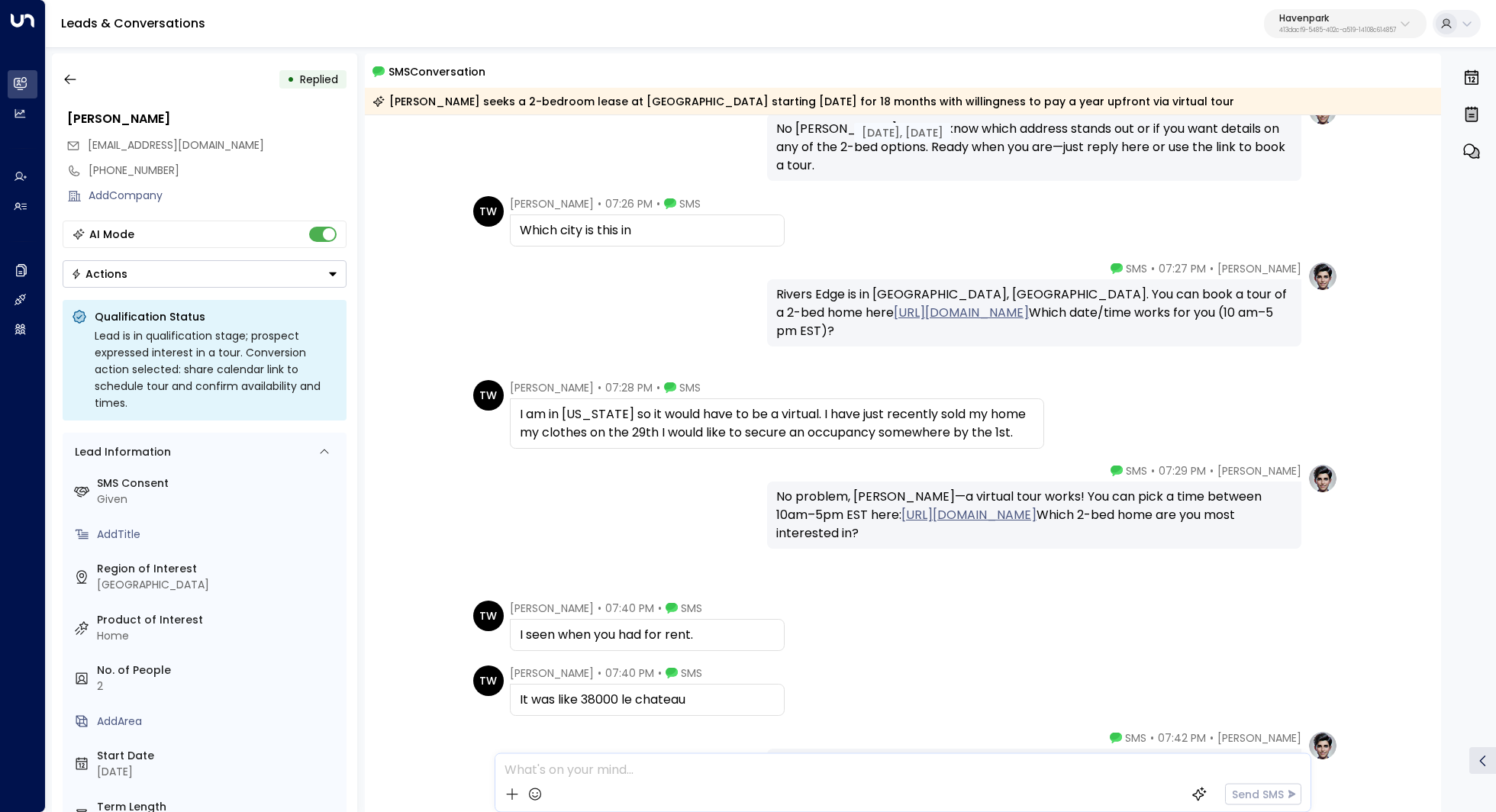
scroll to position [584, 0]
drag, startPoint x: 621, startPoint y: 407, endPoint x: 648, endPoint y: 407, distance: 27.0
click at [648, 407] on div "I am in Tennessee so it would have to be a virtual. I have just recently sold m…" at bounding box center [777, 421] width 515 height 36
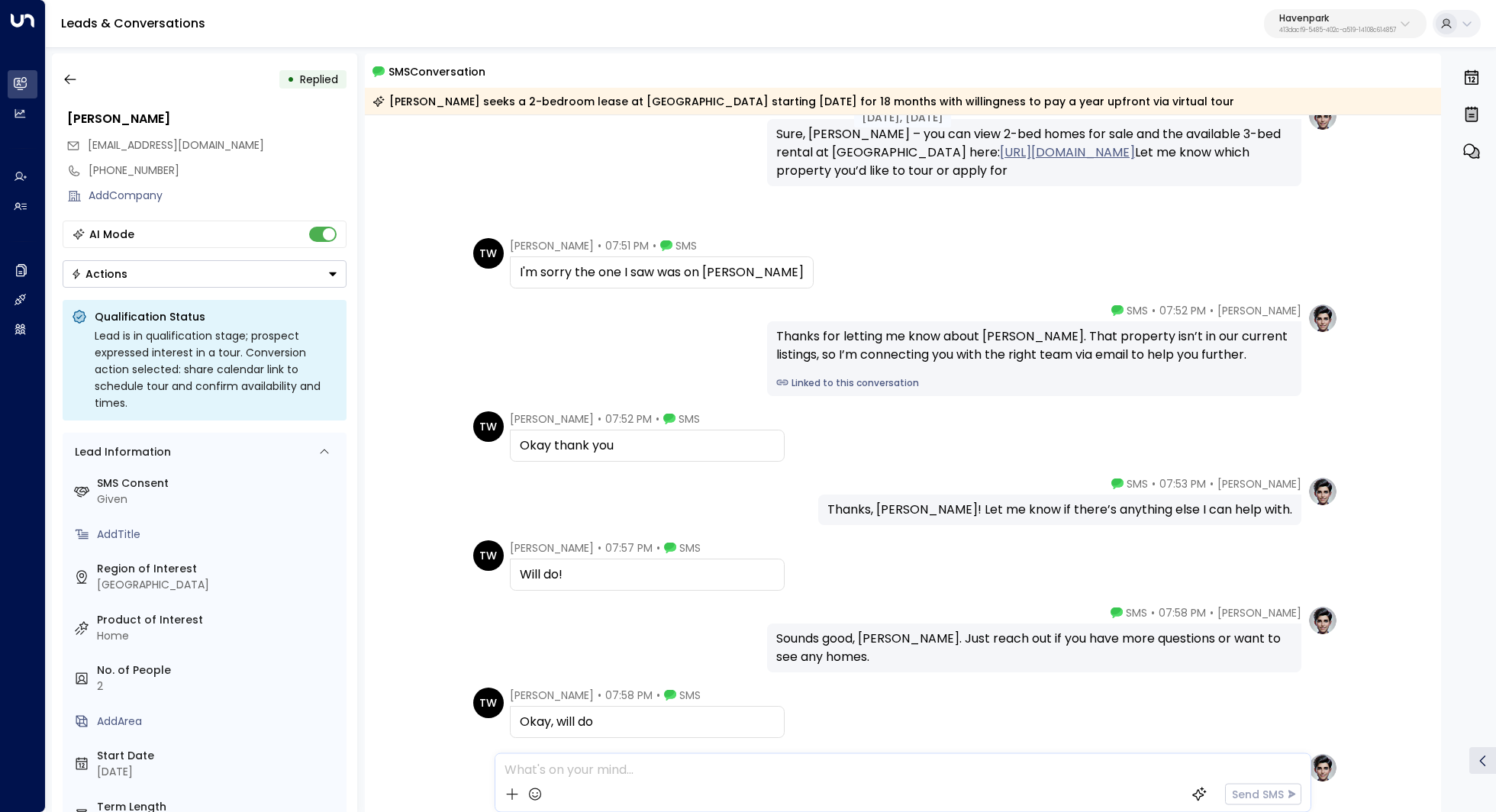
scroll to position [1603, 0]
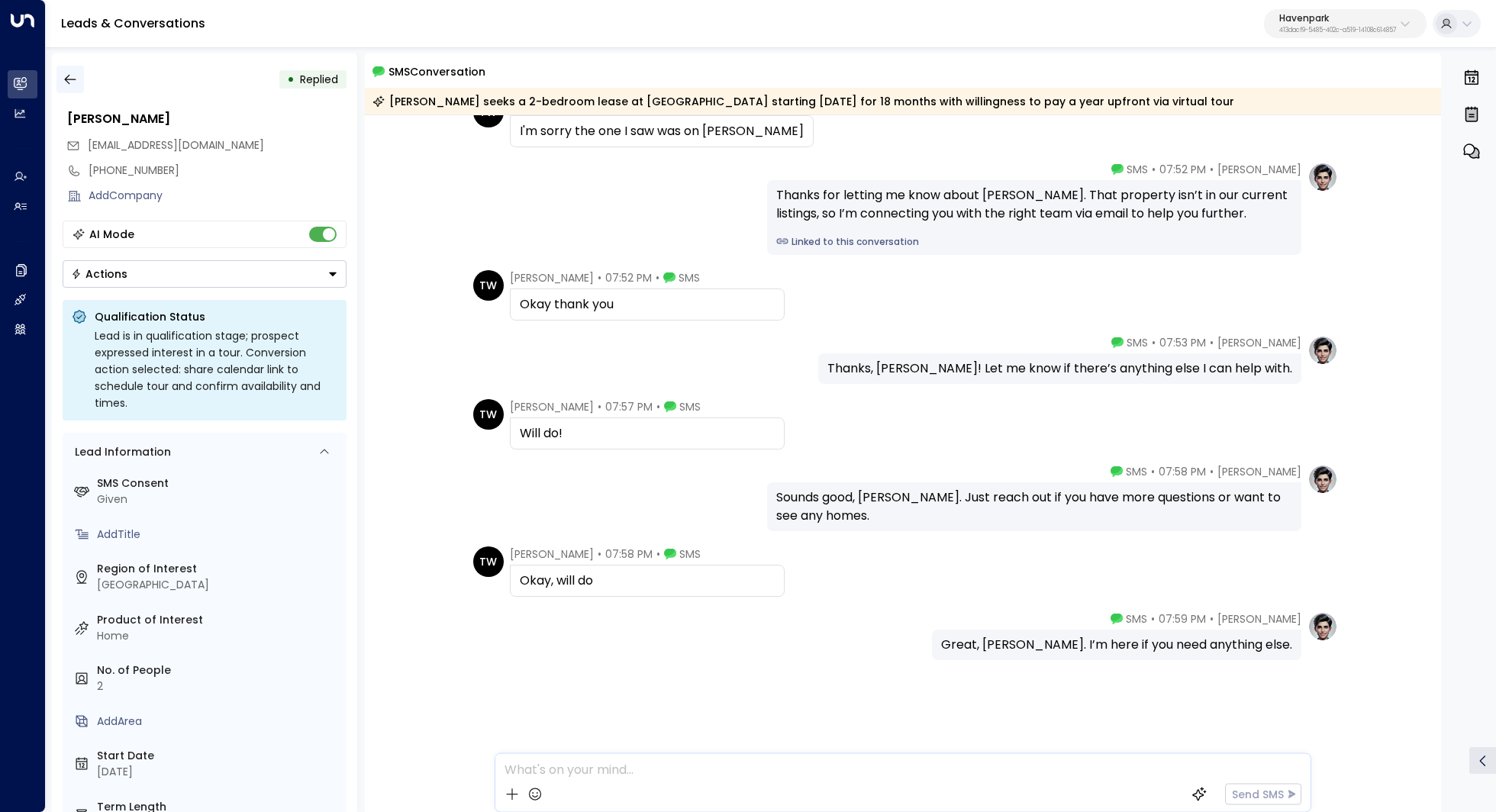
click at [66, 82] on icon "button" at bounding box center [70, 79] width 15 height 15
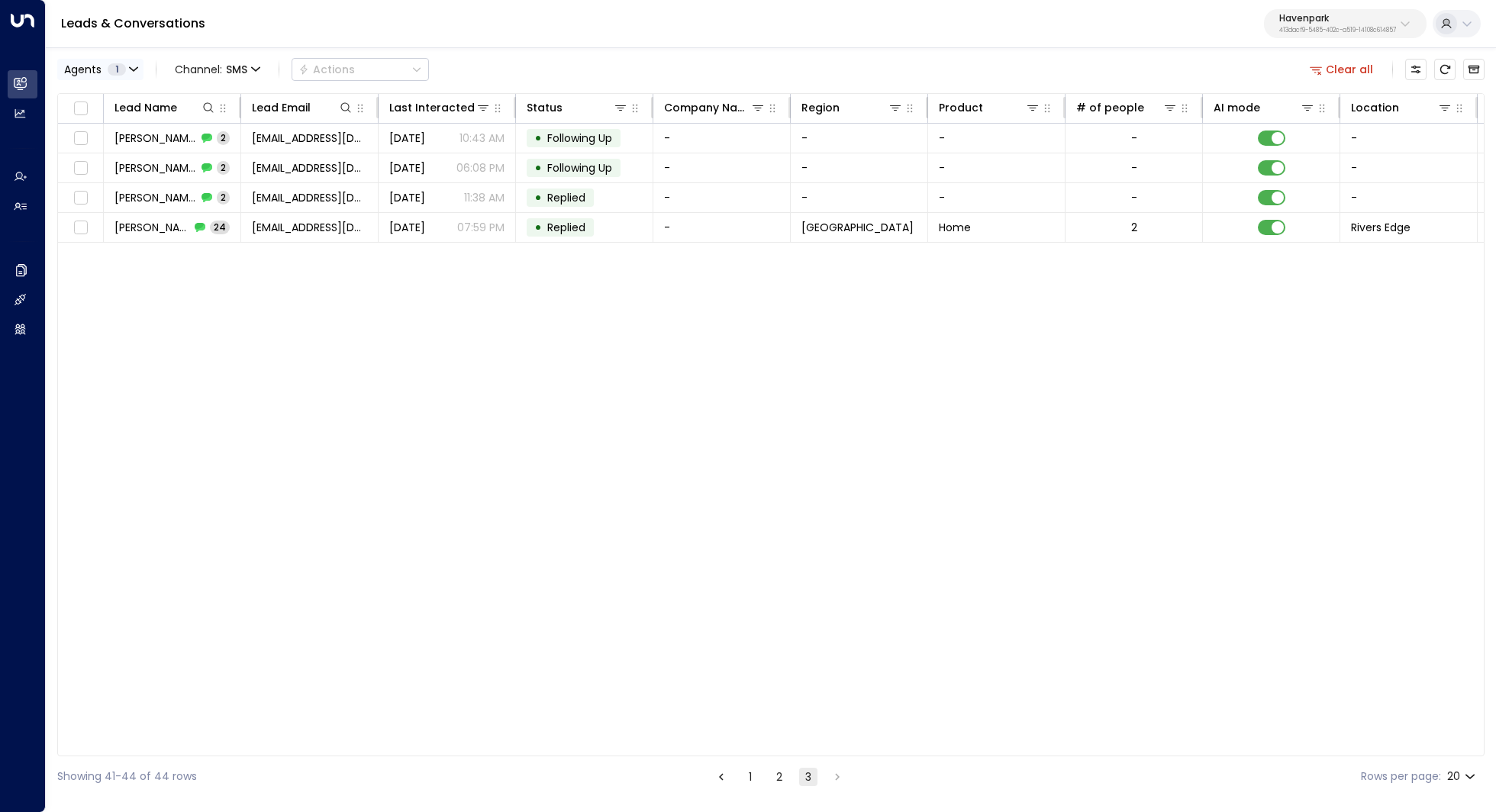
click at [129, 72] on icon "button" at bounding box center [134, 69] width 9 height 9
click at [182, 65] on div at bounding box center [748, 406] width 1496 height 812
click at [240, 65] on span "SMS" at bounding box center [236, 70] width 21 height 12
click at [205, 161] on span "Voice" at bounding box center [192, 156] width 24 height 9
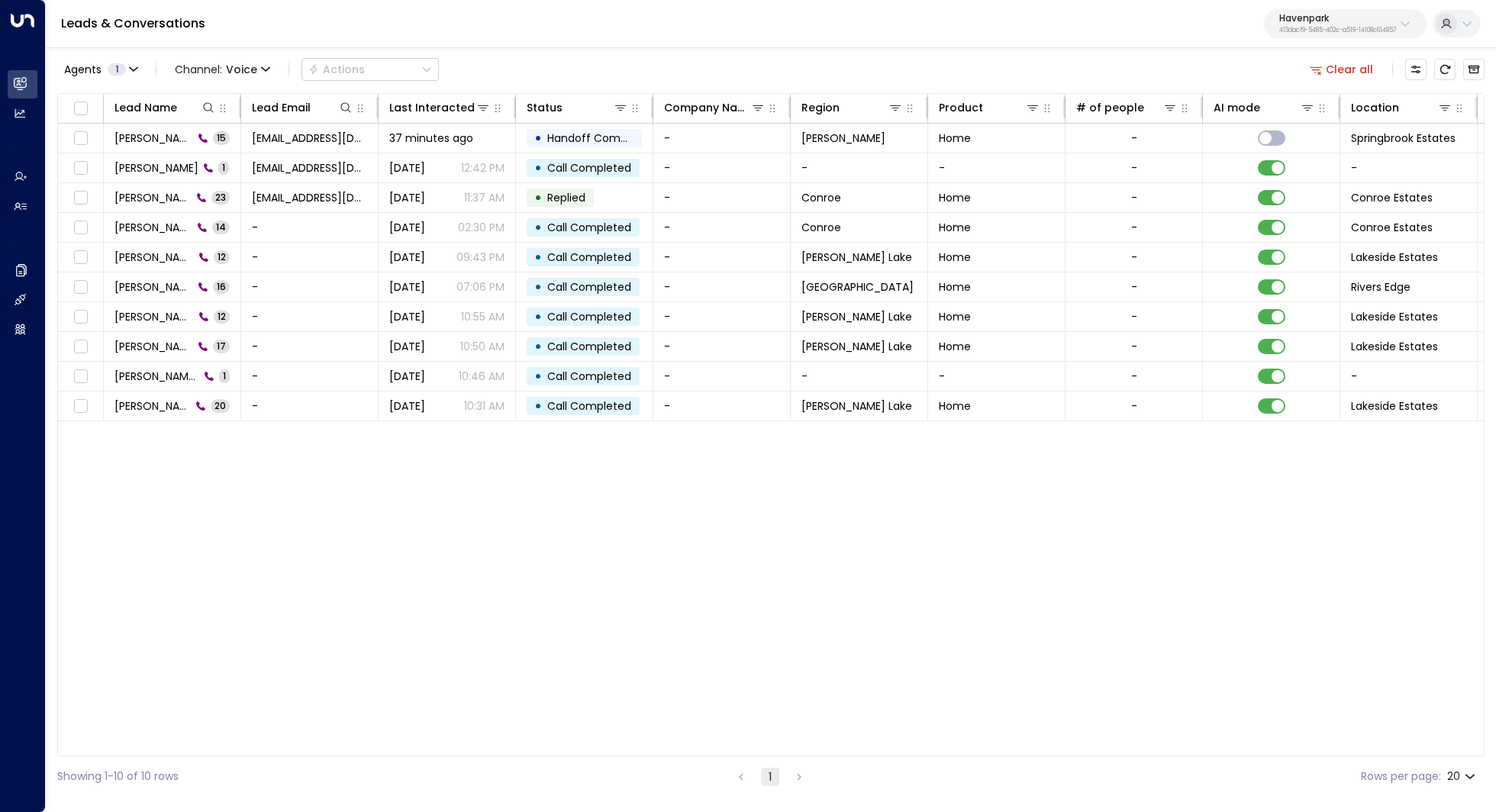
click at [1348, 22] on div "Havenpark 413dacf9-5485-402c-a519-14108c614857" at bounding box center [1337, 24] width 117 height 19
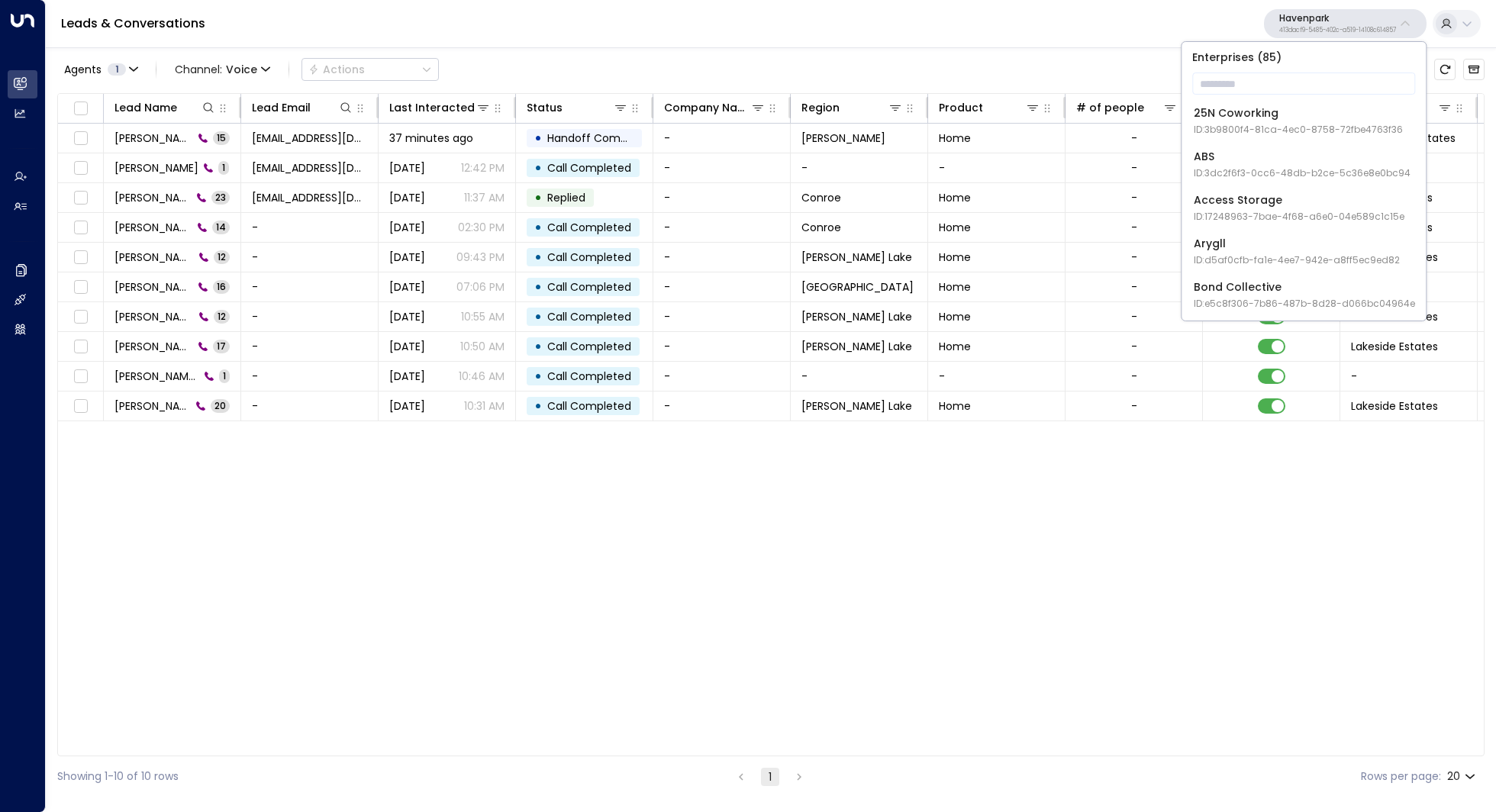
click at [1288, 67] on div "Enterprises ( 85 ) ​ 25N Coworking ID: 3b9800f4-81ca-4ec0-8758-72fbe4763f36 ABS…" at bounding box center [1304, 181] width 244 height 279
click at [1283, 75] on input "text" at bounding box center [1304, 83] width 223 height 28
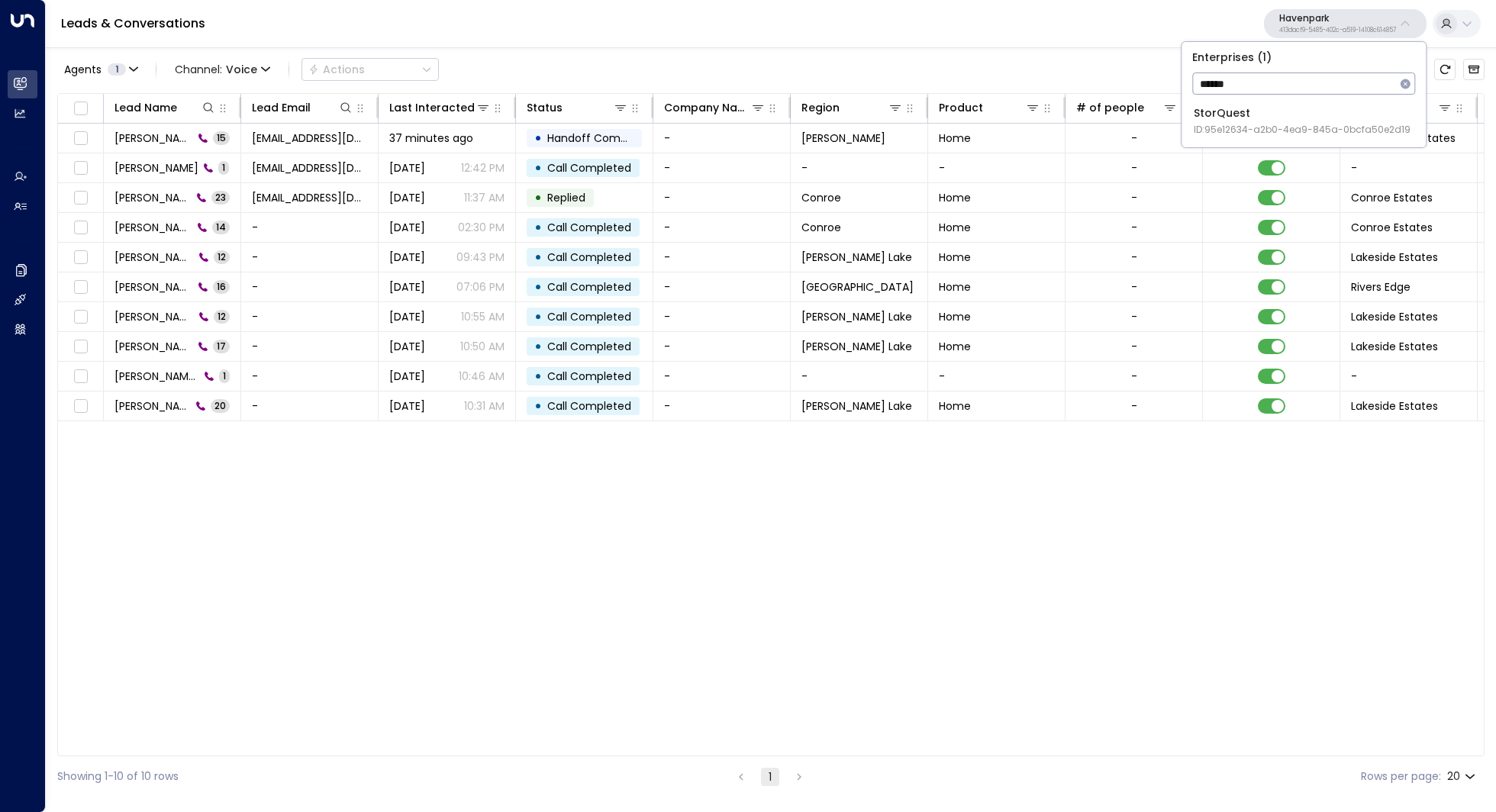
type input "******"
click at [1290, 112] on div "StorQuest ID: 95e12634-a2b0-4ea9-845a-0bcfa50e2d19" at bounding box center [1302, 120] width 217 height 31
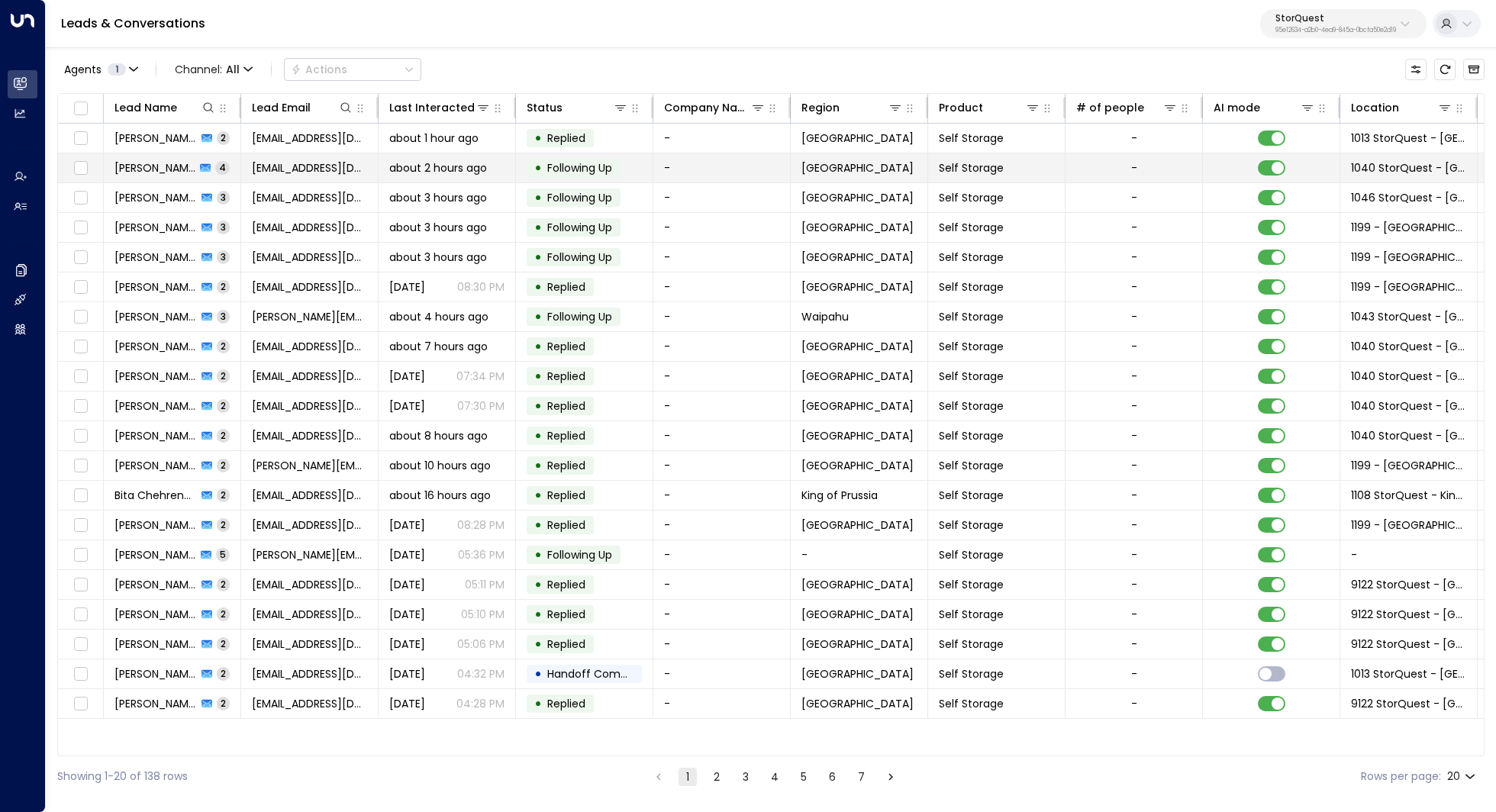
click at [174, 160] on span "[PERSON_NAME]" at bounding box center [154, 167] width 81 height 15
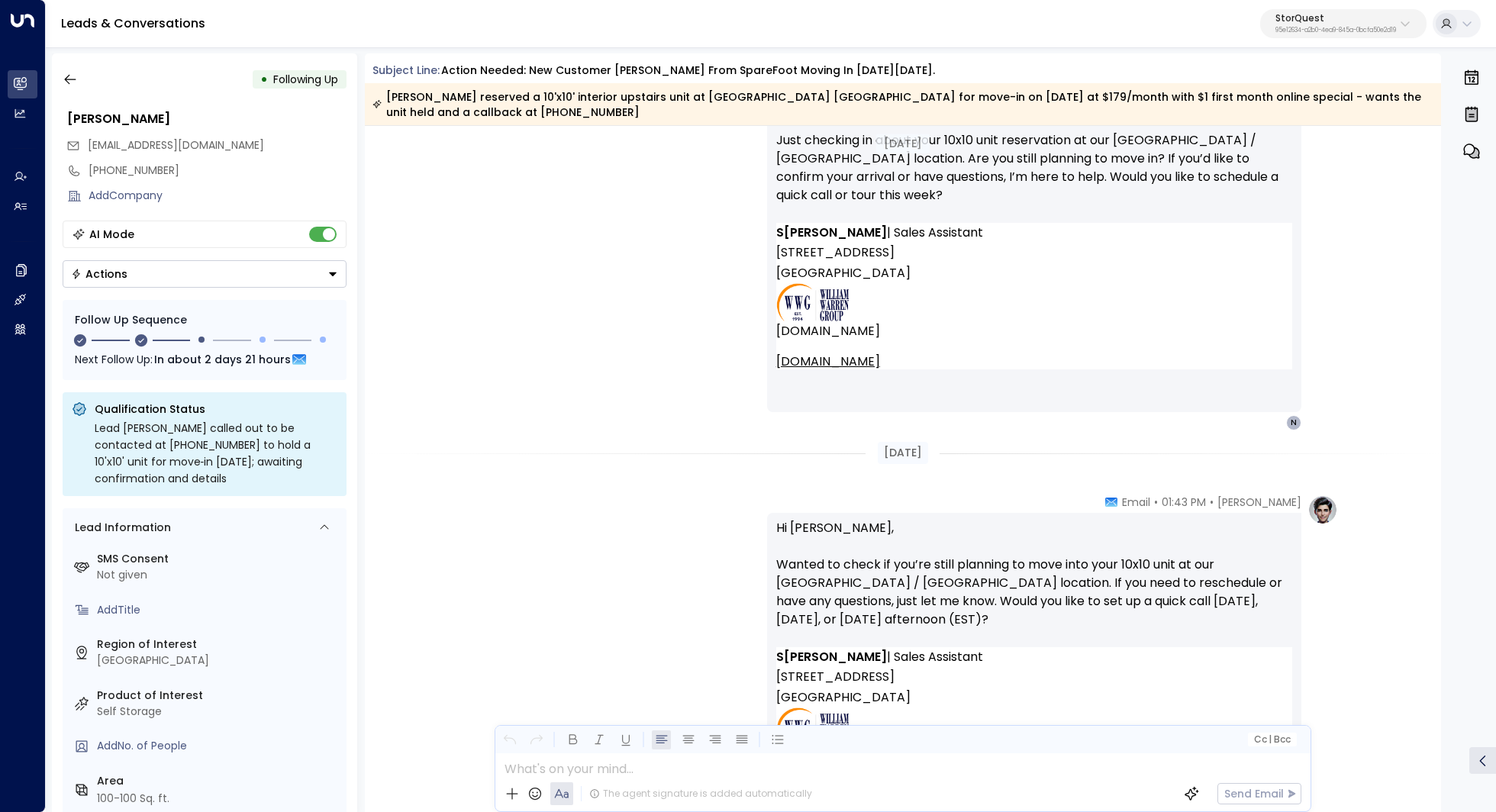
scroll to position [2251, 0]
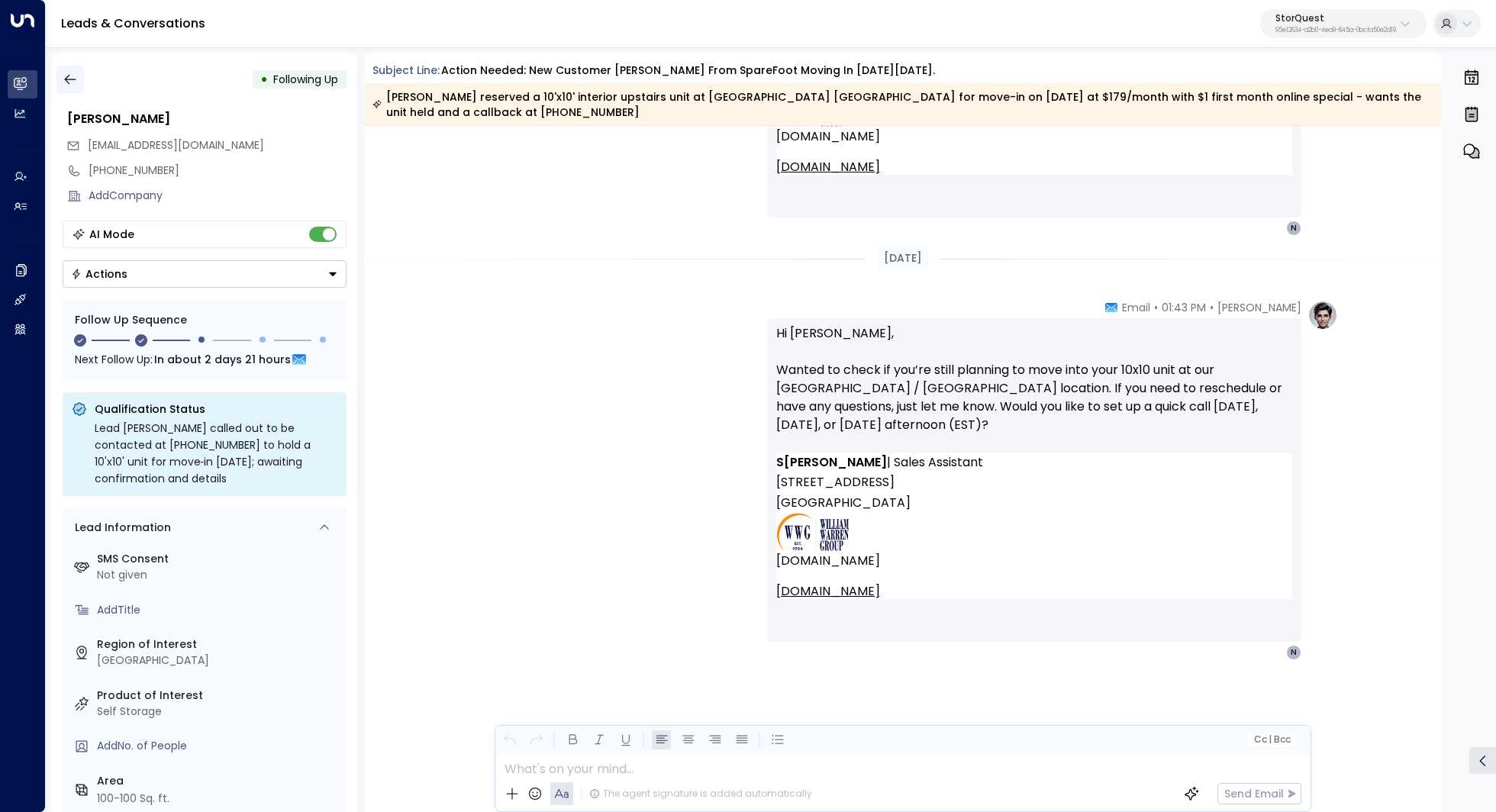
click at [65, 80] on icon "button" at bounding box center [69, 79] width 12 height 10
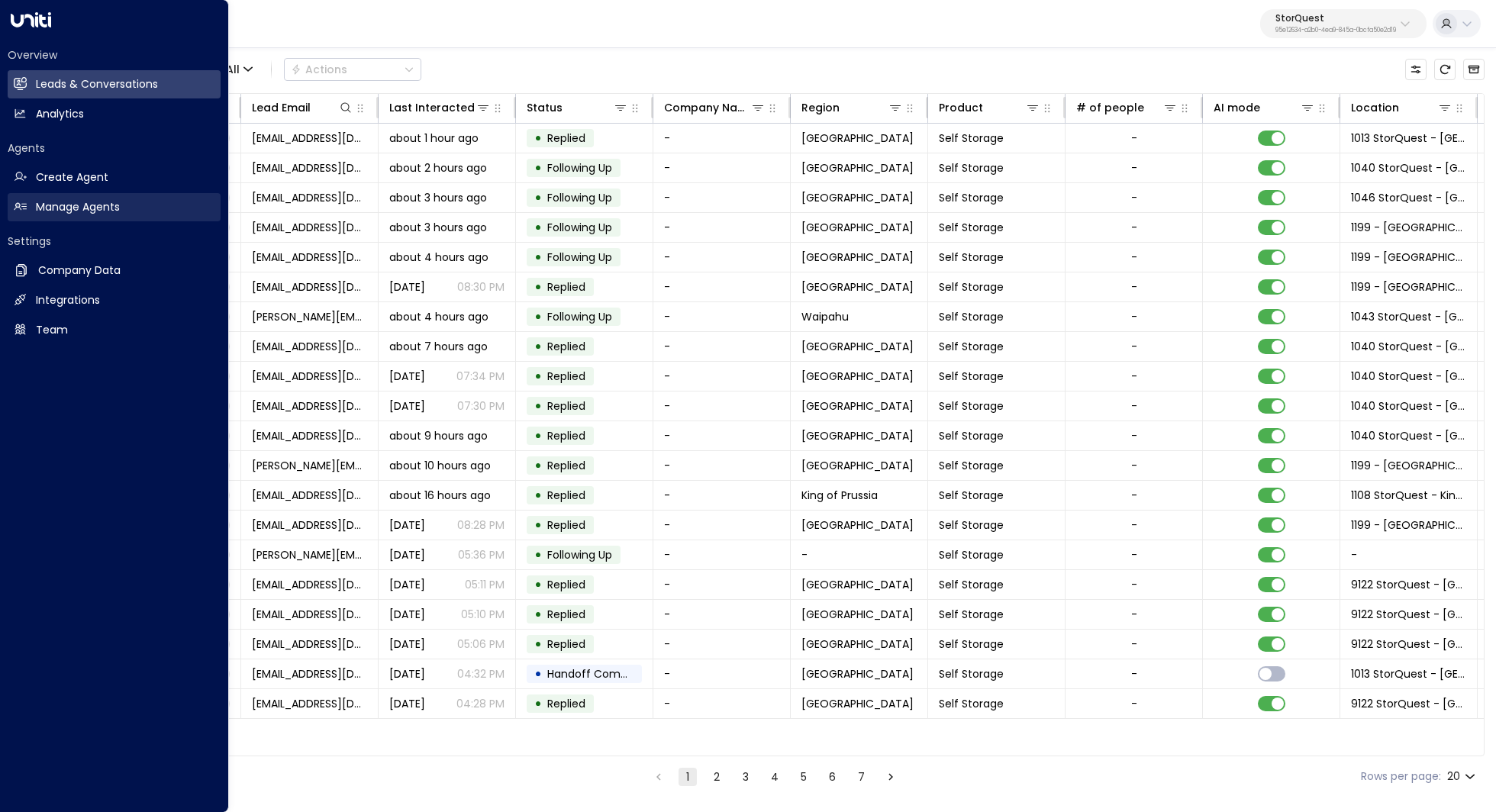
click at [96, 205] on h2 "Manage Agents" at bounding box center [77, 207] width 84 height 16
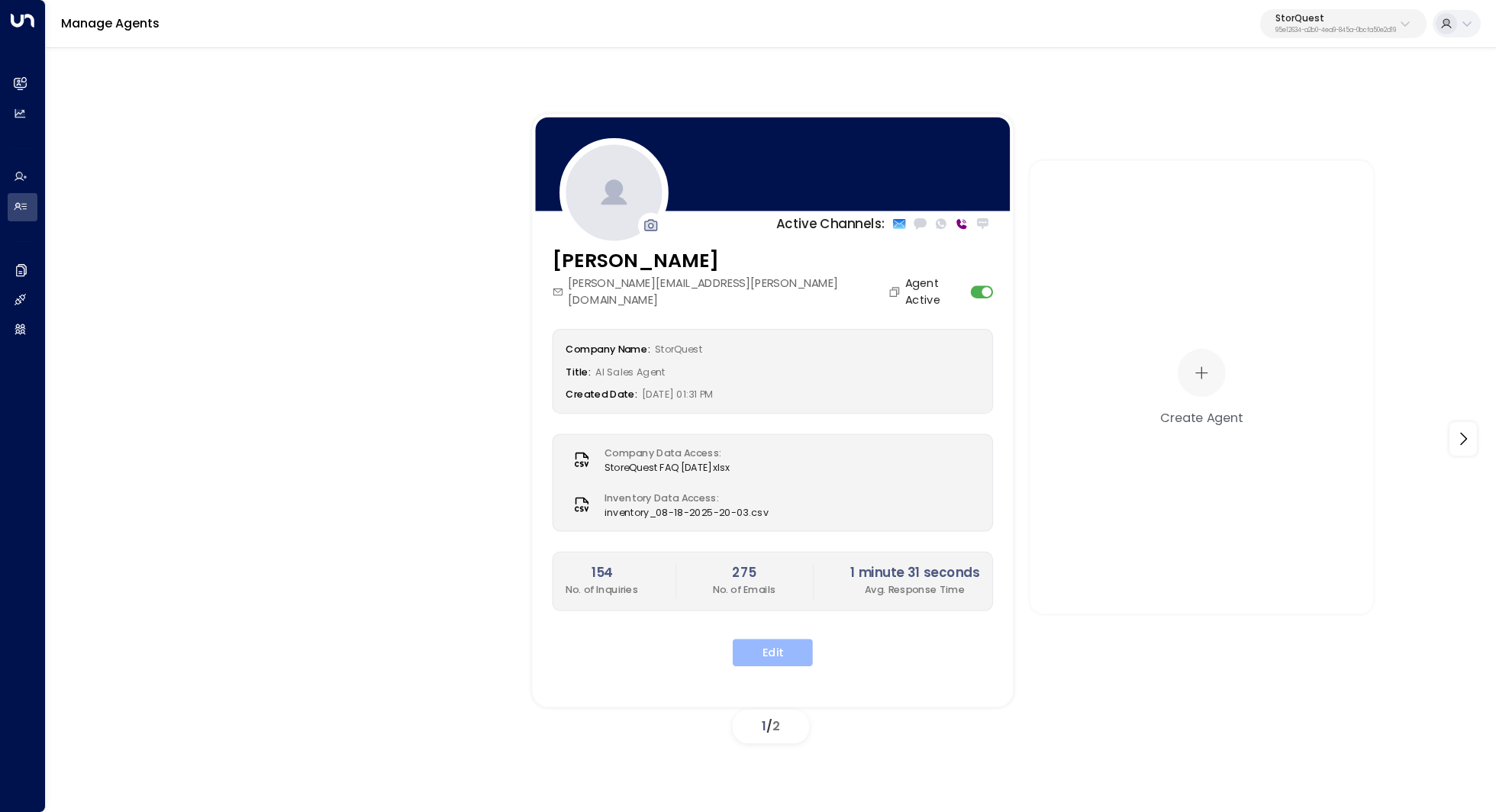
click at [764, 638] on button "Edit" at bounding box center [772, 652] width 80 height 27
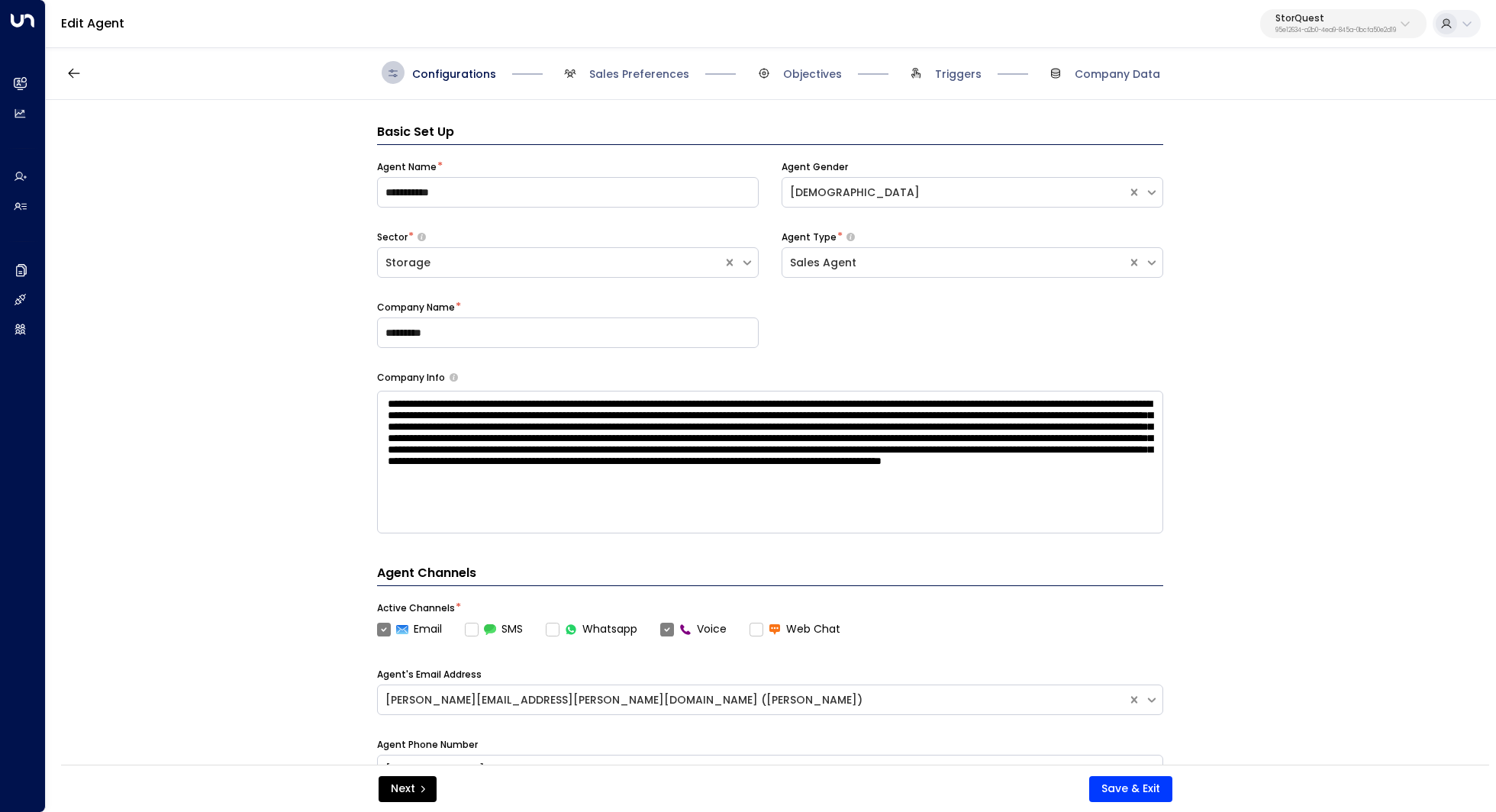
scroll to position [23, 0]
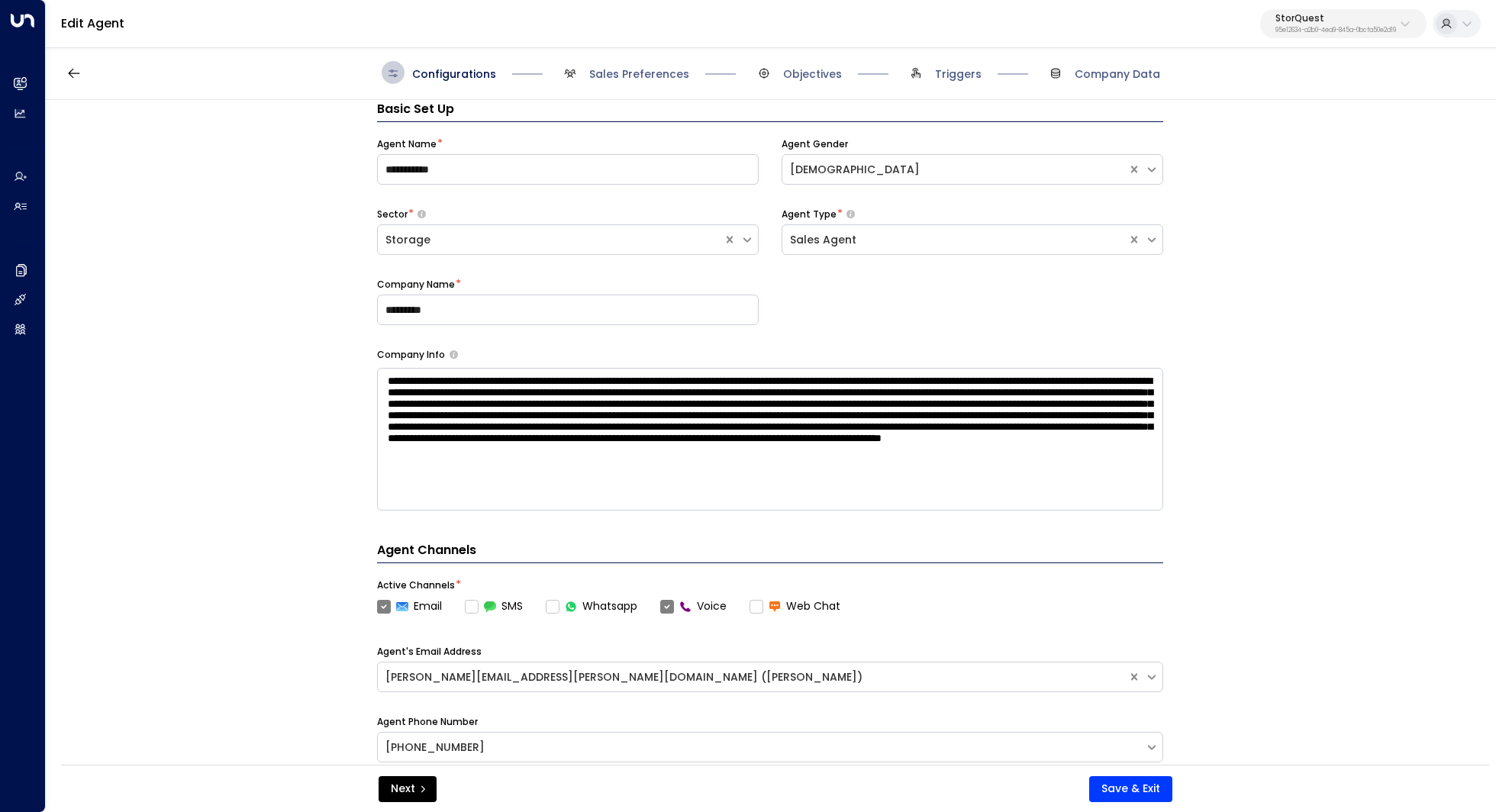
click at [671, 91] on div "Configurations Sales Preferences Objectives Triggers Company Data" at bounding box center [771, 73] width 1450 height 54
click at [665, 81] on span "Sales Preferences" at bounding box center [624, 73] width 130 height 23
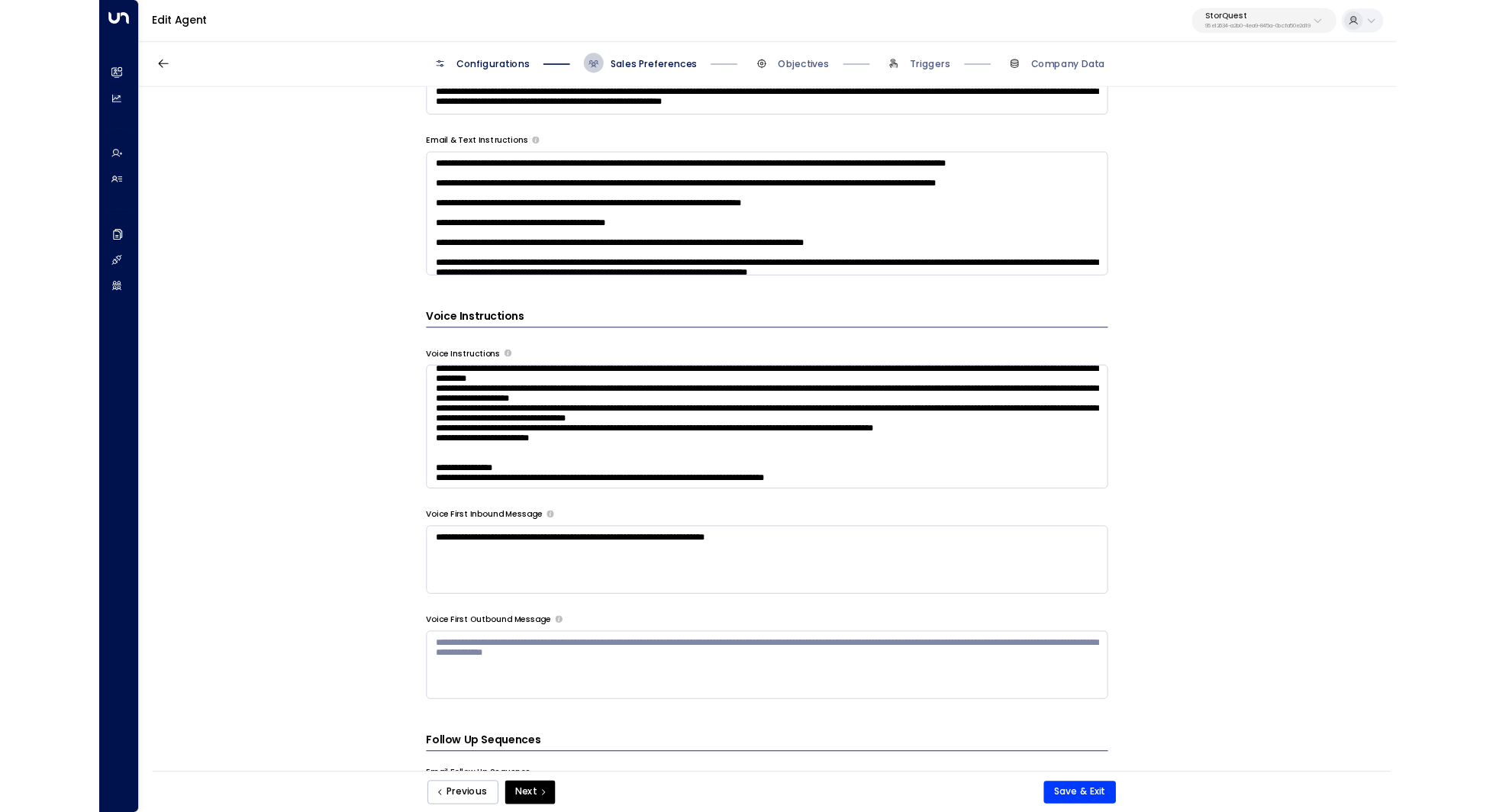
scroll to position [878, 0]
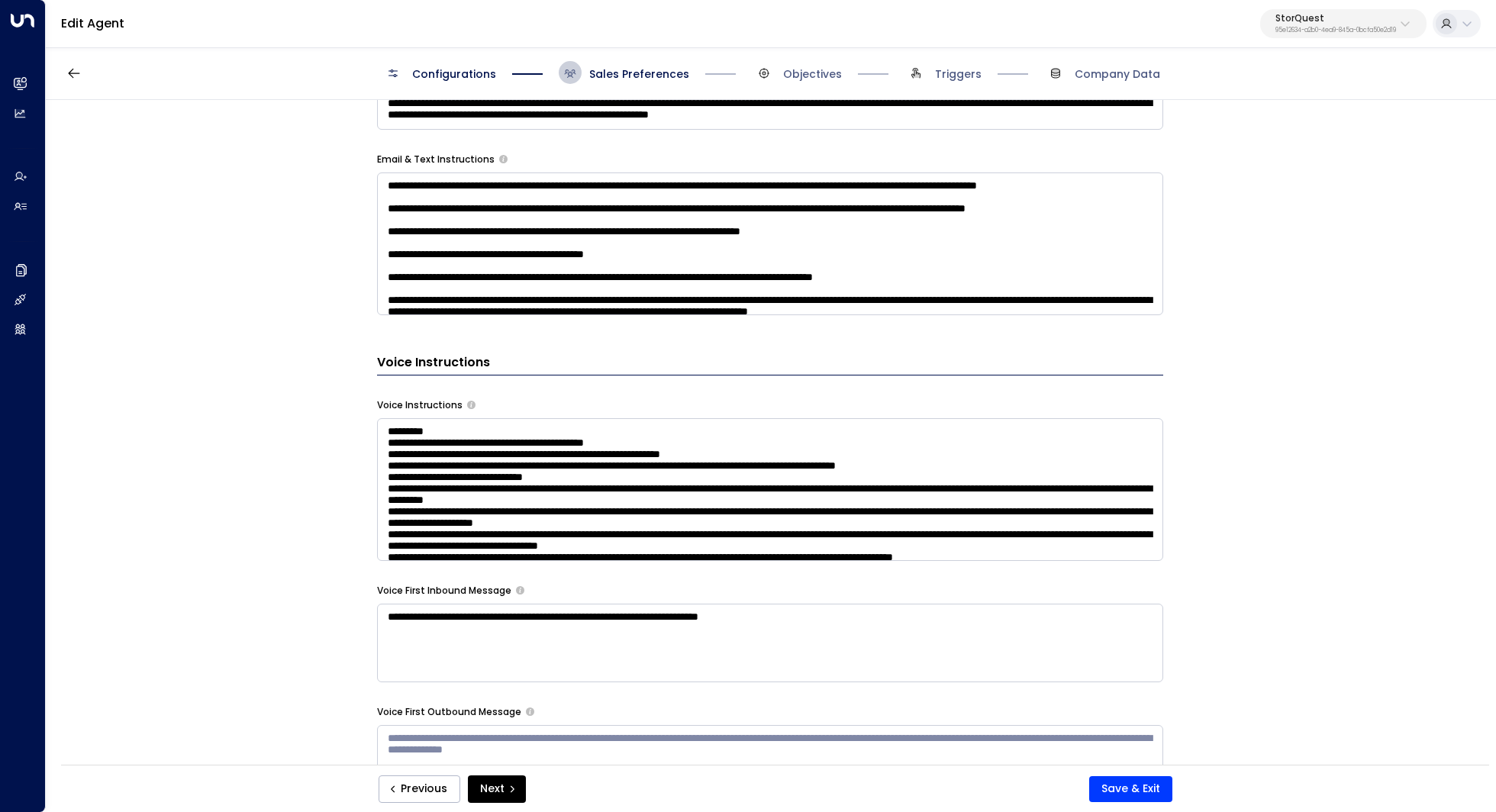
click at [530, 472] on textarea at bounding box center [771, 489] width 787 height 143
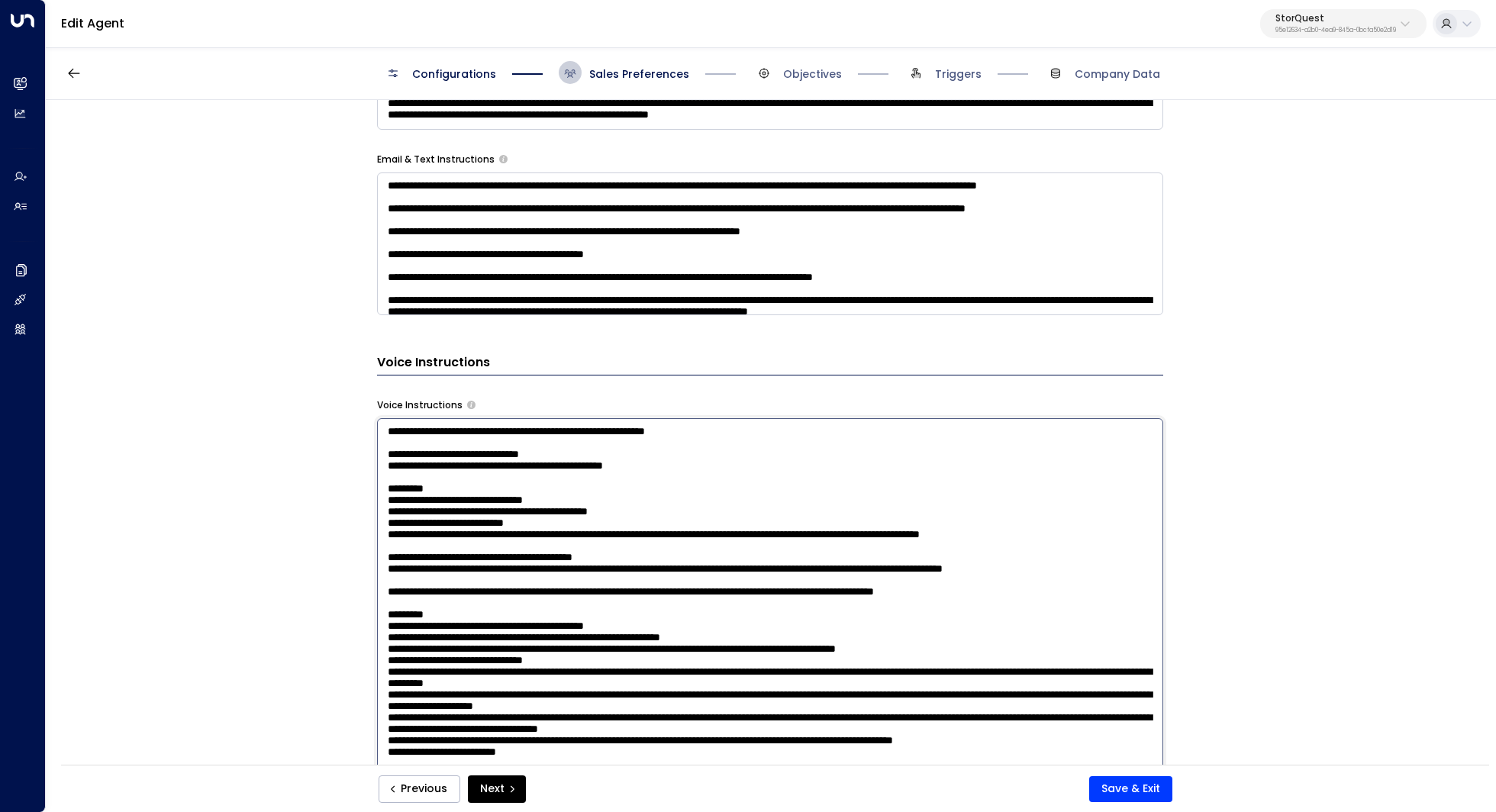
scroll to position [42, 0]
click at [585, 514] on textarea at bounding box center [771, 617] width 787 height 399
click at [569, 547] on textarea at bounding box center [771, 617] width 787 height 399
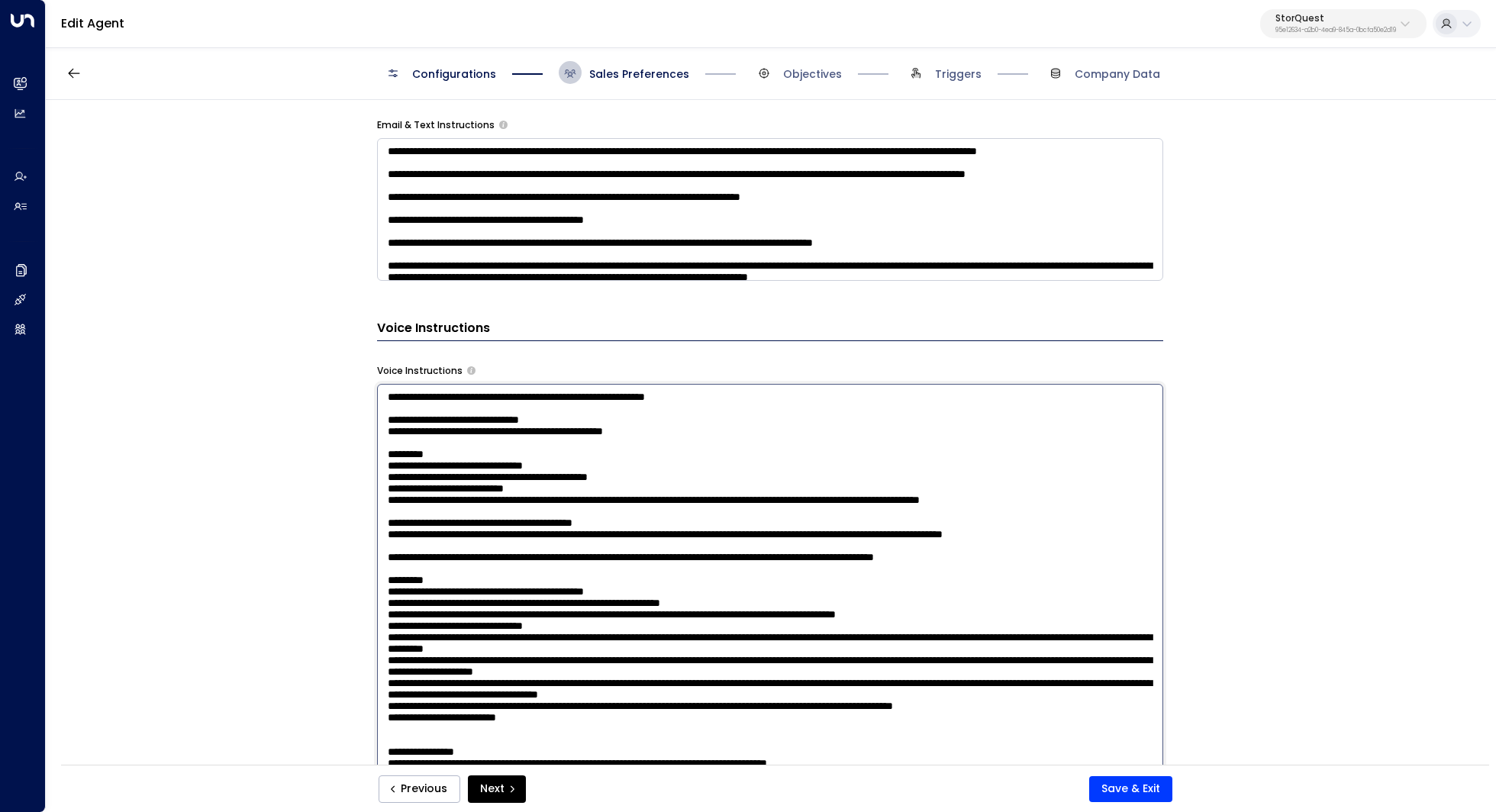
scroll to position [913, 0]
drag, startPoint x: 491, startPoint y: 507, endPoint x: 515, endPoint y: 507, distance: 24.0
click at [515, 507] on textarea at bounding box center [771, 583] width 787 height 399
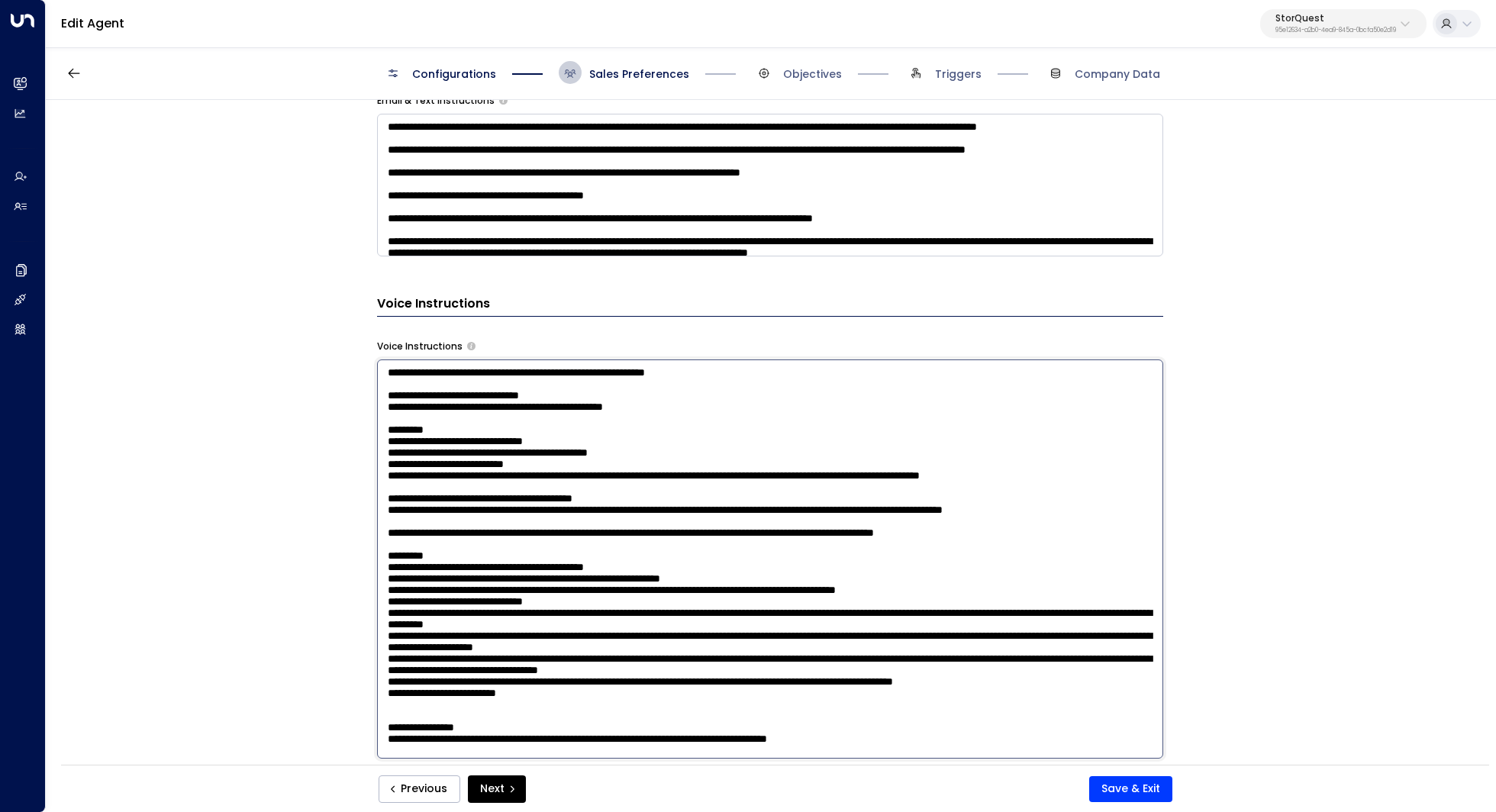
click at [682, 515] on textarea at bounding box center [771, 559] width 787 height 399
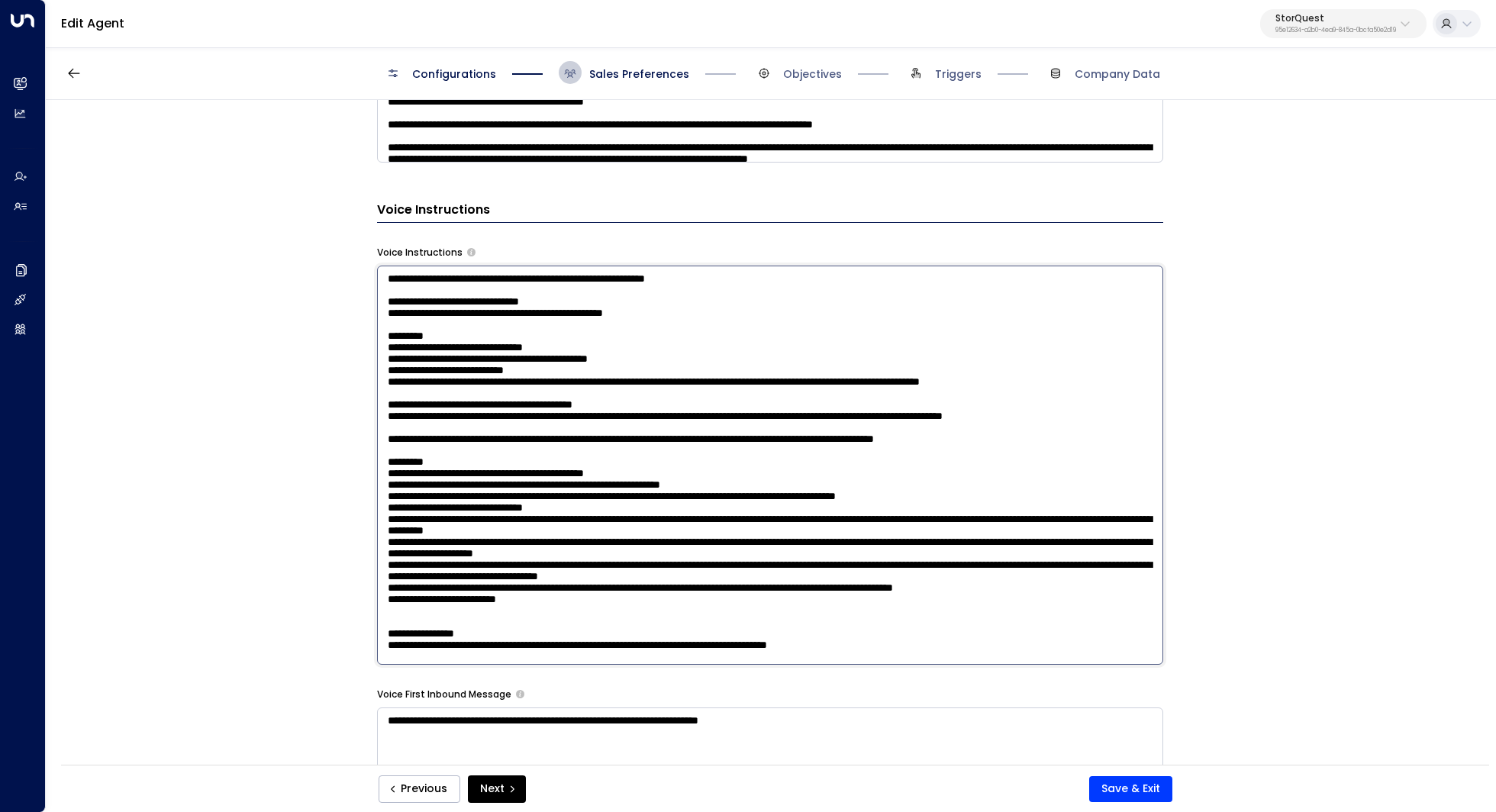
scroll to position [1034, 0]
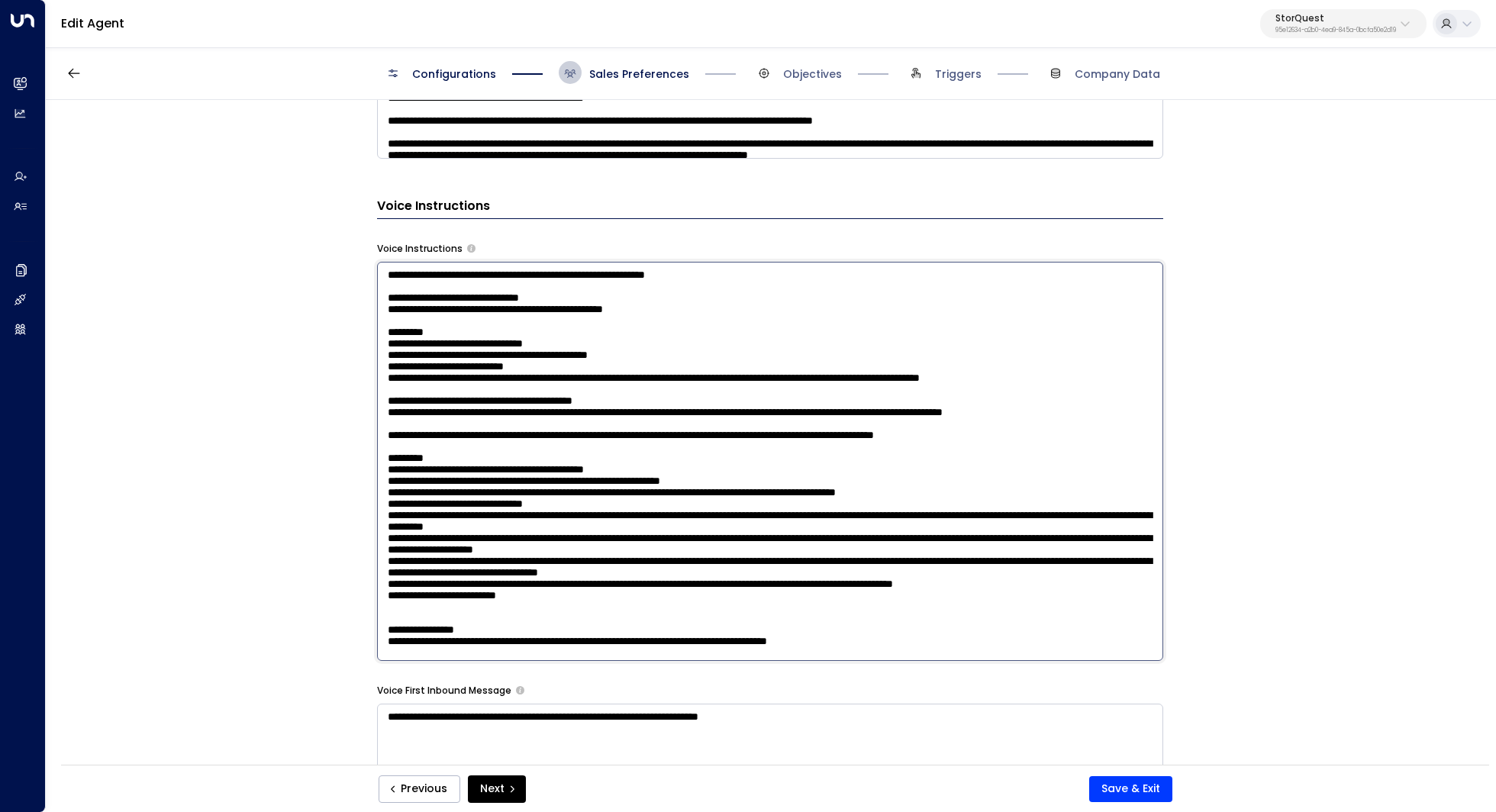
drag, startPoint x: 516, startPoint y: 502, endPoint x: 533, endPoint y: 502, distance: 17.0
click at [533, 502] on textarea at bounding box center [771, 461] width 787 height 399
drag, startPoint x: 632, startPoint y: 506, endPoint x: 624, endPoint y: 529, distance: 24.4
click at [624, 529] on textarea at bounding box center [771, 461] width 787 height 399
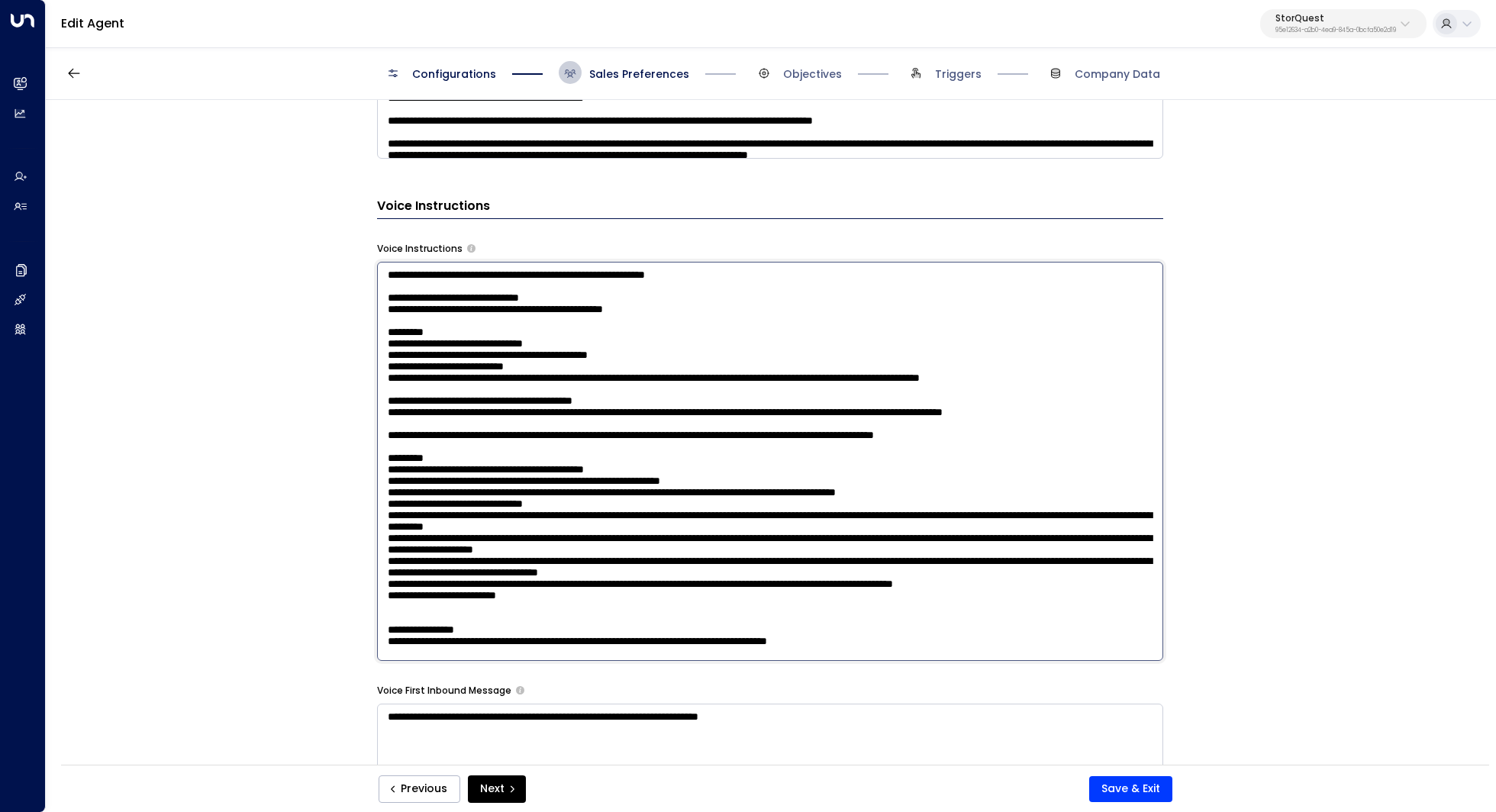
click at [624, 529] on textarea at bounding box center [771, 461] width 787 height 399
click at [608, 565] on textarea at bounding box center [771, 461] width 787 height 399
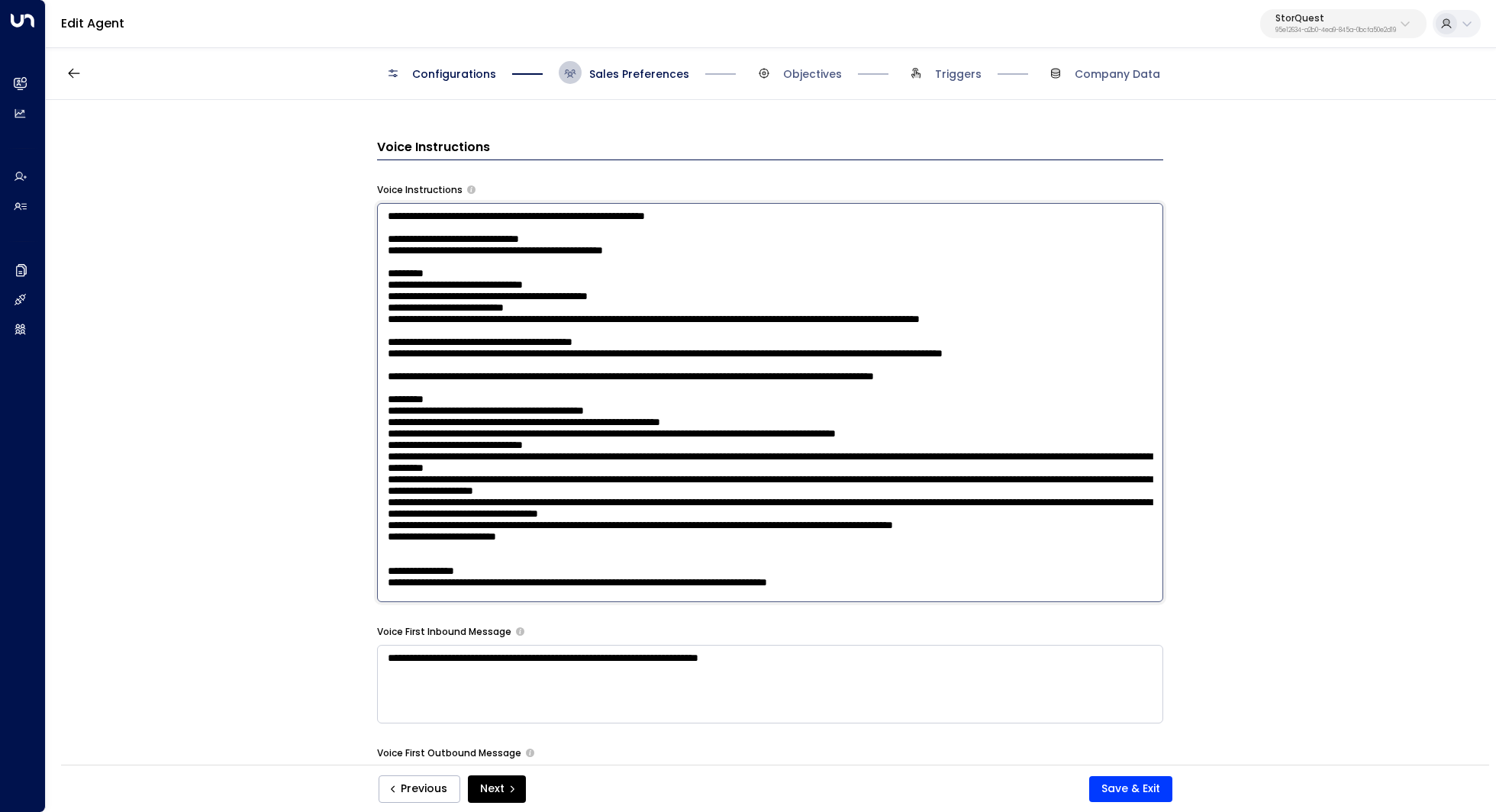
scroll to position [1094, 0]
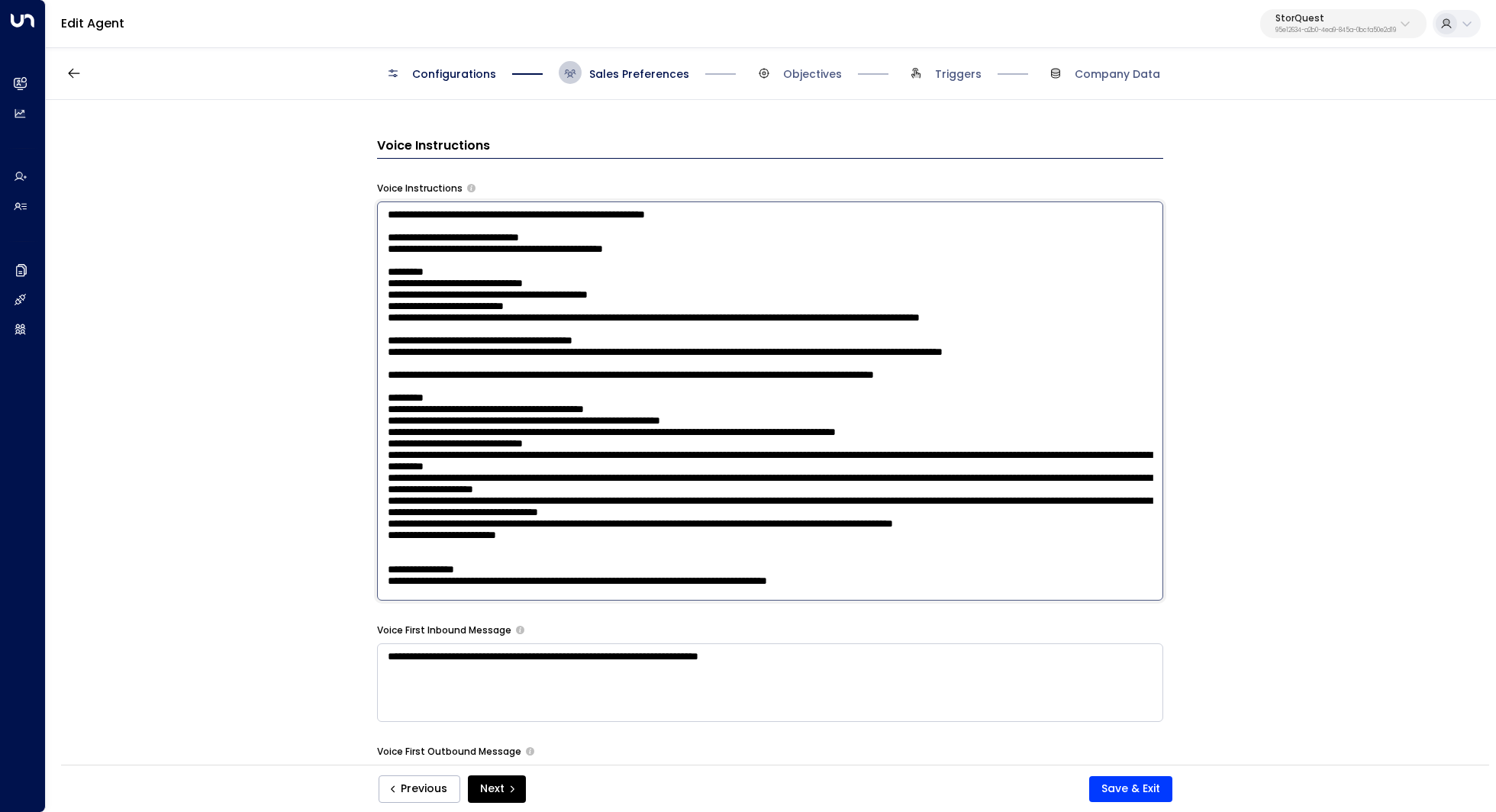
click at [585, 510] on textarea at bounding box center [771, 400] width 787 height 399
drag, startPoint x: 572, startPoint y: 494, endPoint x: 381, endPoint y: 485, distance: 191.2
click at [379, 485] on textarea at bounding box center [771, 400] width 787 height 399
click at [476, 503] on textarea at bounding box center [771, 400] width 787 height 399
click at [543, 491] on textarea at bounding box center [771, 400] width 787 height 399
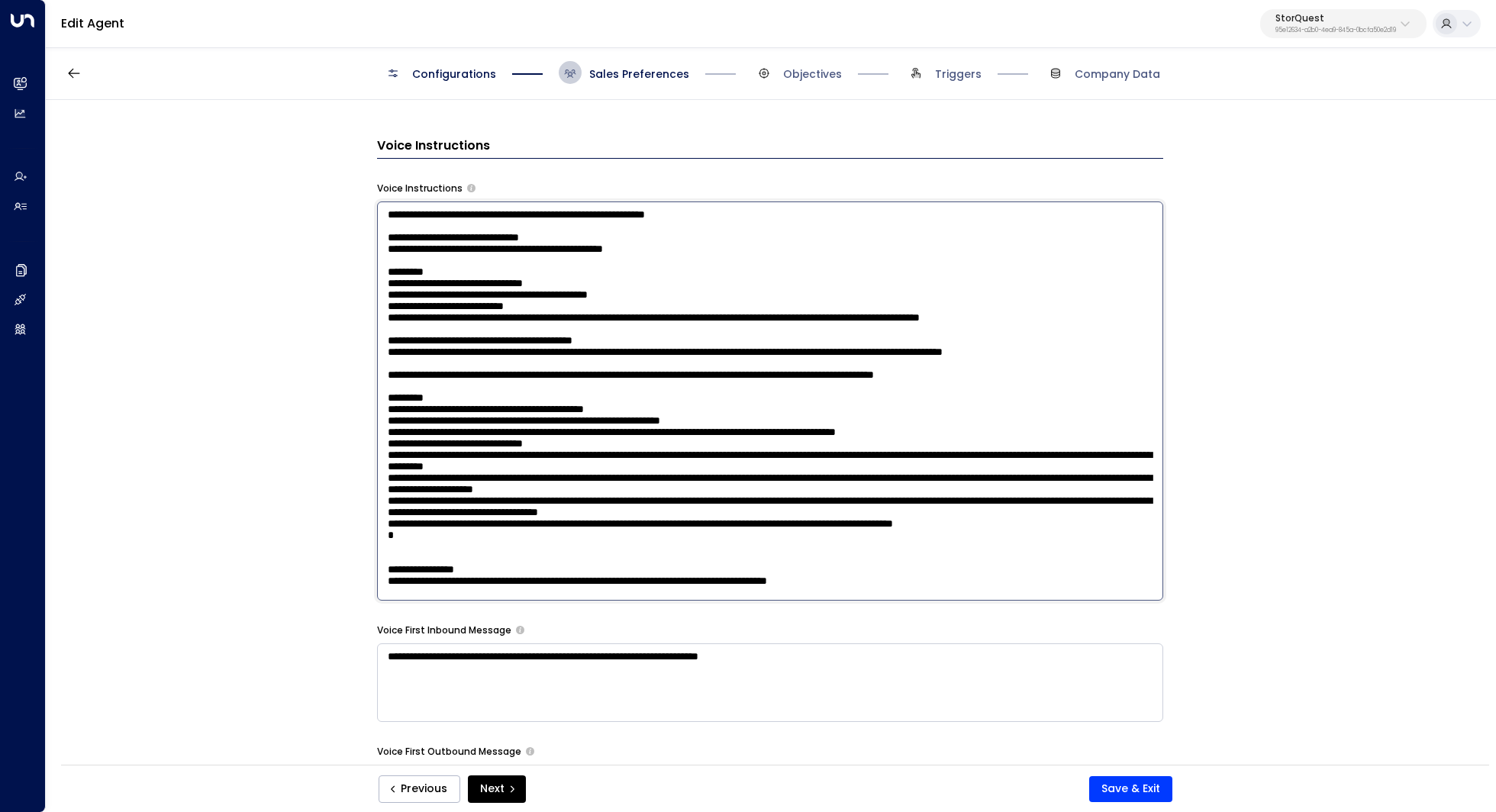
click at [596, 468] on textarea at bounding box center [771, 400] width 787 height 399
click at [624, 493] on textarea at bounding box center [771, 400] width 787 height 399
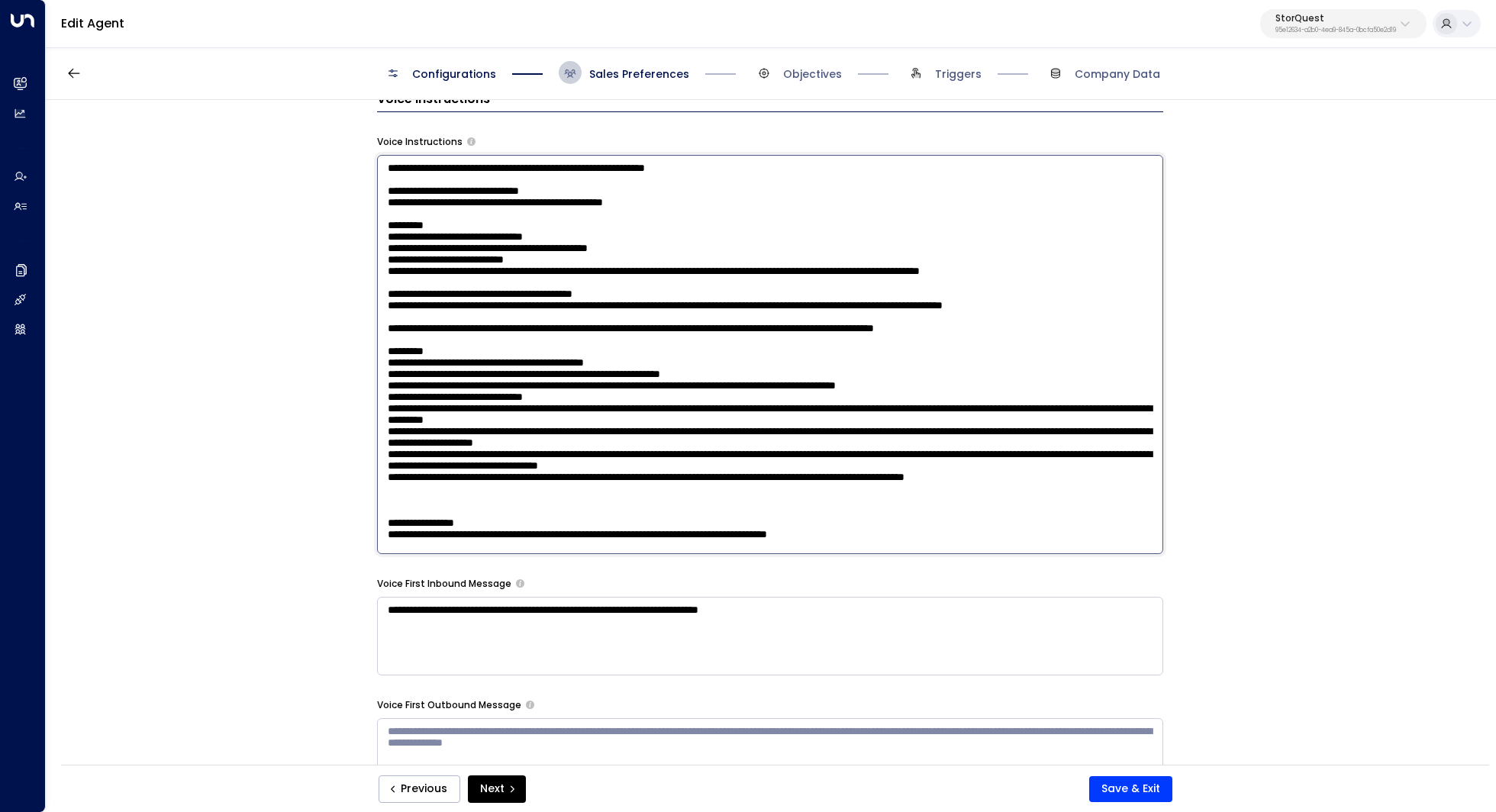
scroll to position [1144, 0]
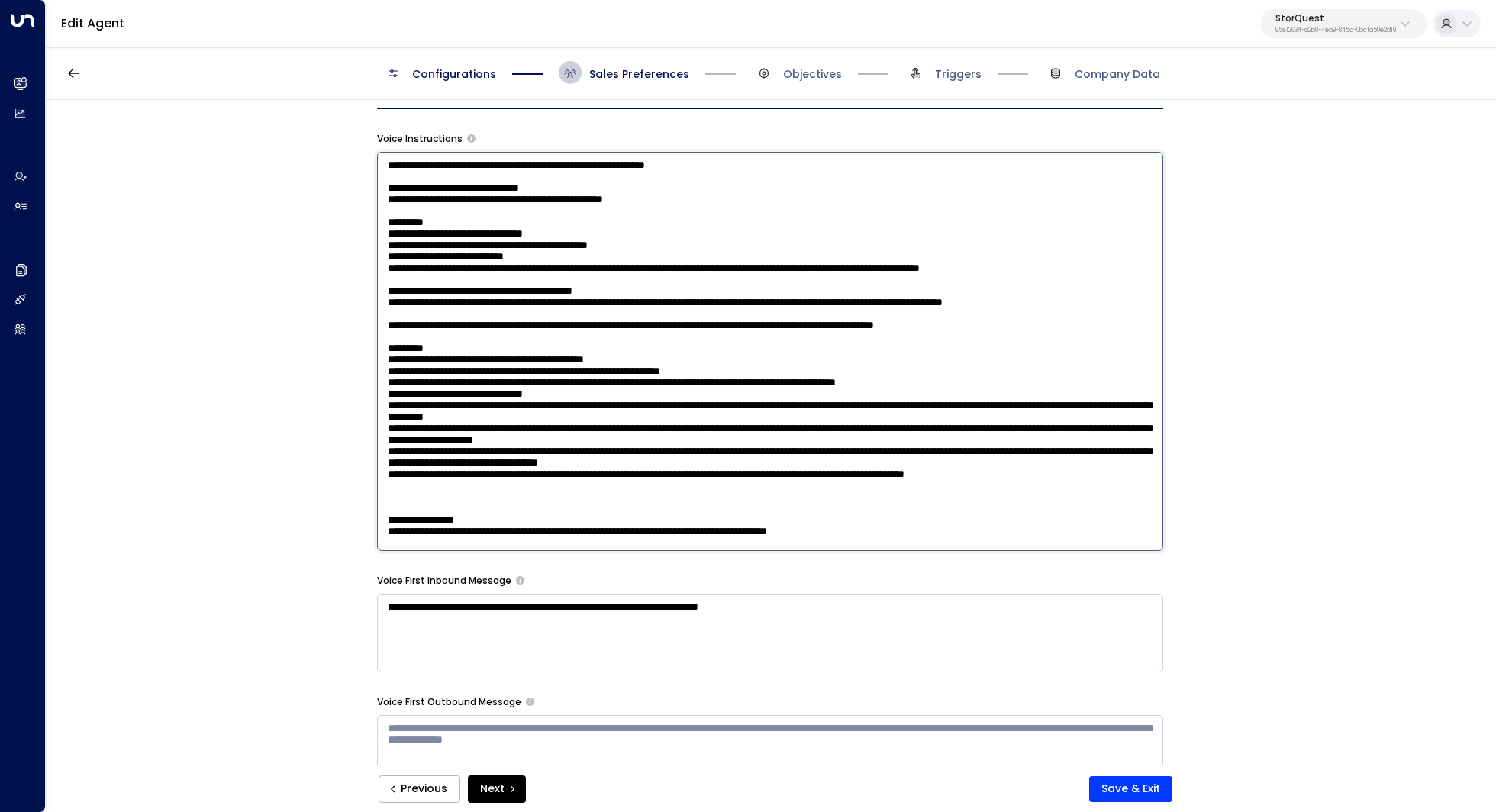
drag, startPoint x: 626, startPoint y: 327, endPoint x: 621, endPoint y: 353, distance: 26.5
click at [621, 353] on textarea at bounding box center [771, 351] width 787 height 399
drag, startPoint x: 554, startPoint y: 392, endPoint x: 580, endPoint y: 392, distance: 26.0
click at [580, 392] on textarea at bounding box center [771, 351] width 787 height 399
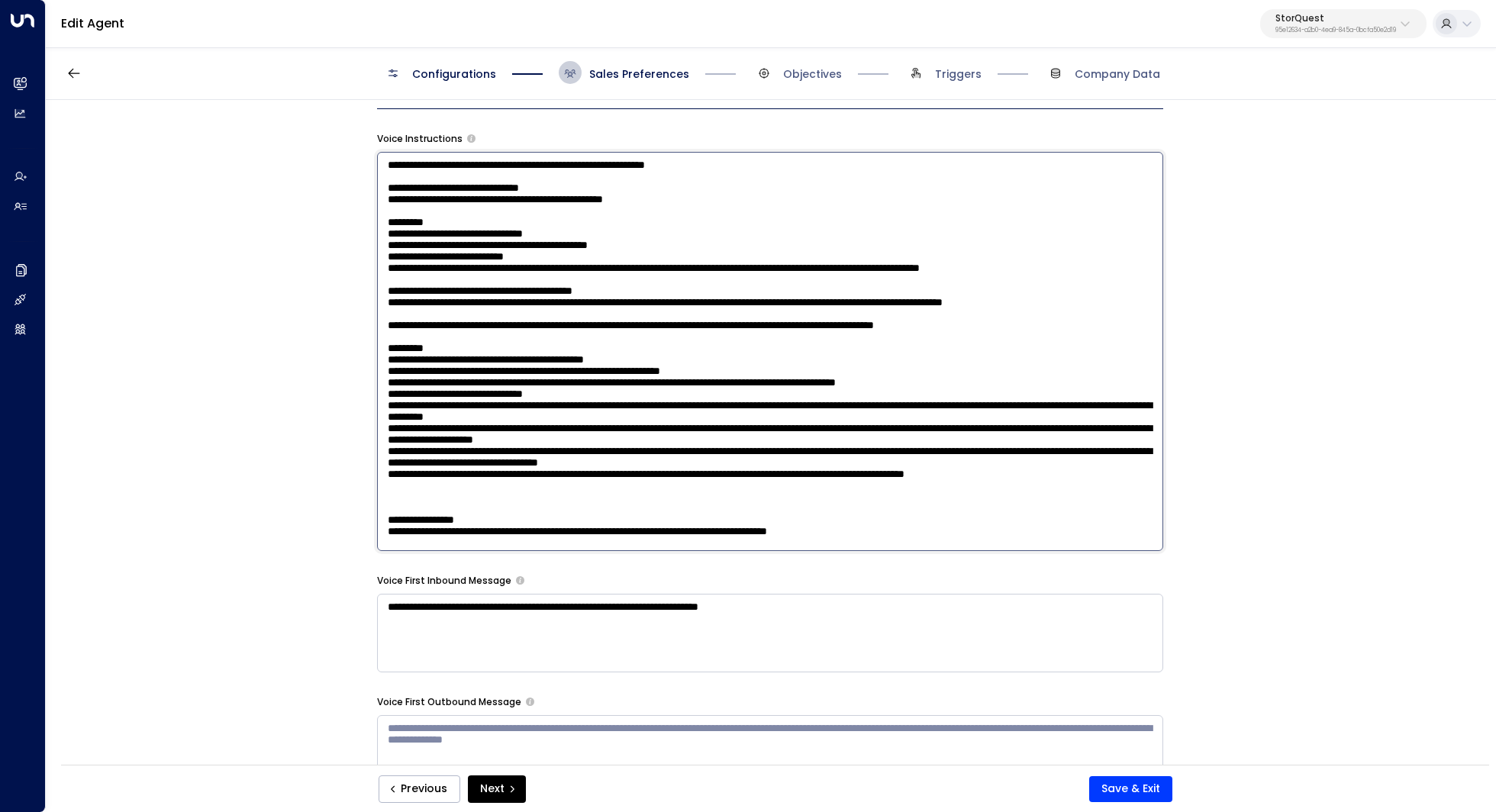
click at [580, 392] on textarea at bounding box center [771, 351] width 787 height 399
click at [917, 400] on textarea at bounding box center [771, 351] width 787 height 399
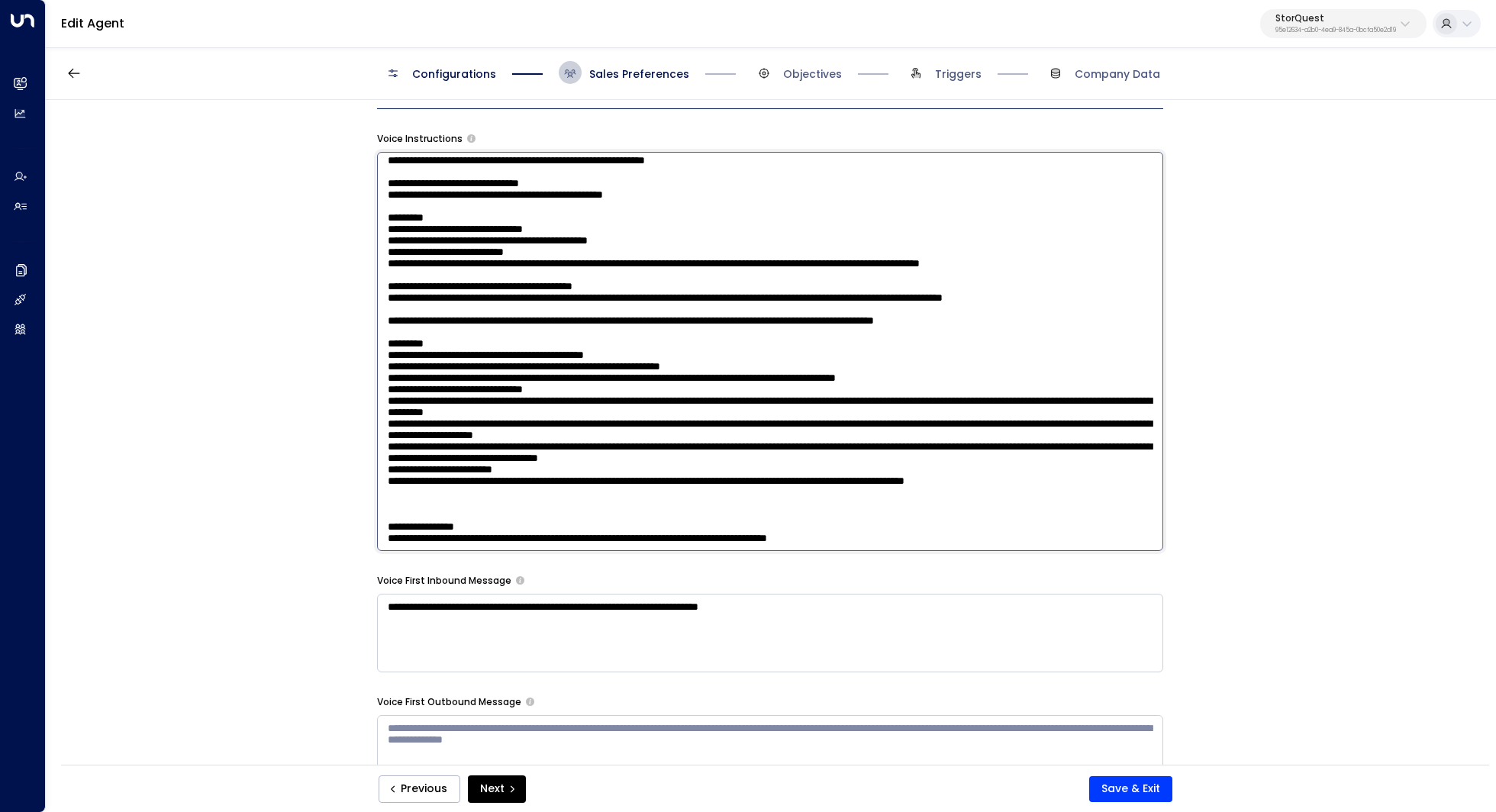
click at [908, 409] on textarea at bounding box center [771, 351] width 787 height 399
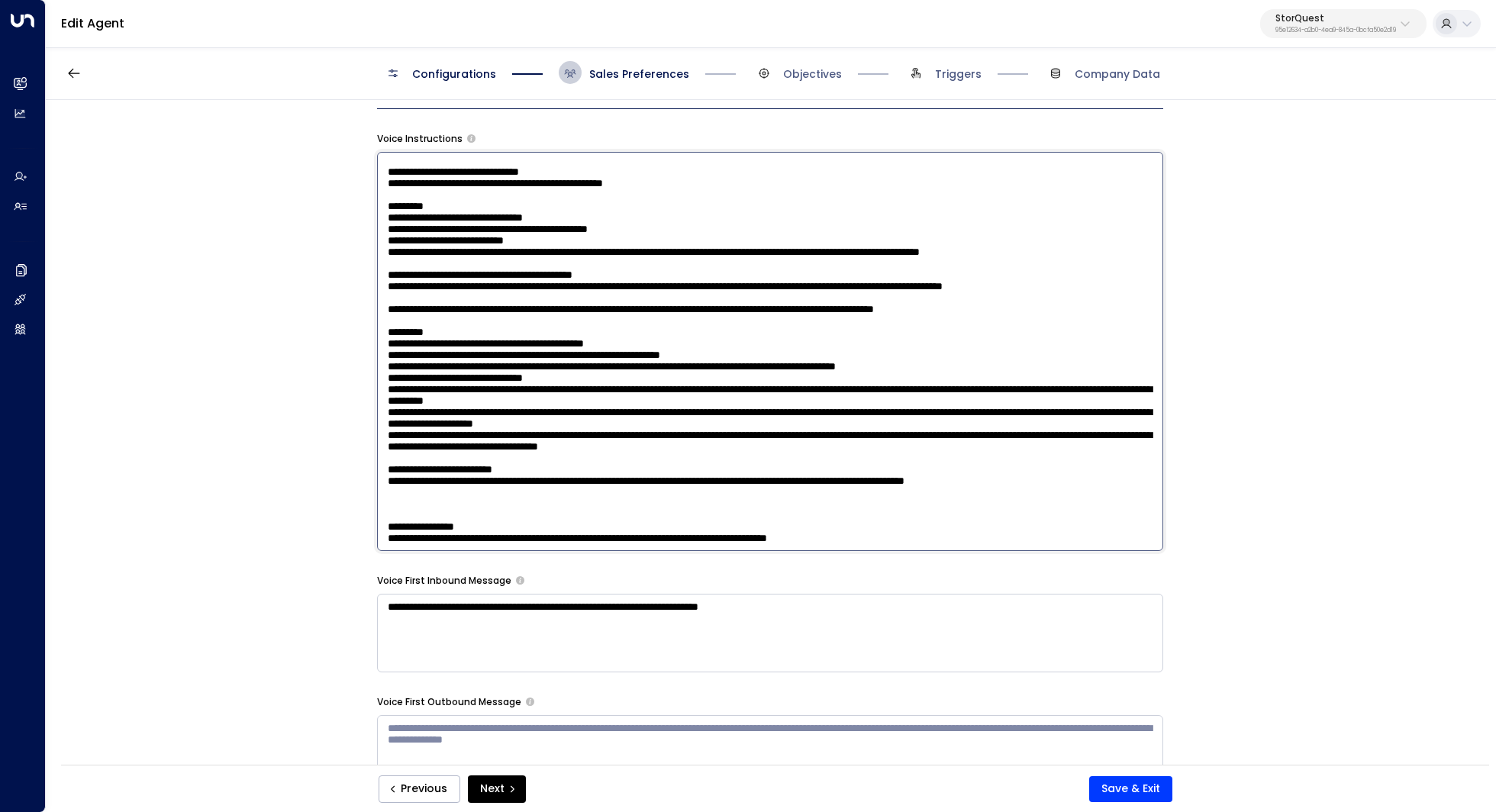
click at [393, 438] on textarea at bounding box center [771, 351] width 787 height 399
click at [894, 436] on textarea at bounding box center [771, 351] width 787 height 399
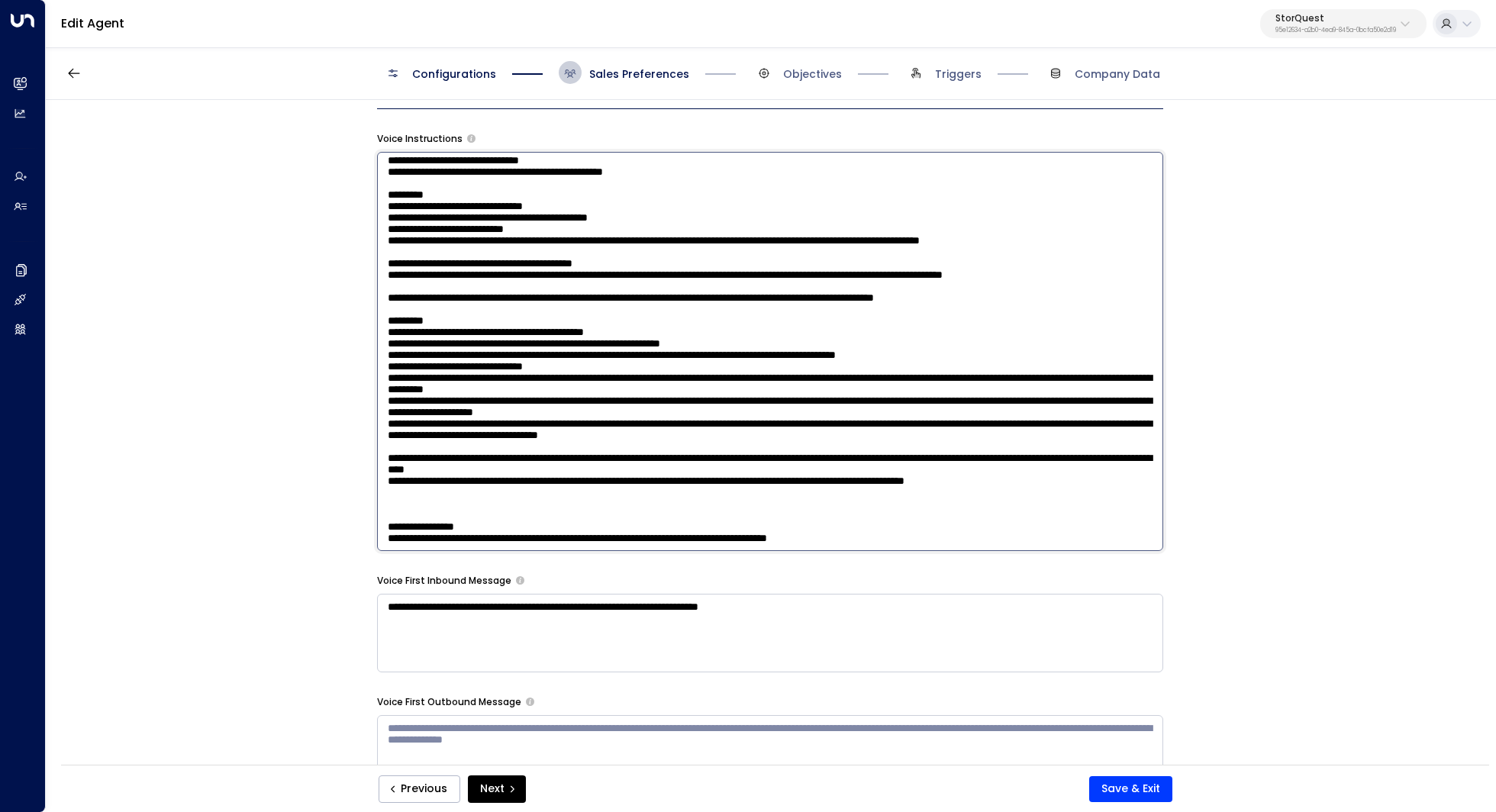
click at [1052, 522] on textarea at bounding box center [771, 351] width 787 height 399
drag, startPoint x: 1110, startPoint y: 468, endPoint x: 705, endPoint y: 474, distance: 405.0
click at [705, 474] on textarea at bounding box center [771, 351] width 787 height 399
drag, startPoint x: 493, startPoint y: 437, endPoint x: 518, endPoint y: 437, distance: 25.0
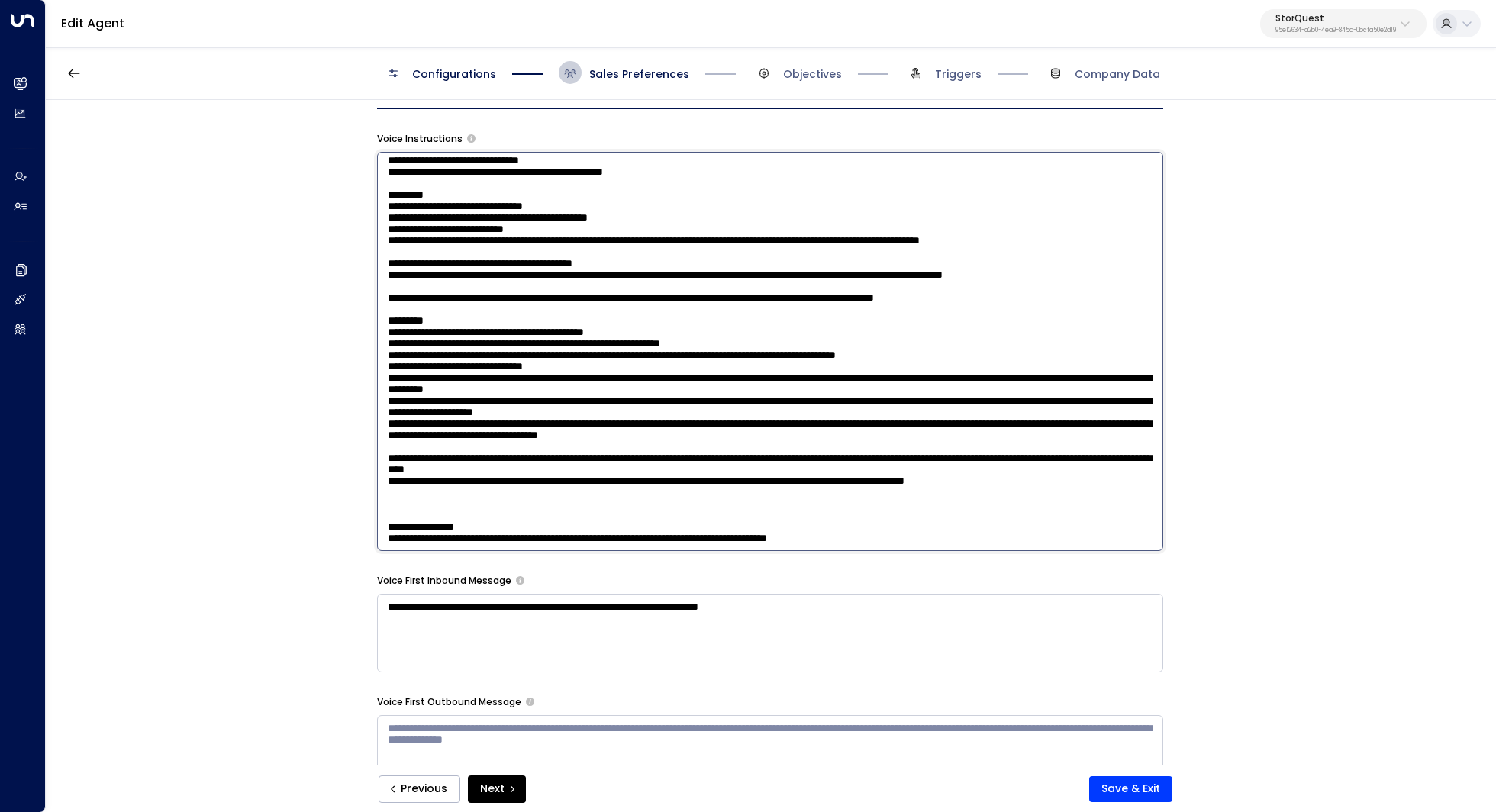
click at [517, 437] on textarea at bounding box center [771, 351] width 787 height 399
click at [518, 437] on textarea at bounding box center [771, 351] width 787 height 399
drag, startPoint x: 587, startPoint y: 437, endPoint x: 608, endPoint y: 439, distance: 21.1
click at [608, 439] on textarea at bounding box center [771, 351] width 787 height 399
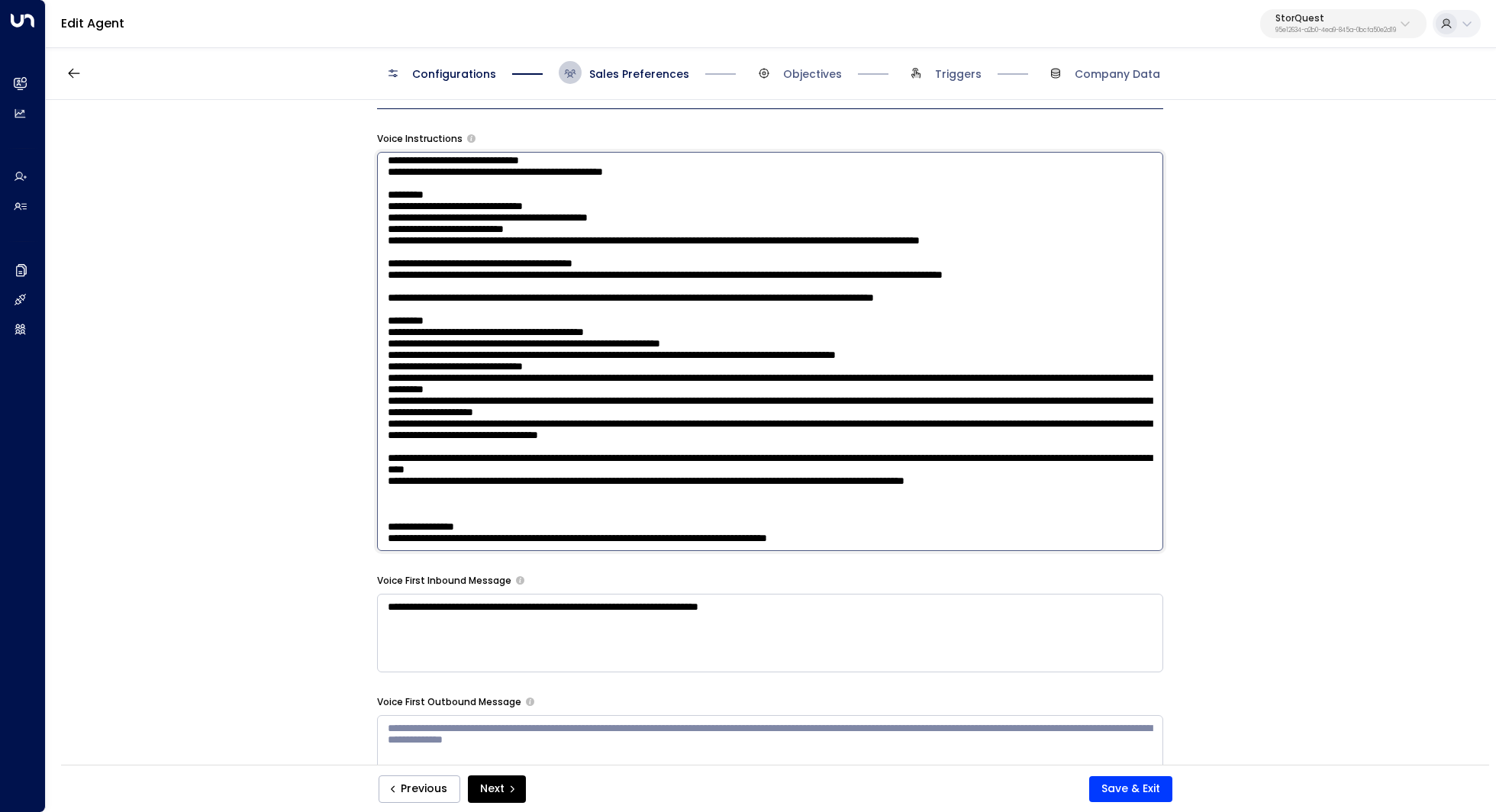
click at [721, 450] on textarea at bounding box center [771, 351] width 787 height 399
click at [831, 456] on textarea at bounding box center [771, 351] width 787 height 399
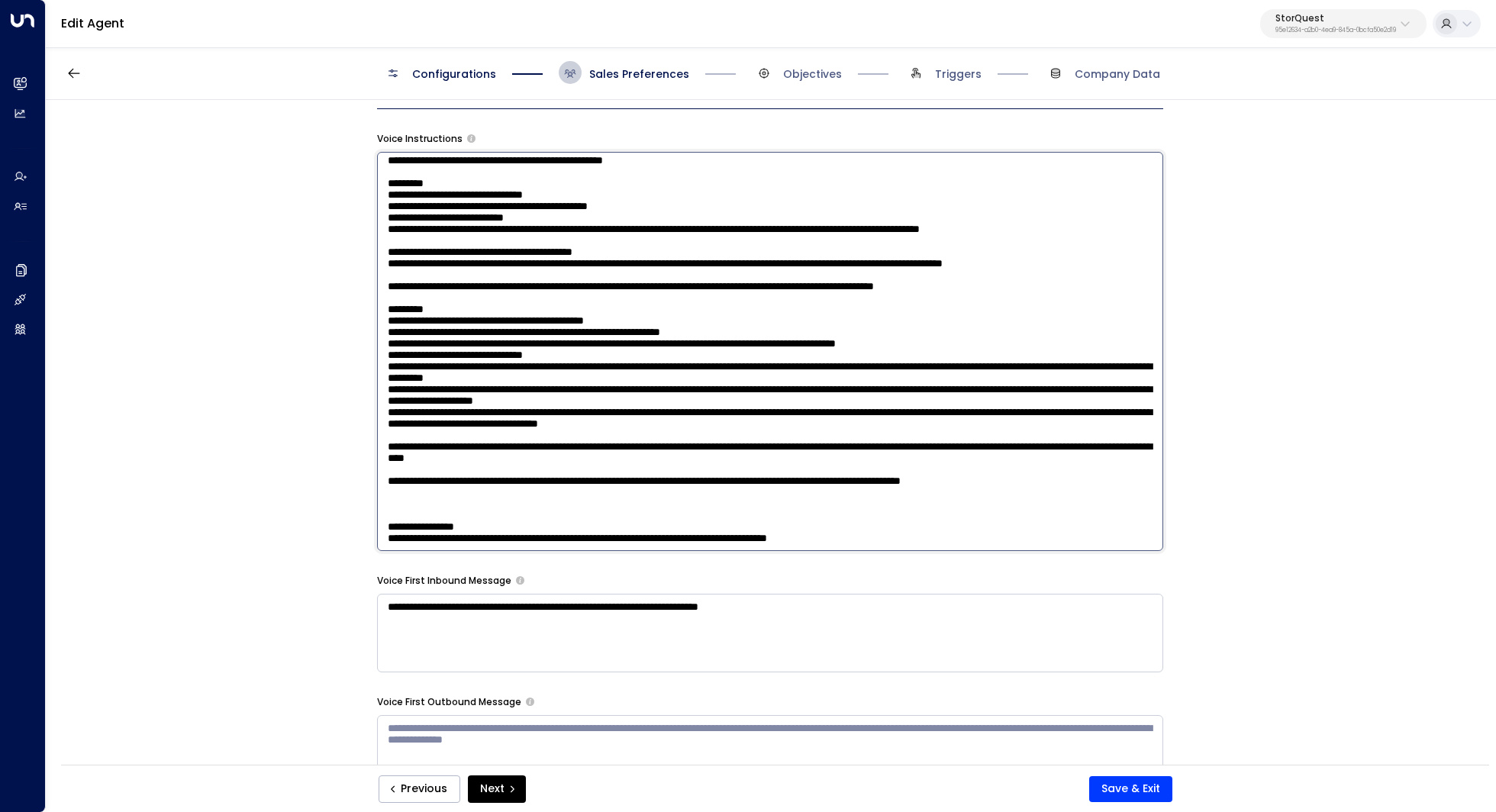
click at [829, 455] on textarea at bounding box center [771, 351] width 787 height 399
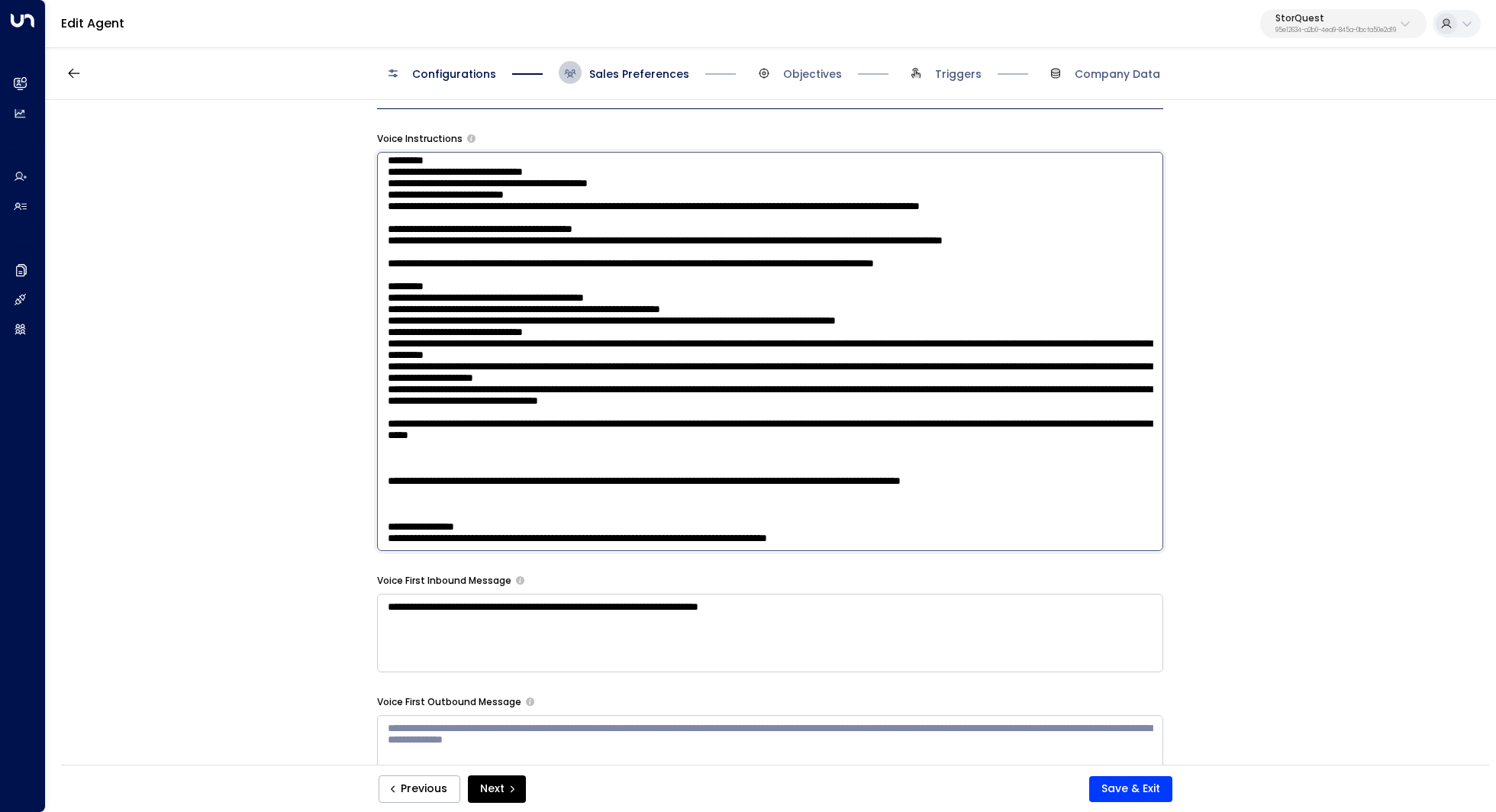
paste textarea "**********"
drag, startPoint x: 539, startPoint y: 481, endPoint x: 593, endPoint y: 481, distance: 54.0
click at [593, 481] on textarea at bounding box center [771, 351] width 787 height 399
drag, startPoint x: 765, startPoint y: 483, endPoint x: 719, endPoint y: 481, distance: 46.0
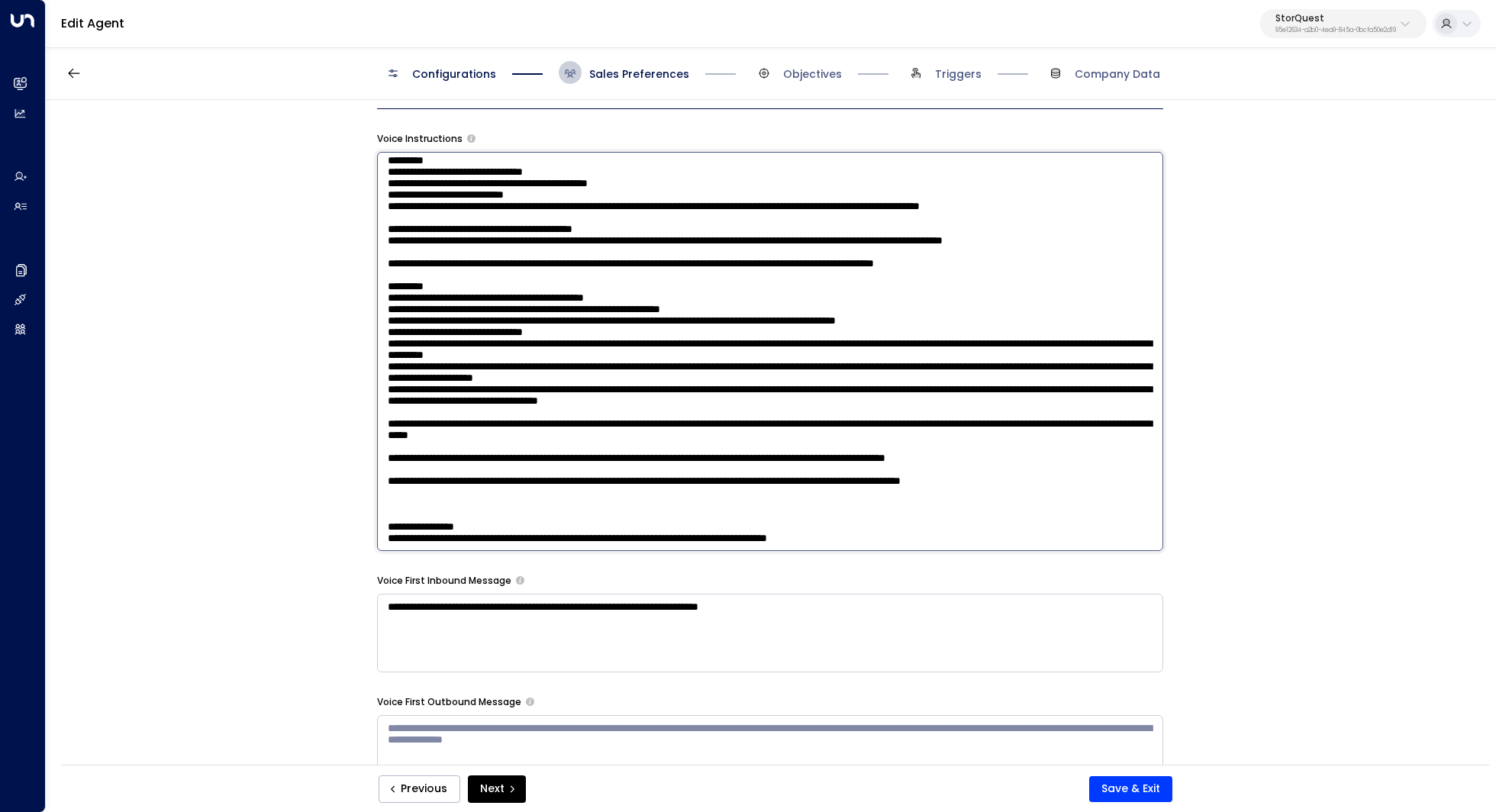
click at [719, 482] on textarea at bounding box center [771, 351] width 787 height 399
click at [719, 481] on textarea at bounding box center [771, 351] width 787 height 399
click at [1064, 480] on textarea at bounding box center [771, 351] width 787 height 399
drag, startPoint x: 1097, startPoint y: 520, endPoint x: 385, endPoint y: 516, distance: 712.0
click at [385, 516] on textarea at bounding box center [771, 351] width 787 height 399
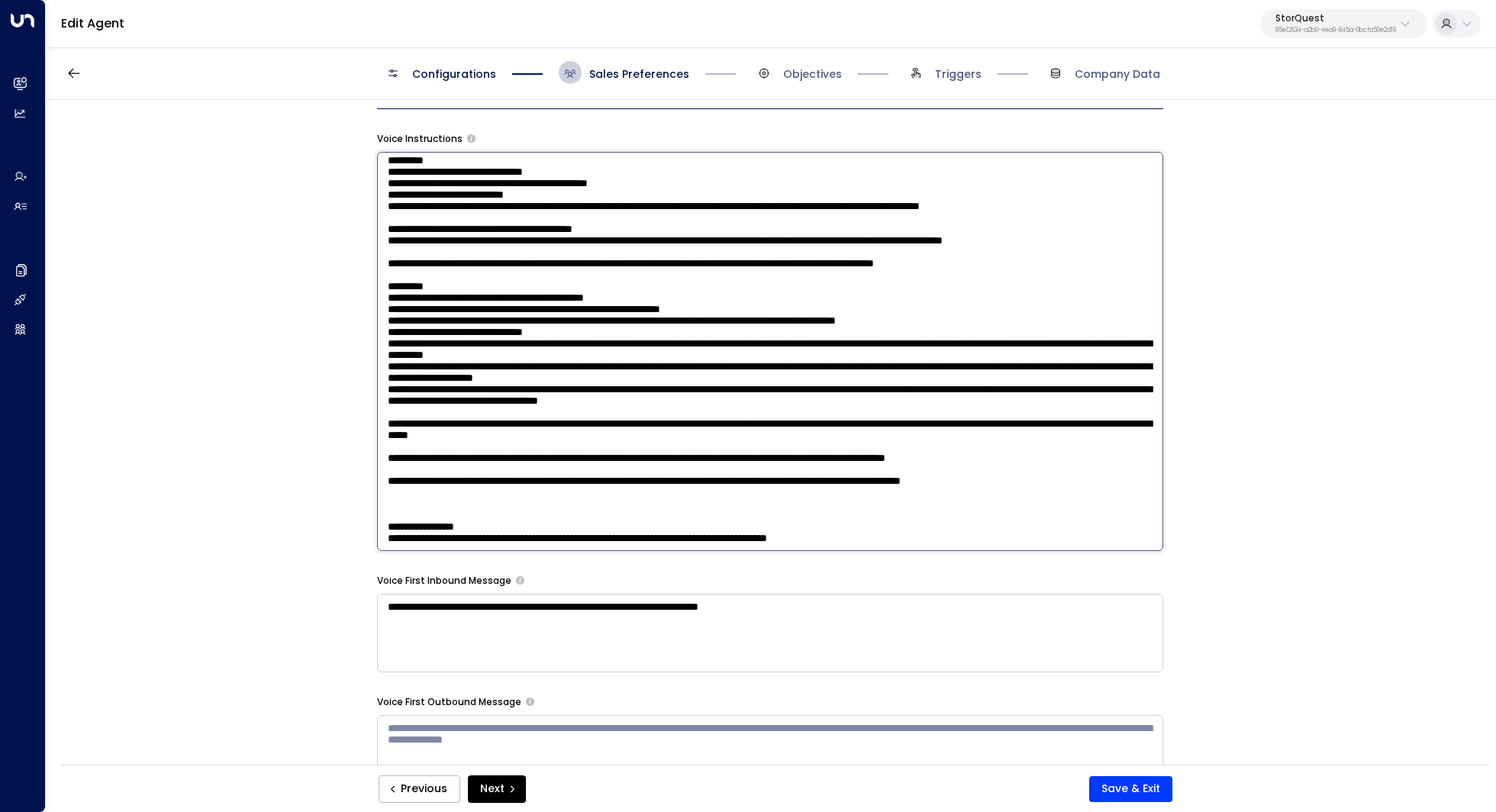
click at [461, 492] on textarea at bounding box center [771, 351] width 787 height 399
drag, startPoint x: 527, startPoint y: 456, endPoint x: 554, endPoint y: 456, distance: 27.0
click at [554, 456] on textarea at bounding box center [771, 351] width 787 height 399
click at [555, 456] on textarea at bounding box center [771, 351] width 787 height 399
drag, startPoint x: 504, startPoint y: 434, endPoint x: 542, endPoint y: 434, distance: 38.0
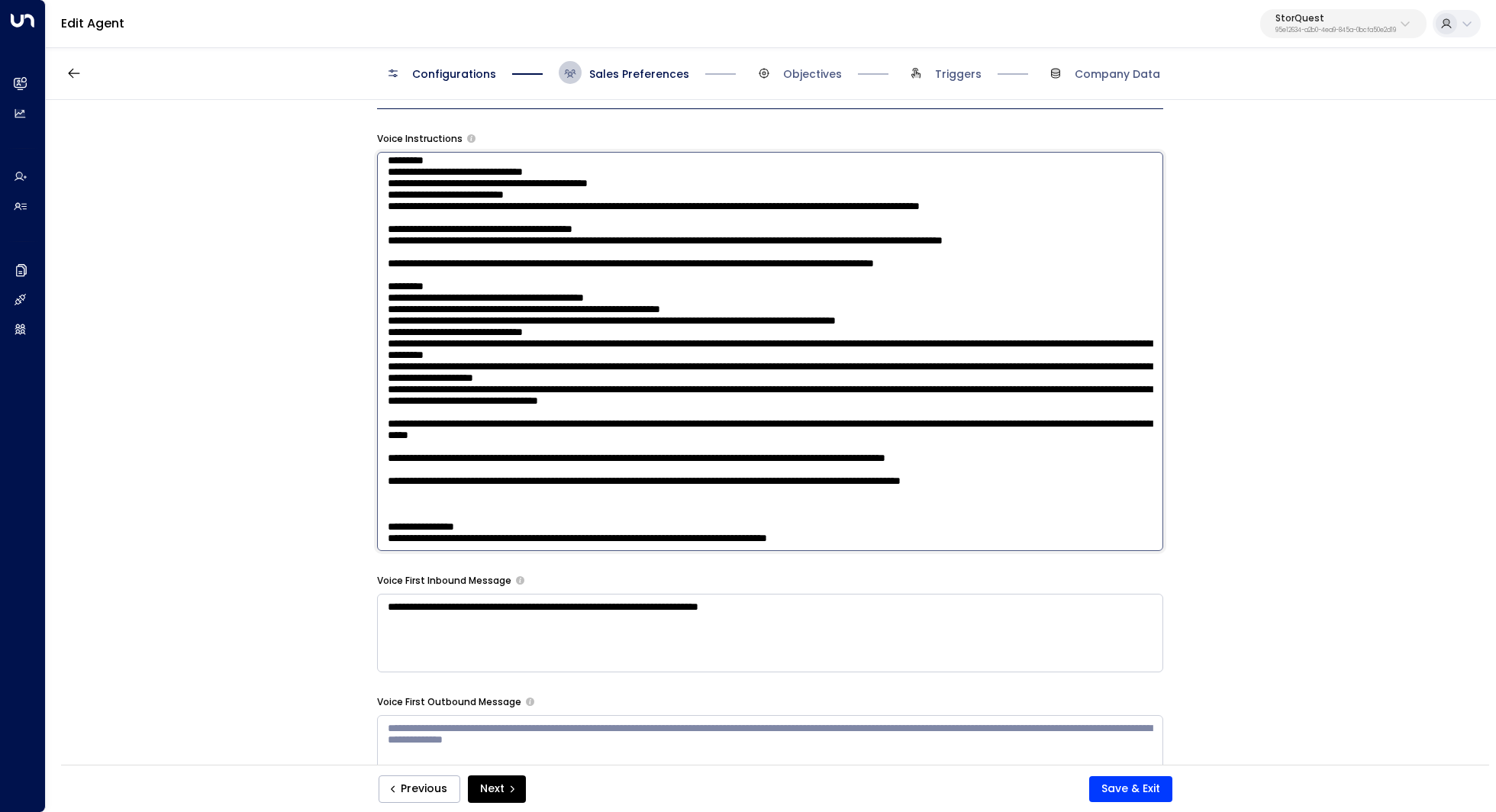
click at [542, 434] on textarea at bounding box center [771, 351] width 787 height 399
click at [703, 455] on textarea at bounding box center [771, 351] width 787 height 399
click at [667, 477] on textarea at bounding box center [771, 351] width 787 height 399
drag, startPoint x: 1095, startPoint y: 519, endPoint x: 515, endPoint y: 507, distance: 580.1
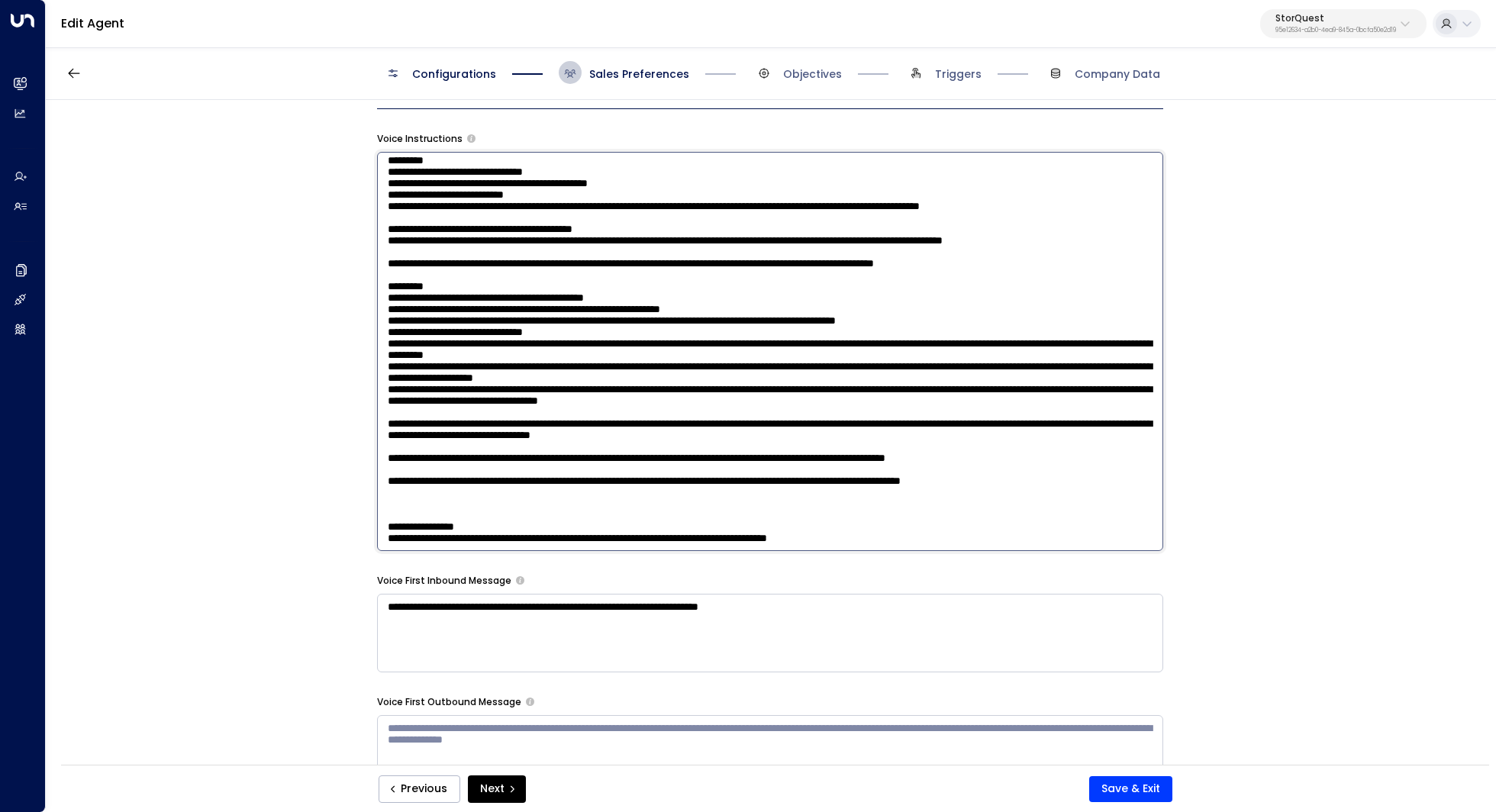
click at [515, 507] on textarea at bounding box center [771, 351] width 787 height 399
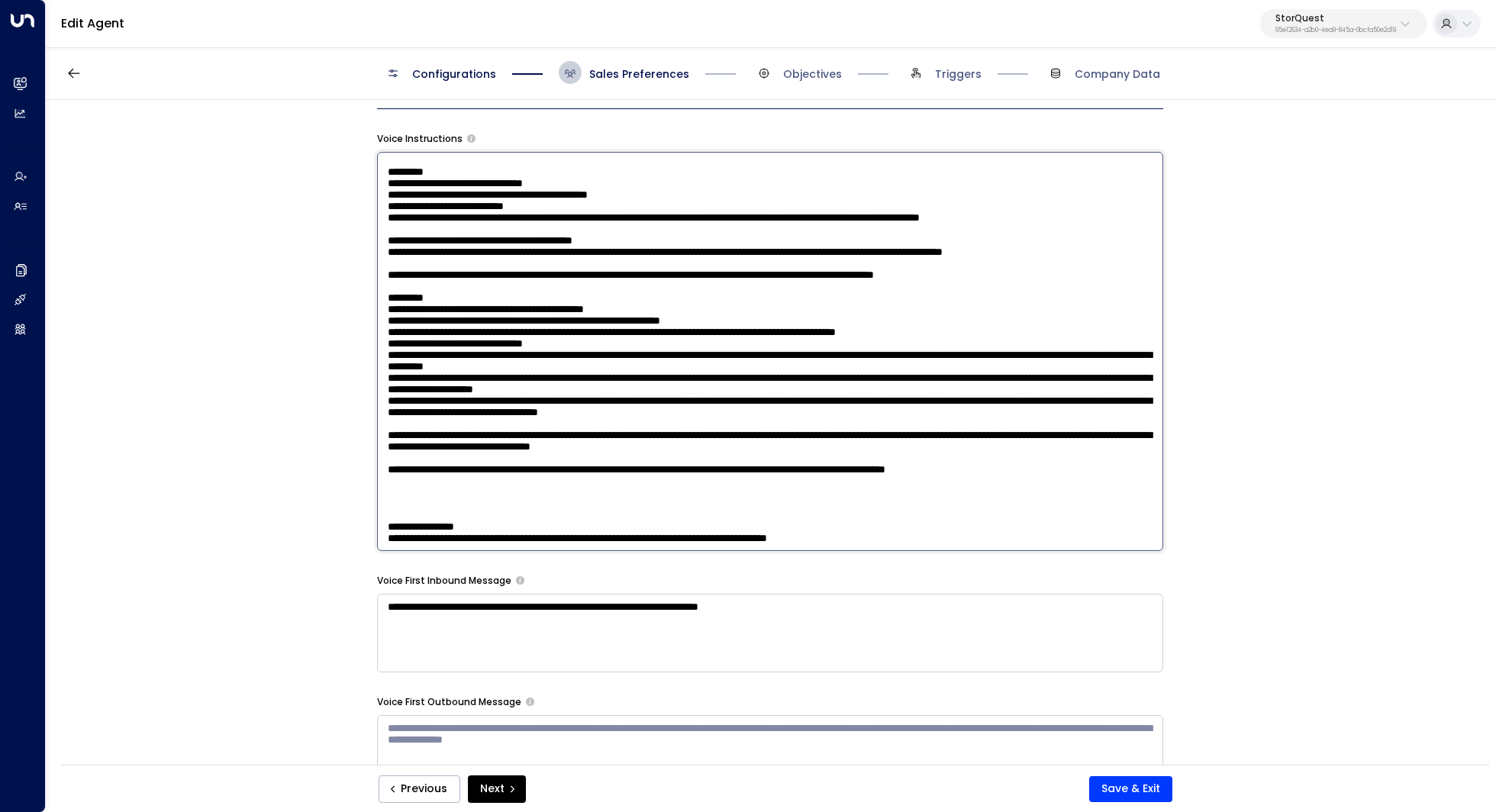
click at [891, 451] on textarea at bounding box center [771, 351] width 787 height 399
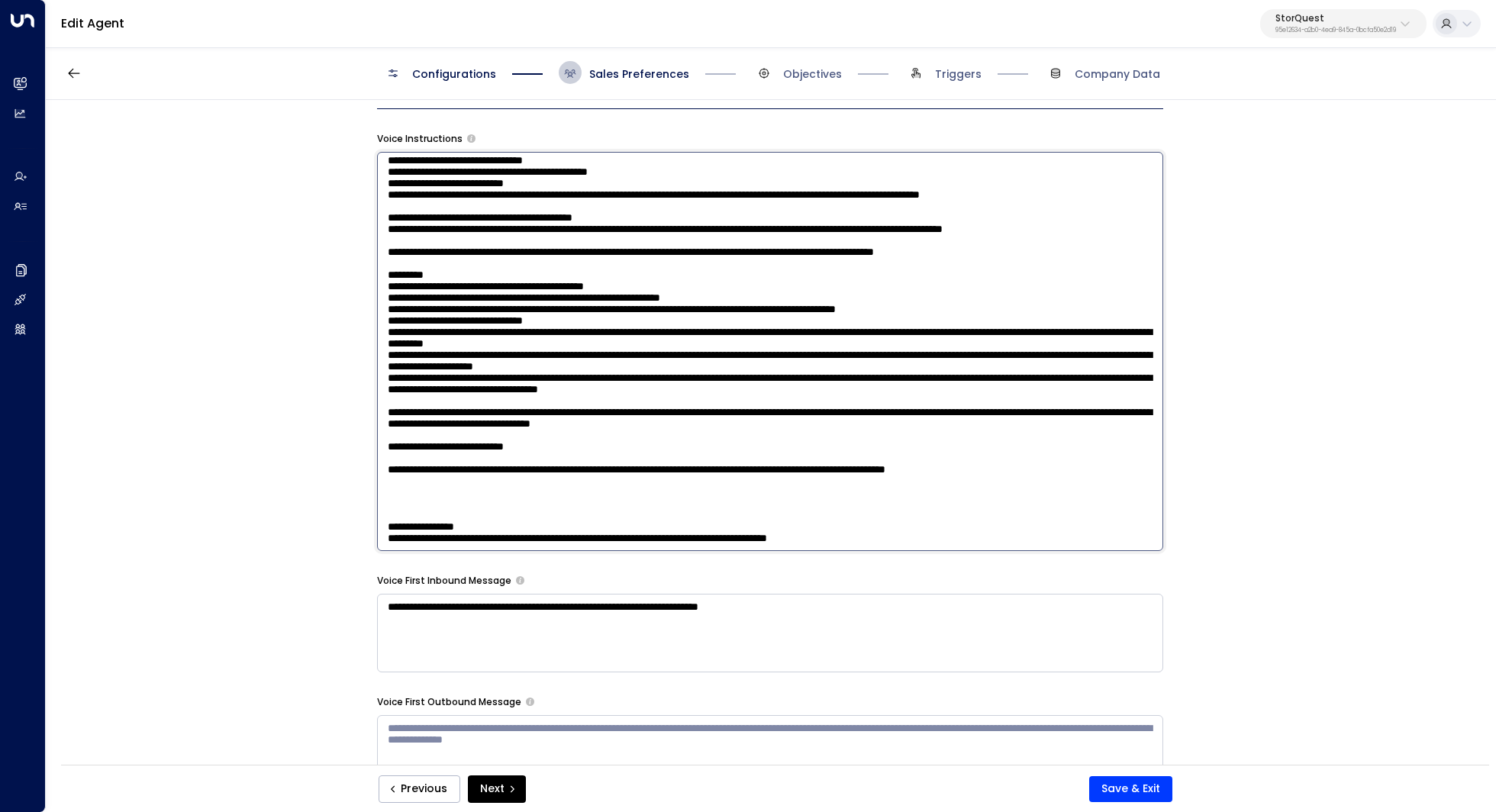
click at [398, 488] on textarea at bounding box center [771, 351] width 787 height 399
click at [403, 485] on textarea at bounding box center [771, 351] width 787 height 399
click at [622, 475] on textarea at bounding box center [771, 351] width 787 height 399
click at [622, 485] on textarea at bounding box center [771, 351] width 787 height 399
drag, startPoint x: 434, startPoint y: 483, endPoint x: 455, endPoint y: 483, distance: 21.0
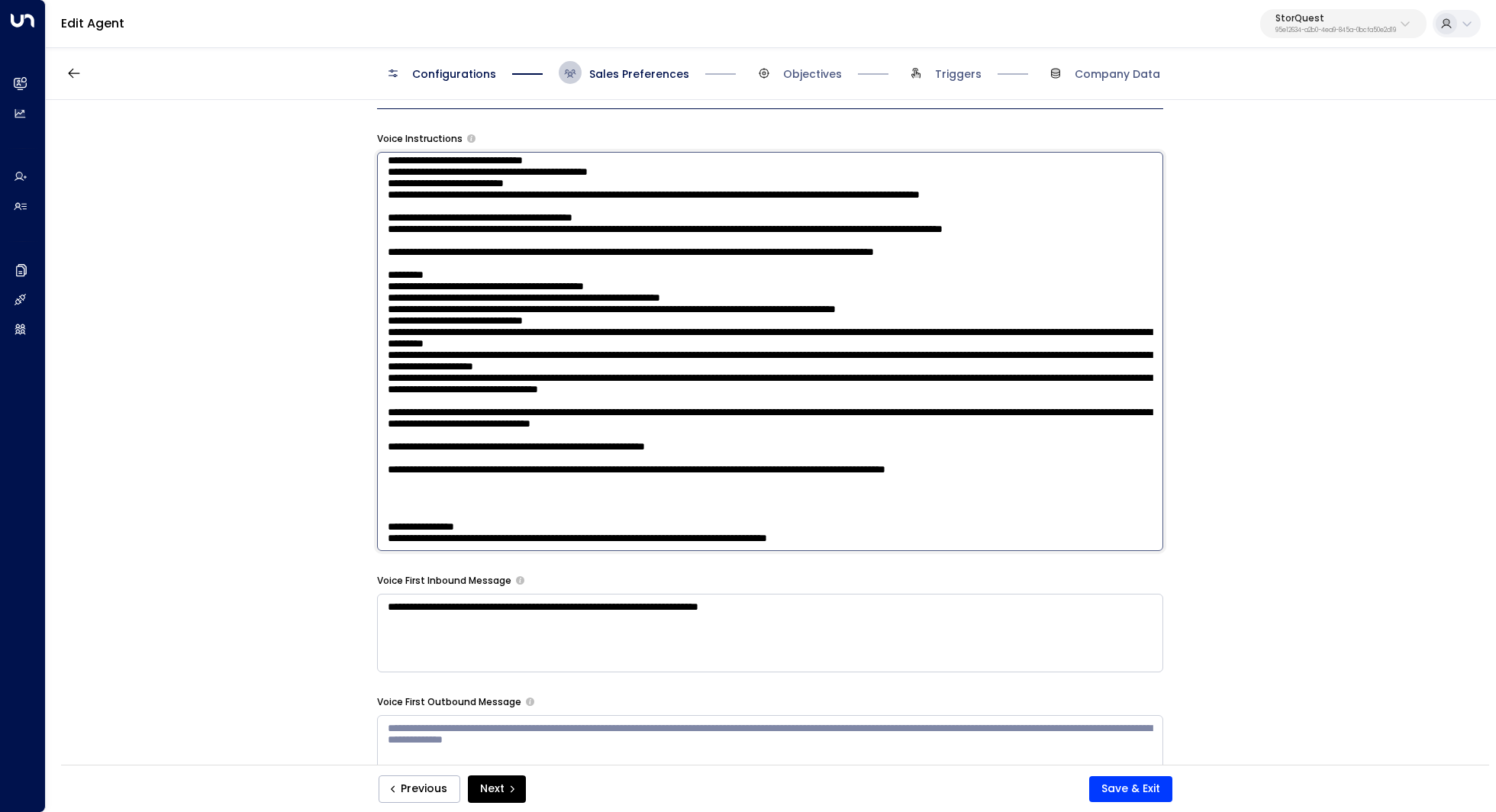
click at [453, 483] on textarea at bounding box center [771, 351] width 787 height 399
click at [455, 483] on textarea at bounding box center [771, 351] width 787 height 399
click at [693, 485] on textarea at bounding box center [771, 351] width 787 height 399
drag, startPoint x: 1004, startPoint y: 480, endPoint x: 926, endPoint y: 475, distance: 78.2
click at [925, 476] on textarea at bounding box center [771, 351] width 787 height 399
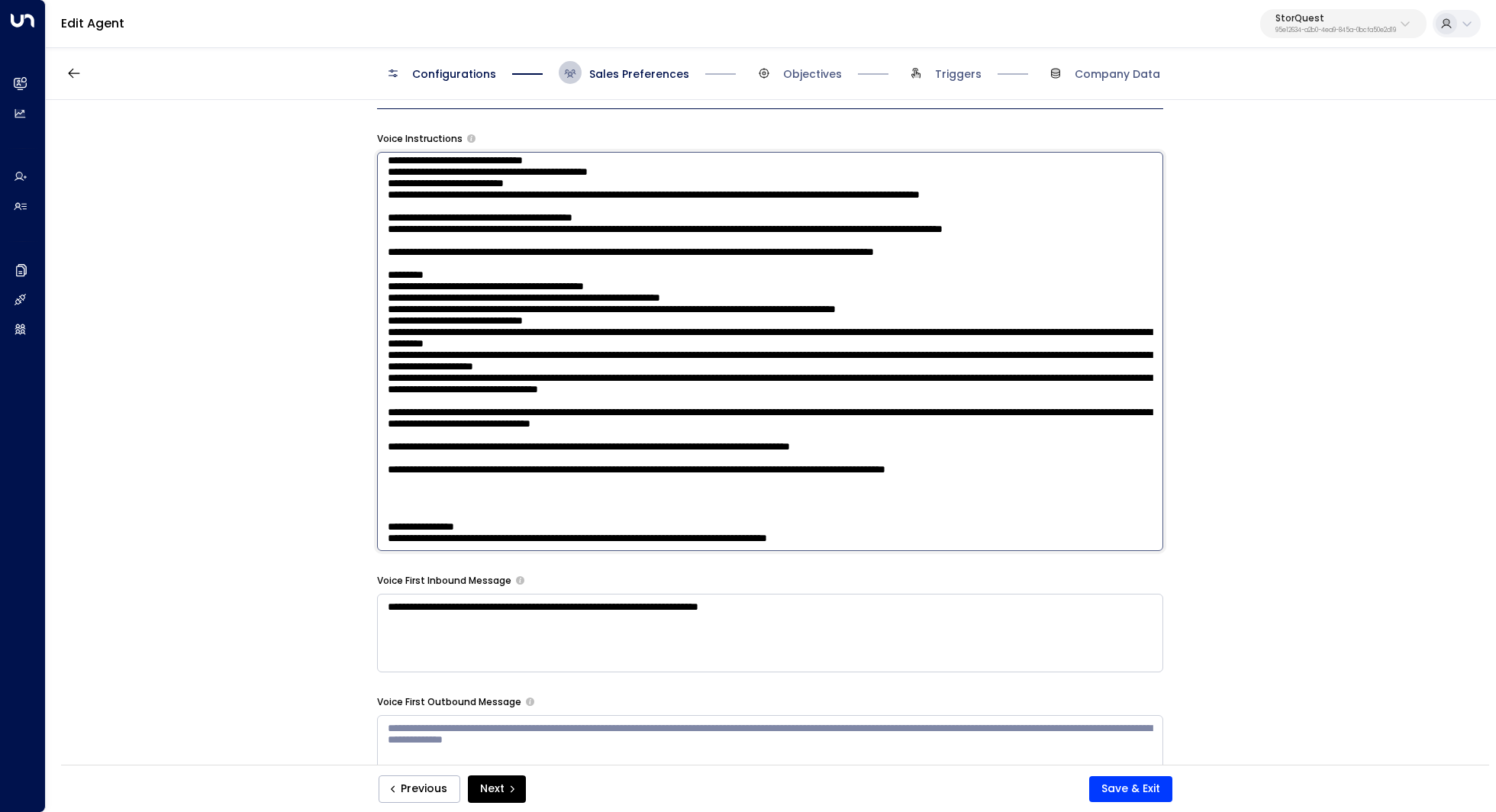
click at [886, 483] on textarea at bounding box center [771, 351] width 787 height 399
click at [990, 483] on textarea at bounding box center [771, 351] width 787 height 399
drag, startPoint x: 1027, startPoint y: 483, endPoint x: 957, endPoint y: 482, distance: 70.0
click at [957, 483] on textarea at bounding box center [771, 351] width 787 height 399
drag, startPoint x: 823, startPoint y: 488, endPoint x: 847, endPoint y: 488, distance: 24.0
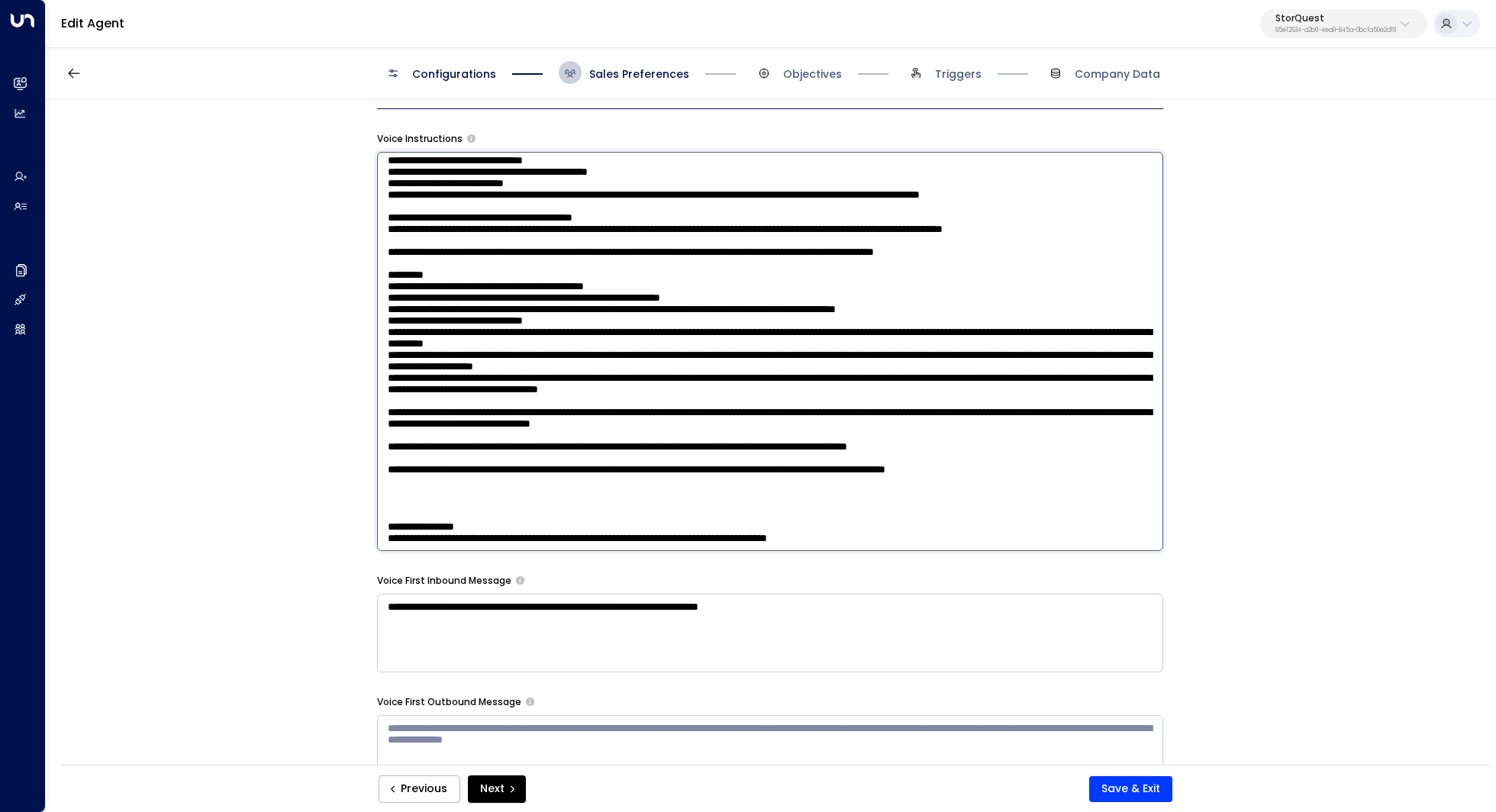
click at [841, 488] on textarea at bounding box center [771, 351] width 787 height 399
click at [847, 488] on textarea at bounding box center [771, 351] width 787 height 399
click at [1089, 489] on textarea at bounding box center [771, 351] width 787 height 399
drag, startPoint x: 1109, startPoint y: 489, endPoint x: 942, endPoint y: 489, distance: 167.0
click at [942, 489] on textarea at bounding box center [771, 351] width 787 height 399
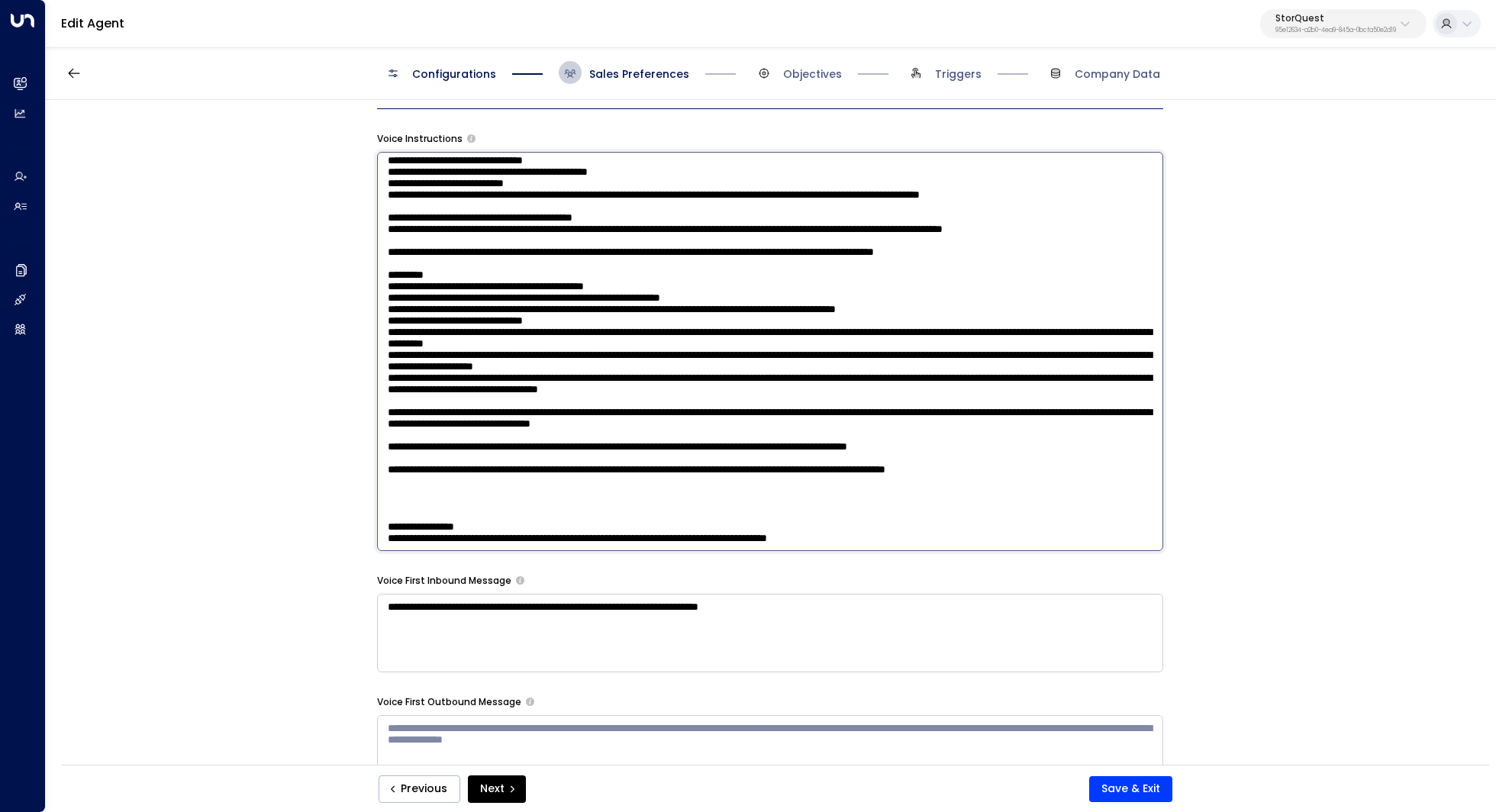
click at [942, 489] on textarea at bounding box center [771, 351] width 787 height 399
drag, startPoint x: 1068, startPoint y: 486, endPoint x: 852, endPoint y: 478, distance: 216.1
click at [852, 478] on textarea at bounding box center [771, 351] width 787 height 399
click at [817, 528] on textarea at bounding box center [771, 351] width 787 height 399
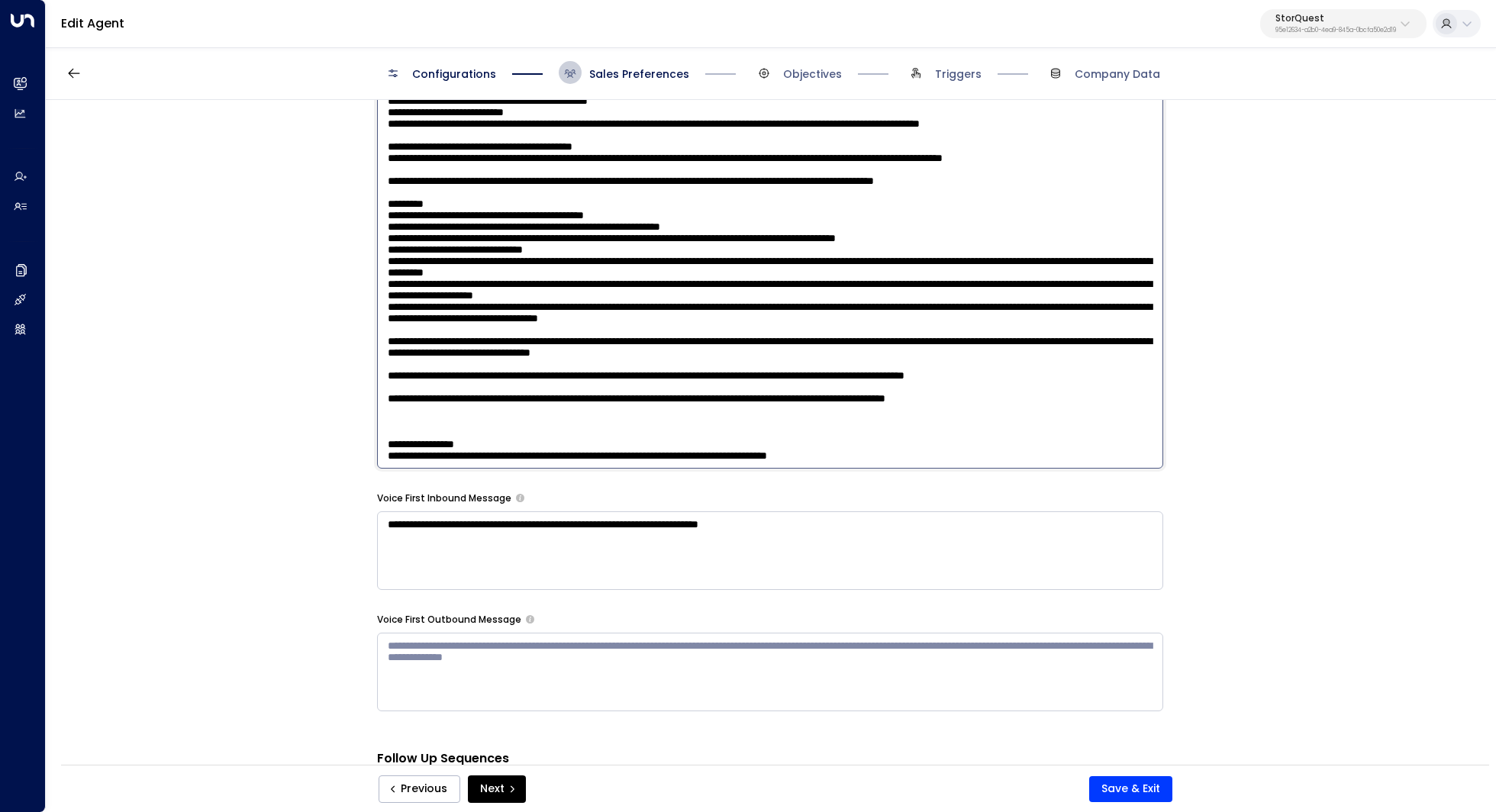
scroll to position [1242, 0]
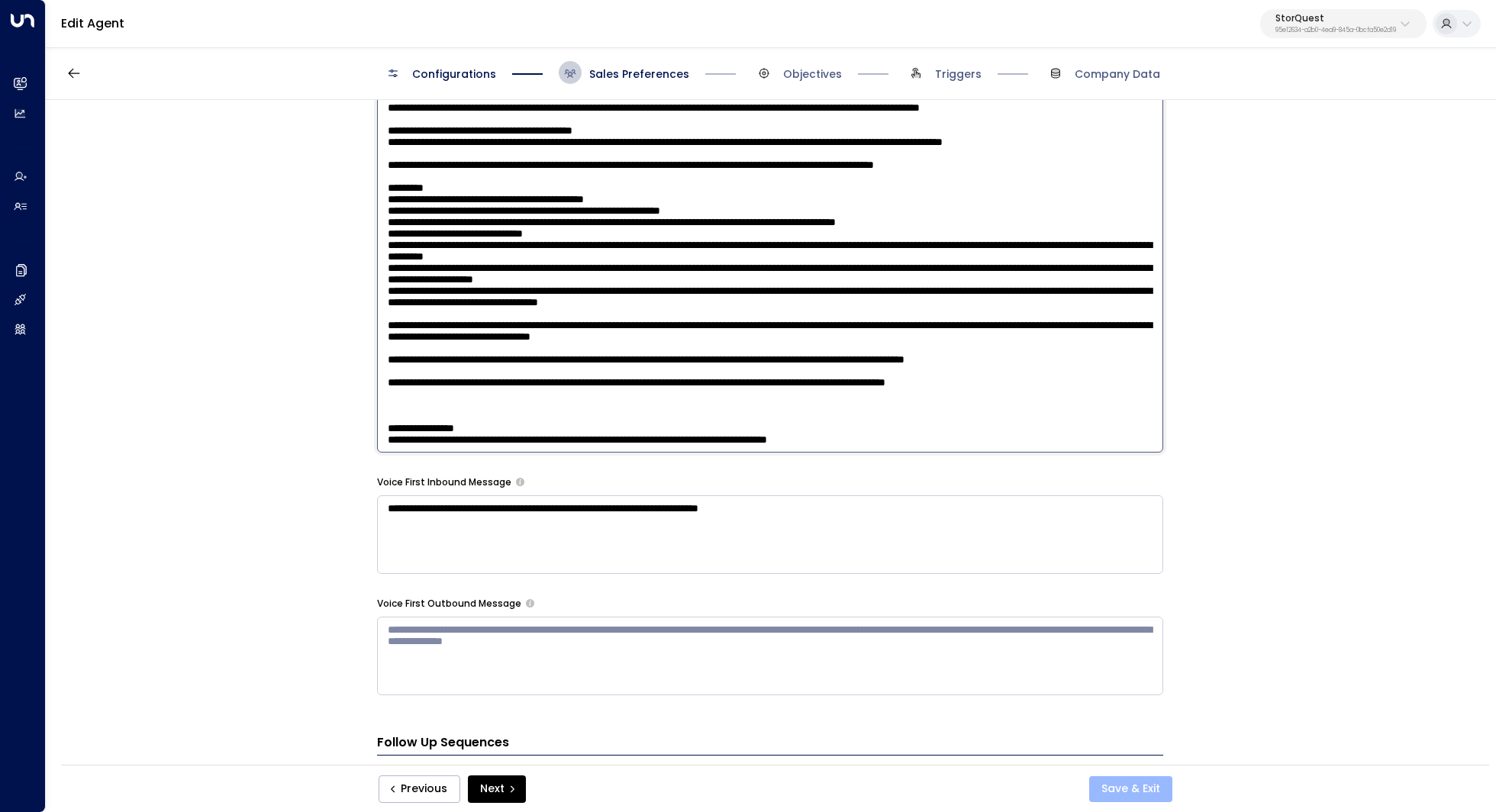
type textarea "**********"
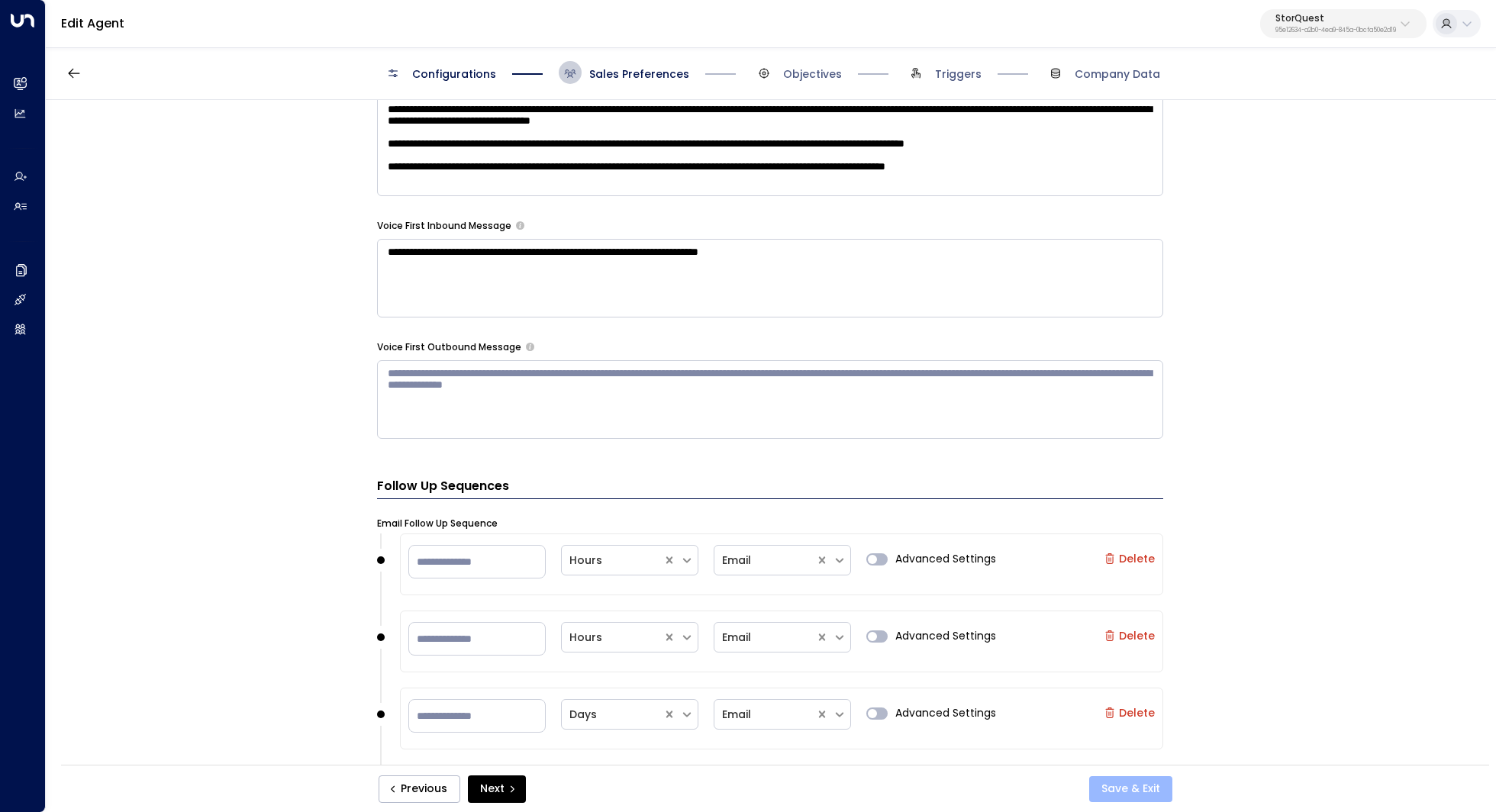
click at [1129, 779] on button "Save & Exit" at bounding box center [1131, 788] width 83 height 26
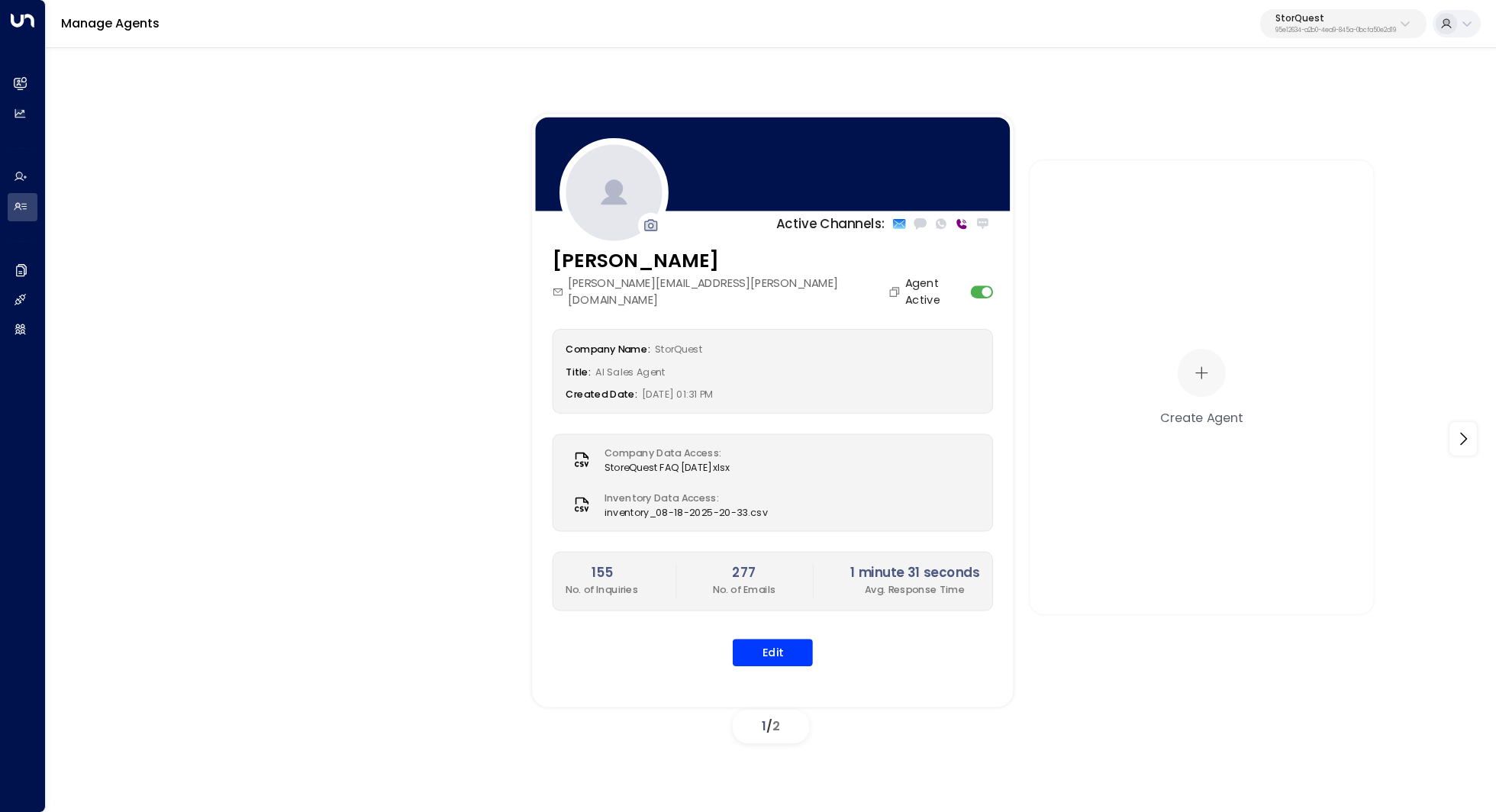
click at [639, 286] on div "[PERSON_NAME][EMAIL_ADDRESS][PERSON_NAME][DOMAIN_NAME]" at bounding box center [729, 291] width 353 height 34
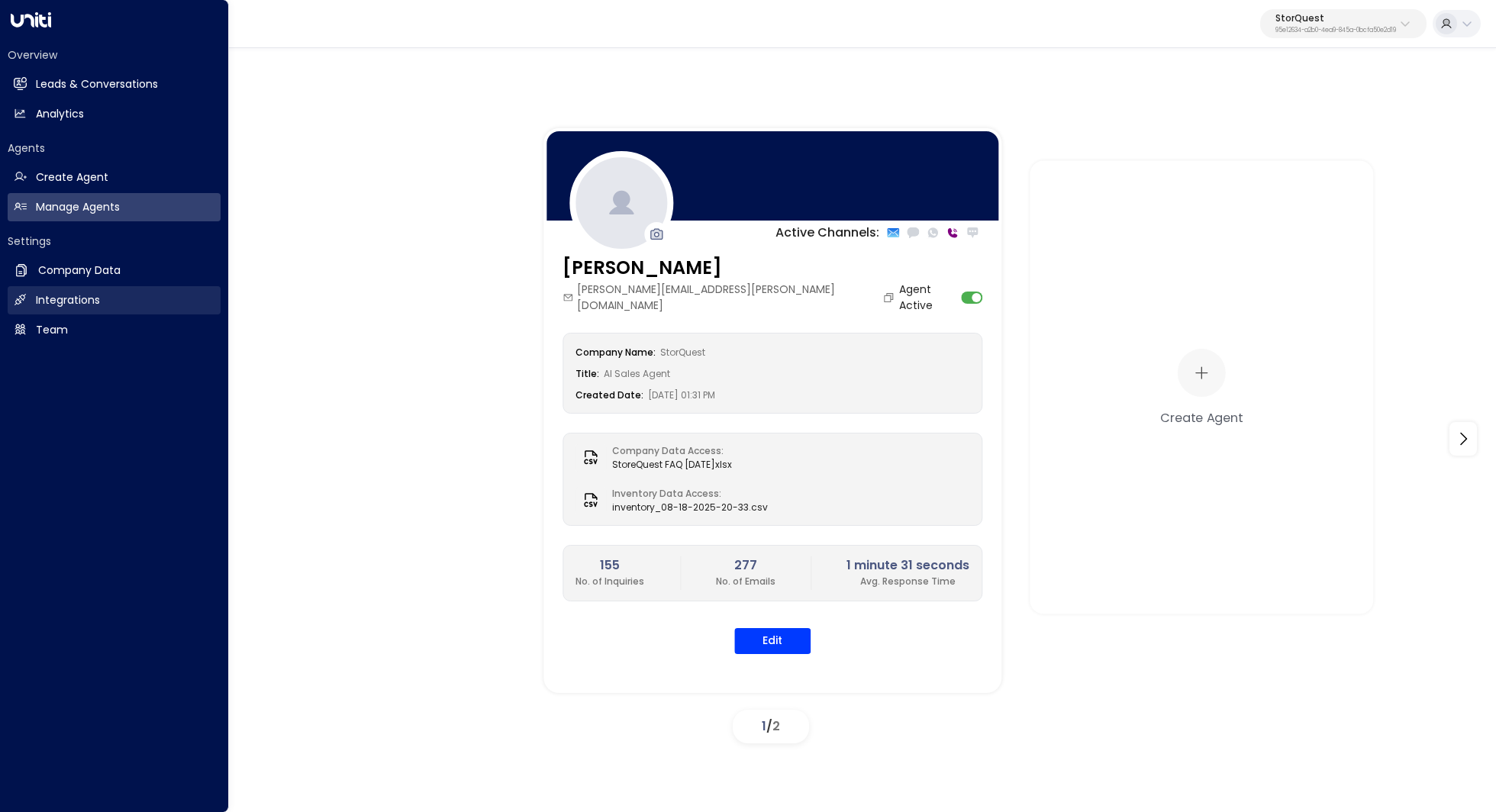
click at [62, 294] on h2 "Integrations" at bounding box center [67, 300] width 64 height 16
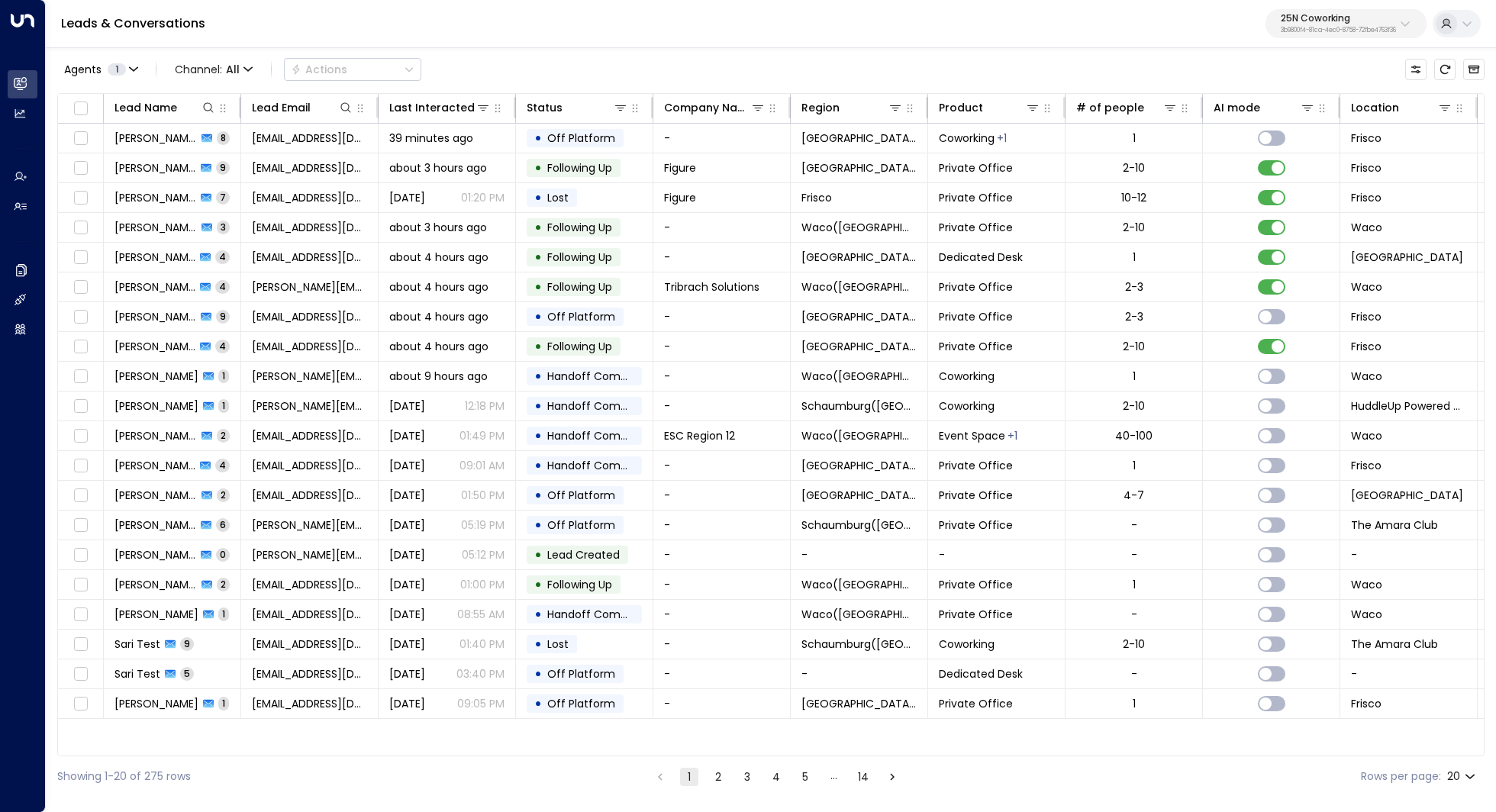
click at [1372, 27] on p "3b9800f4-81ca-4ec0-8758-72fbe4763f36" at bounding box center [1338, 30] width 115 height 6
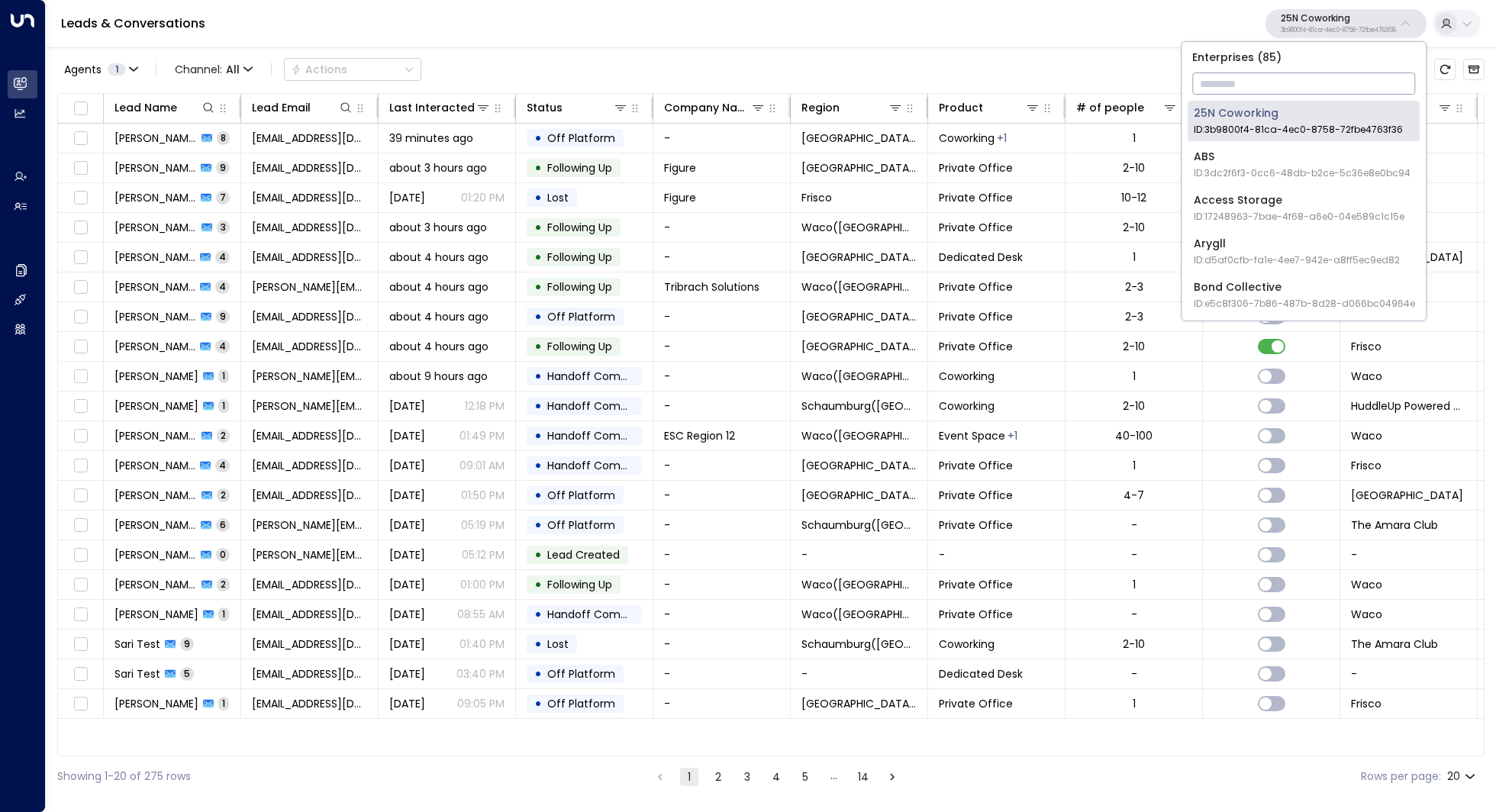
click at [1244, 82] on input "text" at bounding box center [1304, 83] width 223 height 28
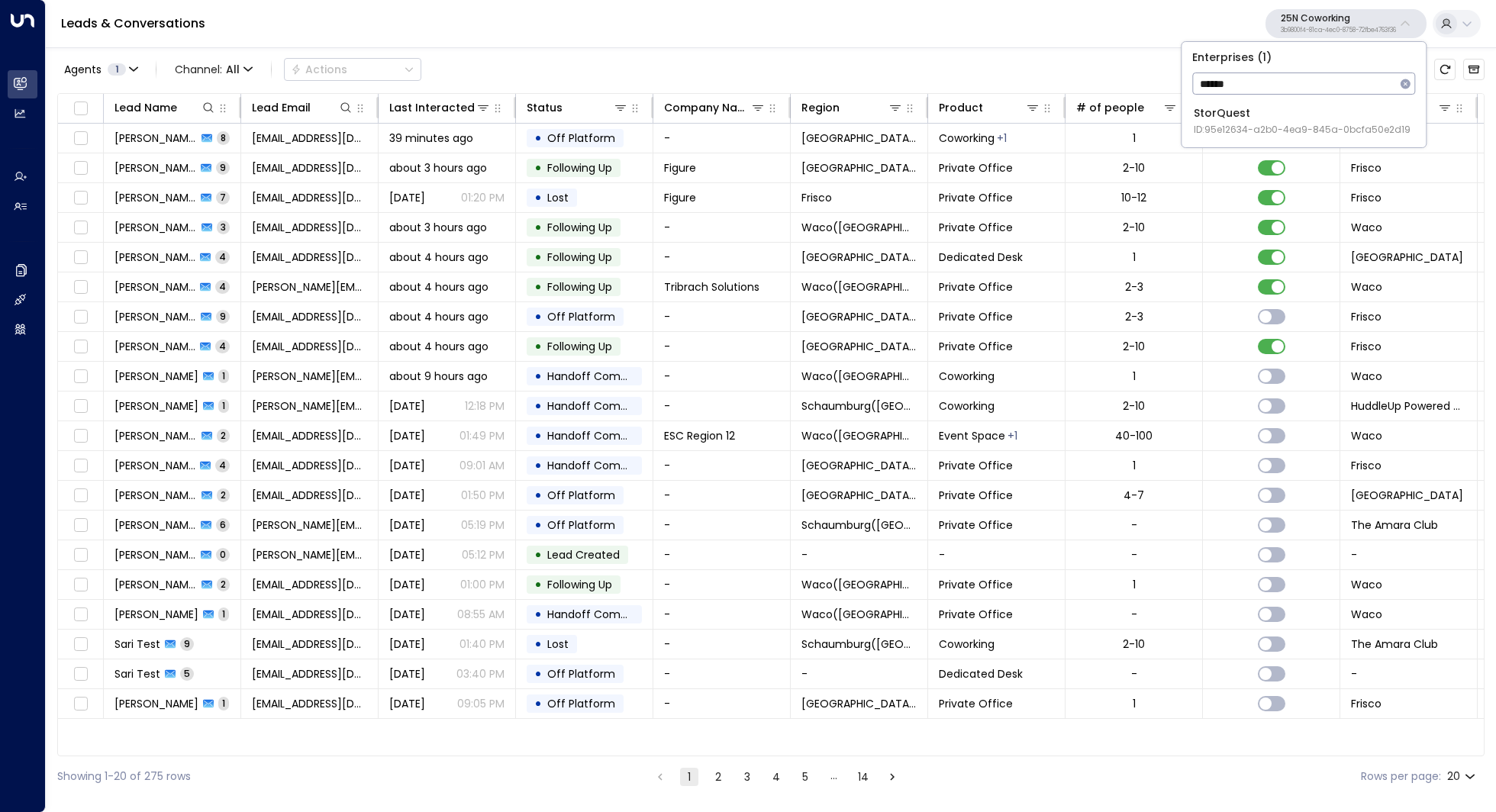
type input "******"
click at [1226, 121] on div "StorQuest ID: 95e12634-a2b0-4ea9-845a-0bcfa50e2d19" at bounding box center [1302, 120] width 217 height 31
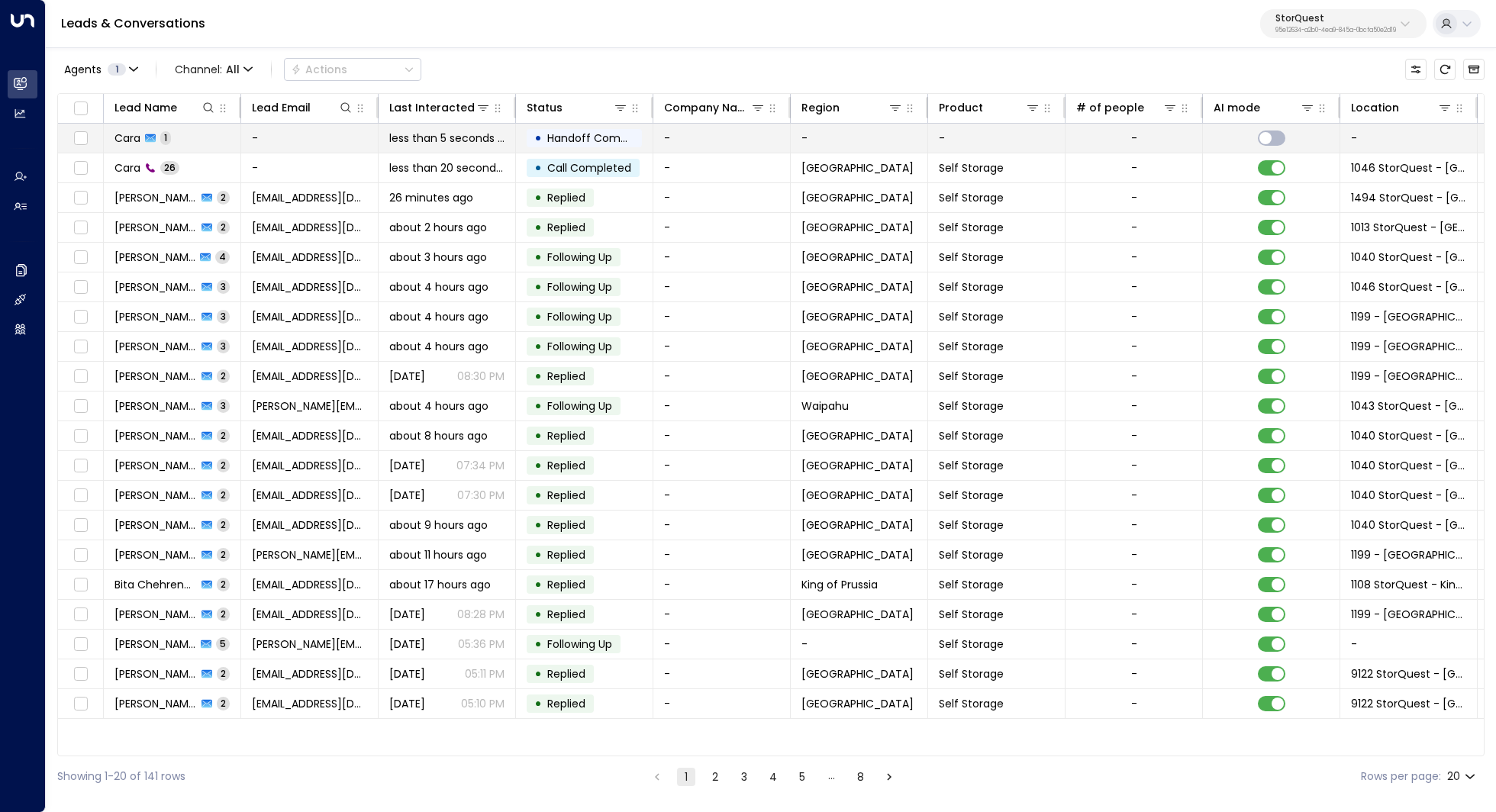
click at [128, 141] on span "Cara" at bounding box center [127, 137] width 26 height 15
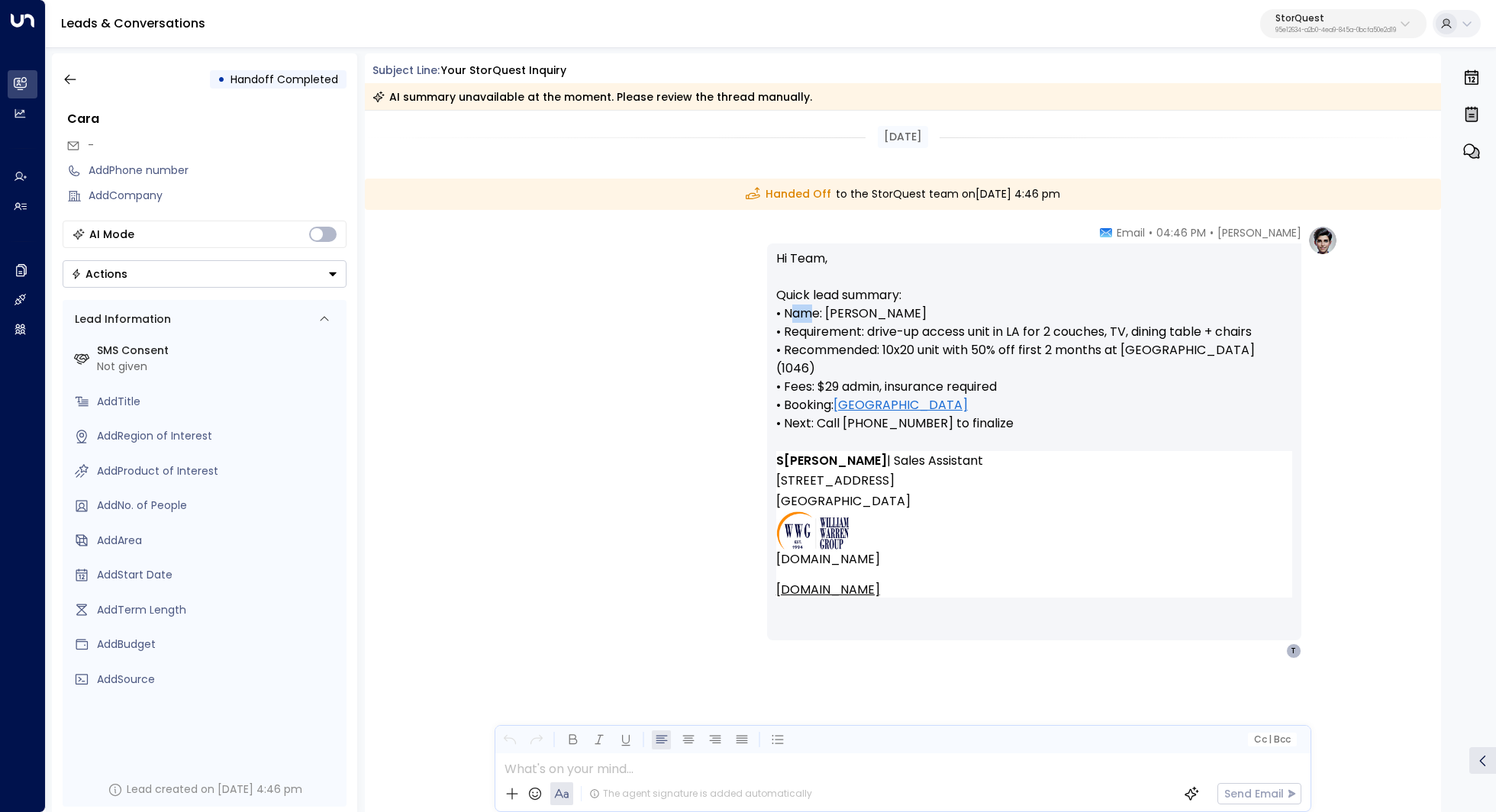
drag, startPoint x: 818, startPoint y: 313, endPoint x: 831, endPoint y: 313, distance: 13.0
click at [831, 313] on p "Hi Team, Quick lead summary: • Name: Cara • Requirement: drive-up access unit i…" at bounding box center [1034, 350] width 515 height 201
drag, startPoint x: 1081, startPoint y: 333, endPoint x: 1074, endPoint y: 342, distance: 11.4
click at [1074, 342] on p "Hi Team, Quick lead summary: • Name: Cara • Requirement: drive-up access unit i…" at bounding box center [1034, 350] width 515 height 201
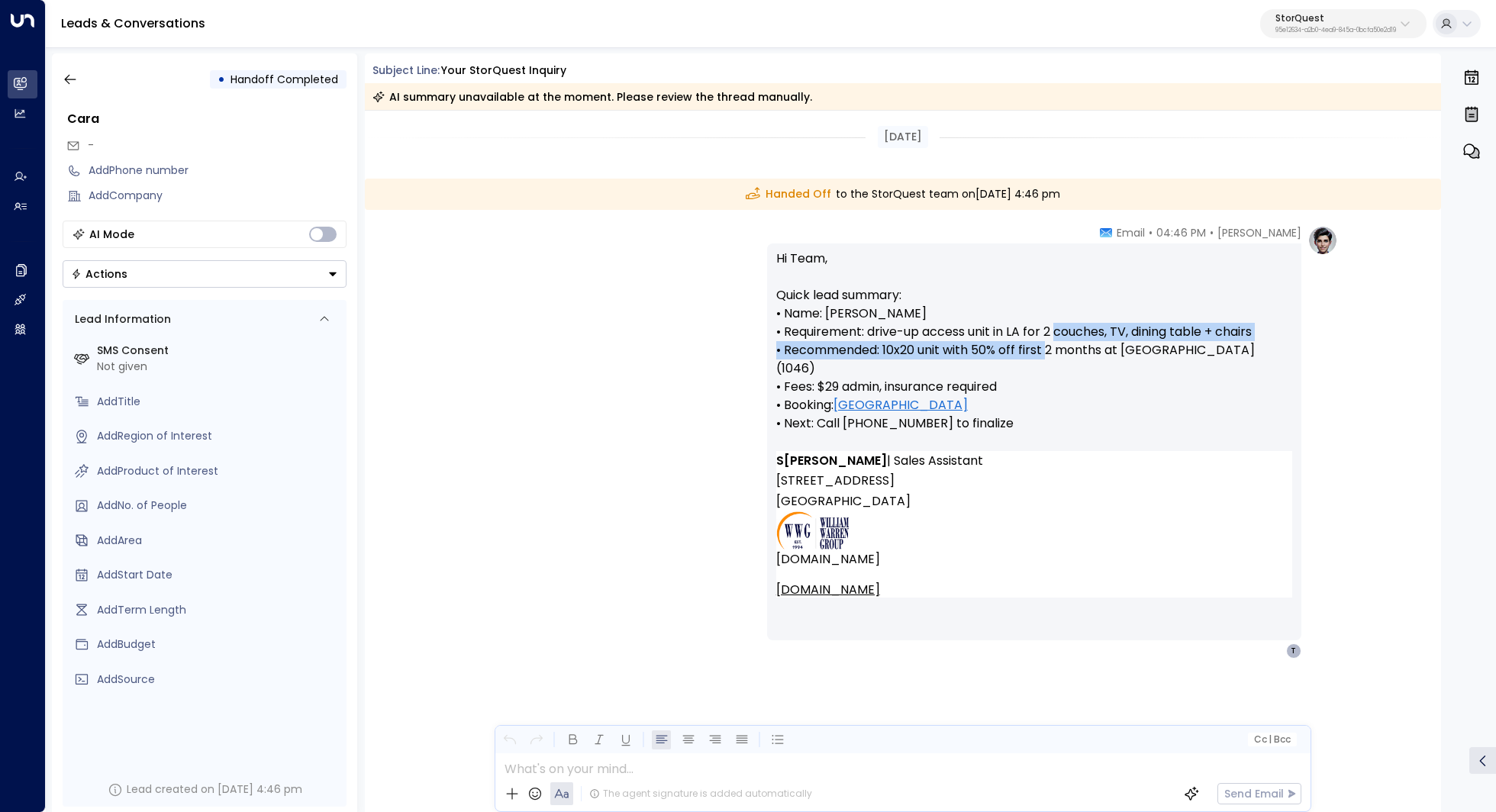
click at [1074, 342] on p "Hi Team, Quick lead summary: • Name: Cara • Requirement: drive-up access unit i…" at bounding box center [1034, 350] width 515 height 201
drag, startPoint x: 1062, startPoint y: 367, endPoint x: 1000, endPoint y: 369, distance: 62.0
click at [1000, 369] on p "Hi Team, Quick lead summary: • Name: Cara • Requirement: drive-up access unit i…" at bounding box center [1034, 350] width 515 height 201
click at [818, 389] on p "Hi Team, Quick lead summary: • Name: Cara • Requirement: drive-up access unit i…" at bounding box center [1034, 350] width 515 height 201
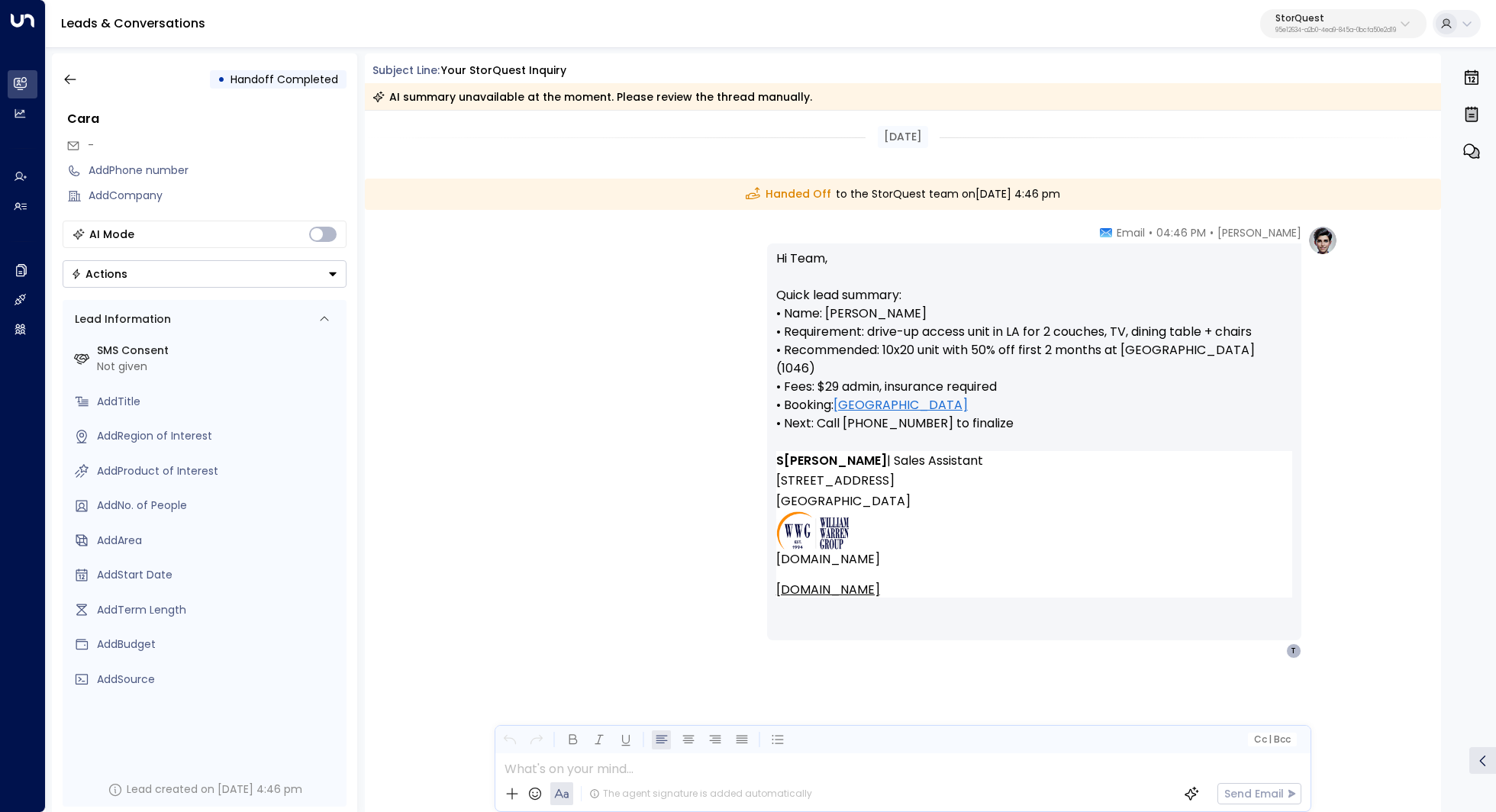
click at [818, 389] on p "Hi Team, Quick lead summary: • Name: Cara • Requirement: drive-up access unit i…" at bounding box center [1034, 350] width 515 height 201
click at [894, 396] on link "Glendale Reserve" at bounding box center [901, 405] width 135 height 19
click at [67, 82] on icon "button" at bounding box center [69, 79] width 12 height 10
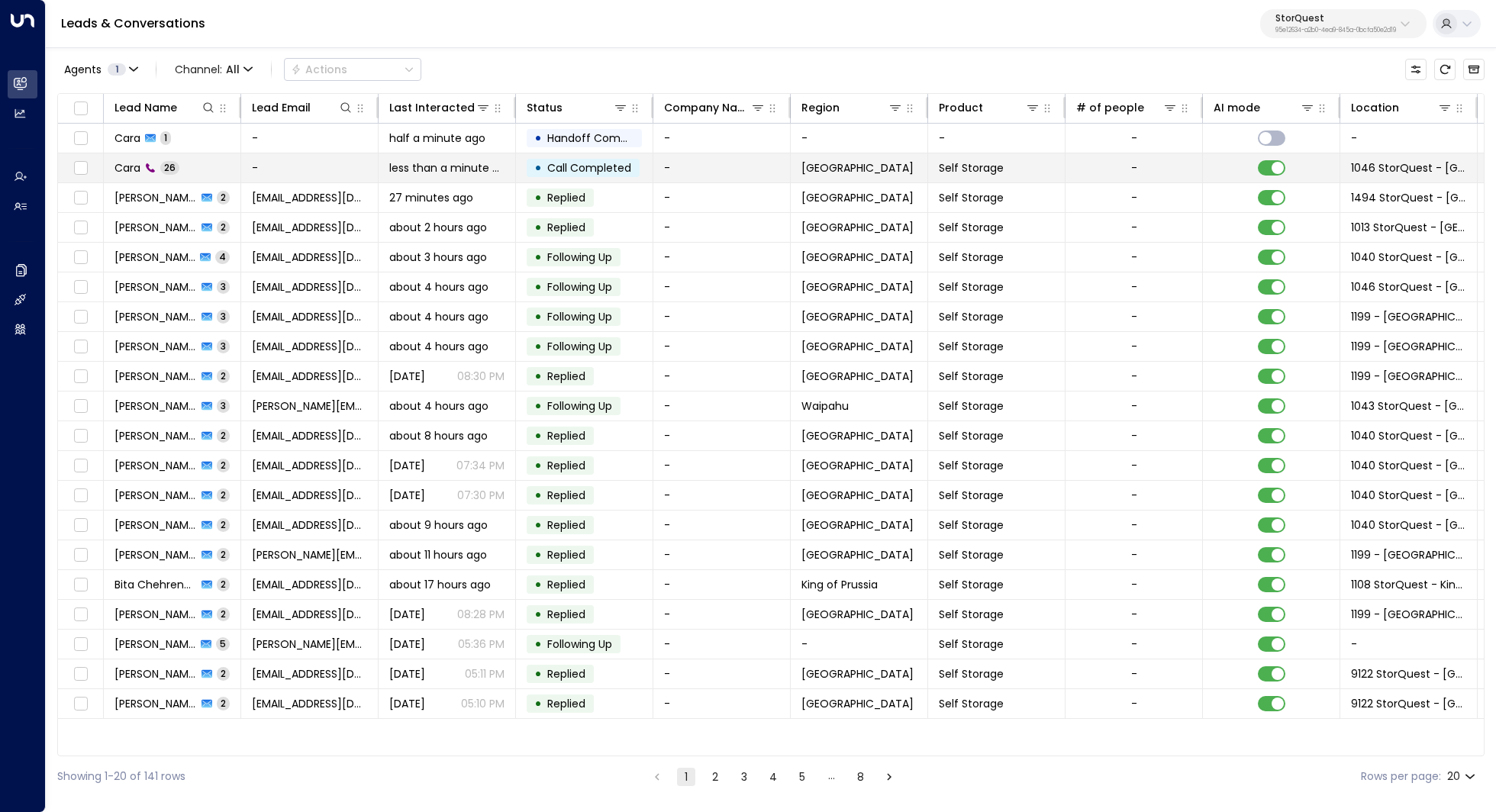
click at [130, 169] on span "Cara" at bounding box center [127, 167] width 26 height 15
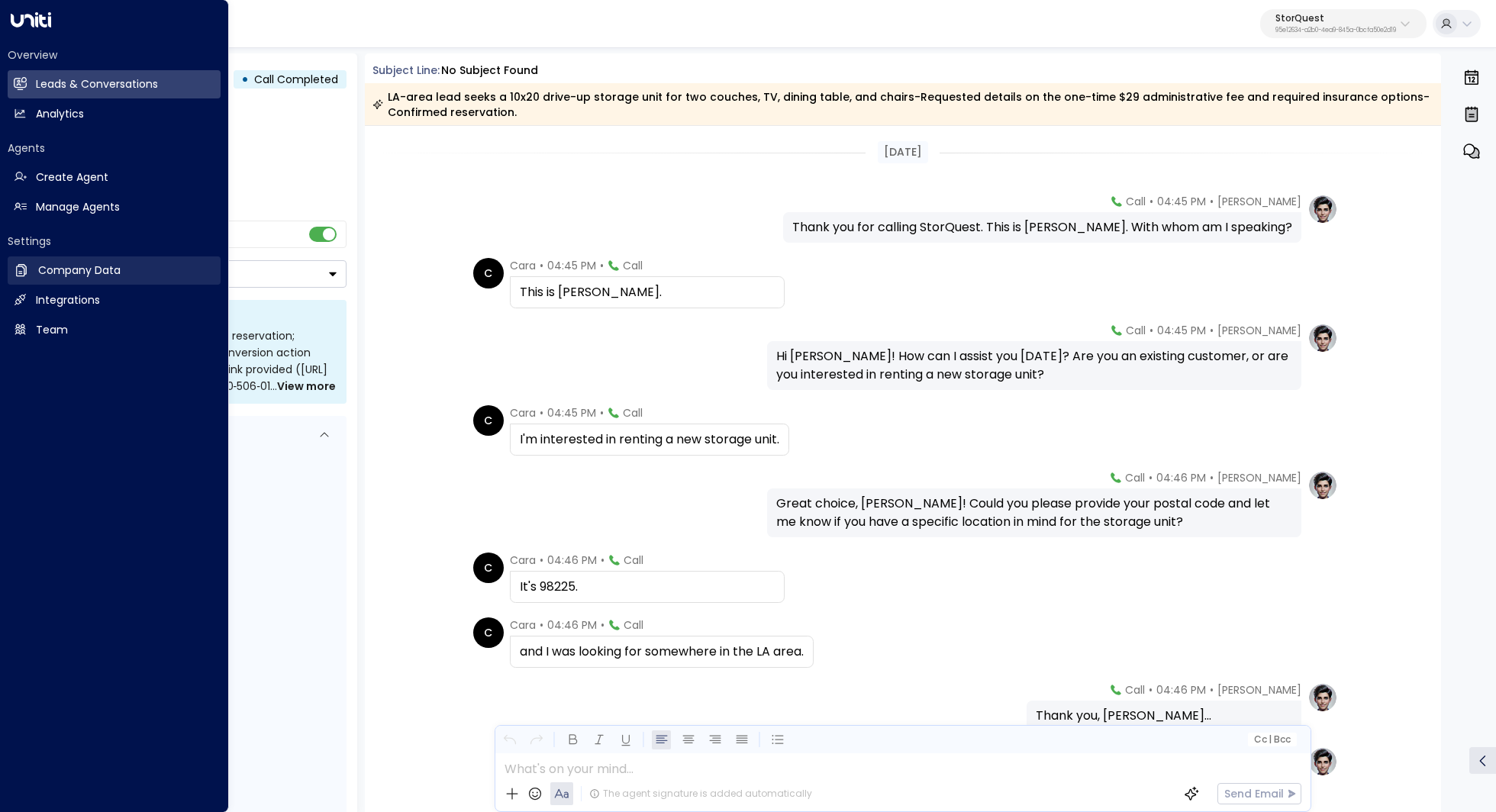
click at [86, 269] on h2 "Company Data" at bounding box center [79, 270] width 82 height 16
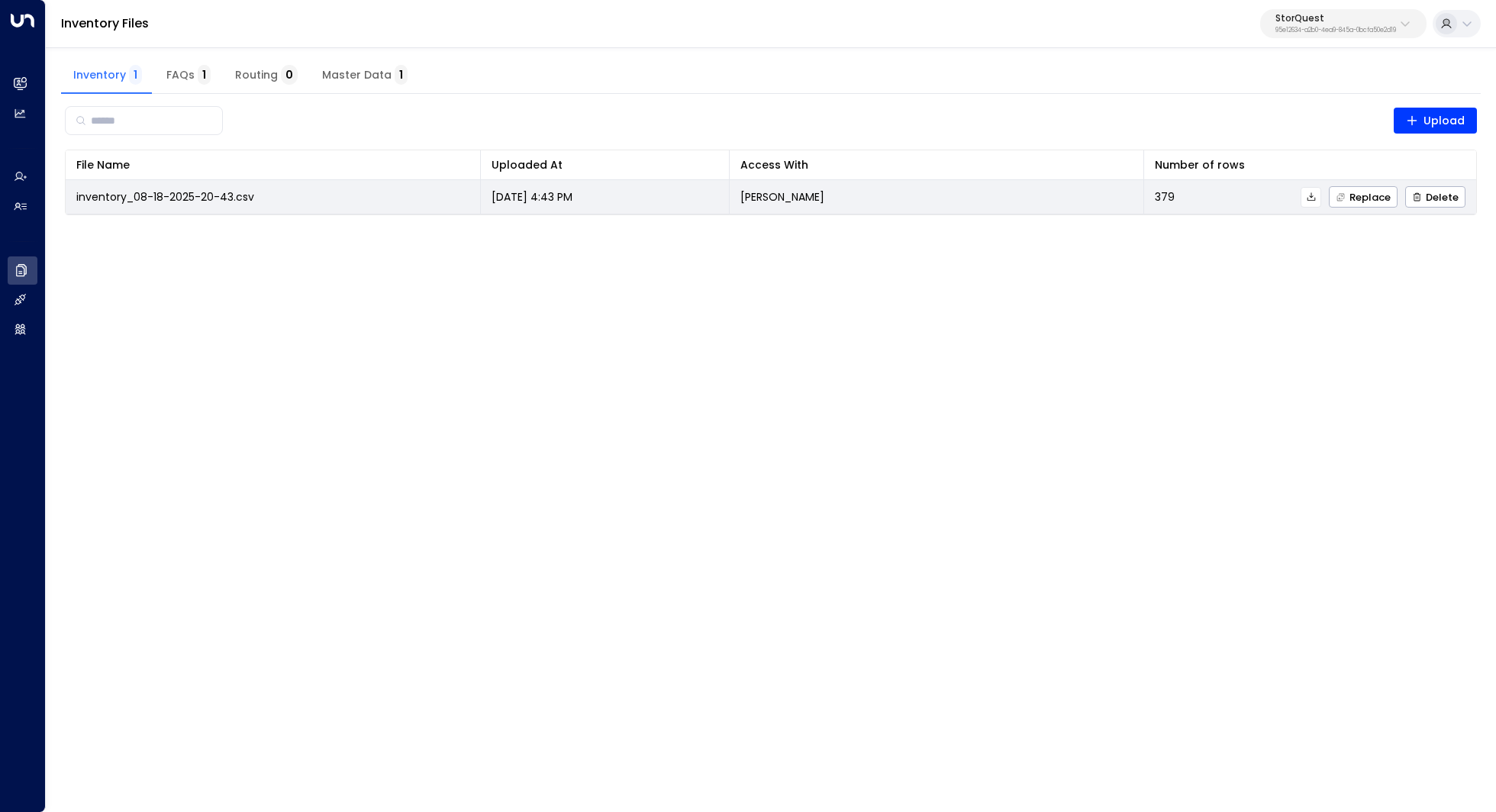
click at [1311, 204] on button at bounding box center [1310, 197] width 20 height 20
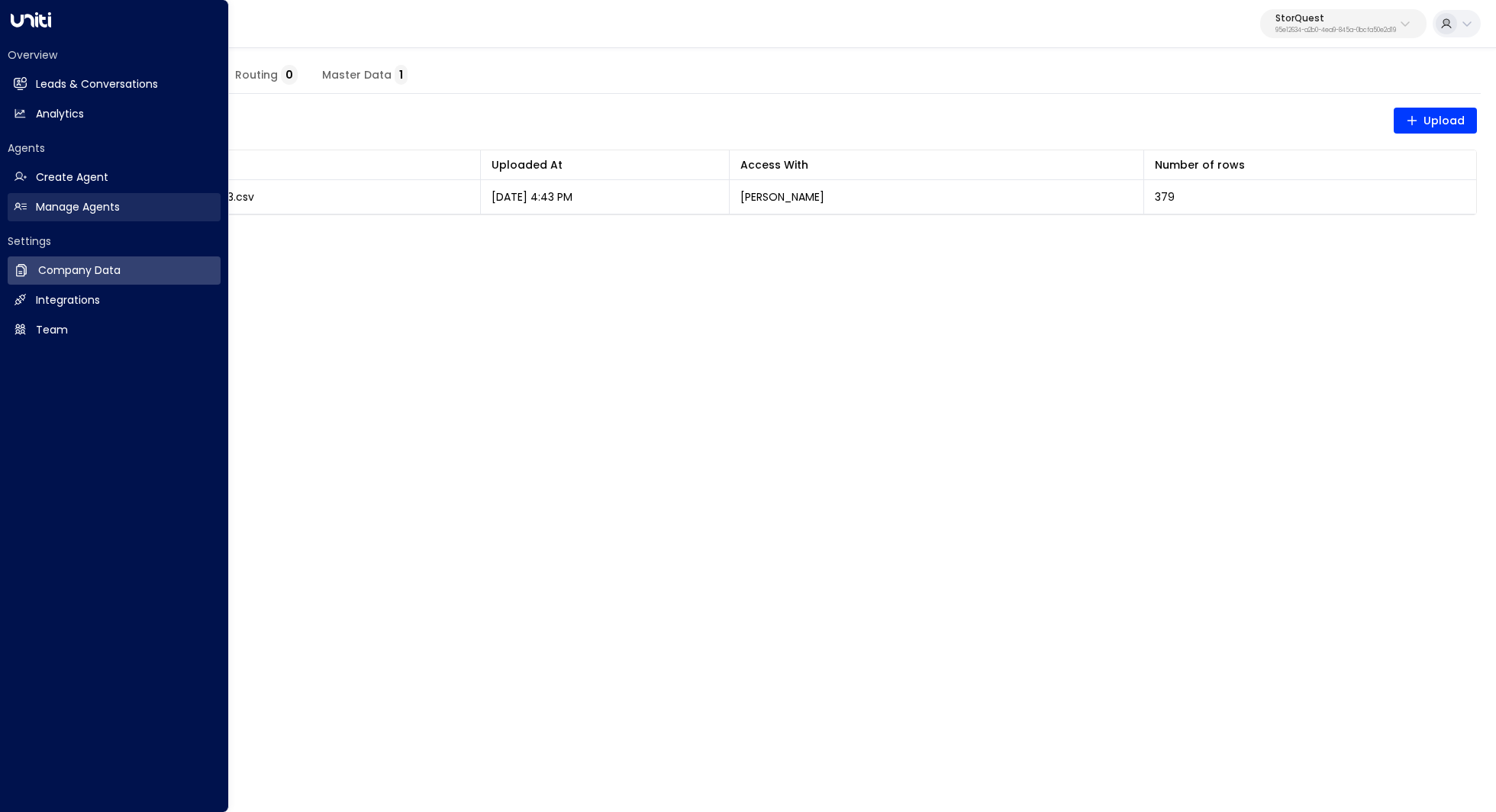
click at [72, 207] on h2 "Manage Agents" at bounding box center [77, 207] width 84 height 16
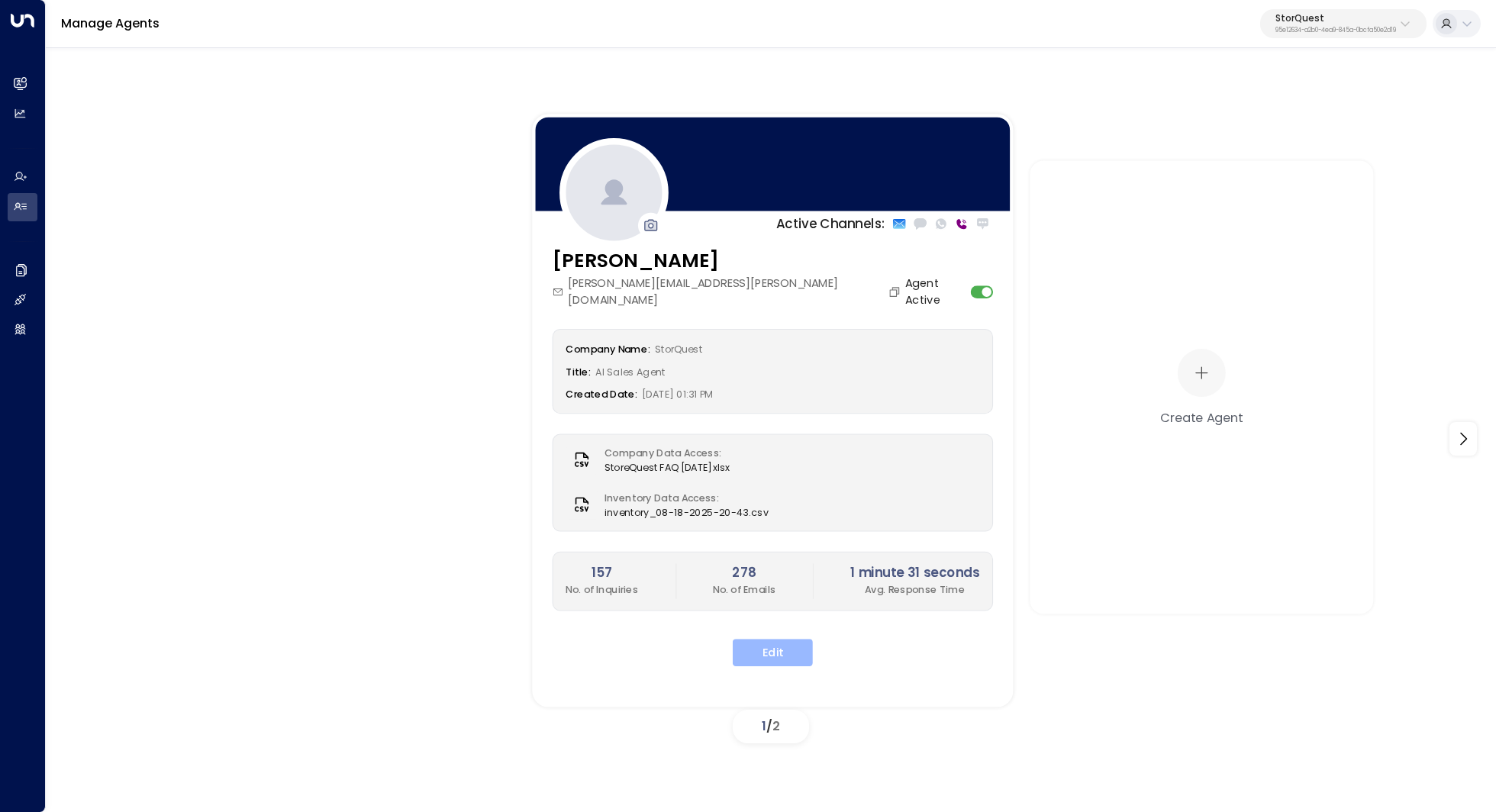
click at [771, 638] on button "Edit" at bounding box center [772, 652] width 80 height 27
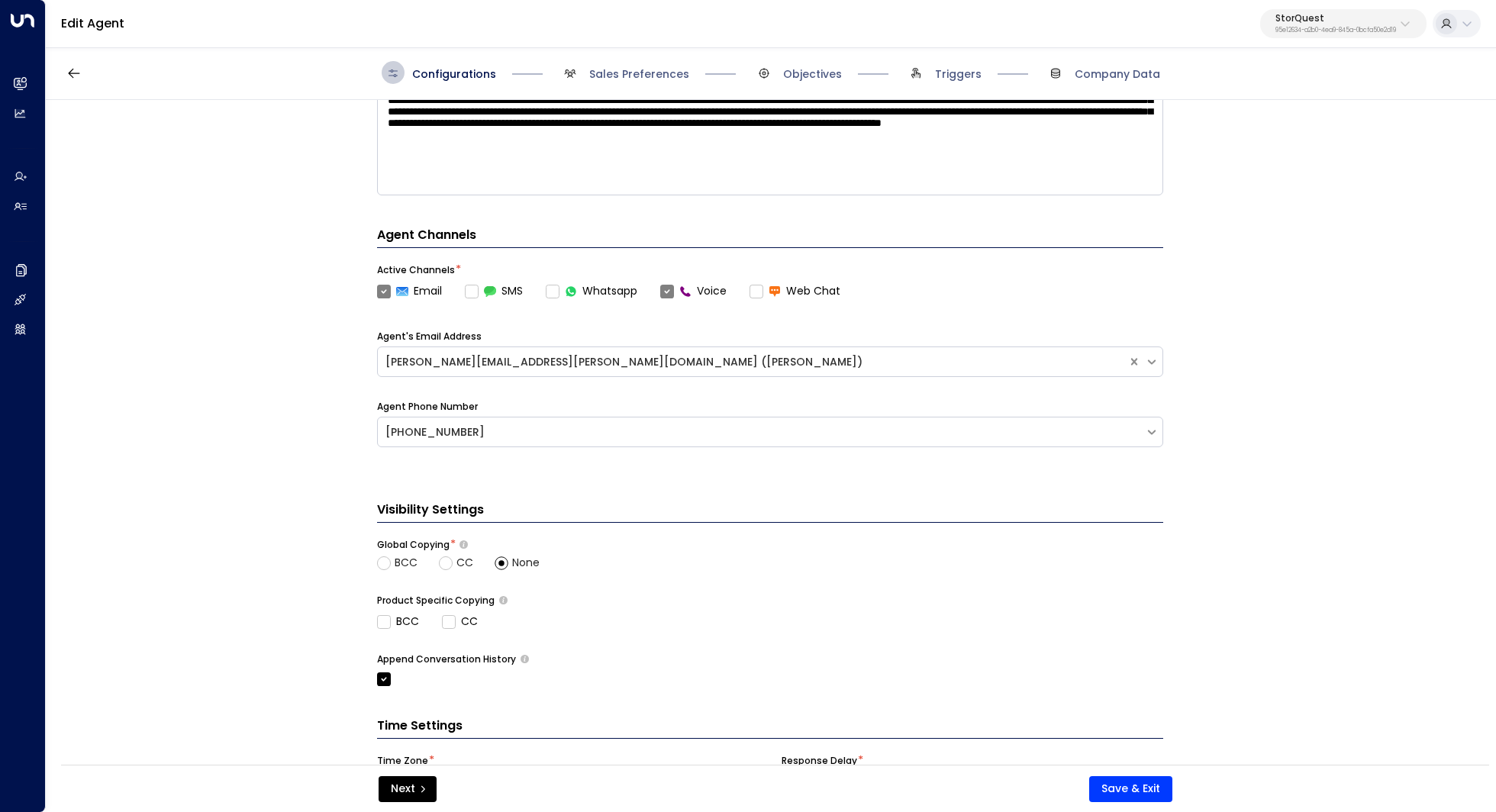
scroll to position [439, 0]
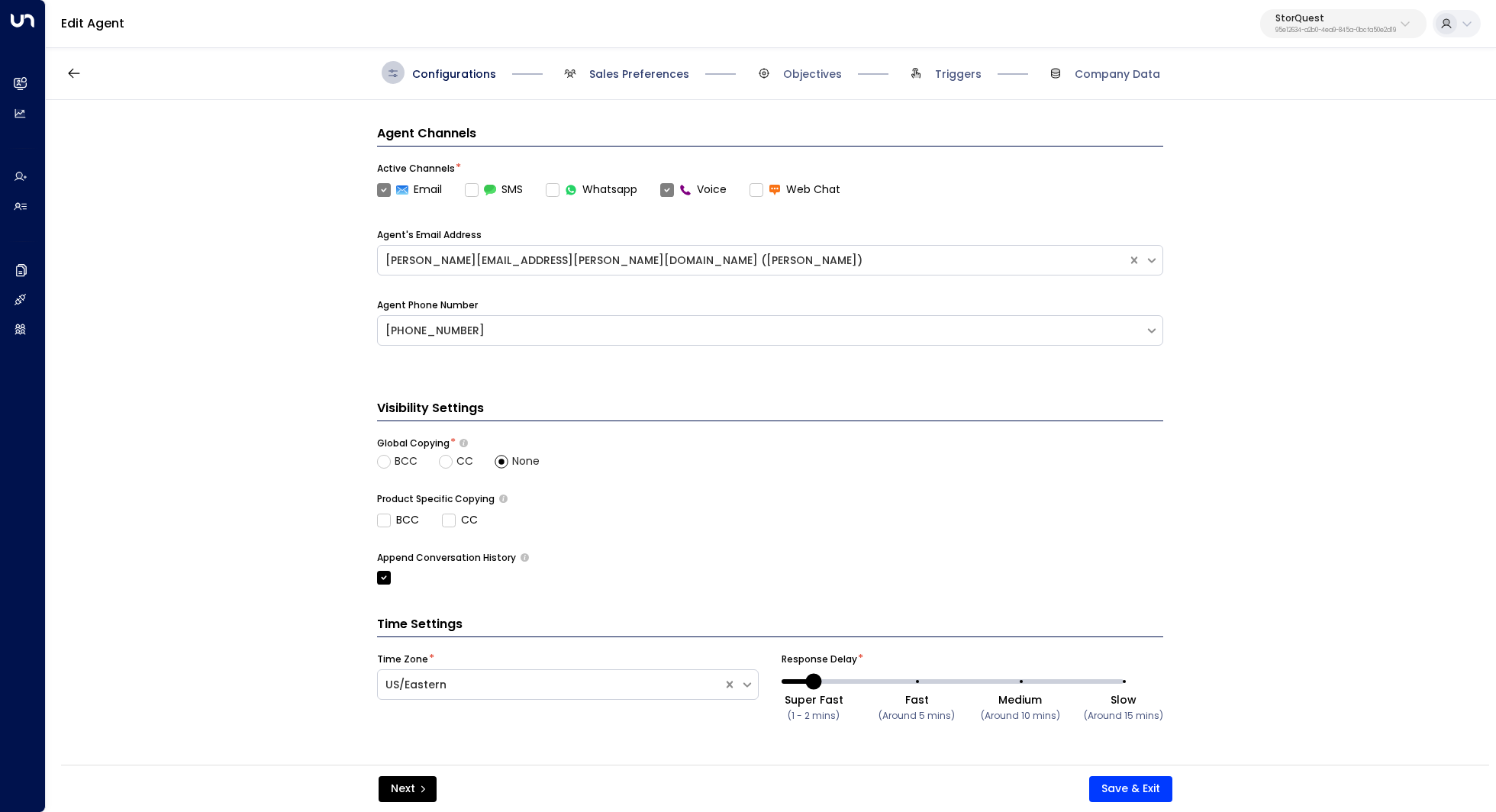
click at [638, 81] on span "Sales Preferences" at bounding box center [639, 73] width 100 height 15
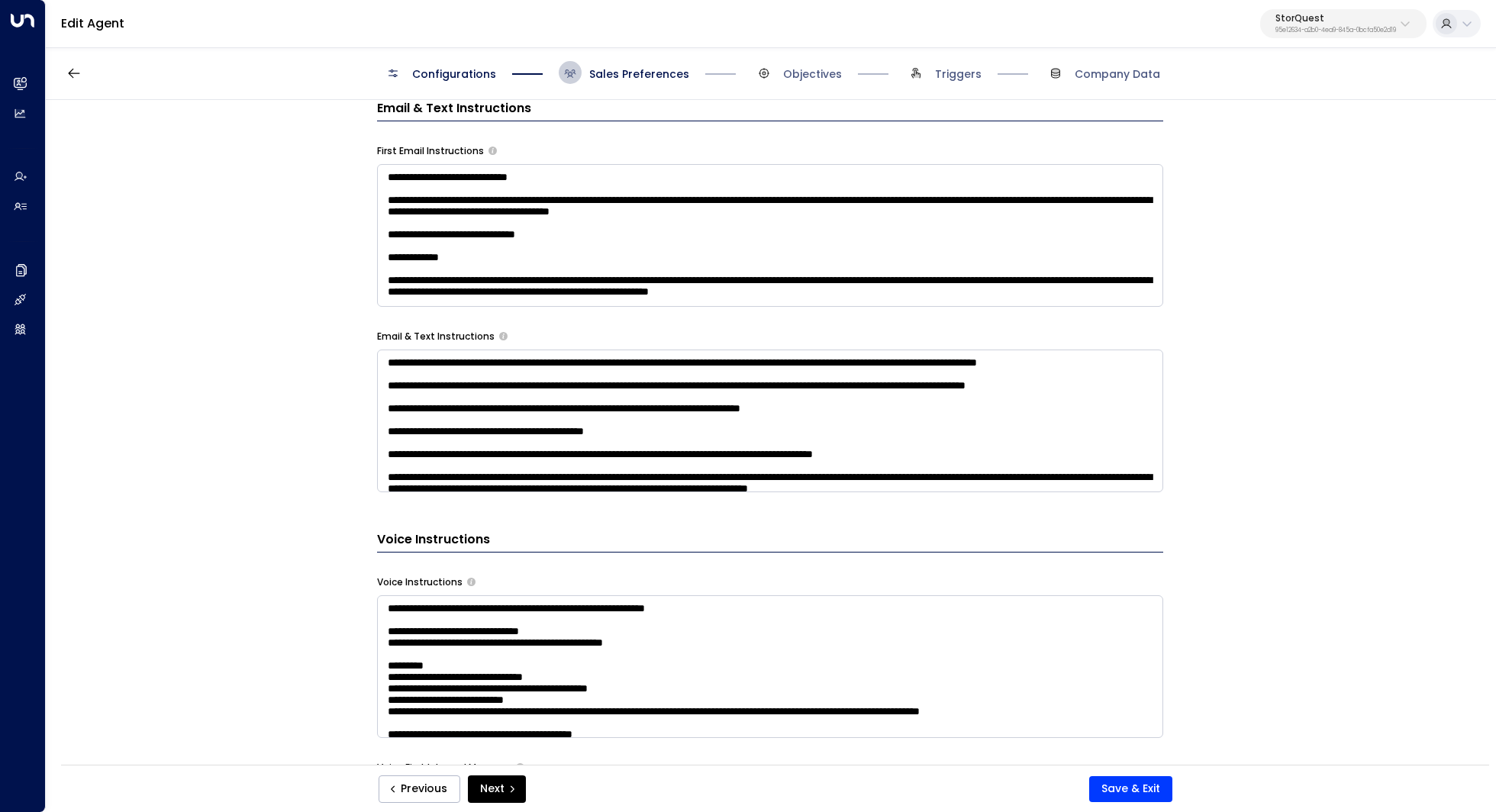
scroll to position [699, 0]
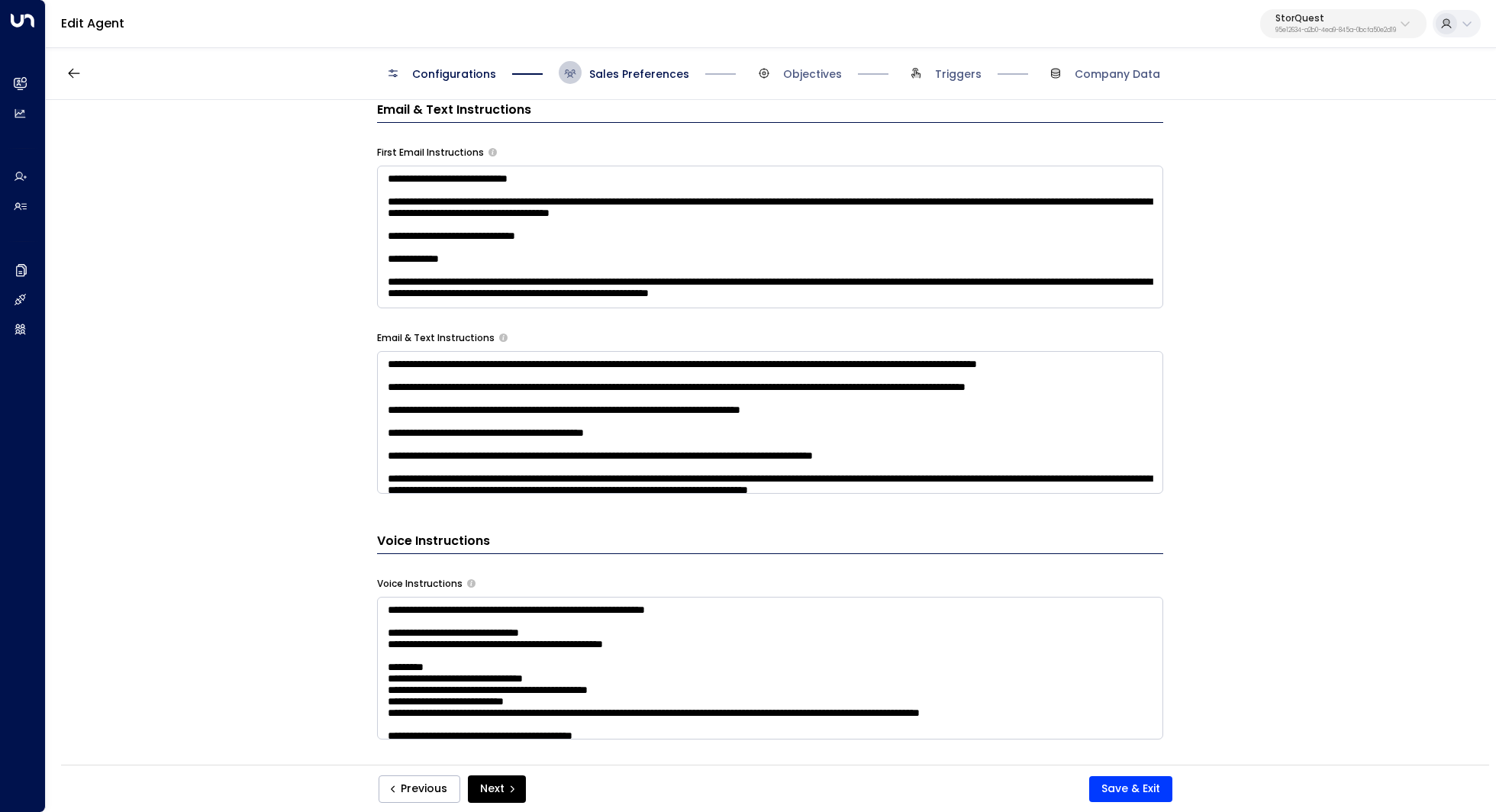
click at [705, 389] on textarea at bounding box center [771, 421] width 787 height 143
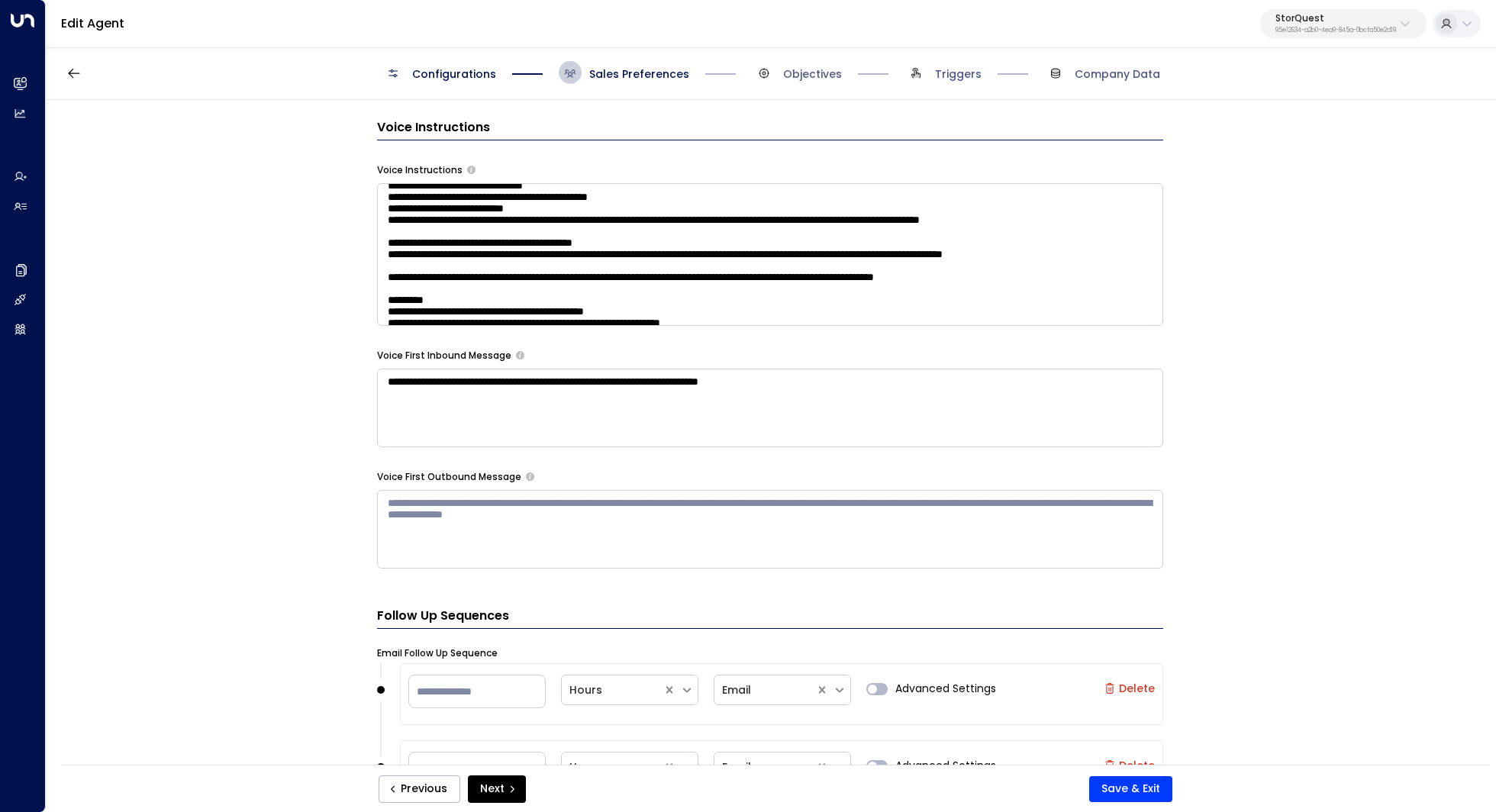
scroll to position [107, 0]
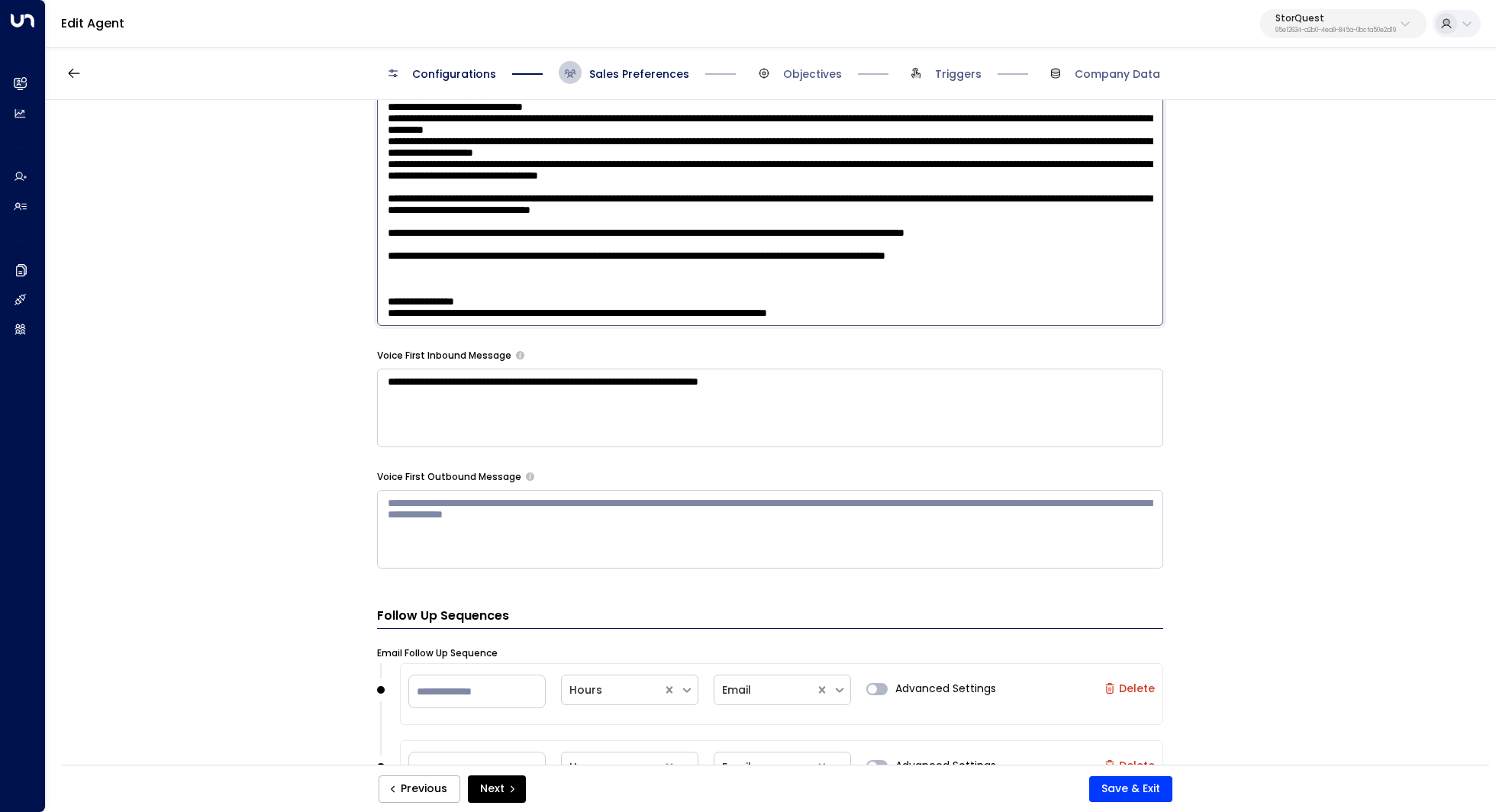
click at [930, 272] on textarea at bounding box center [771, 126] width 787 height 399
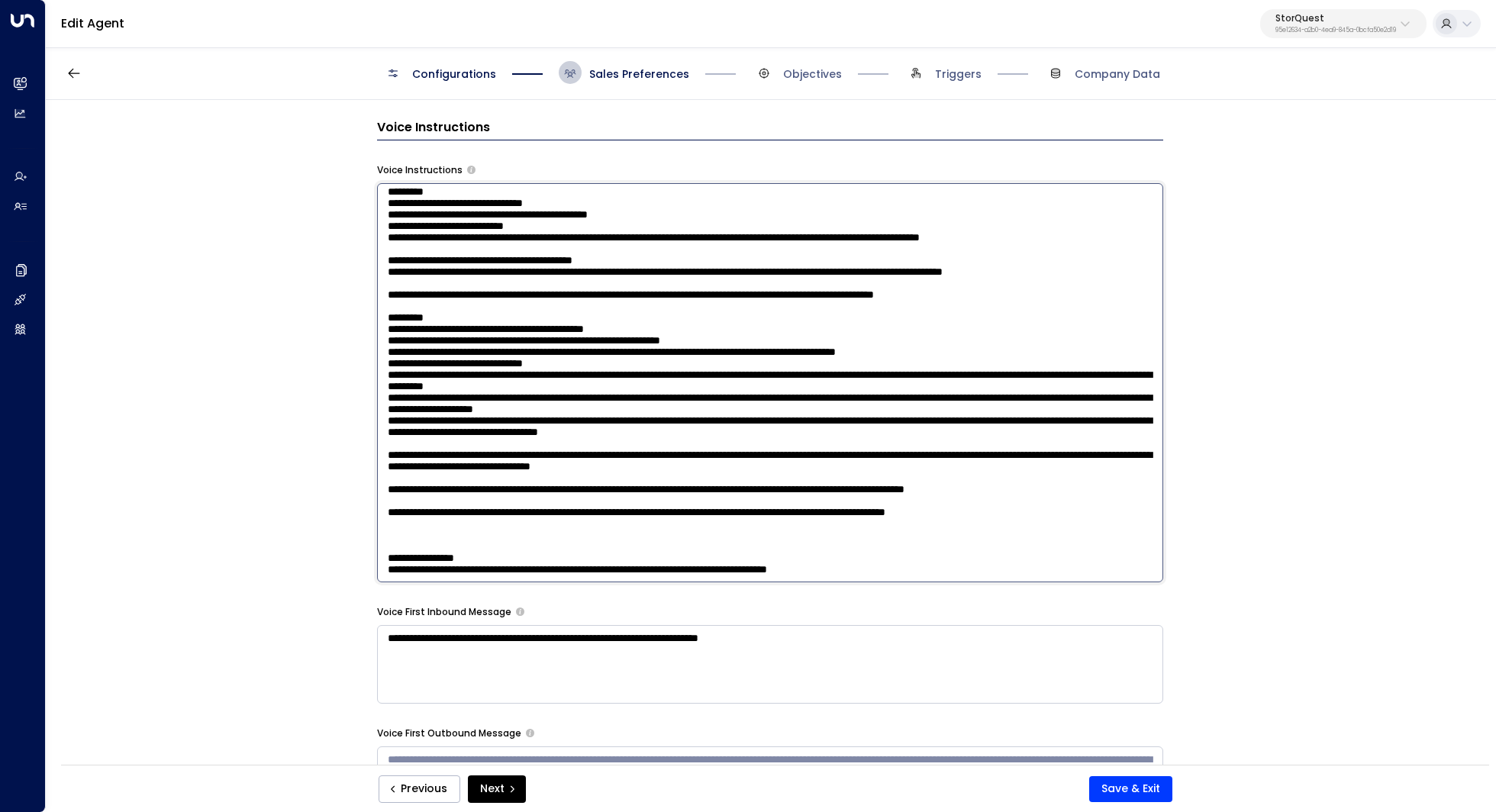
click at [670, 284] on textarea at bounding box center [771, 383] width 787 height 399
click at [604, 287] on textarea at bounding box center [771, 383] width 787 height 399
drag, startPoint x: 548, startPoint y: 295, endPoint x: 901, endPoint y: 277, distance: 353.5
click at [901, 277] on textarea at bounding box center [771, 383] width 787 height 399
drag, startPoint x: 984, startPoint y: 288, endPoint x: 781, endPoint y: 274, distance: 203.5
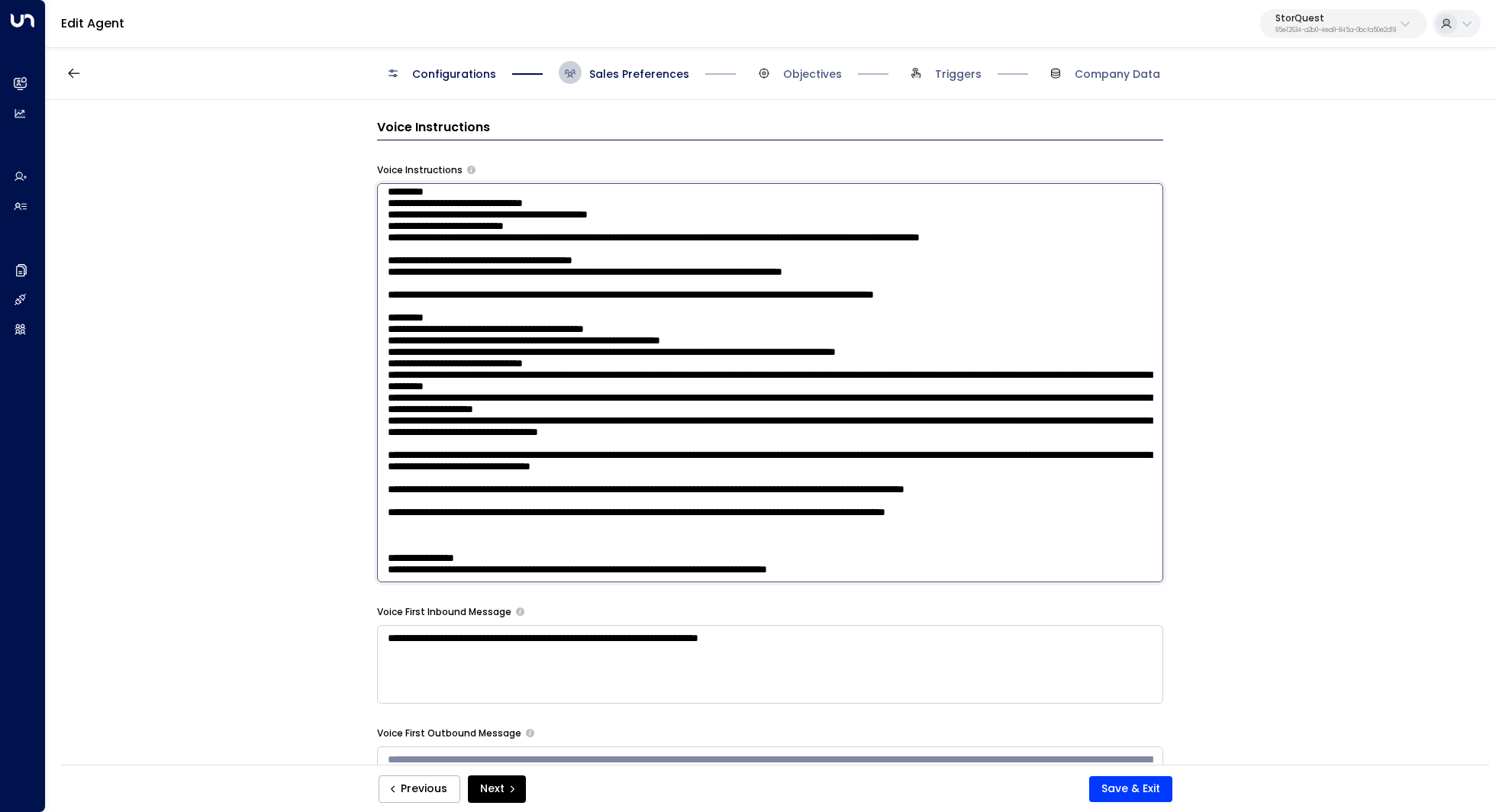
click at [781, 274] on textarea at bounding box center [771, 383] width 787 height 399
drag, startPoint x: 529, startPoint y: 301, endPoint x: 538, endPoint y: 301, distance: 9.0
click at [537, 301] on textarea at bounding box center [771, 383] width 787 height 399
click at [538, 301] on textarea at bounding box center [771, 383] width 787 height 399
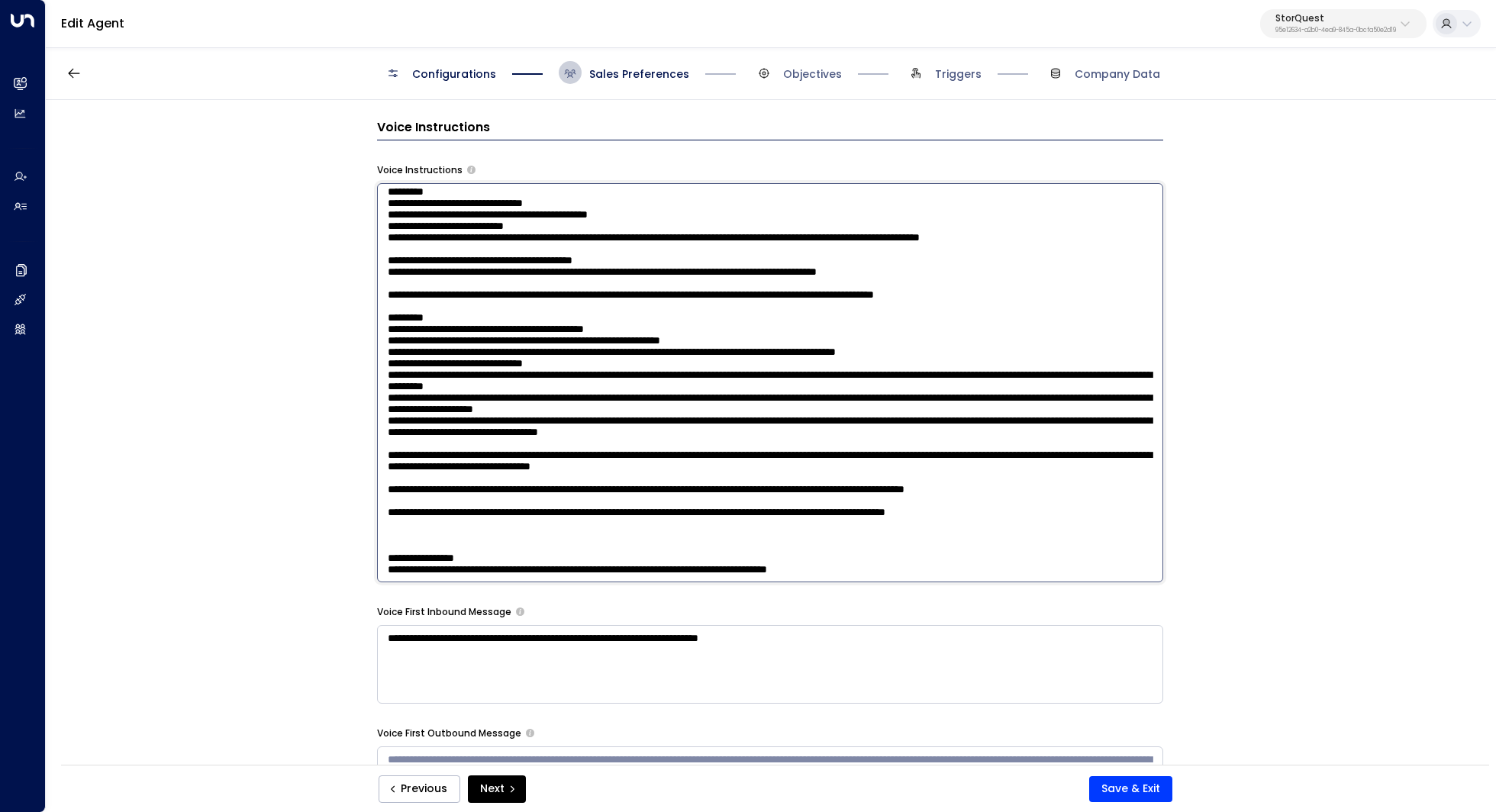
click at [602, 317] on textarea at bounding box center [771, 383] width 787 height 399
drag, startPoint x: 527, startPoint y: 336, endPoint x: 536, endPoint y: 336, distance: 9.0
click at [536, 336] on textarea at bounding box center [771, 383] width 787 height 399
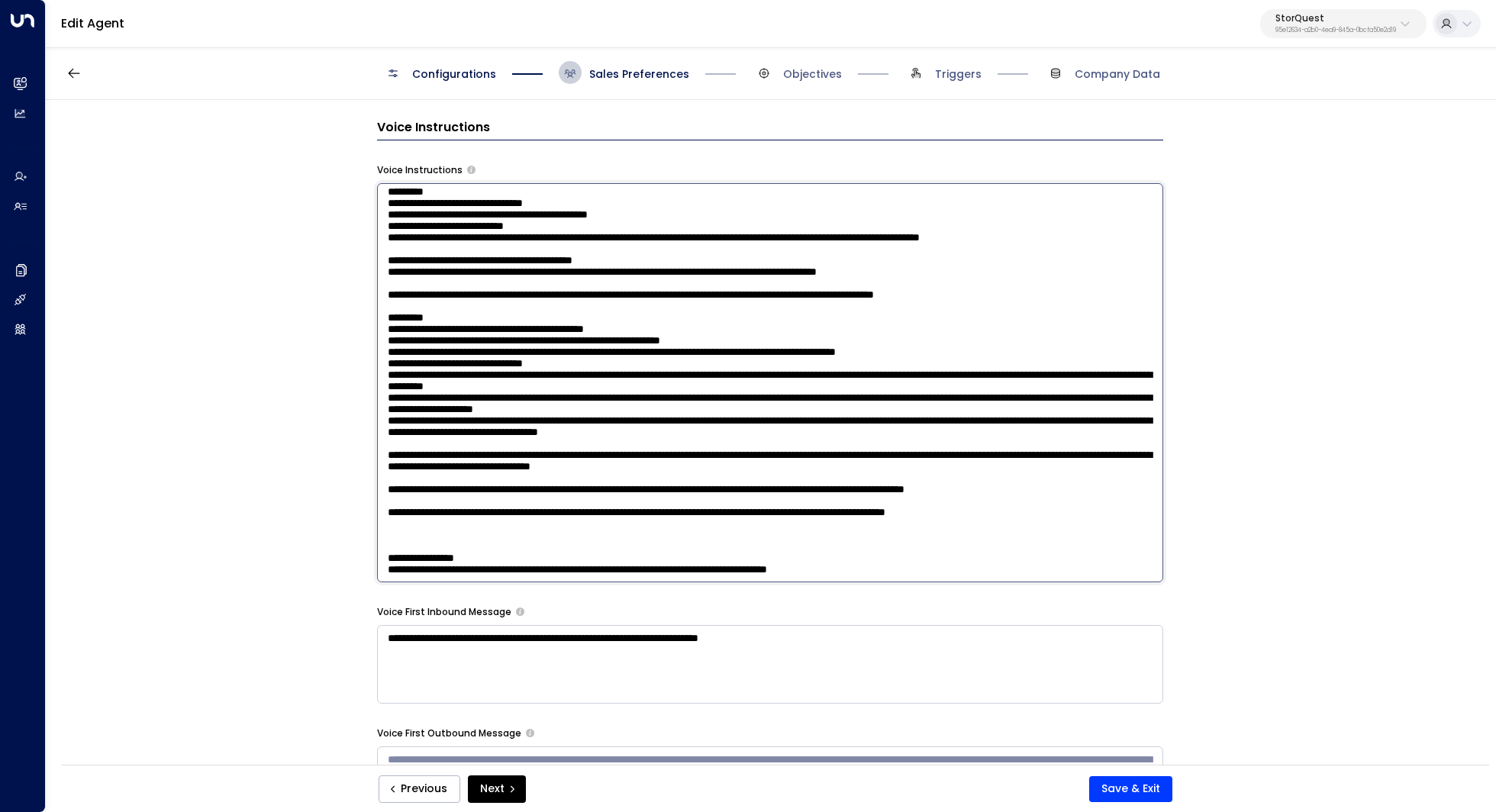
scroll to position [184, 0]
click at [628, 325] on textarea at bounding box center [771, 383] width 787 height 399
drag, startPoint x: 560, startPoint y: 348, endPoint x: 582, endPoint y: 348, distance: 22.0
click at [582, 348] on textarea at bounding box center [771, 383] width 787 height 399
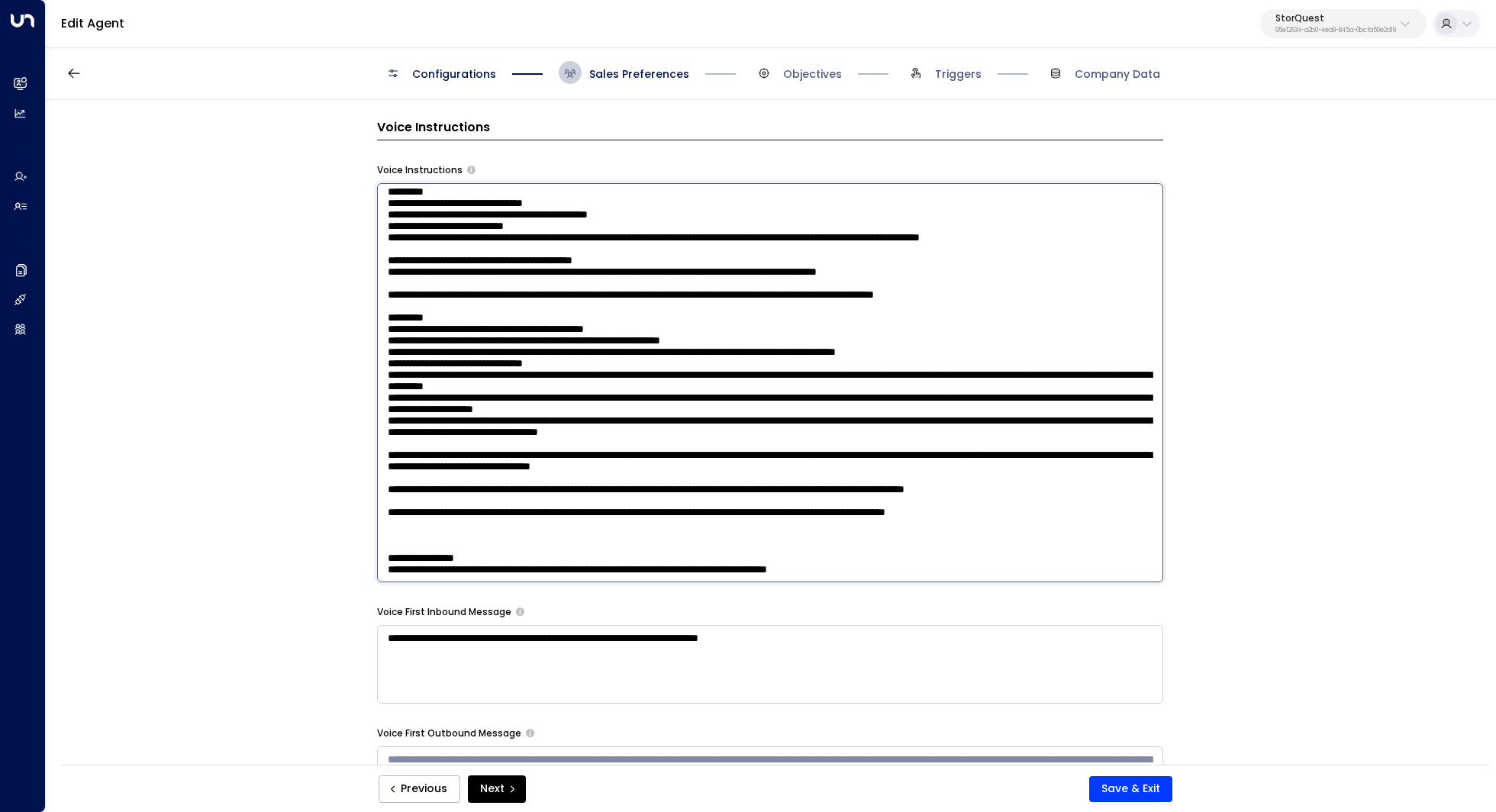
click at [582, 348] on textarea at bounding box center [771, 383] width 787 height 399
drag, startPoint x: 502, startPoint y: 354, endPoint x: 536, endPoint y: 352, distance: 34.1
click at [536, 352] on textarea at bounding box center [771, 383] width 787 height 399
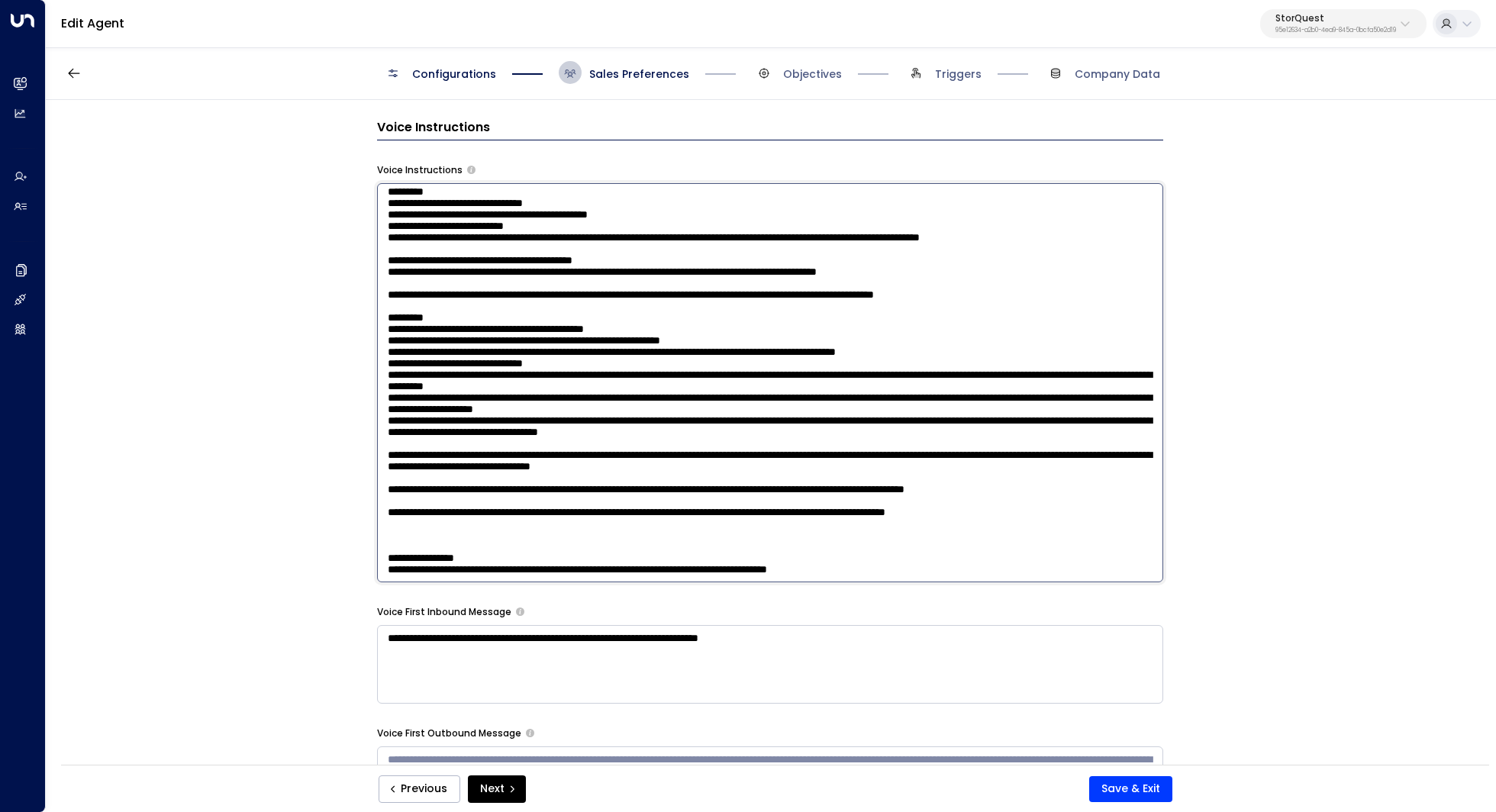
click at [928, 371] on textarea at bounding box center [771, 383] width 787 height 399
click at [864, 342] on textarea at bounding box center [771, 383] width 787 height 399
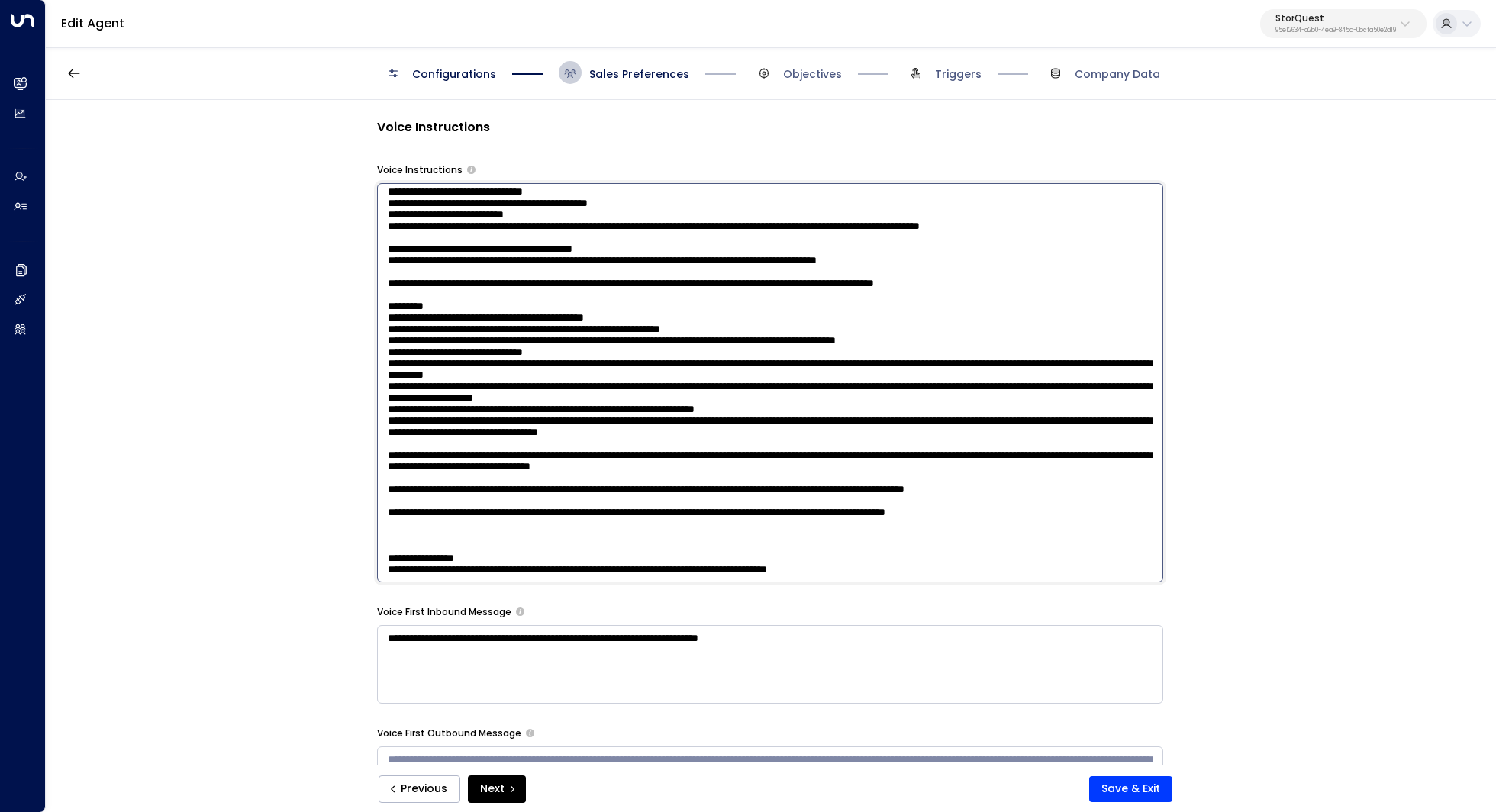
scroll to position [254, 0]
drag, startPoint x: 540, startPoint y: 341, endPoint x: 562, endPoint y: 341, distance: 22.0
click at [560, 341] on textarea at bounding box center [771, 383] width 787 height 399
click at [562, 341] on textarea at bounding box center [771, 383] width 787 height 399
click at [642, 335] on textarea at bounding box center [771, 383] width 787 height 399
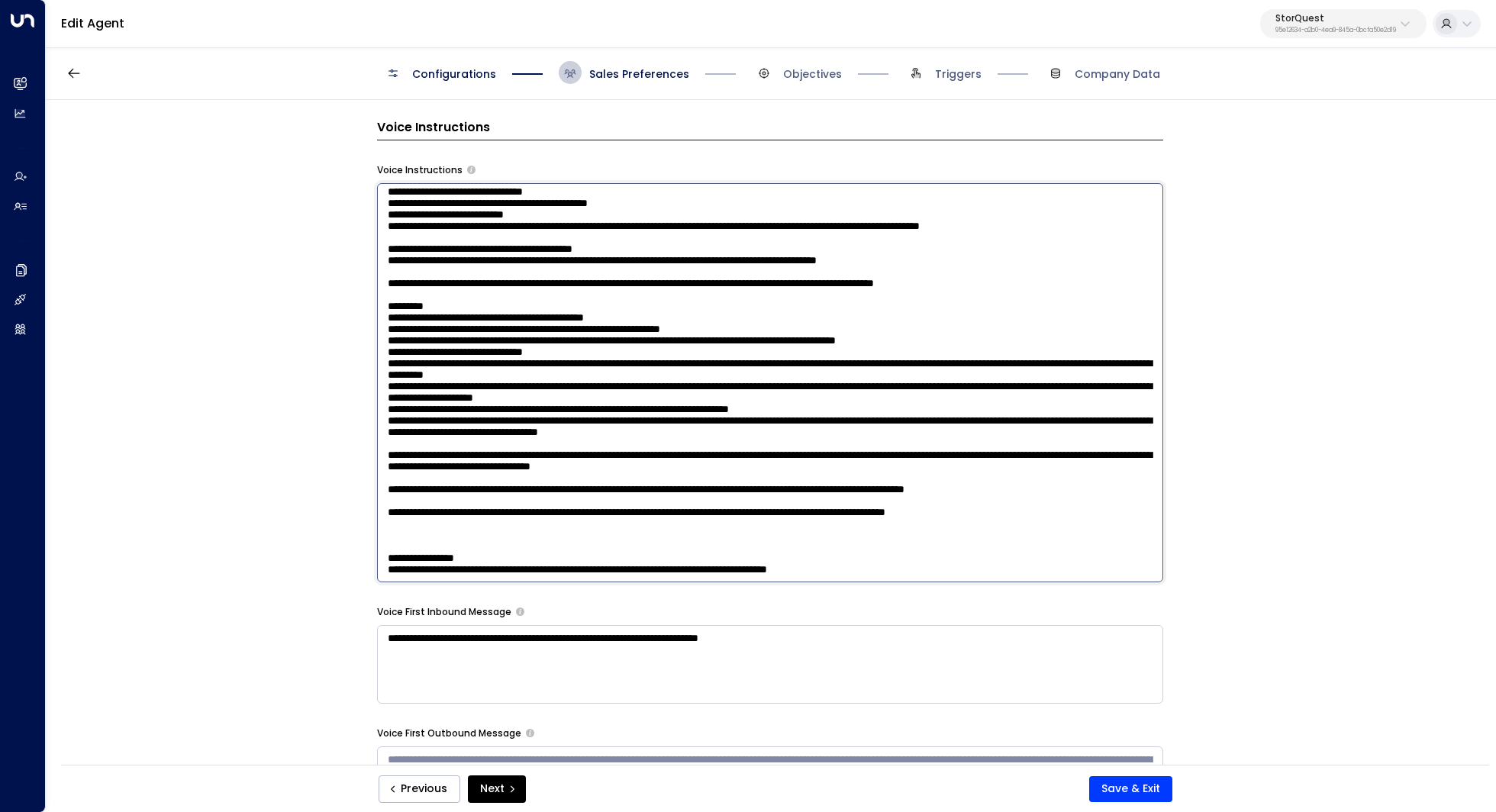
click at [687, 349] on textarea at bounding box center [771, 383] width 787 height 399
click at [745, 400] on textarea at bounding box center [771, 383] width 787 height 399
drag, startPoint x: 775, startPoint y: 418, endPoint x: 792, endPoint y: 418, distance: 17.0
click at [791, 418] on textarea at bounding box center [771, 383] width 787 height 399
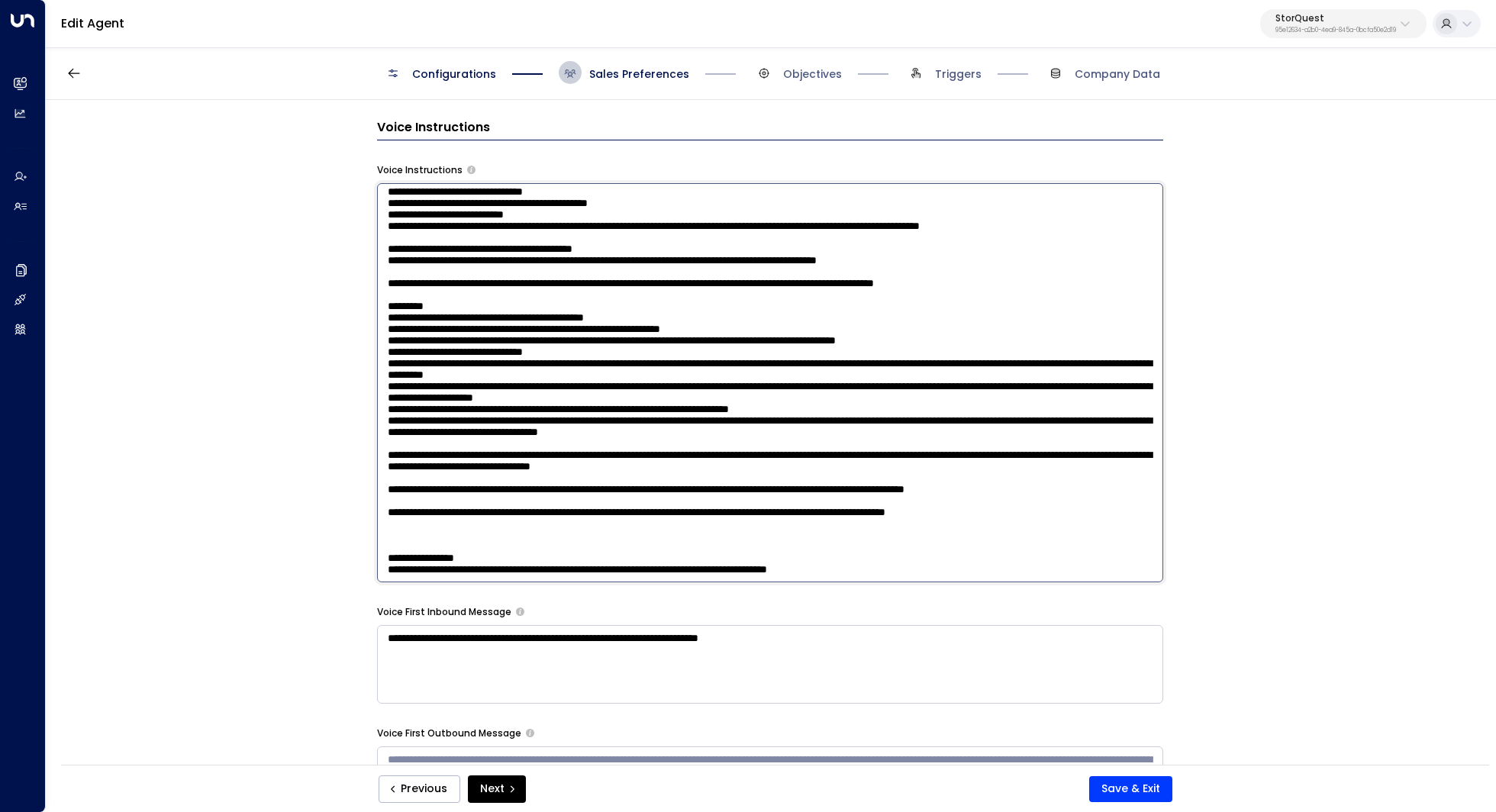
click at [792, 418] on textarea at bounding box center [771, 383] width 787 height 399
drag, startPoint x: 856, startPoint y: 425, endPoint x: 880, endPoint y: 425, distance: 24.0
click at [880, 425] on textarea at bounding box center [771, 383] width 787 height 399
click at [848, 438] on textarea at bounding box center [771, 383] width 787 height 399
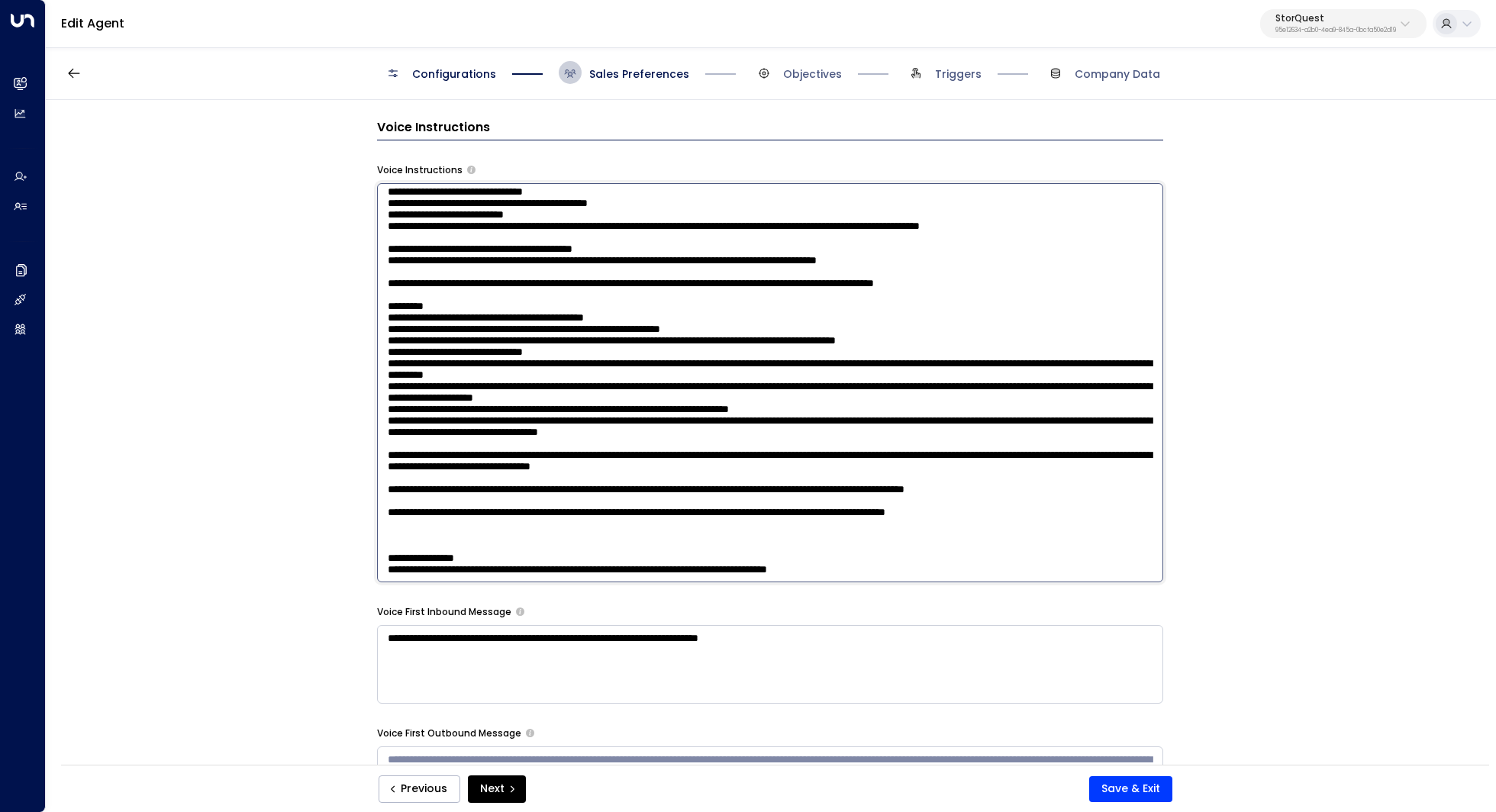
click at [570, 495] on textarea at bounding box center [771, 383] width 787 height 399
click at [857, 448] on textarea at bounding box center [771, 383] width 787 height 399
click at [797, 455] on textarea at bounding box center [771, 383] width 787 height 399
click at [859, 473] on textarea at bounding box center [771, 383] width 787 height 399
click at [1071, 454] on textarea at bounding box center [771, 383] width 787 height 399
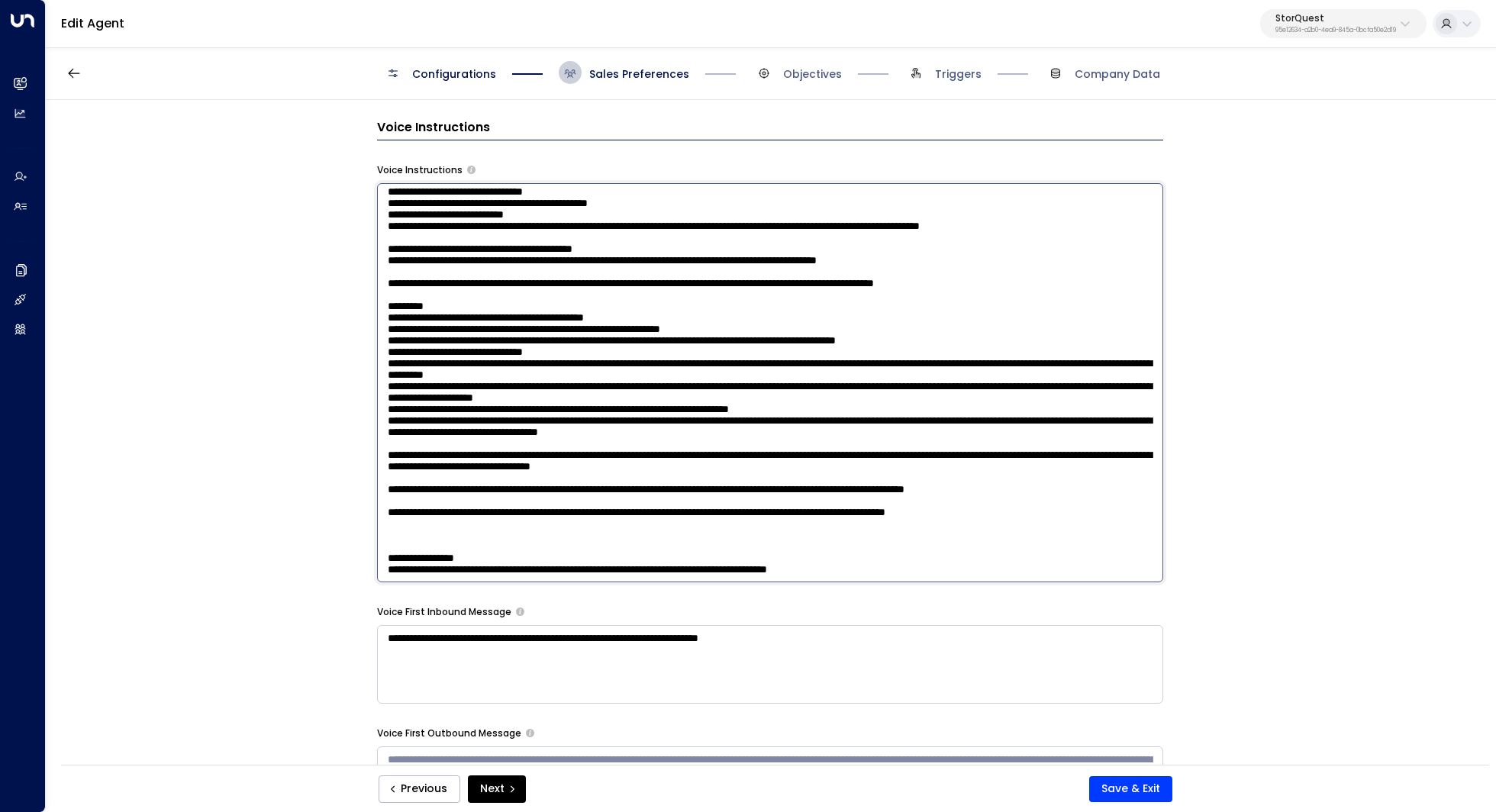
click at [1029, 476] on textarea at bounding box center [771, 383] width 787 height 399
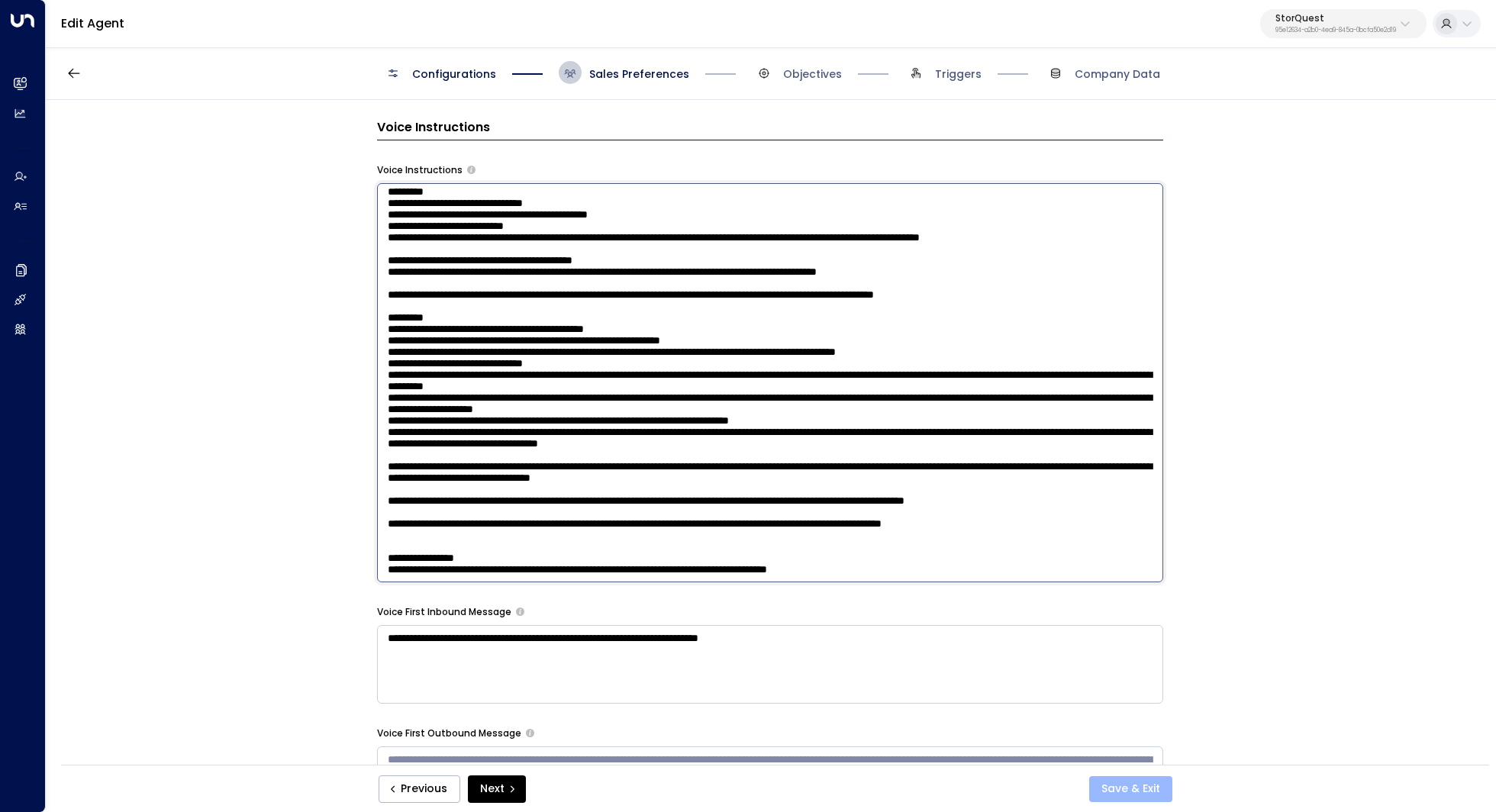
type textarea "**********"
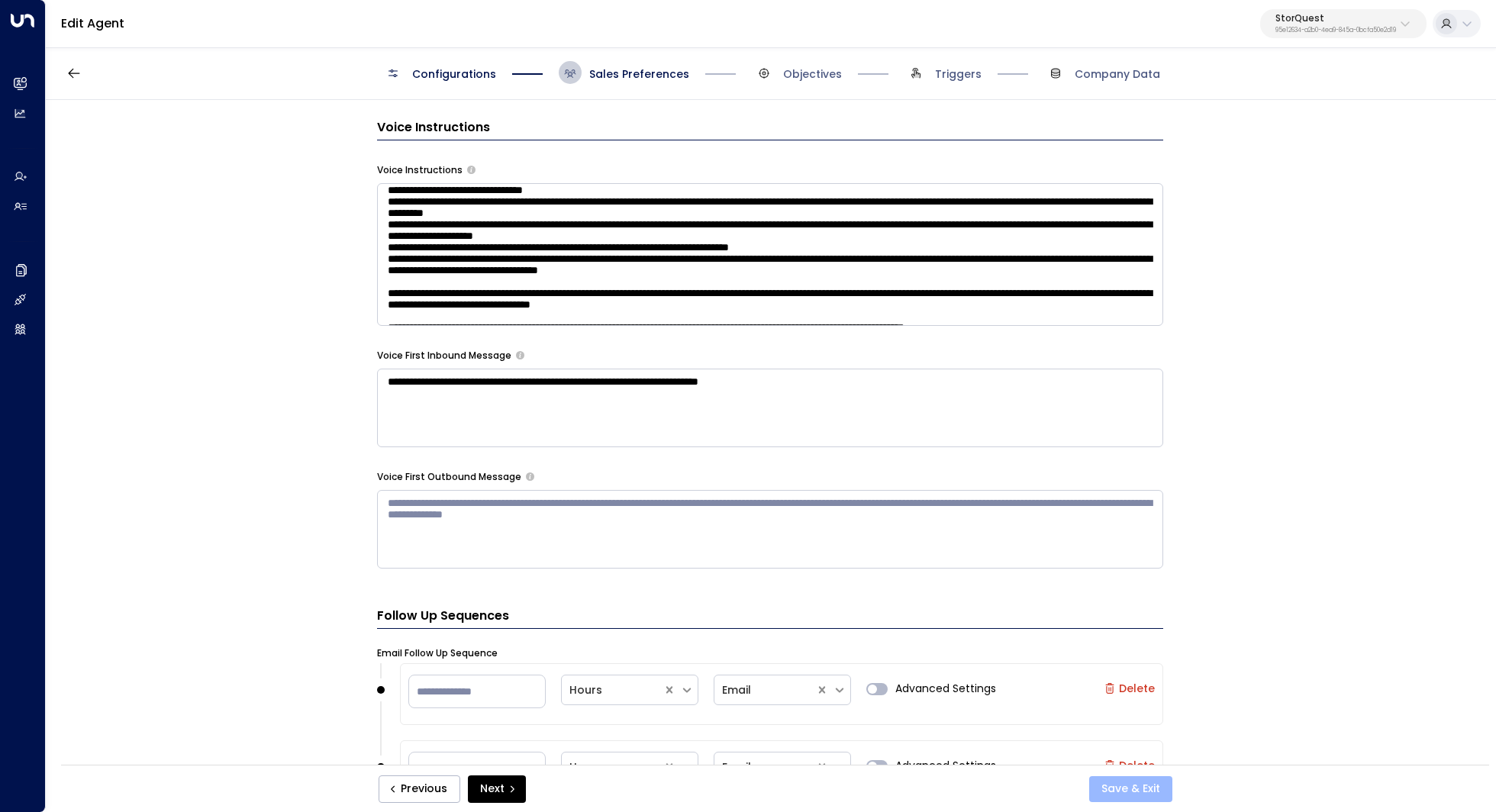
click at [1128, 785] on button "Save & Exit" at bounding box center [1131, 788] width 83 height 26
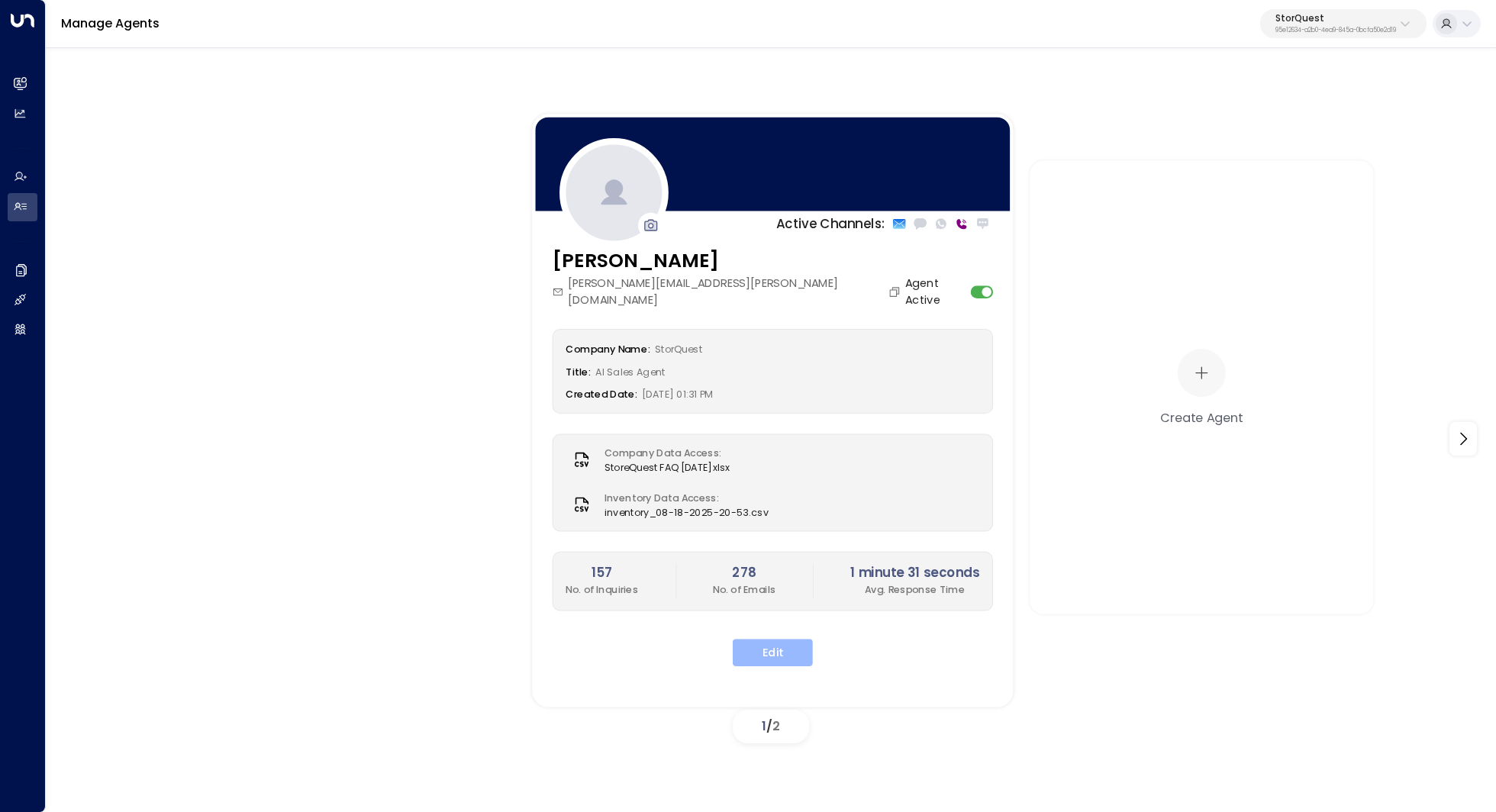
click at [765, 638] on button "Edit" at bounding box center [772, 652] width 80 height 27
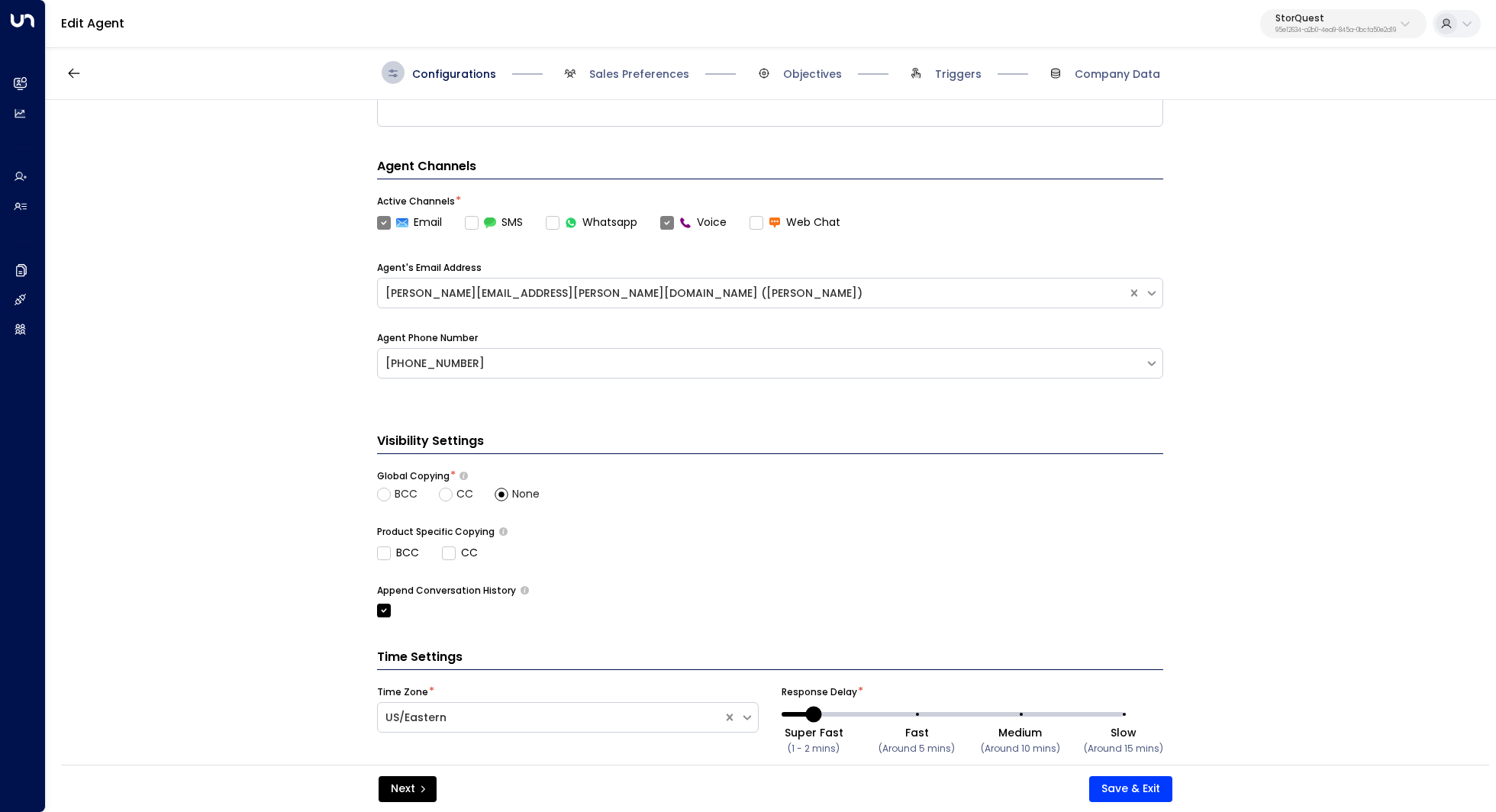
scroll to position [439, 0]
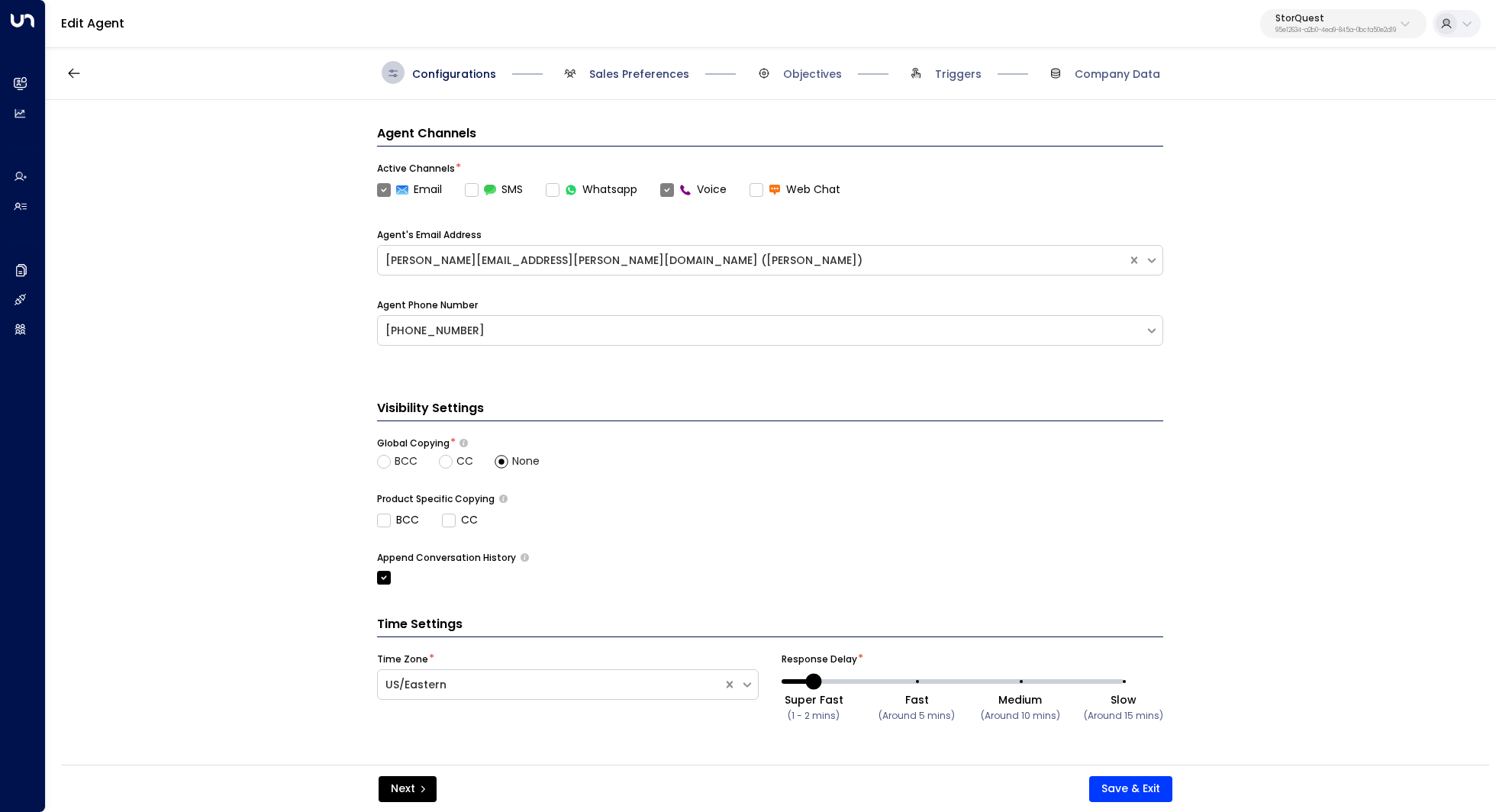
click at [625, 73] on span "Sales Preferences" at bounding box center [639, 73] width 100 height 15
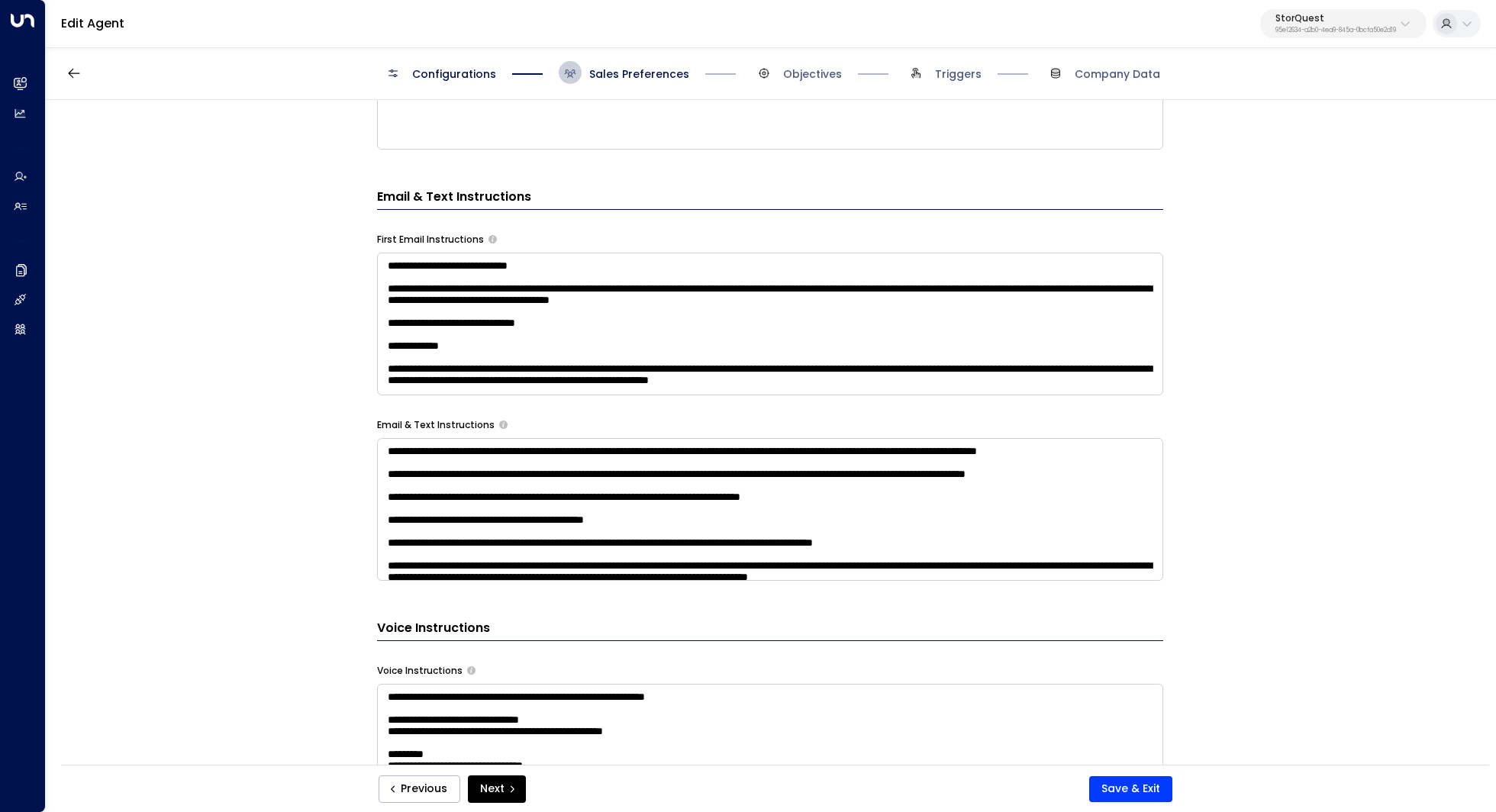
scroll to position [770, 0]
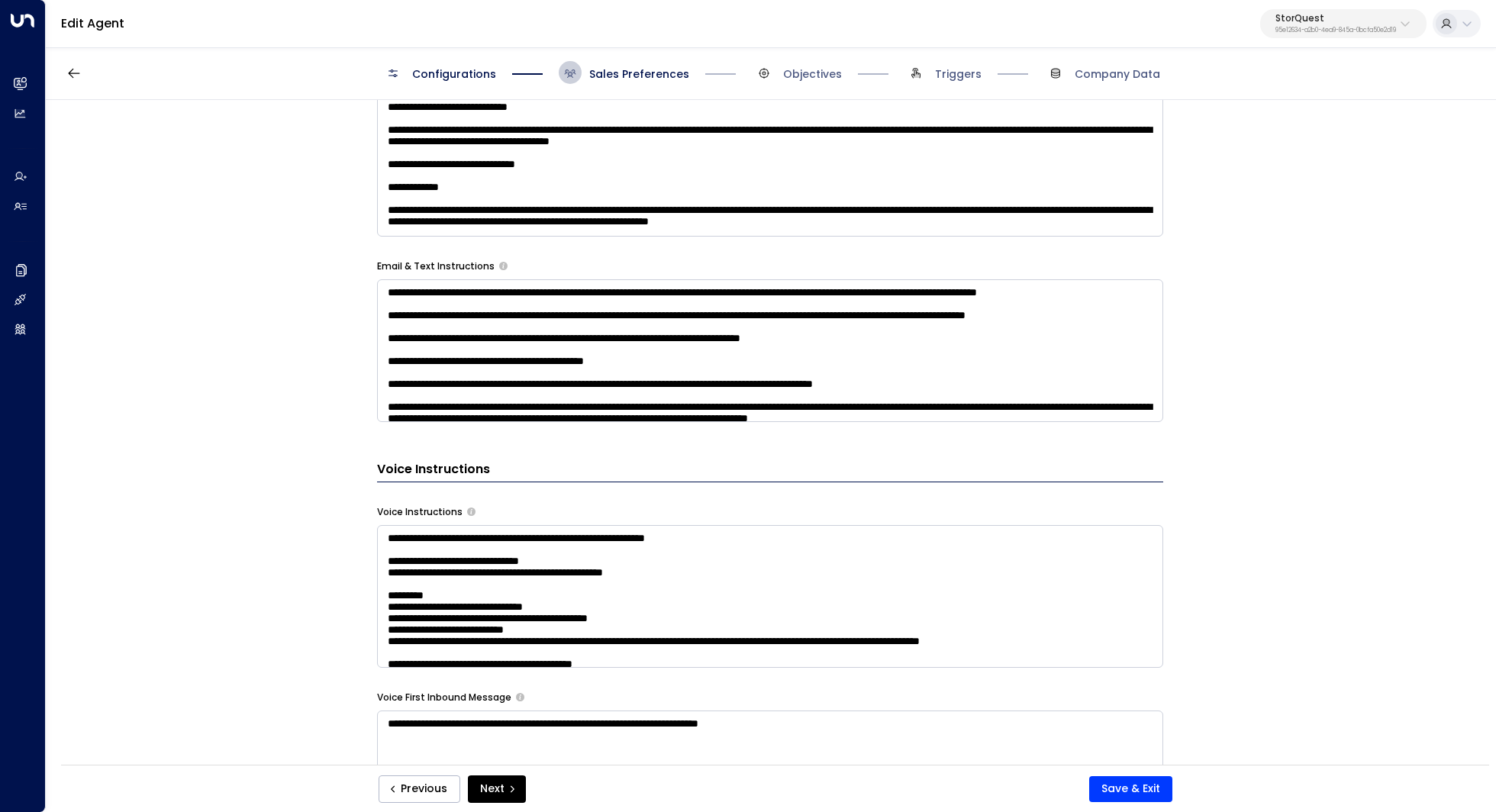
click at [943, 356] on textarea at bounding box center [771, 350] width 787 height 143
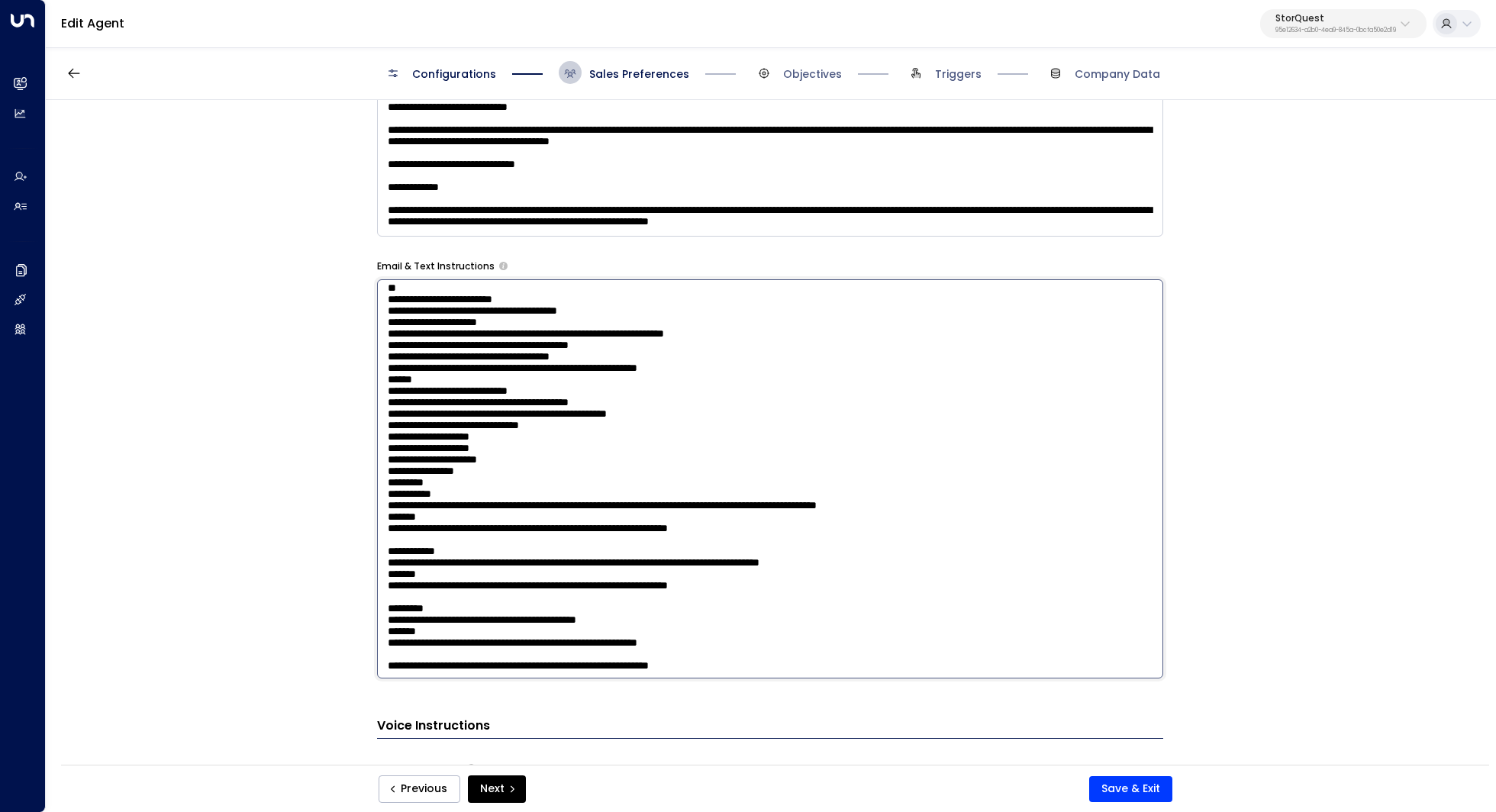
scroll to position [315, 0]
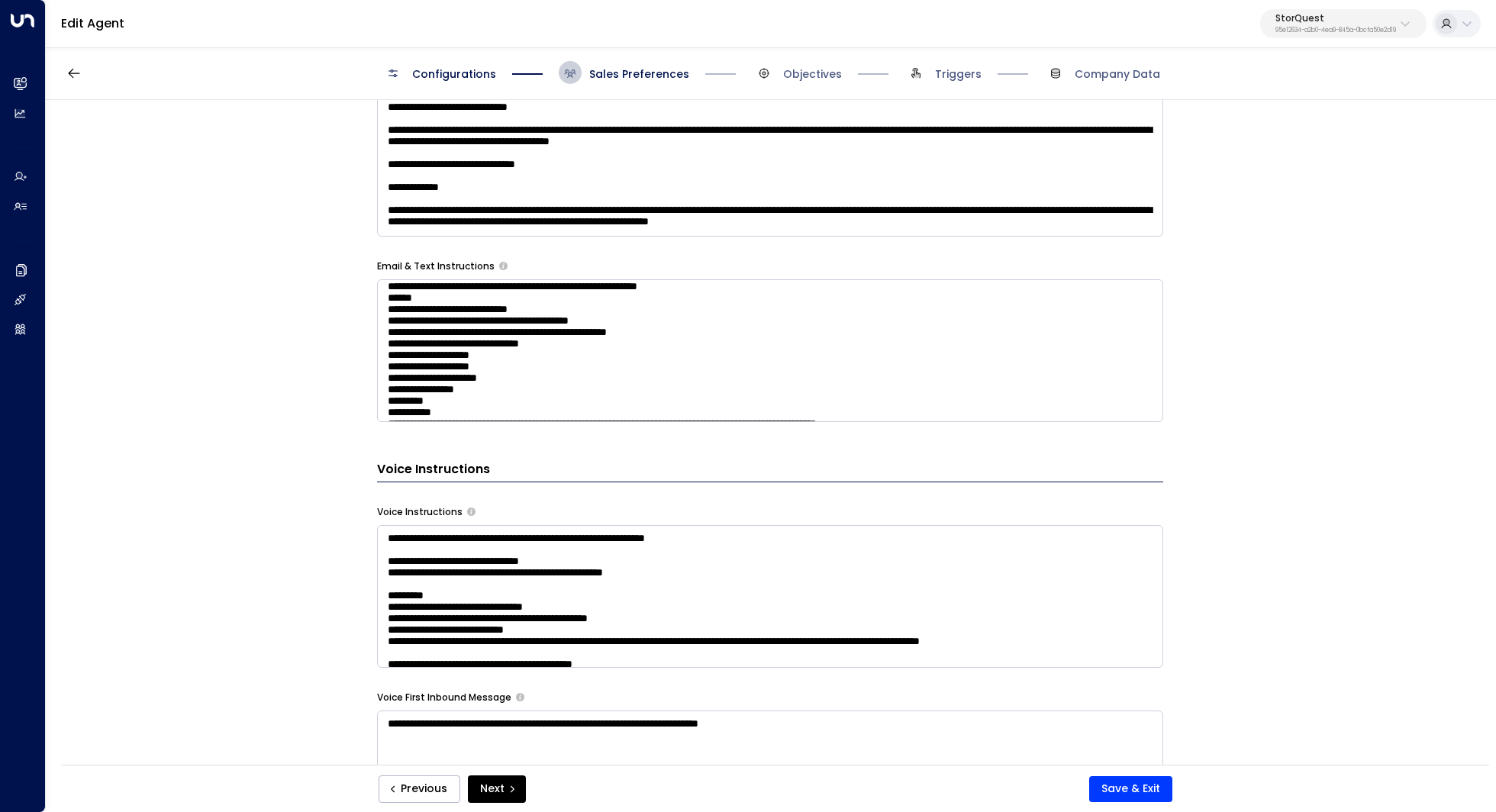
click at [1331, 531] on div "**********" at bounding box center [770, 437] width 1448 height 675
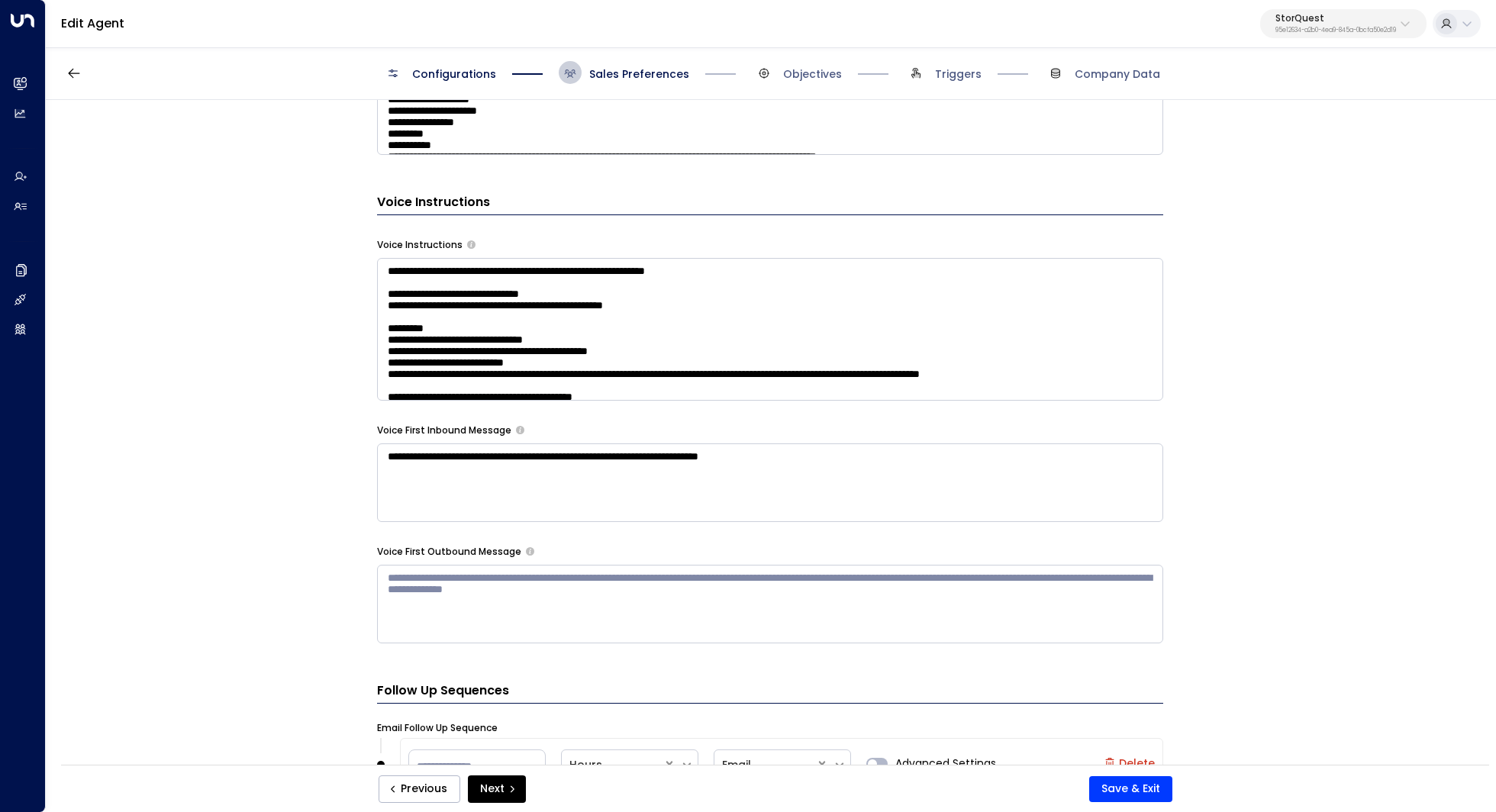
scroll to position [1045, 0]
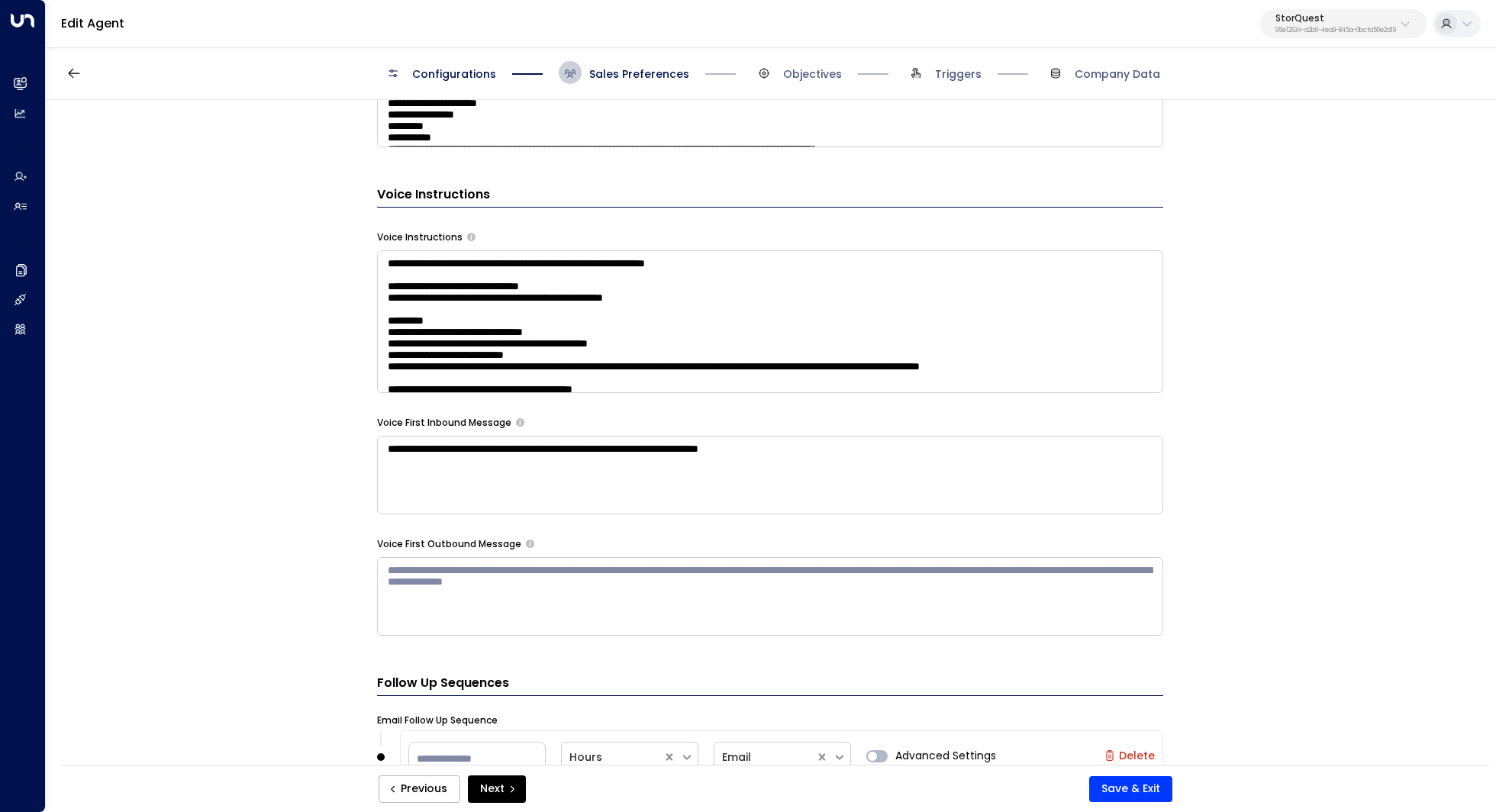
click at [990, 375] on textarea at bounding box center [771, 321] width 787 height 143
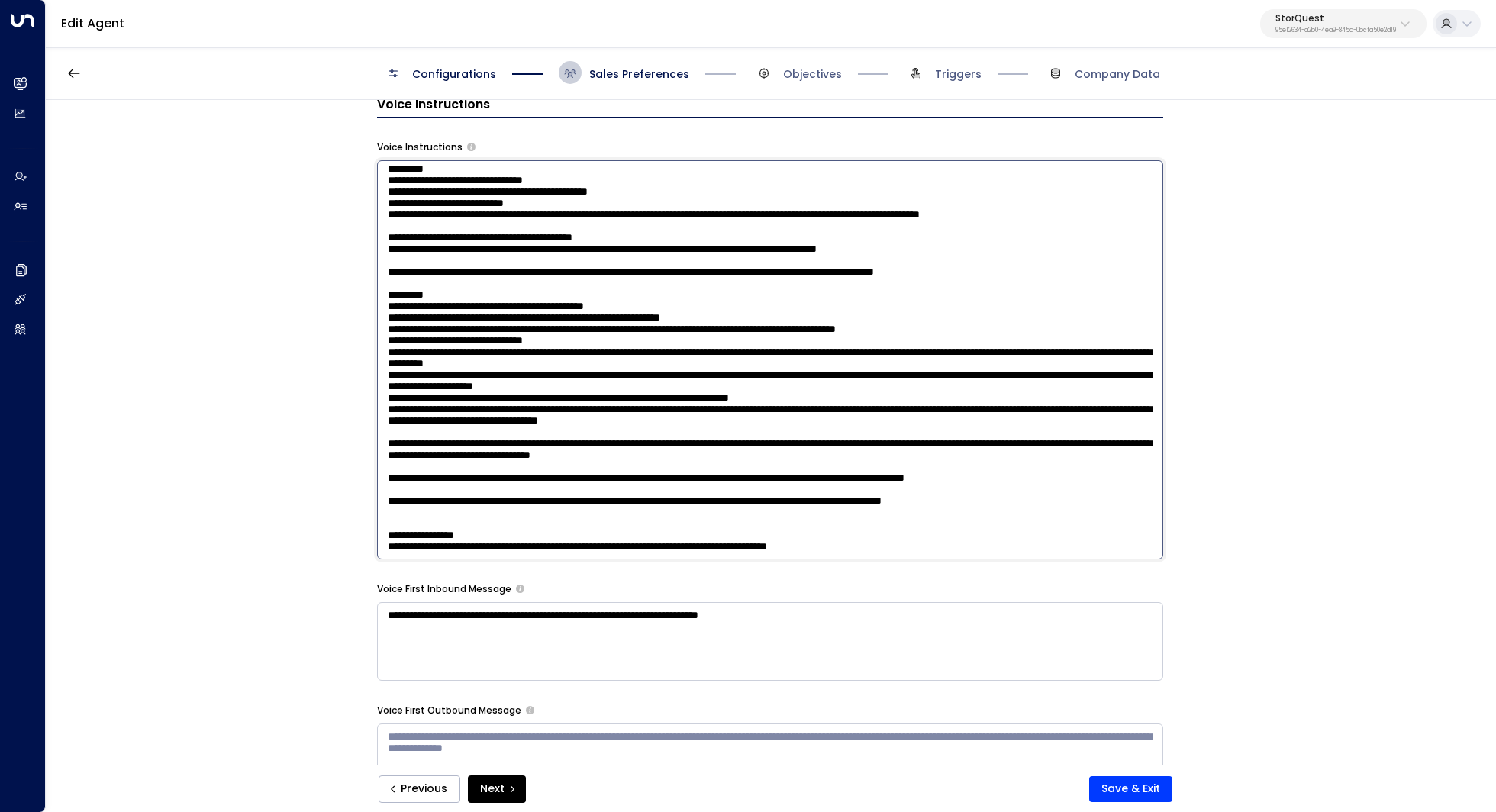
scroll to position [228, 0]
click at [771, 473] on textarea at bounding box center [771, 360] width 787 height 399
click at [818, 465] on textarea at bounding box center [771, 360] width 787 height 399
click at [1099, 490] on textarea at bounding box center [771, 360] width 787 height 399
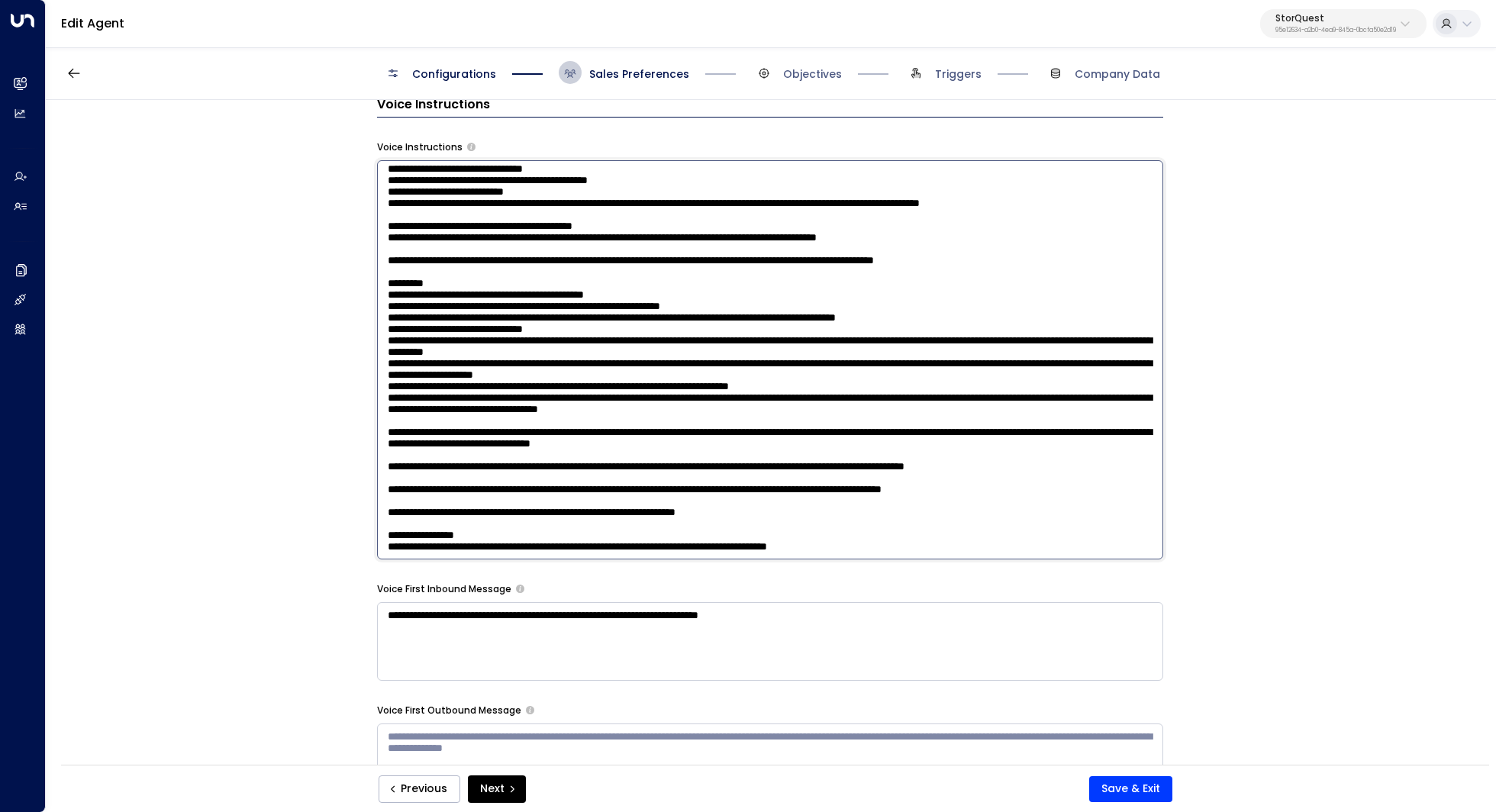
scroll to position [252, 0]
click at [955, 478] on textarea at bounding box center [771, 360] width 787 height 399
click at [931, 484] on textarea at bounding box center [771, 360] width 787 height 399
drag, startPoint x: 726, startPoint y: 453, endPoint x: 748, endPoint y: 453, distance: 22.0
click at [748, 453] on textarea at bounding box center [771, 360] width 787 height 399
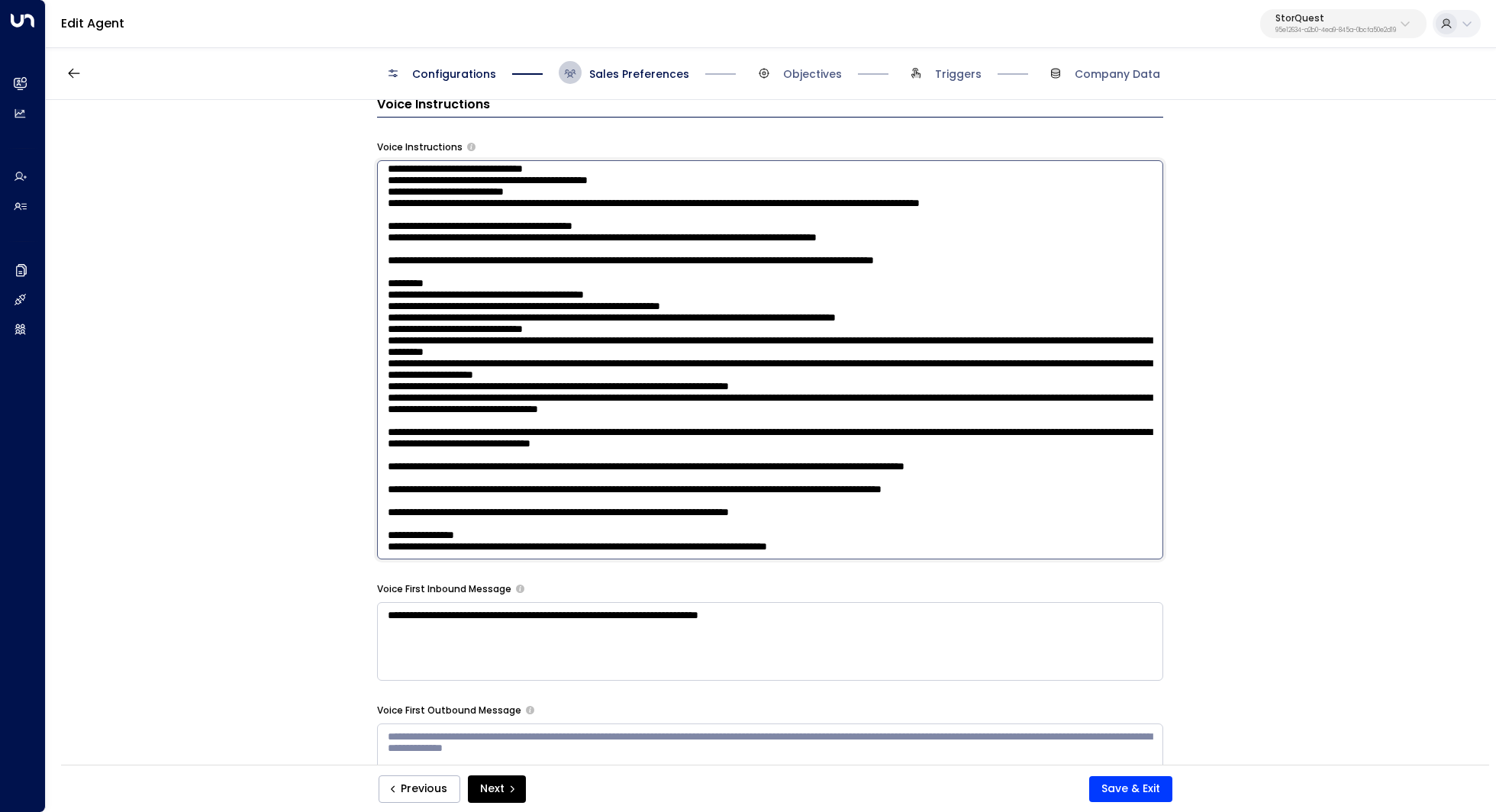
click at [748, 453] on textarea at bounding box center [771, 360] width 787 height 399
click at [751, 456] on textarea at bounding box center [771, 360] width 787 height 399
type textarea "**********"
click at [1112, 777] on button "Save & Exit" at bounding box center [1131, 788] width 83 height 26
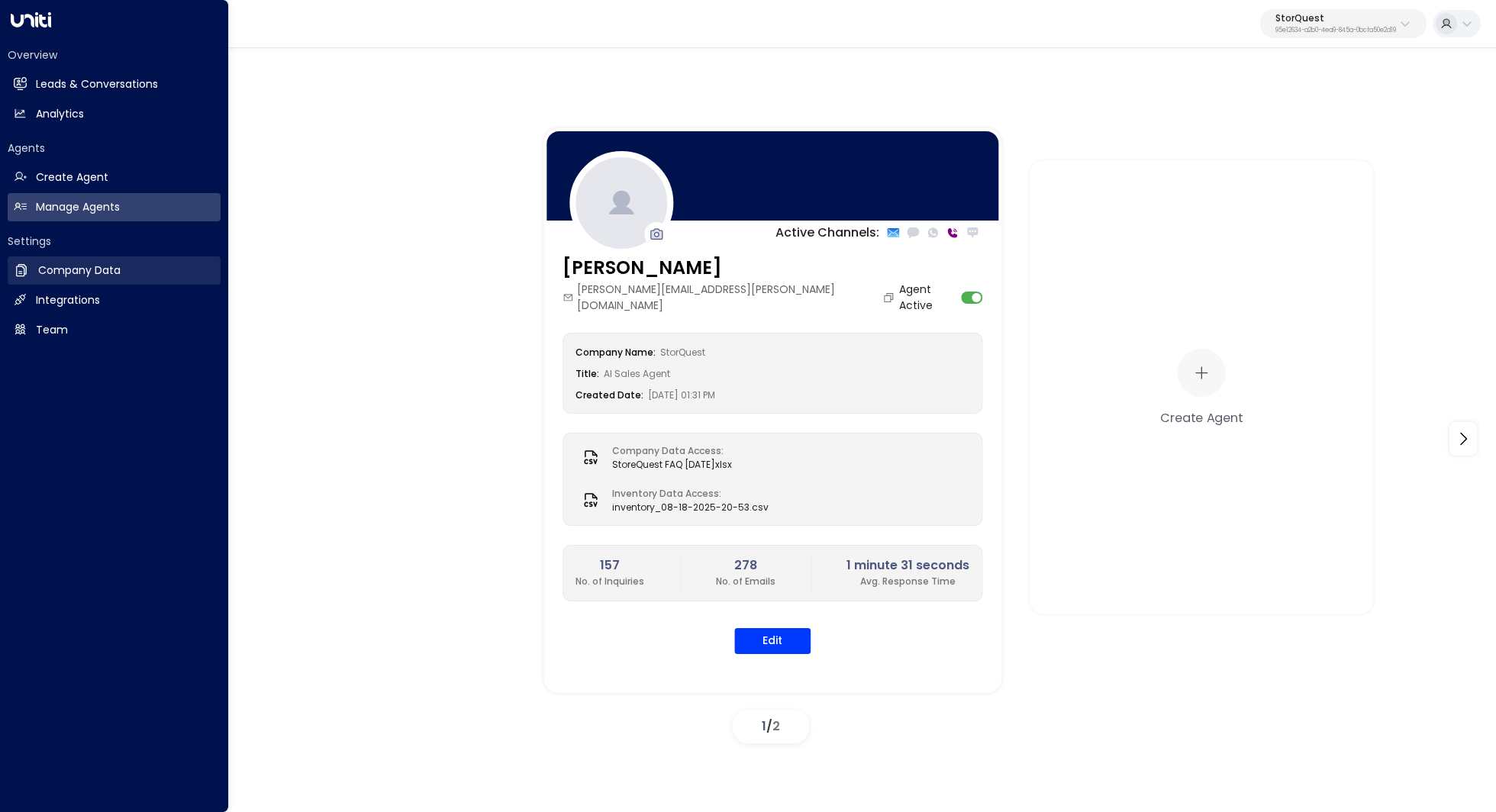
click at [107, 277] on h2 "Company Data" at bounding box center [79, 270] width 82 height 16
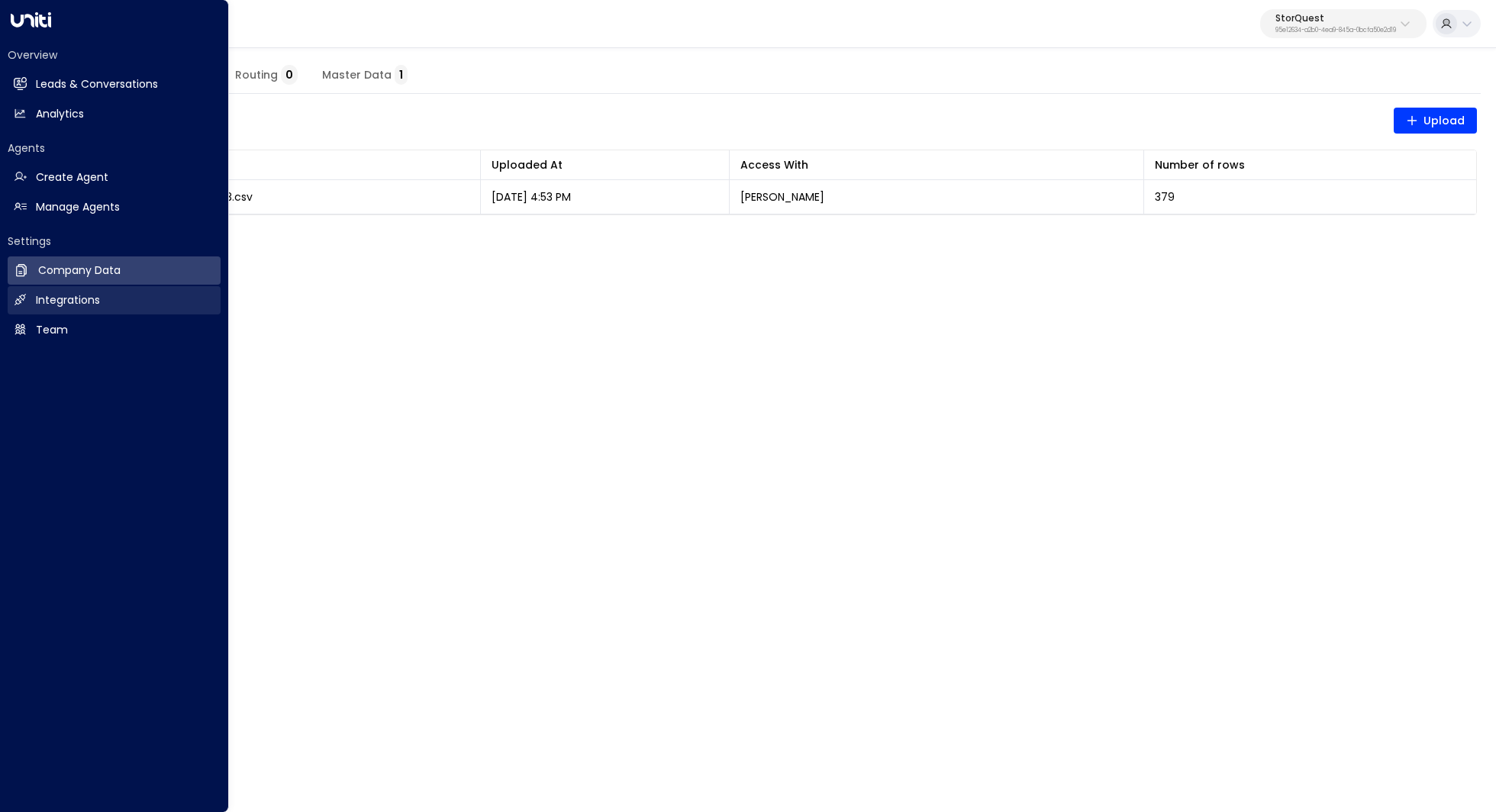
click at [69, 301] on h2 "Integrations" at bounding box center [67, 300] width 64 height 16
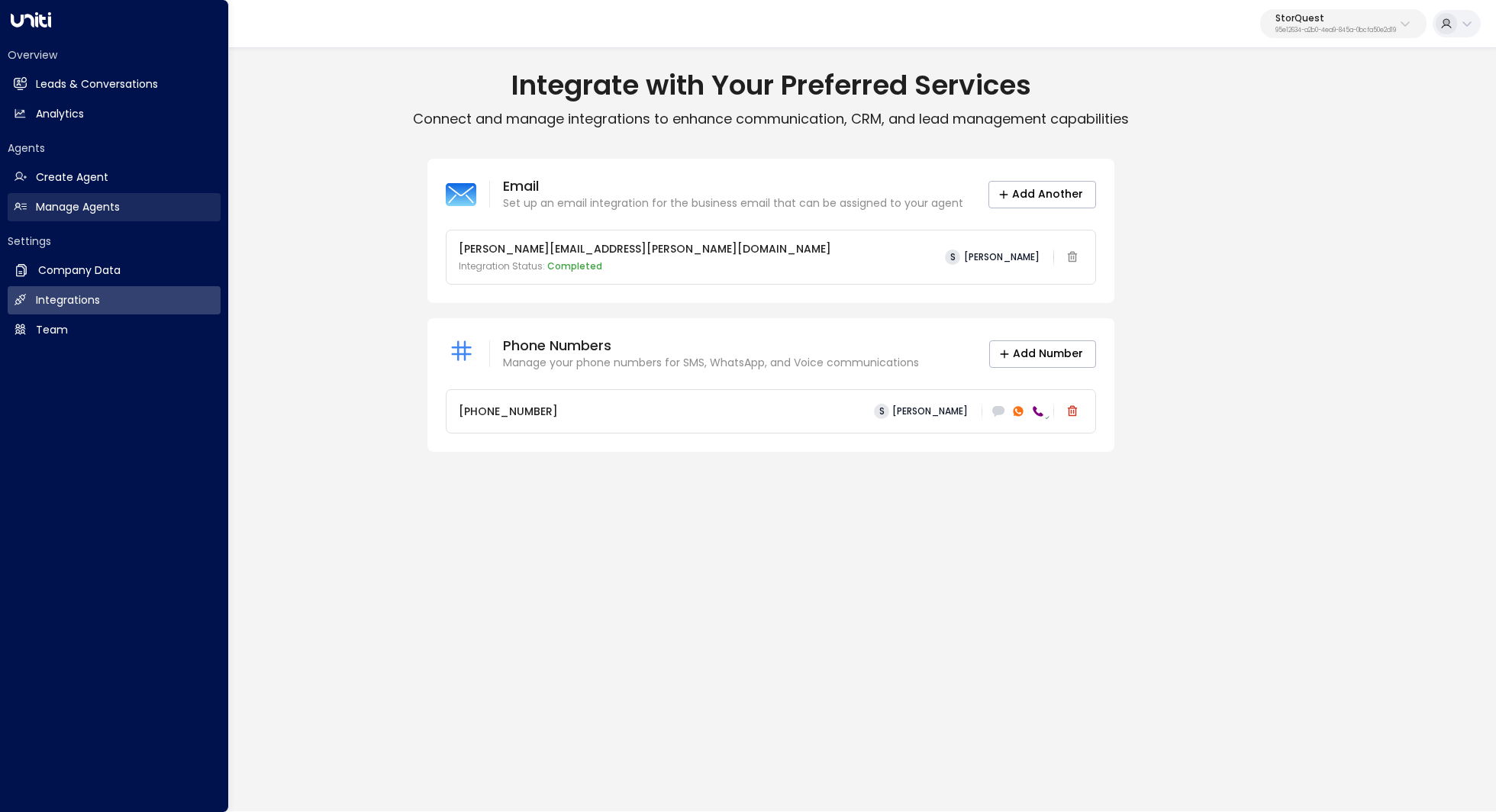
click at [92, 205] on h2 "Manage Agents" at bounding box center [77, 207] width 84 height 16
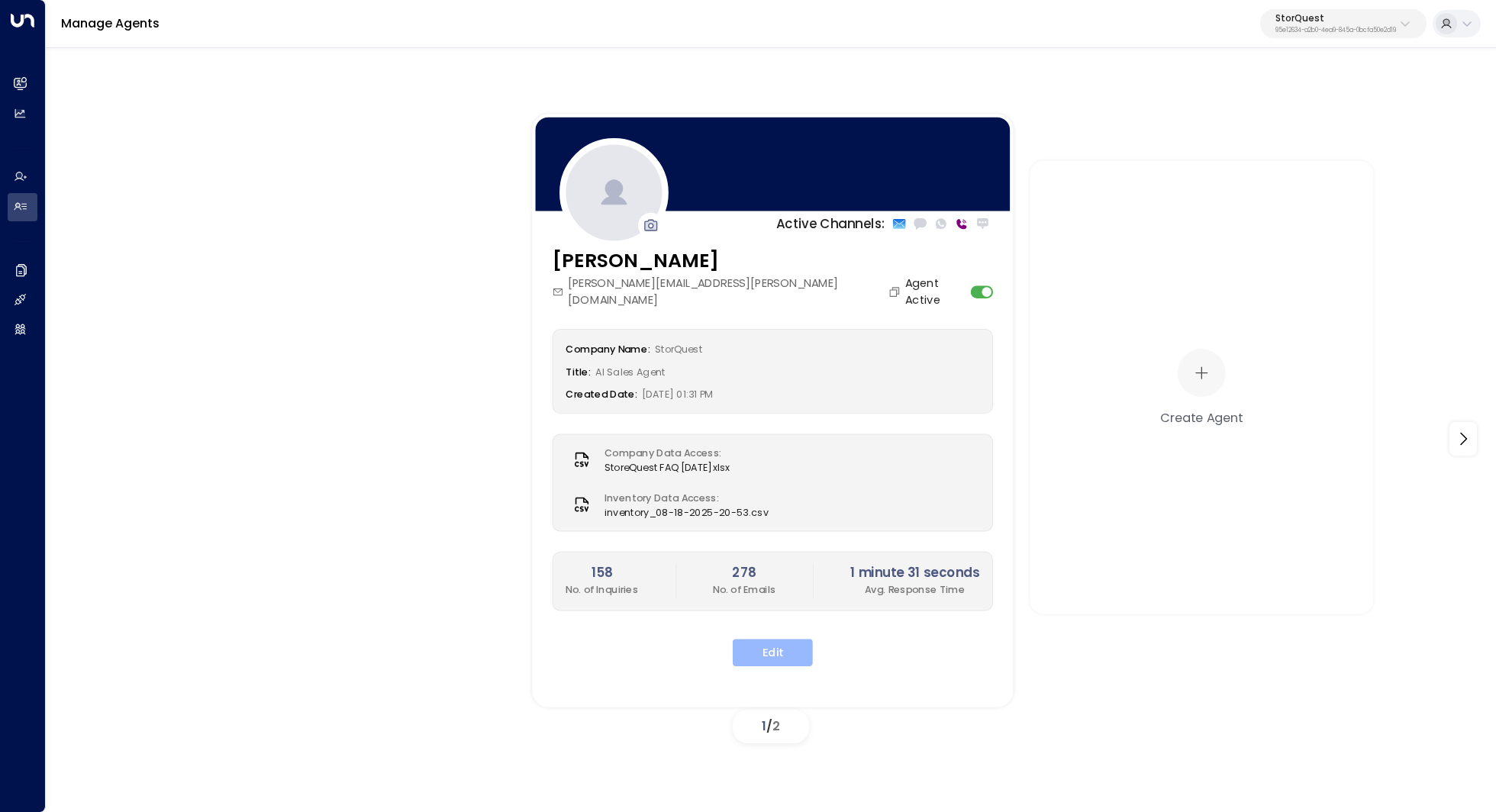
click at [749, 638] on button "Edit" at bounding box center [772, 652] width 80 height 27
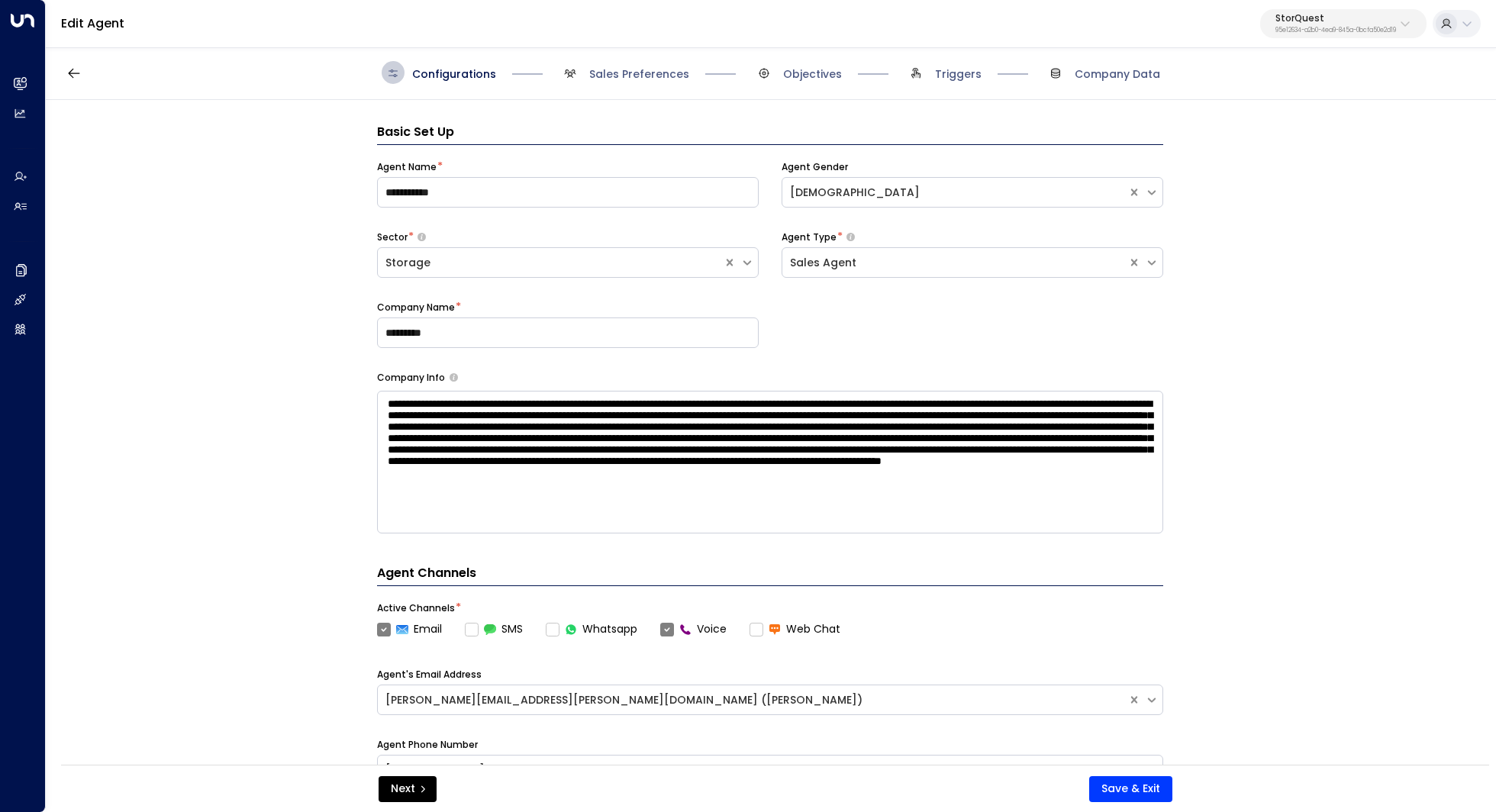
scroll to position [23, 0]
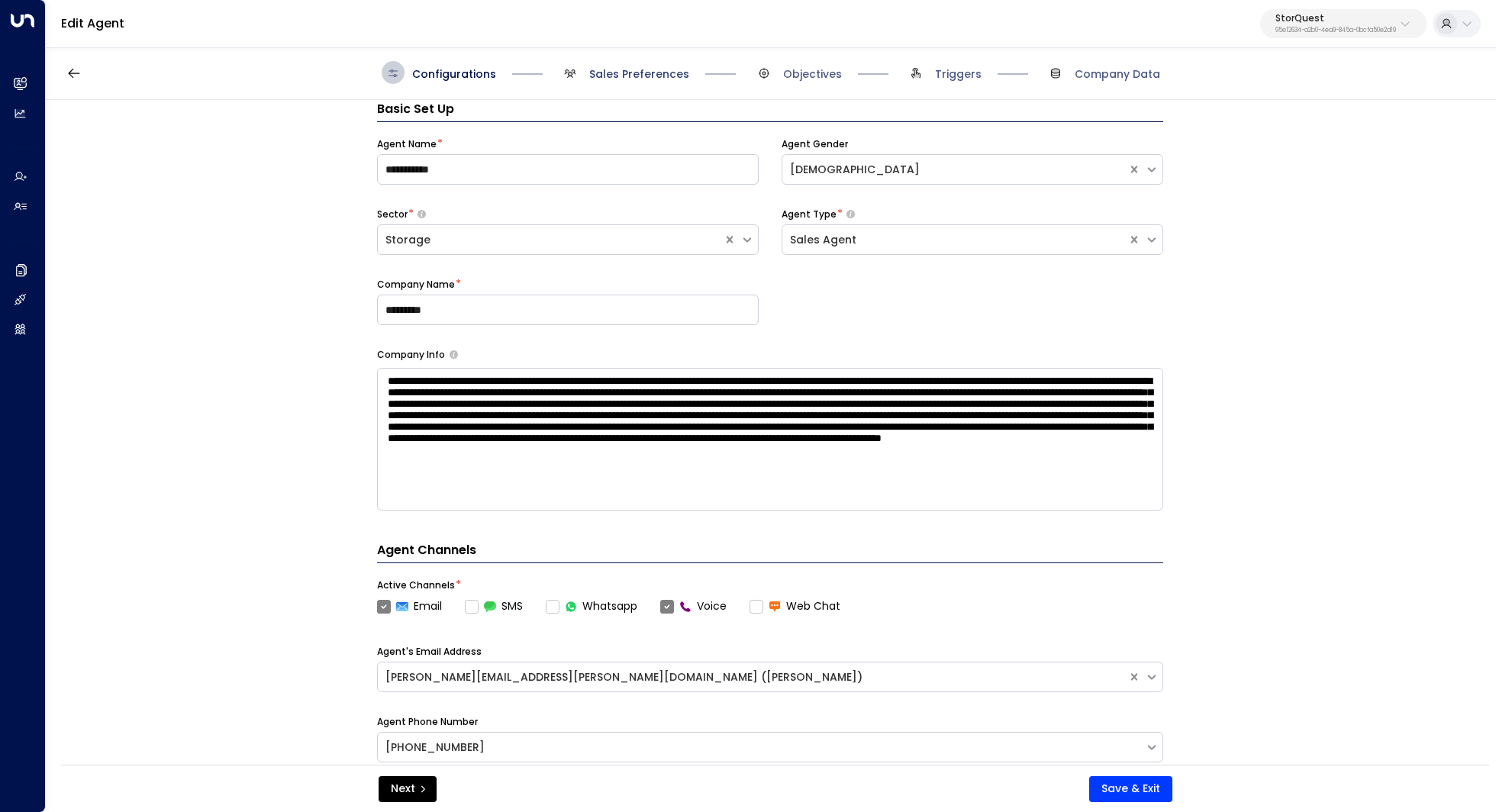
click at [635, 74] on span "Sales Preferences" at bounding box center [639, 73] width 100 height 15
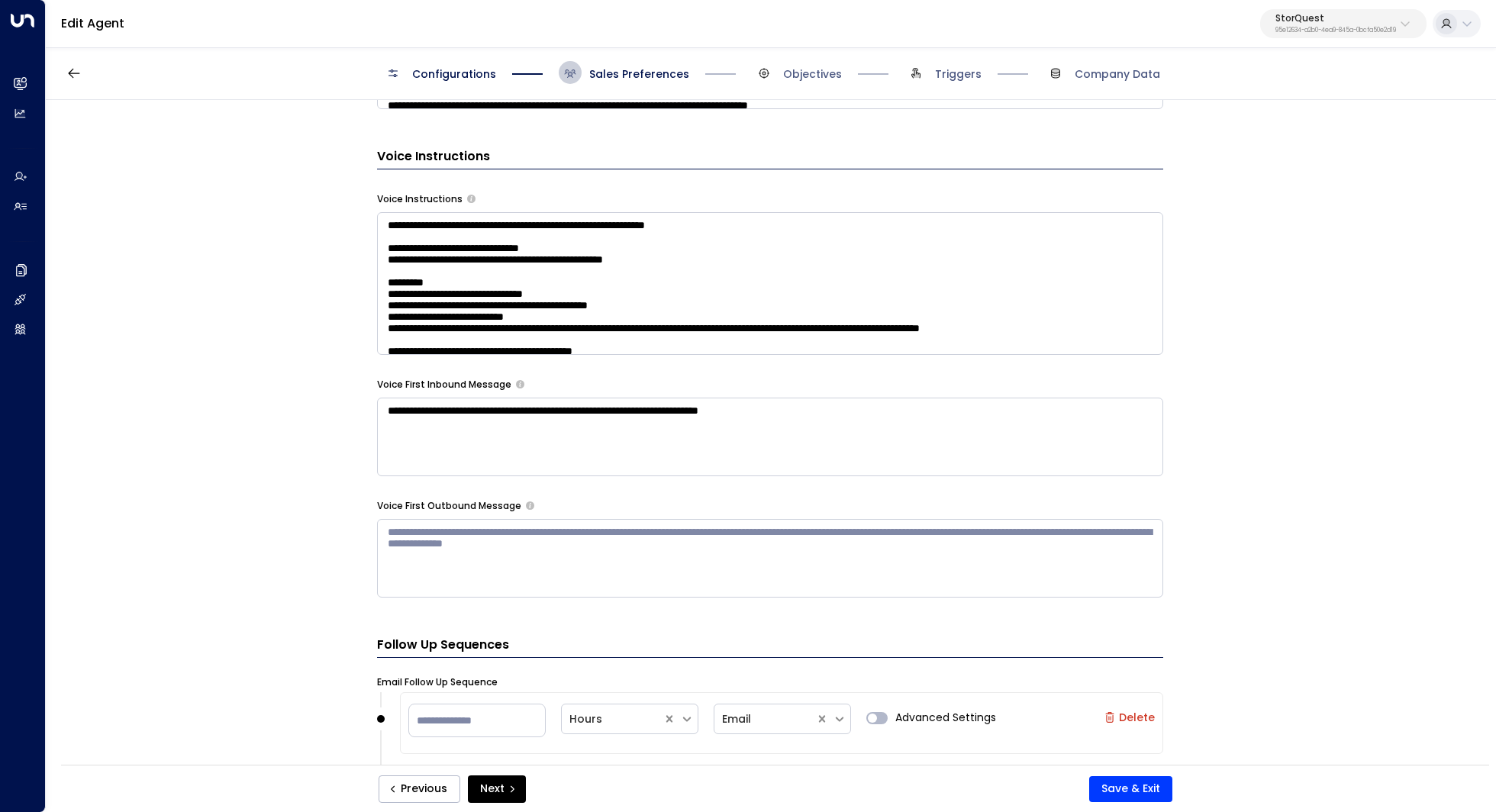
scroll to position [534, 0]
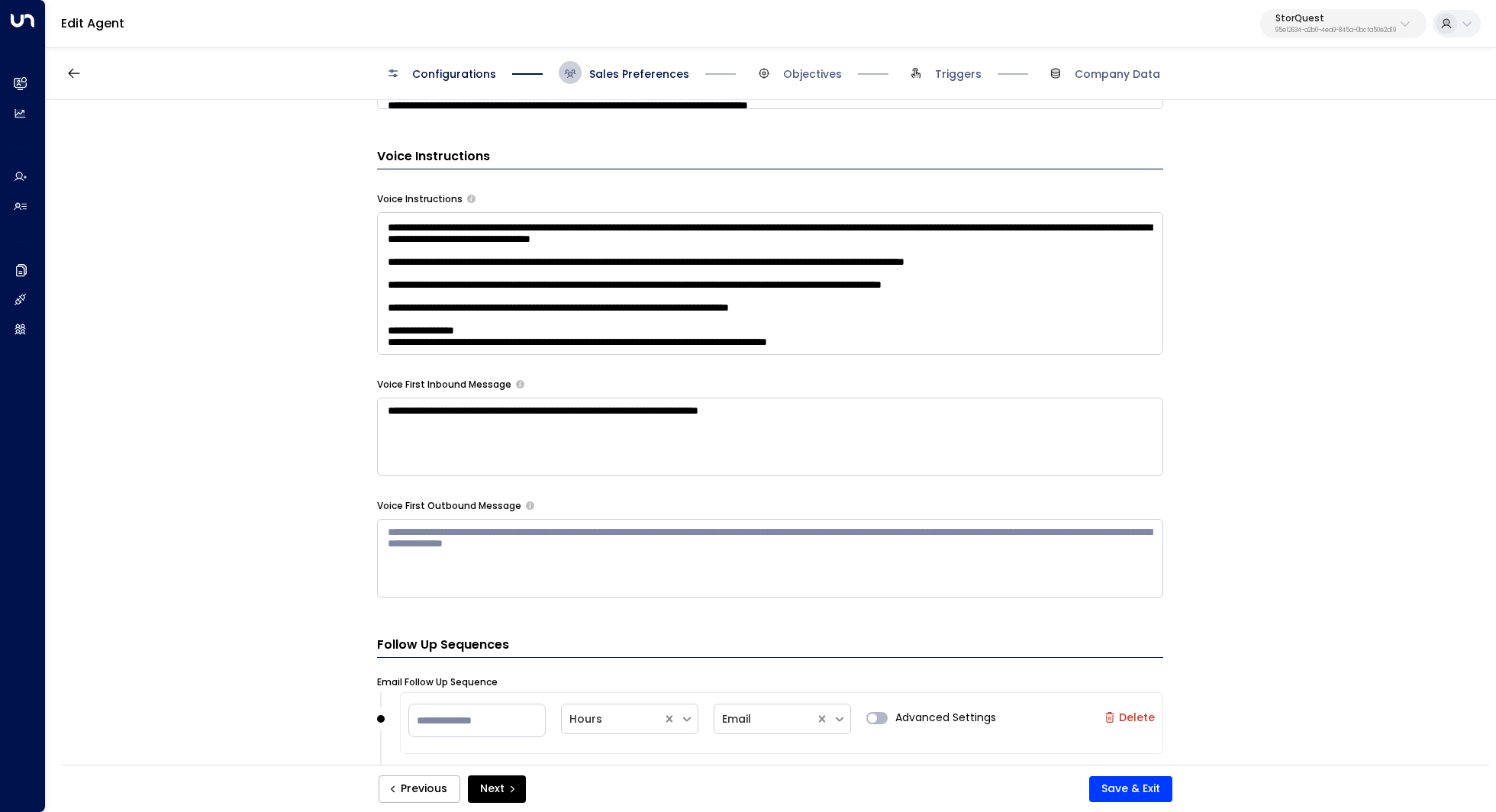
click at [951, 316] on textarea at bounding box center [771, 283] width 787 height 143
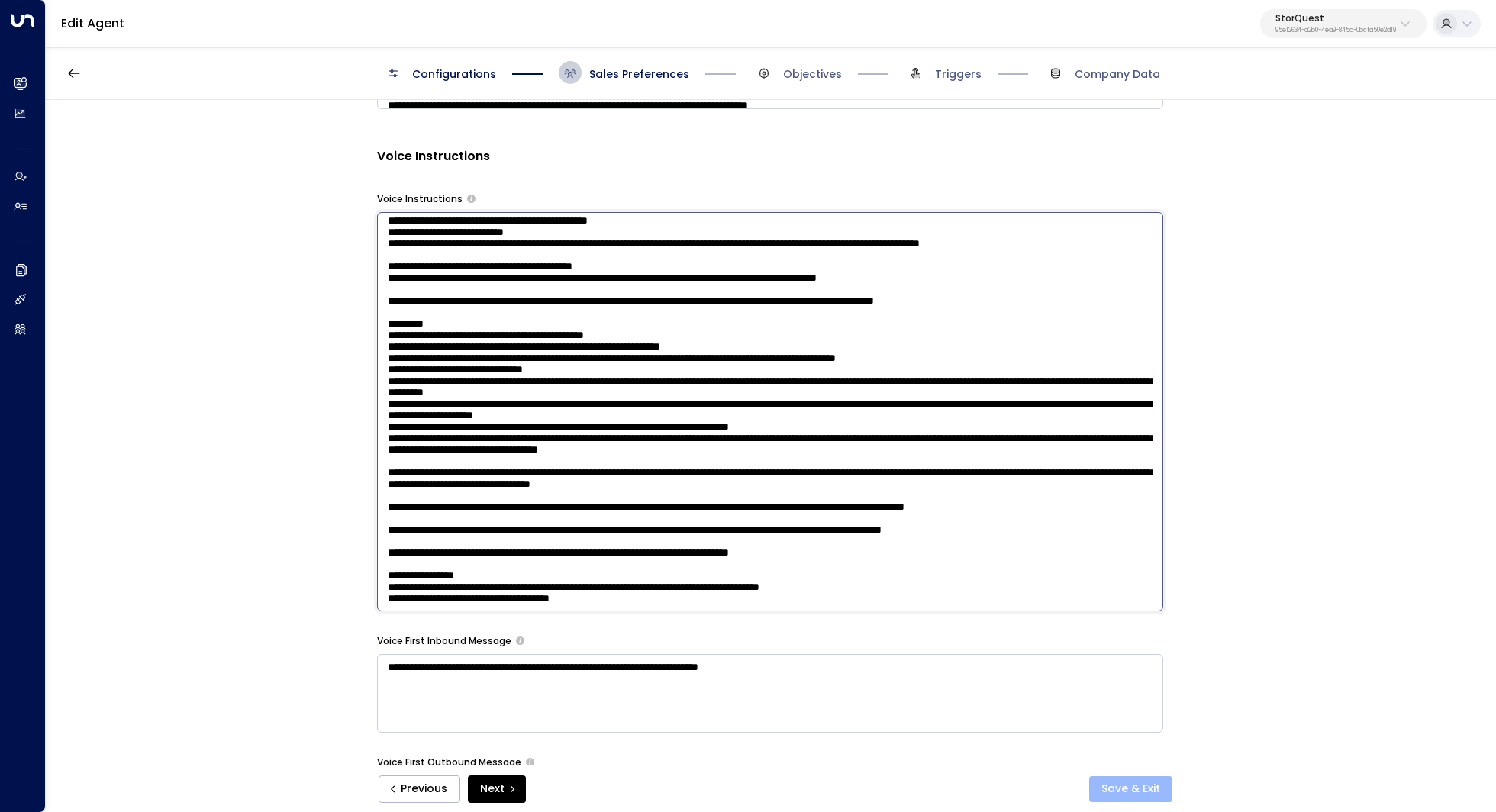
type textarea "**********"
click at [1131, 788] on button "Save & Exit" at bounding box center [1131, 788] width 83 height 26
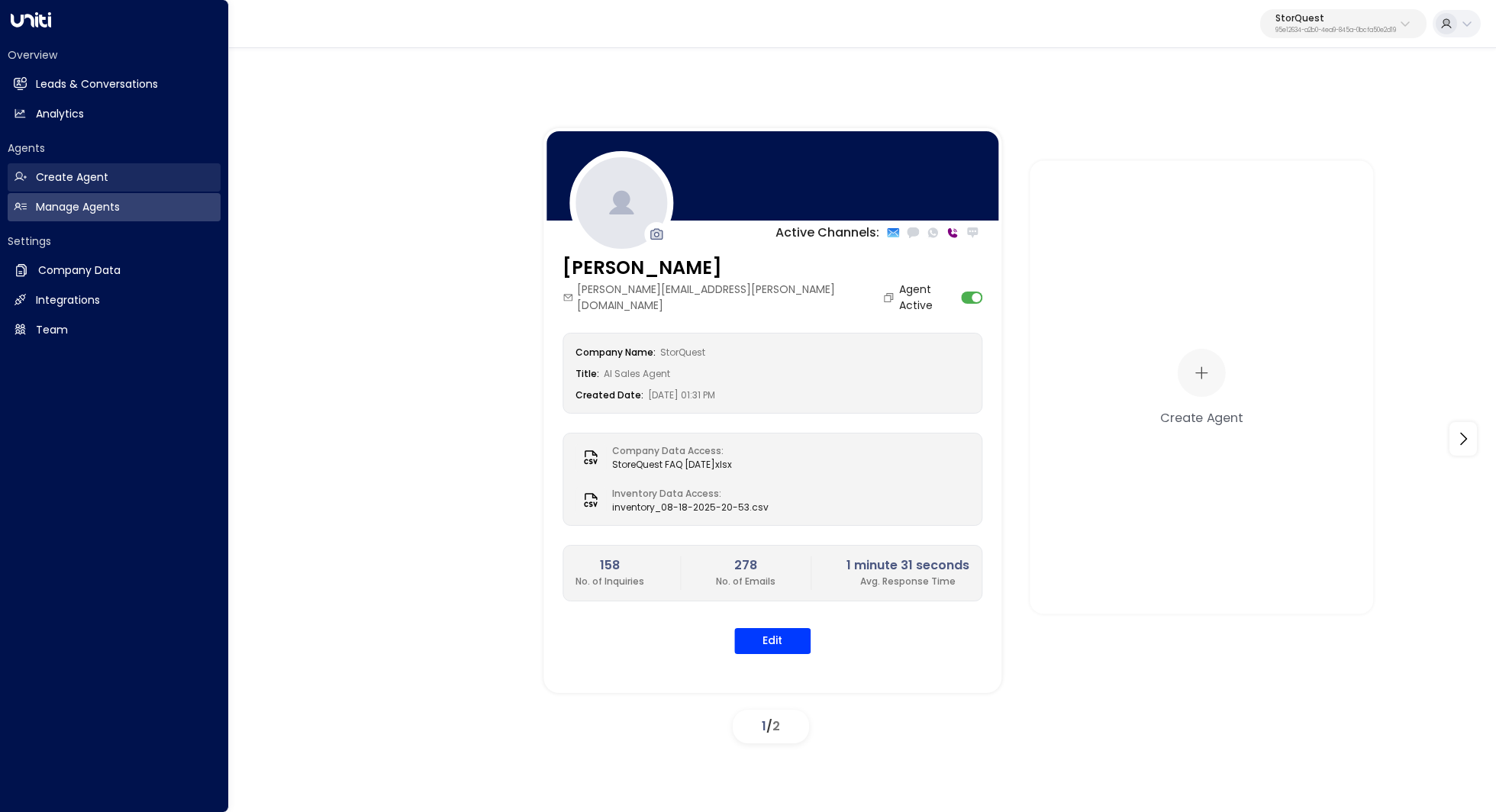
click at [119, 183] on link "Create Agent Create Agent" at bounding box center [114, 177] width 213 height 28
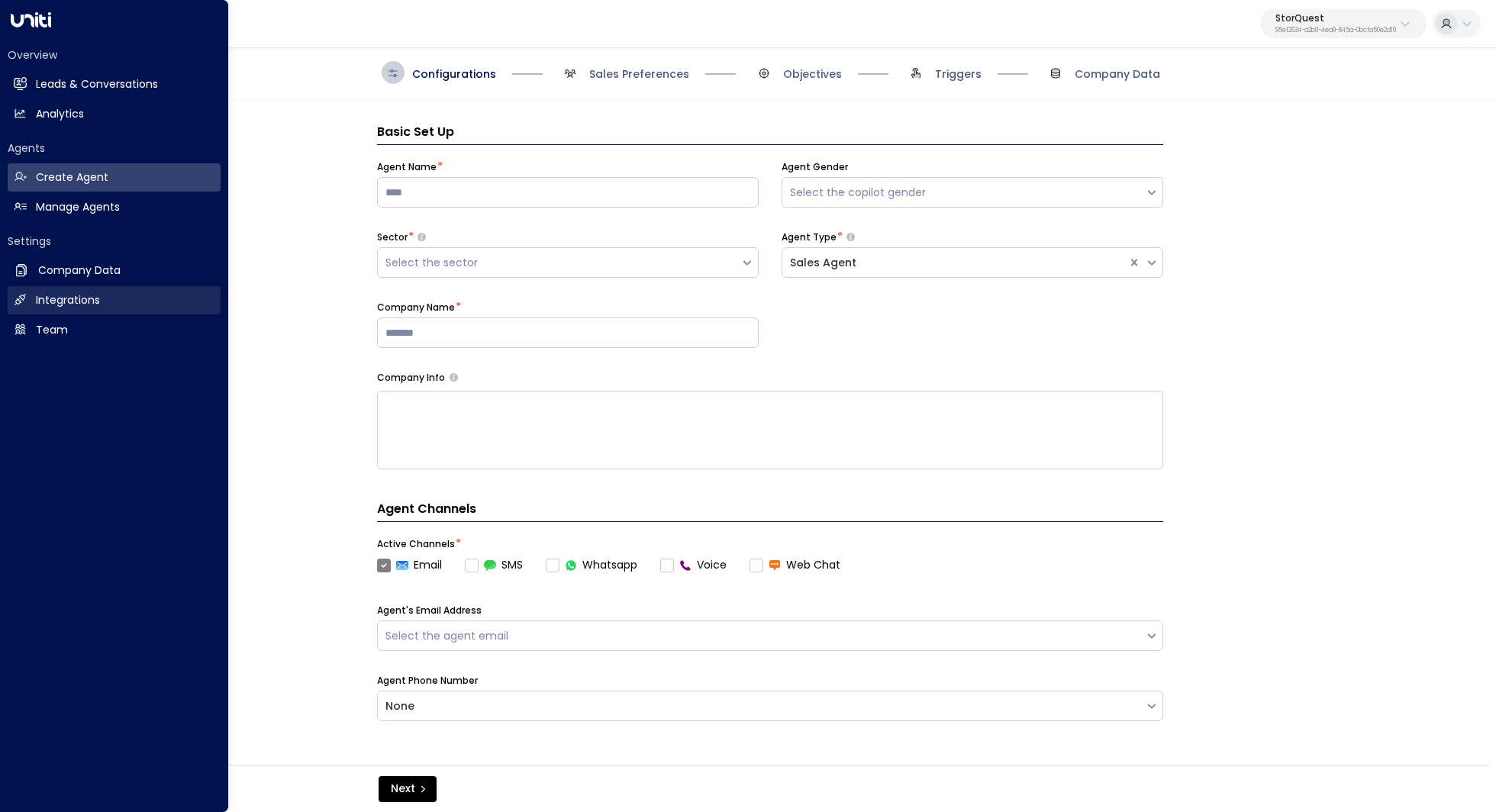
scroll to position [23, 0]
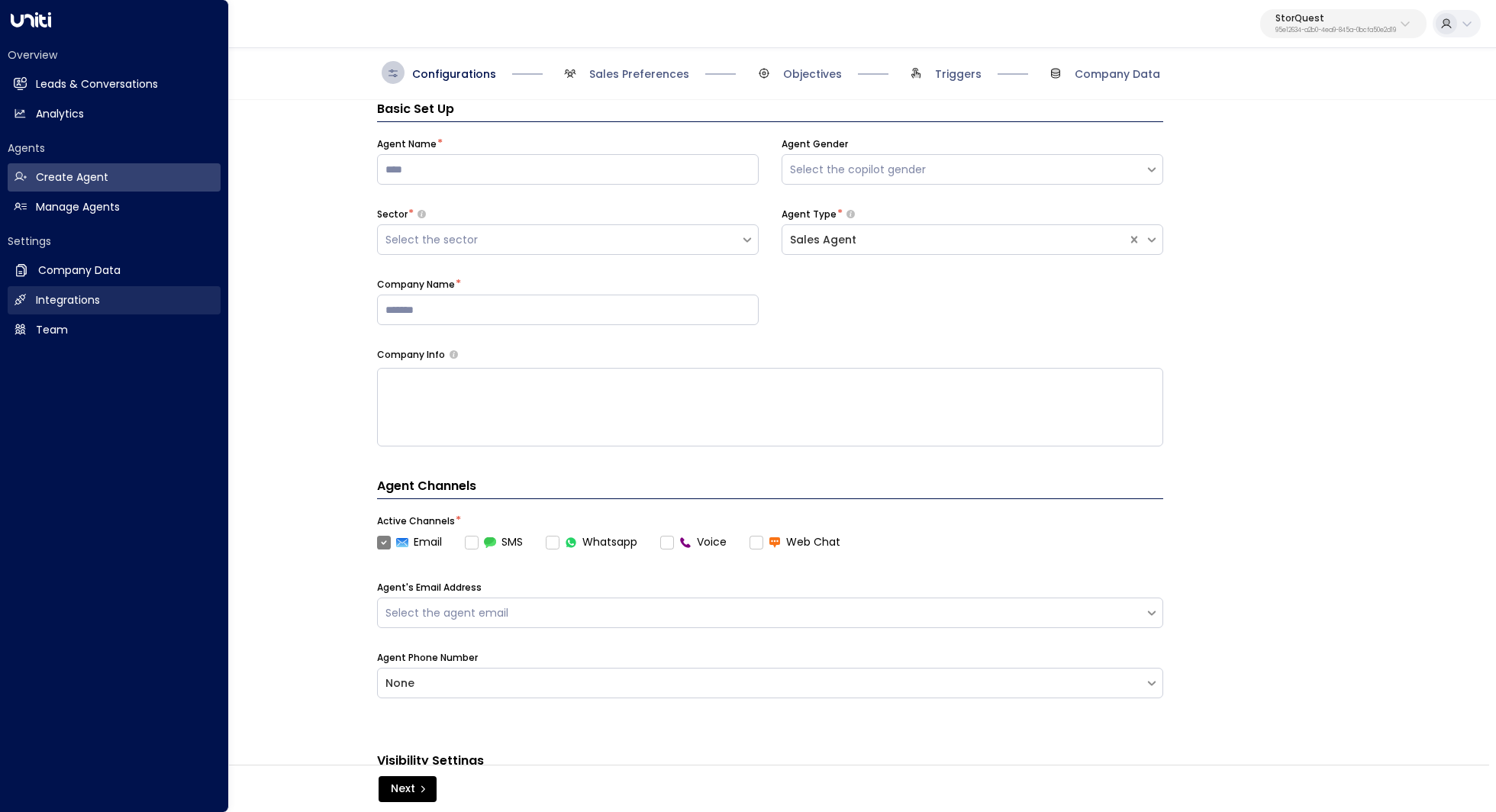
click at [90, 295] on h2 "Integrations" at bounding box center [67, 300] width 64 height 16
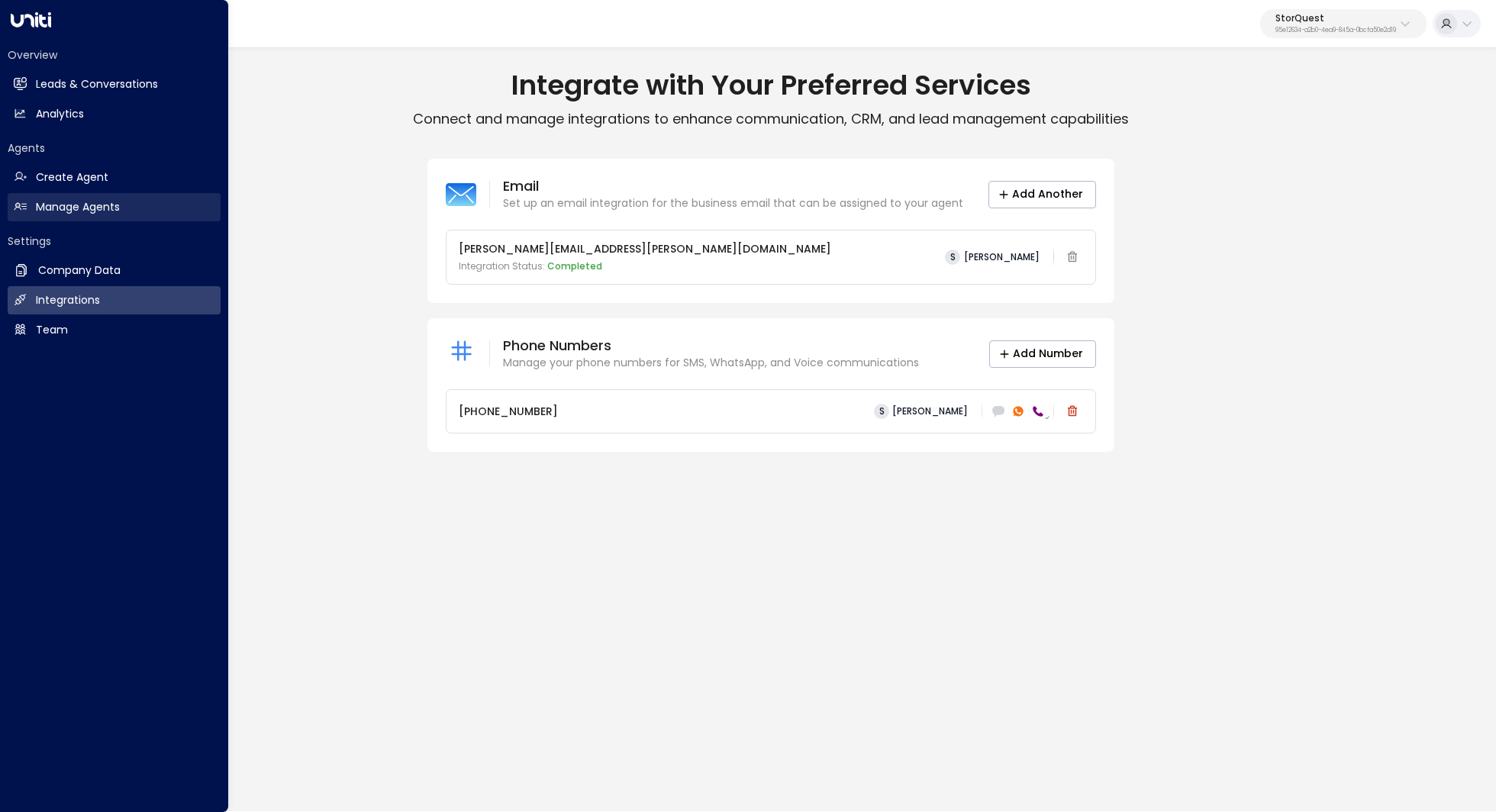
click at [143, 199] on link "Manage Agents Manage Agents" at bounding box center [114, 207] width 213 height 28
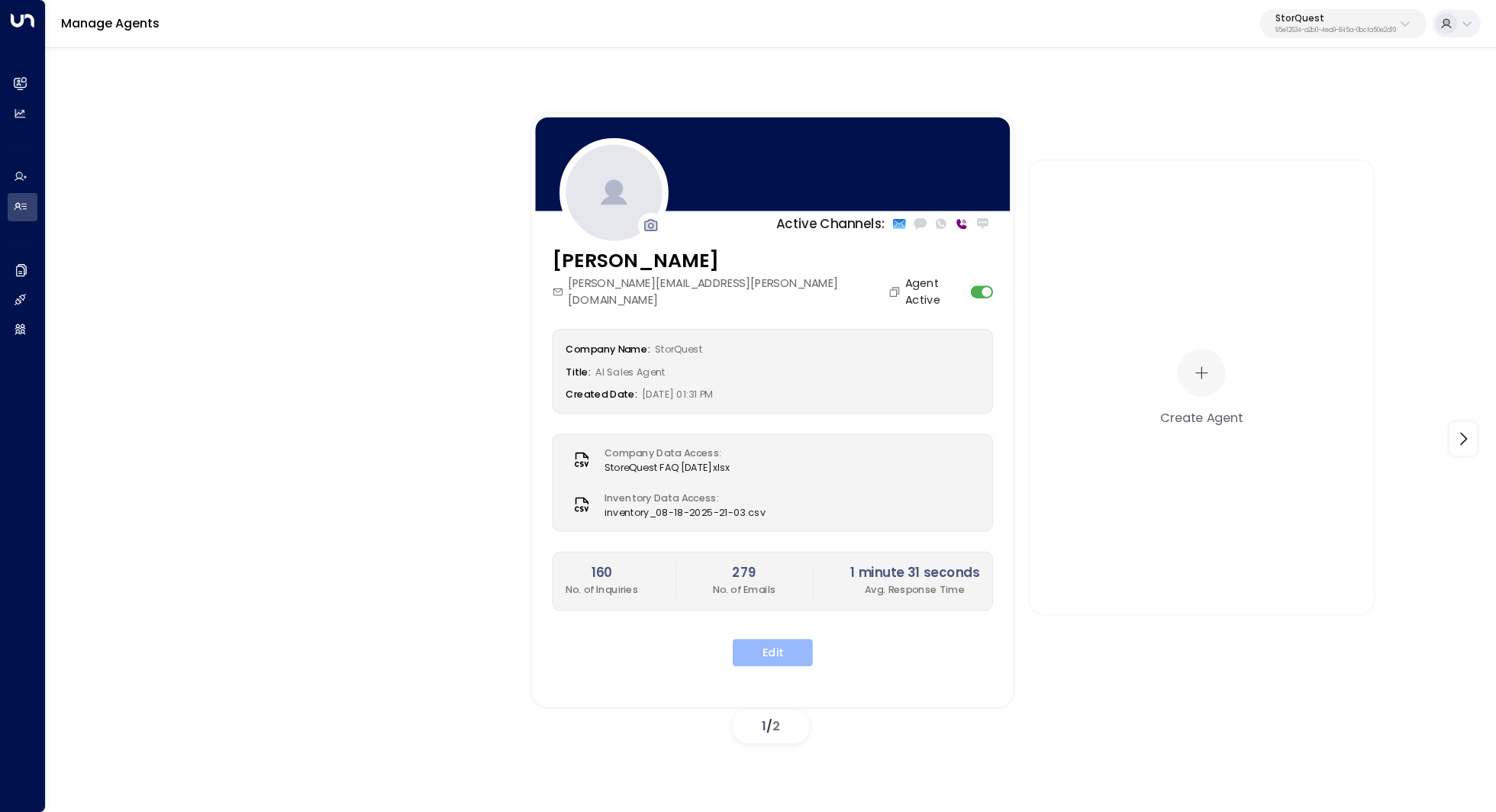
click at [774, 638] on button "Edit" at bounding box center [772, 652] width 80 height 27
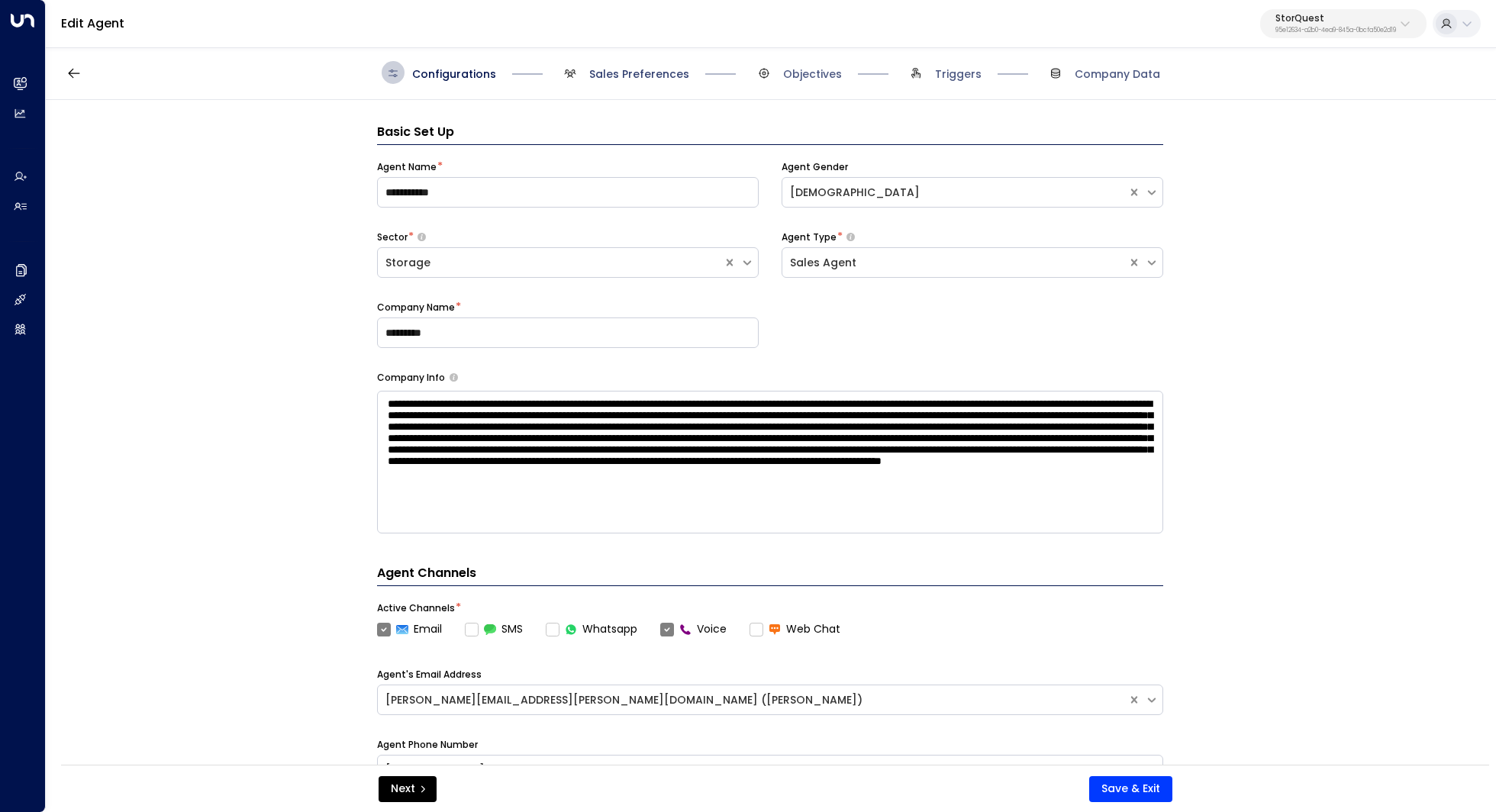
click at [653, 78] on span "Sales Preferences" at bounding box center [639, 73] width 100 height 15
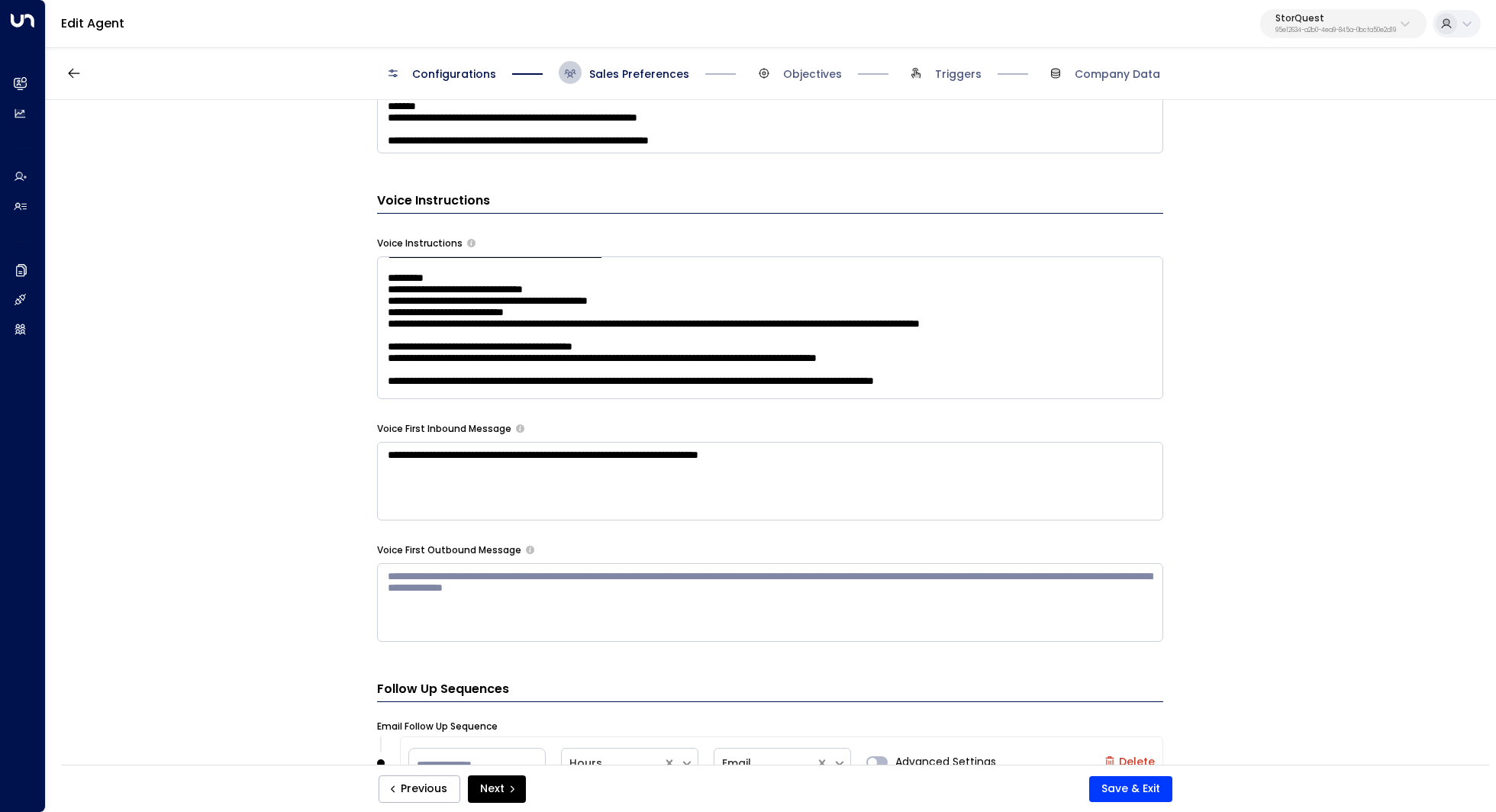
scroll to position [55, 0]
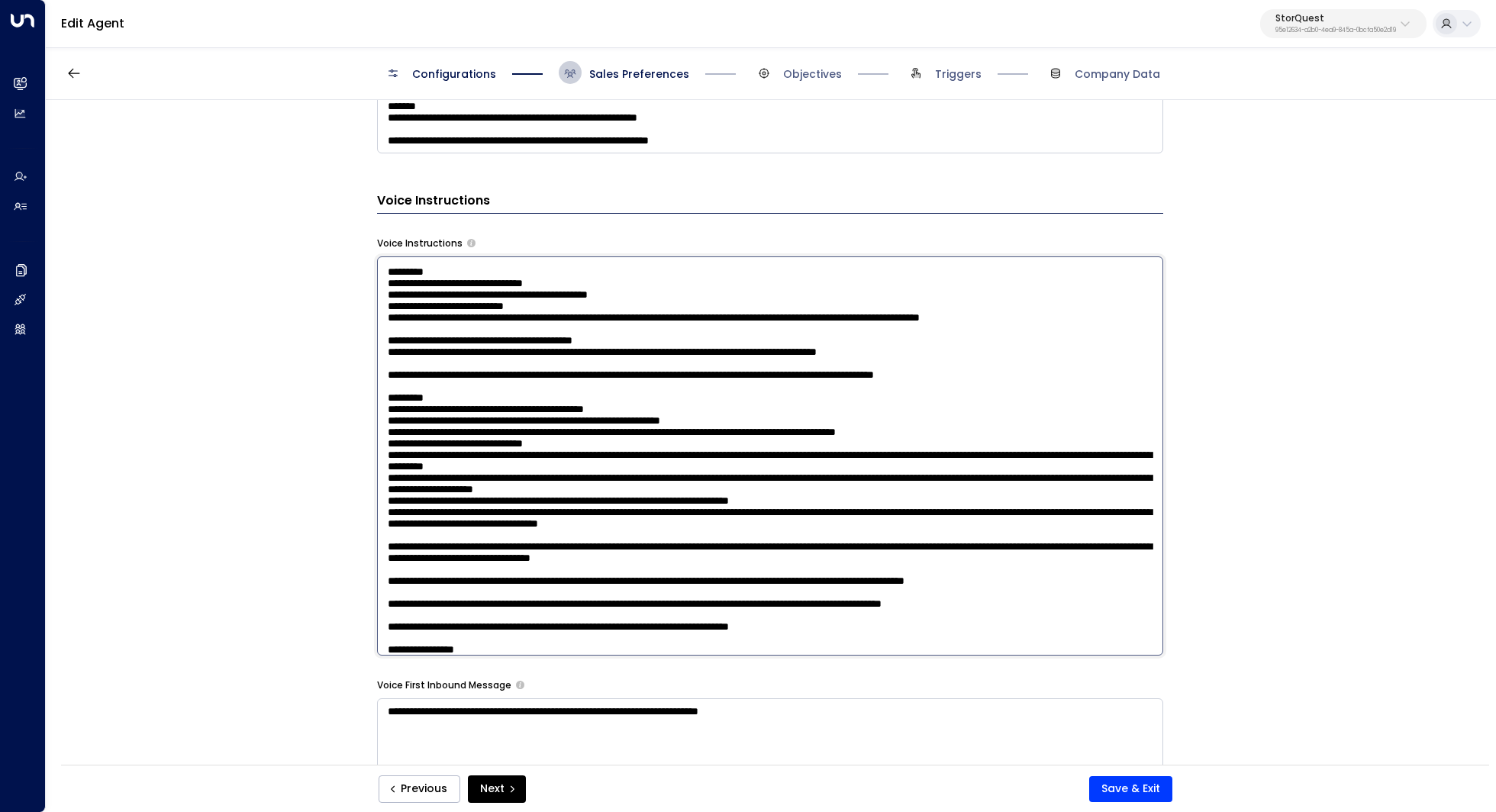
click at [892, 329] on textarea at bounding box center [771, 456] width 787 height 399
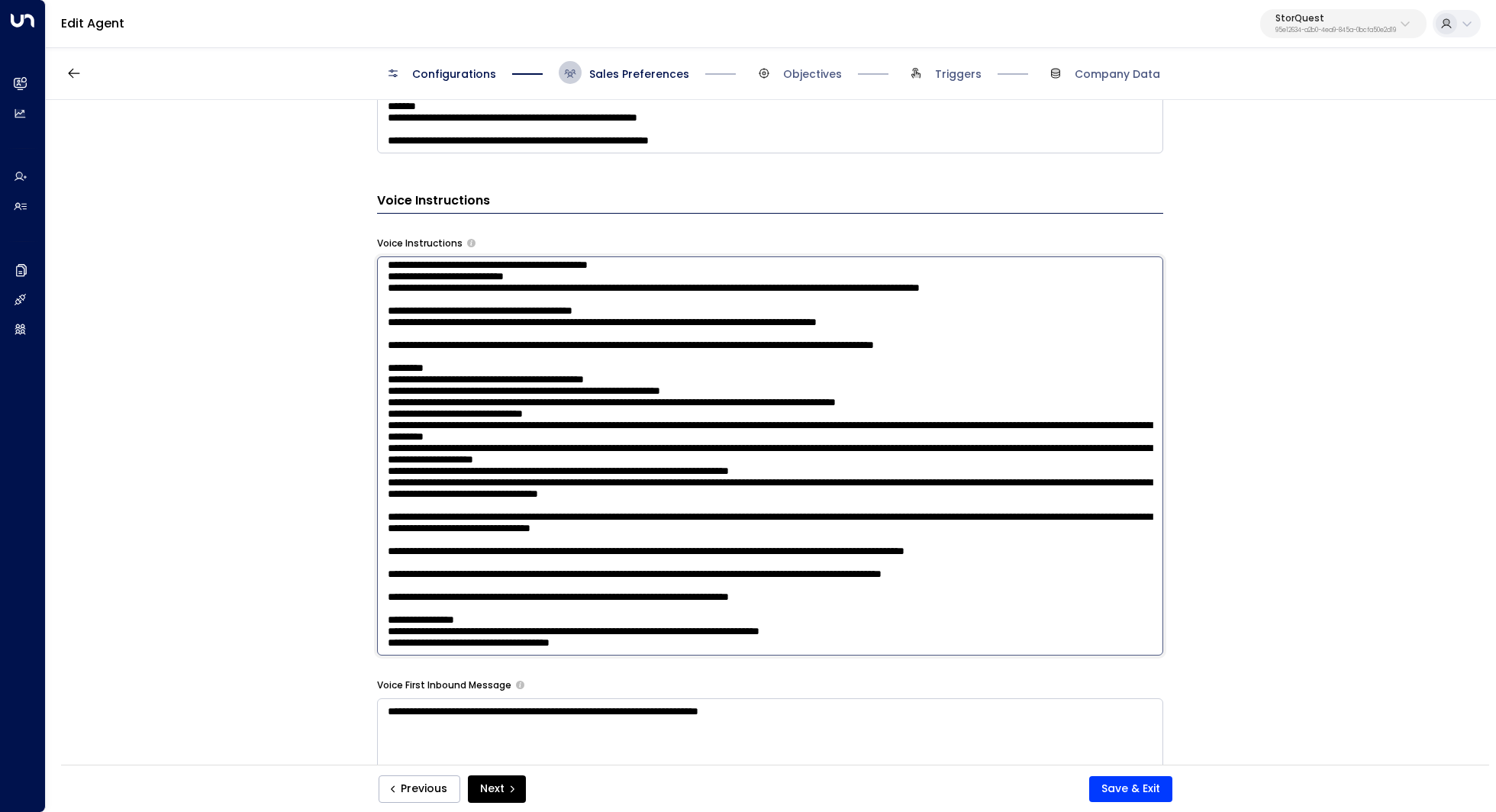
scroll to position [205, 0]
drag, startPoint x: 668, startPoint y: 329, endPoint x: 580, endPoint y: 329, distance: 88.0
click at [580, 329] on textarea at bounding box center [771, 456] width 787 height 399
drag, startPoint x: 615, startPoint y: 621, endPoint x: 368, endPoint y: 623, distance: 247.0
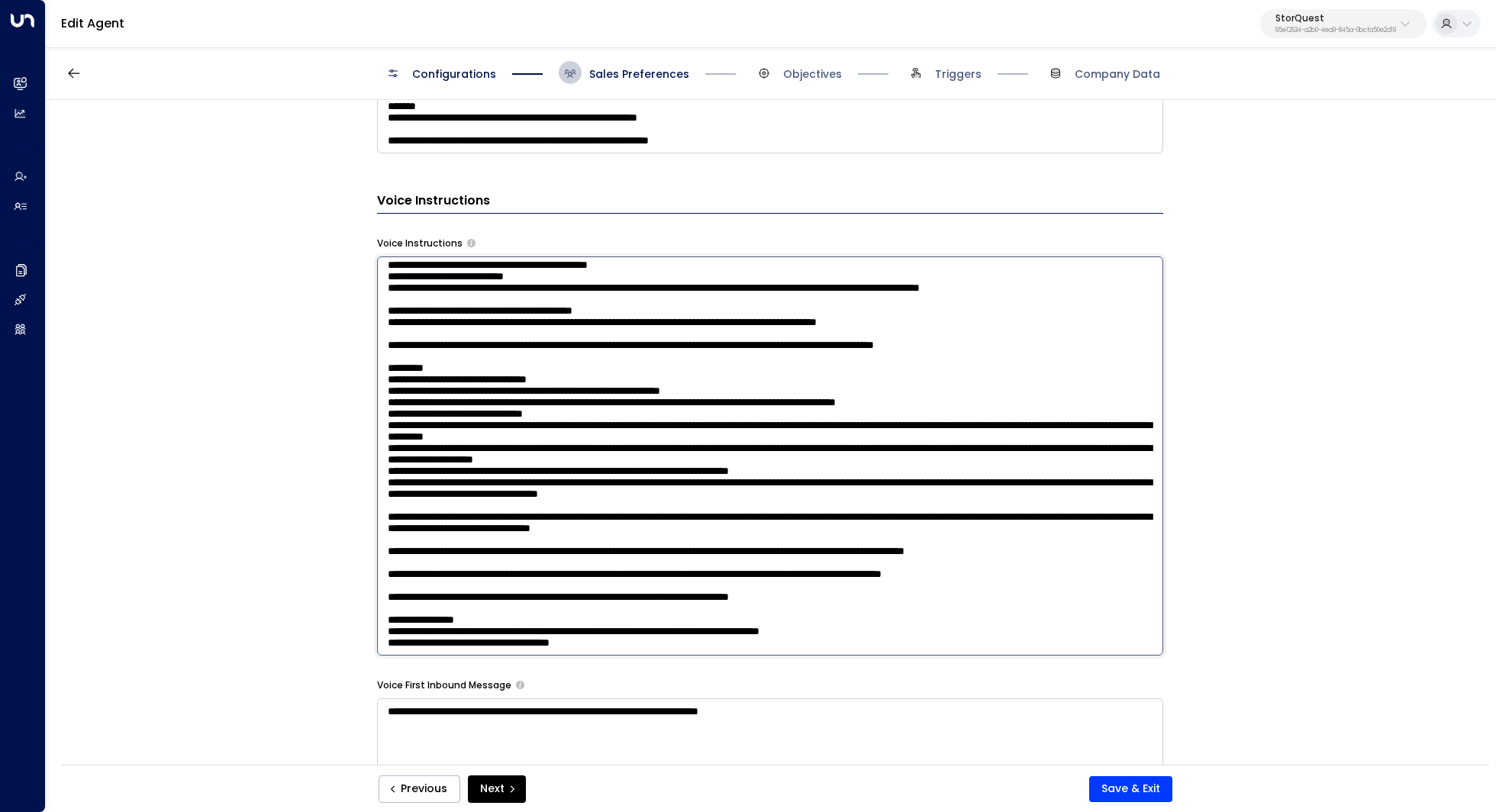
click at [368, 623] on div "**********" at bounding box center [770, 437] width 1448 height 675
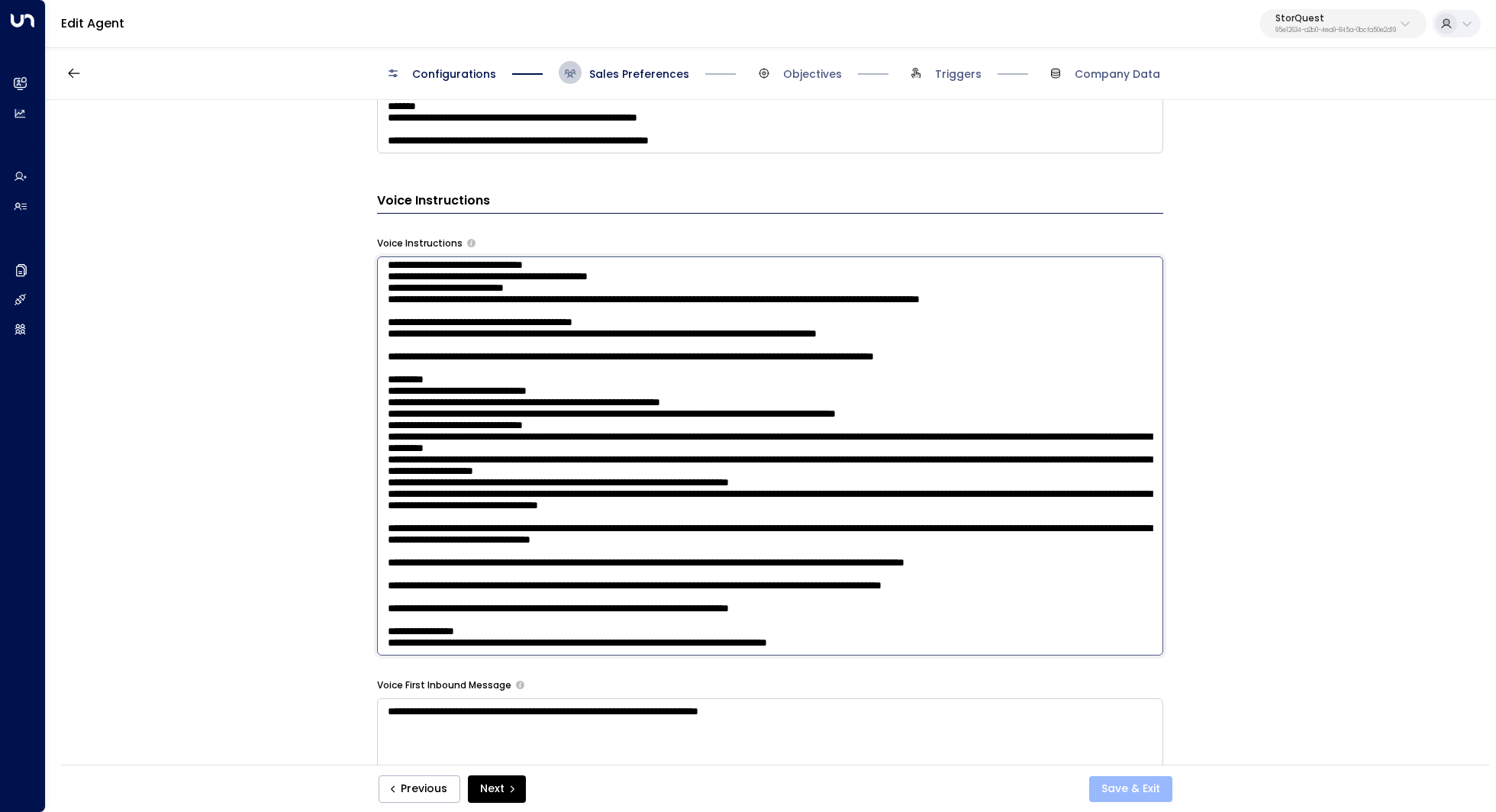
type textarea "**********"
click at [1120, 786] on button "Save & Exit" at bounding box center [1131, 788] width 83 height 26
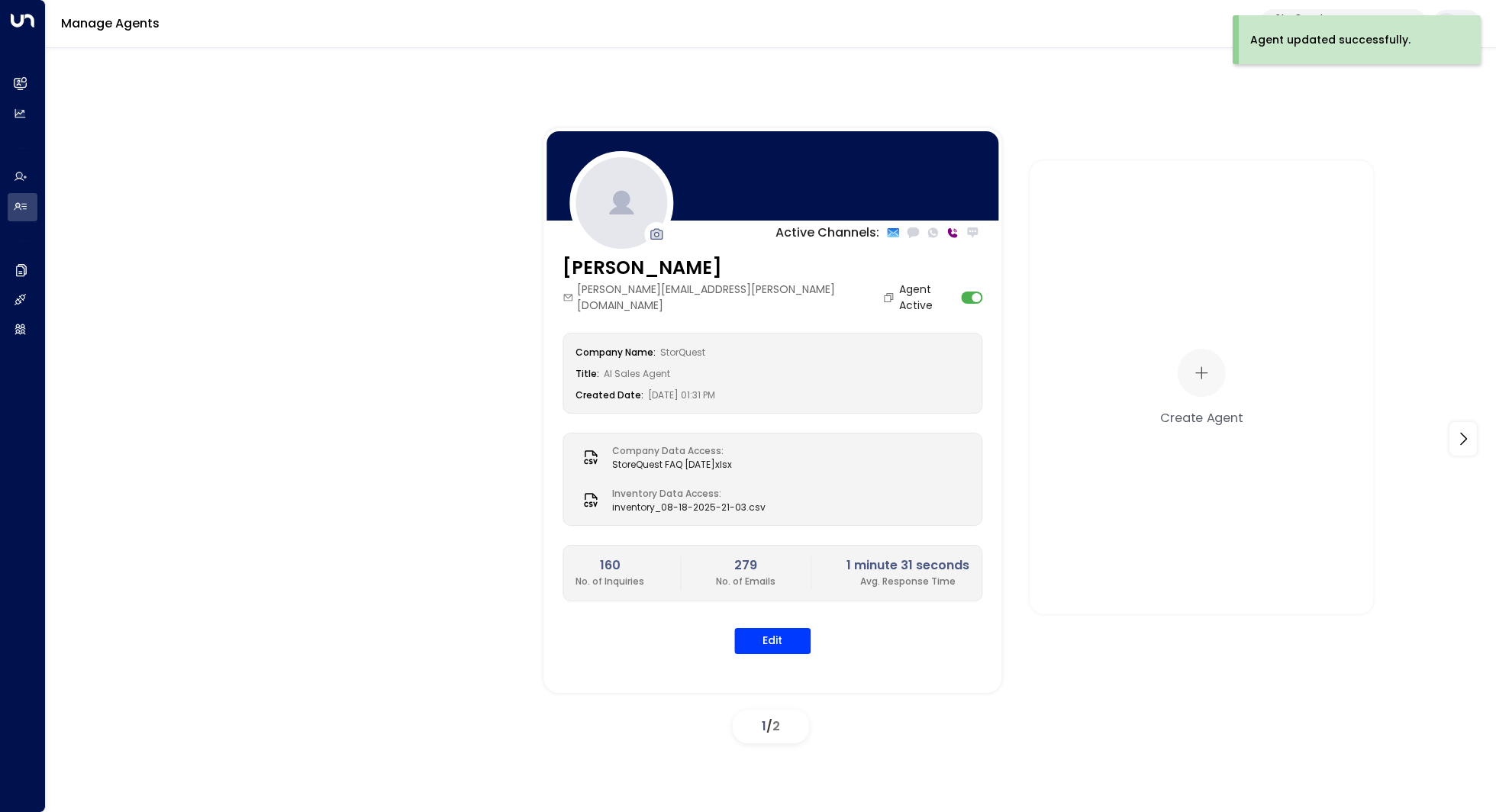
click at [727, 333] on div "Company Name: StorQuest Title: AI Sales Agent Created Date: 06/04/2025, 01:31 PM" at bounding box center [772, 373] width 420 height 81
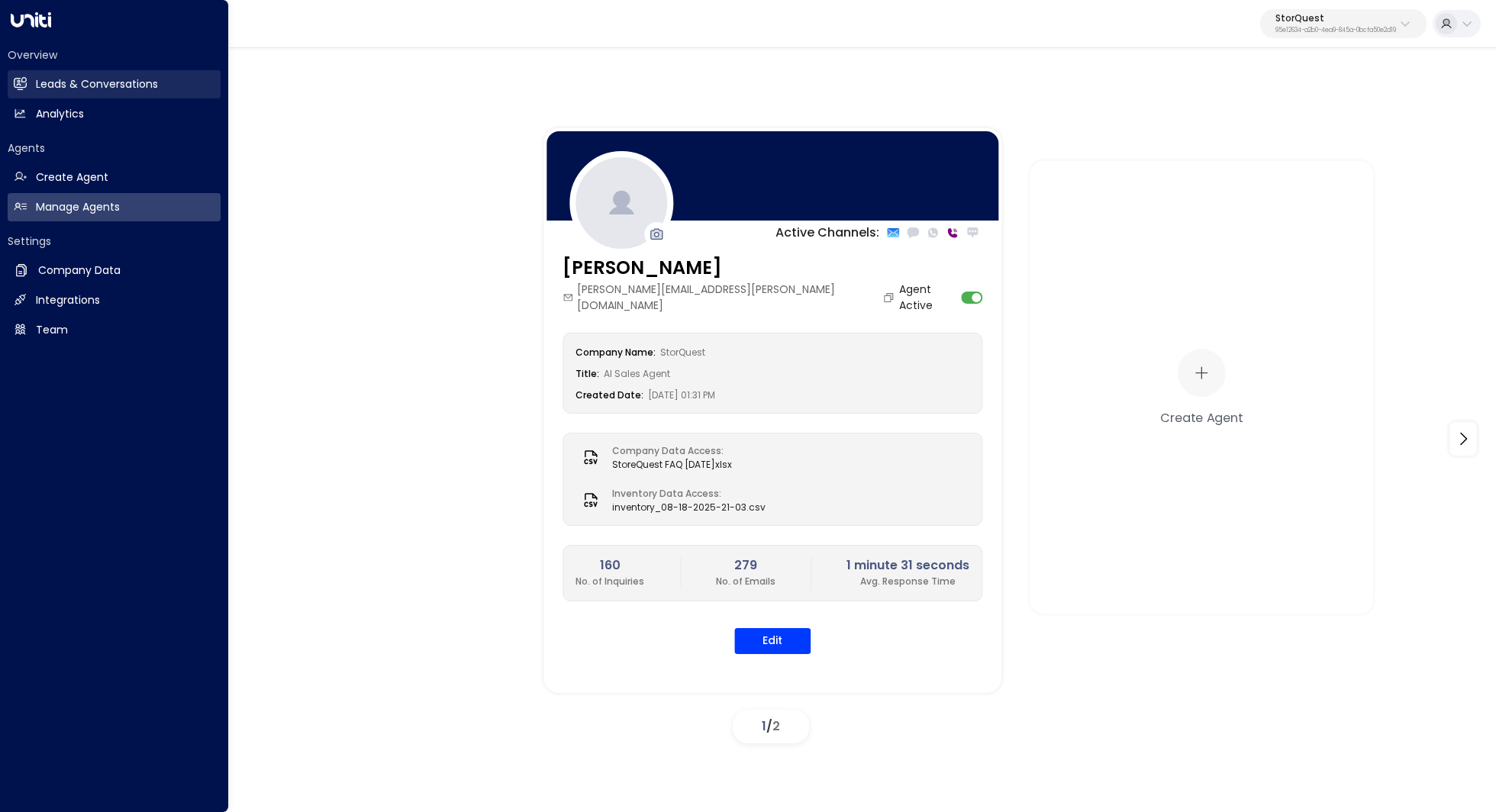
click at [134, 91] on h2 "Leads & Conversations" at bounding box center [97, 84] width 122 height 16
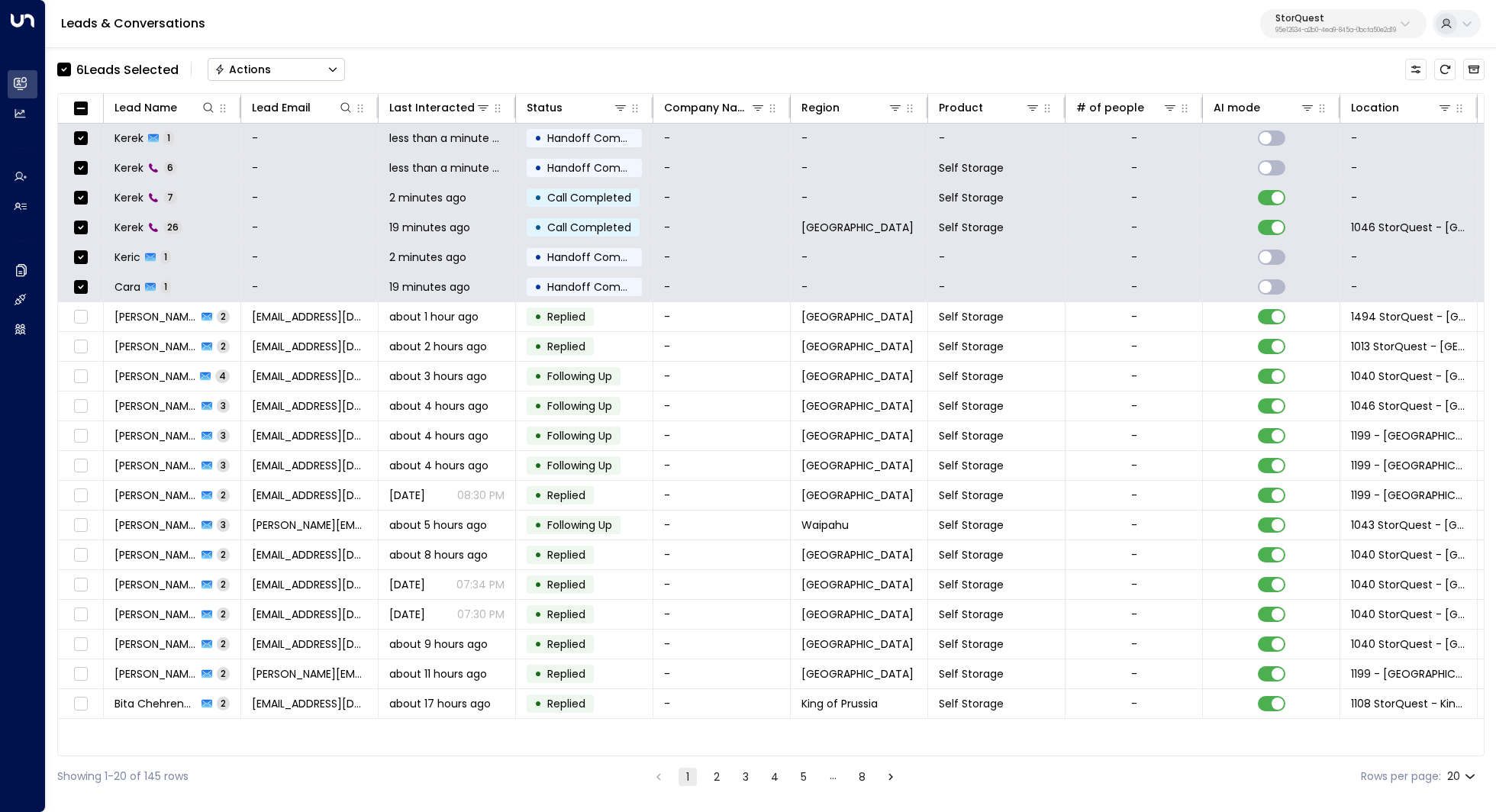
click at [336, 72] on icon "Button group with a nested menu" at bounding box center [333, 69] width 11 height 11
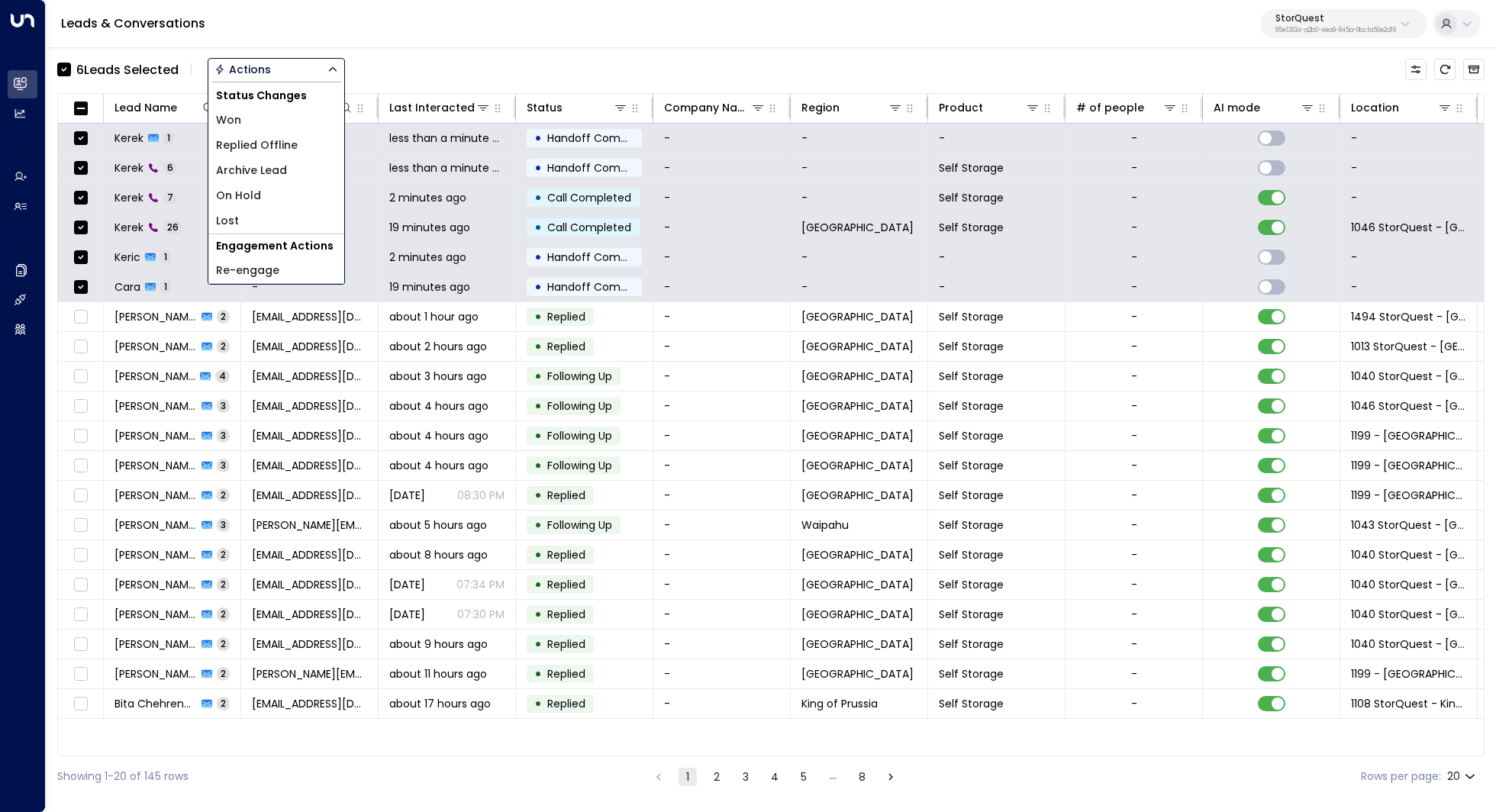
click at [294, 167] on li "Archive Lead" at bounding box center [275, 170] width 136 height 25
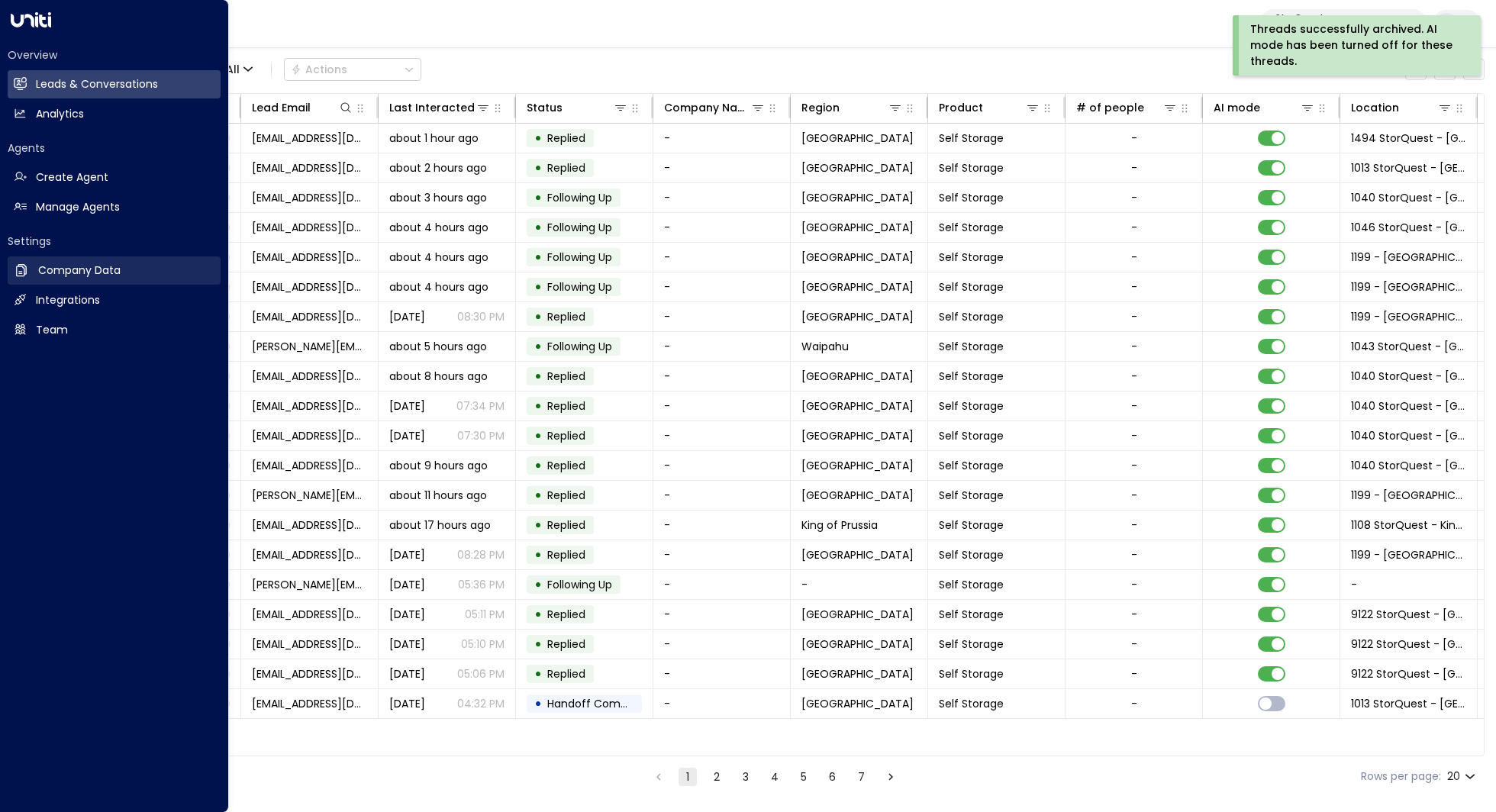
click at [57, 280] on link "Company Data Company Data" at bounding box center [114, 271] width 213 height 28
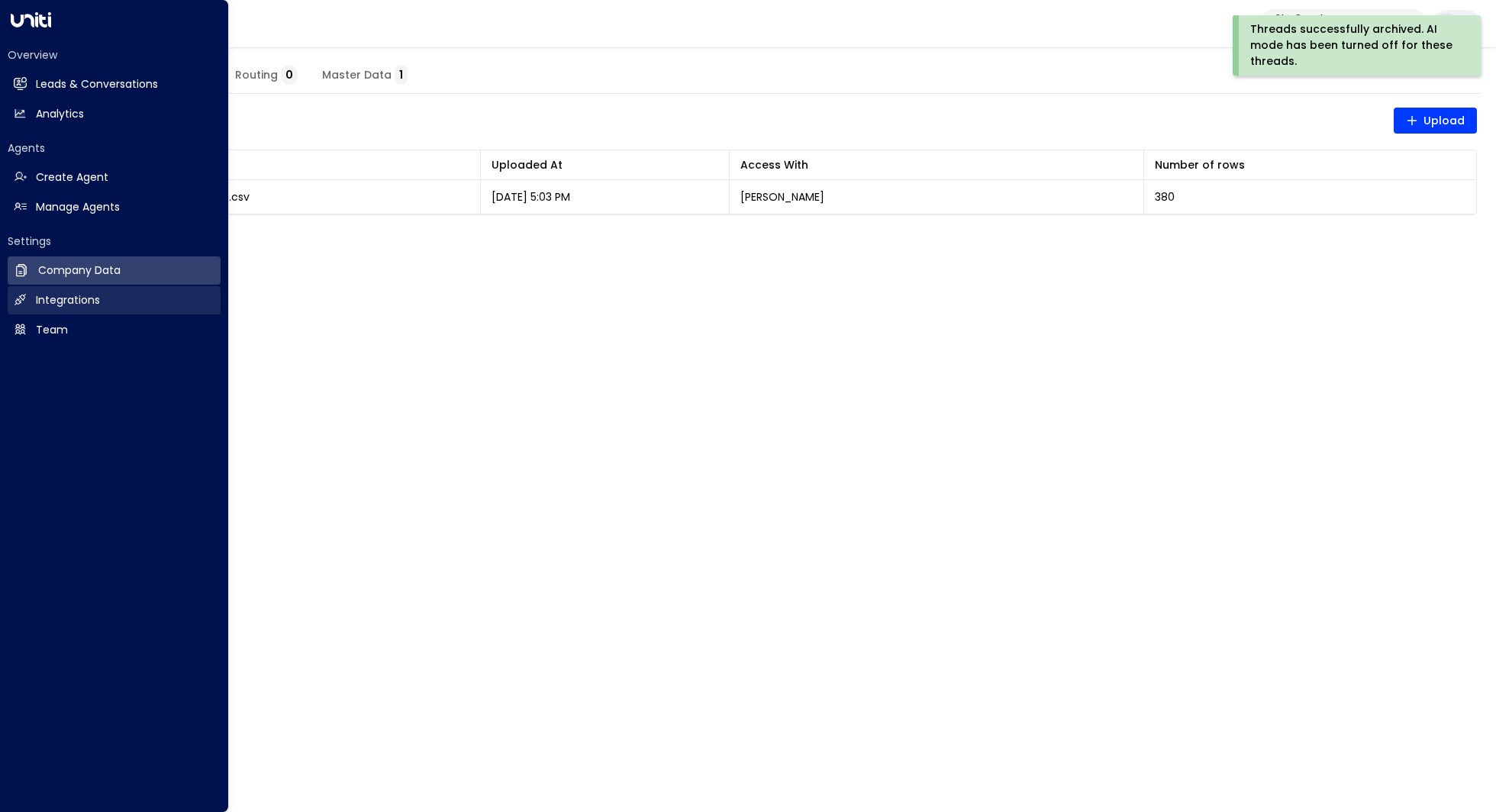
click at [70, 302] on h2 "Integrations" at bounding box center [67, 300] width 64 height 16
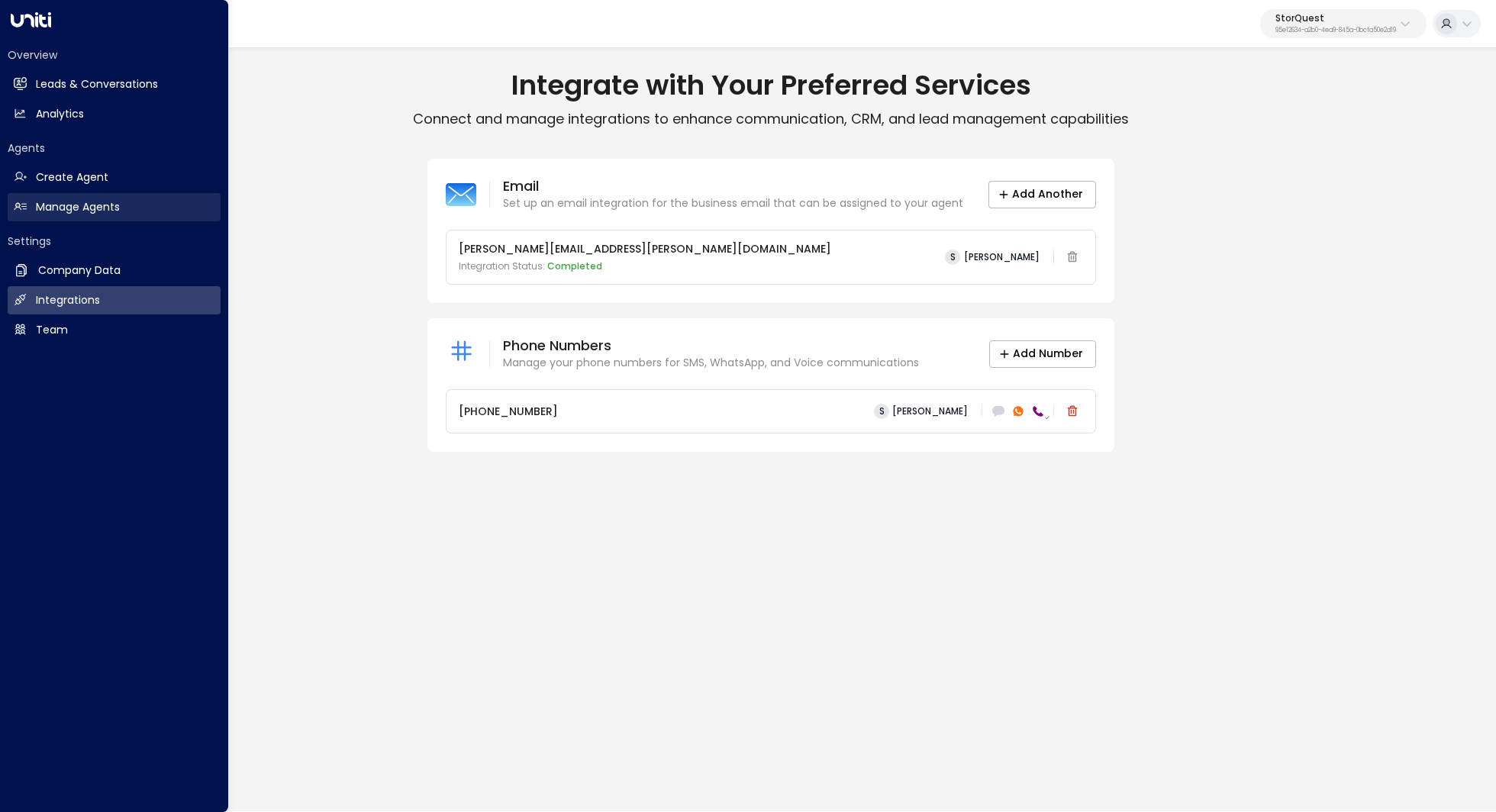
click at [97, 201] on h2 "Manage Agents" at bounding box center [77, 207] width 84 height 16
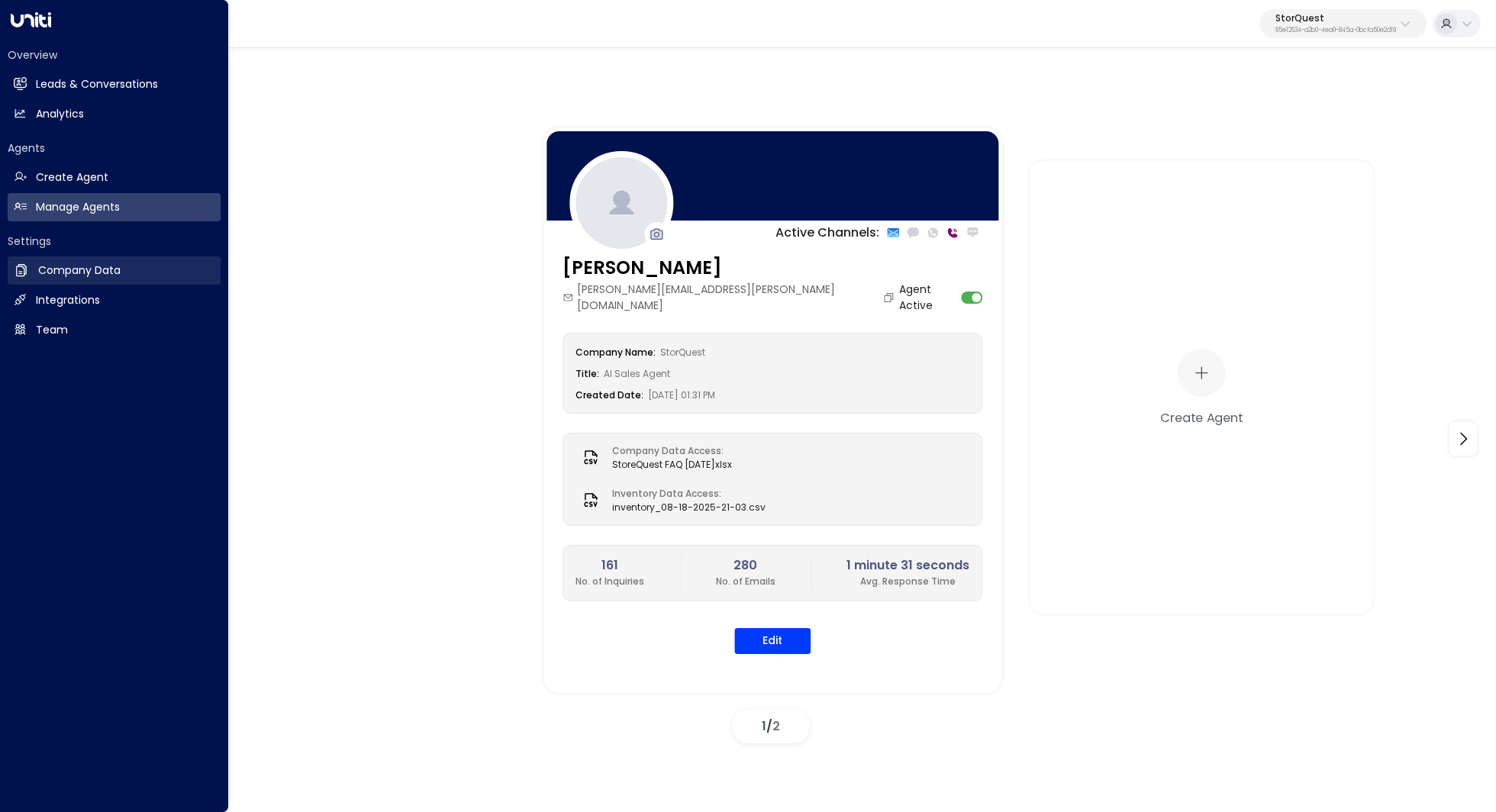
click at [112, 276] on h2 "Company Data" at bounding box center [79, 270] width 82 height 16
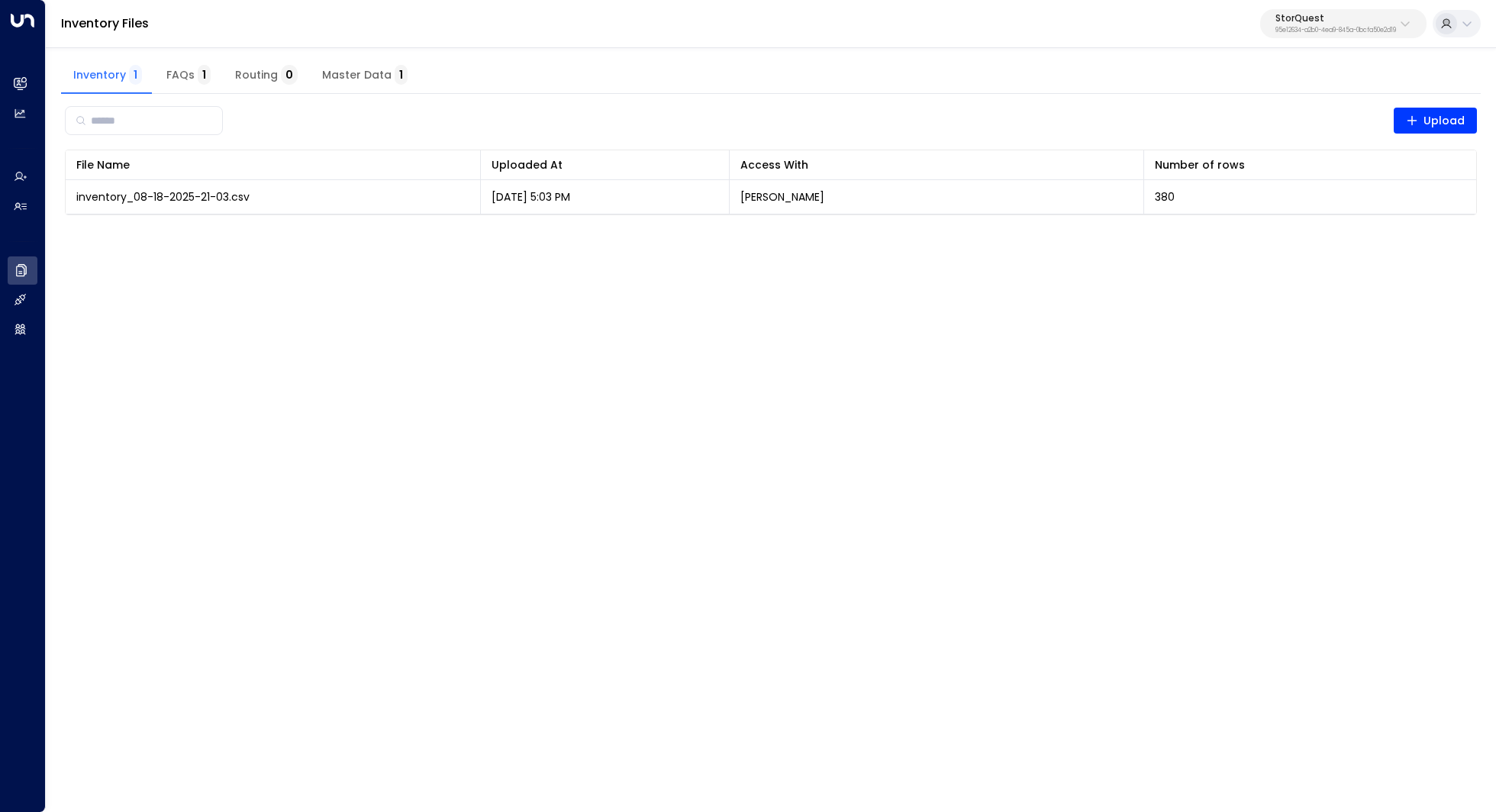
click at [190, 64] on button "FAQs 1" at bounding box center [189, 75] width 69 height 36
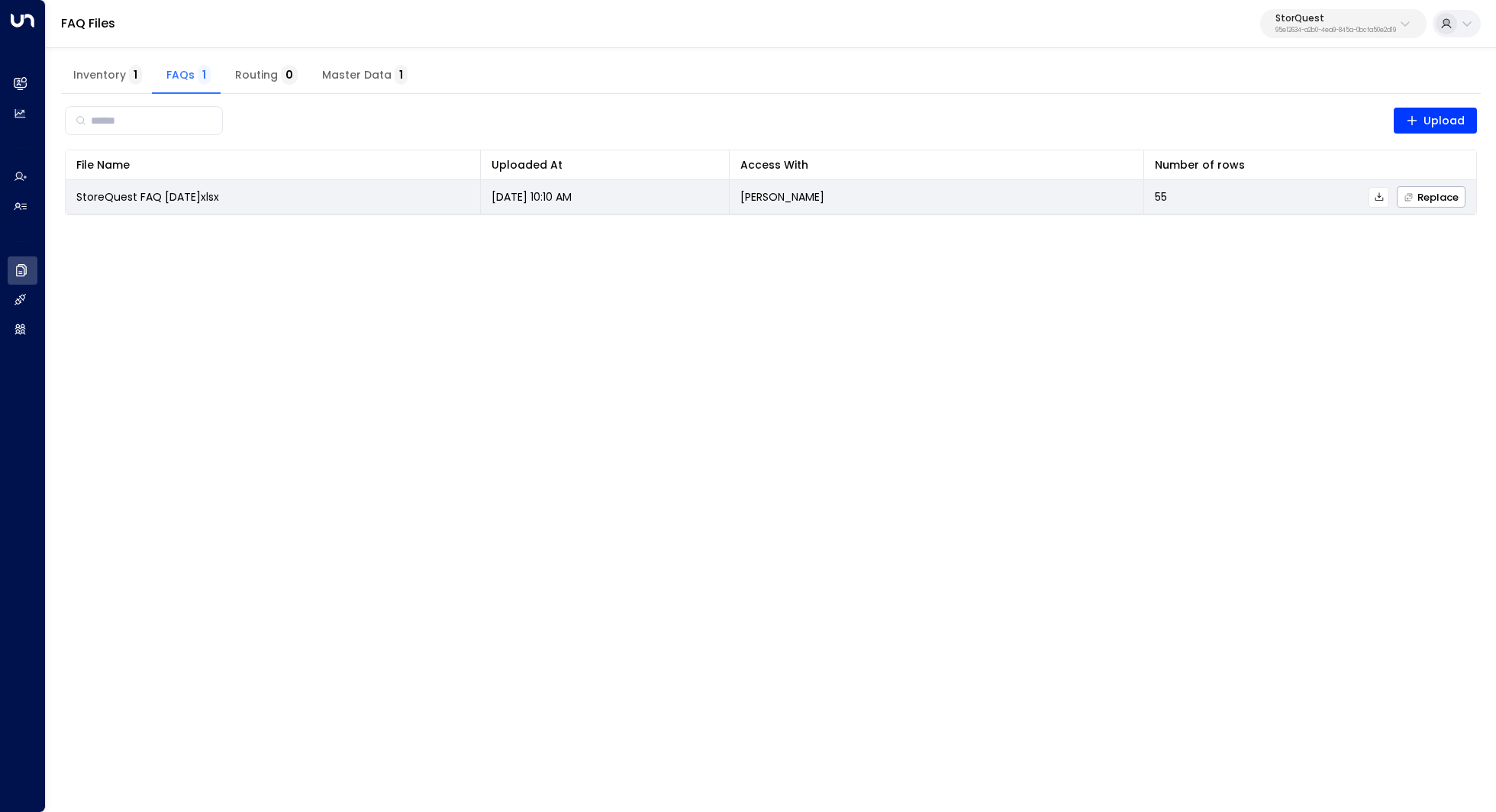
click at [1379, 195] on icon at bounding box center [1379, 197] width 11 height 11
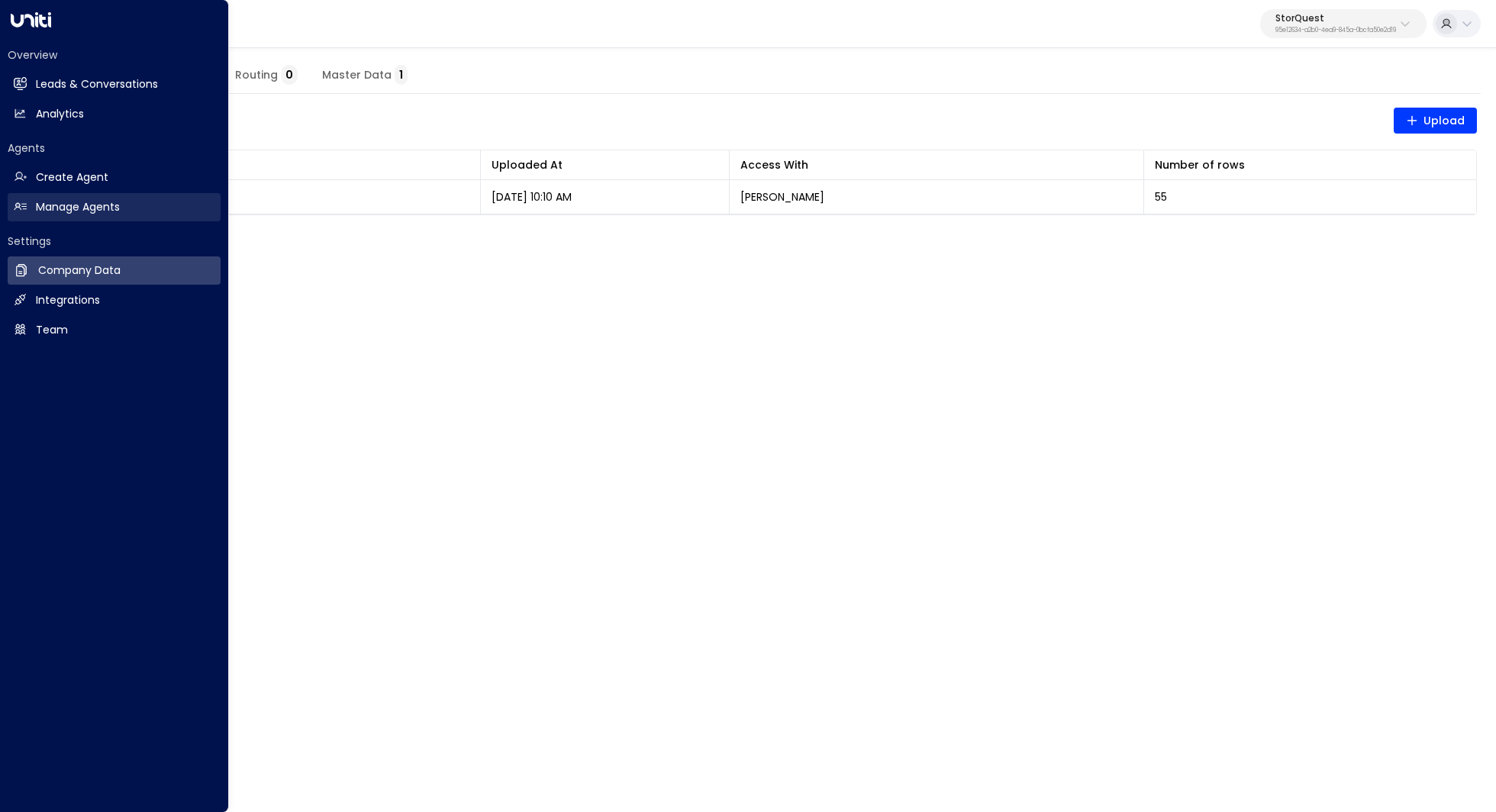
click at [113, 213] on h2 "Manage Agents" at bounding box center [77, 207] width 84 height 16
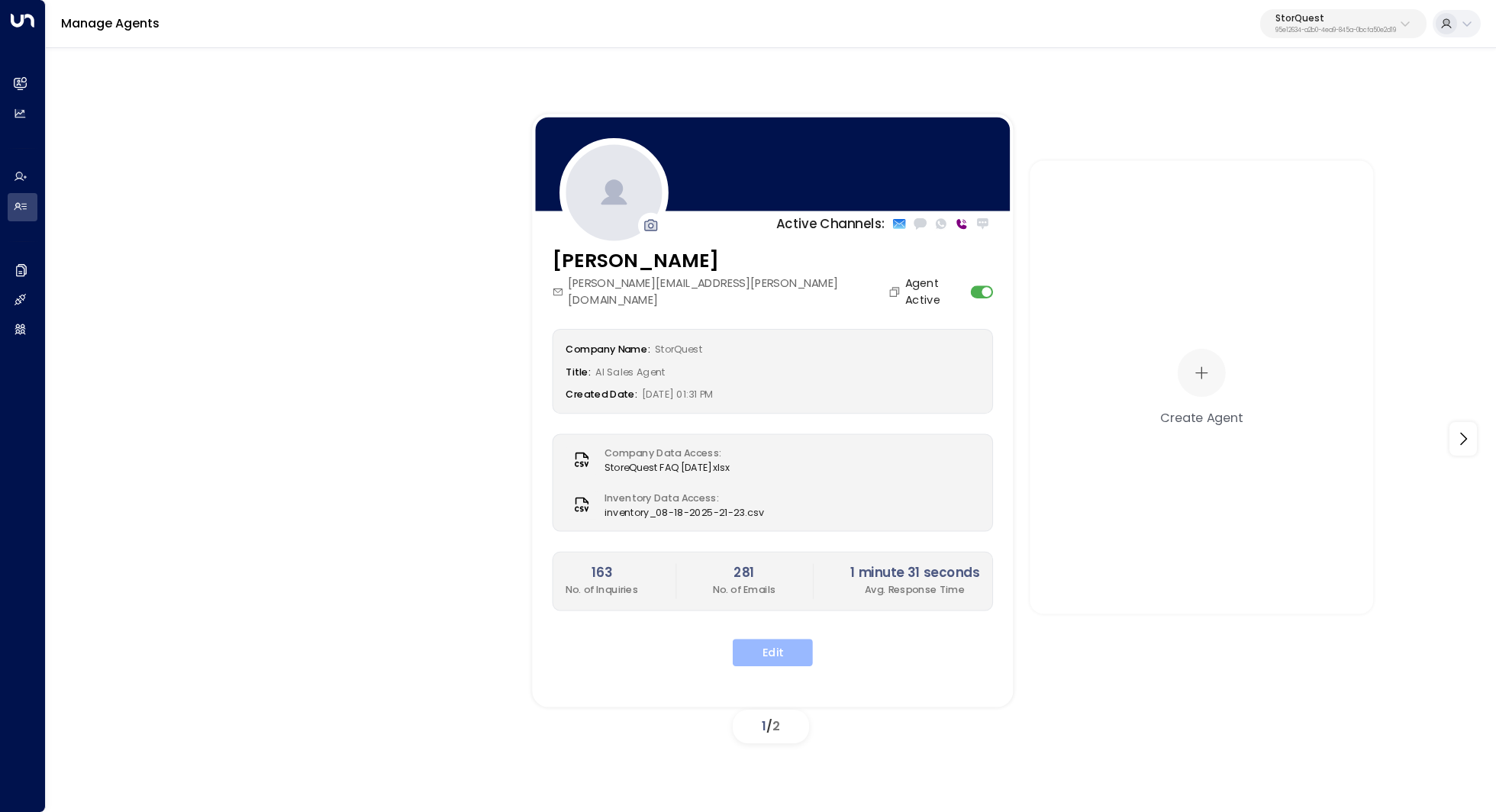
click at [797, 638] on button "Edit" at bounding box center [772, 652] width 80 height 27
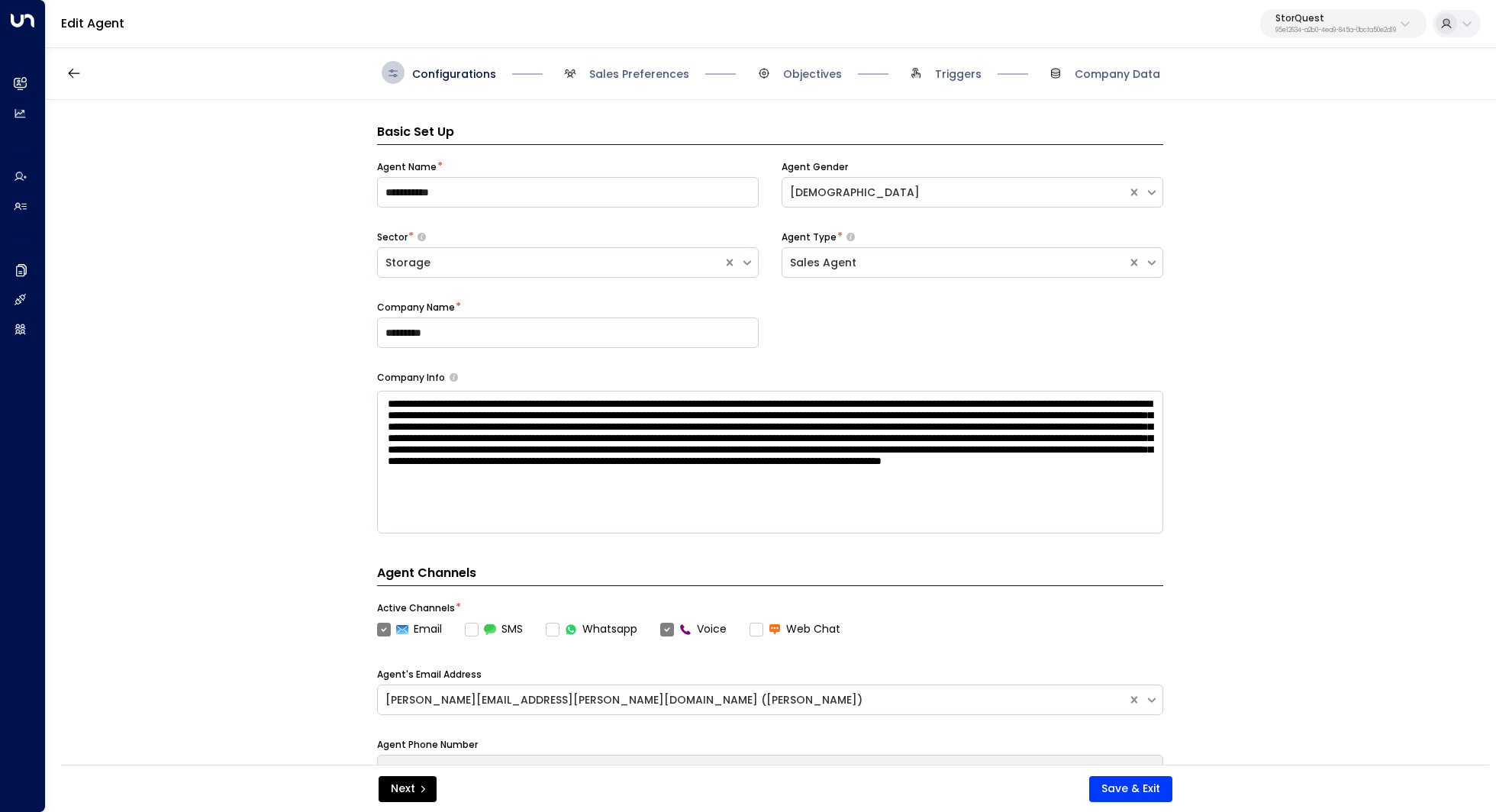
scroll to position [23, 0]
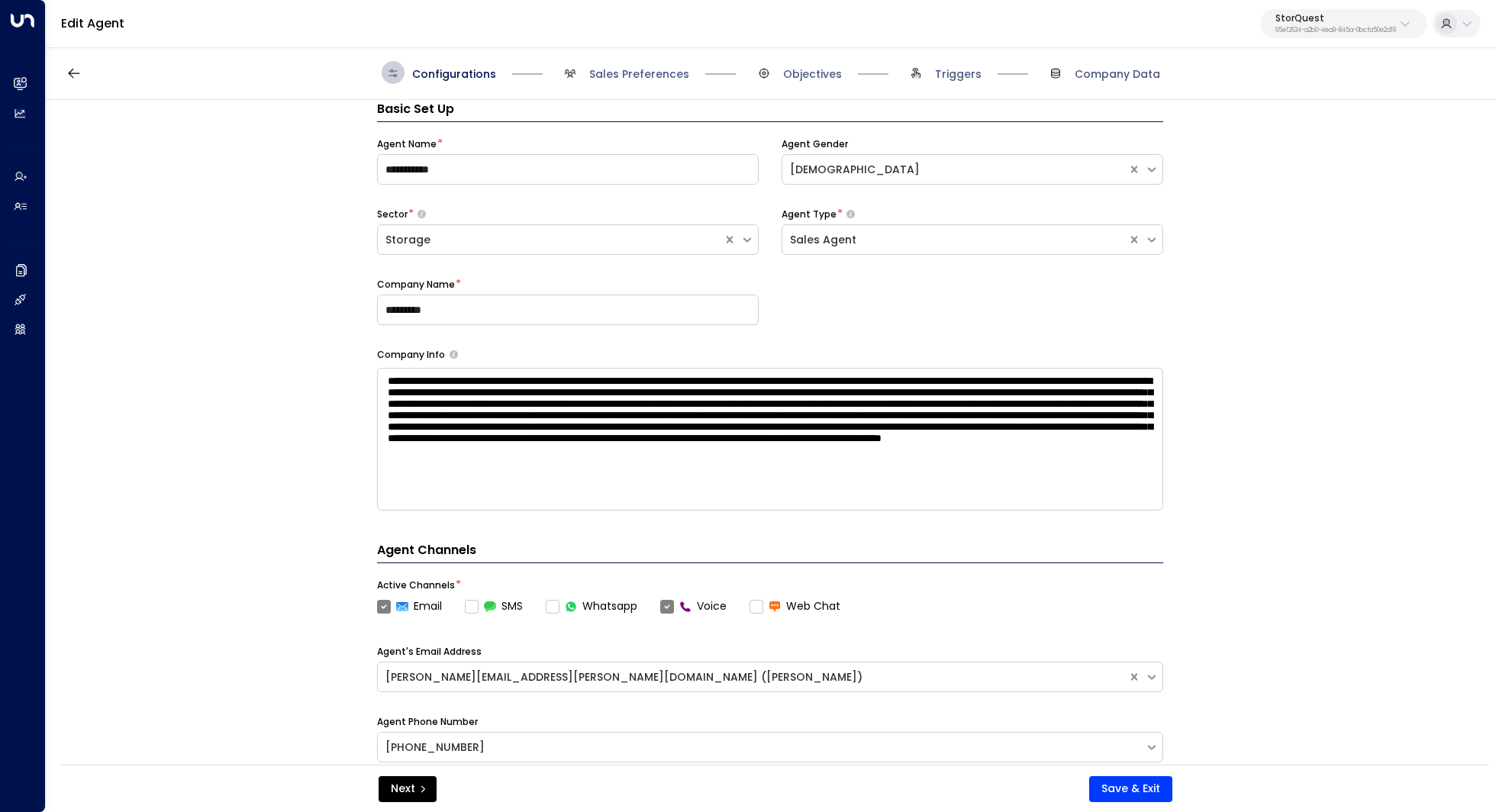
click at [648, 59] on div "Configurations Sales Preferences Objectives Triggers Company Data" at bounding box center [771, 73] width 1450 height 54
click at [642, 81] on span "Sales Preferences" at bounding box center [624, 73] width 130 height 23
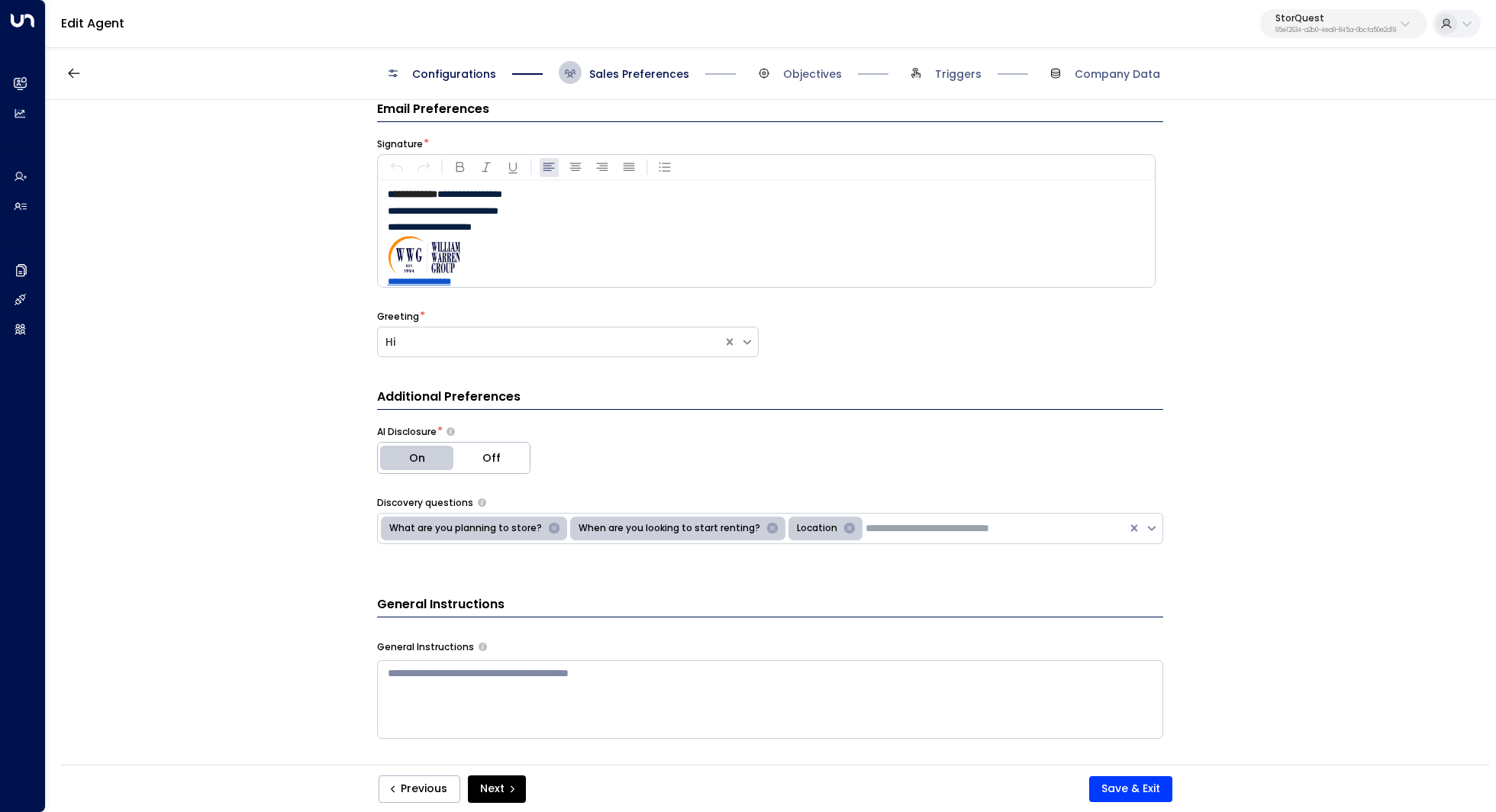
click at [1320, 300] on div "**********" at bounding box center [770, 437] width 1448 height 675
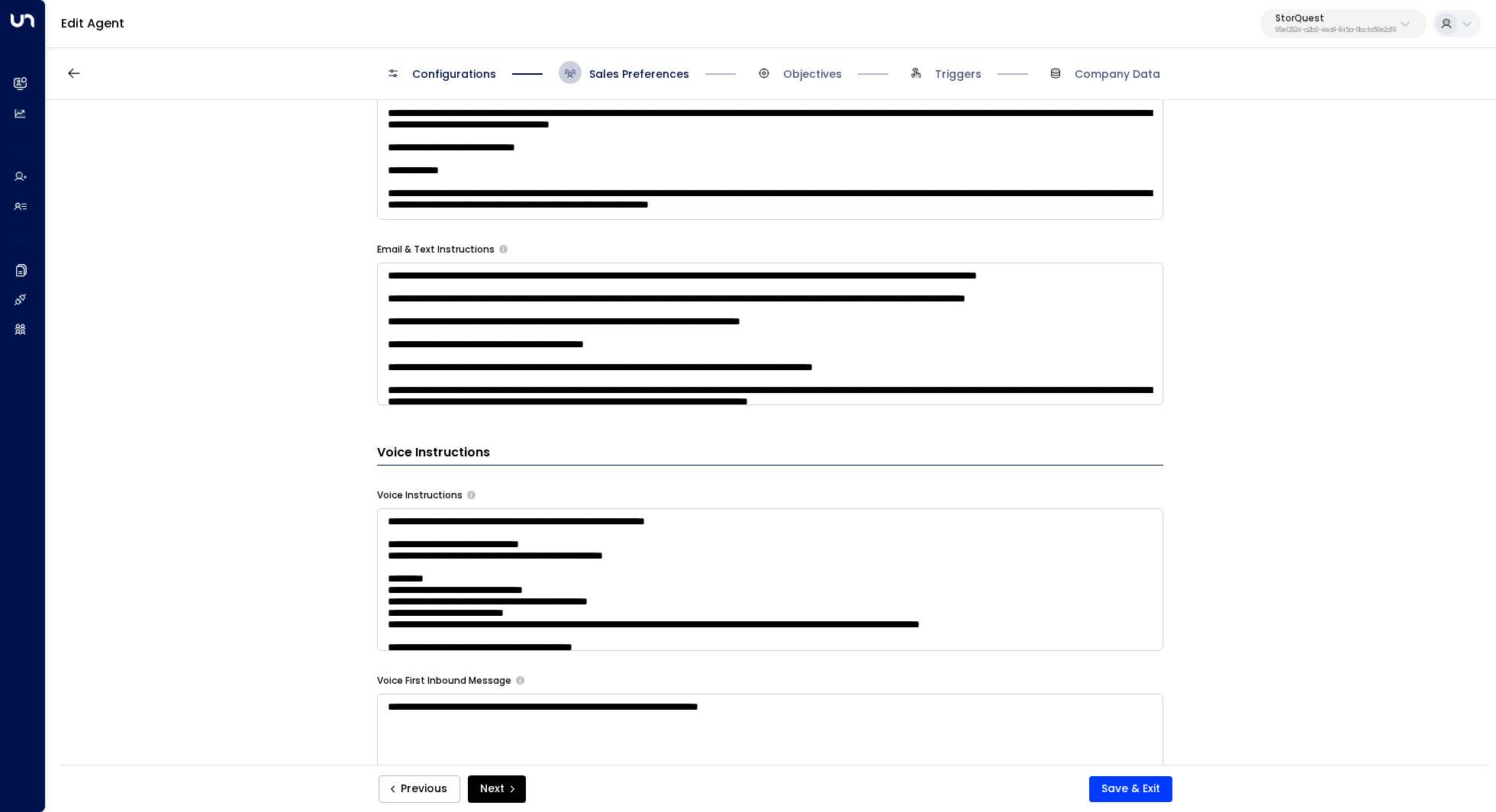
scroll to position [1033, 0]
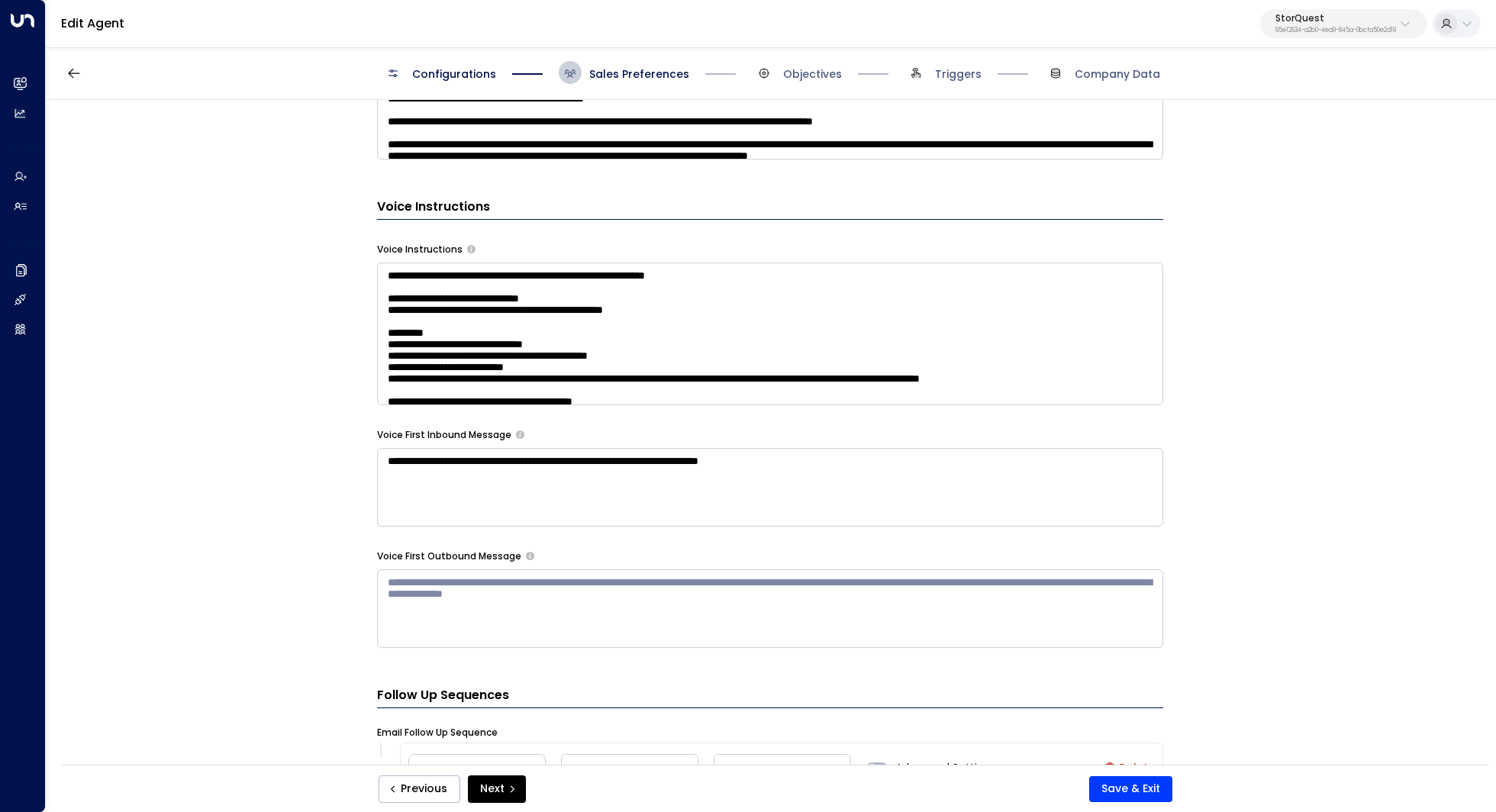
click at [1003, 351] on textarea at bounding box center [771, 333] width 787 height 143
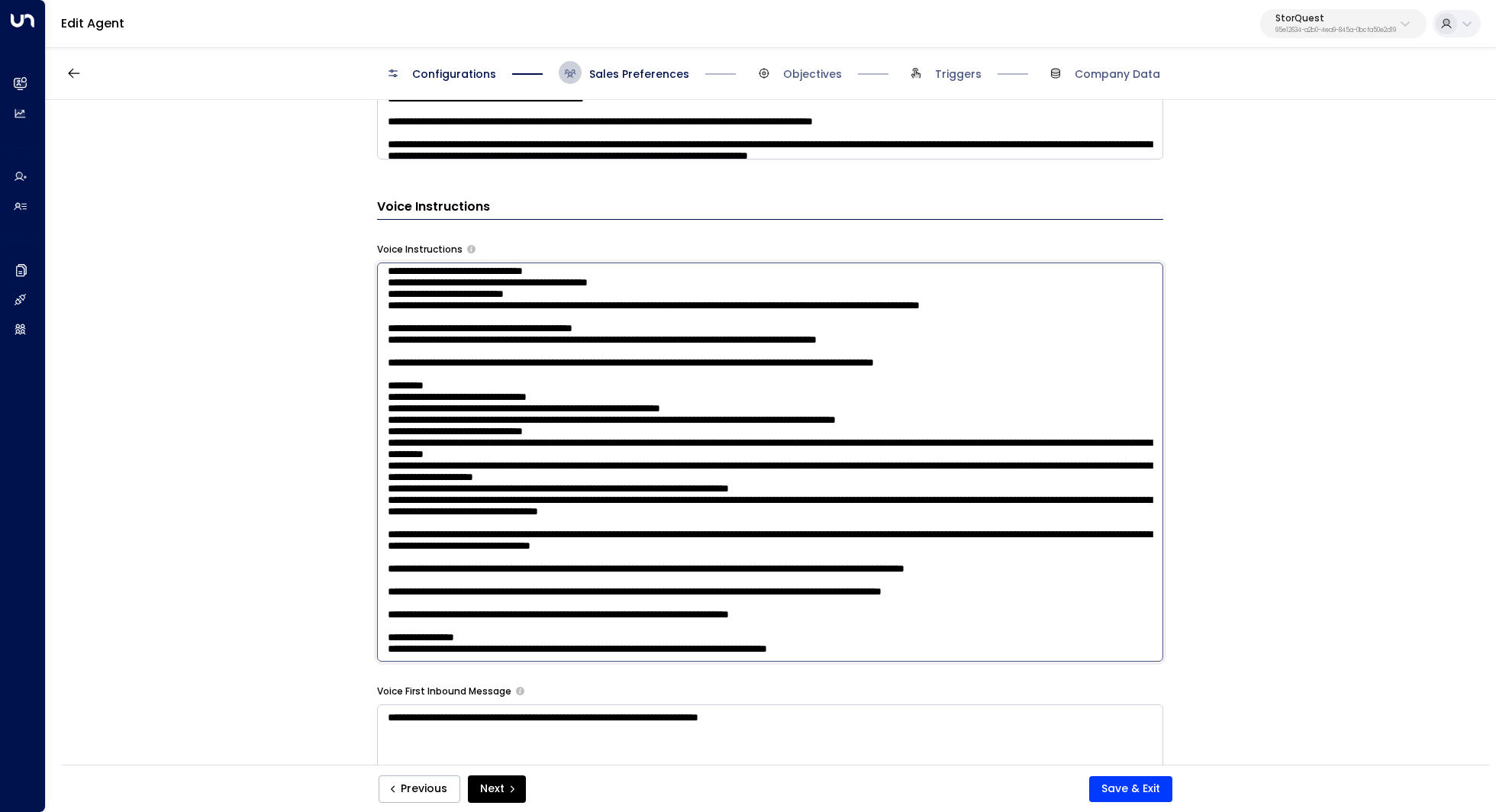
scroll to position [218, 0]
click at [613, 369] on textarea at bounding box center [771, 461] width 787 height 399
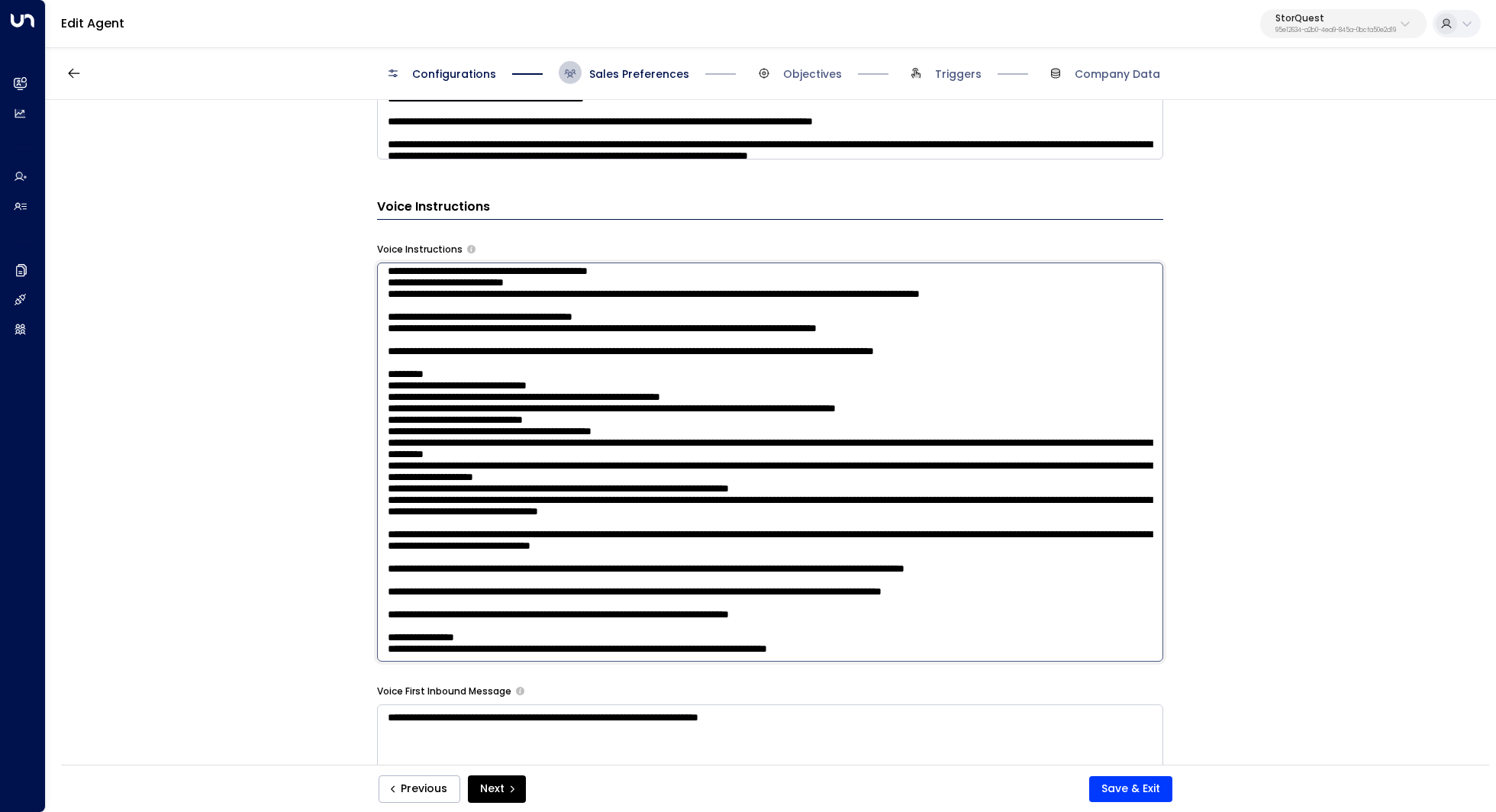
click at [654, 431] on textarea at bounding box center [771, 461] width 787 height 399
click at [619, 422] on textarea at bounding box center [771, 461] width 787 height 399
drag, startPoint x: 1007, startPoint y: 405, endPoint x: 916, endPoint y: 405, distance: 91.0
click at [916, 405] on textarea at bounding box center [771, 461] width 787 height 399
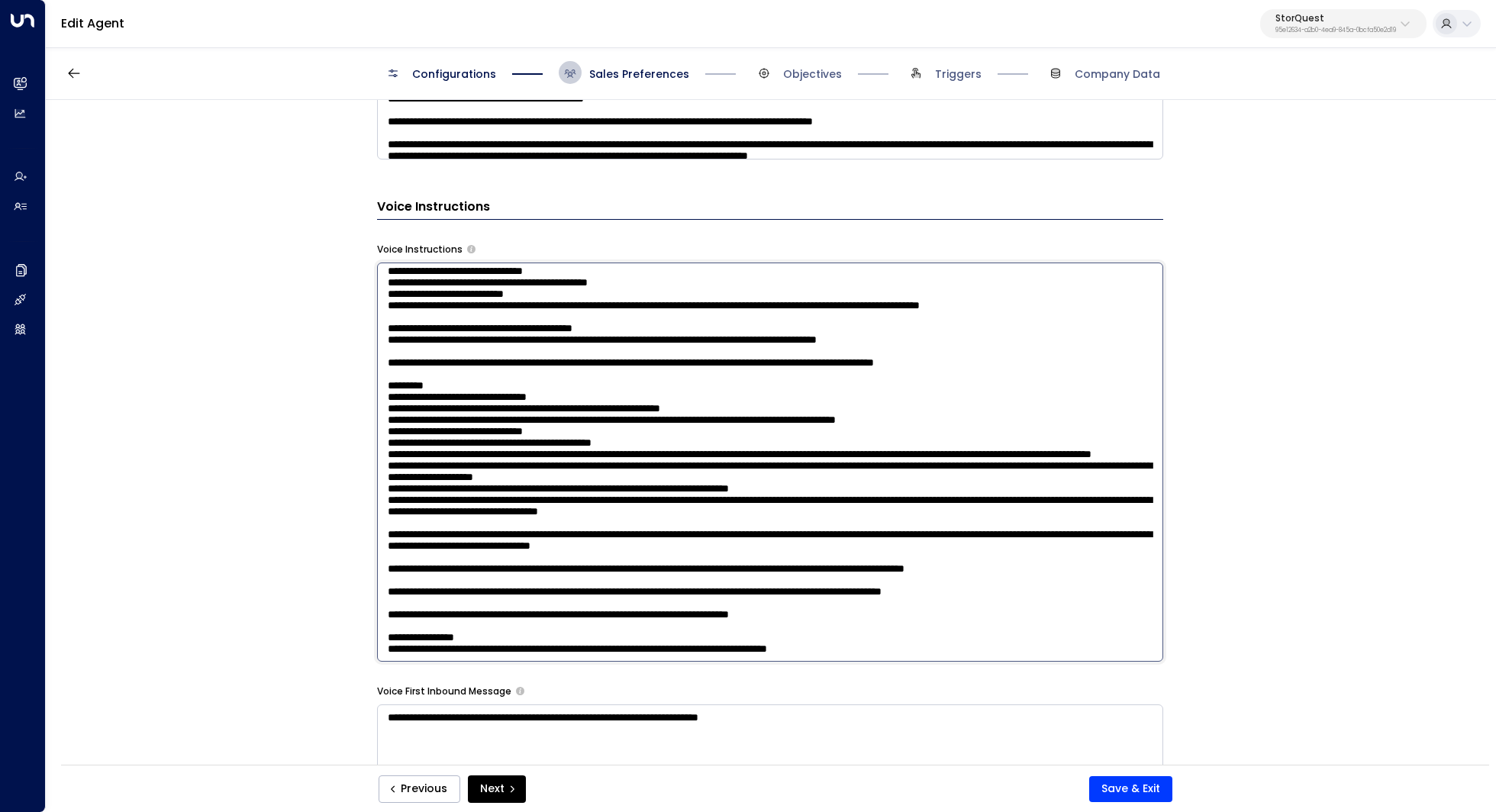
drag, startPoint x: 965, startPoint y: 406, endPoint x: 900, endPoint y: 404, distance: 65.0
click at [900, 404] on textarea at bounding box center [771, 461] width 787 height 399
click at [699, 378] on textarea at bounding box center [771, 461] width 787 height 399
click at [698, 383] on textarea at bounding box center [771, 461] width 787 height 399
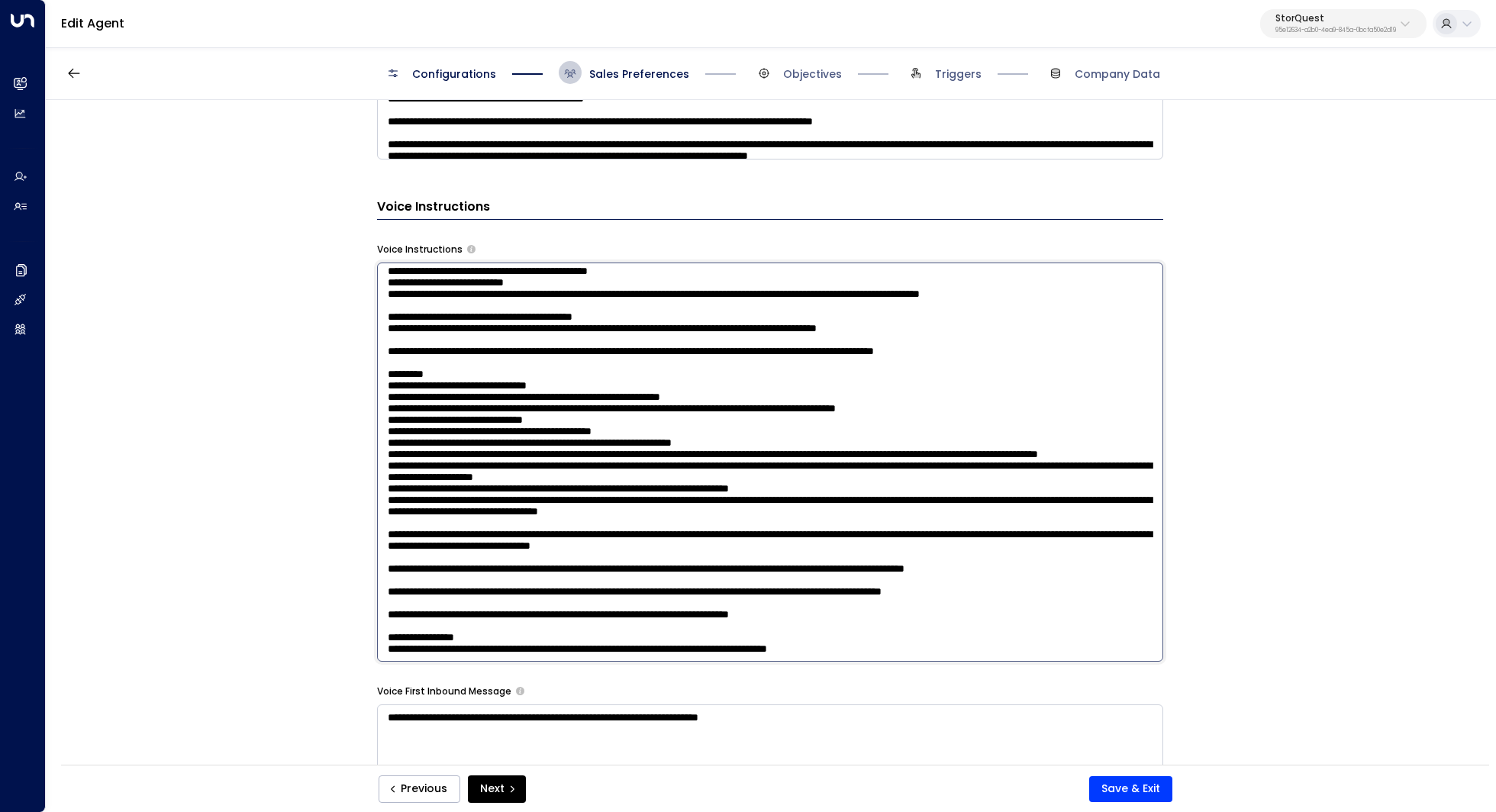
click at [693, 410] on textarea at bounding box center [771, 461] width 787 height 399
click at [670, 419] on textarea at bounding box center [771, 461] width 787 height 399
click at [702, 428] on textarea at bounding box center [771, 461] width 787 height 399
drag, startPoint x: 585, startPoint y: 433, endPoint x: 371, endPoint y: 417, distance: 214.6
click at [371, 417] on div "**********" at bounding box center [770, 437] width 1448 height 675
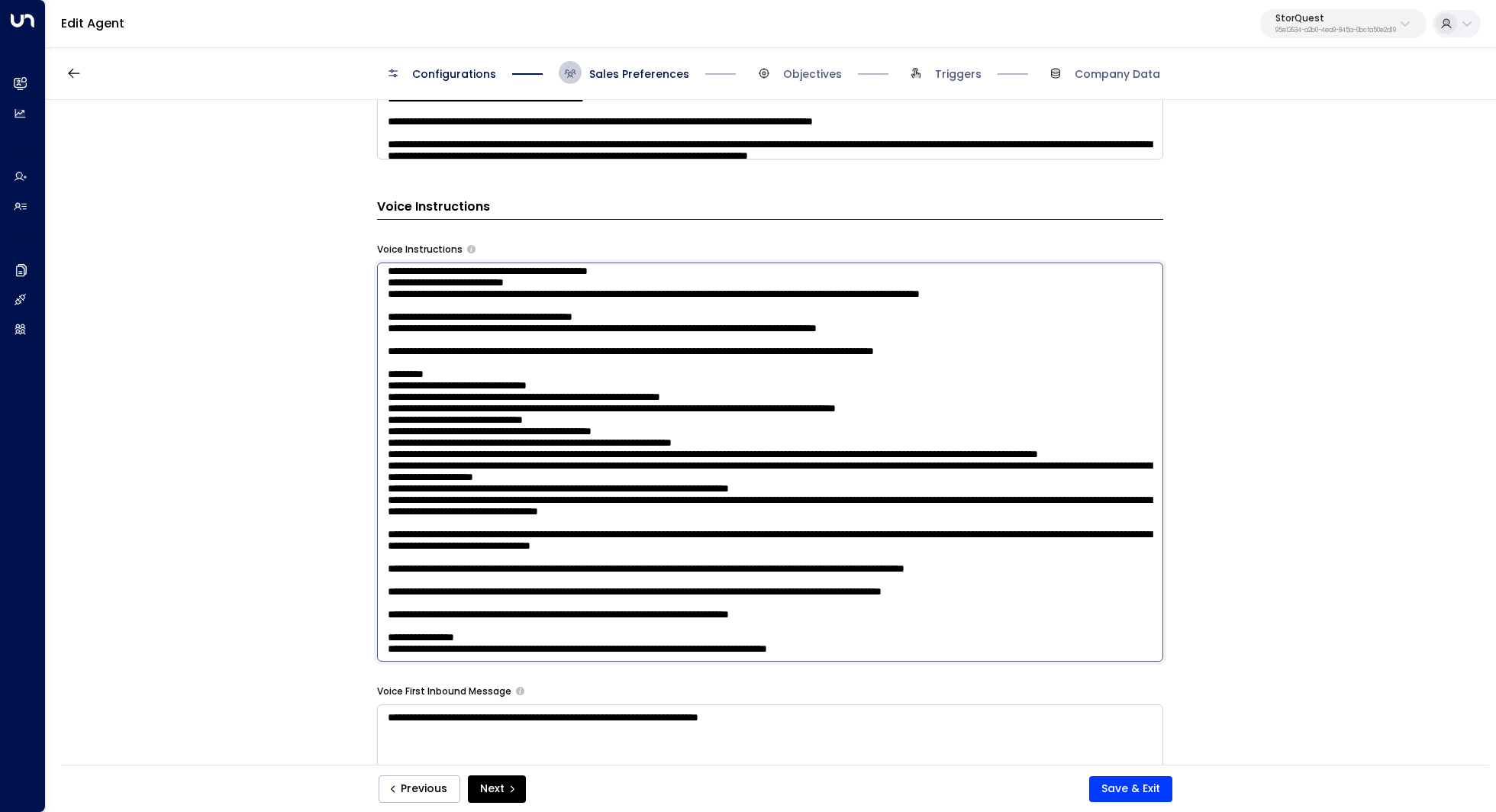
click at [720, 422] on textarea at bounding box center [771, 461] width 787 height 399
drag, startPoint x: 454, startPoint y: 430, endPoint x: 476, endPoint y: 430, distance: 22.0
click at [476, 430] on textarea at bounding box center [771, 461] width 787 height 399
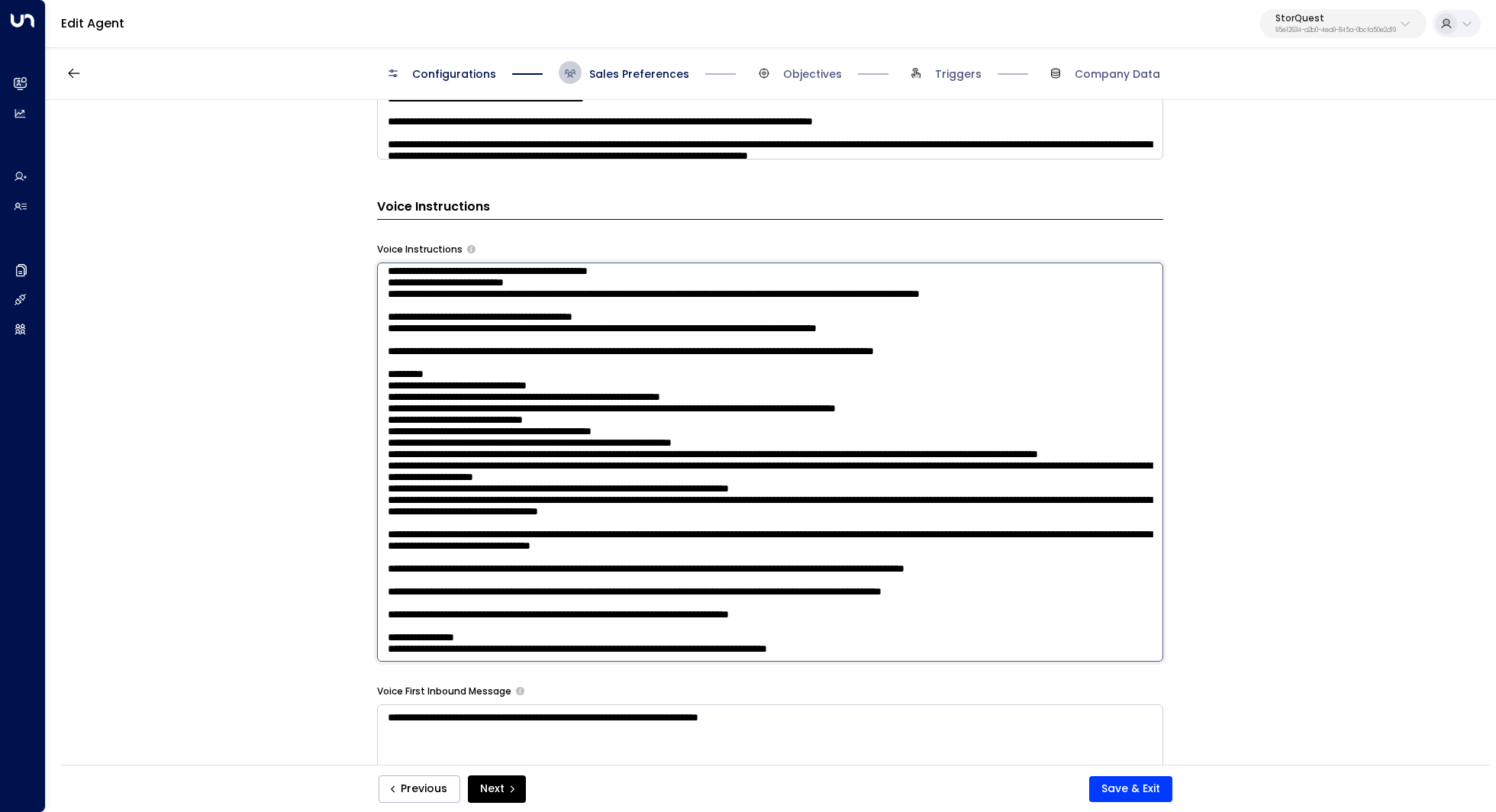
drag, startPoint x: 577, startPoint y: 461, endPoint x: 612, endPoint y: 461, distance: 35.0
click at [612, 461] on textarea at bounding box center [771, 461] width 787 height 399
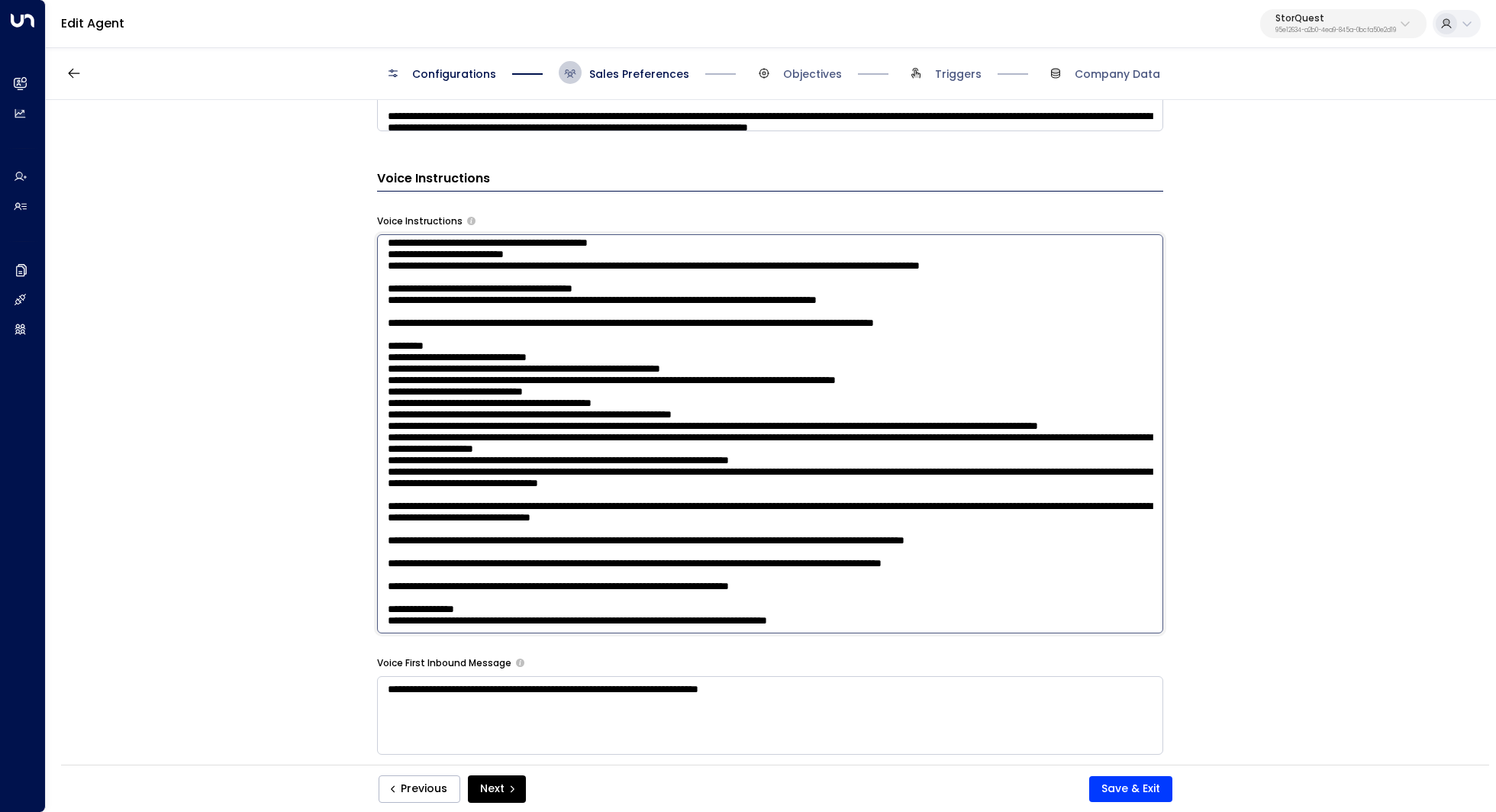
scroll to position [1062, 0]
click at [797, 504] on textarea at bounding box center [771, 433] width 787 height 399
click at [892, 522] on textarea at bounding box center [771, 433] width 787 height 399
type textarea "**********"
click at [1125, 785] on button "Save & Exit" at bounding box center [1131, 788] width 83 height 26
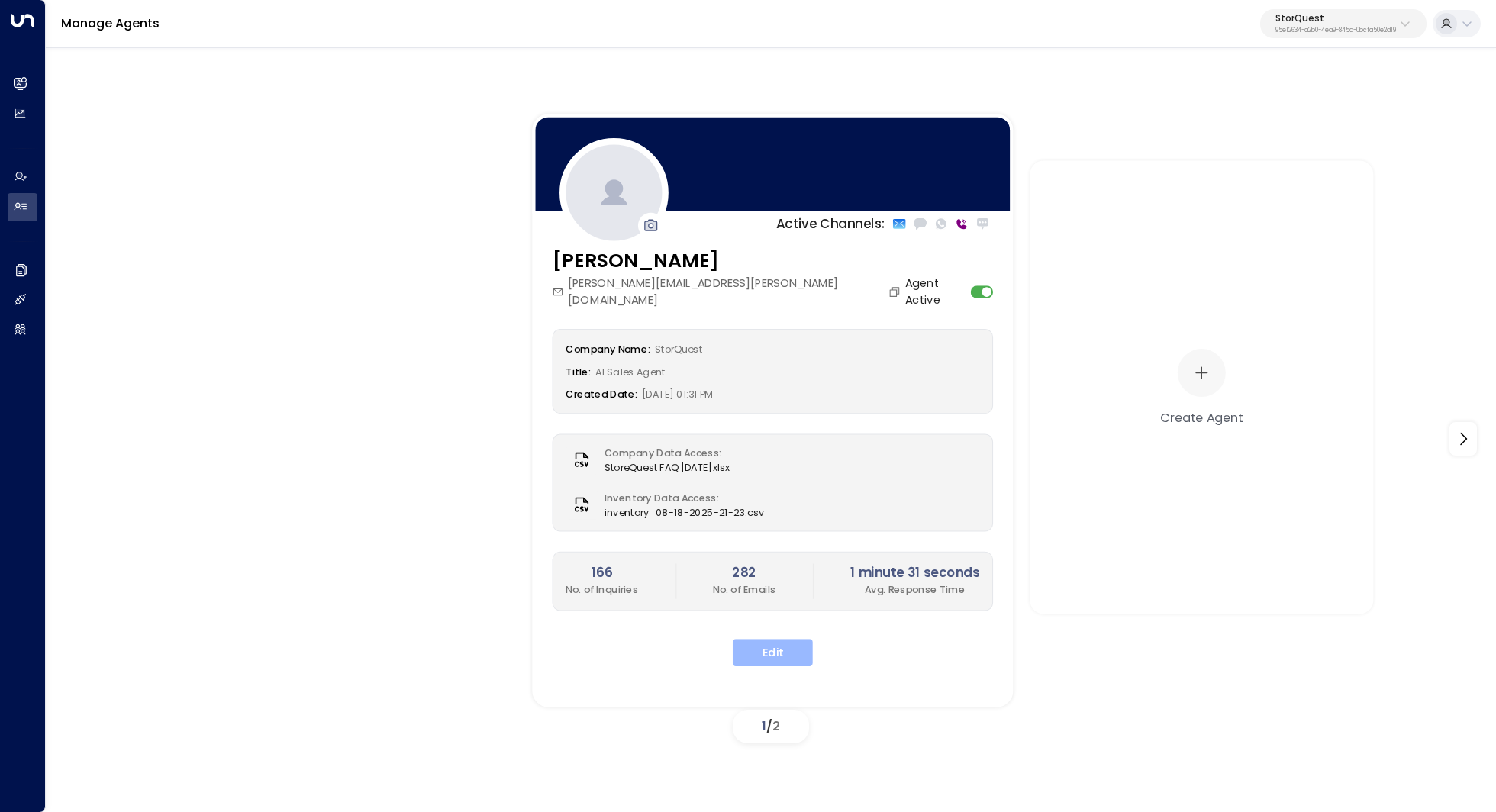
click at [779, 638] on button "Edit" at bounding box center [772, 652] width 80 height 27
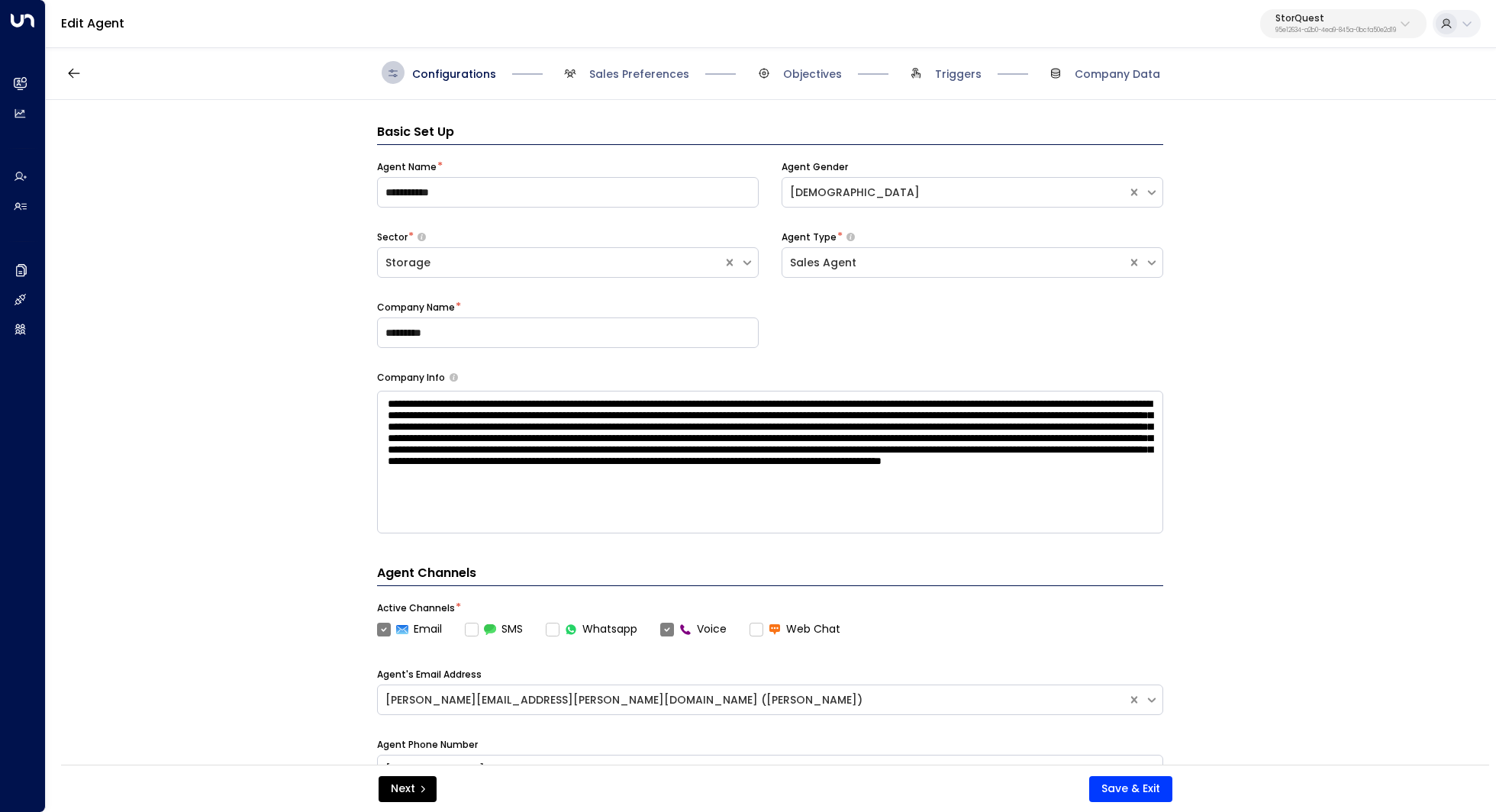
scroll to position [23, 0]
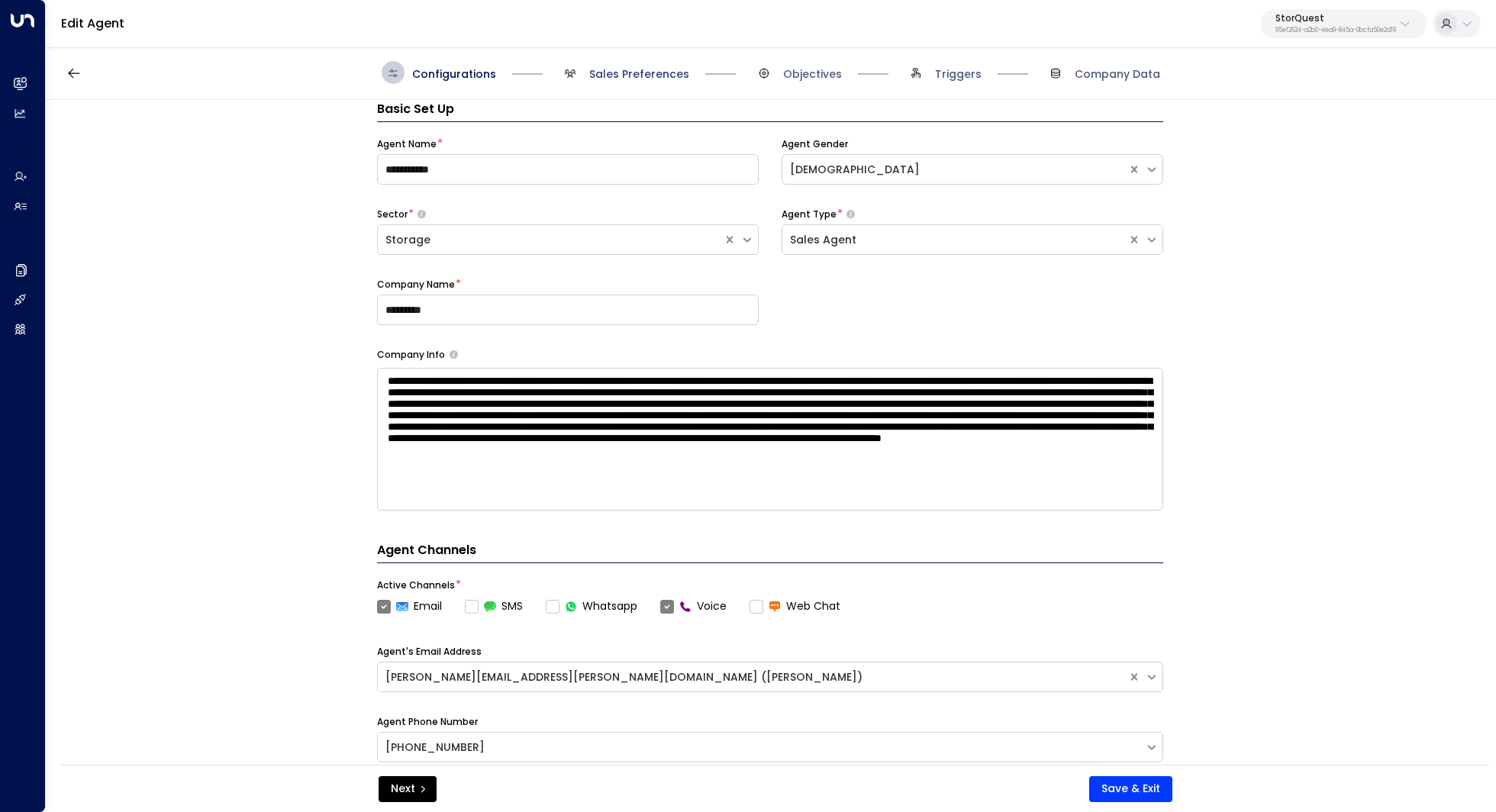
click at [600, 78] on span "Sales Preferences" at bounding box center [639, 73] width 100 height 15
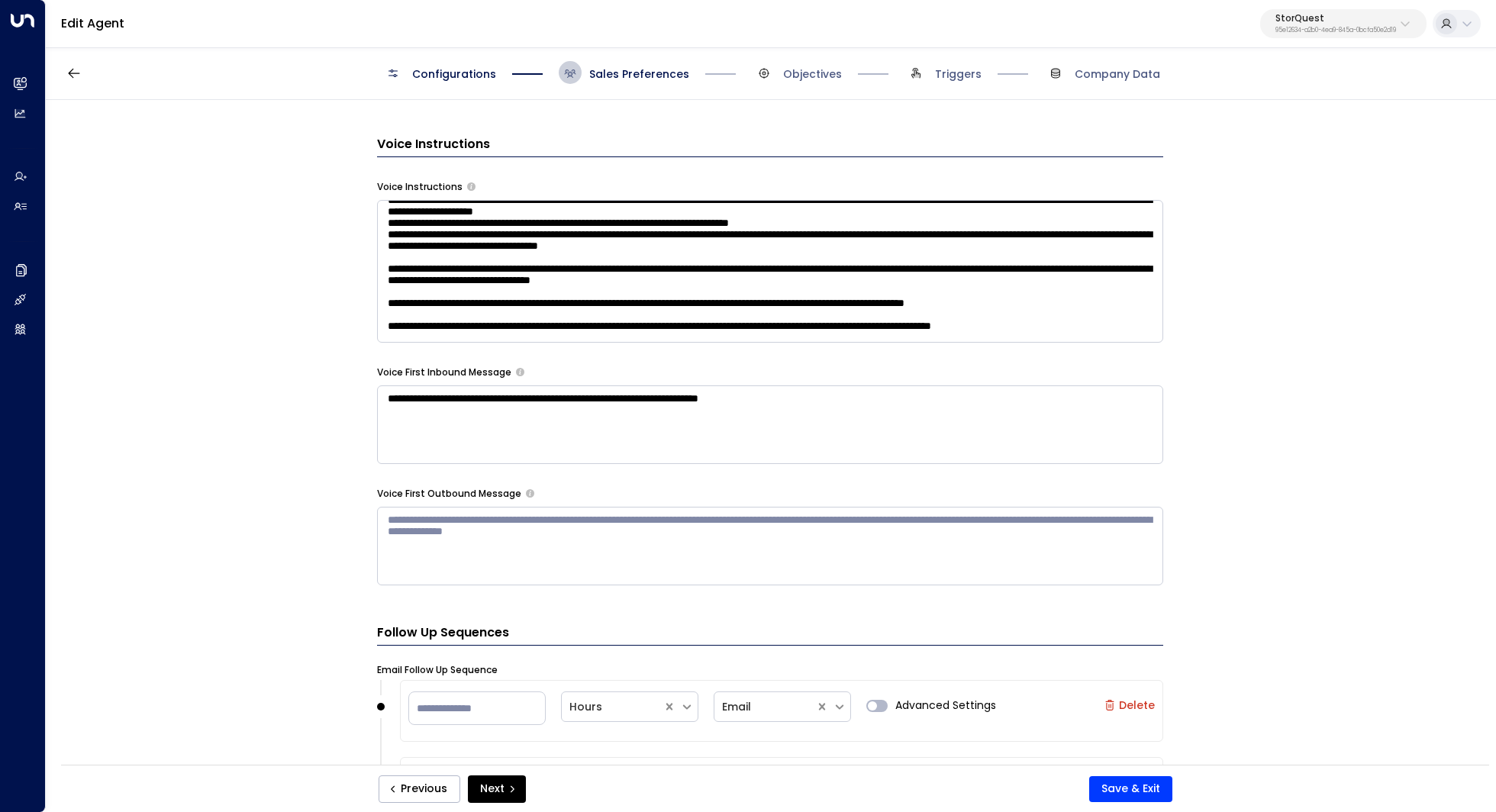
scroll to position [267, 0]
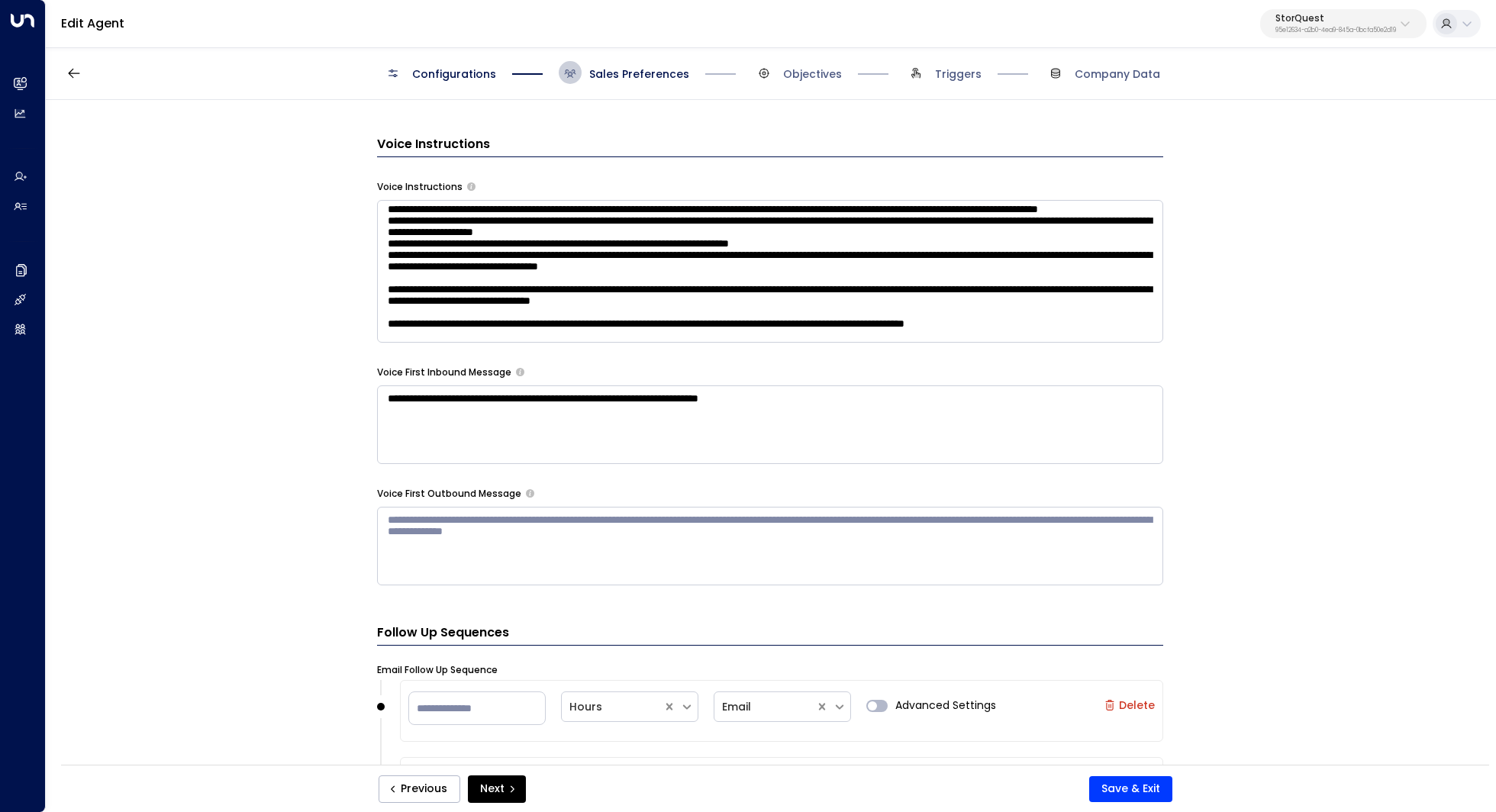
click at [773, 232] on textarea at bounding box center [771, 271] width 787 height 143
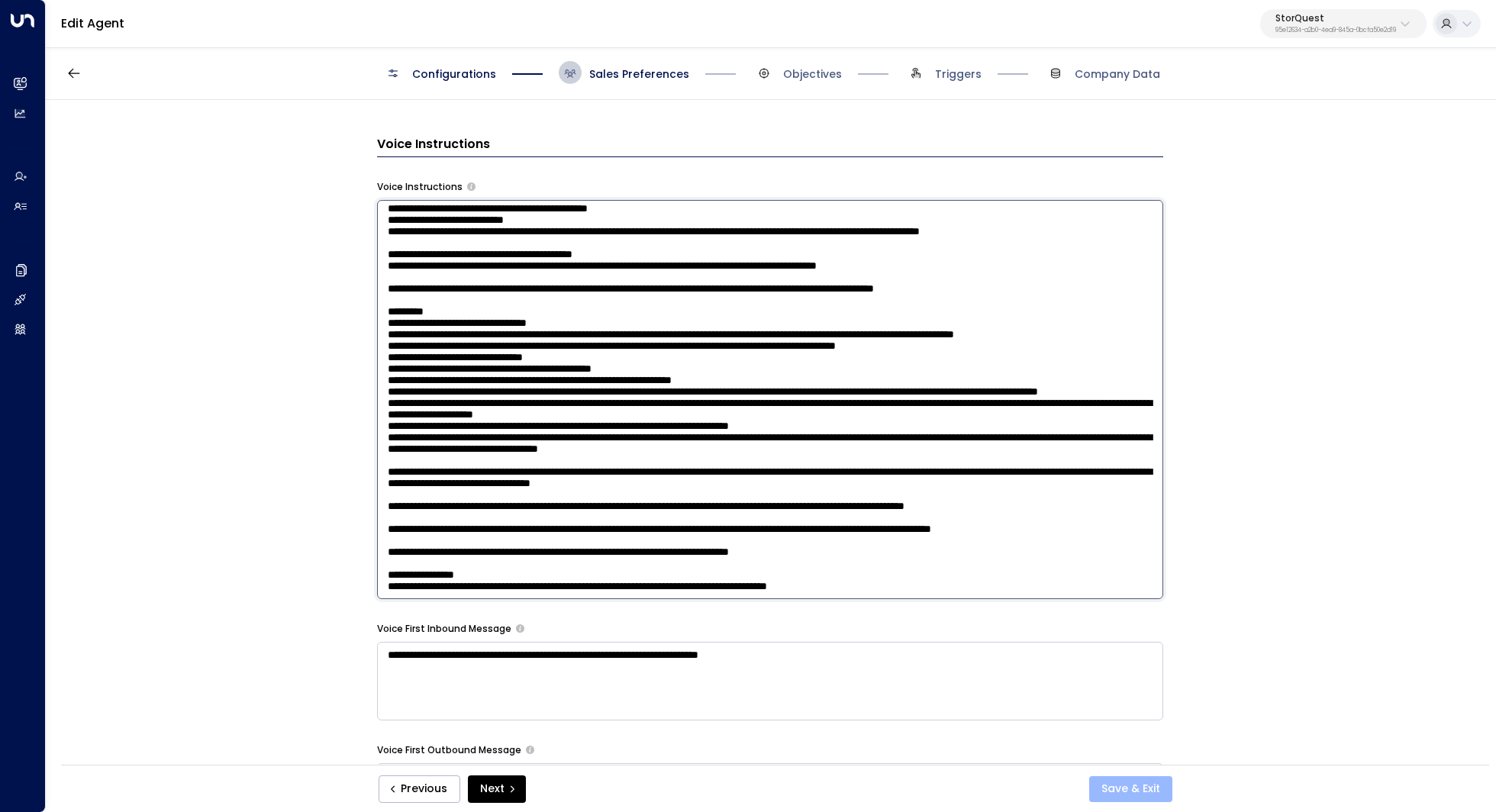
type textarea "**********"
click at [1123, 779] on button "Save & Exit" at bounding box center [1131, 788] width 83 height 26
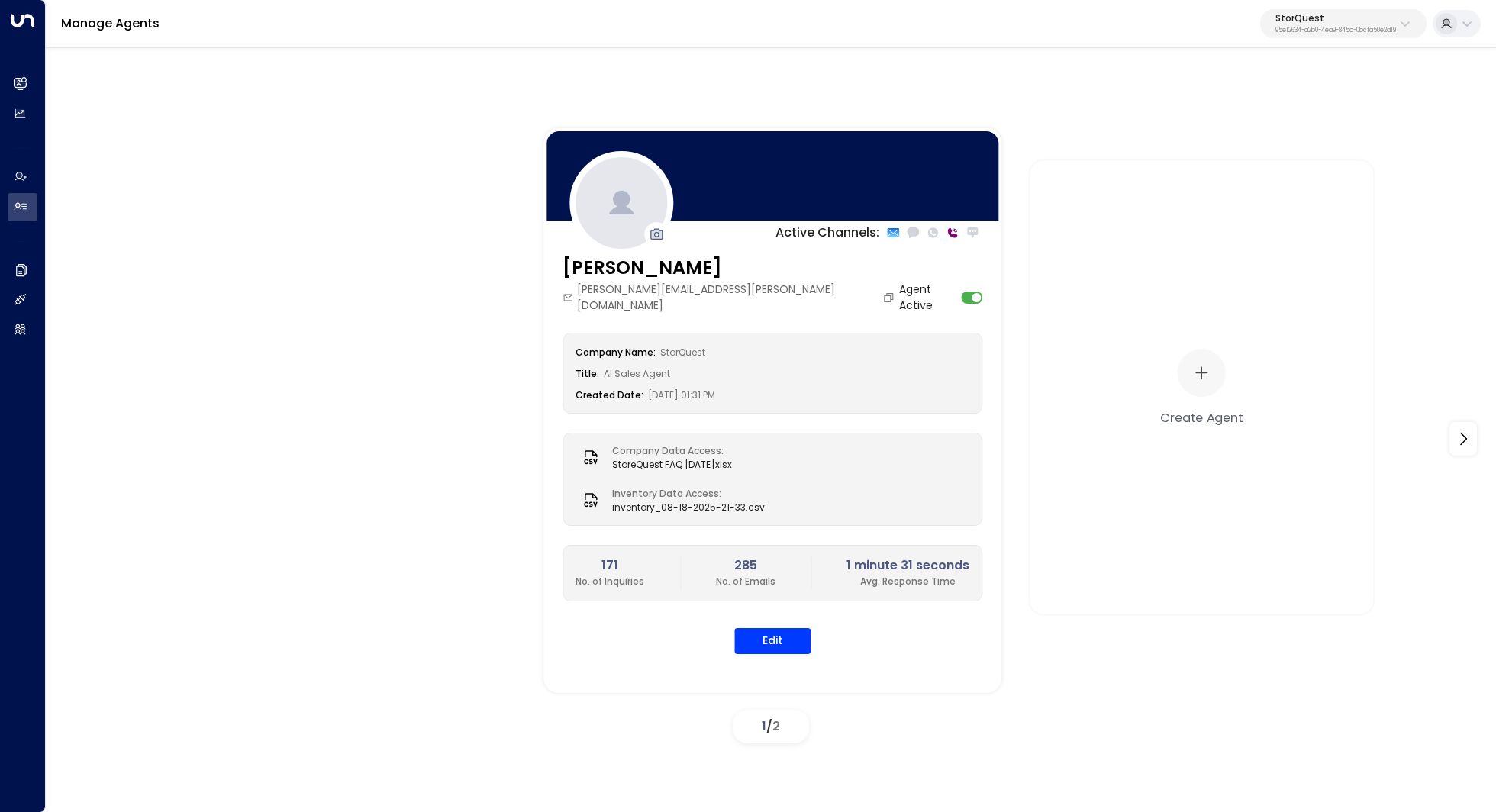
click at [1382, 23] on div "StorQuest 95e12634-a2b0-4ea9-845a-0bcfa50e2d19" at bounding box center [1336, 24] width 120 height 19
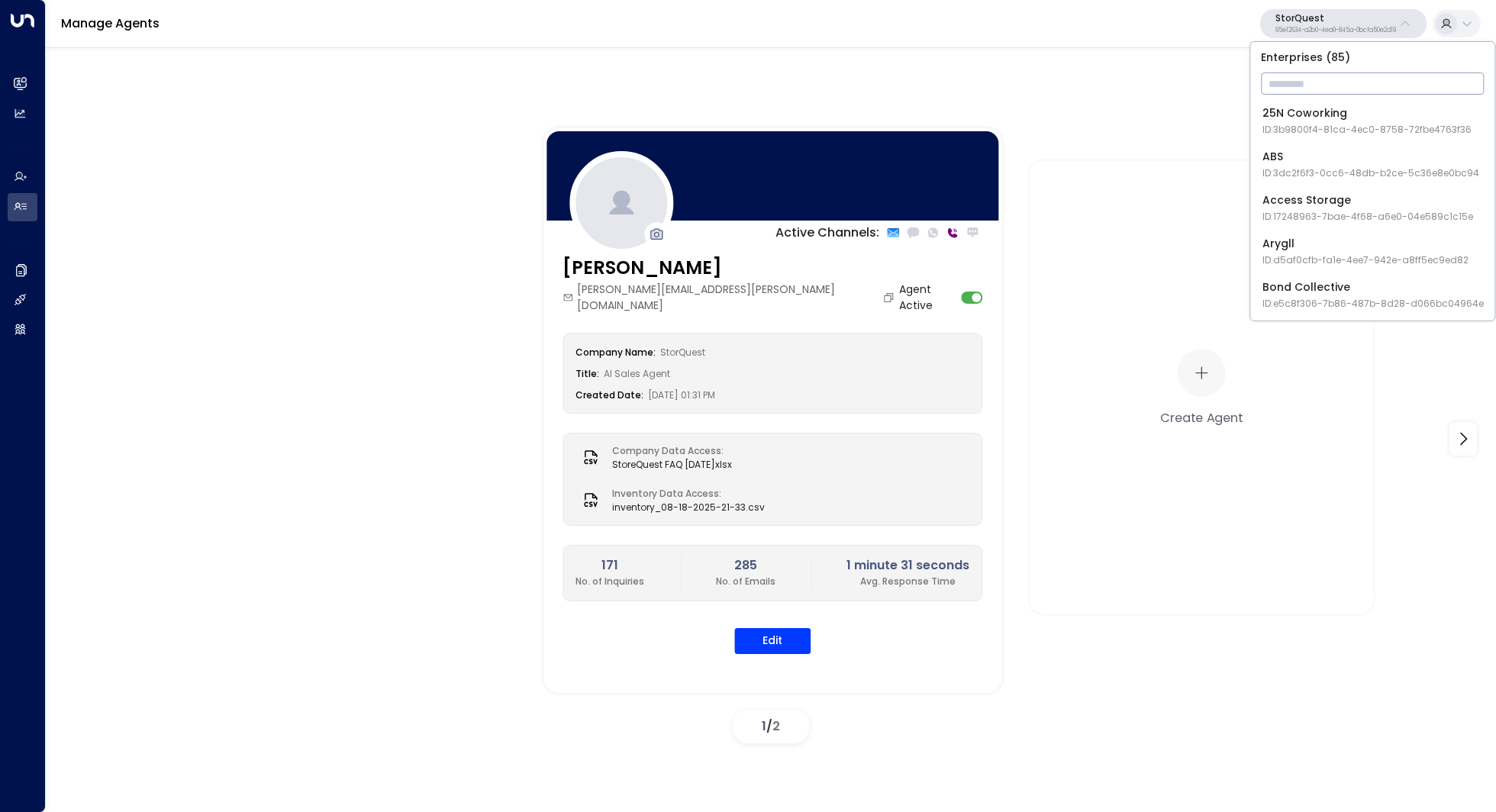
click at [1329, 84] on input "text" at bounding box center [1372, 83] width 223 height 28
click at [1303, 83] on input "text" at bounding box center [1372, 83] width 223 height 28
type input "****"
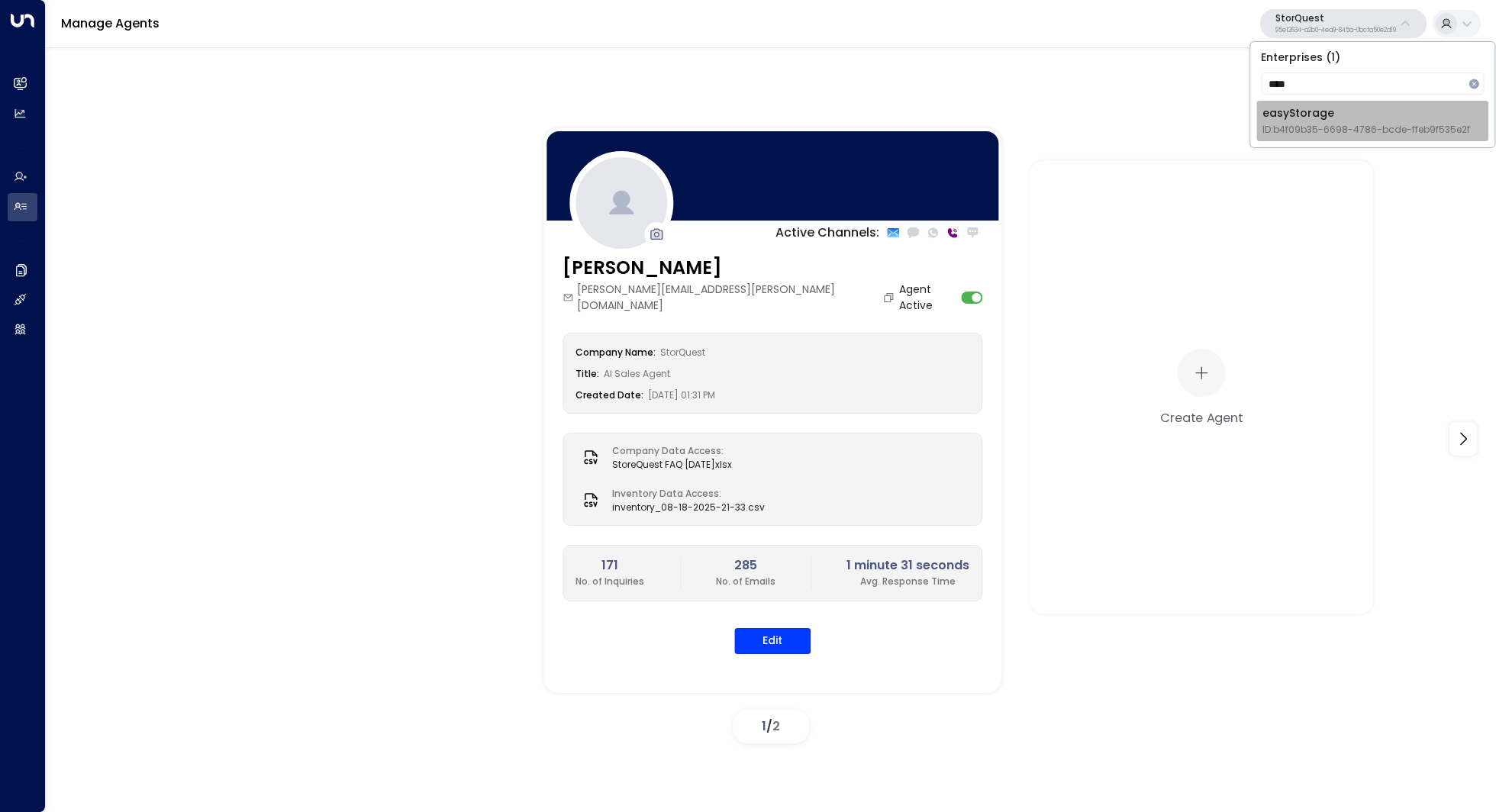
click at [1319, 113] on div "easyStorage ID: b4f09b35-6698-4786-bcde-ffeb9f535e2f" at bounding box center [1366, 120] width 207 height 31
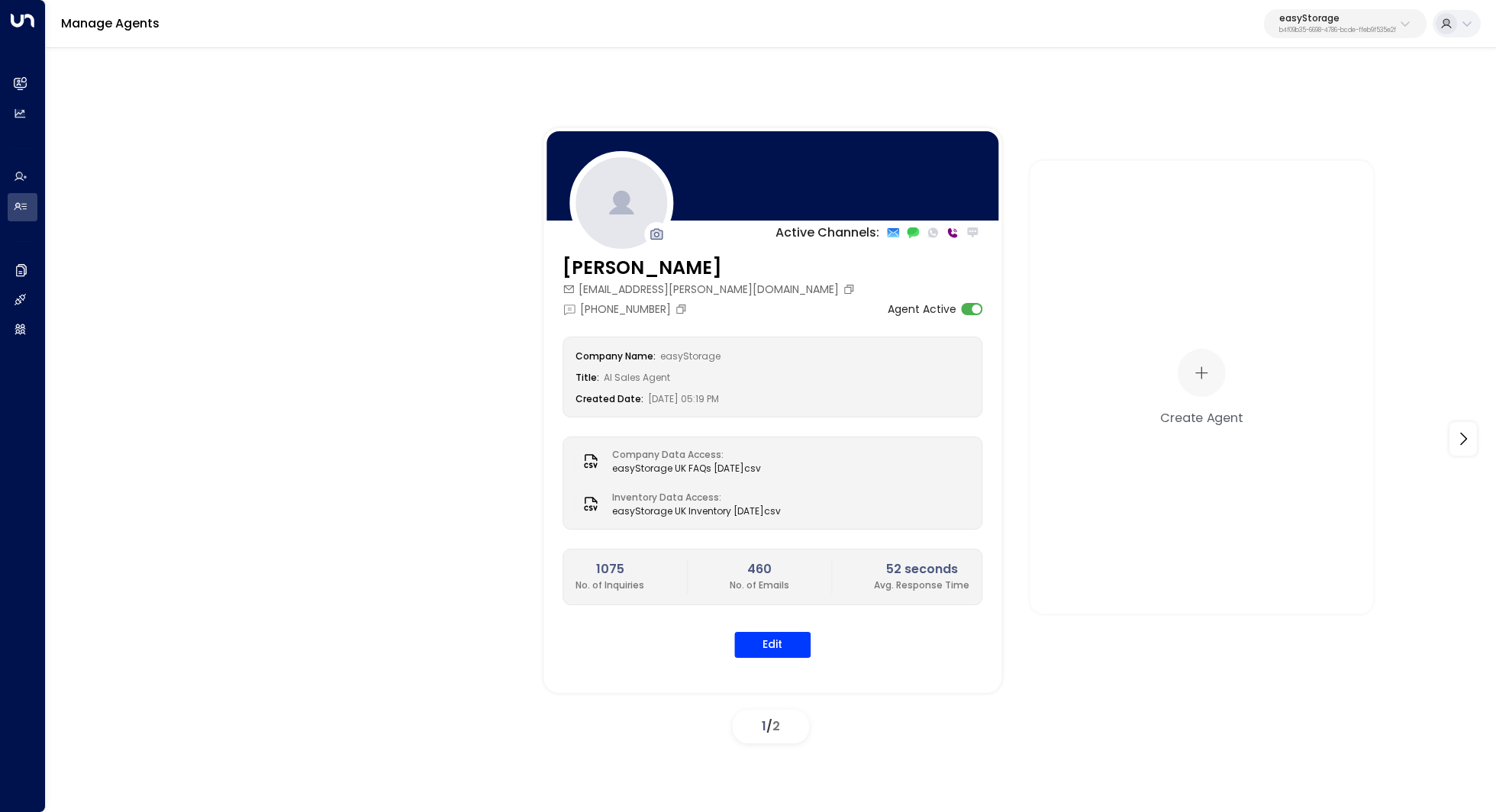
click at [1402, 27] on icon at bounding box center [1405, 24] width 12 height 12
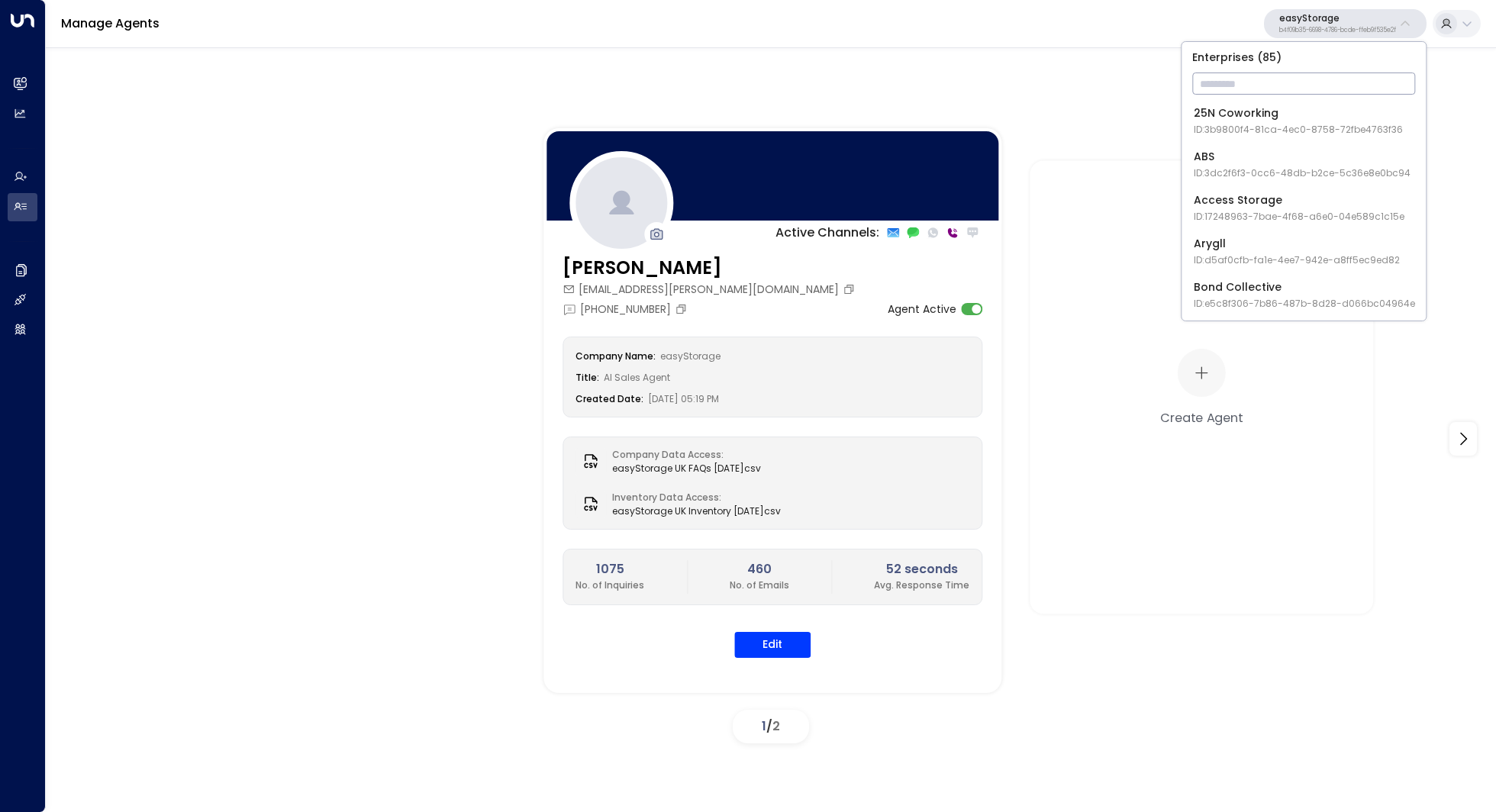
click at [1334, 86] on input "text" at bounding box center [1304, 83] width 223 height 28
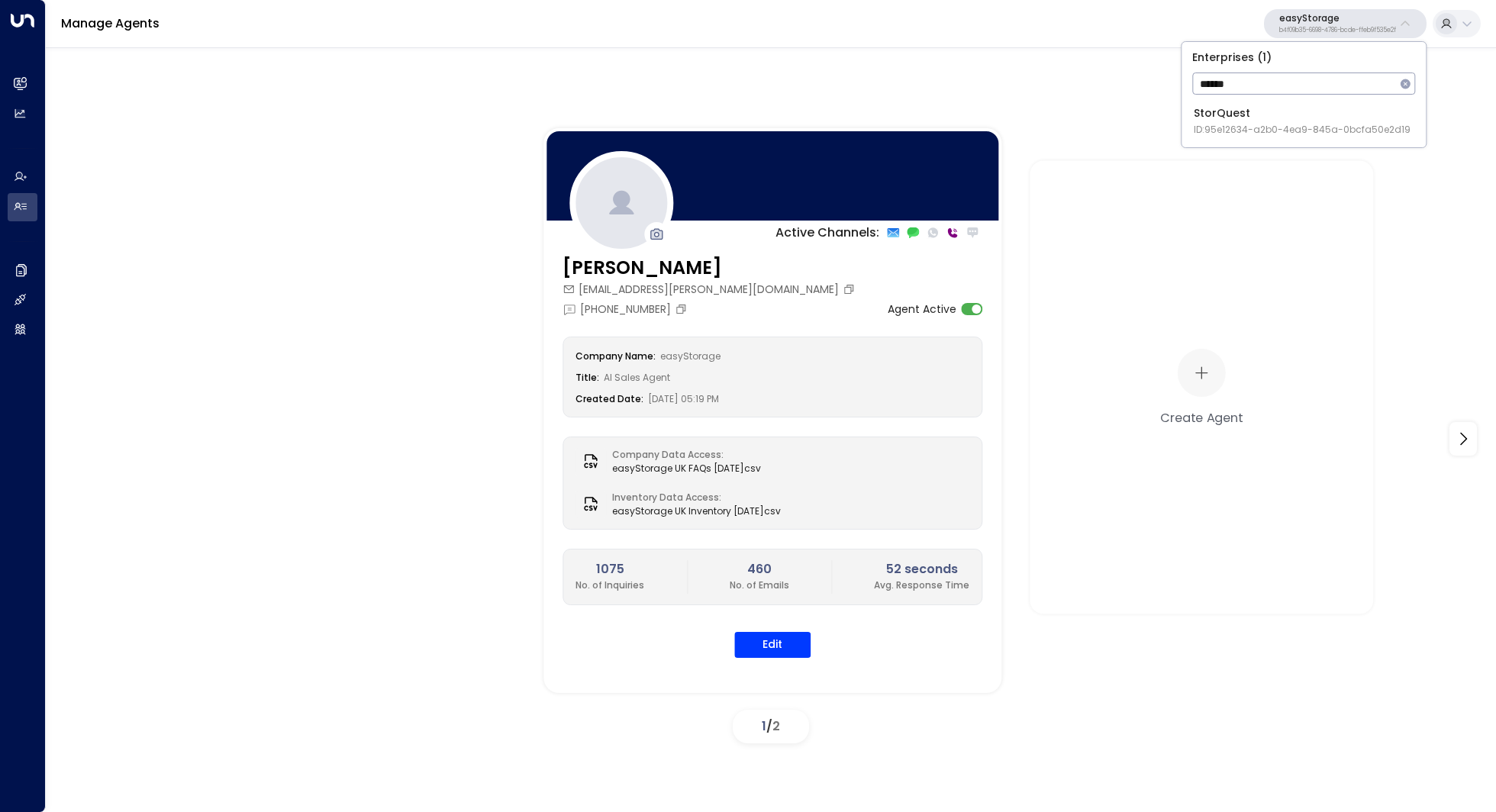
type input "******"
click at [1268, 131] on span "ID: 95e12634-a2b0-4ea9-845a-0bcfa50e2d19" at bounding box center [1302, 130] width 217 height 14
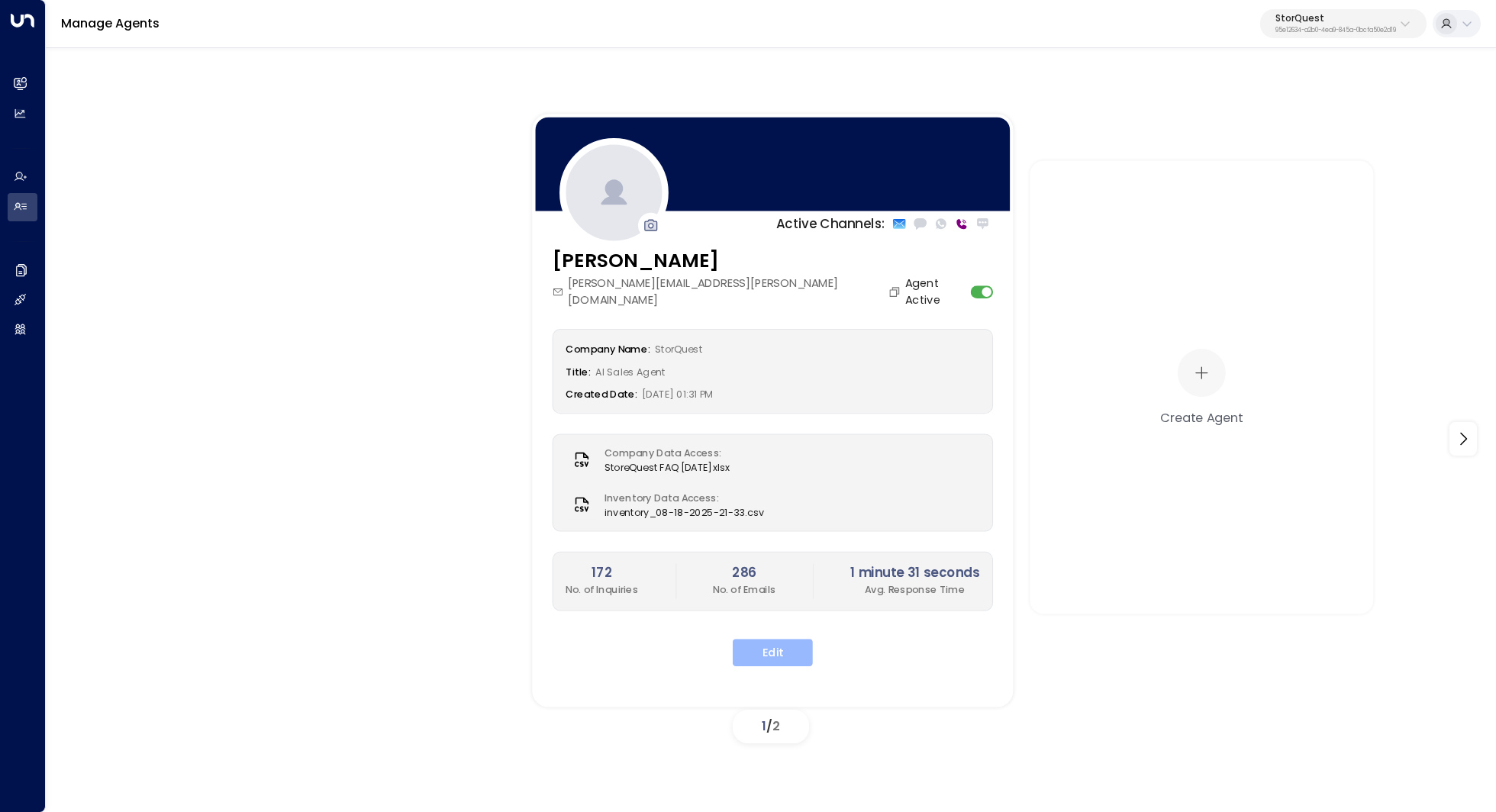
click at [792, 638] on button "Edit" at bounding box center [772, 652] width 80 height 27
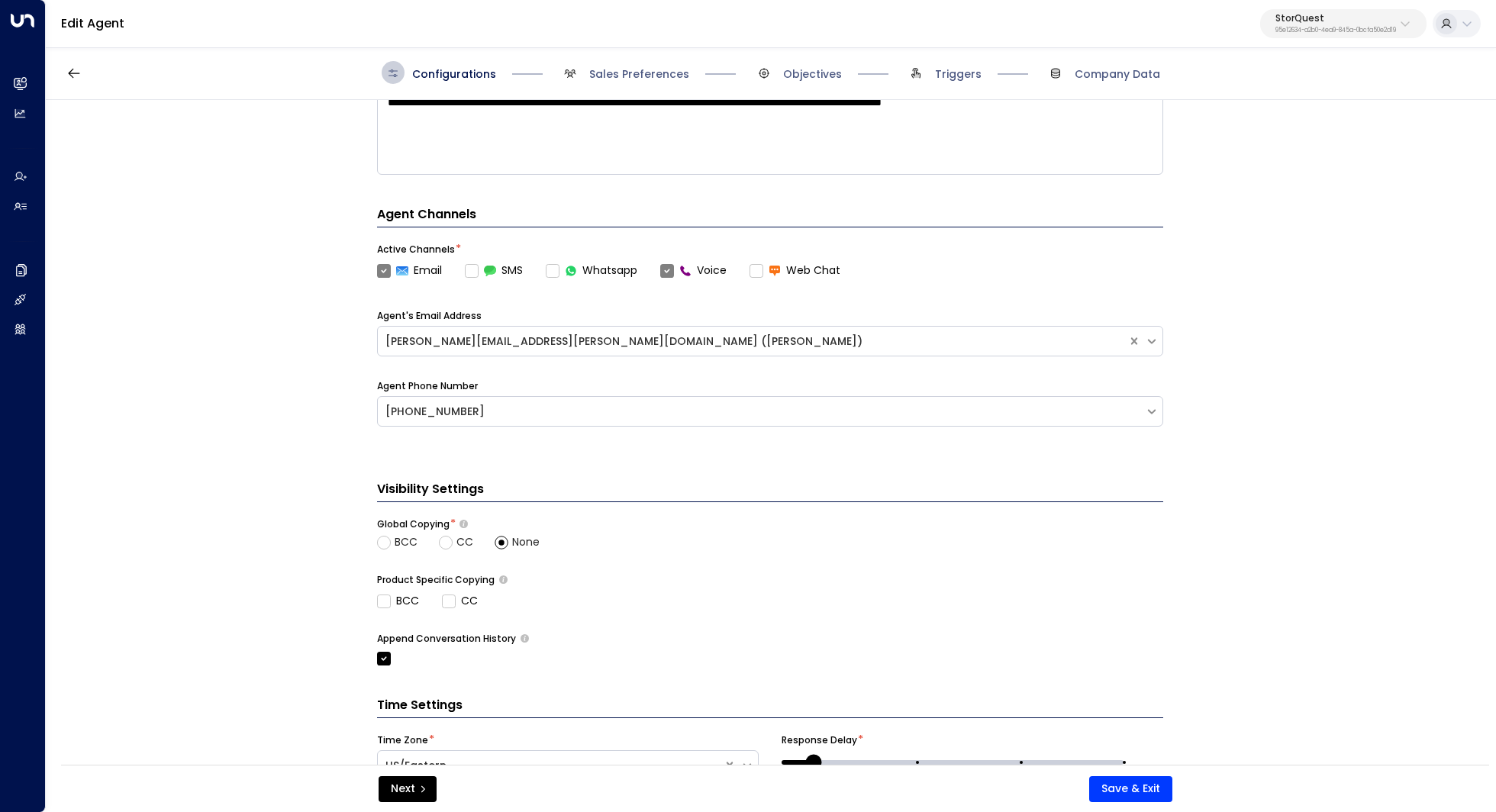
scroll to position [439, 0]
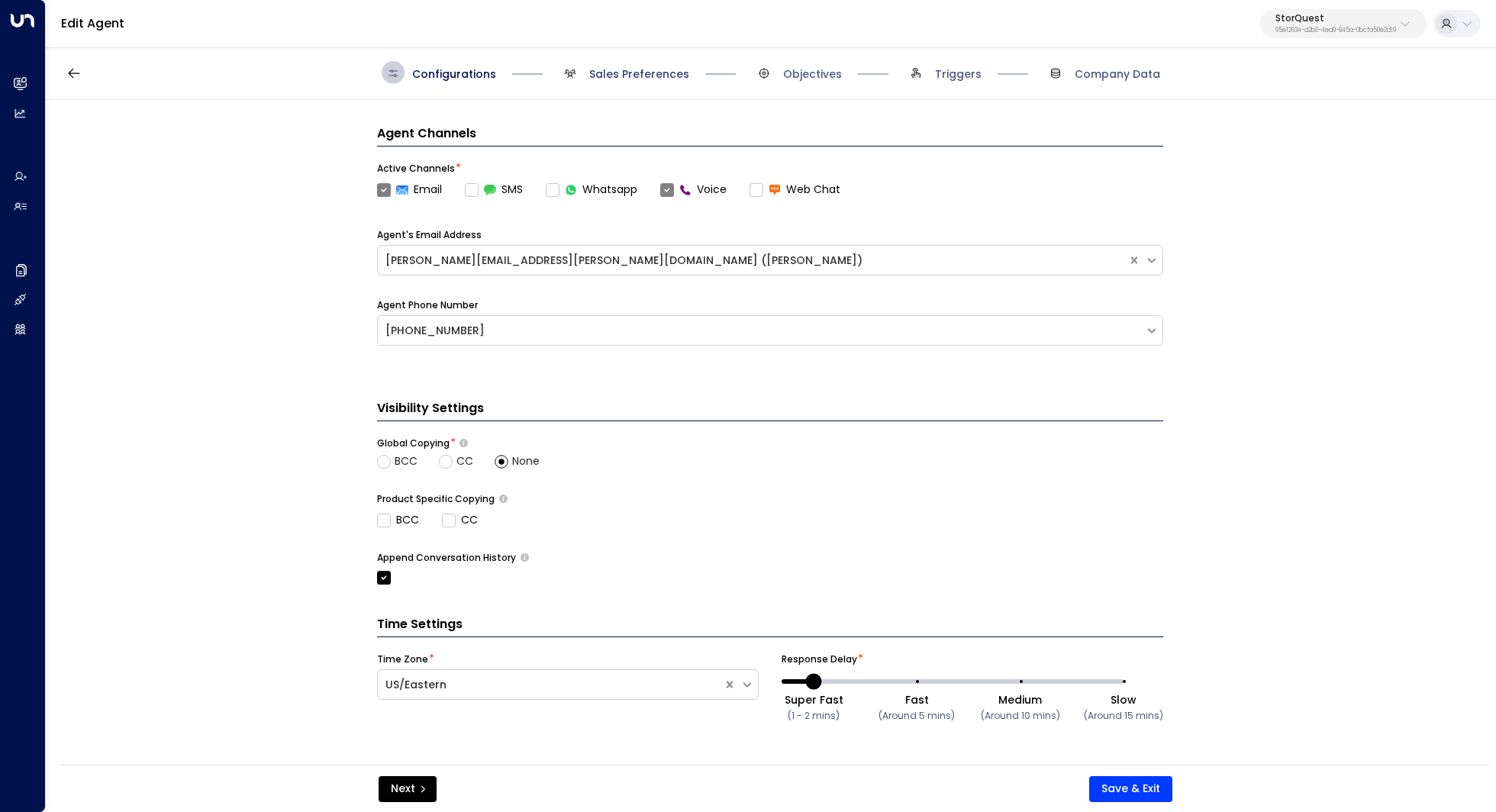
click at [647, 76] on span "Sales Preferences" at bounding box center [639, 73] width 100 height 15
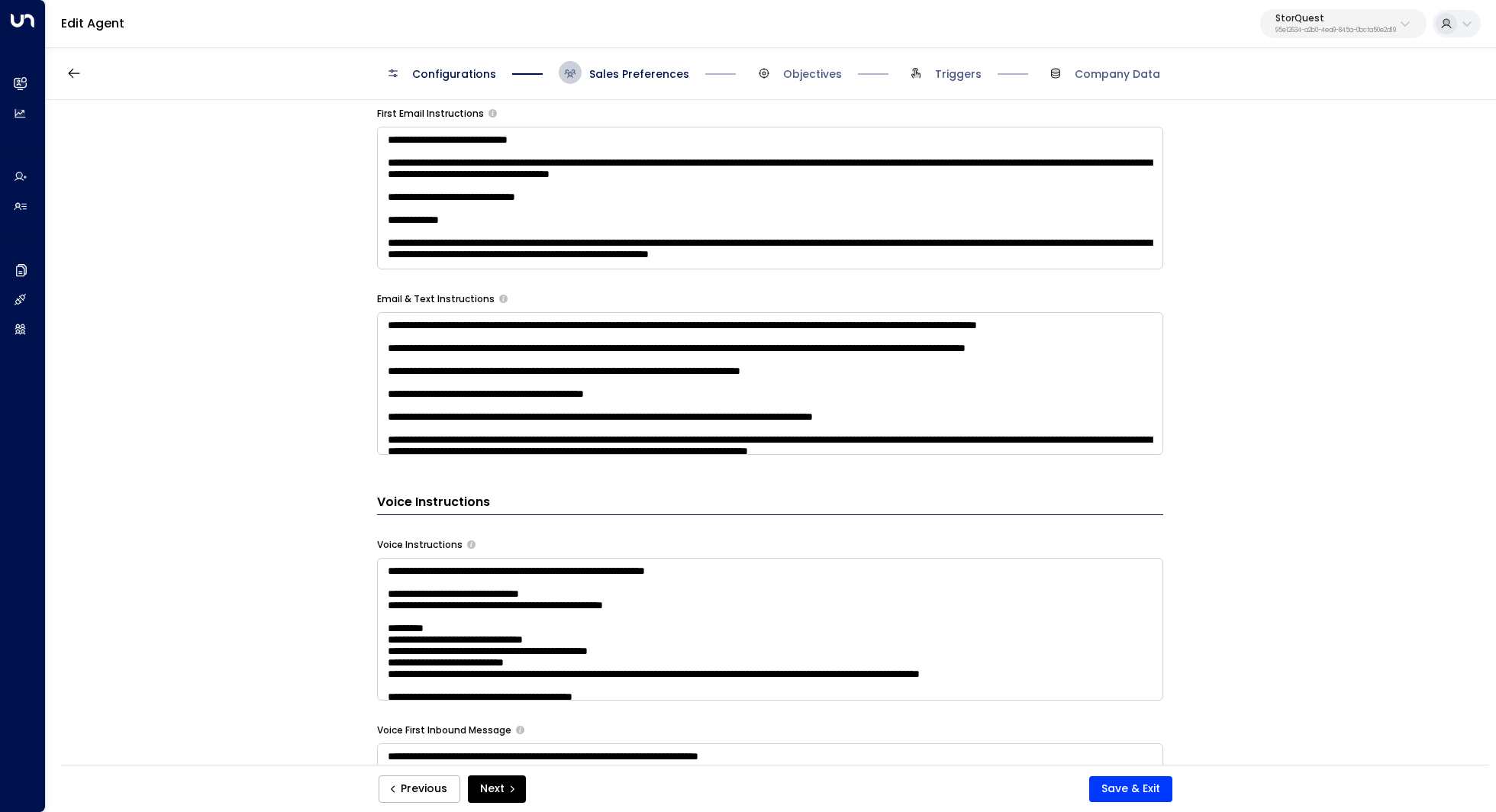
scroll to position [751, 0]
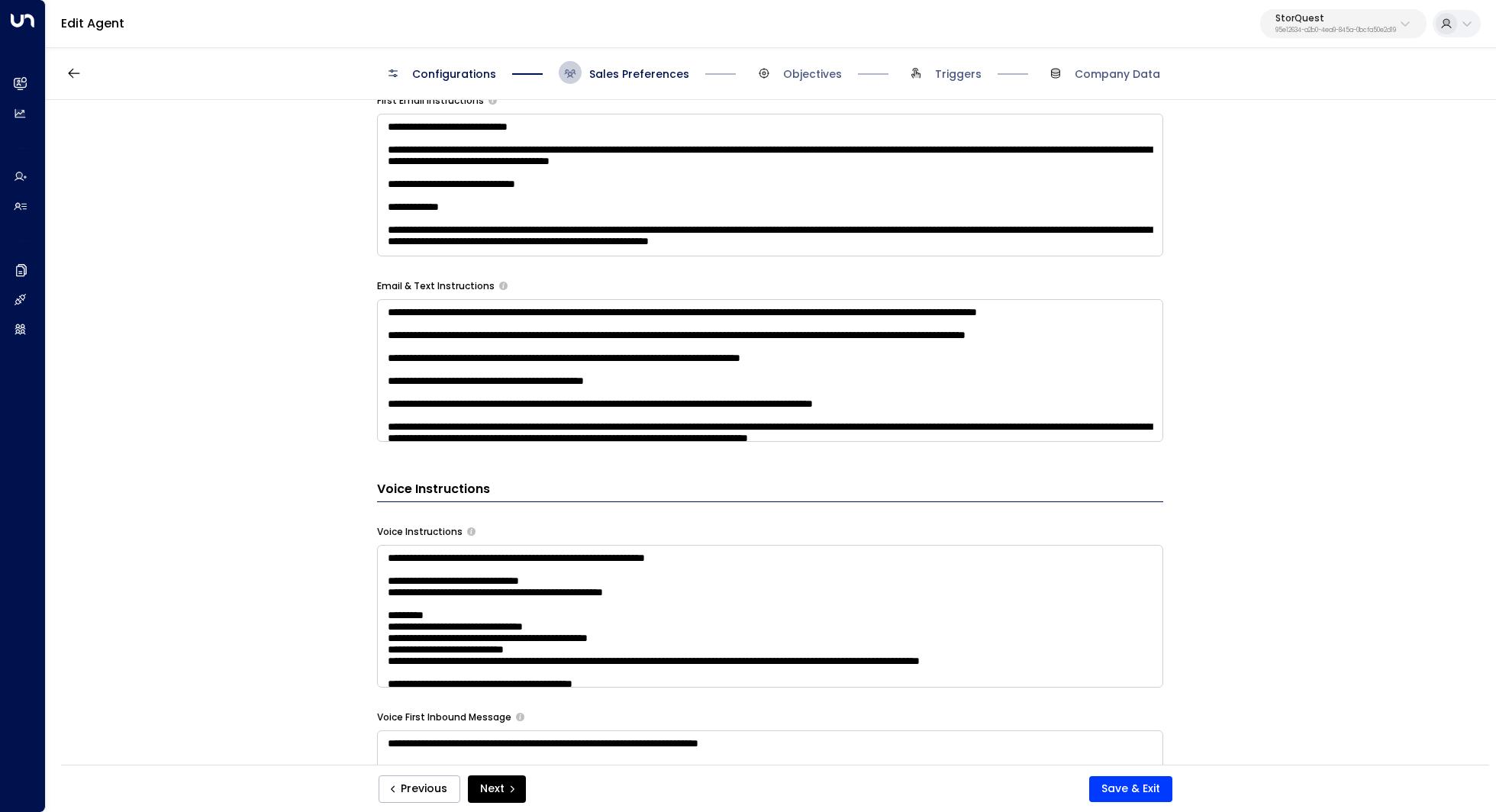
click at [833, 612] on textarea at bounding box center [771, 615] width 787 height 143
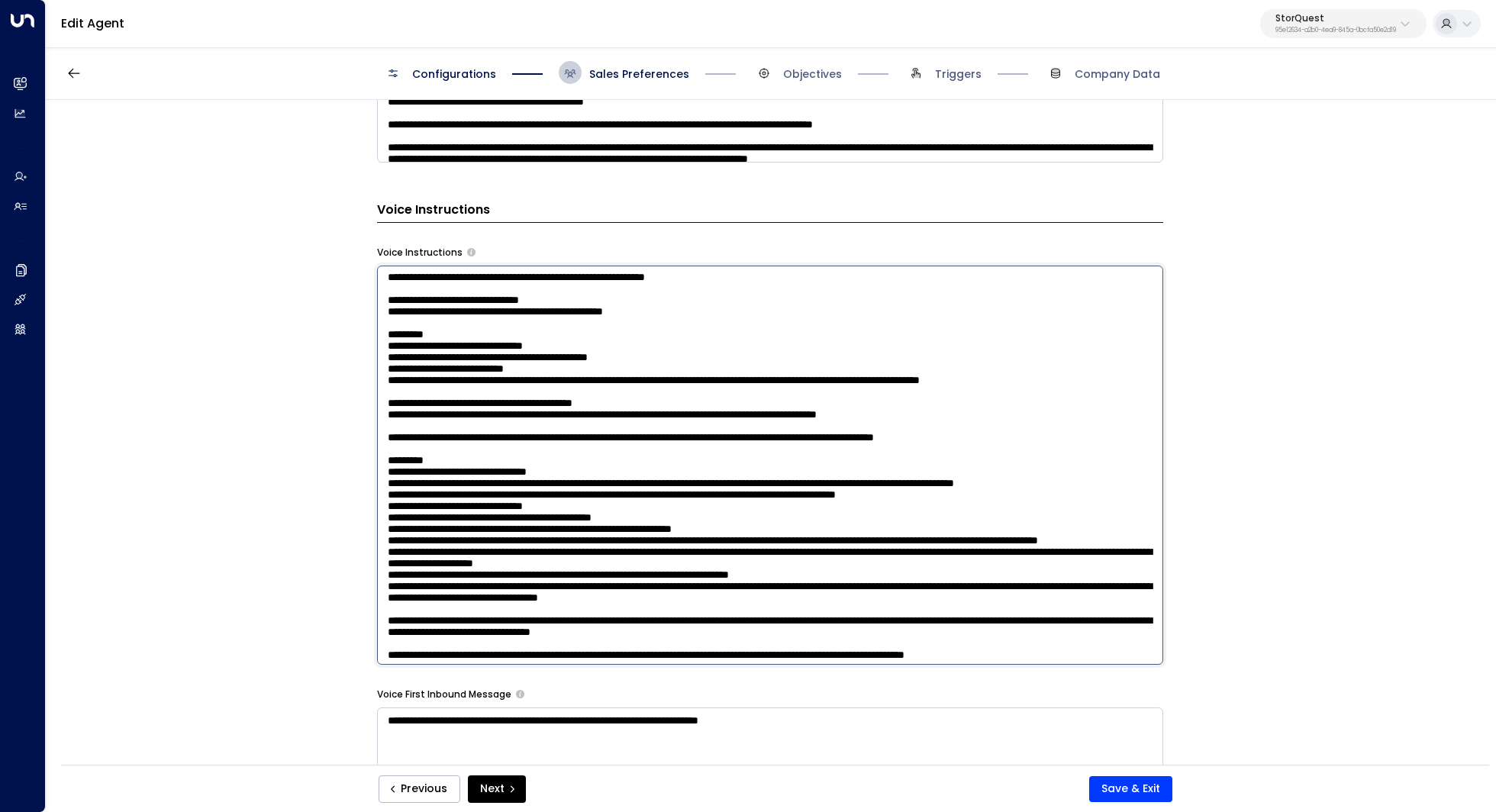
scroll to position [0, 0]
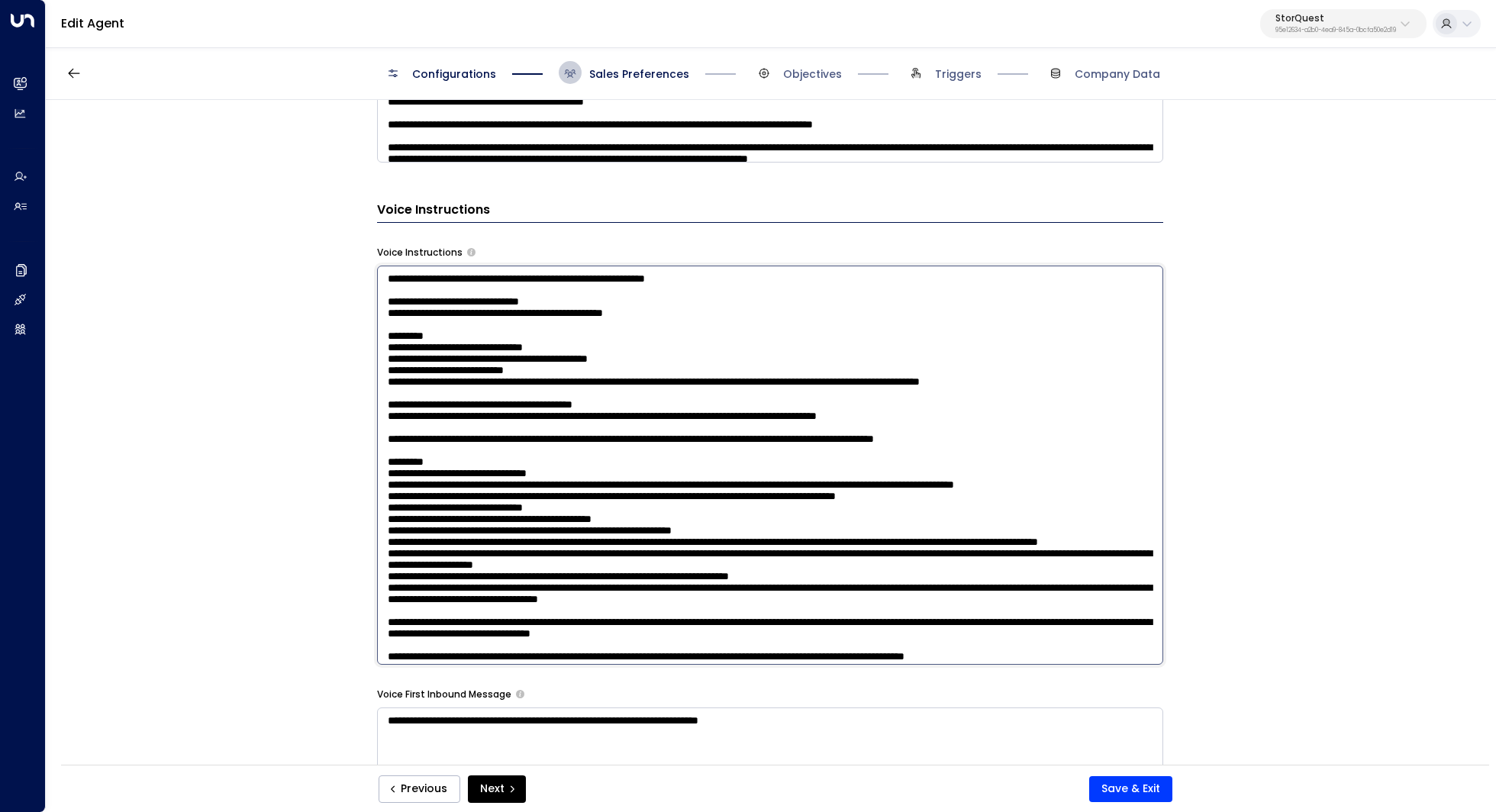
click at [504, 323] on textarea at bounding box center [771, 465] width 787 height 399
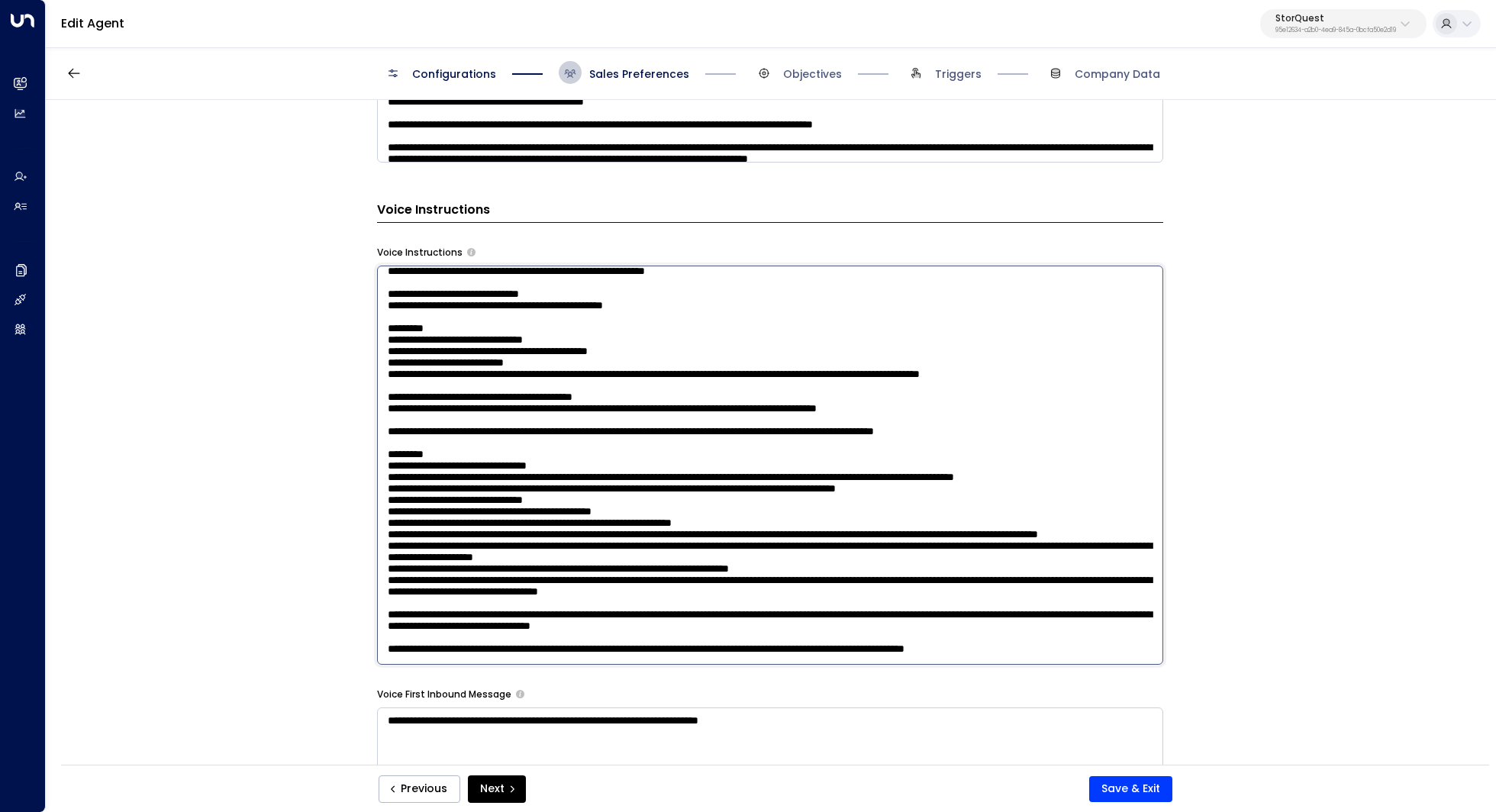
click at [627, 406] on textarea at bounding box center [771, 465] width 787 height 399
click at [458, 365] on textarea at bounding box center [771, 465] width 787 height 399
click at [762, 510] on textarea at bounding box center [771, 465] width 787 height 399
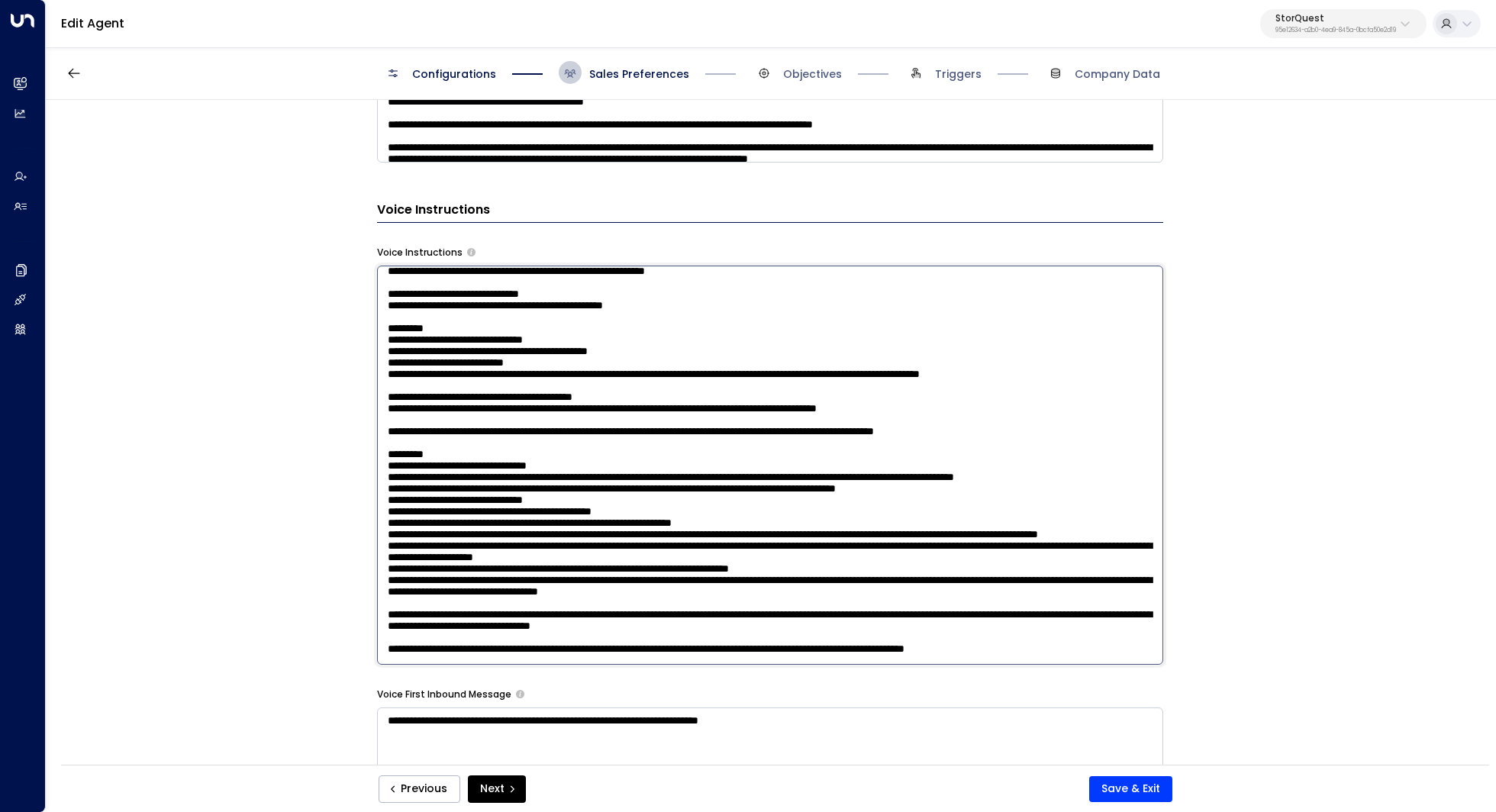
scroll to position [16, 0]
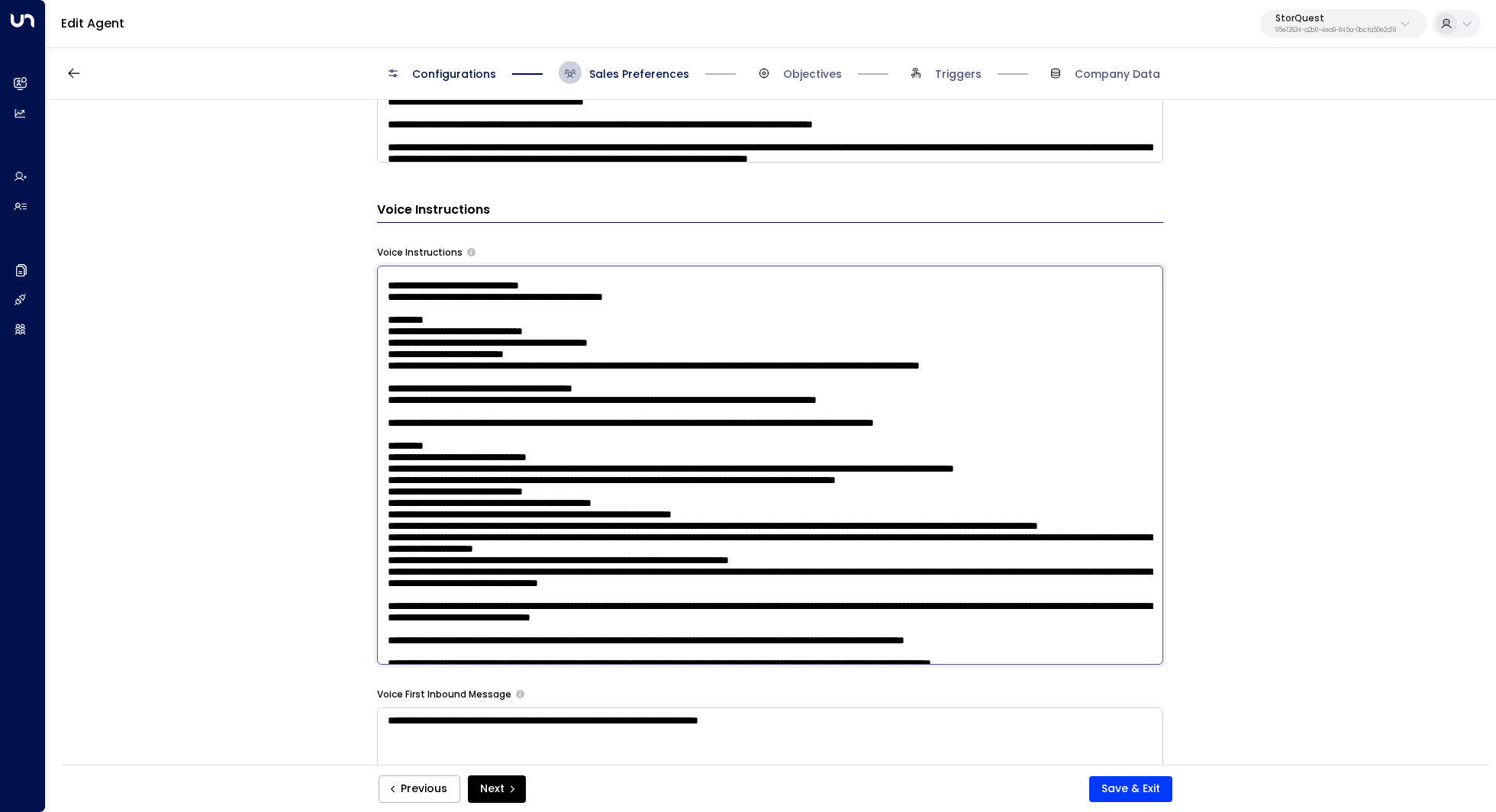
click at [745, 481] on textarea at bounding box center [771, 465] width 787 height 399
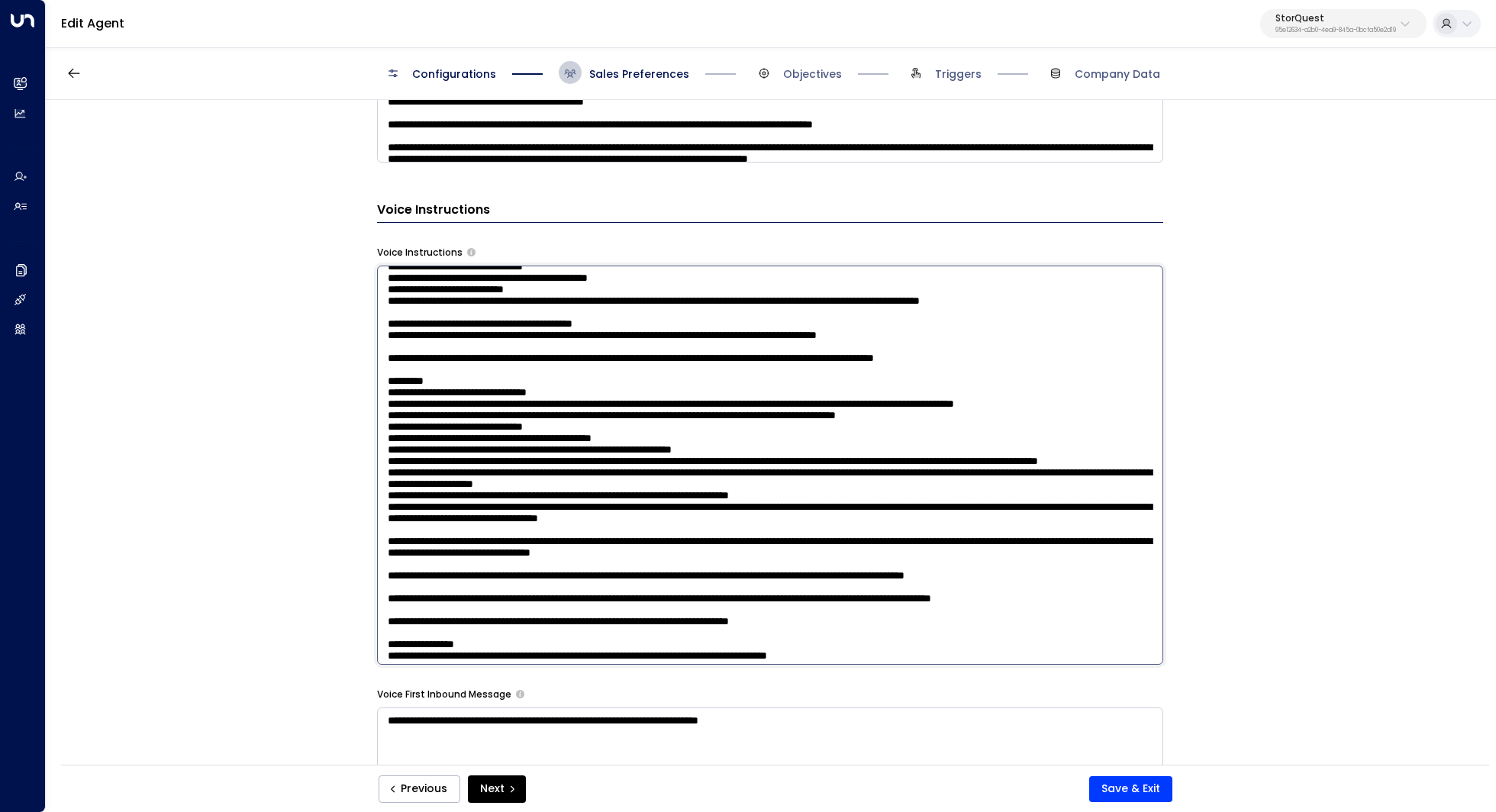
scroll to position [77, 0]
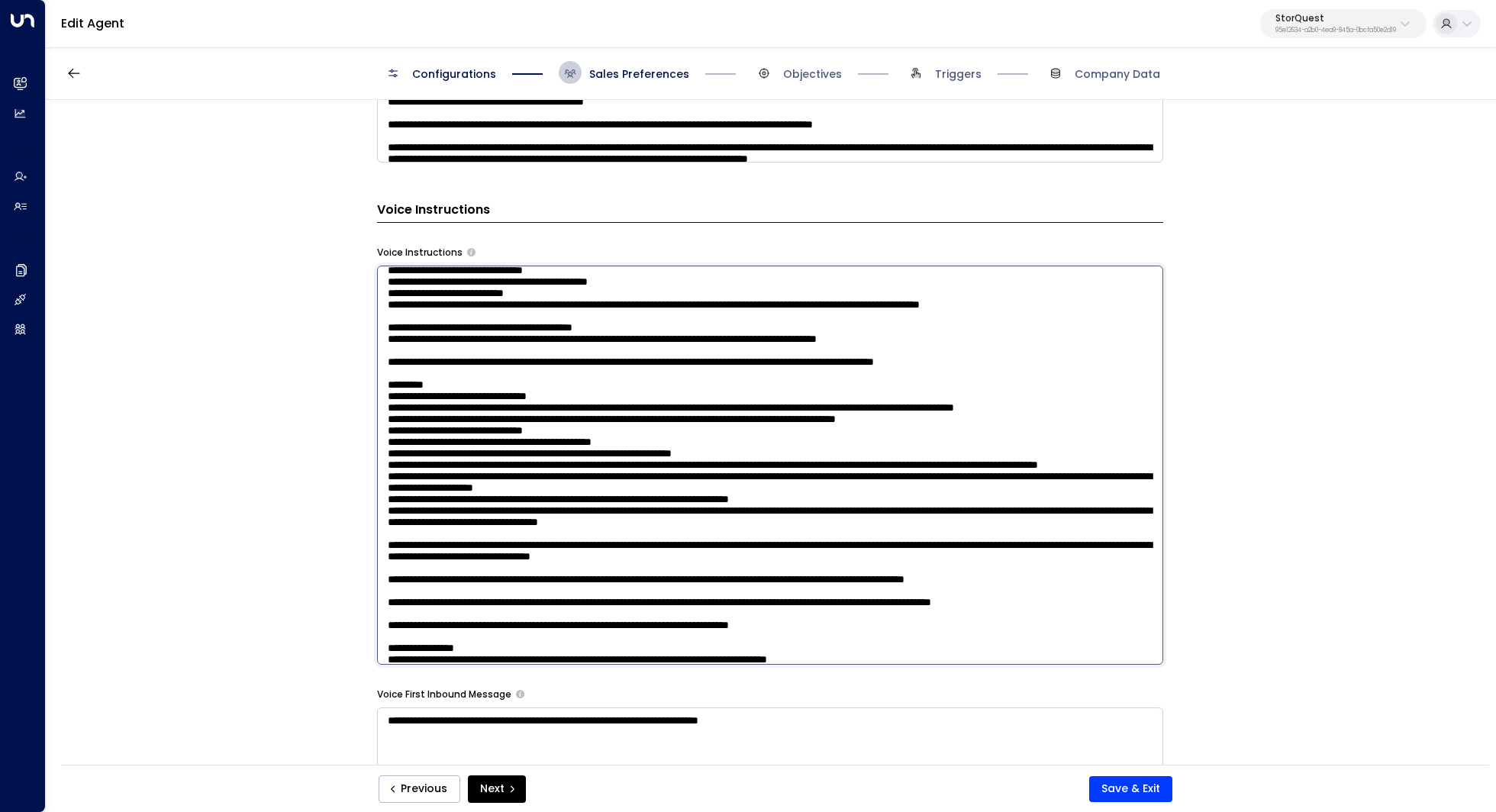
drag, startPoint x: 384, startPoint y: 278, endPoint x: 577, endPoint y: 301, distance: 194.4
click at [577, 301] on textarea at bounding box center [771, 465] width 787 height 399
drag, startPoint x: 388, startPoint y: 444, endPoint x: 565, endPoint y: 470, distance: 178.9
click at [565, 470] on textarea at bounding box center [771, 465] width 787 height 399
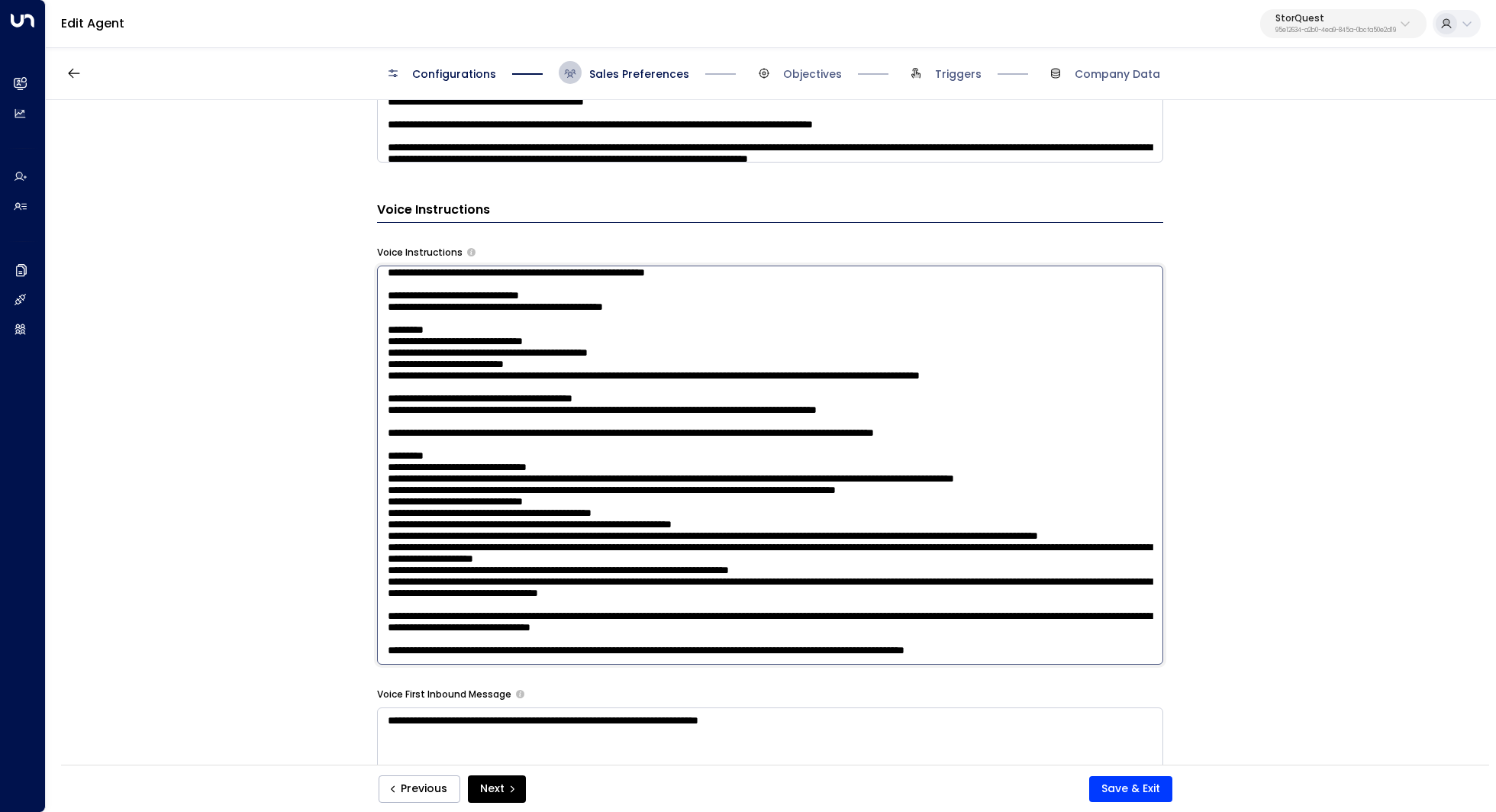
scroll to position [4, 0]
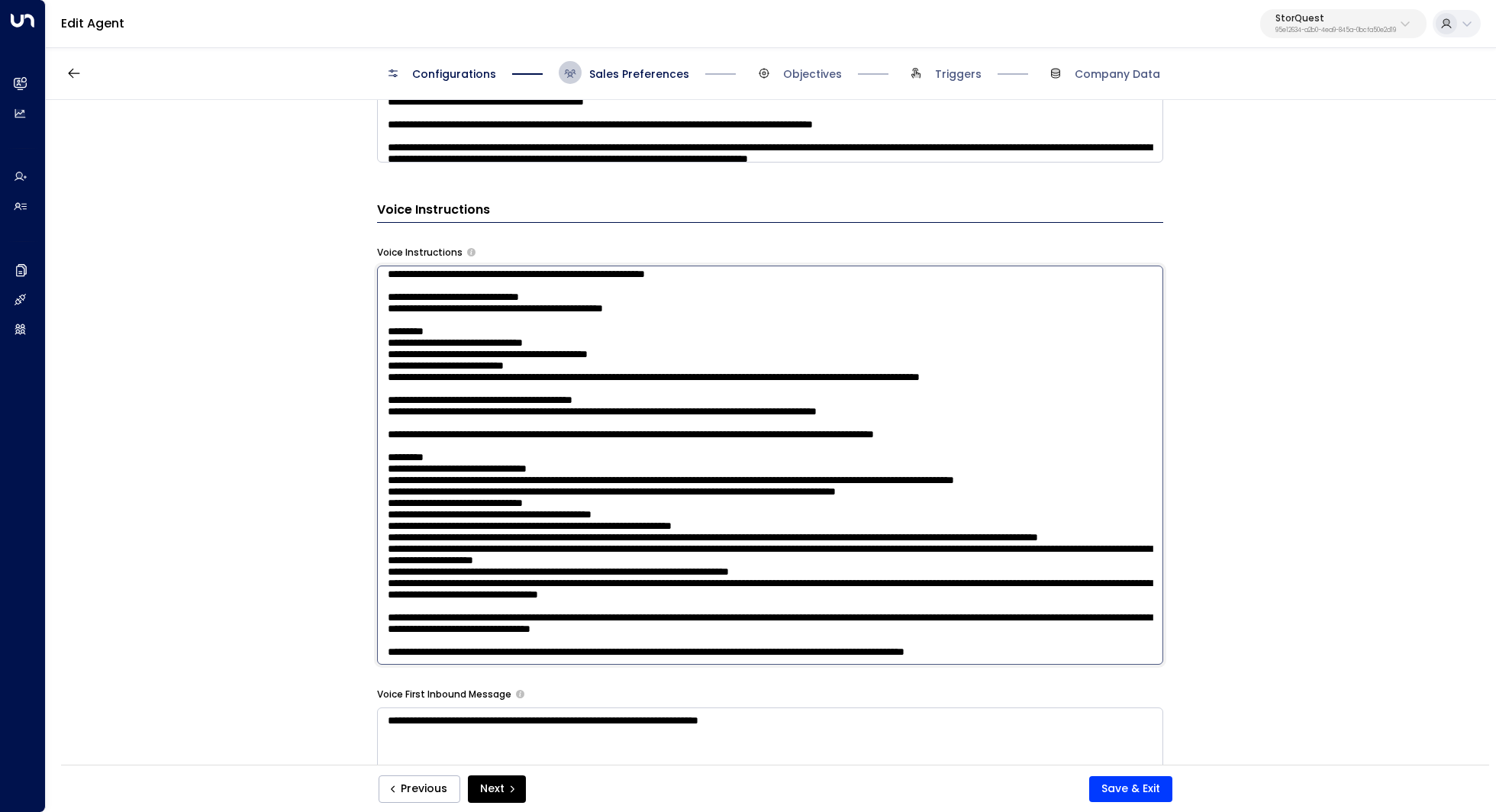
click at [570, 499] on textarea at bounding box center [771, 465] width 787 height 399
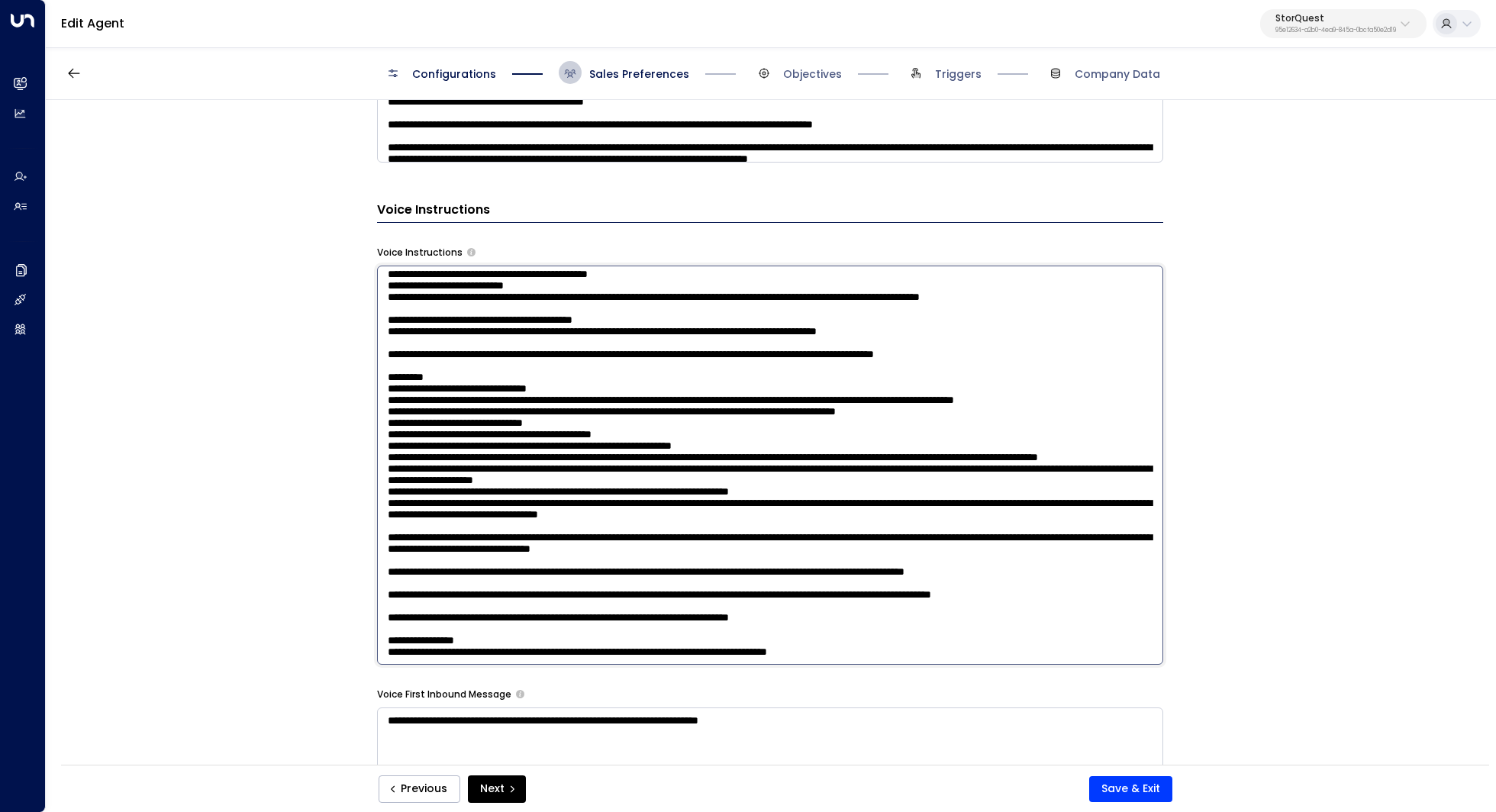
scroll to position [180, 0]
click at [455, 465] on textarea at bounding box center [771, 465] width 787 height 399
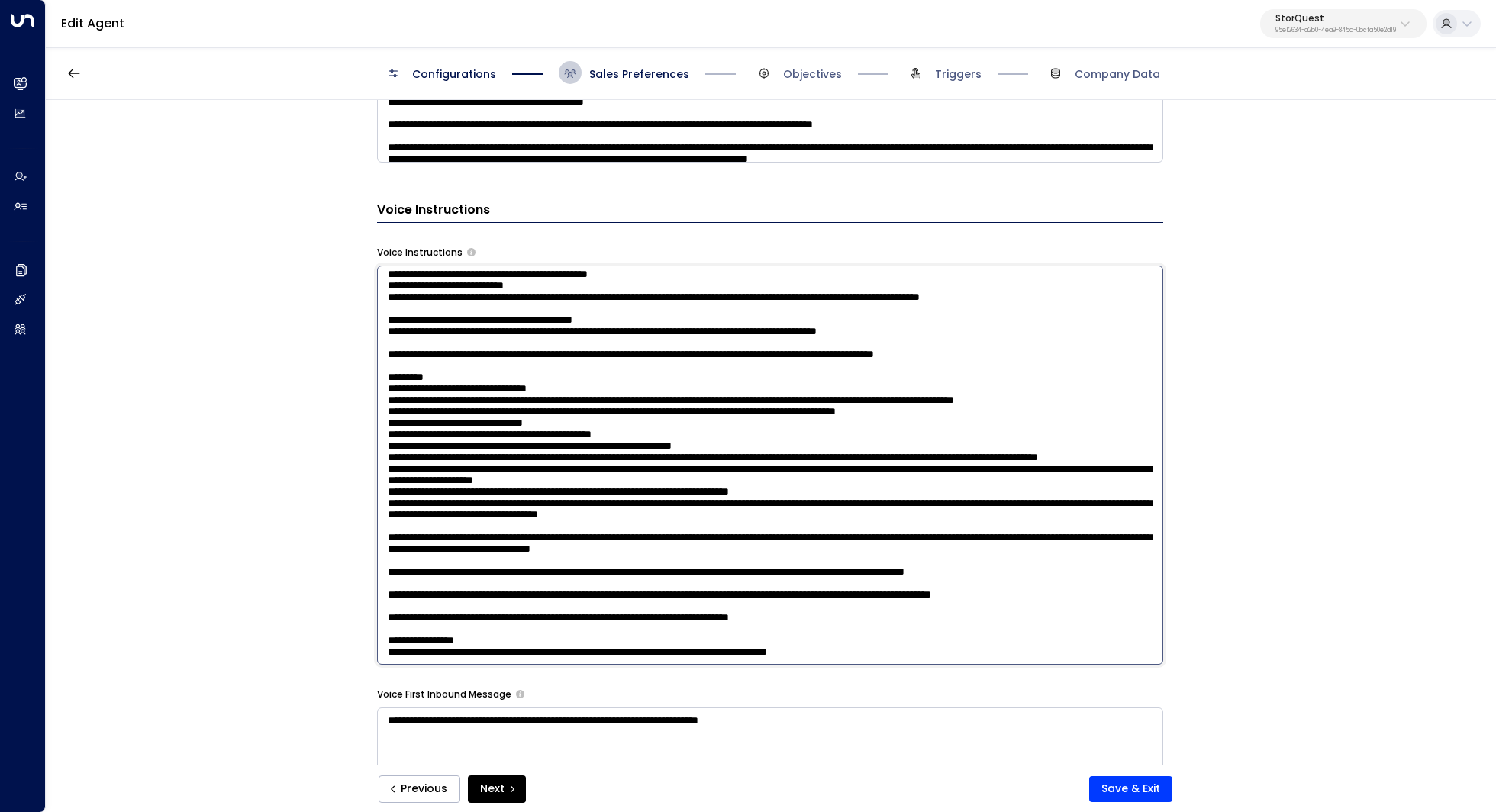
click at [478, 370] on textarea at bounding box center [771, 465] width 787 height 399
click at [393, 441] on textarea at bounding box center [771, 465] width 787 height 399
click at [409, 463] on textarea at bounding box center [771, 465] width 787 height 399
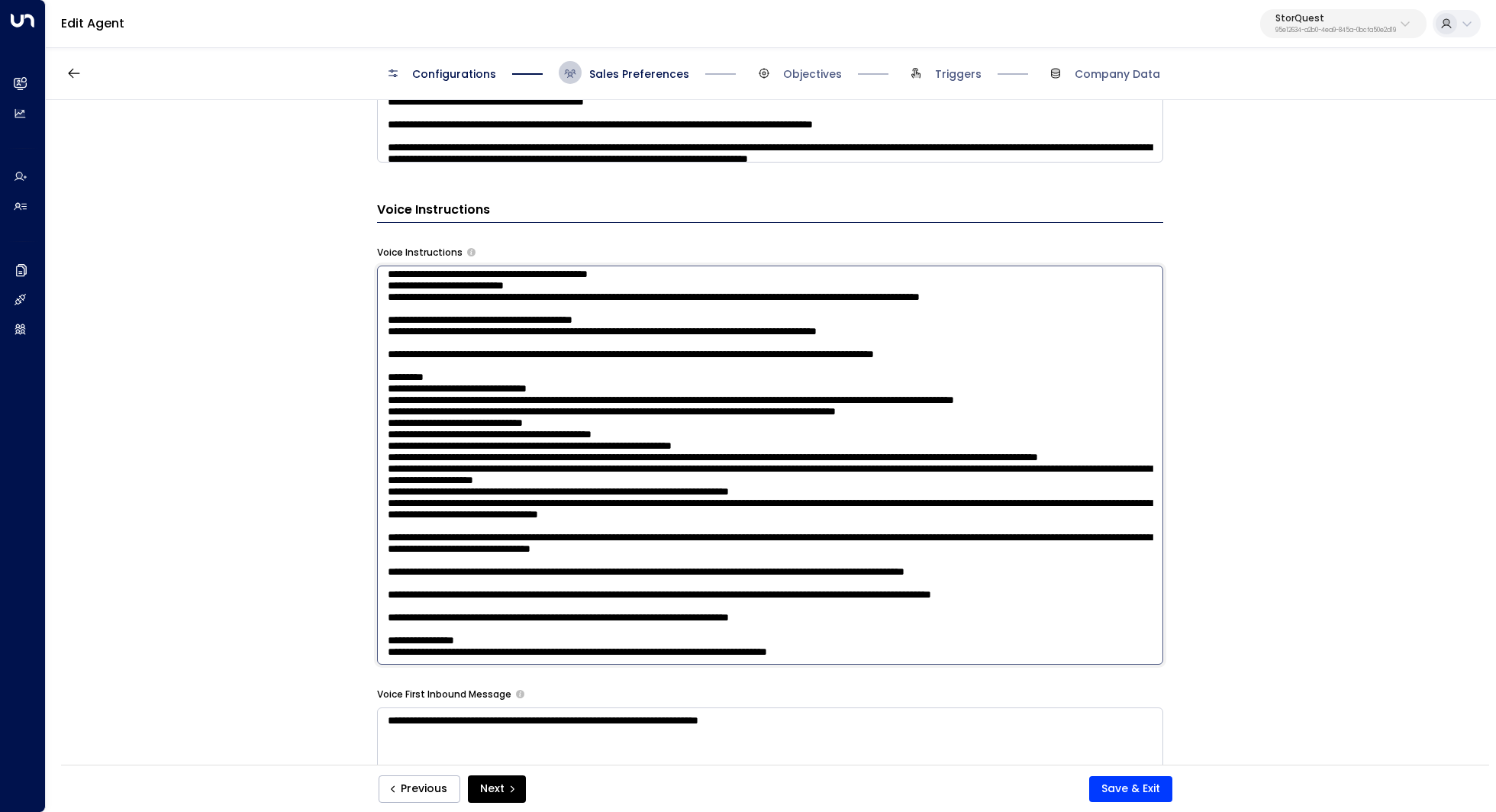
click at [409, 463] on textarea at bounding box center [771, 465] width 787 height 399
click at [415, 480] on textarea at bounding box center [771, 465] width 787 height 399
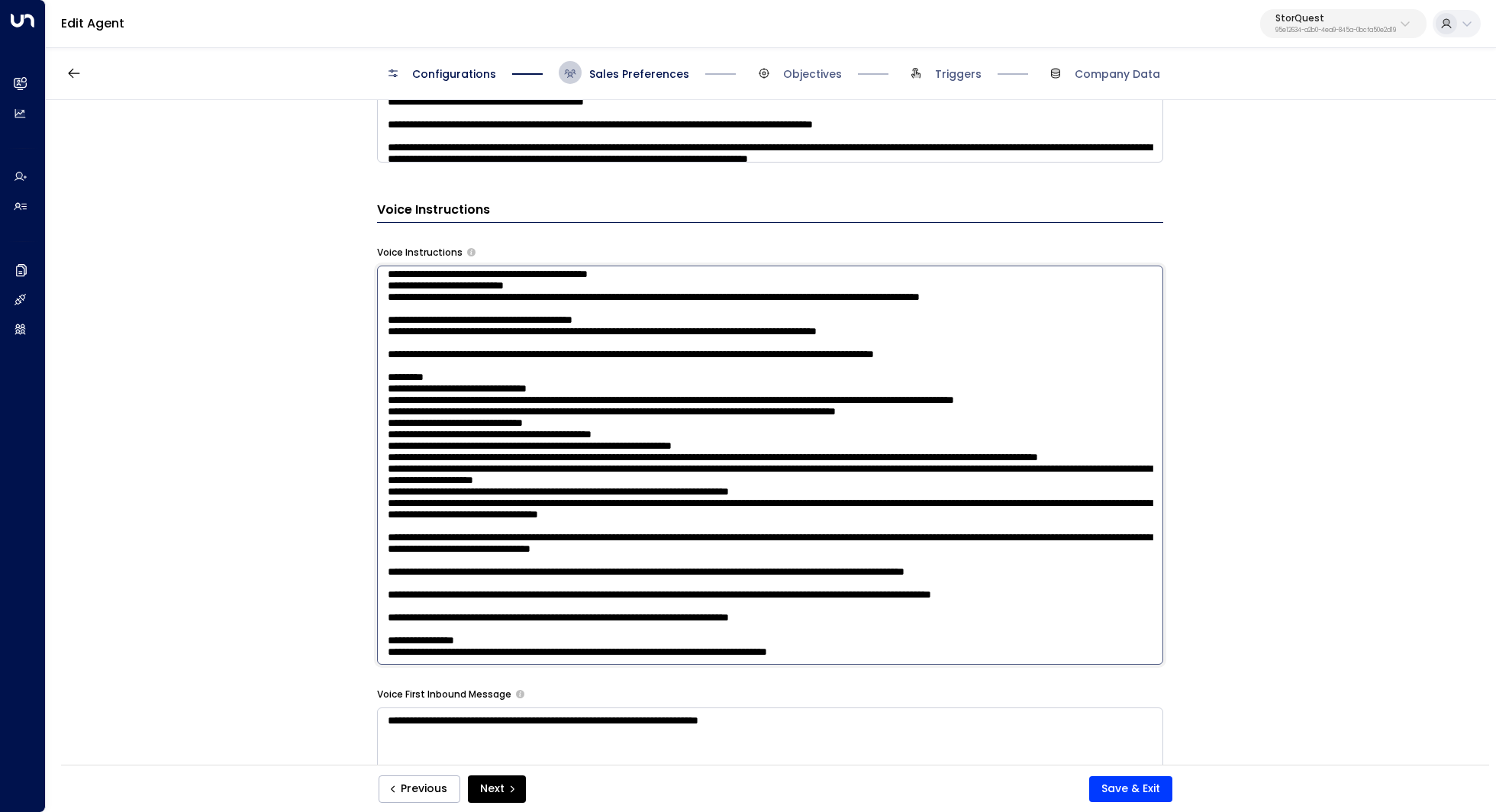
click at [421, 507] on textarea at bounding box center [771, 465] width 787 height 399
click at [478, 549] on textarea at bounding box center [771, 465] width 787 height 399
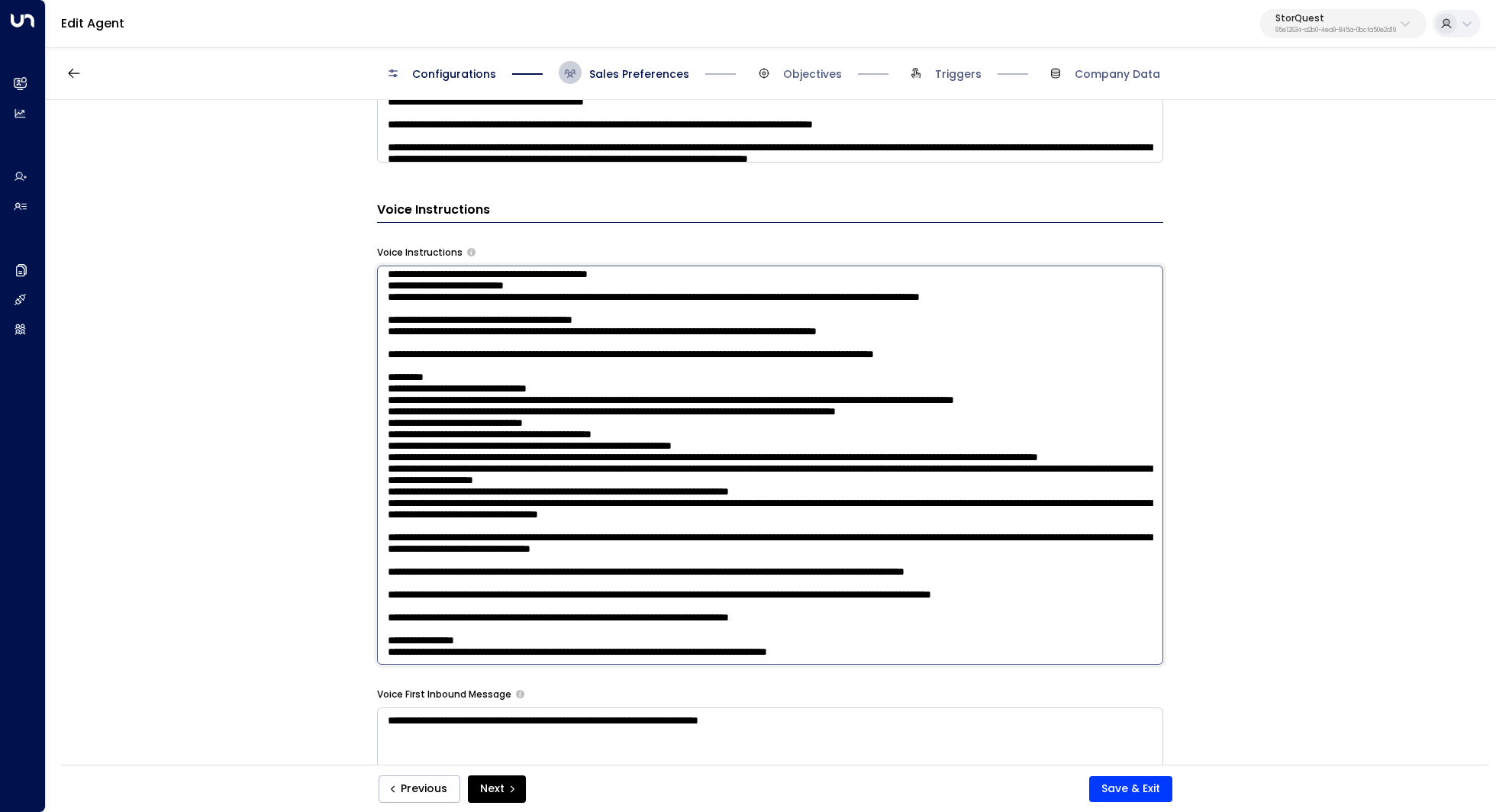
click at [478, 549] on textarea at bounding box center [771, 465] width 787 height 399
click at [505, 601] on textarea at bounding box center [771, 465] width 787 height 399
click at [504, 553] on textarea at bounding box center [771, 465] width 787 height 399
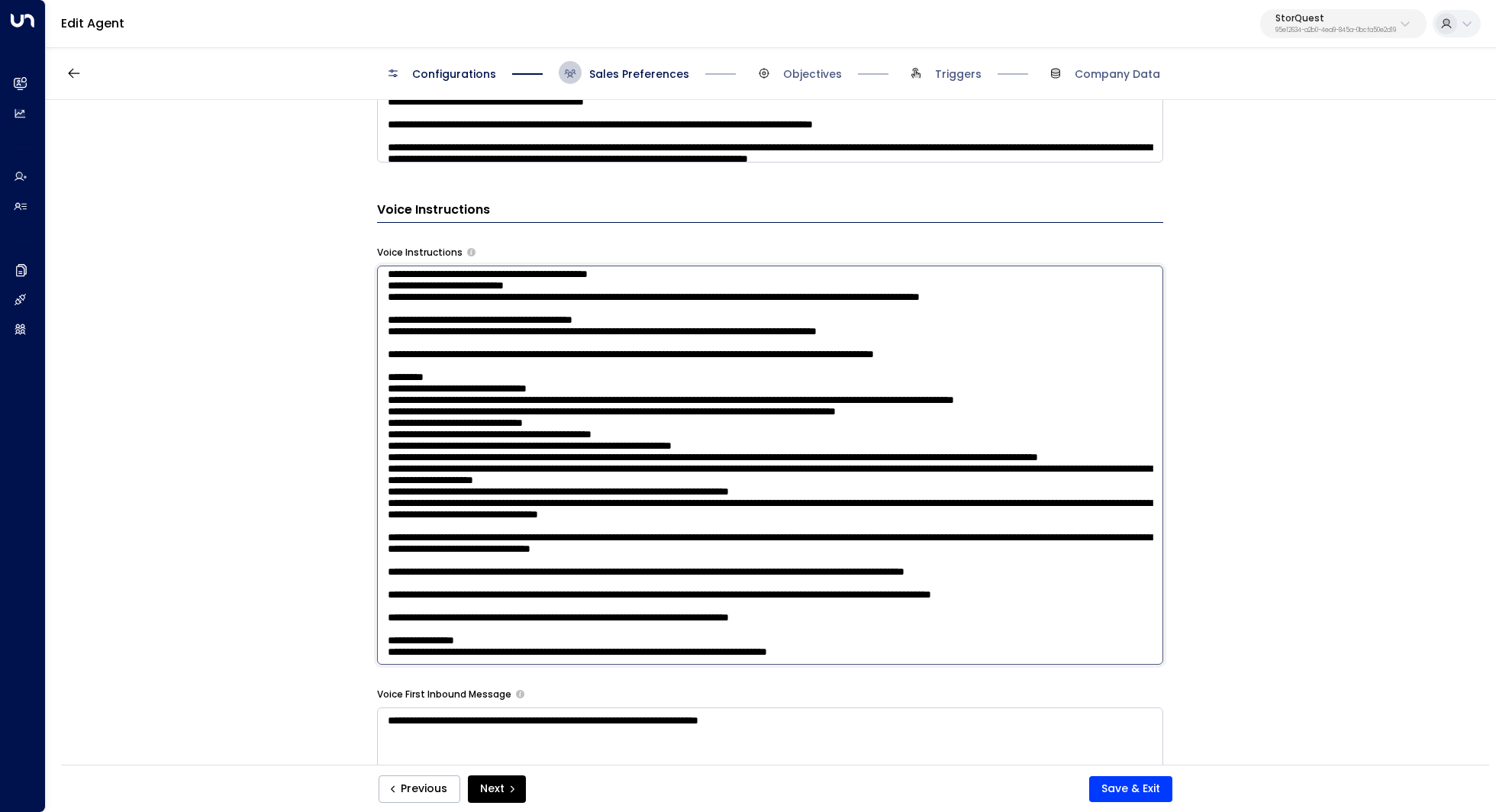
scroll to position [202, 0]
click at [501, 589] on textarea at bounding box center [771, 465] width 787 height 399
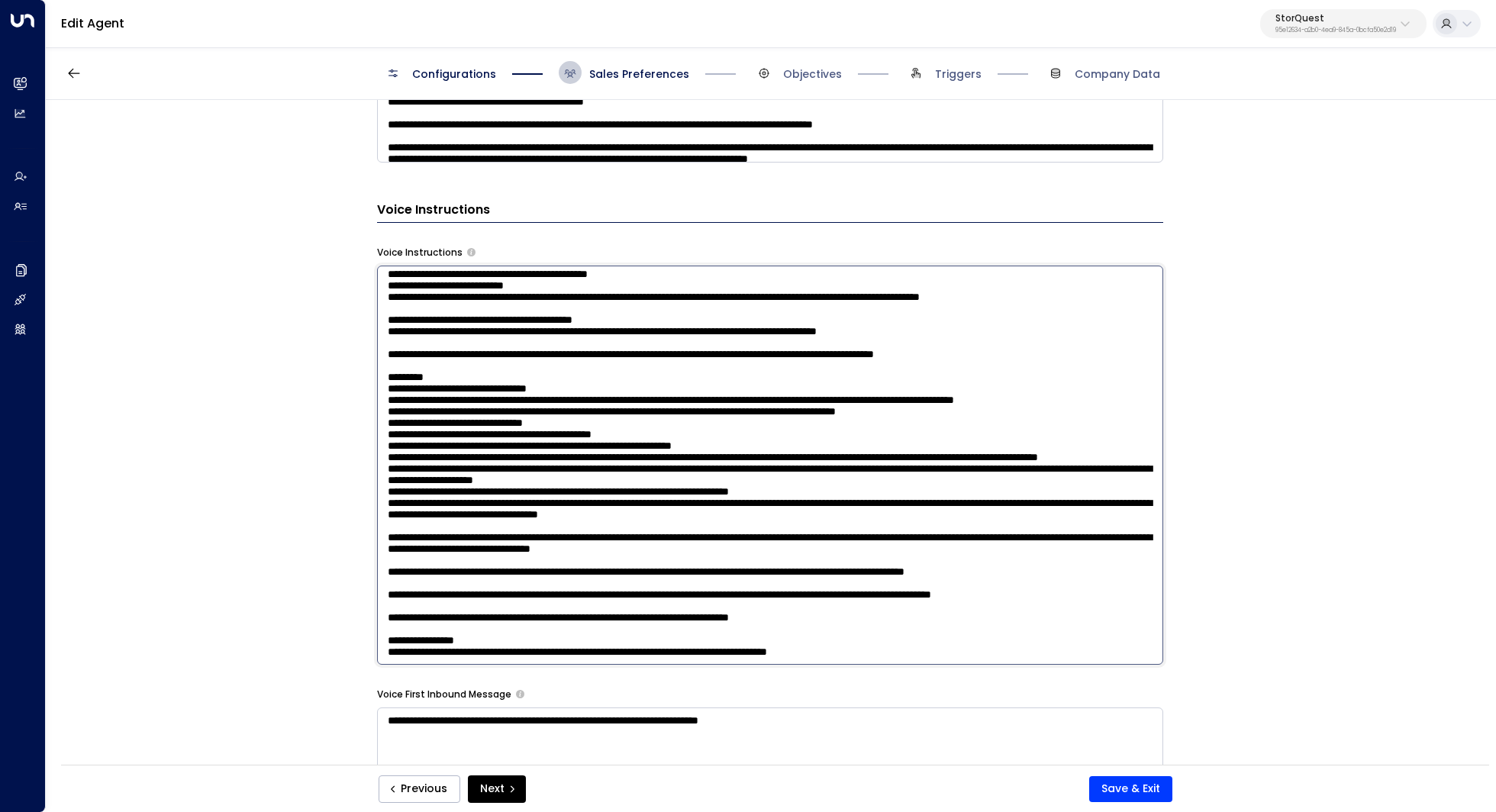
click at [521, 510] on textarea at bounding box center [771, 465] width 787 height 399
click at [520, 540] on textarea at bounding box center [771, 465] width 787 height 399
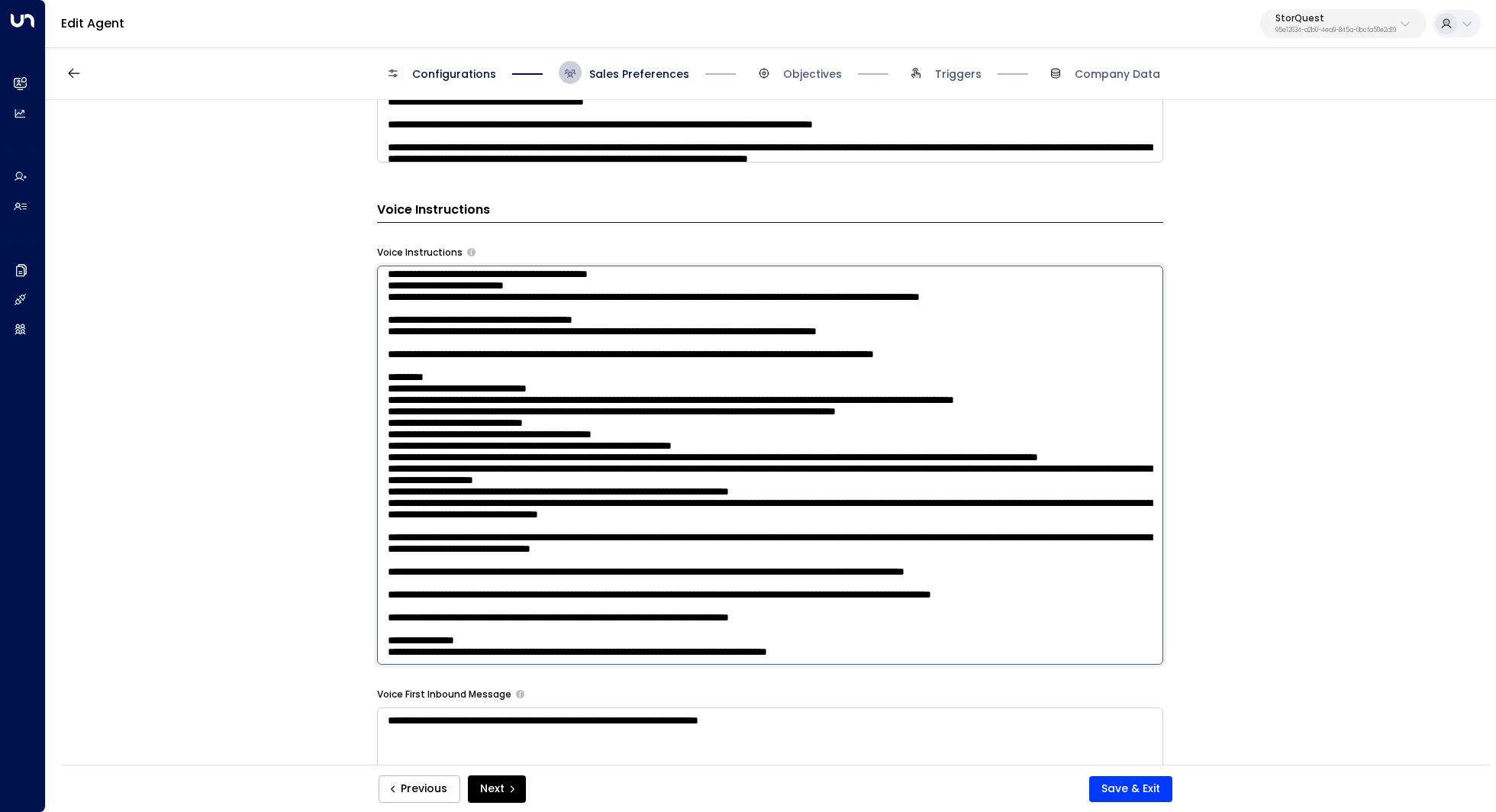
click at [520, 540] on textarea at bounding box center [771, 465] width 787 height 399
click at [526, 565] on textarea at bounding box center [771, 465] width 787 height 399
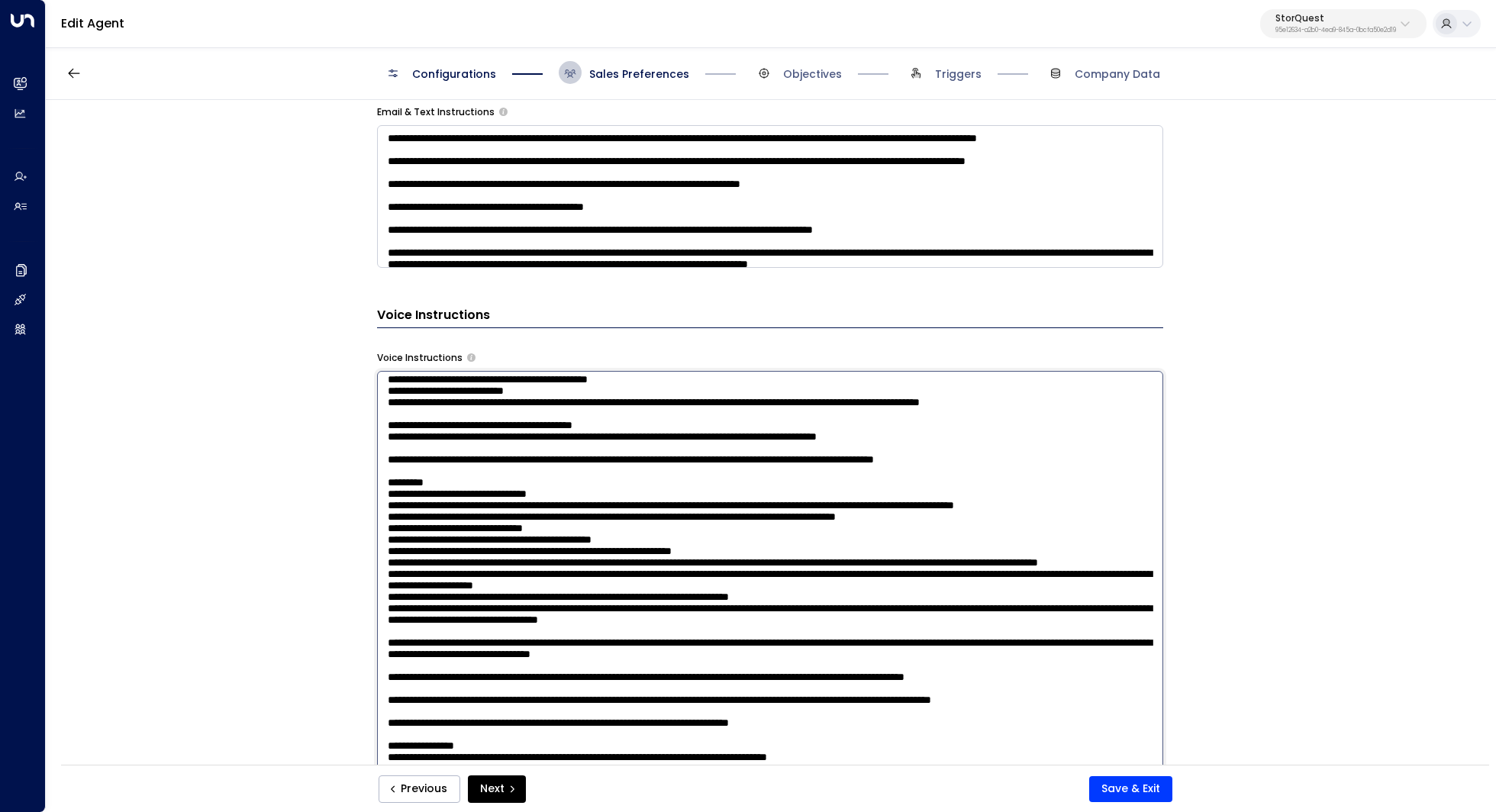
scroll to position [0, 0]
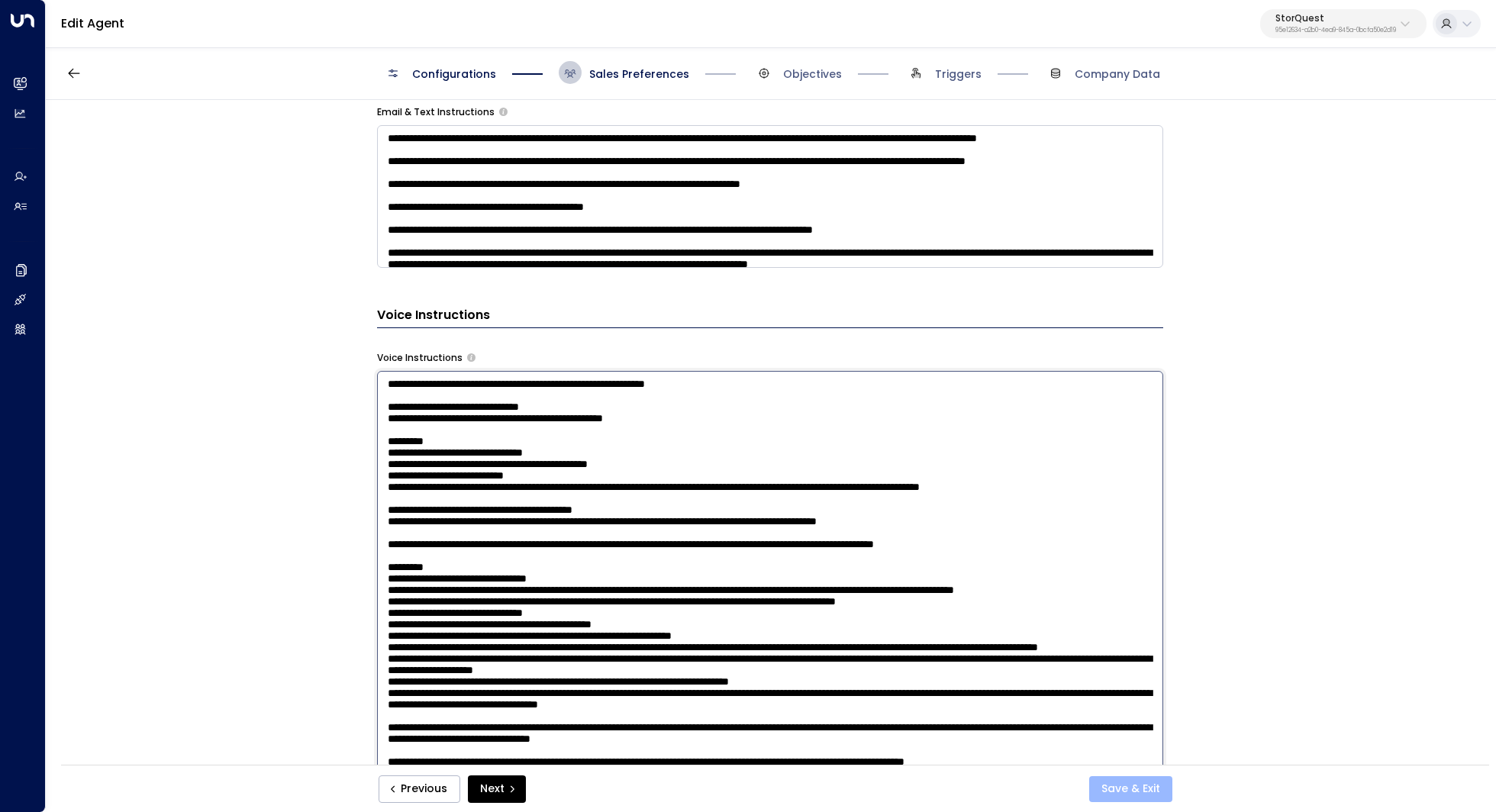
click at [1123, 792] on button "Save & Exit" at bounding box center [1131, 788] width 83 height 26
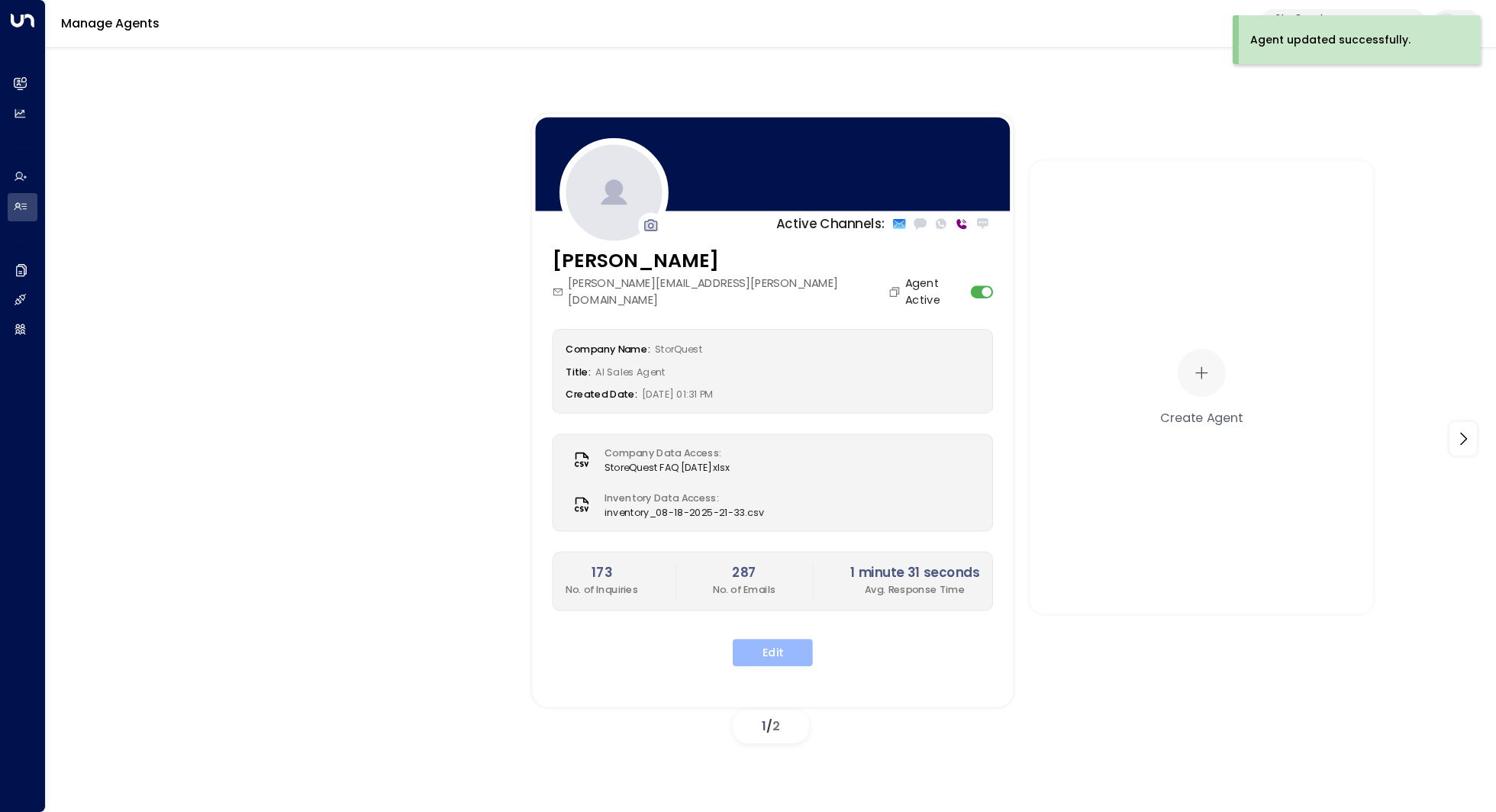
click at [765, 638] on button "Edit" at bounding box center [772, 652] width 80 height 27
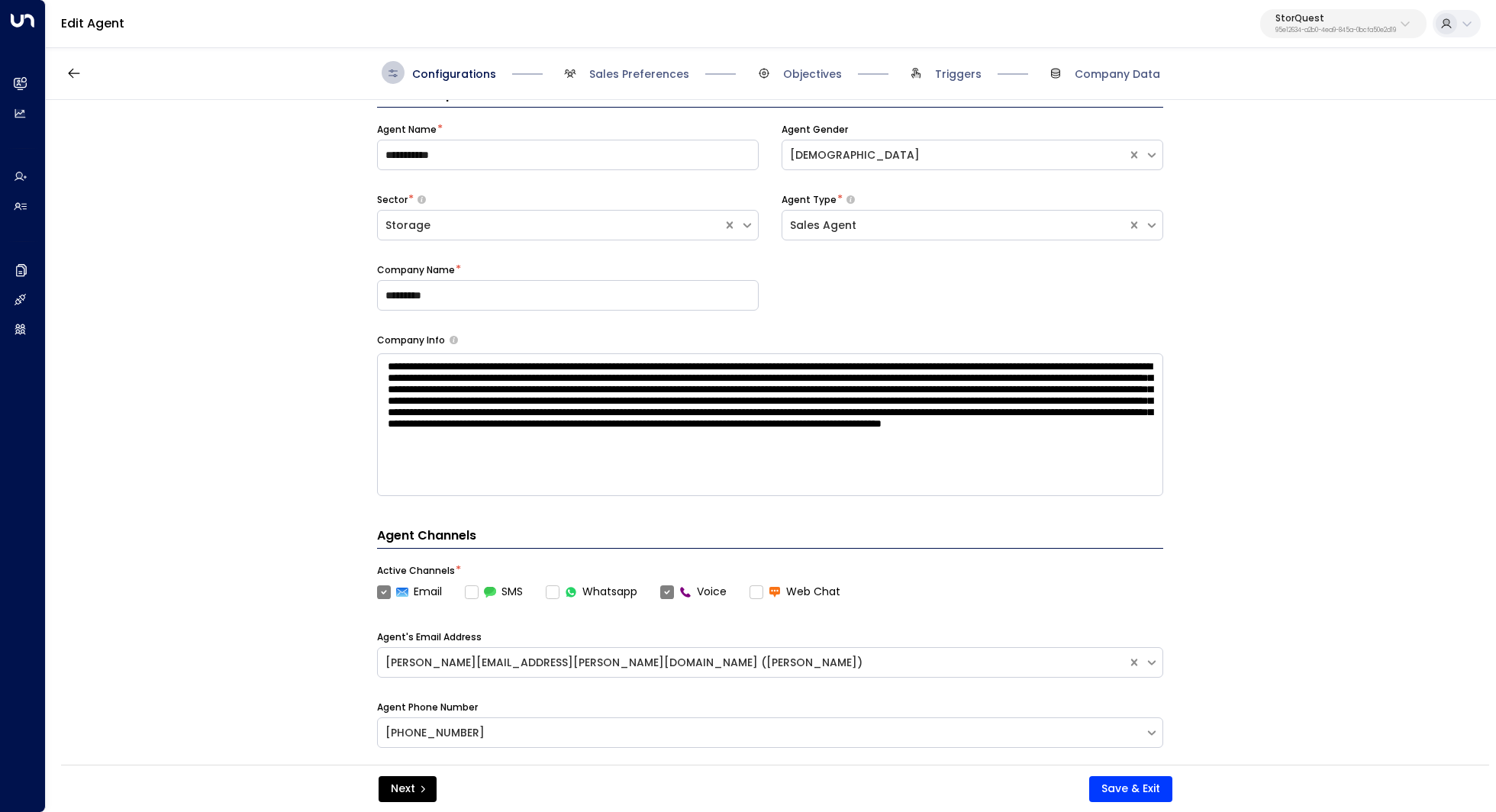
scroll to position [153, 0]
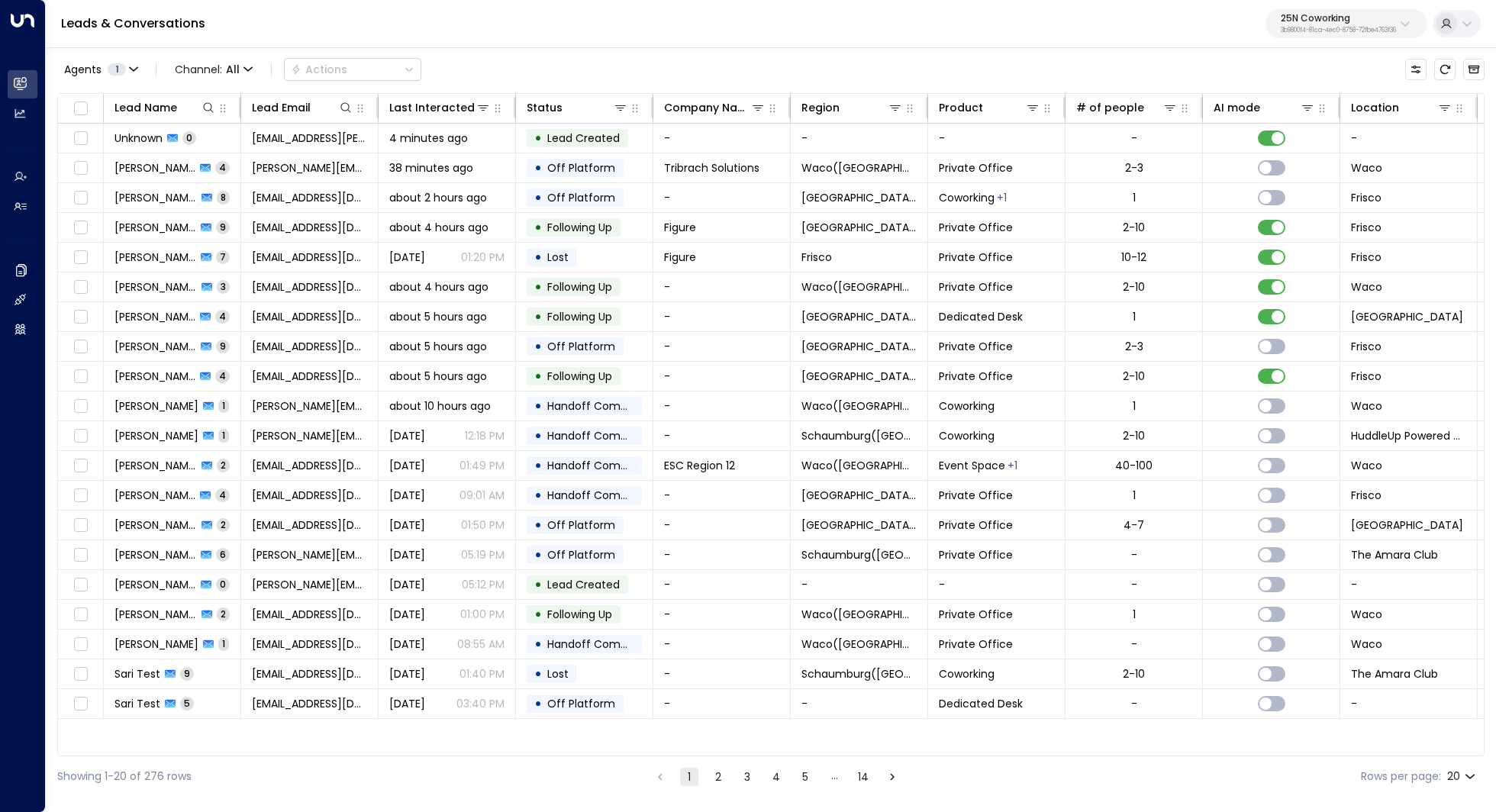
click at [1332, 19] on p "25N Coworking" at bounding box center [1338, 19] width 115 height 9
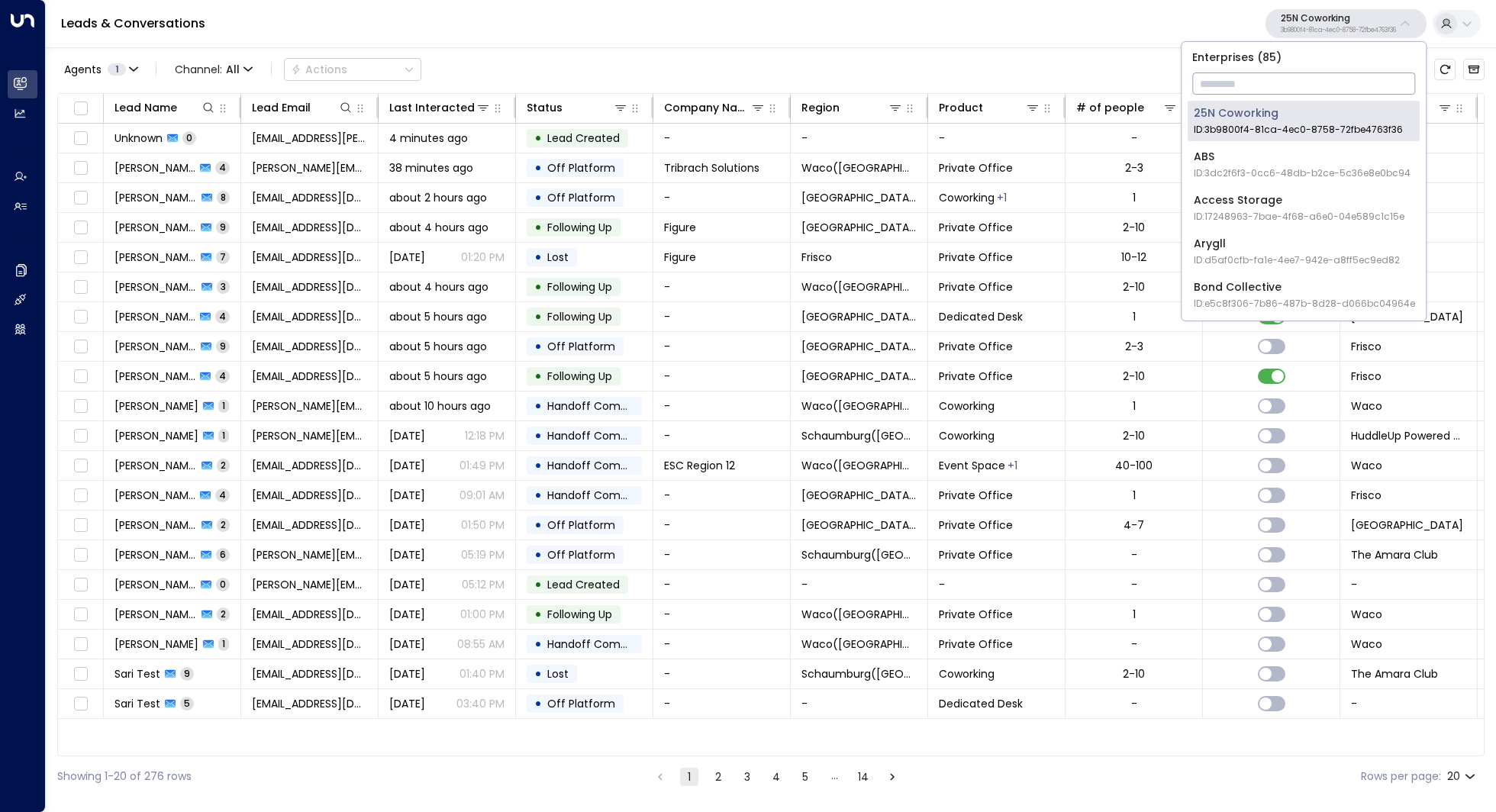
click at [1272, 71] on input "text" at bounding box center [1304, 83] width 223 height 28
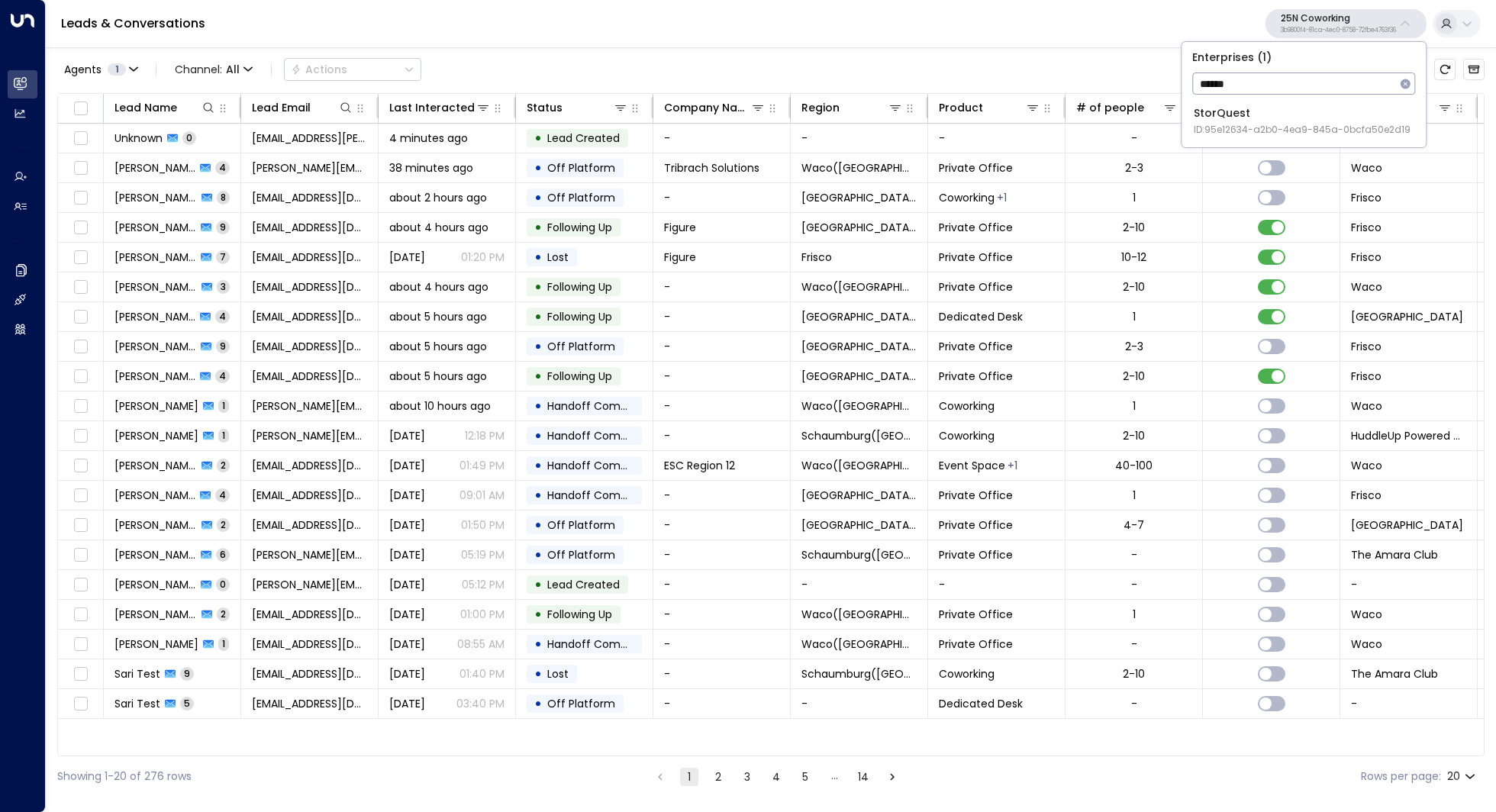
type input "******"
click at [1284, 128] on span "ID: 95e12634-a2b0-4ea9-845a-0bcfa50e2d19" at bounding box center [1302, 130] width 217 height 14
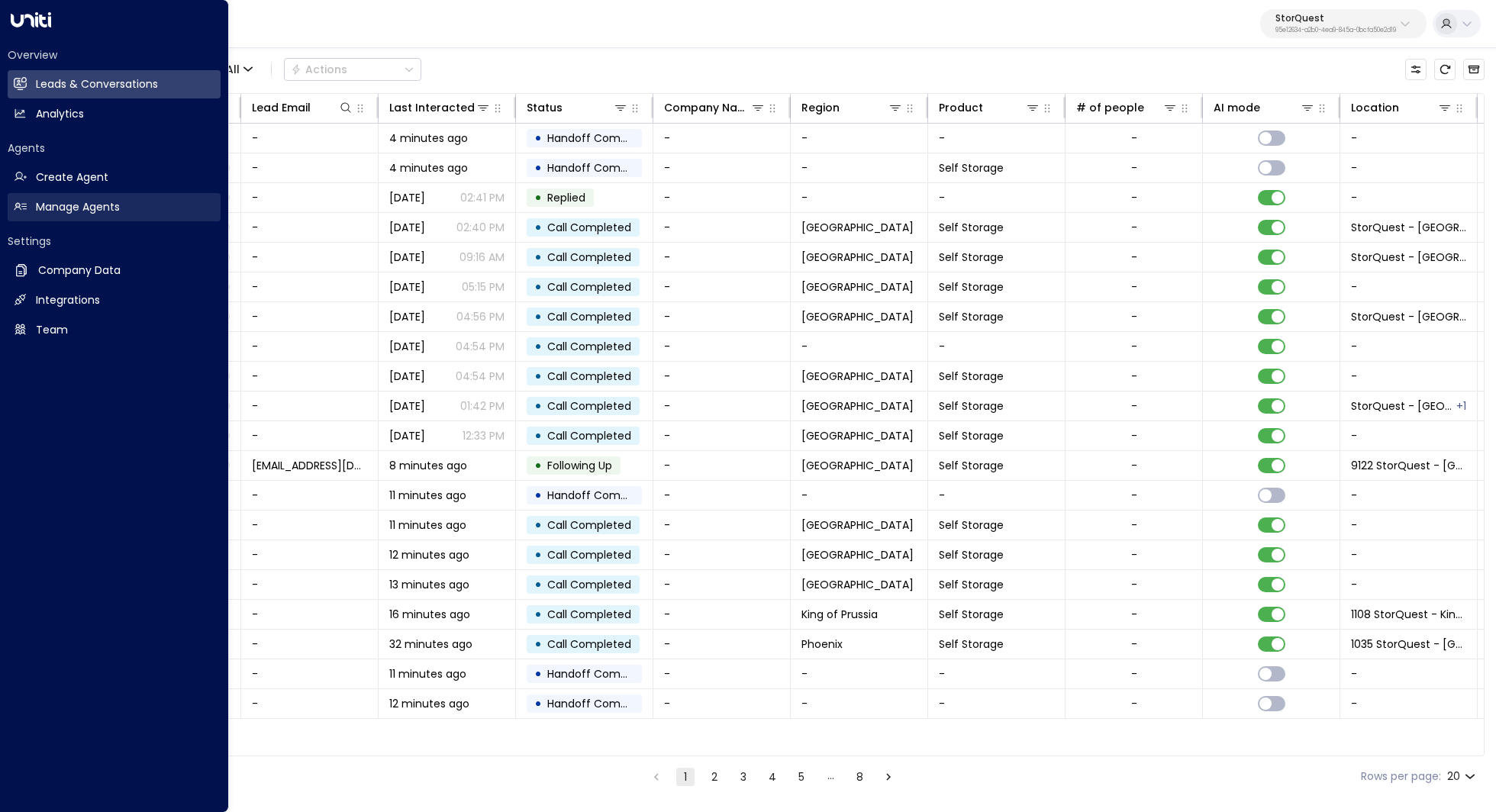
click at [82, 204] on h2 "Manage Agents" at bounding box center [77, 207] width 84 height 16
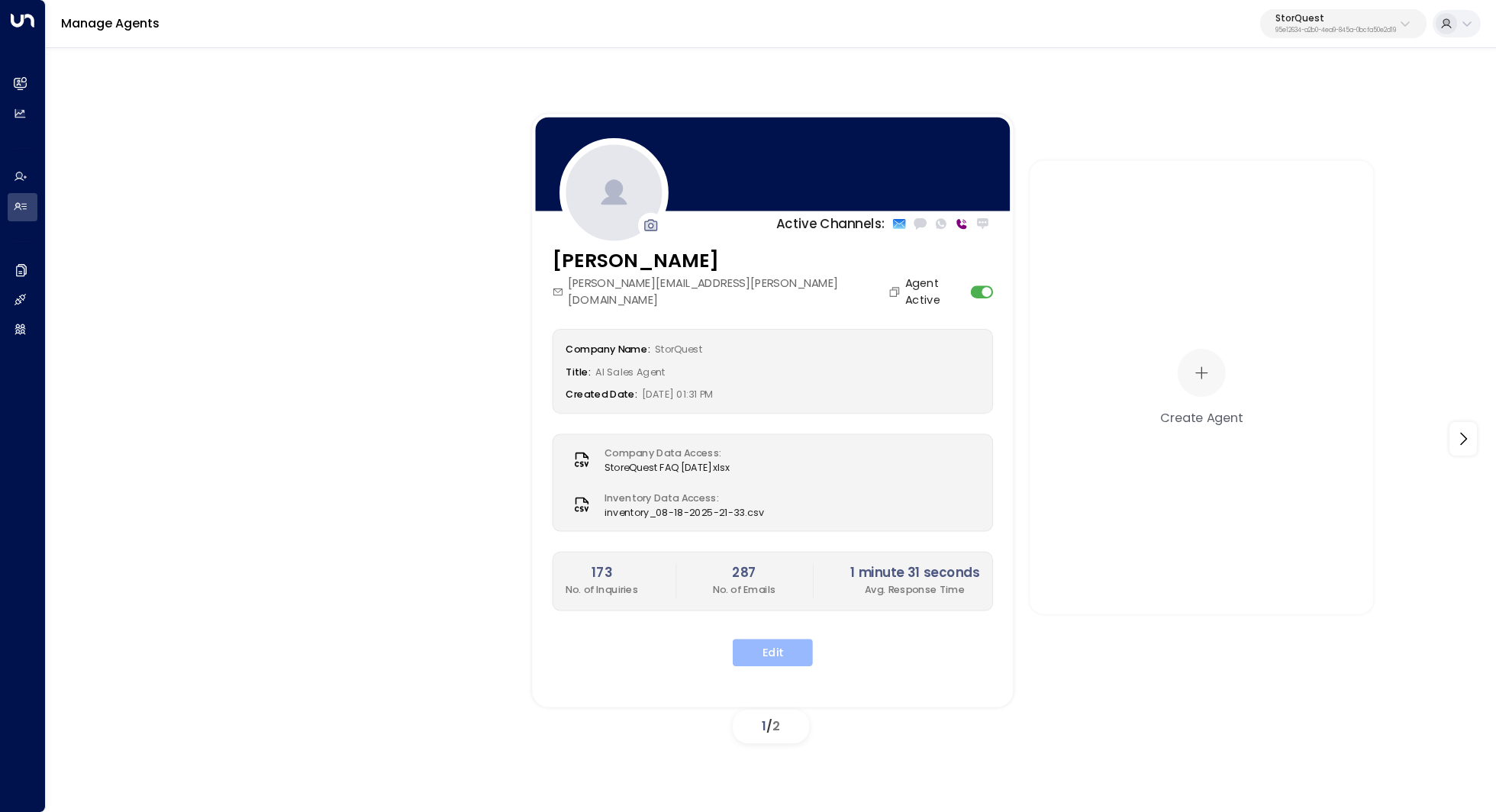
click at [786, 638] on button "Edit" at bounding box center [772, 652] width 80 height 27
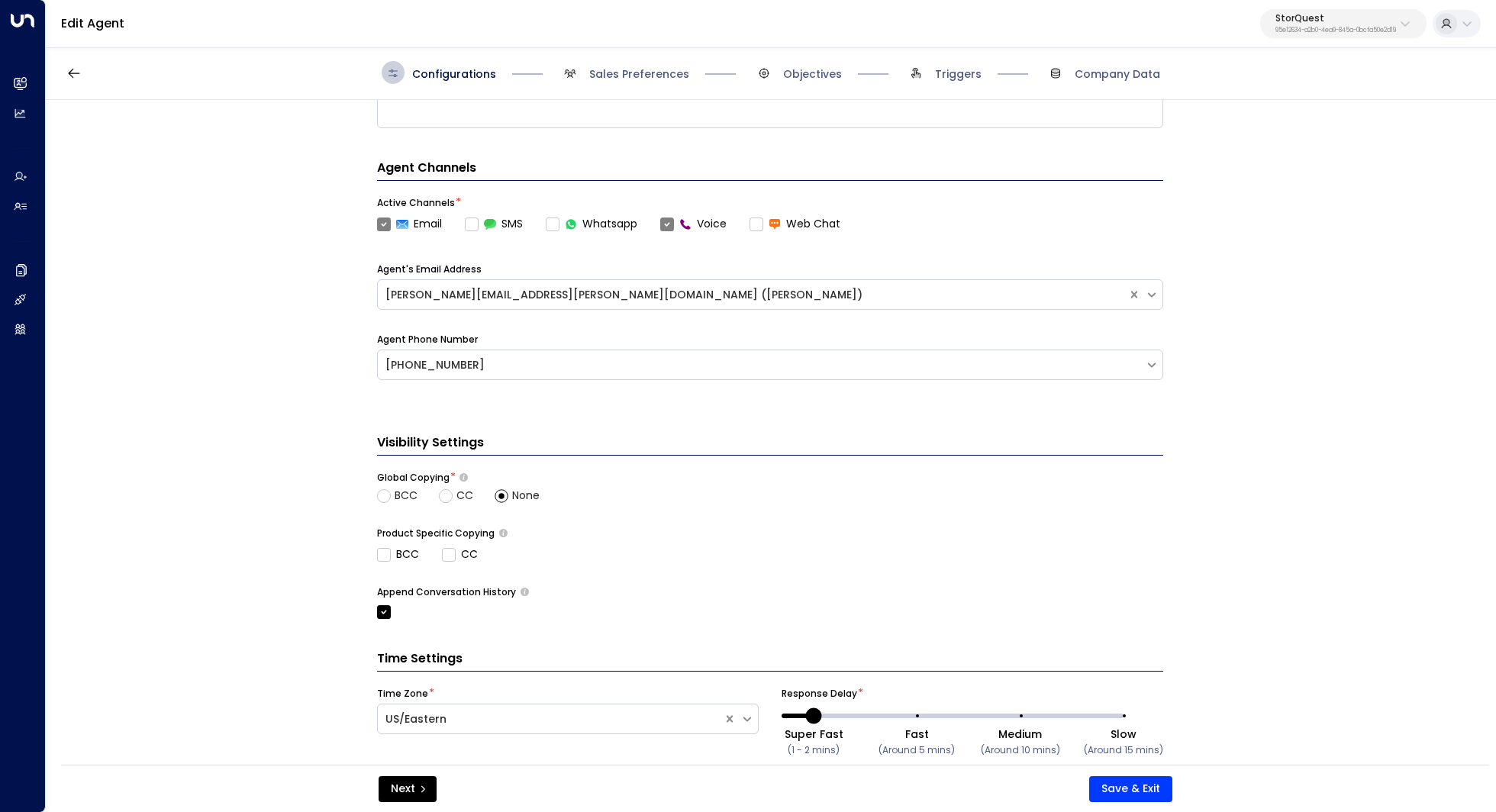
scroll to position [439, 0]
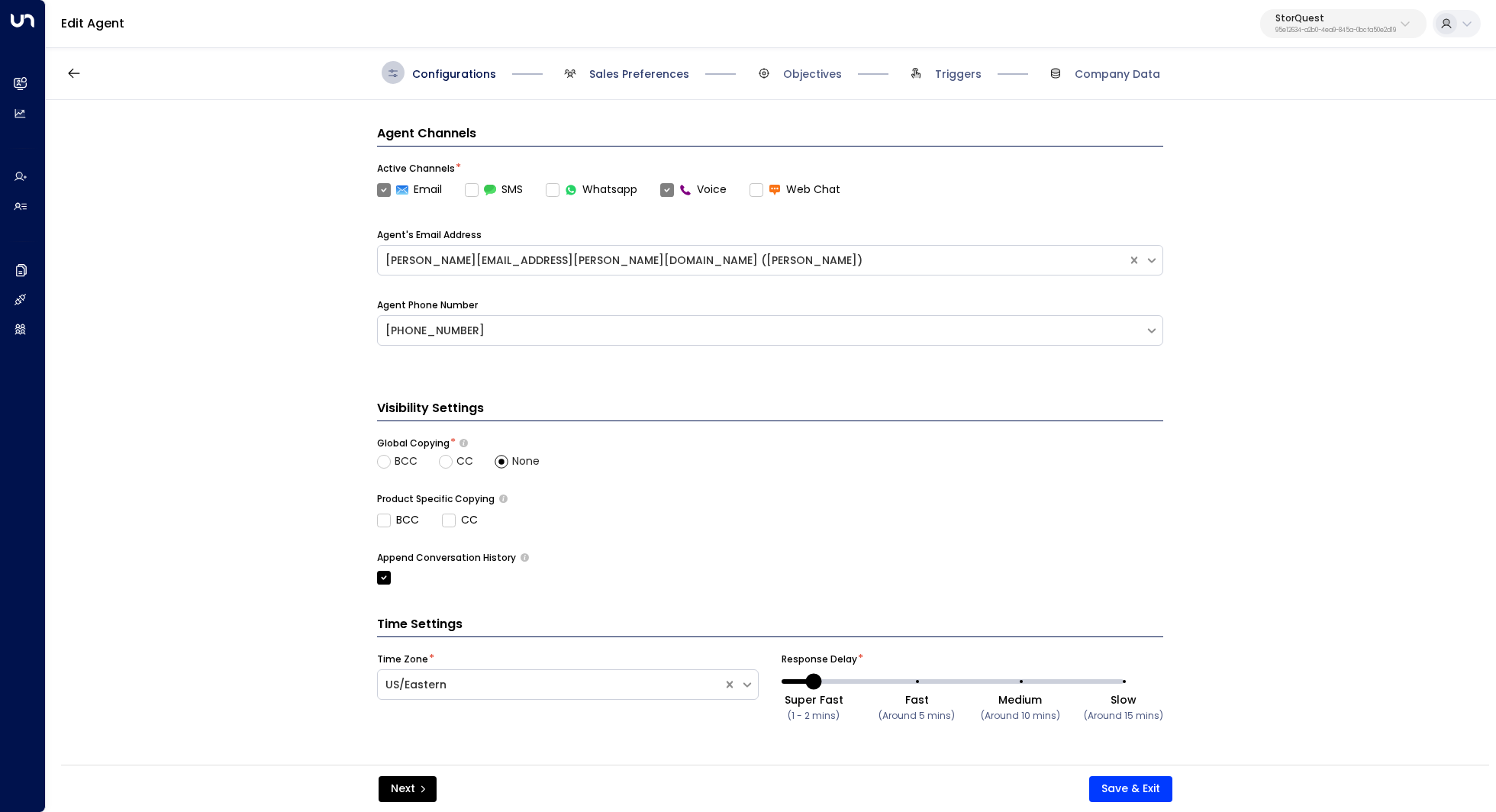
click at [655, 76] on span "Sales Preferences" at bounding box center [639, 73] width 100 height 15
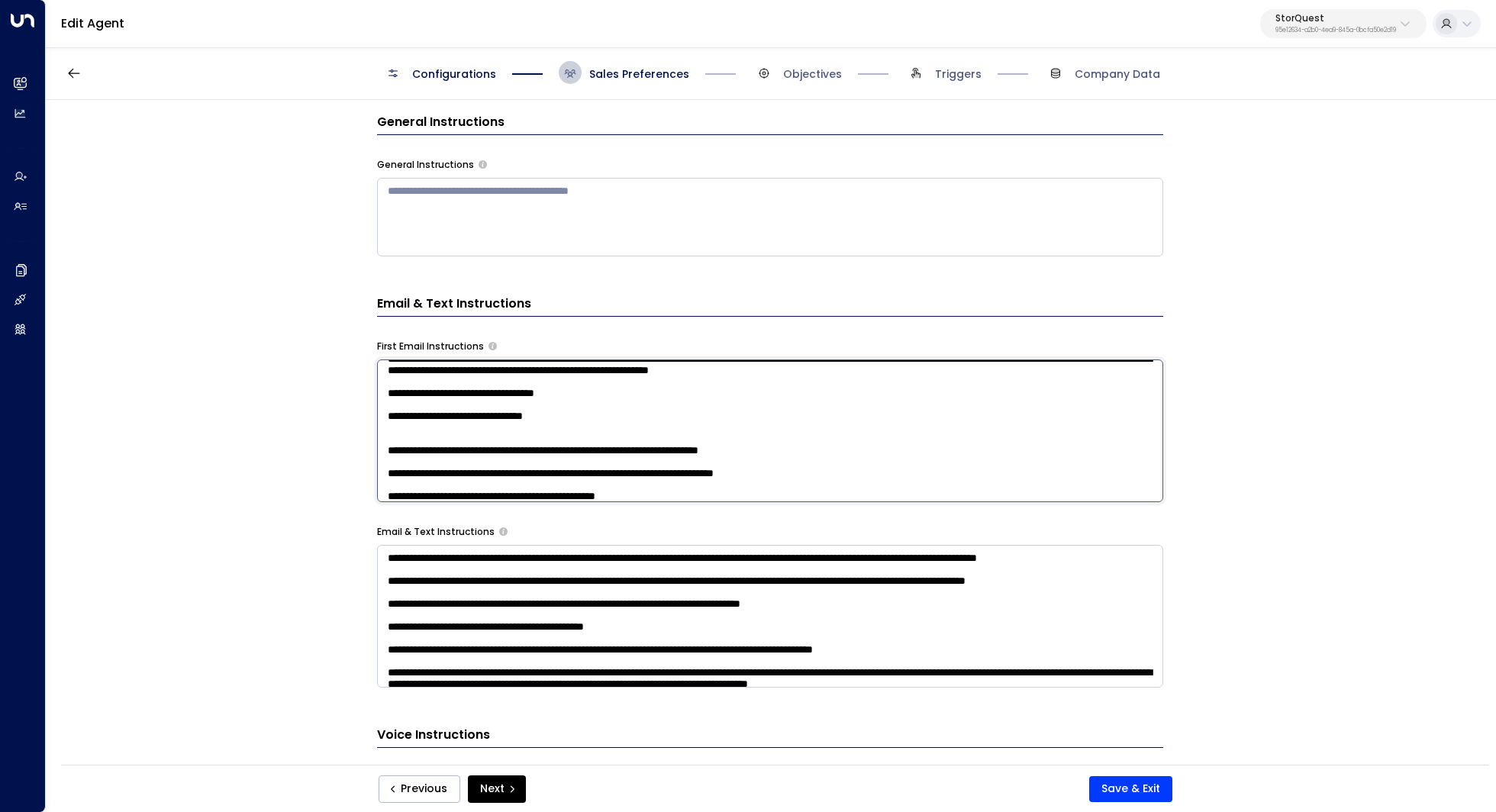
scroll to position [0, 0]
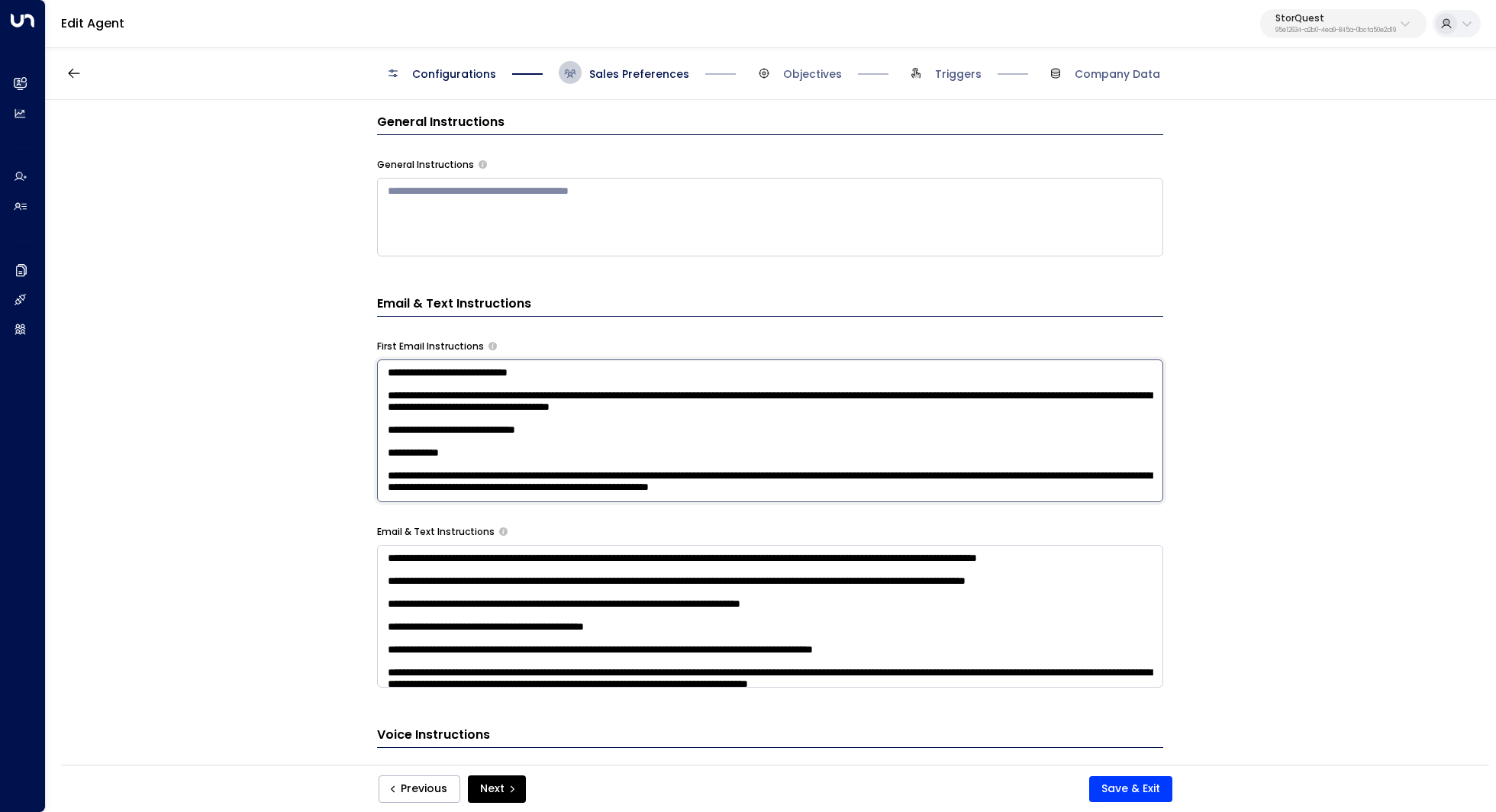
drag, startPoint x: 787, startPoint y: 416, endPoint x: 810, endPoint y: 416, distance: 23.0
click at [810, 416] on textarea "**********" at bounding box center [771, 430] width 787 height 143
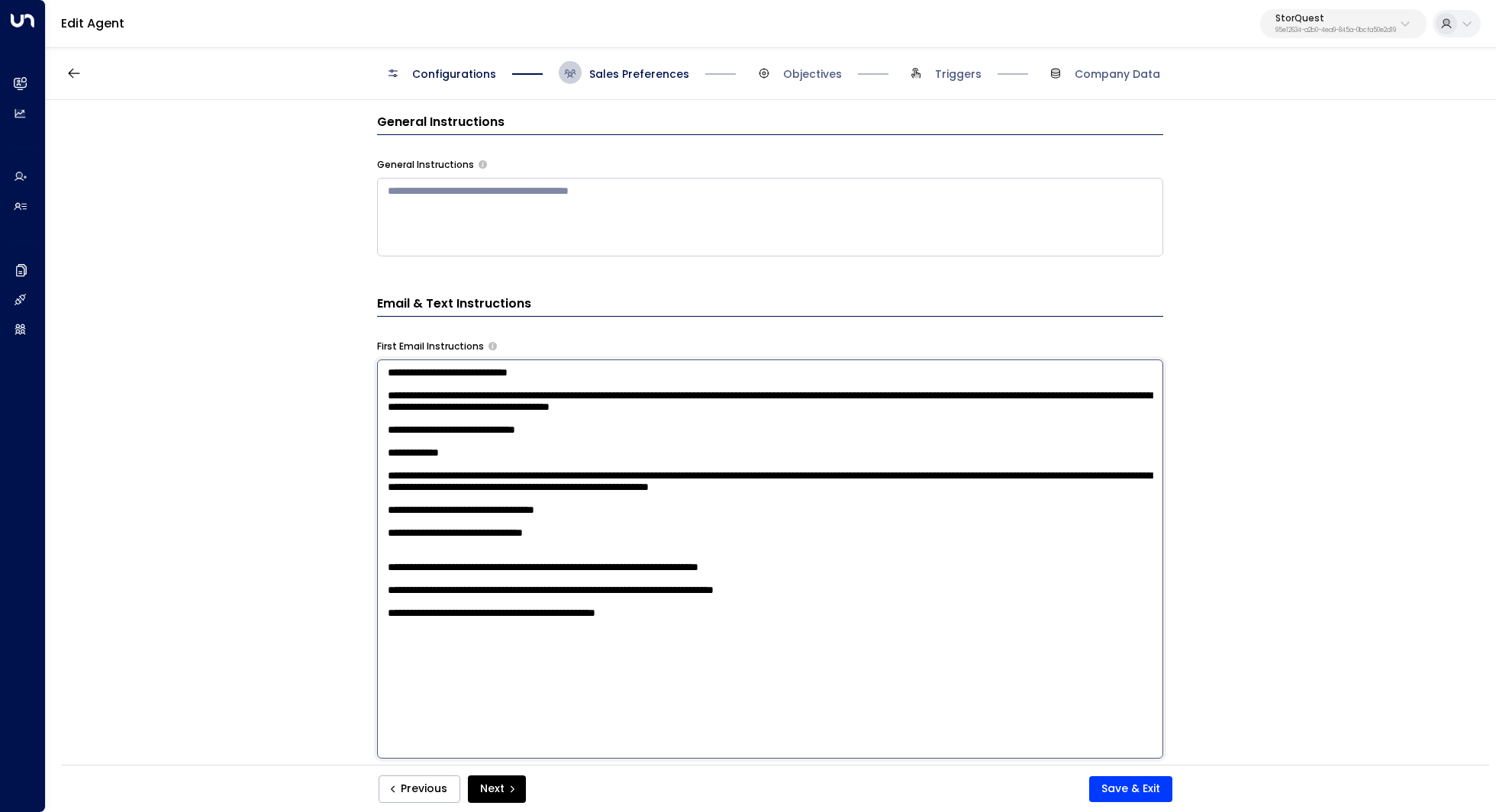
click at [815, 568] on textarea "**********" at bounding box center [771, 559] width 787 height 399
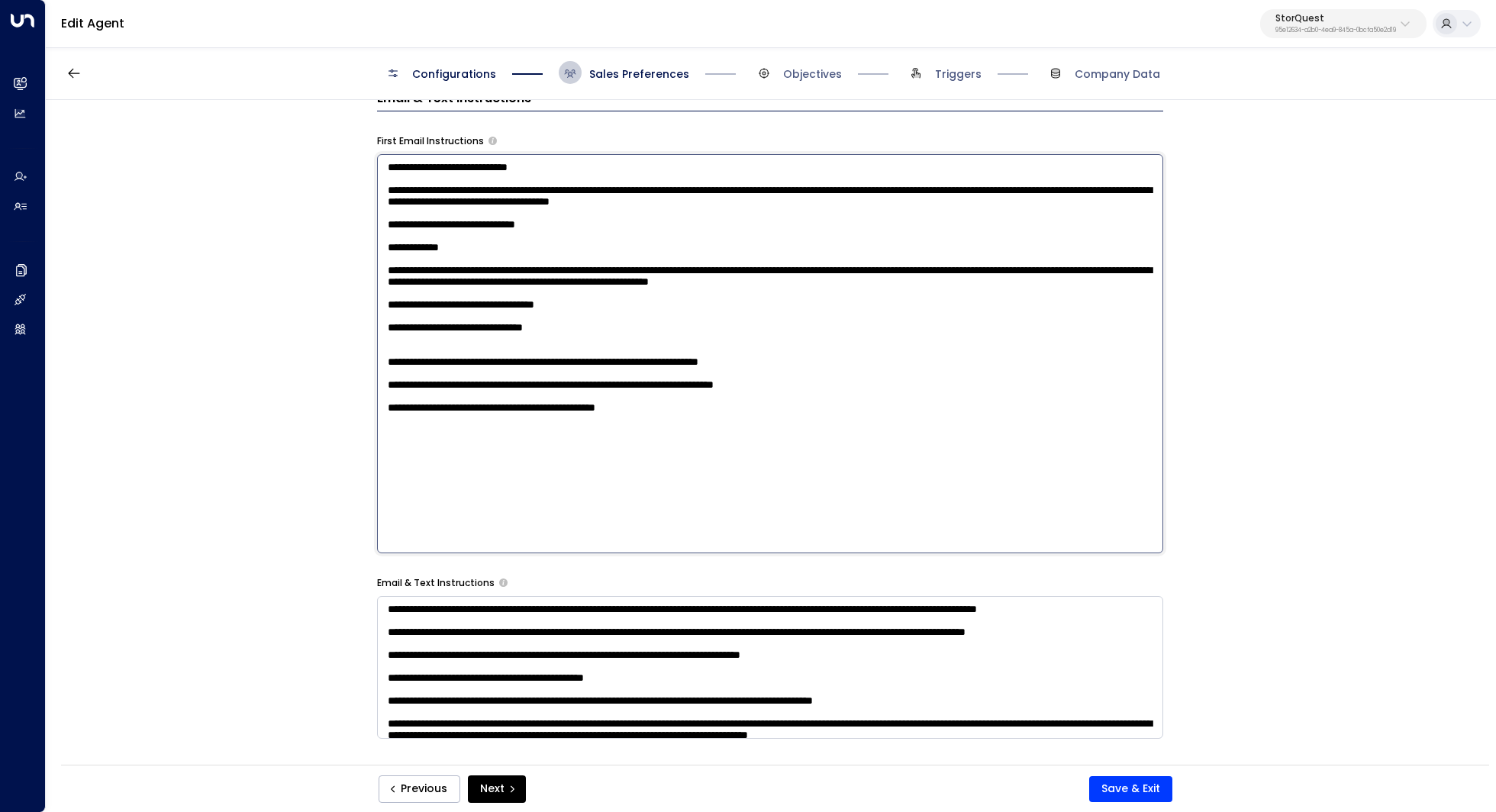
scroll to position [614, 0]
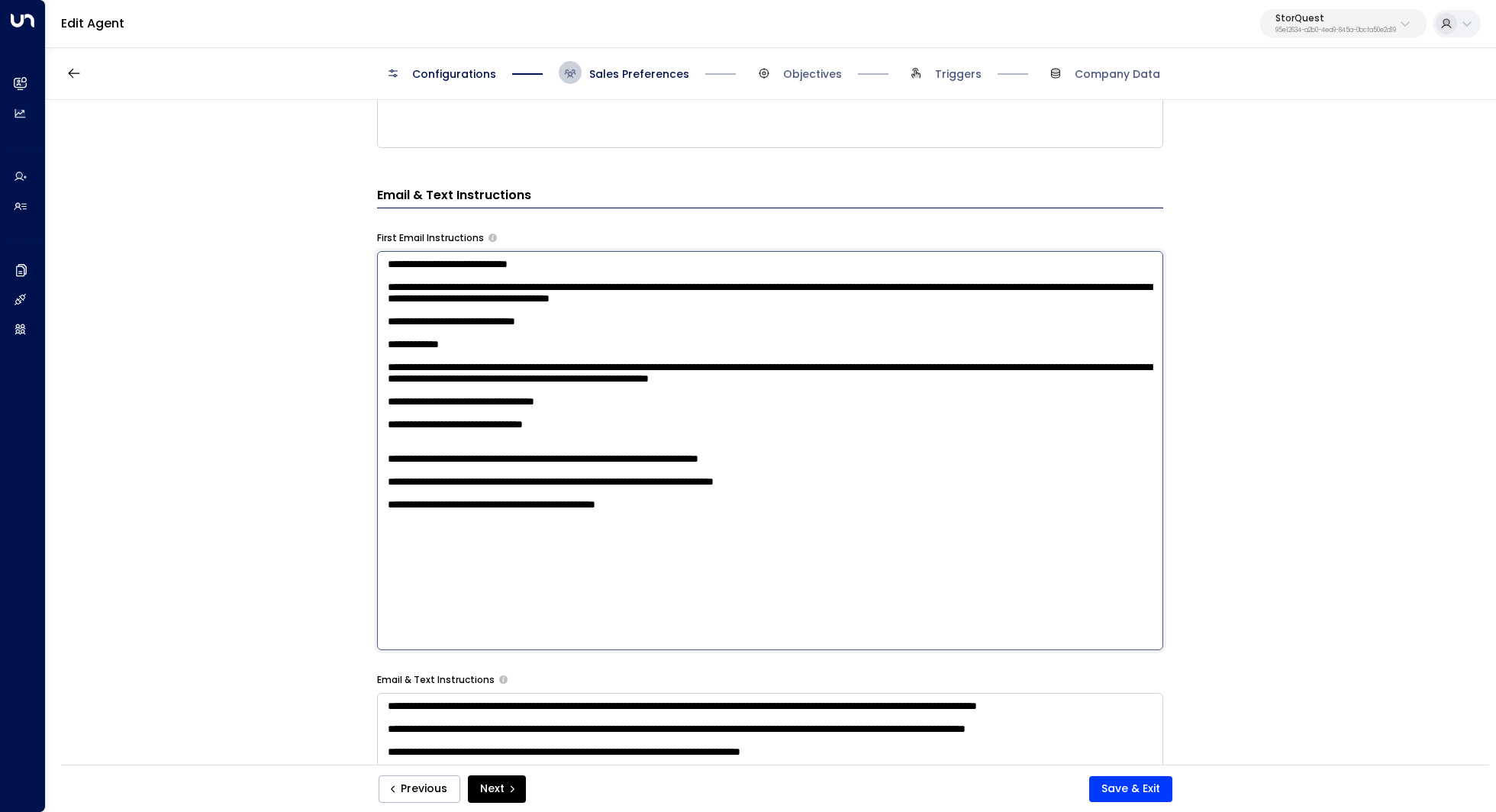
click at [708, 418] on textarea "**********" at bounding box center [771, 450] width 787 height 399
click at [703, 452] on textarea "**********" at bounding box center [771, 450] width 787 height 399
click at [764, 406] on textarea "**********" at bounding box center [771, 450] width 787 height 399
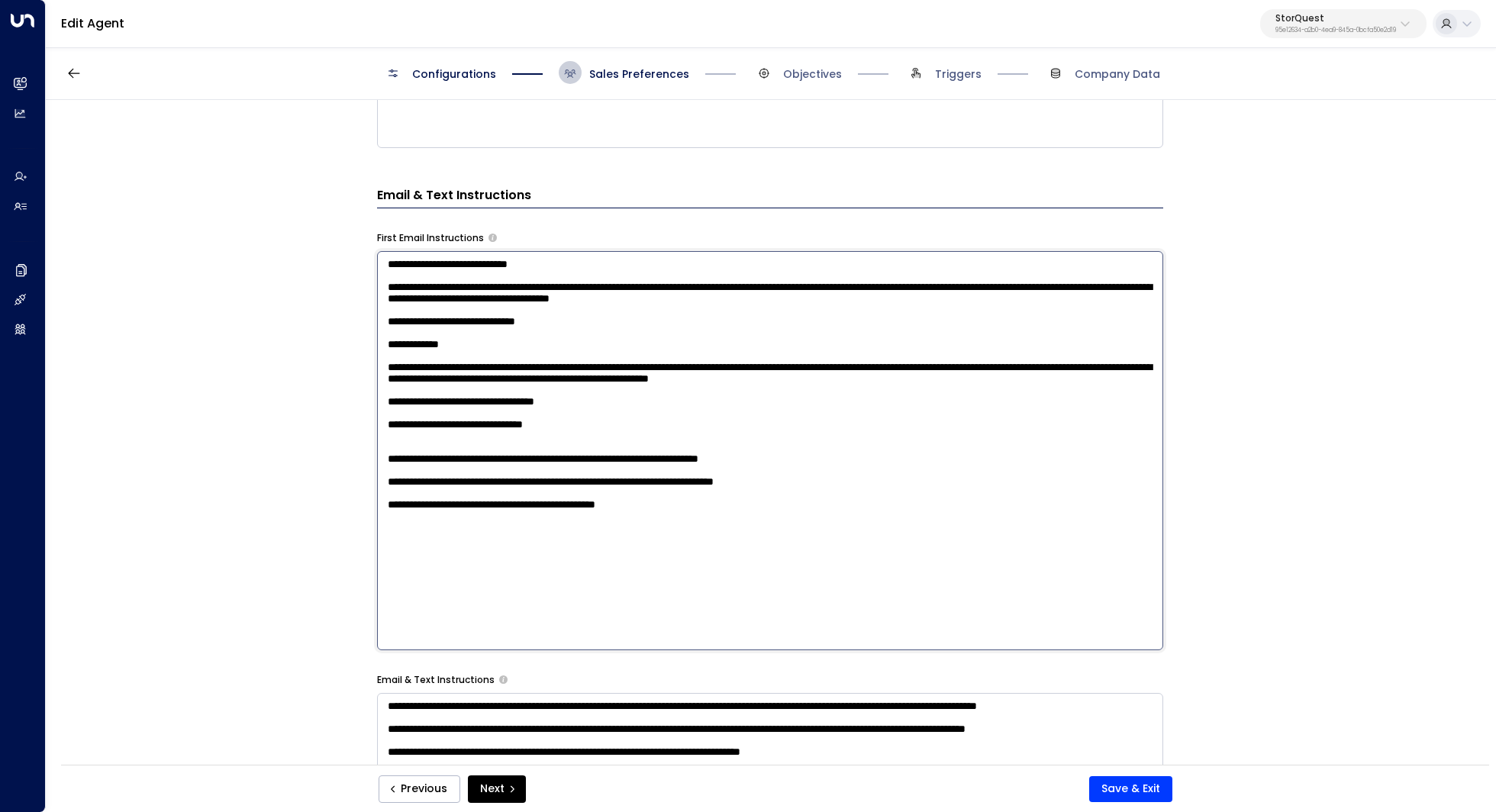
click at [764, 406] on textarea "**********" at bounding box center [771, 450] width 787 height 399
click at [746, 421] on textarea "**********" at bounding box center [771, 450] width 787 height 399
click at [718, 410] on textarea "**********" at bounding box center [771, 450] width 787 height 399
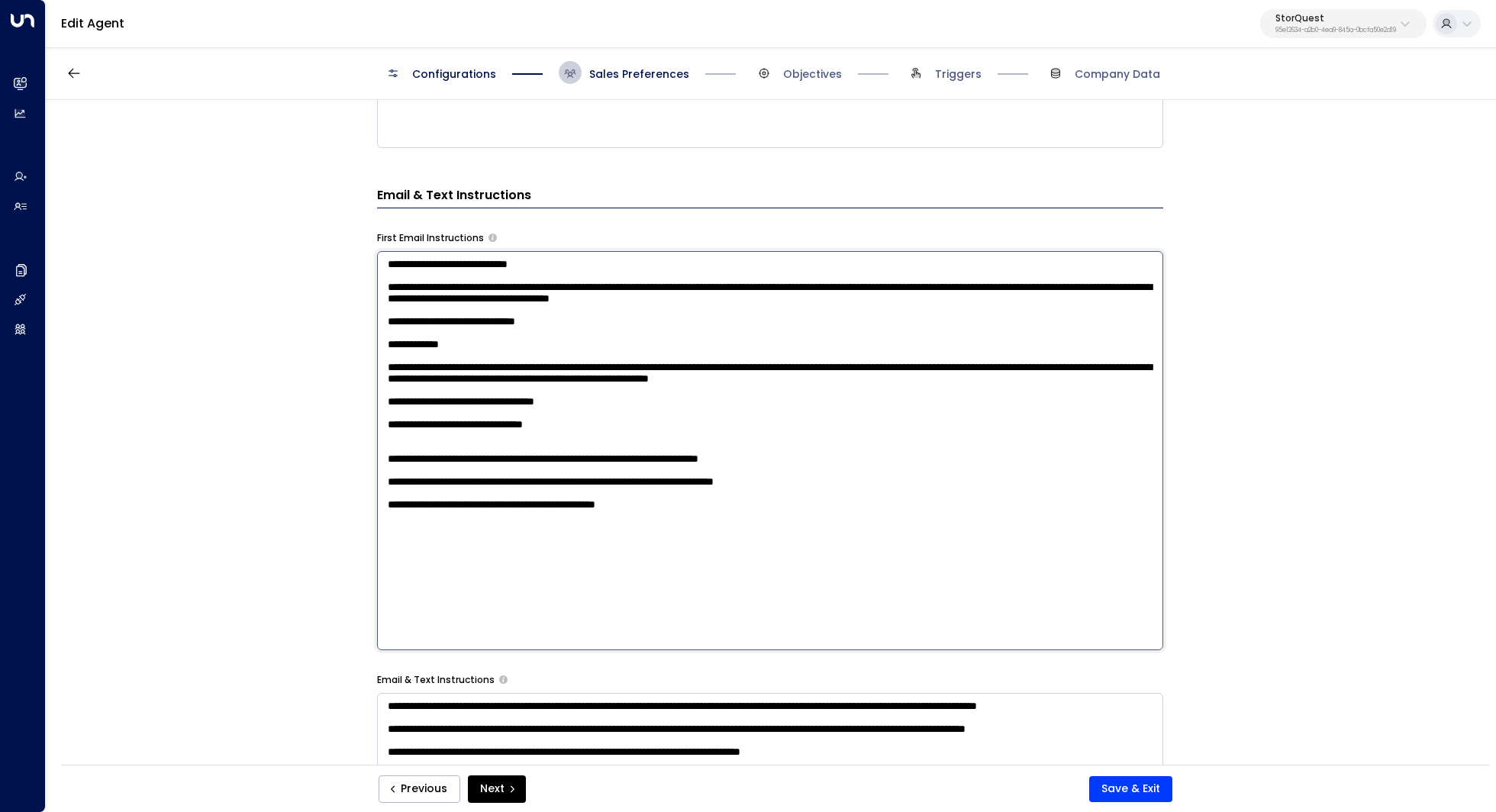
click at [718, 410] on textarea "**********" at bounding box center [771, 450] width 787 height 399
click at [718, 428] on textarea "**********" at bounding box center [771, 450] width 787 height 399
click at [1104, 428] on textarea "**********" at bounding box center [771, 450] width 787 height 399
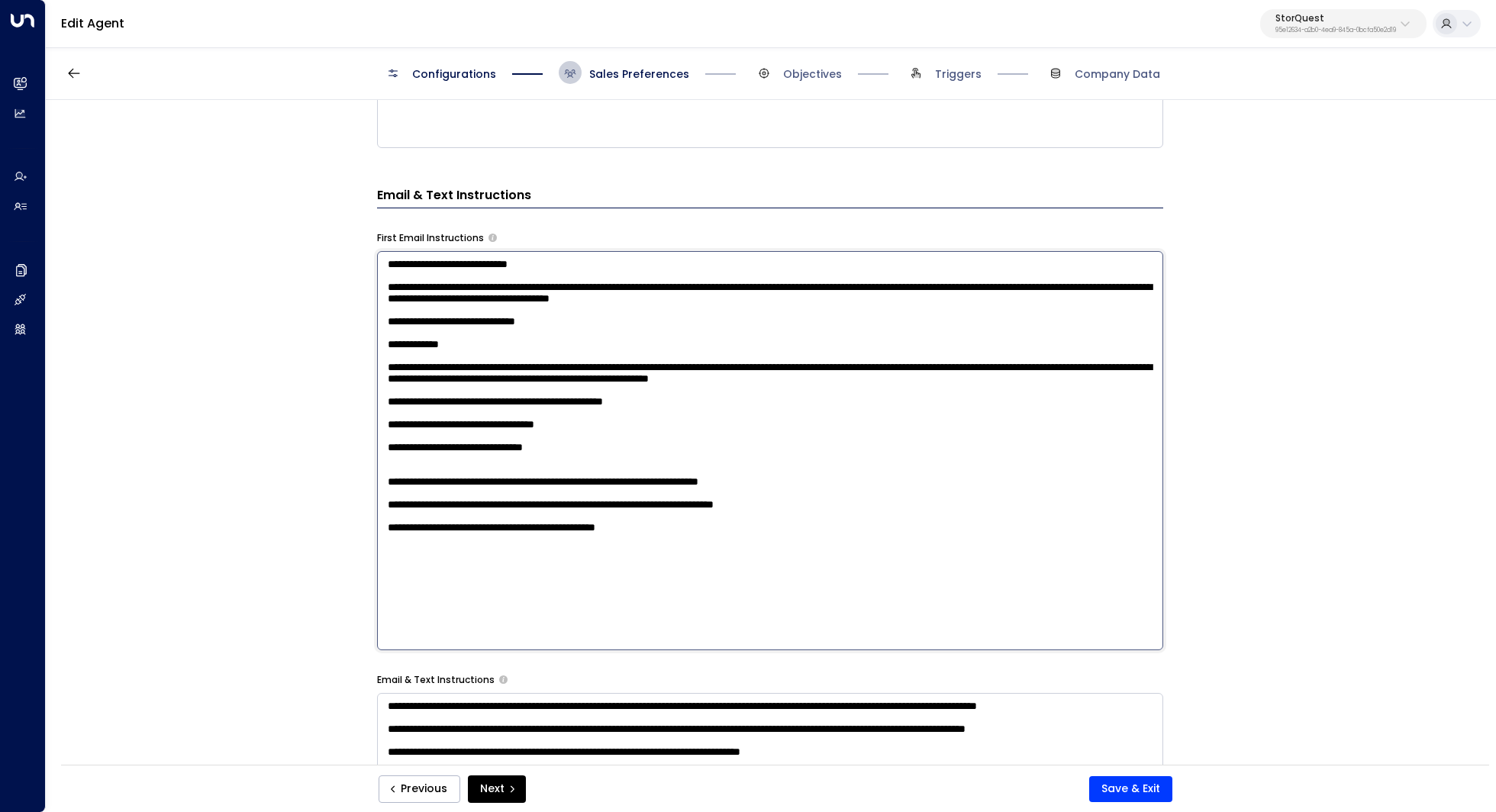
drag, startPoint x: 603, startPoint y: 483, endPoint x: 389, endPoint y: 490, distance: 214.1
click at [389, 490] on textarea "**********" at bounding box center [771, 450] width 787 height 399
click at [625, 507] on textarea "**********" at bounding box center [771, 450] width 787 height 399
click at [538, 481] on textarea "**********" at bounding box center [771, 450] width 787 height 399
click at [606, 532] on textarea "**********" at bounding box center [771, 450] width 787 height 399
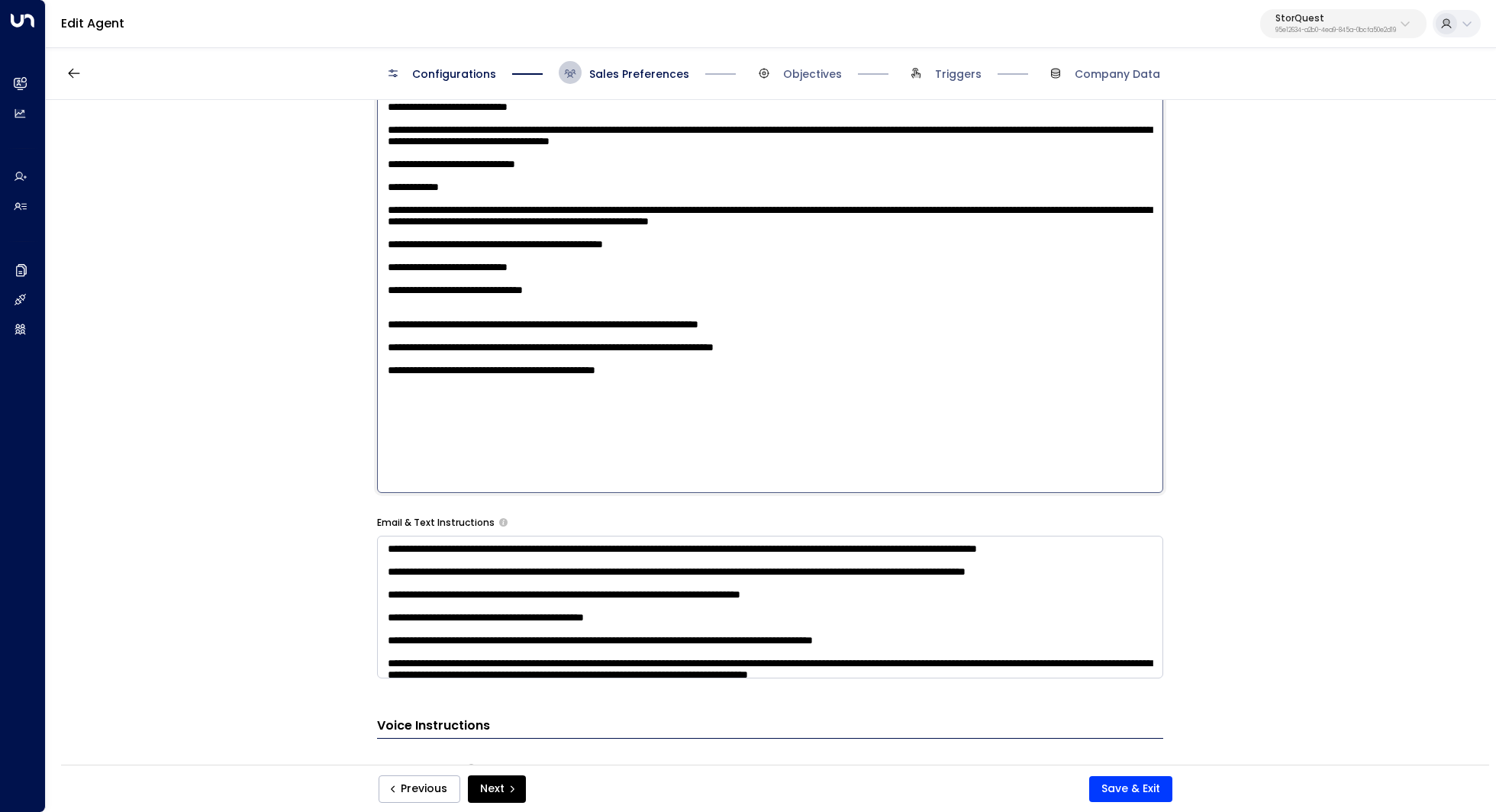
scroll to position [771, 0]
click at [530, 286] on textarea "**********" at bounding box center [771, 292] width 787 height 399
click at [532, 300] on textarea "**********" at bounding box center [771, 292] width 787 height 399
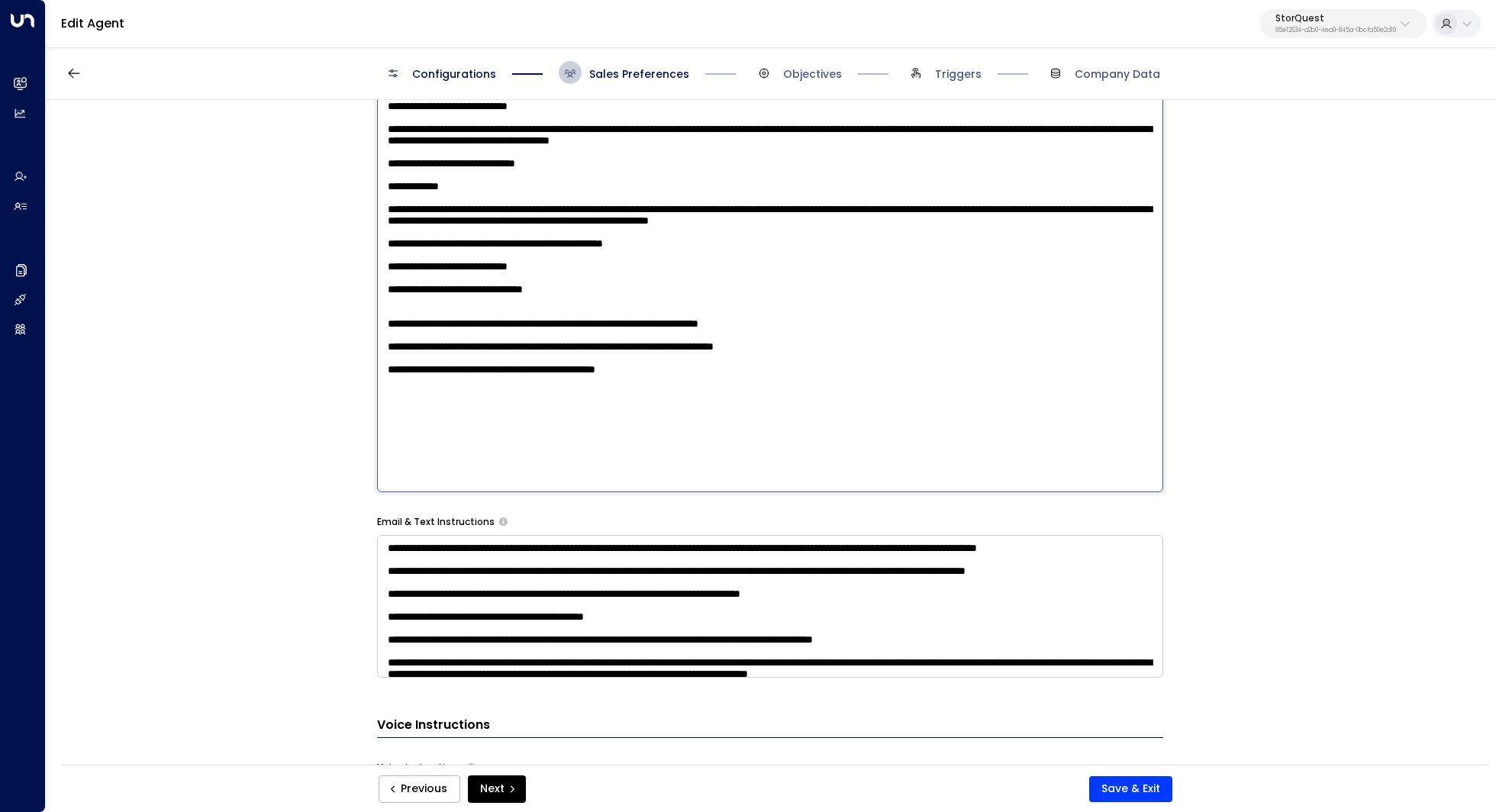
click at [532, 300] on textarea "**********" at bounding box center [771, 292] width 787 height 399
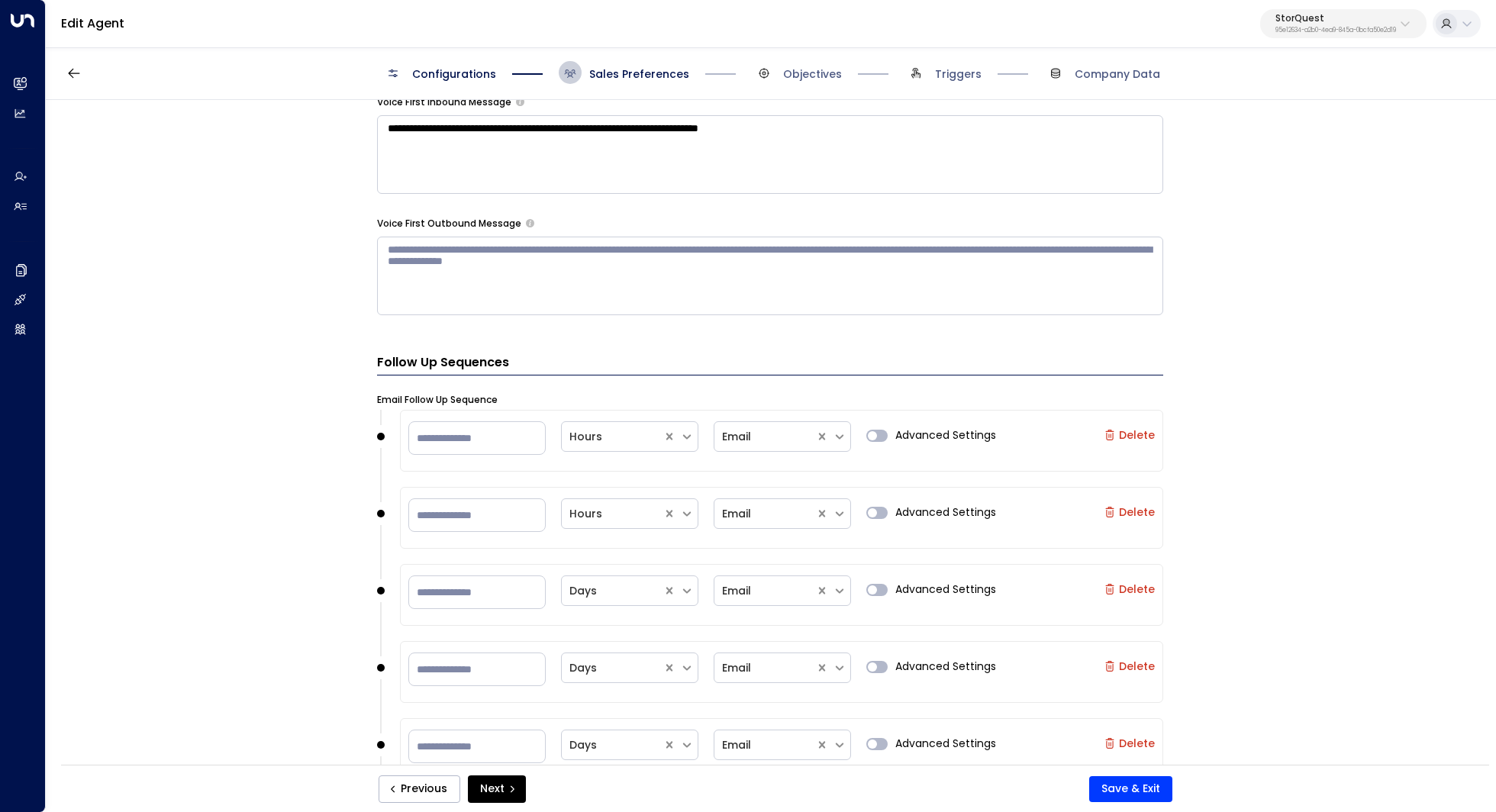
scroll to position [1643, 0]
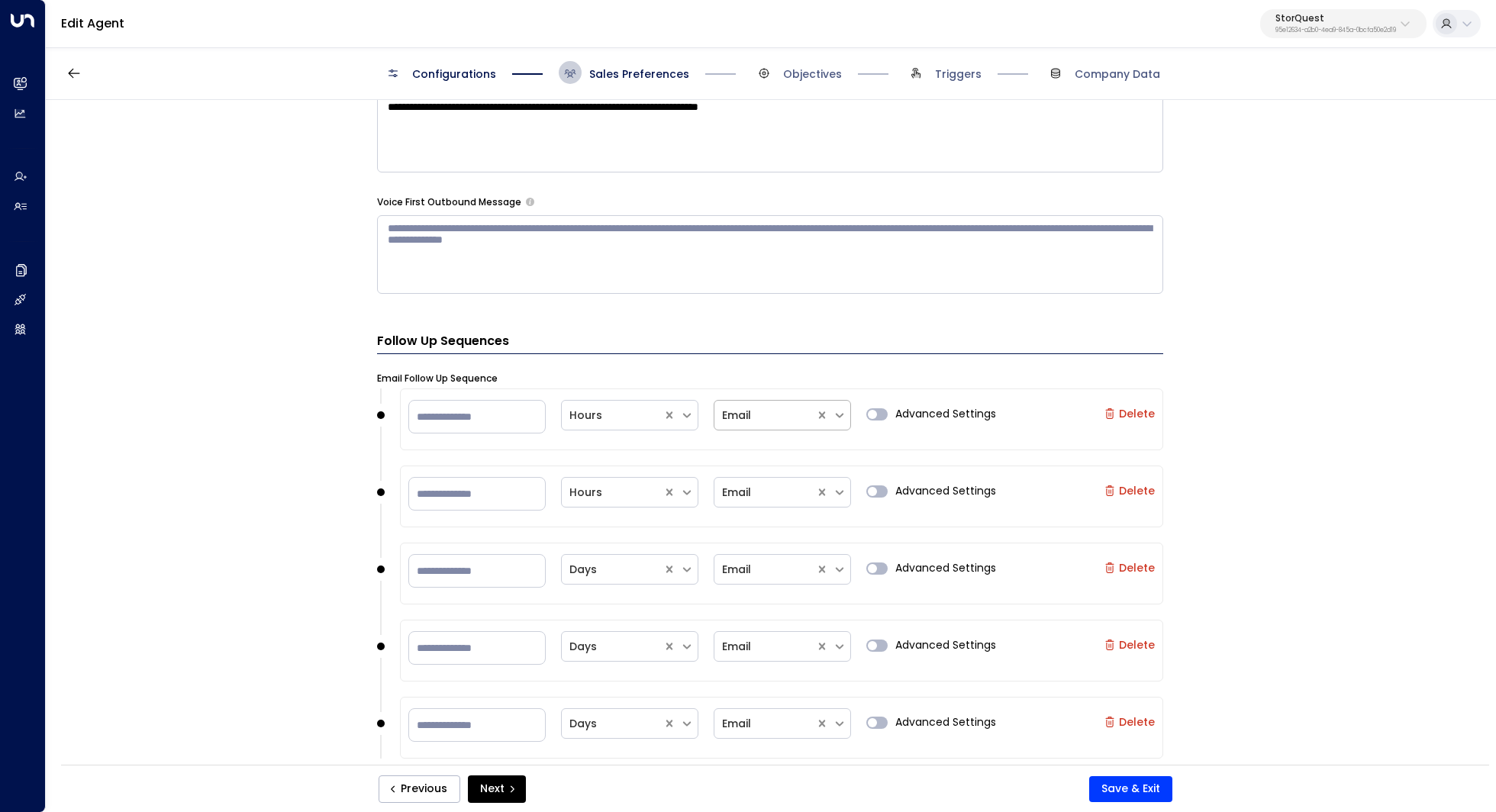
type textarea "**********"
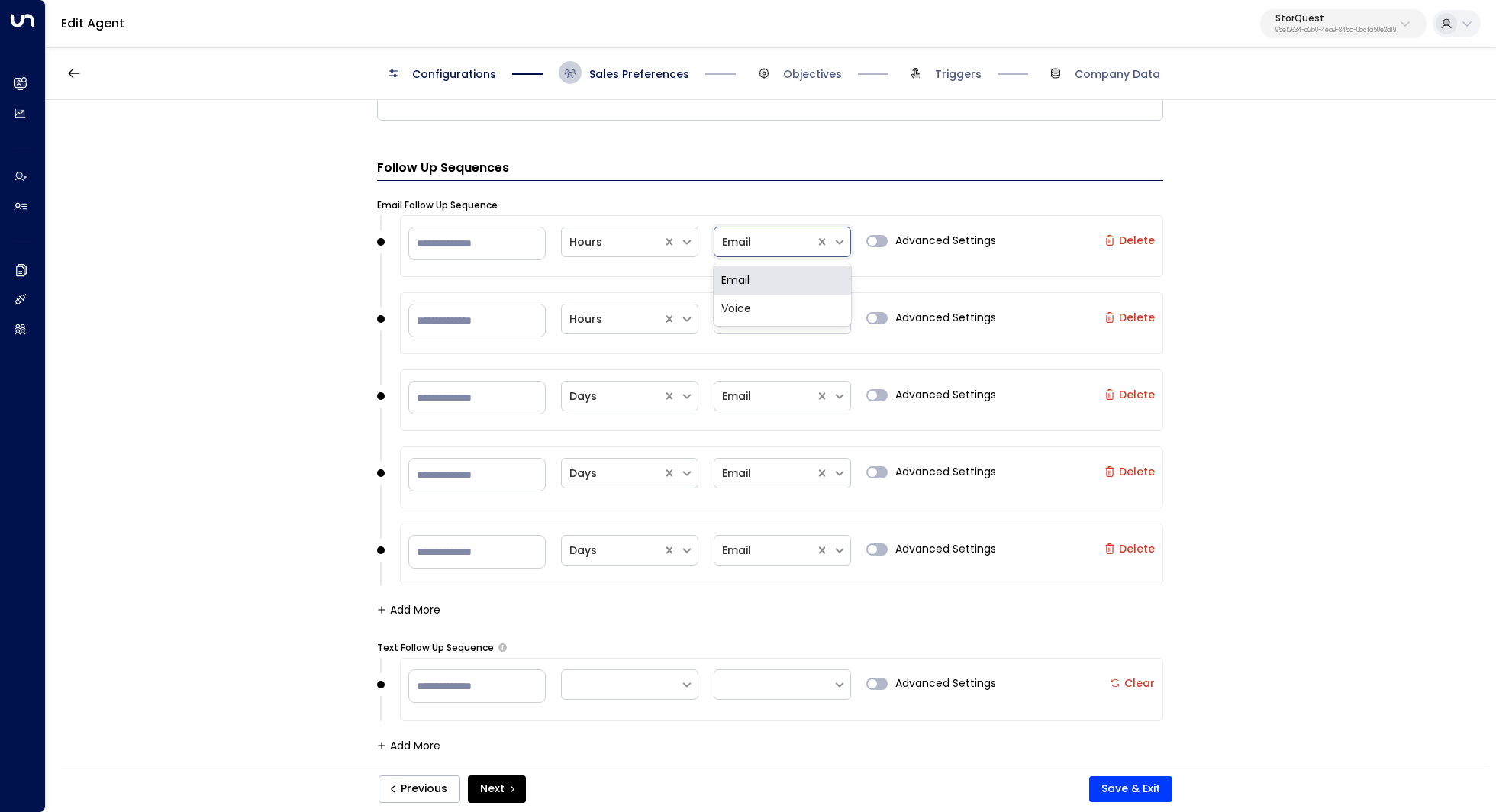
click at [792, 251] on div at bounding box center [764, 243] width 86 height 19
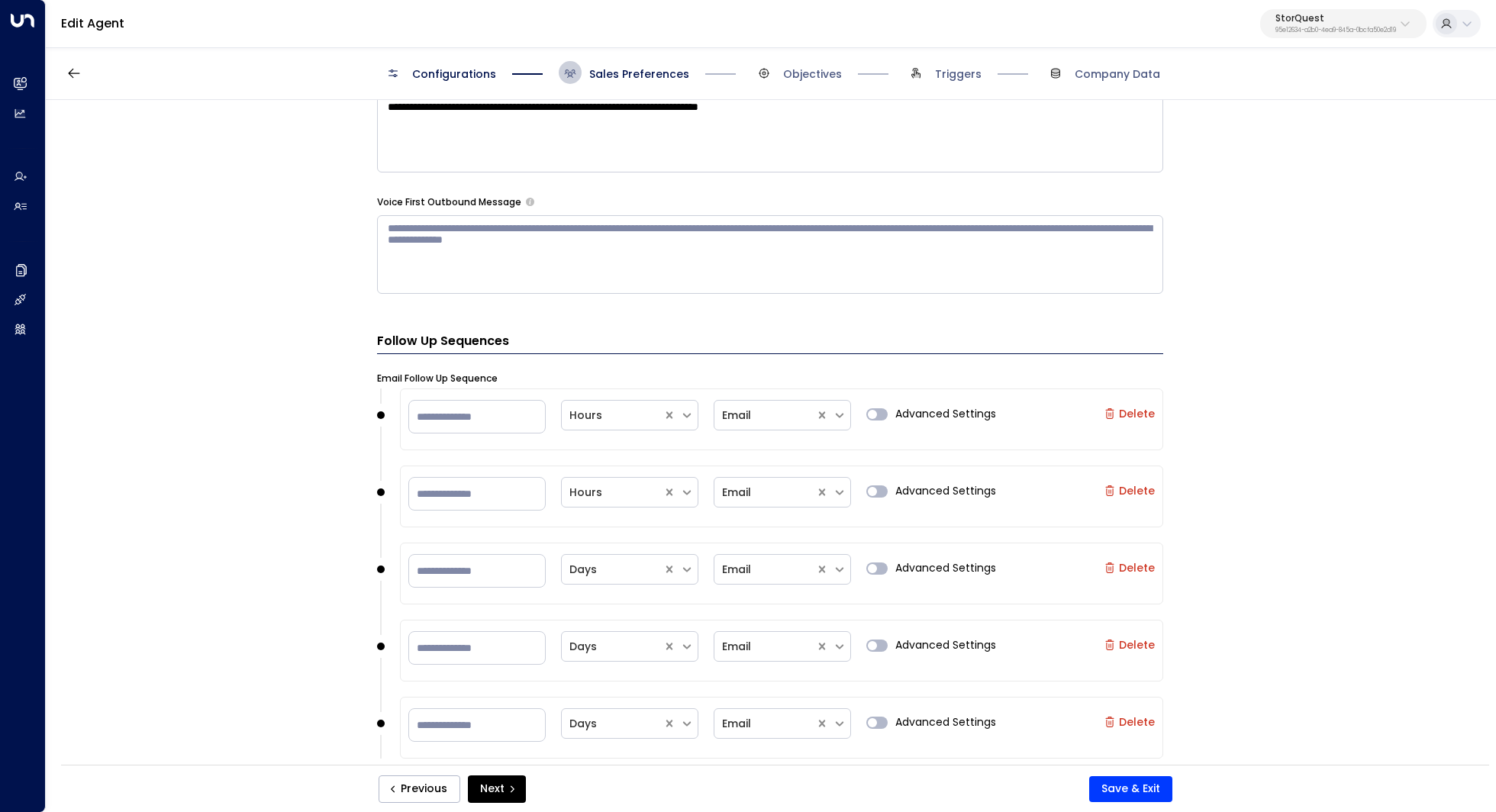
click at [1249, 450] on div "**********" at bounding box center [770, 437] width 1448 height 675
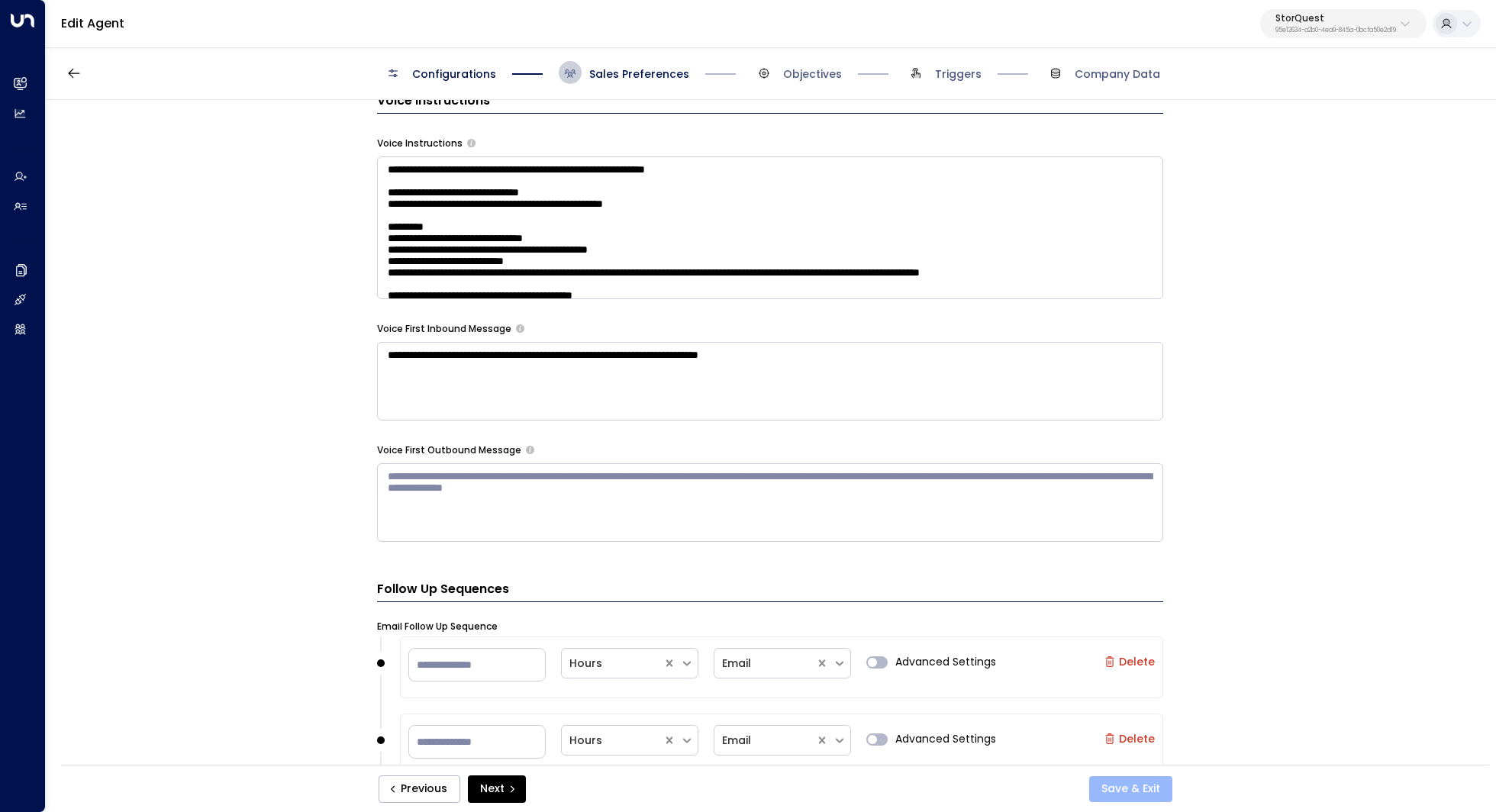
click at [1117, 793] on button "Save & Exit" at bounding box center [1131, 788] width 83 height 26
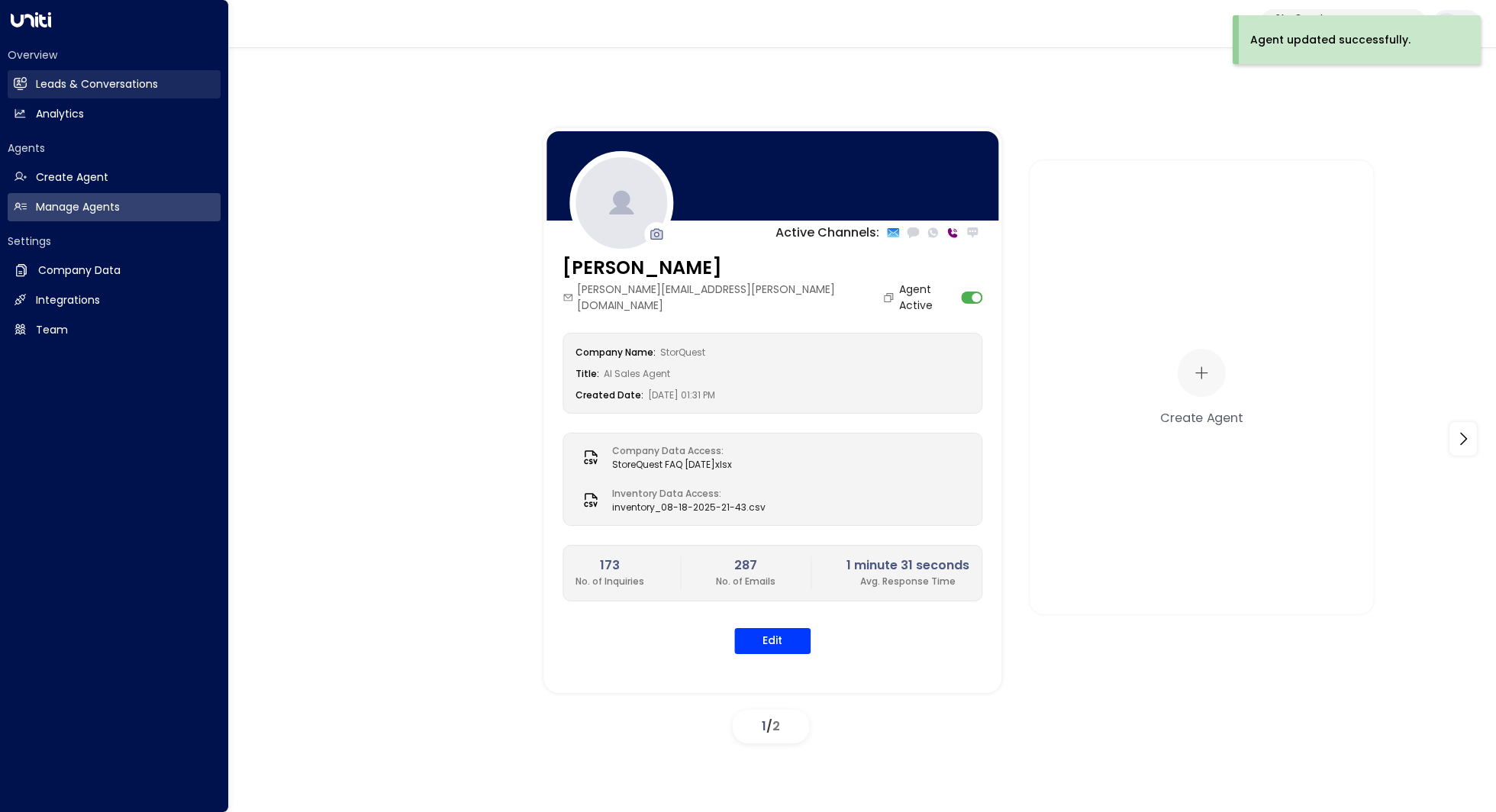
click at [62, 79] on h2 "Leads & Conversations" at bounding box center [97, 84] width 122 height 16
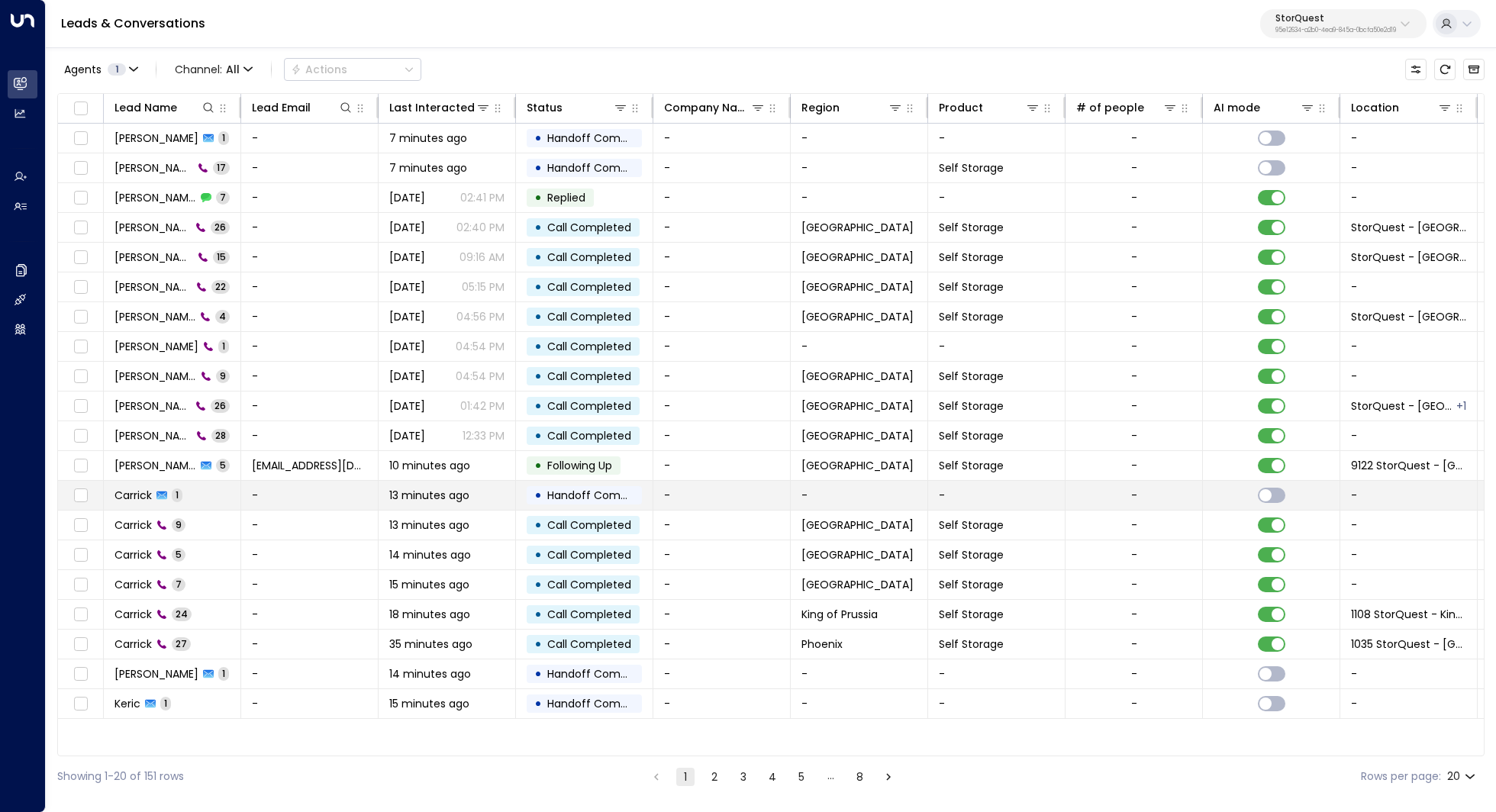
click at [151, 491] on span "Carrick" at bounding box center [133, 495] width 37 height 15
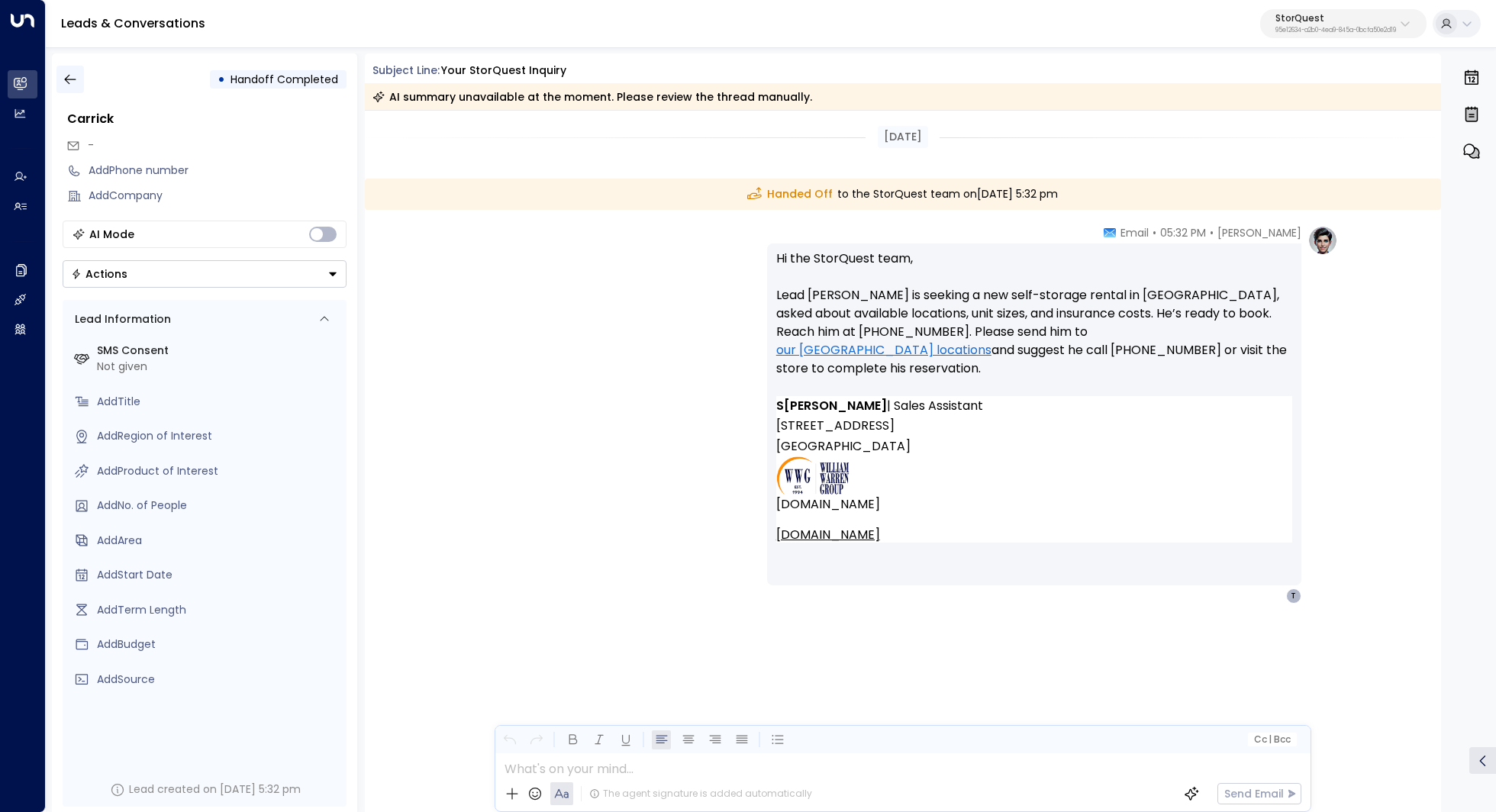
click at [75, 84] on icon "button" at bounding box center [70, 79] width 15 height 15
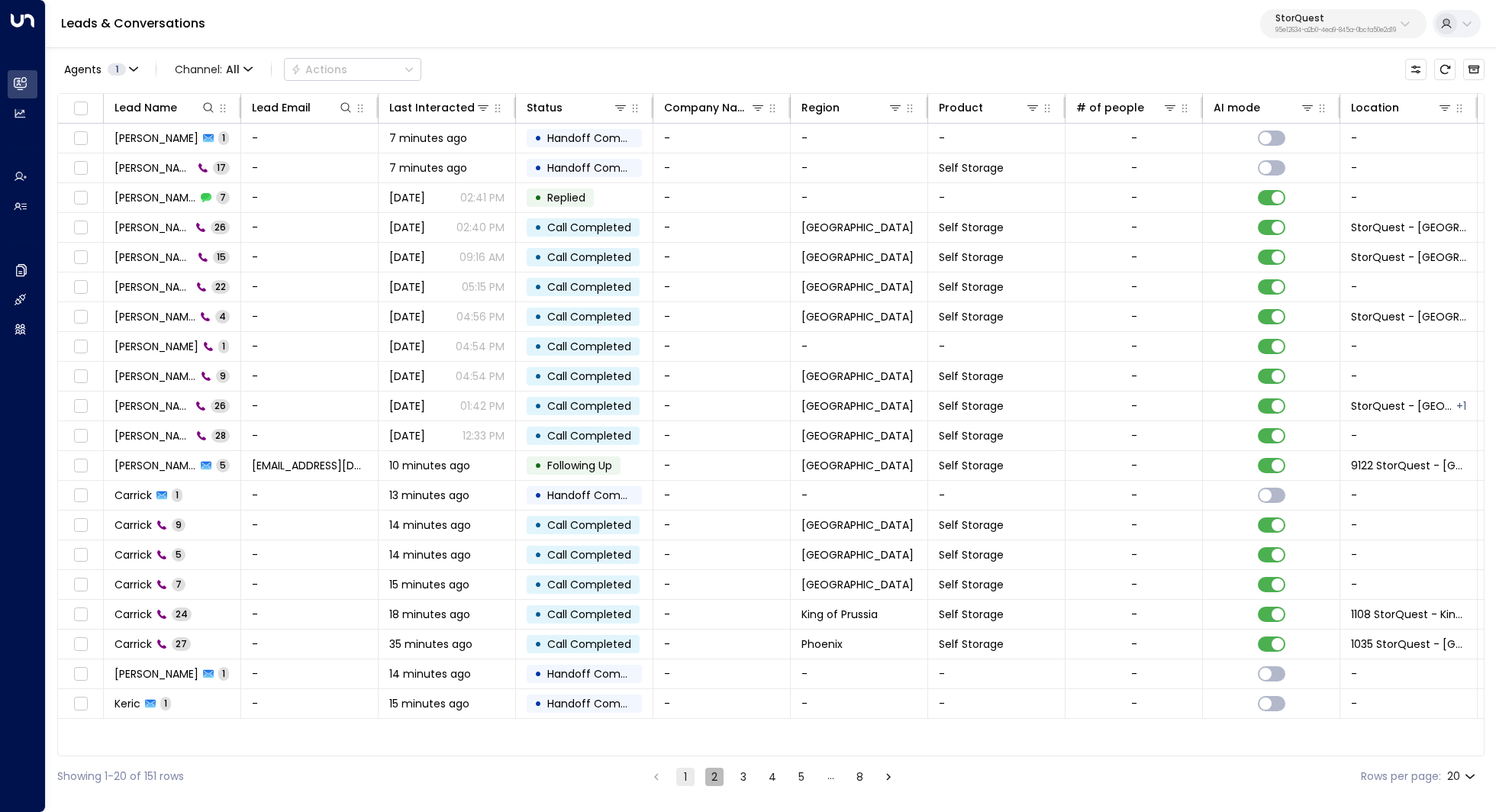
click at [715, 775] on button "2" at bounding box center [714, 777] width 19 height 19
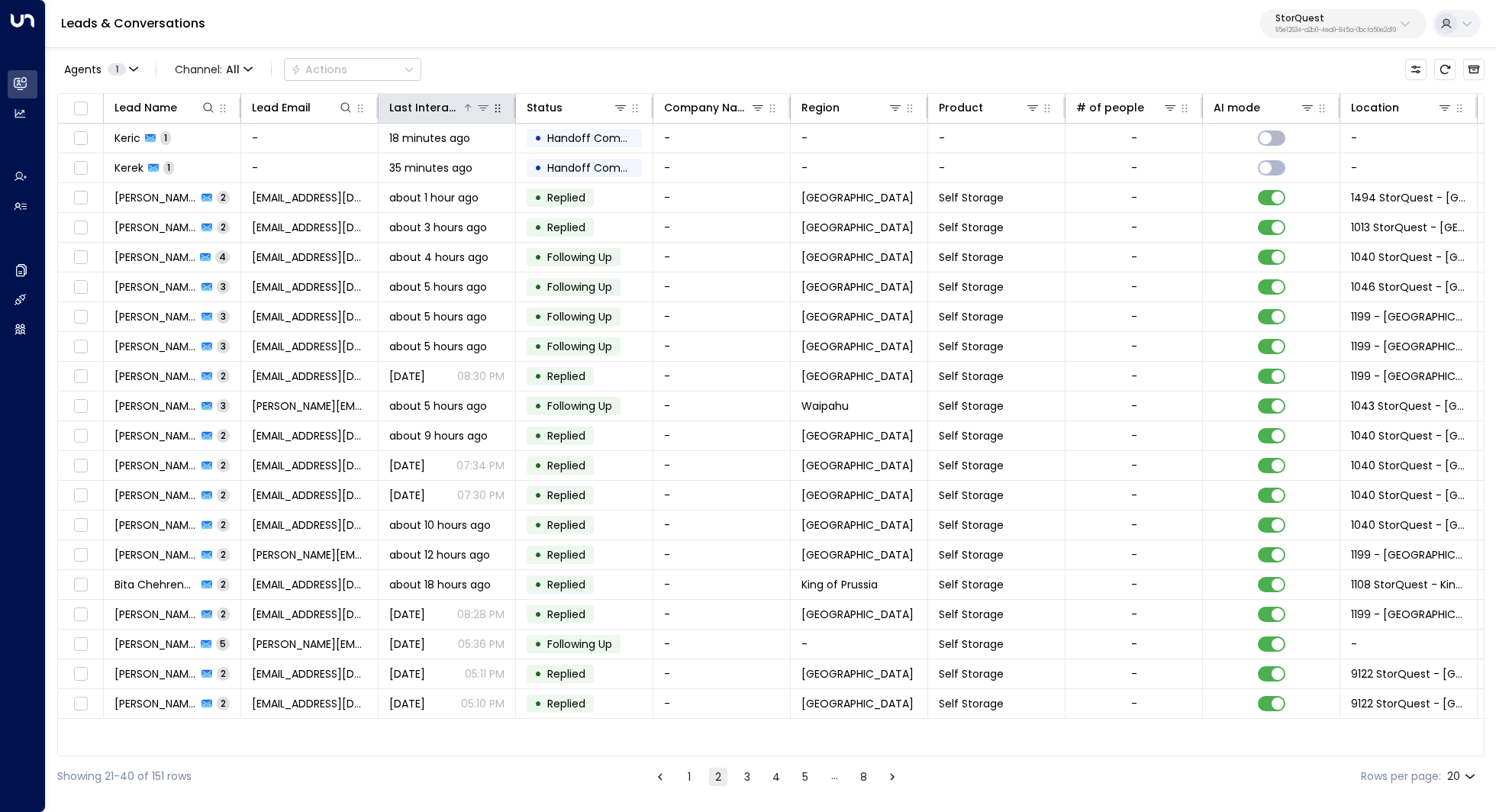
click at [460, 98] on div "Last Interacted" at bounding box center [425, 107] width 73 height 19
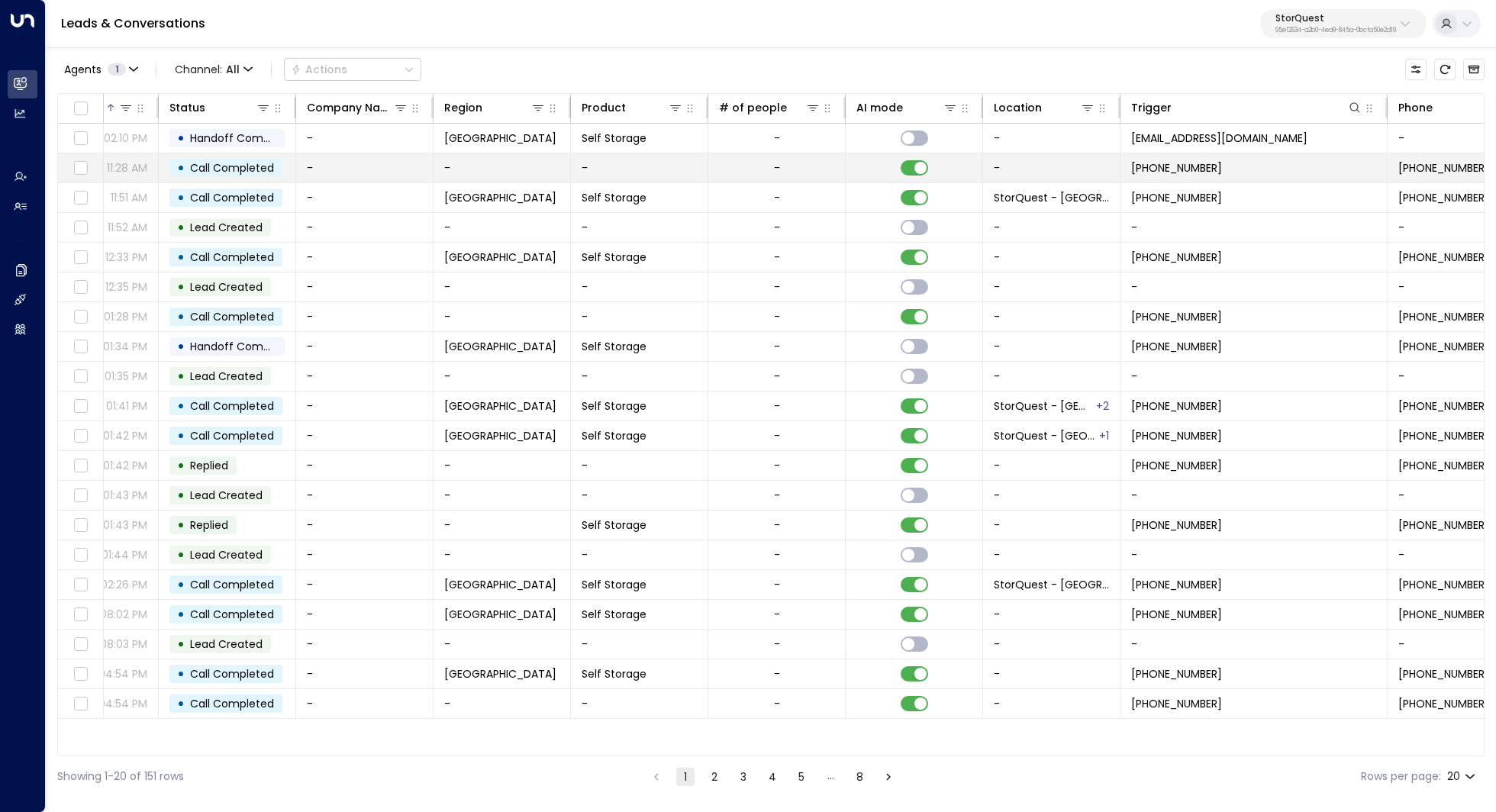
scroll to position [0, 399]
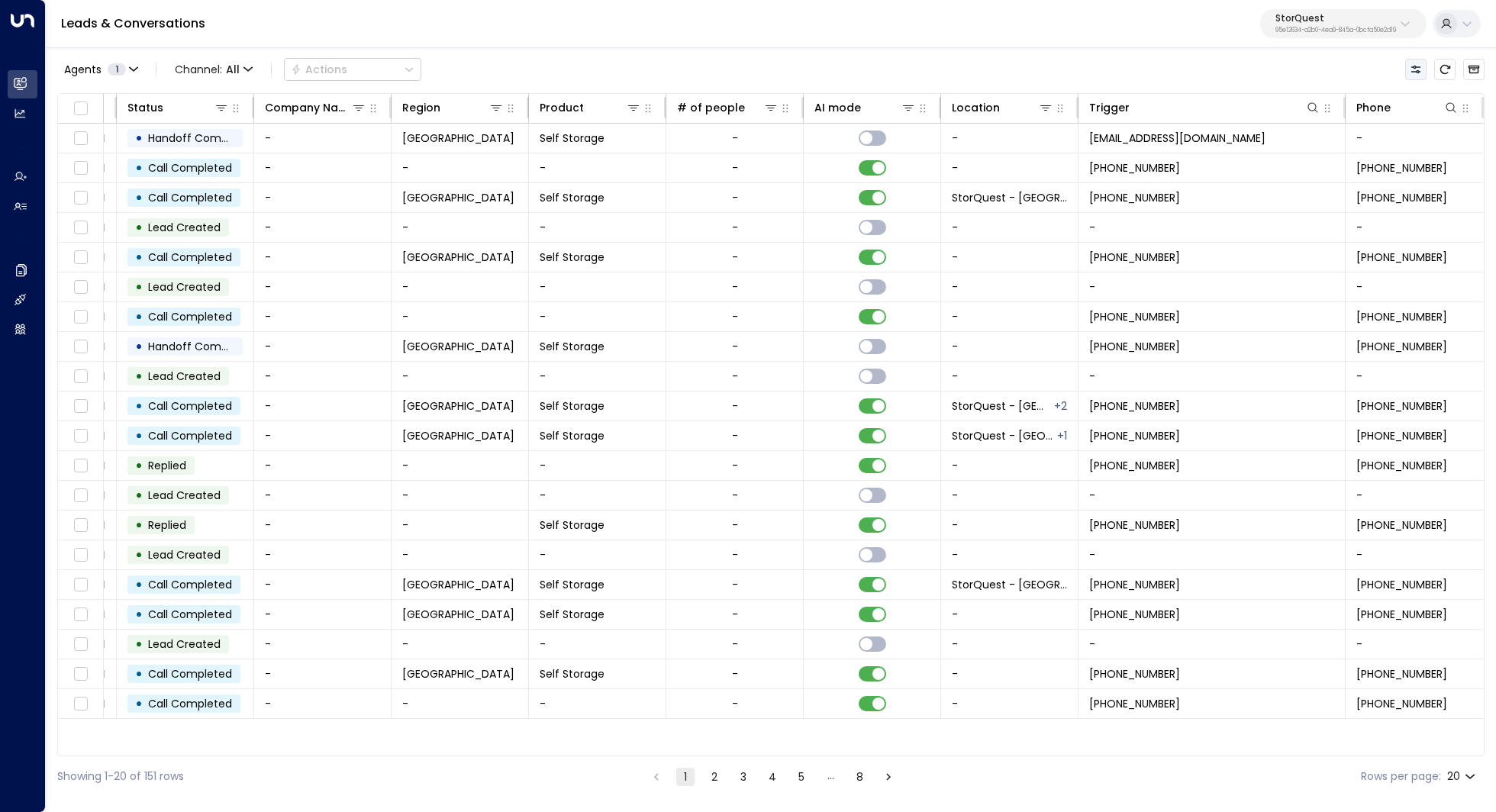
click at [1415, 69] on icon "Customize" at bounding box center [1416, 70] width 12 height 12
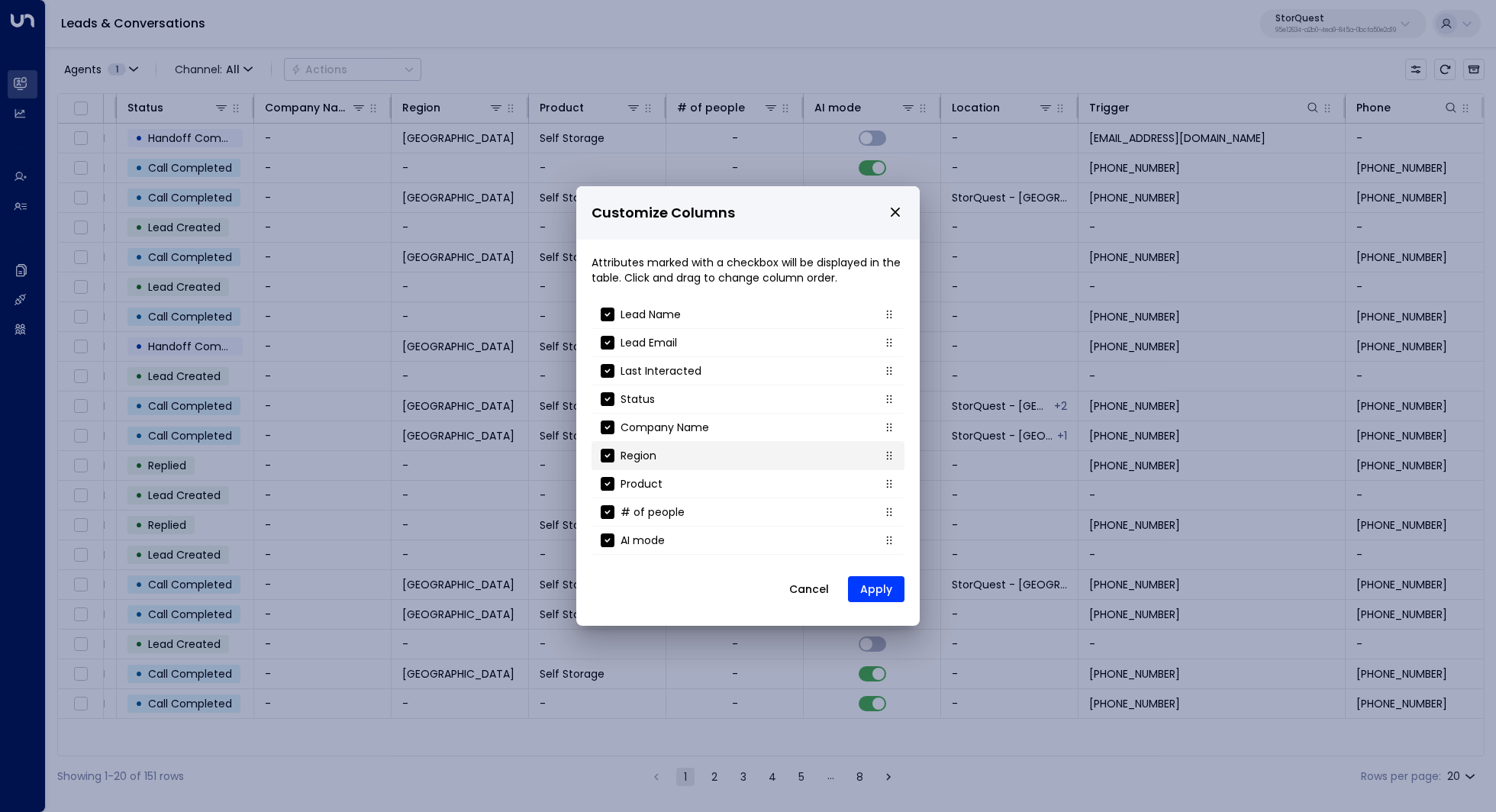
scroll to position [132, 0]
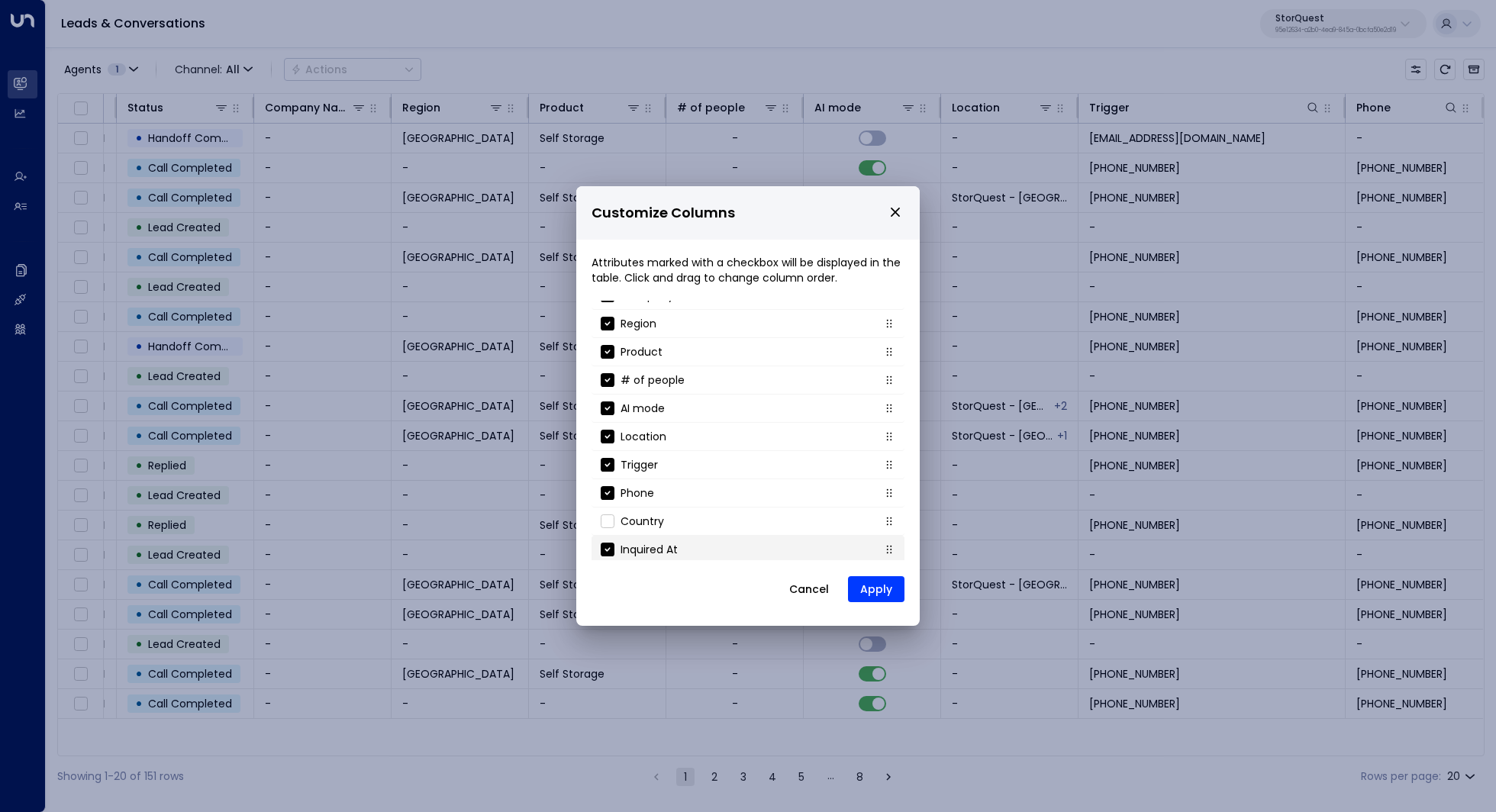
click at [644, 542] on p "Inquired At" at bounding box center [649, 549] width 58 height 15
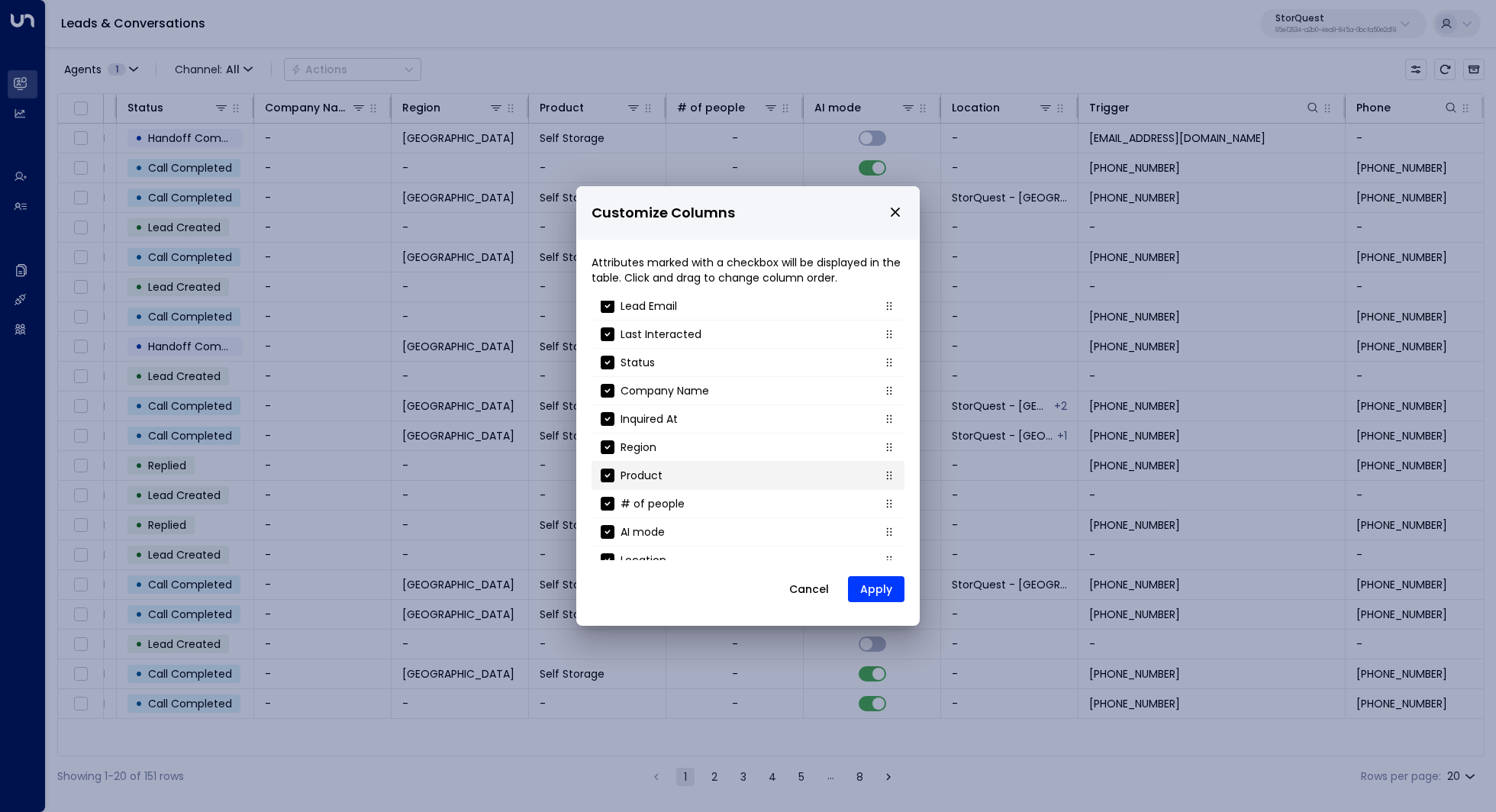
scroll to position [0, 0]
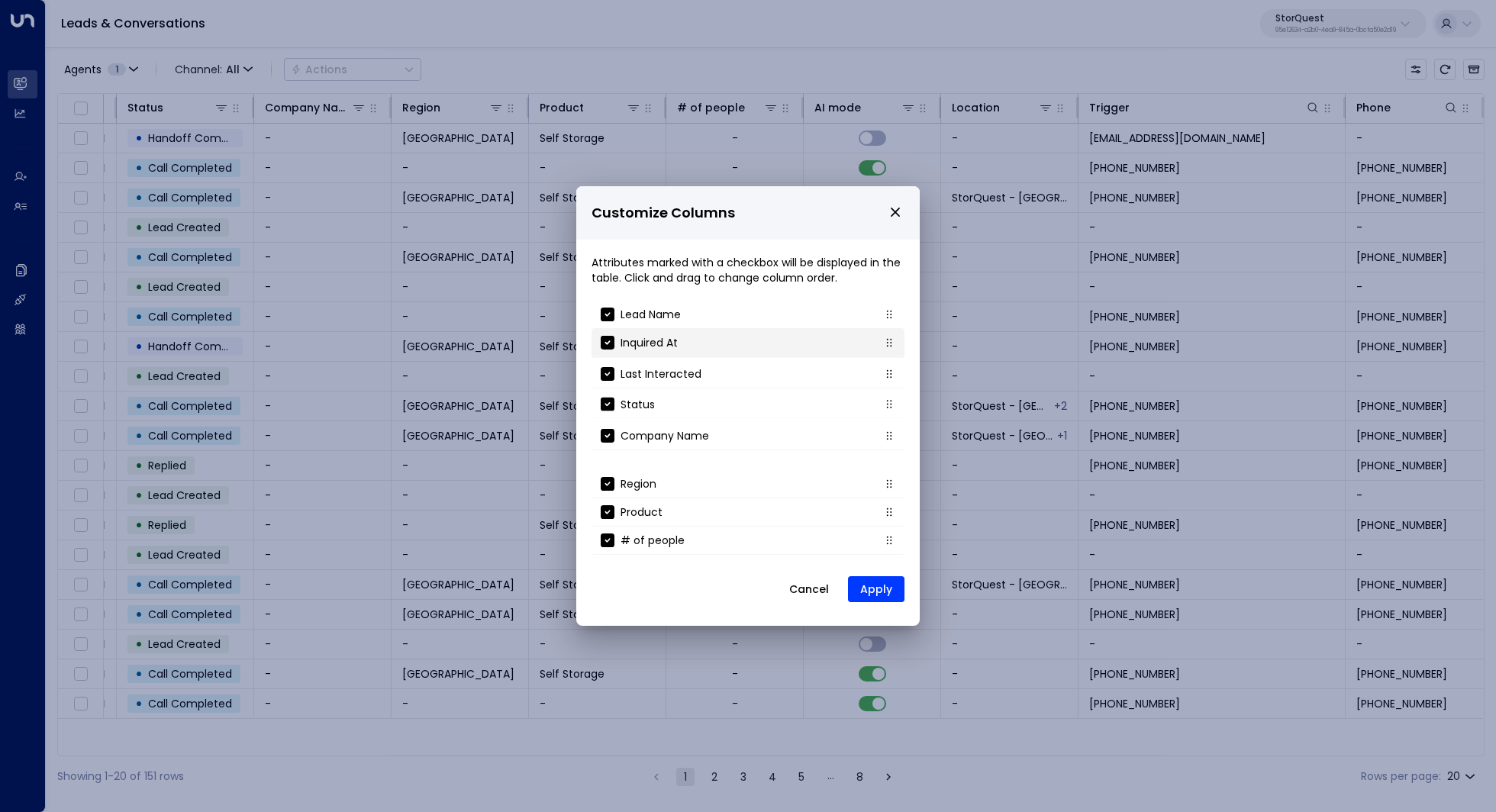
click at [873, 344] on li "Inquired At" at bounding box center [748, 343] width 313 height 28
click at [891, 596] on button "Apply" at bounding box center [876, 589] width 57 height 26
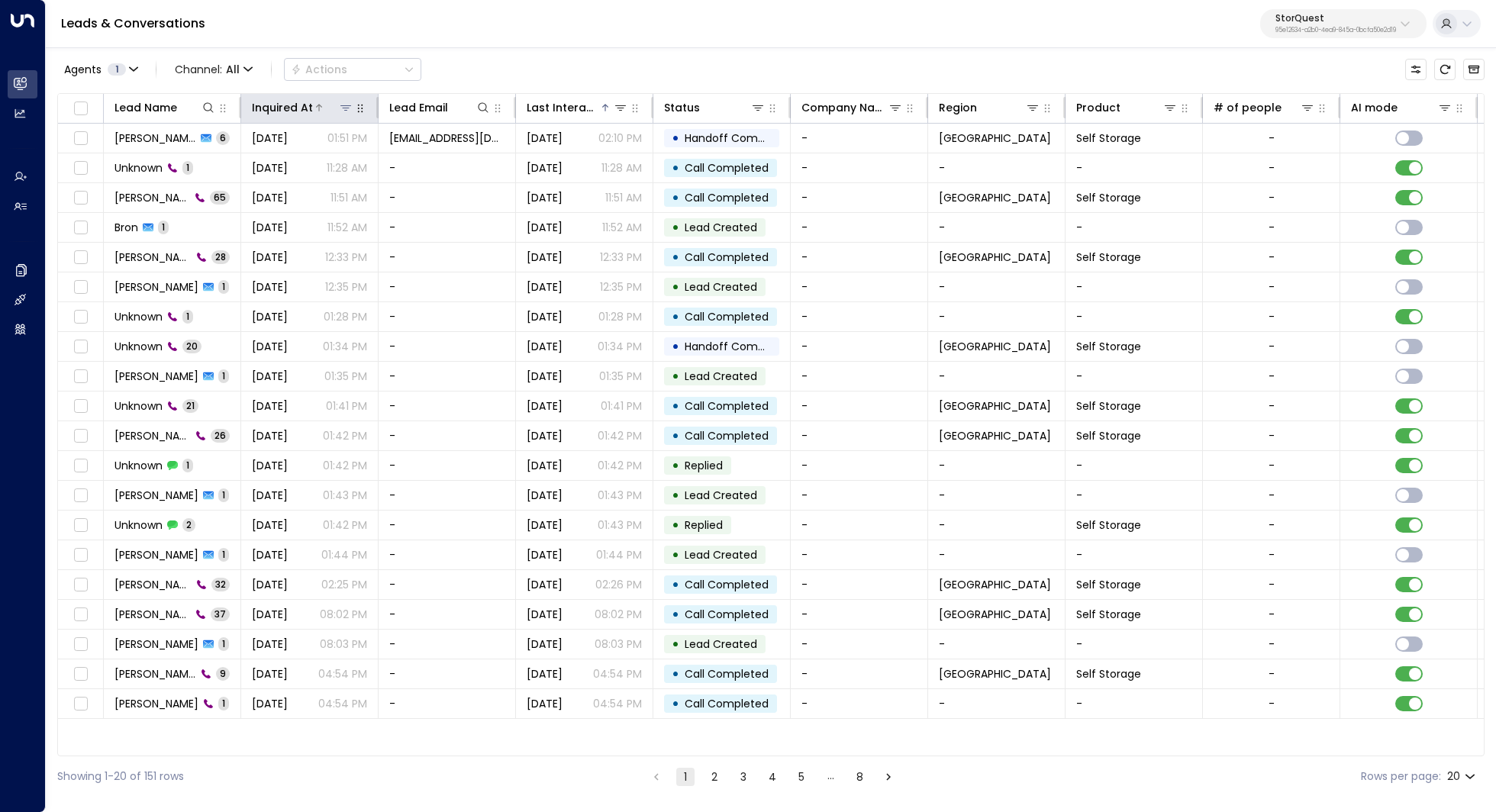
click at [348, 103] on icon at bounding box center [345, 108] width 12 height 12
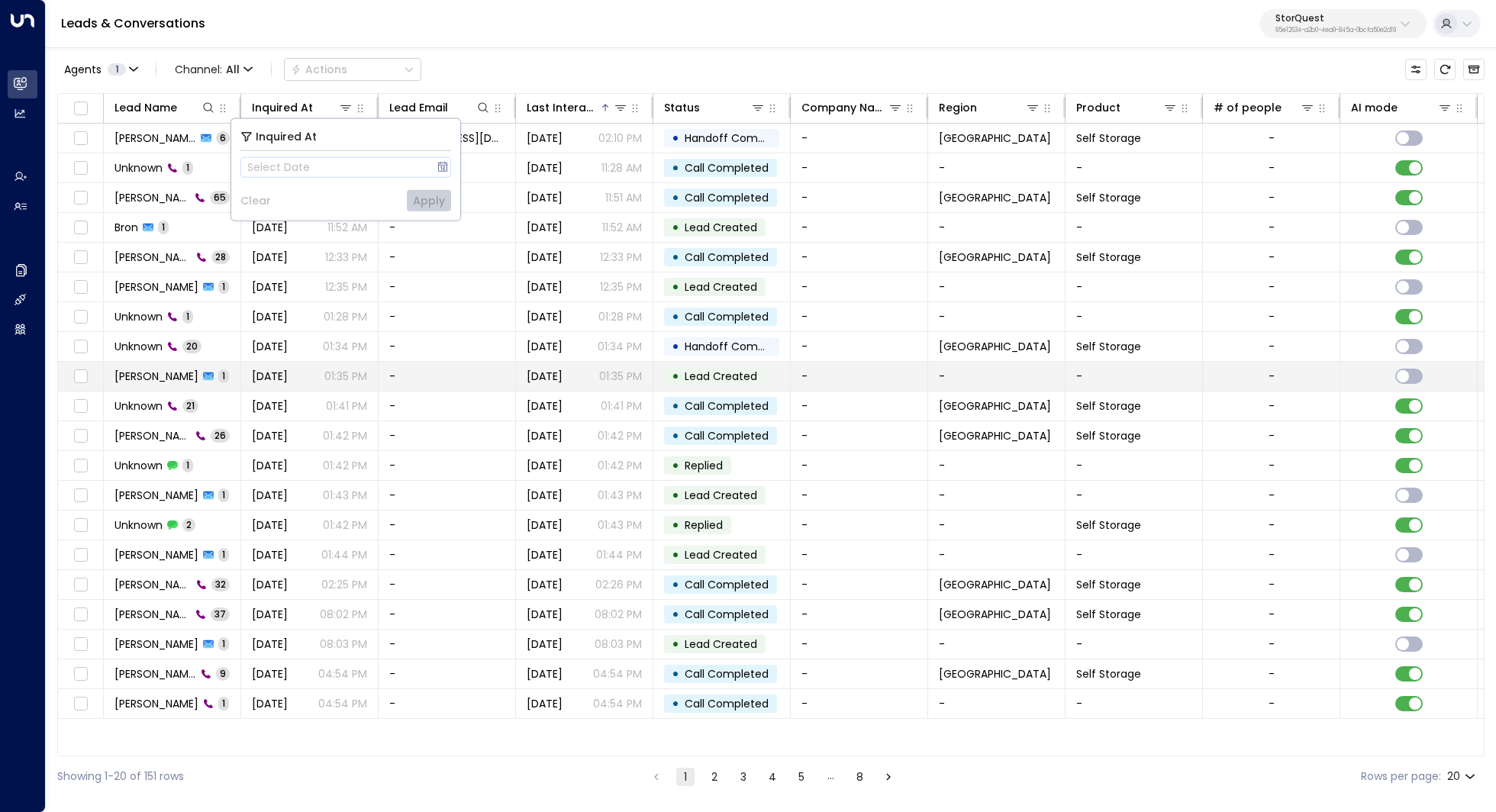
click at [462, 375] on td "-" at bounding box center [446, 375] width 137 height 29
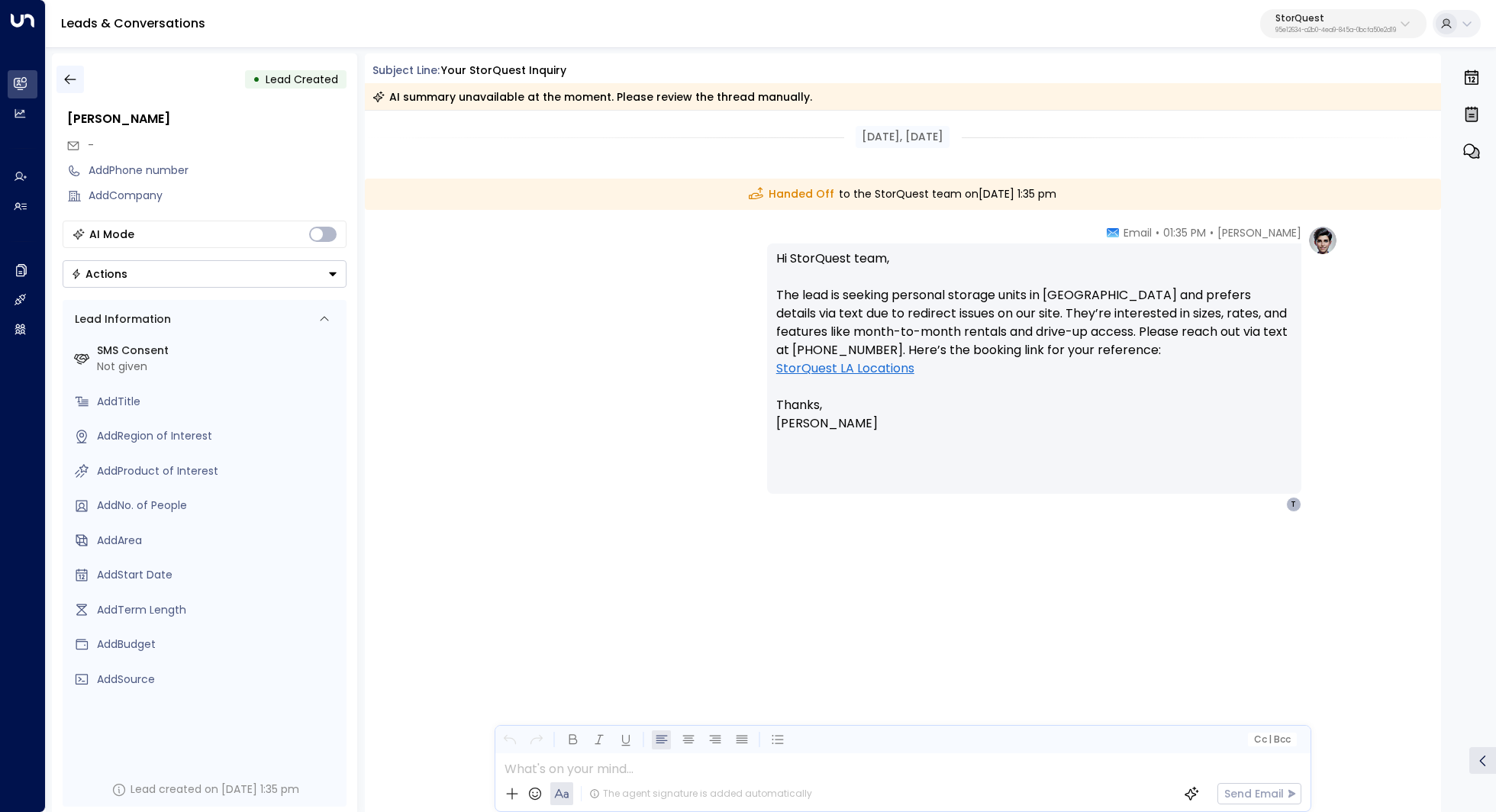
click at [74, 73] on icon "button" at bounding box center [70, 79] width 15 height 15
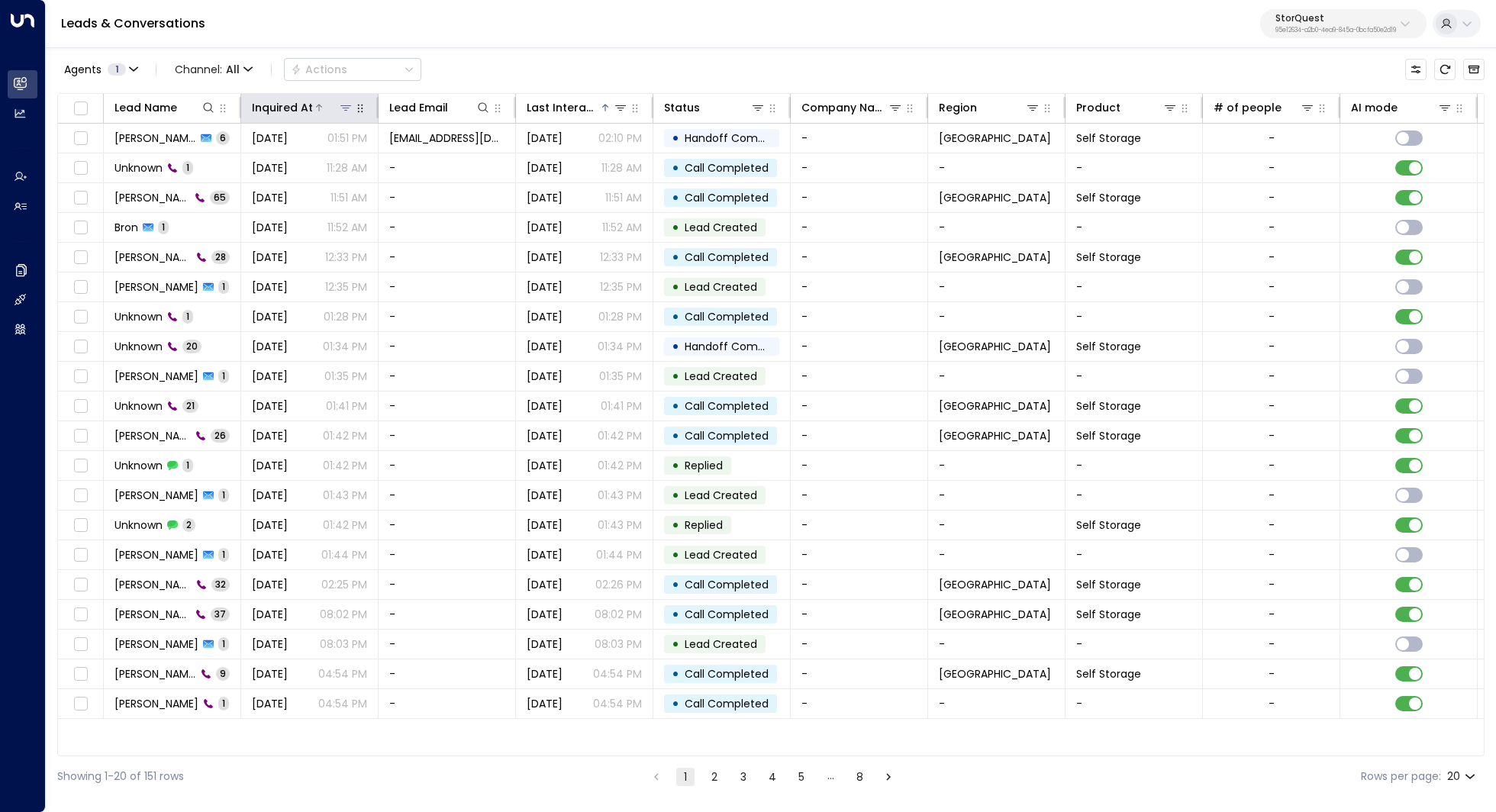
click at [314, 107] on icon at bounding box center [319, 107] width 9 height 9
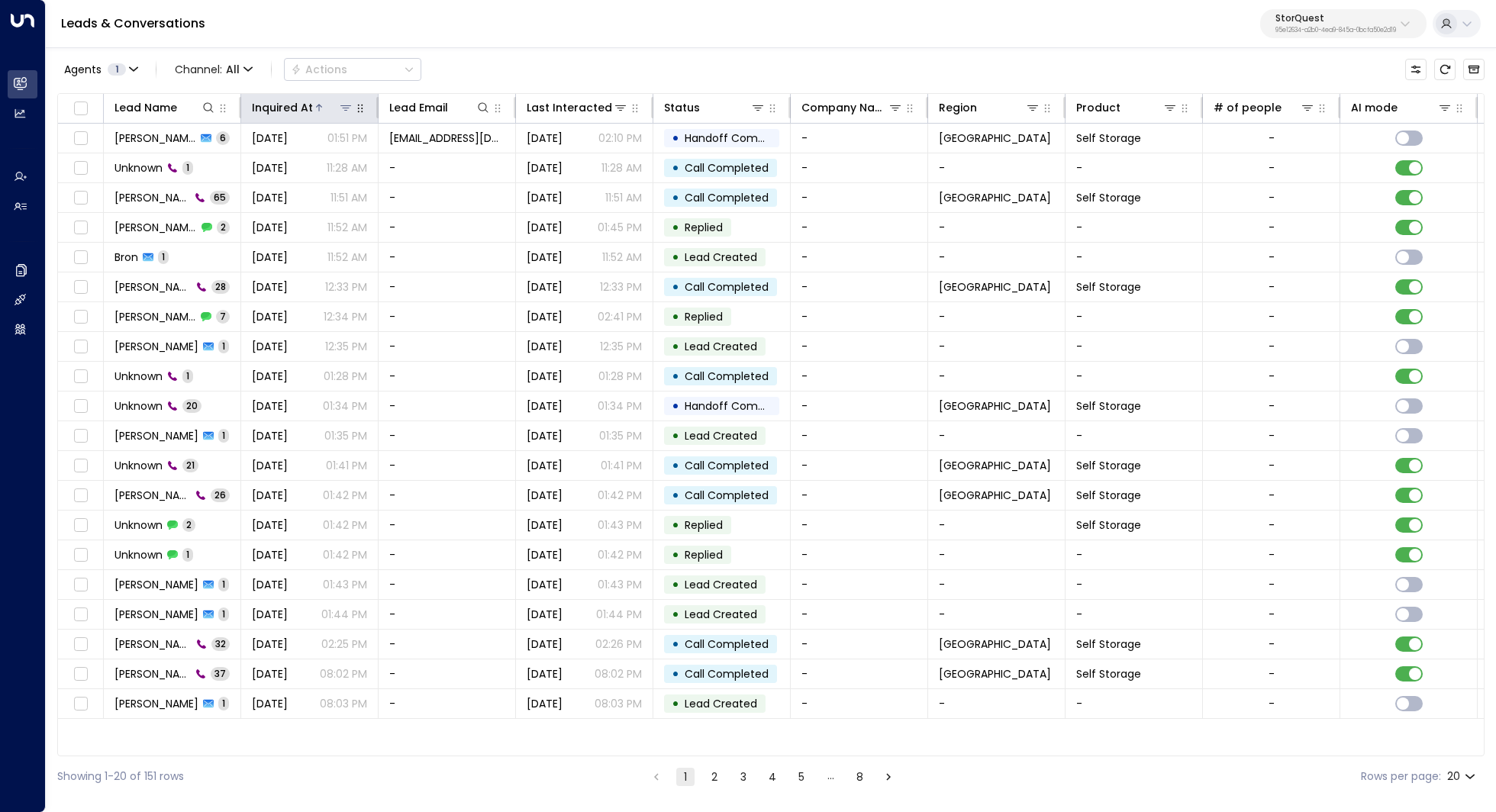
click at [317, 106] on icon at bounding box center [319, 107] width 9 height 9
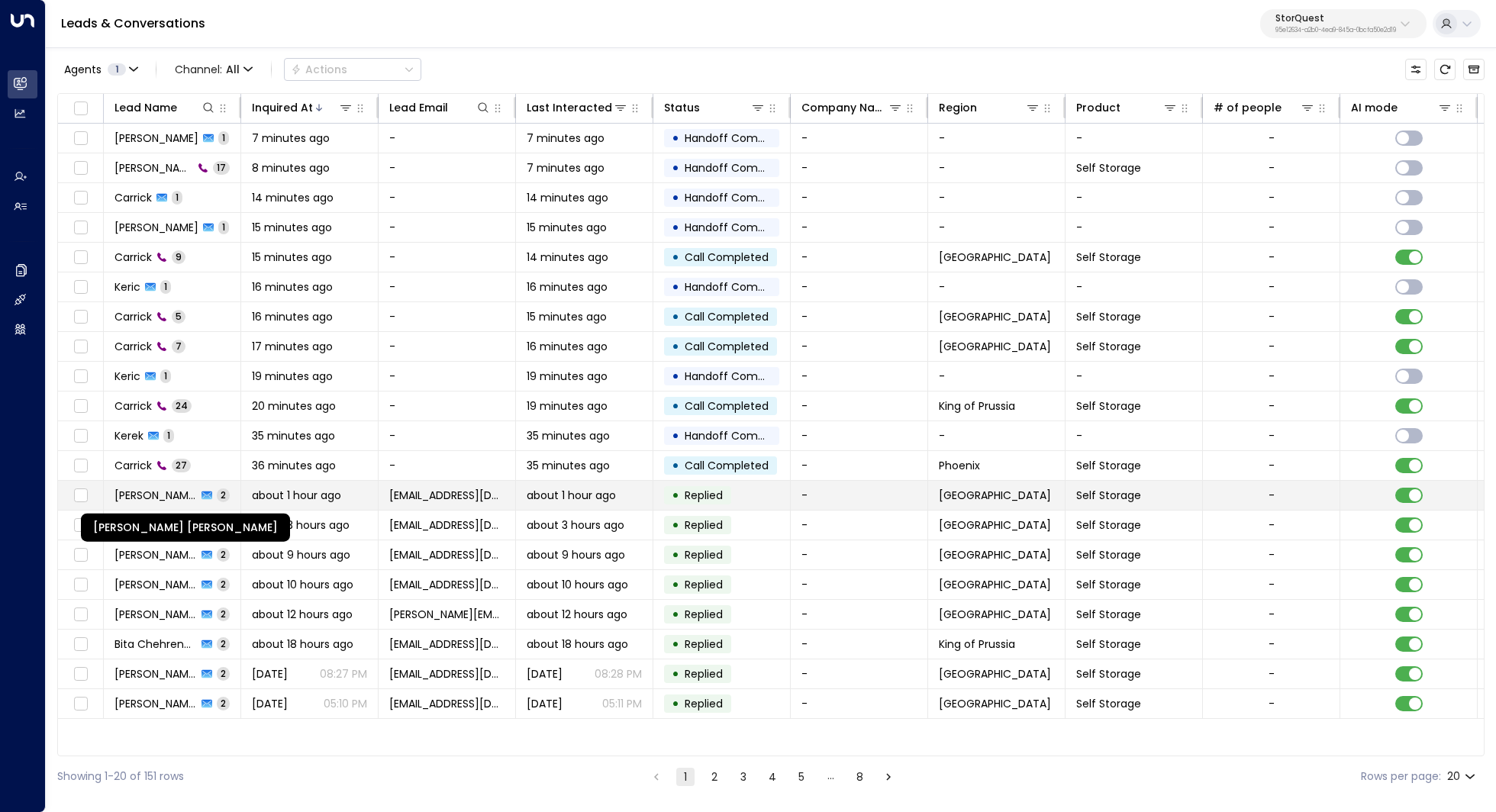
click at [168, 488] on span "[PERSON_NAME] [PERSON_NAME]" at bounding box center [155, 495] width 82 height 15
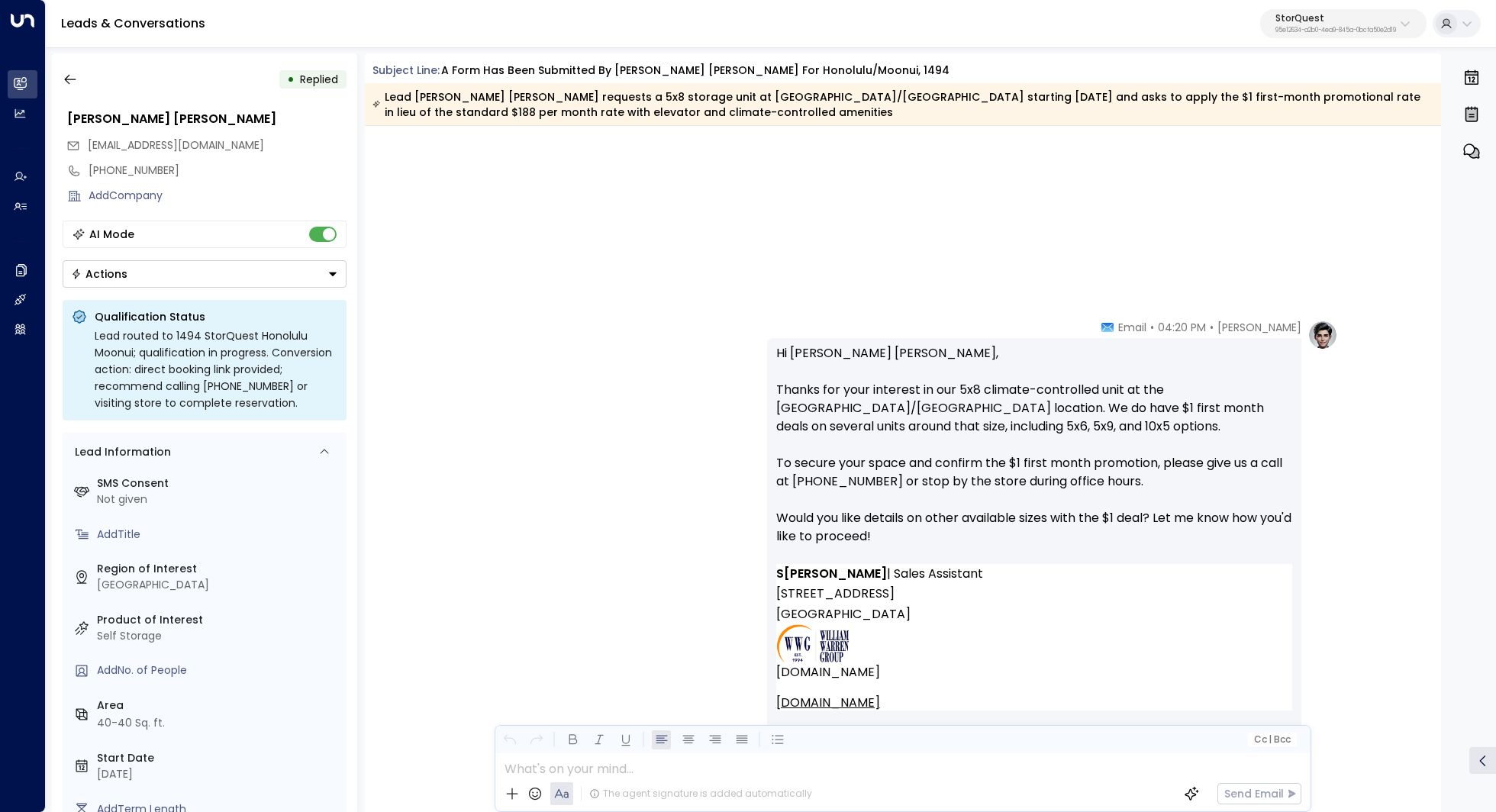
scroll to position [1715, 0]
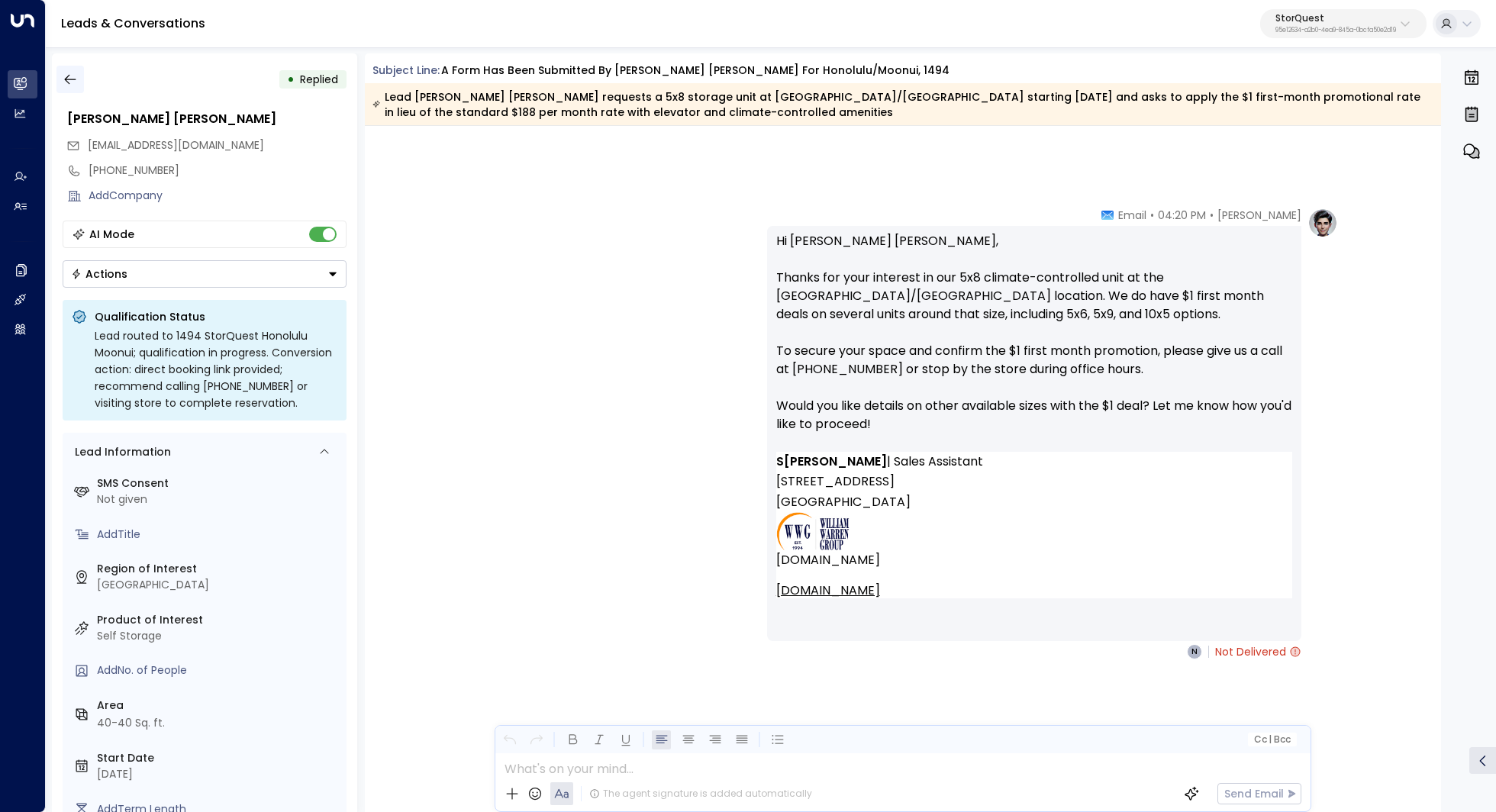
click at [71, 87] on button "button" at bounding box center [70, 79] width 27 height 27
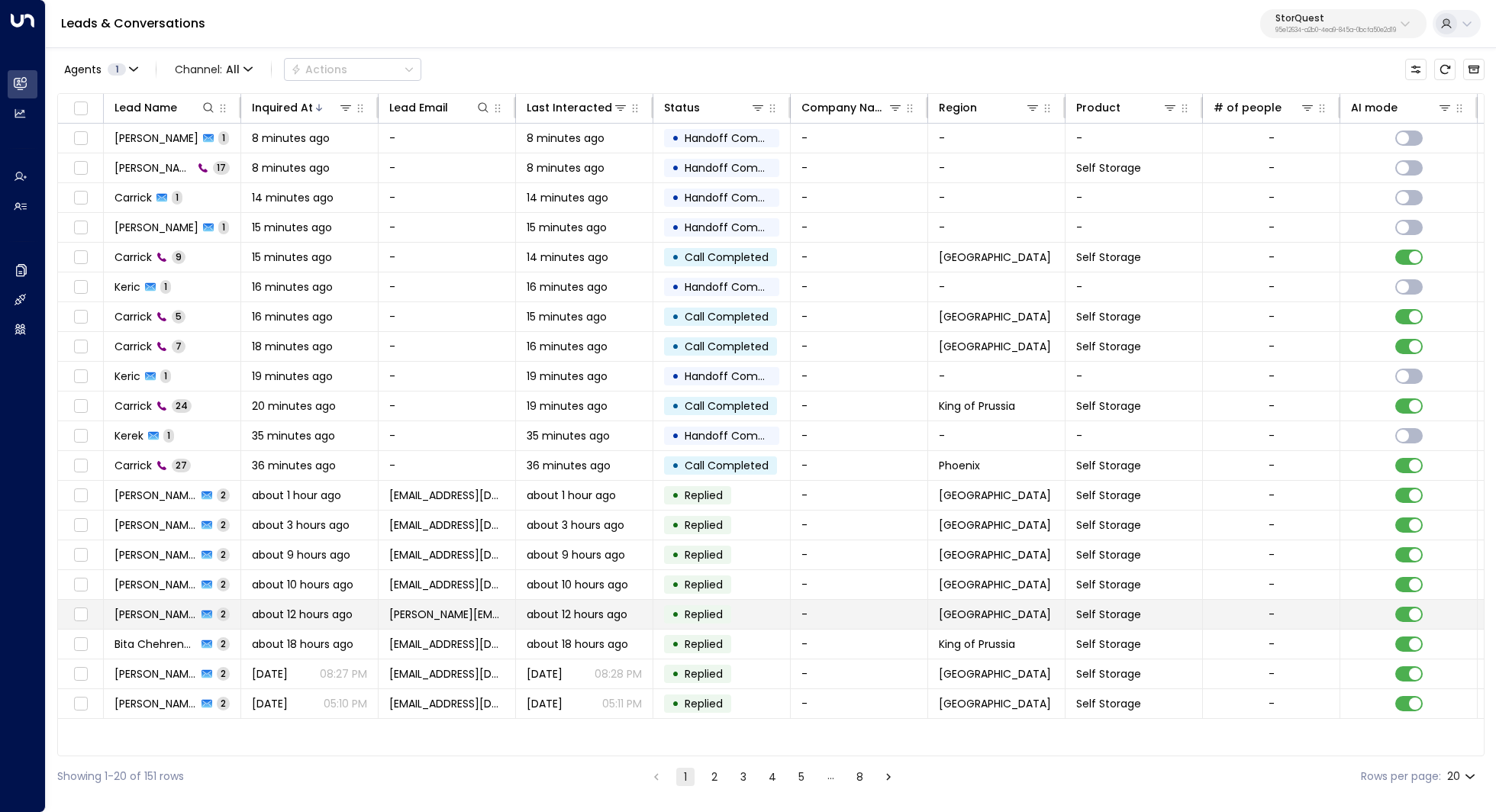
click at [201, 610] on icon at bounding box center [206, 614] width 11 height 8
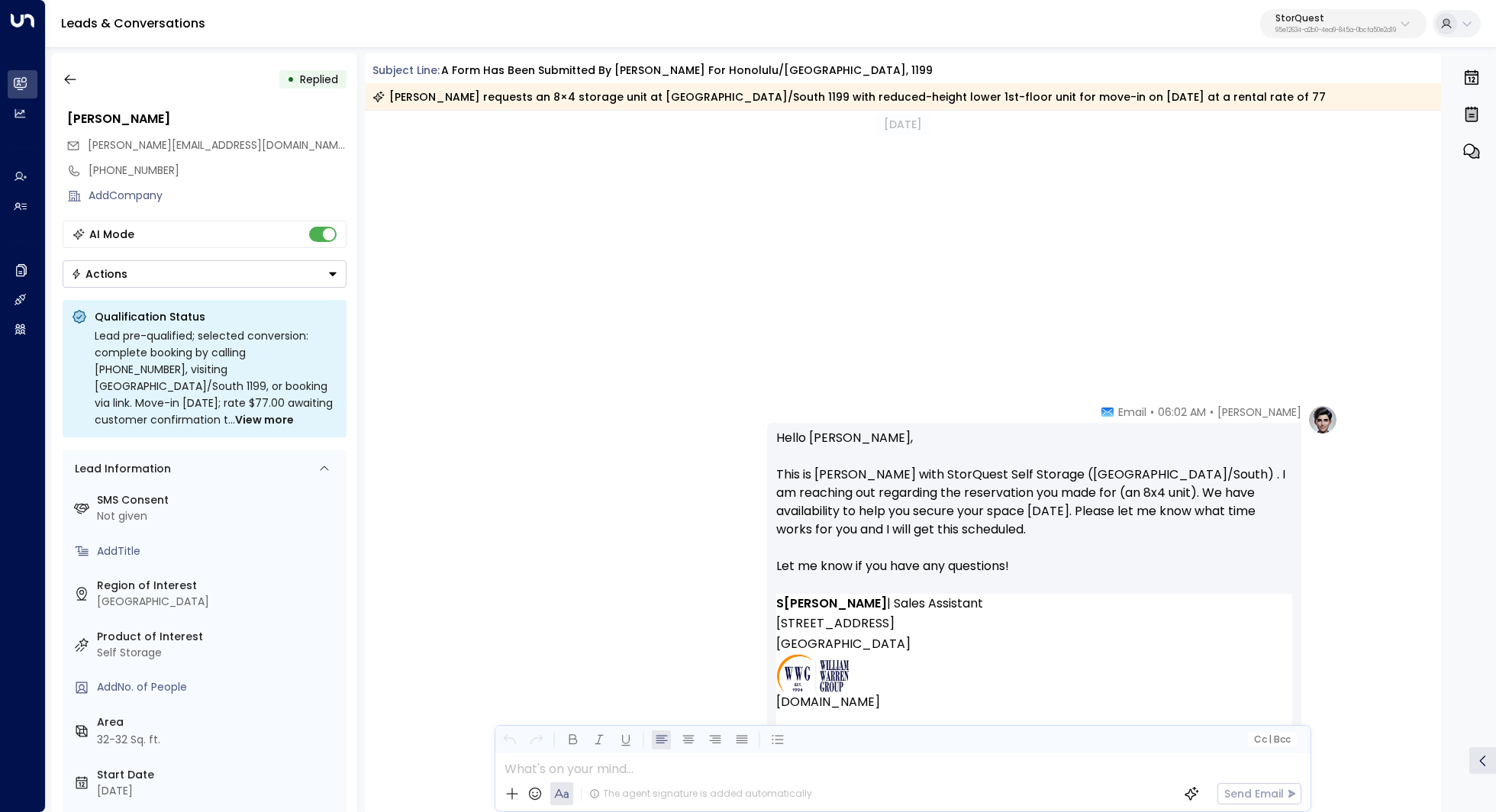
scroll to position [1450, 0]
click at [80, 82] on button "button" at bounding box center [70, 79] width 27 height 27
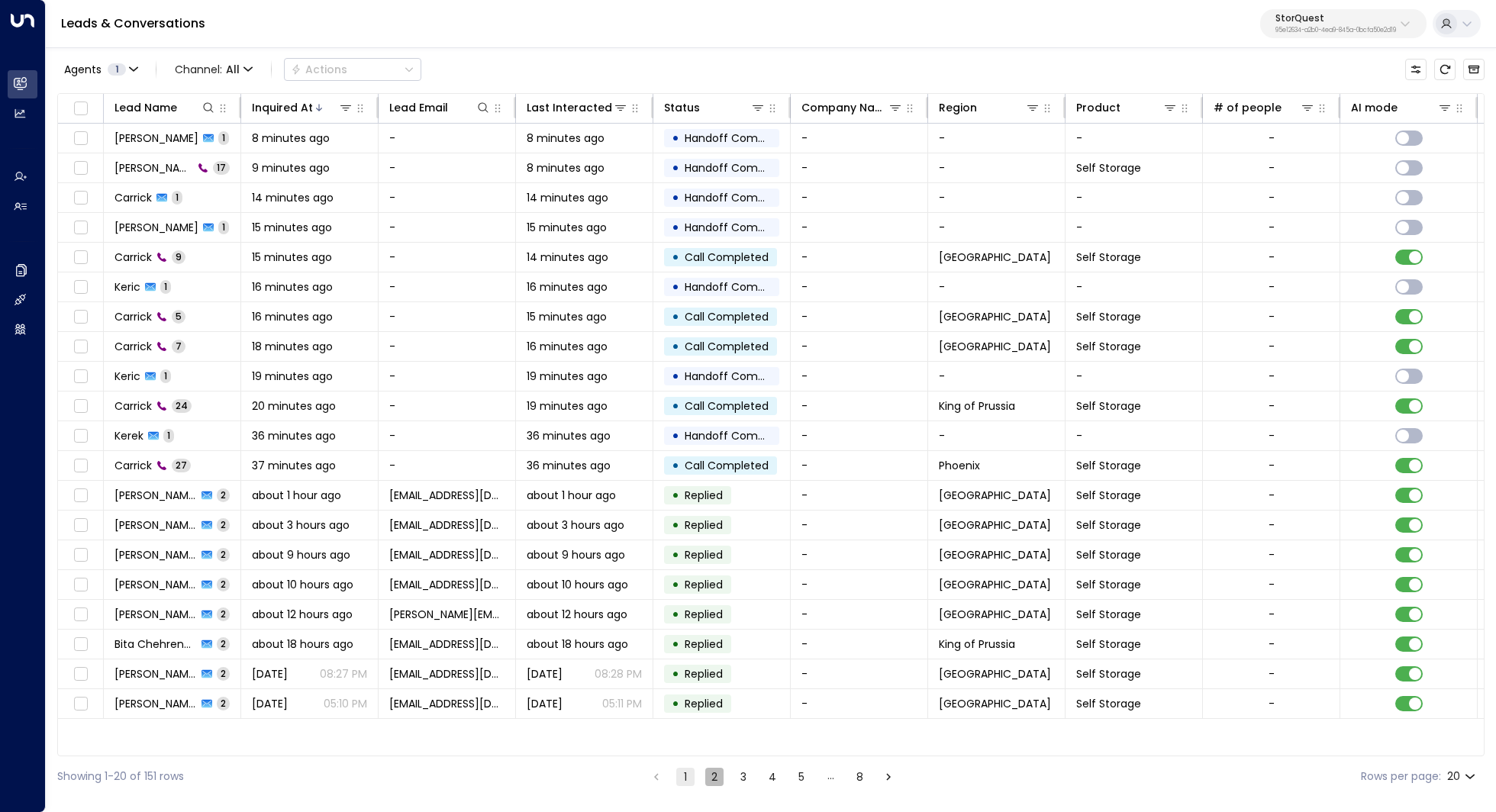
click at [720, 783] on button "2" at bounding box center [714, 777] width 19 height 19
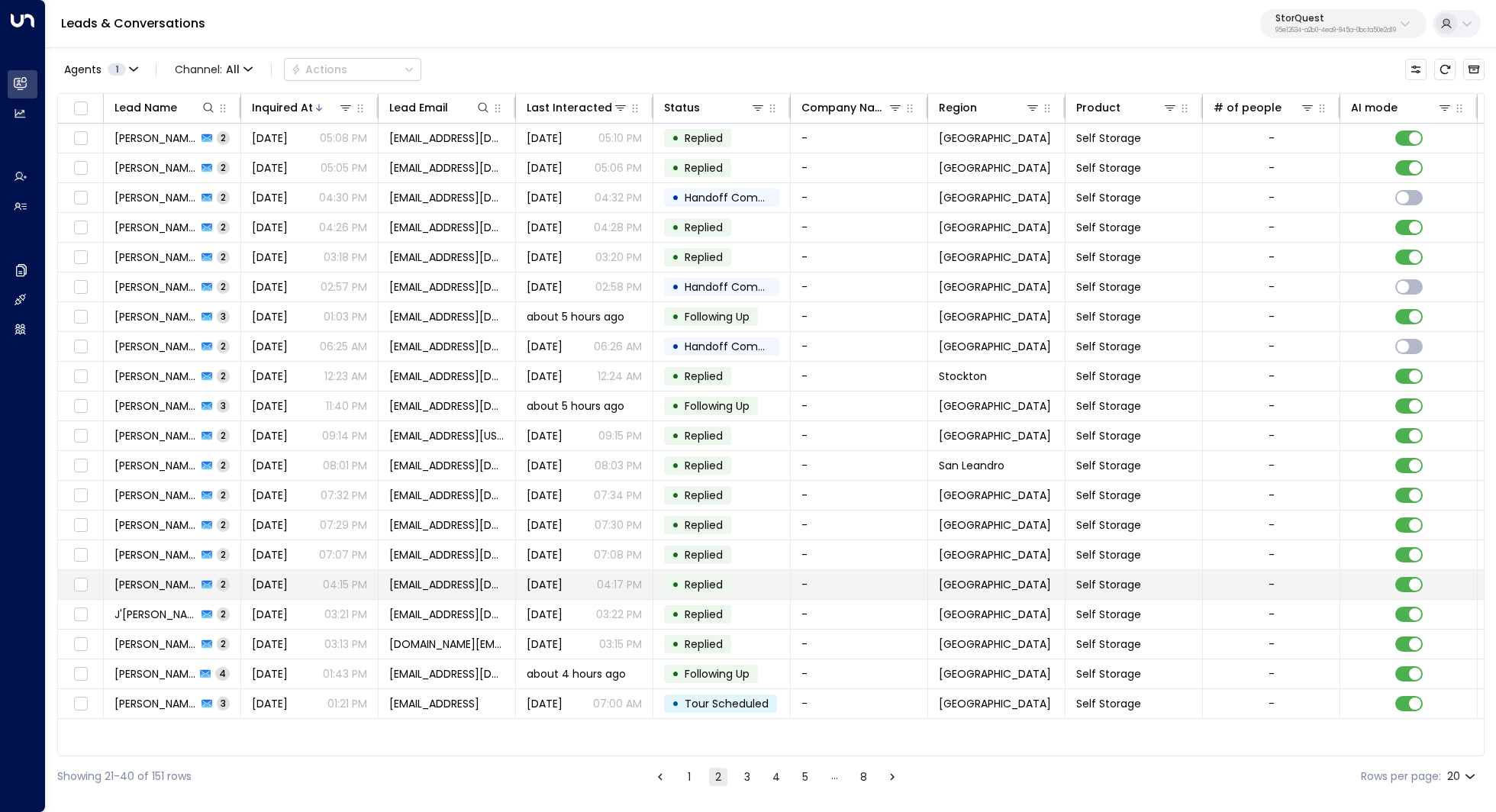
click at [748, 578] on td "• Replied" at bounding box center [722, 584] width 137 height 29
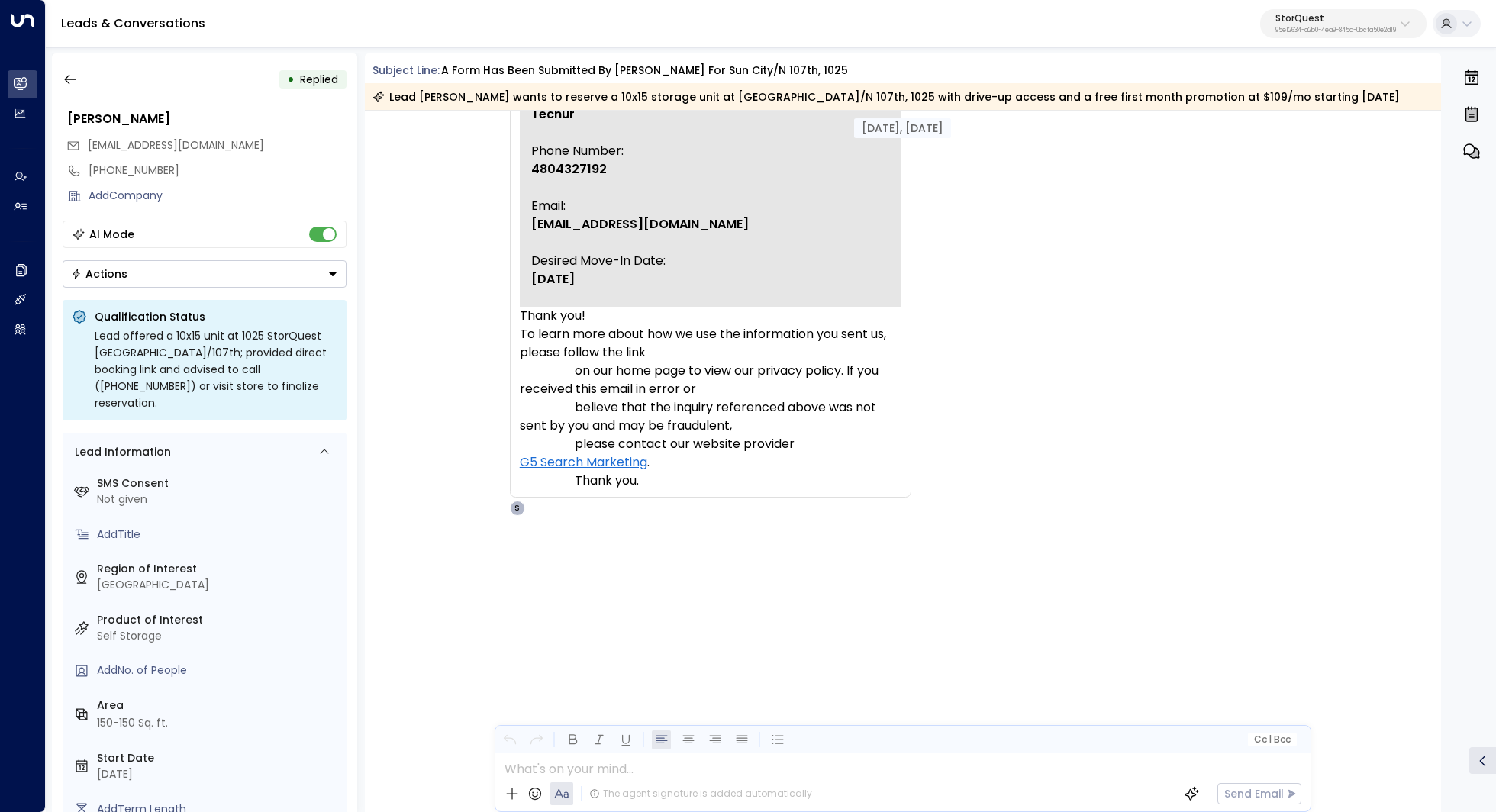
scroll to position [1150, 0]
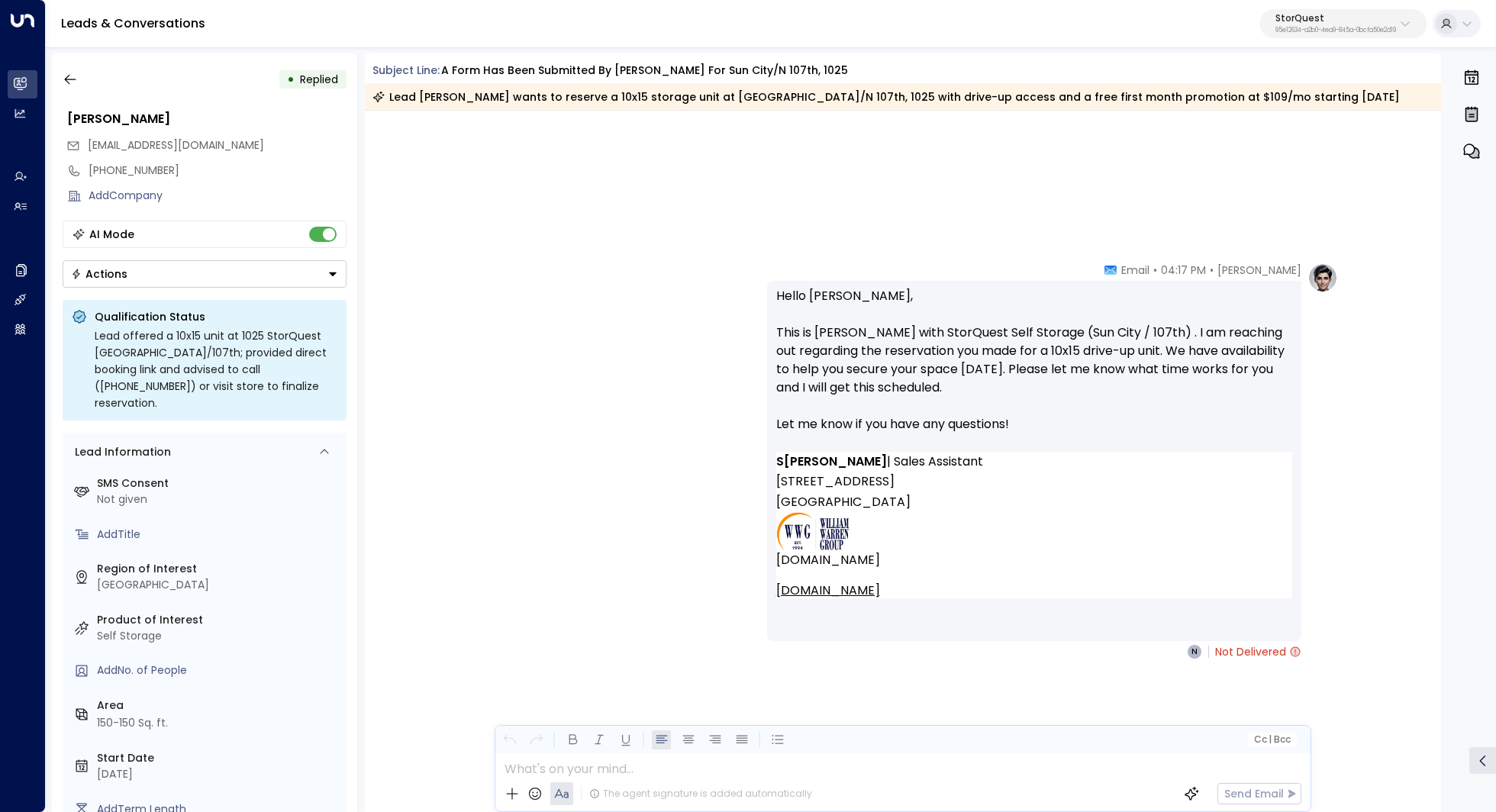
click at [1036, 357] on p "Hello [PERSON_NAME], This is [PERSON_NAME] with StorQuest Self Storage (Sun Cit…" at bounding box center [1034, 369] width 515 height 165
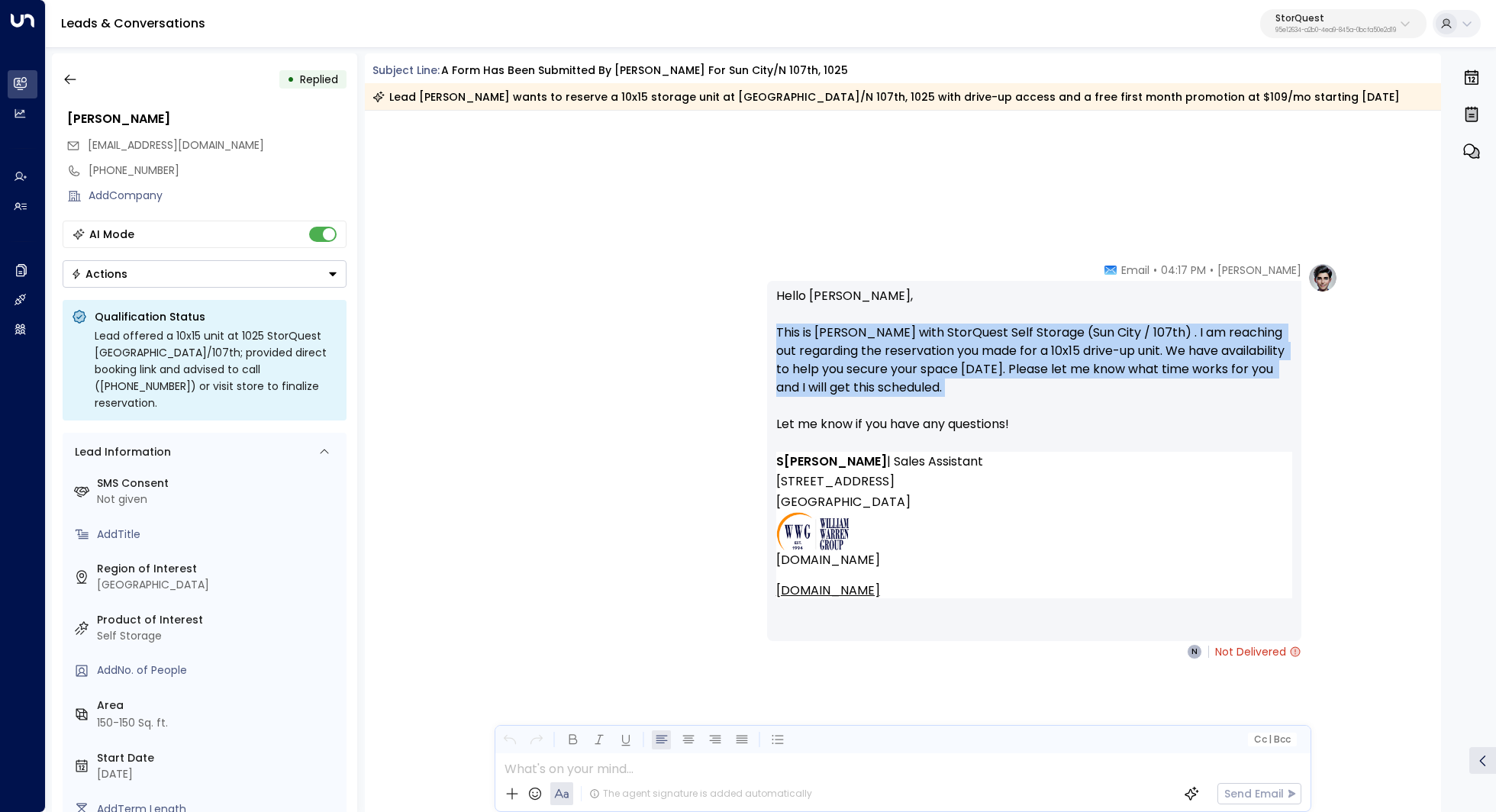
click at [1036, 357] on p "Hello [PERSON_NAME], This is [PERSON_NAME] with StorQuest Self Storage (Sun Cit…" at bounding box center [1034, 369] width 515 height 165
click at [68, 73] on icon "button" at bounding box center [70, 79] width 15 height 15
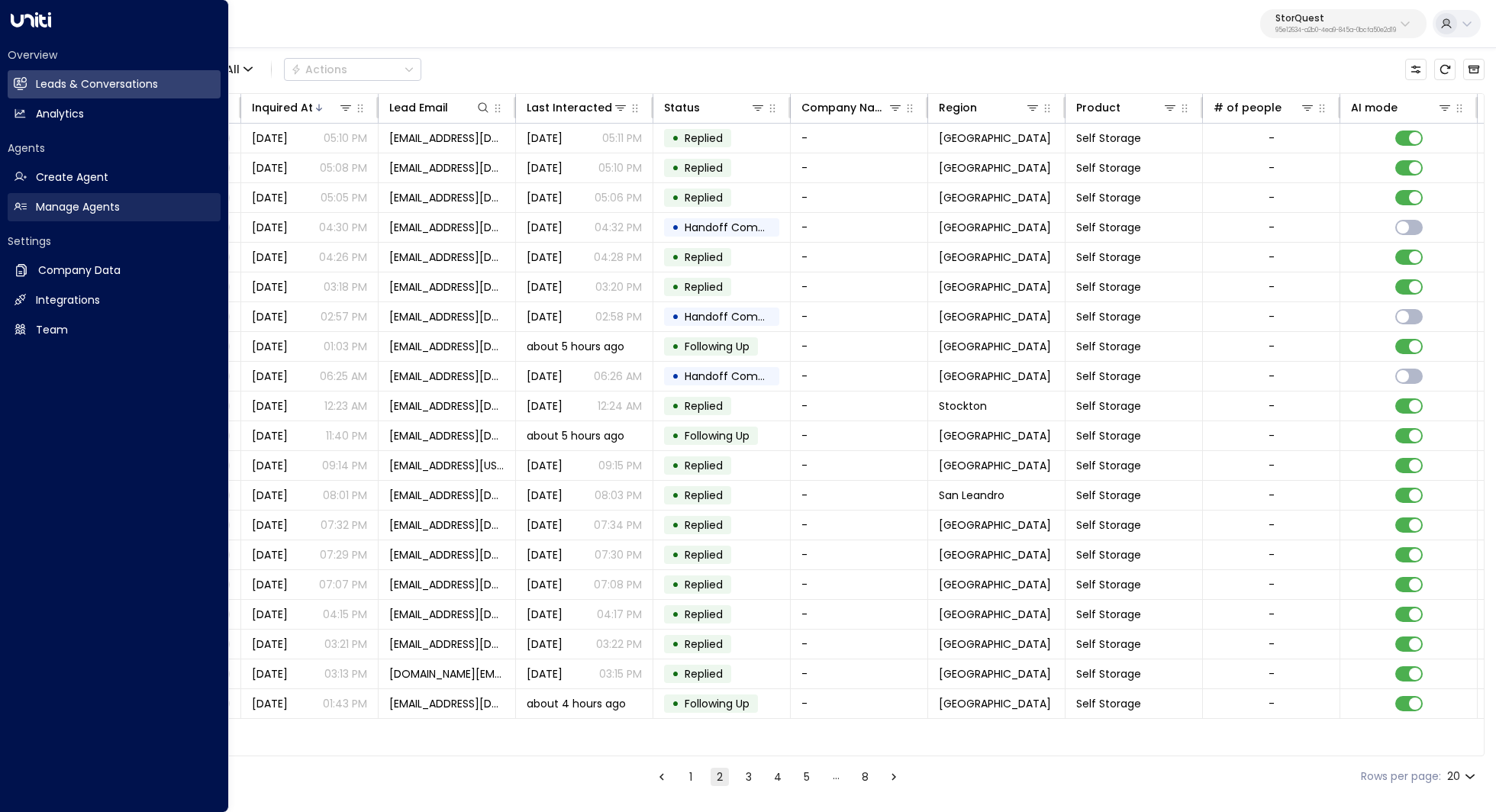
click at [77, 207] on h2 "Manage Agents" at bounding box center [77, 207] width 84 height 16
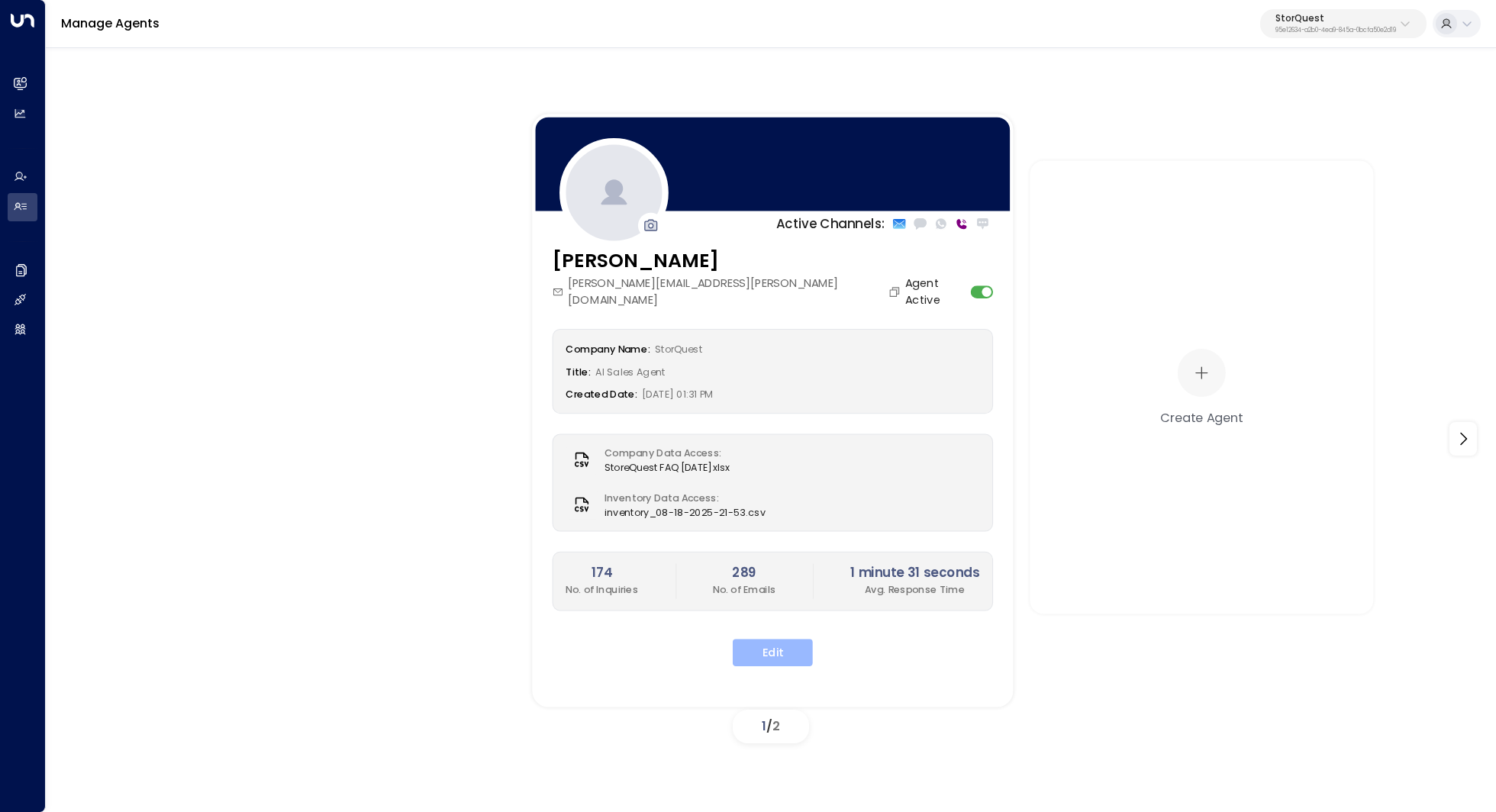
click at [782, 638] on button "Edit" at bounding box center [772, 652] width 80 height 27
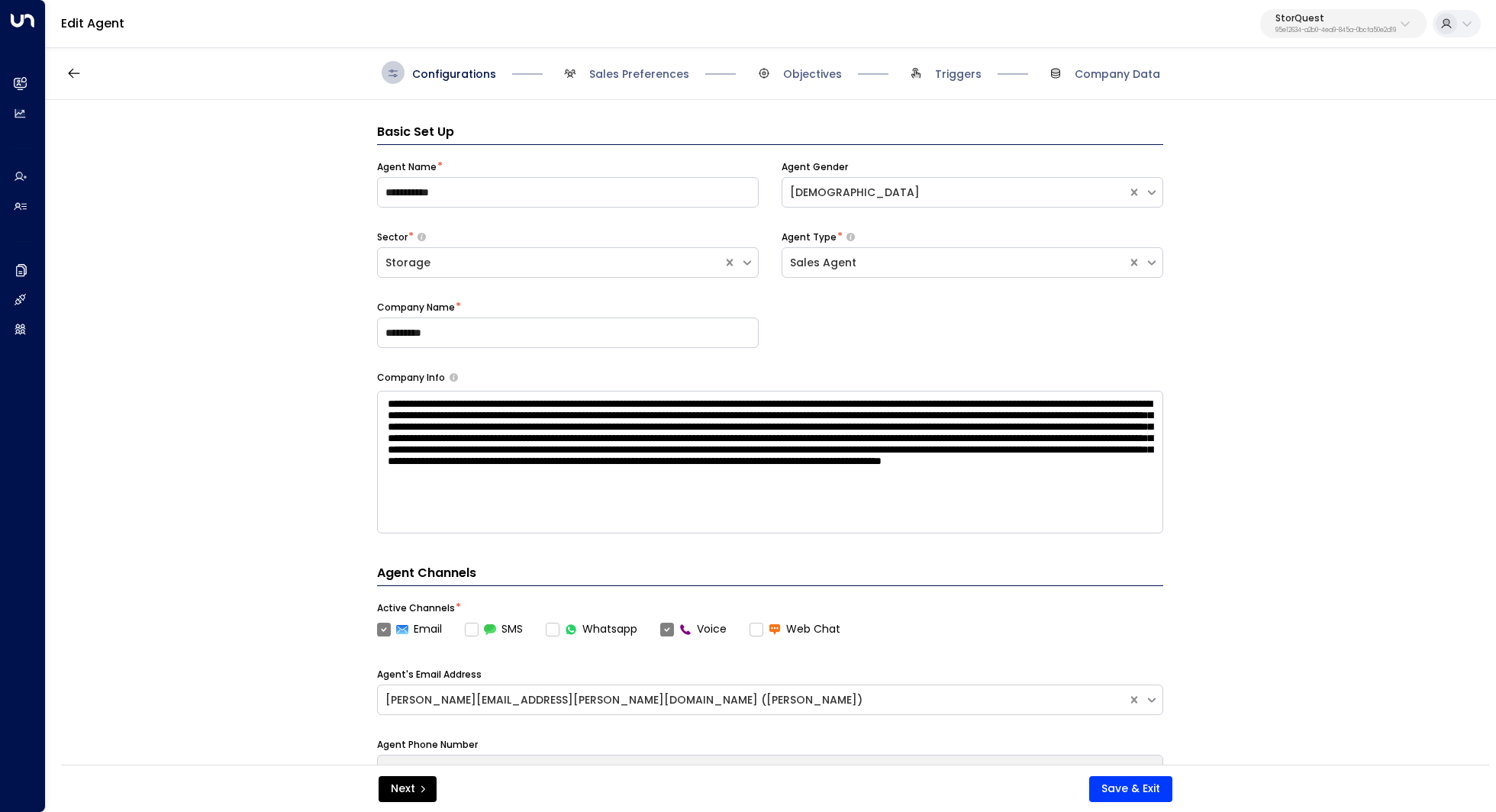
scroll to position [23, 0]
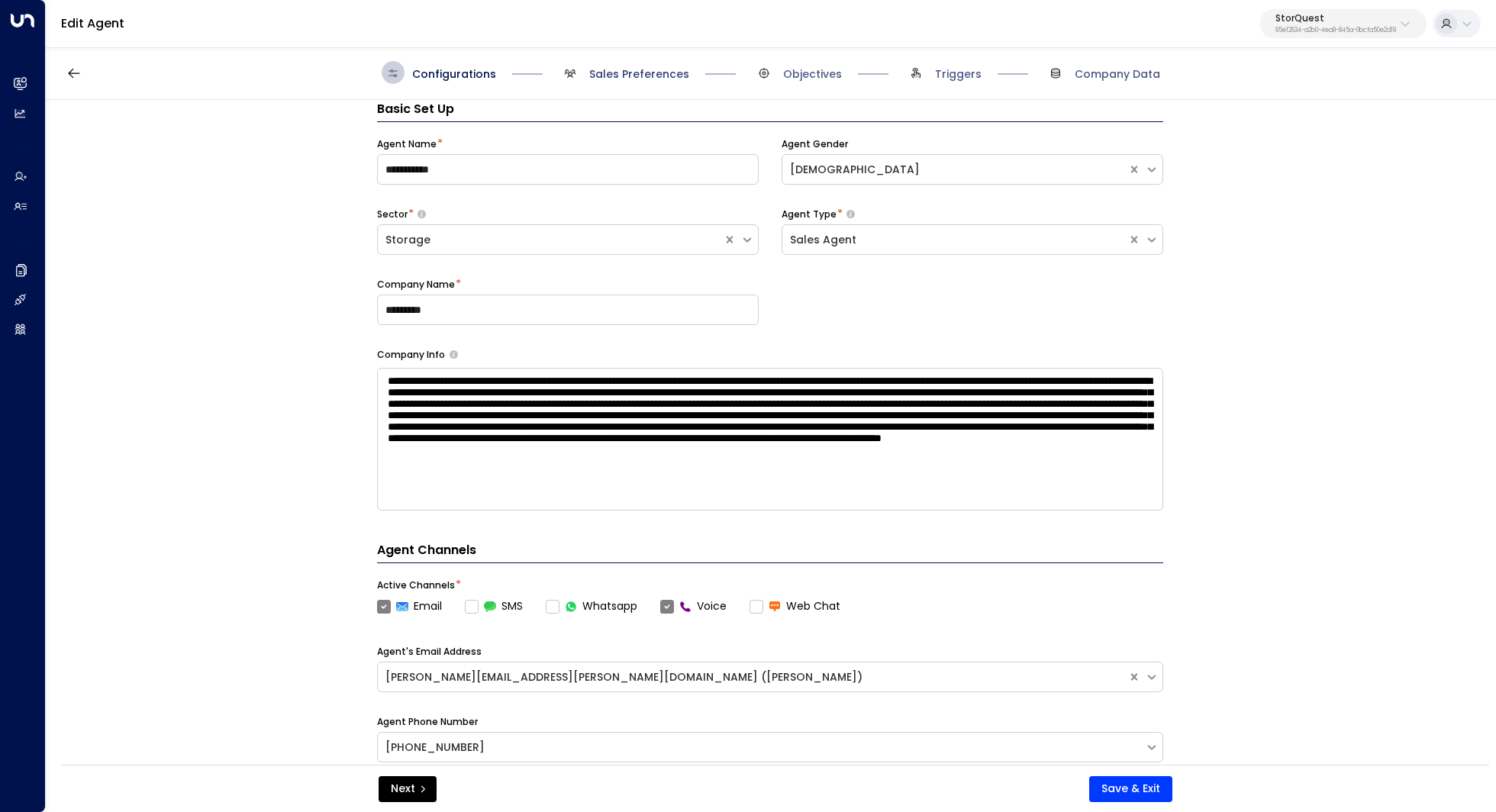
click at [627, 75] on span "Sales Preferences" at bounding box center [639, 73] width 100 height 15
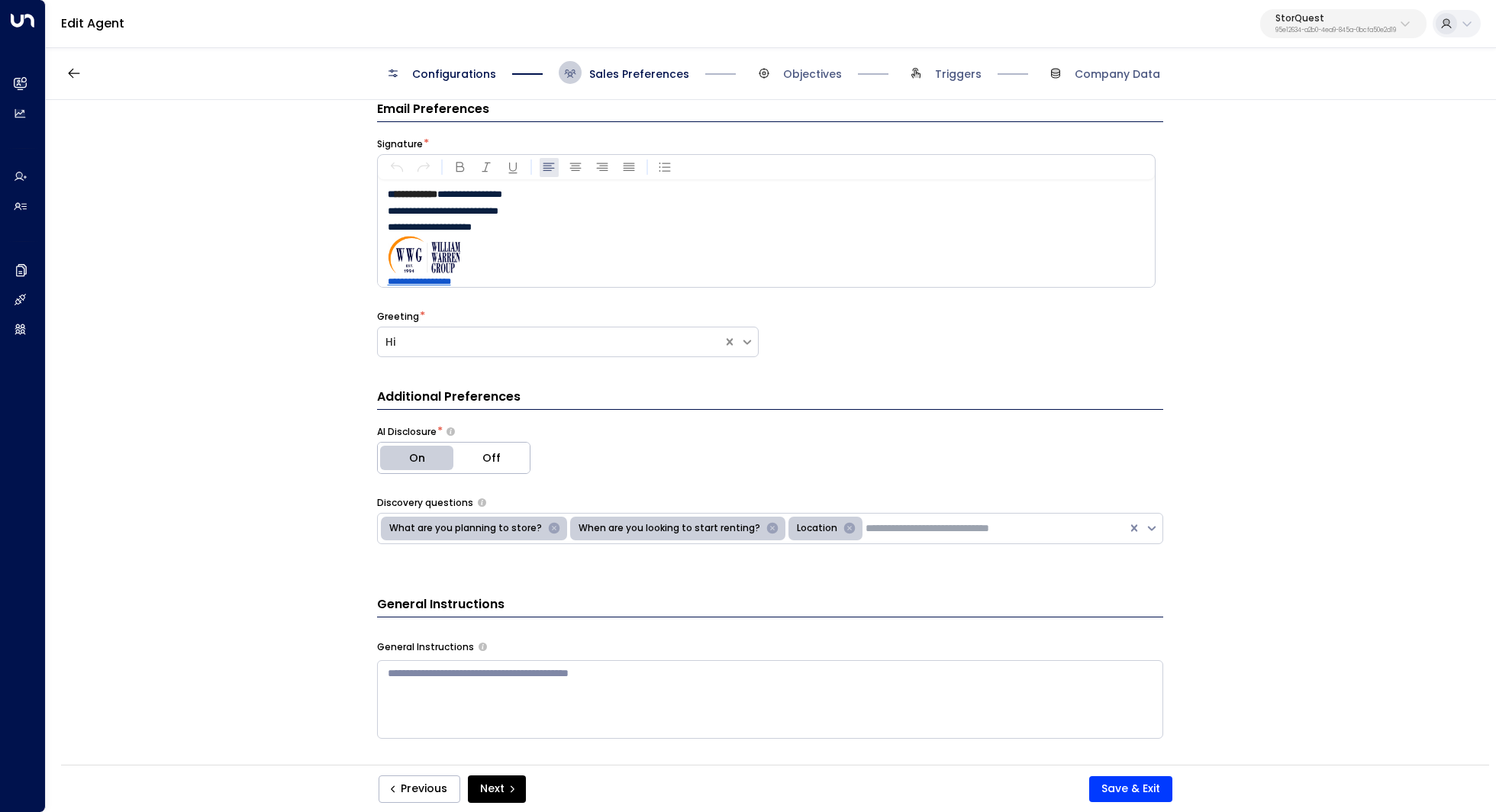
click at [458, 66] on span "Configurations" at bounding box center [453, 73] width 84 height 15
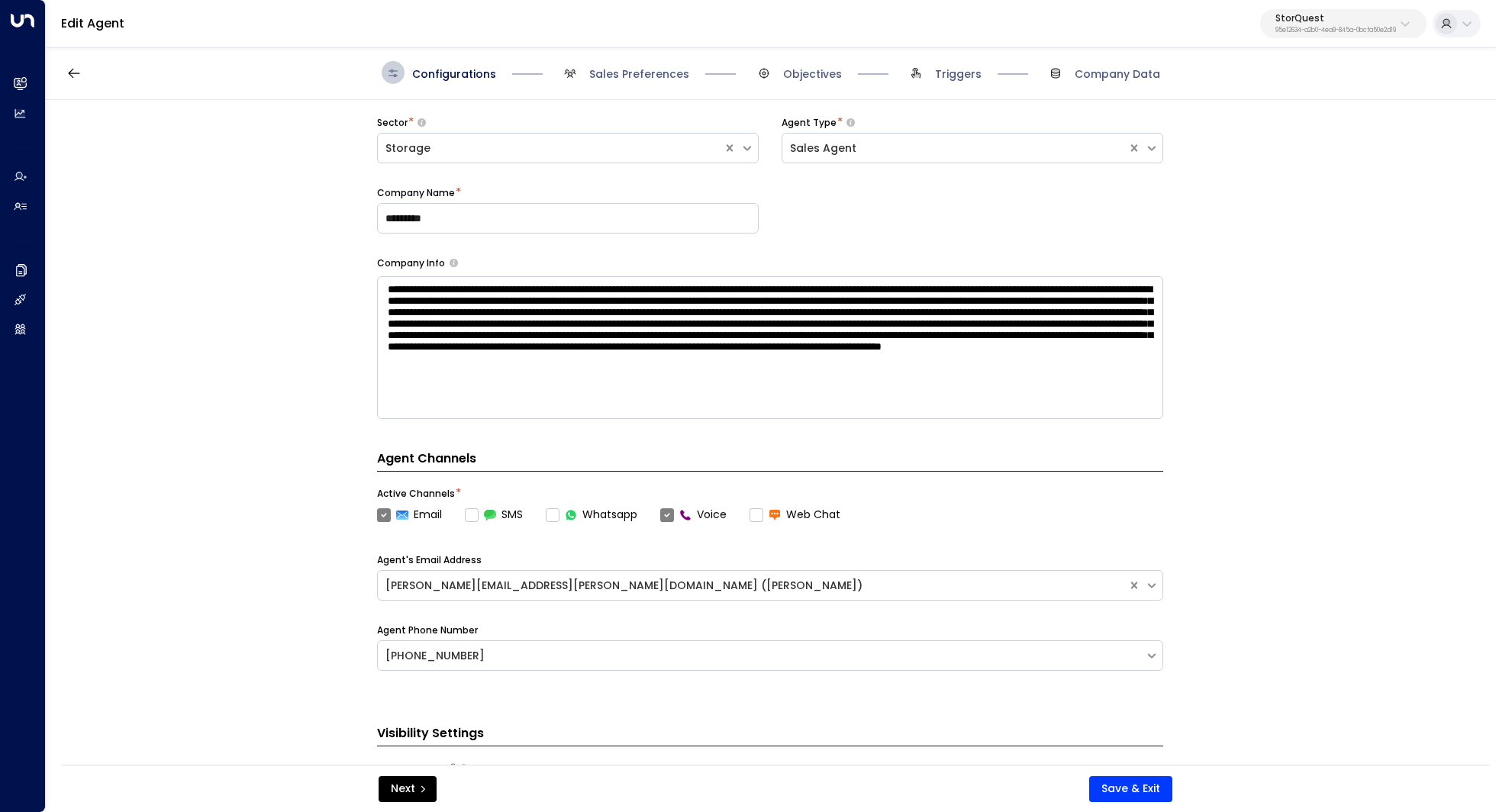
scroll to position [184, 0]
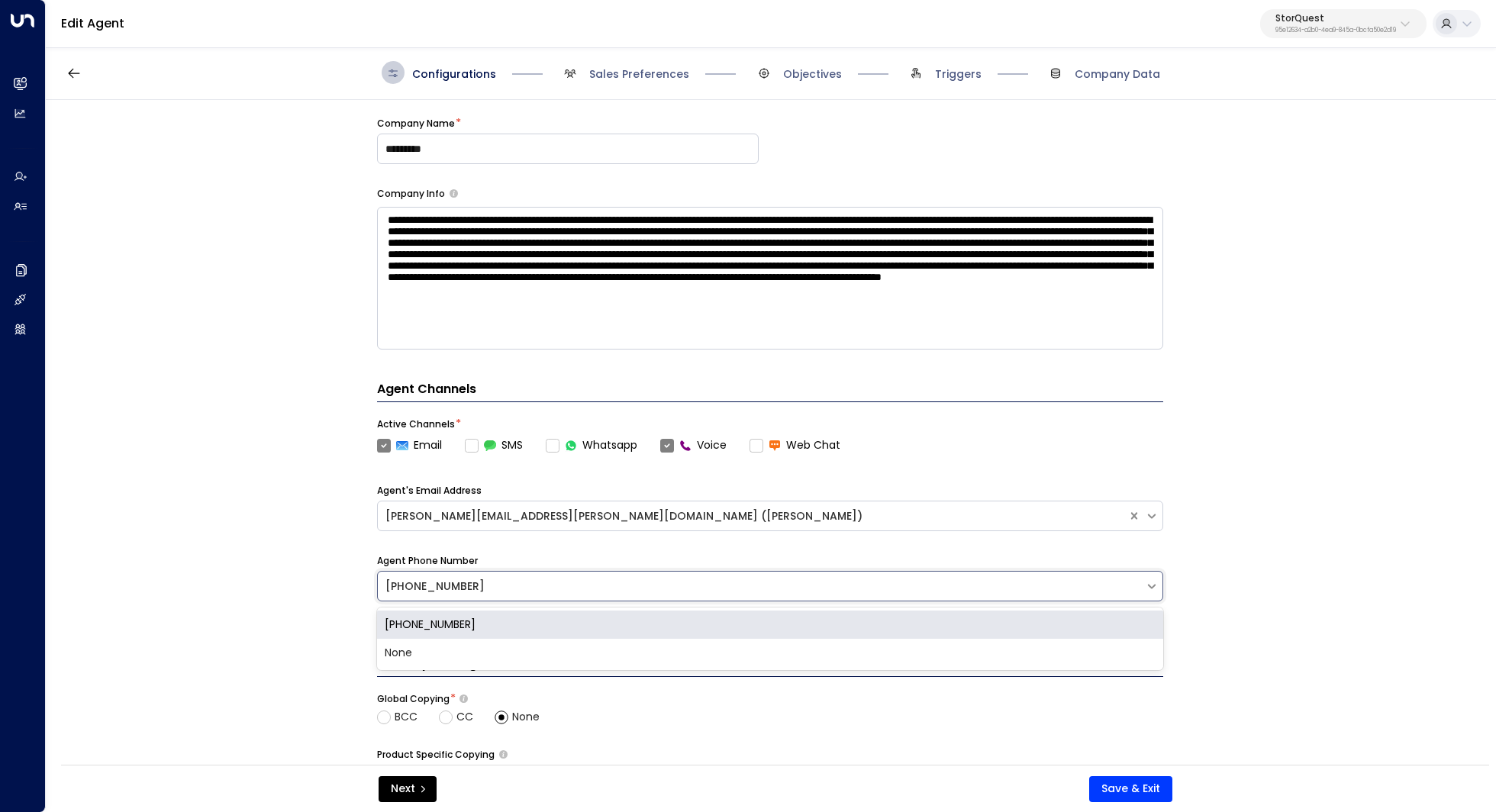
click at [471, 589] on div "[PHONE_NUMBER]" at bounding box center [761, 586] width 752 height 16
copy div "14244843315"
